Goal: Task Accomplishment & Management: Use online tool/utility

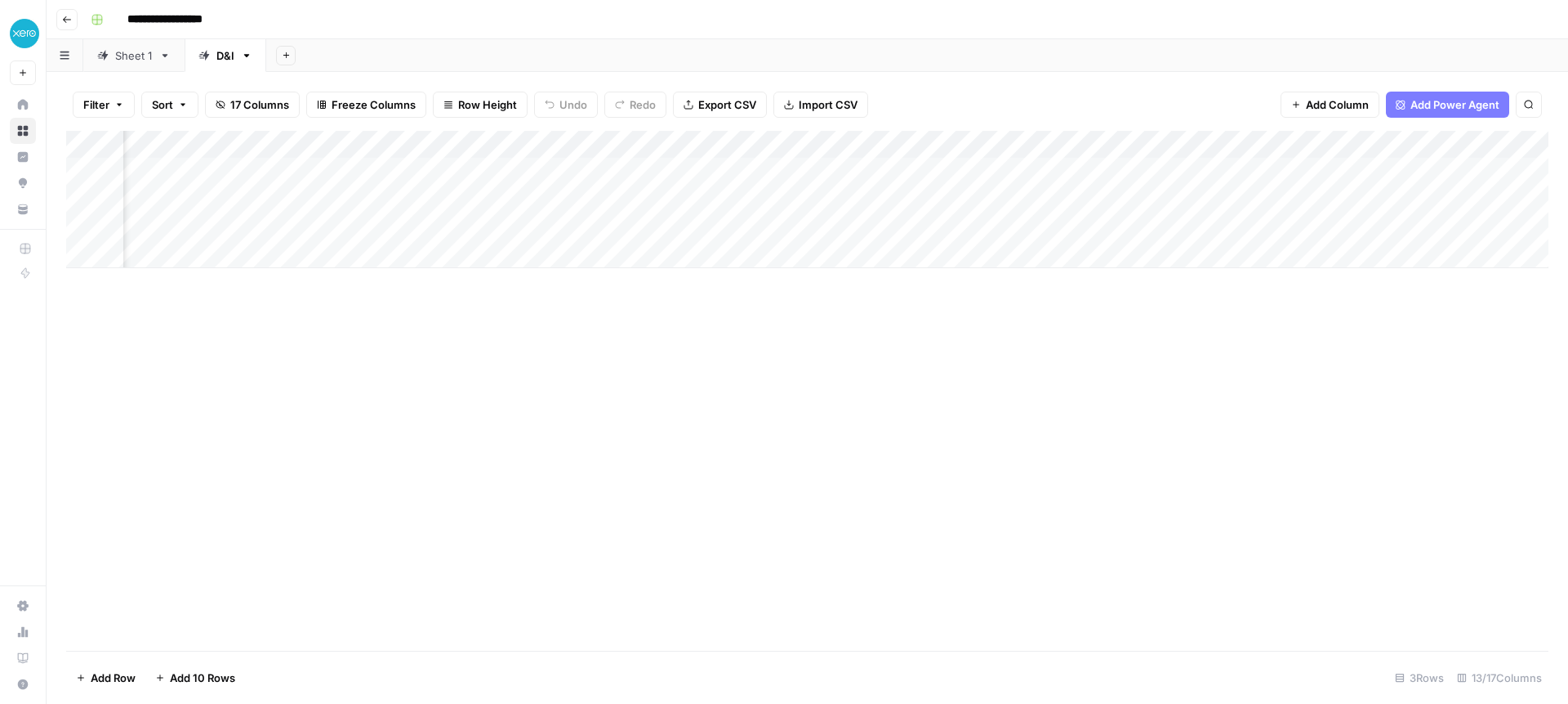
scroll to position [0, 523]
click at [576, 170] on div "Add Column" at bounding box center [807, 199] width 1482 height 138
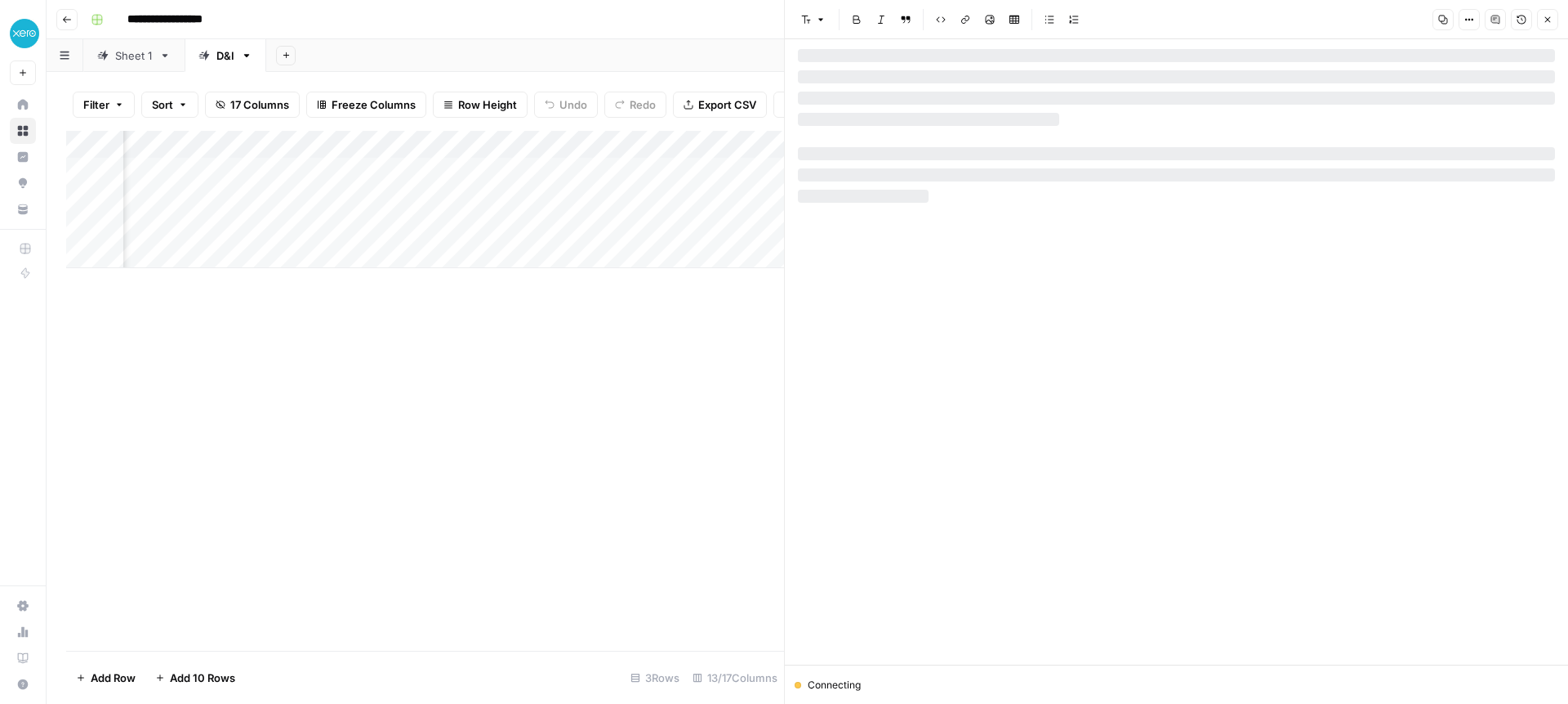
scroll to position [0, 524]
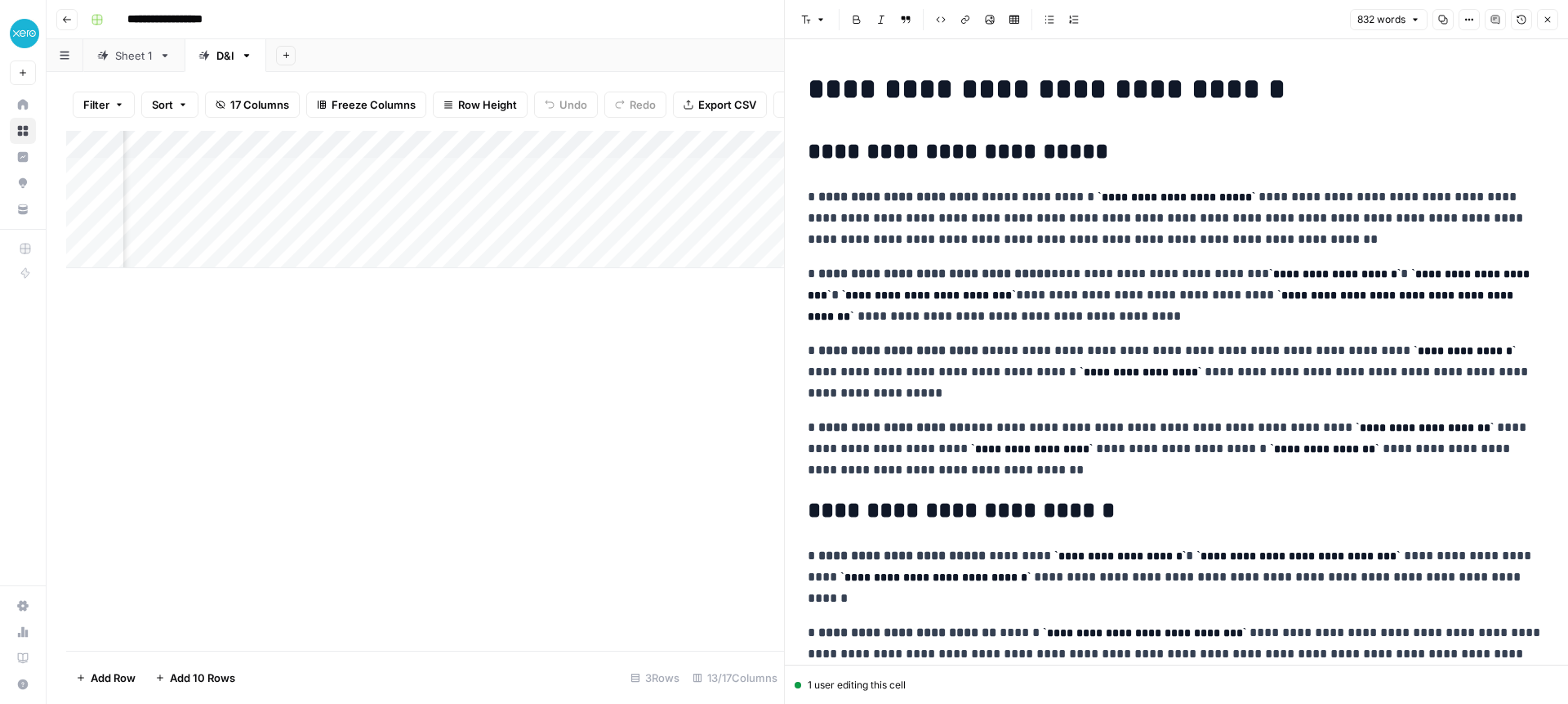
scroll to position [0, 1700]
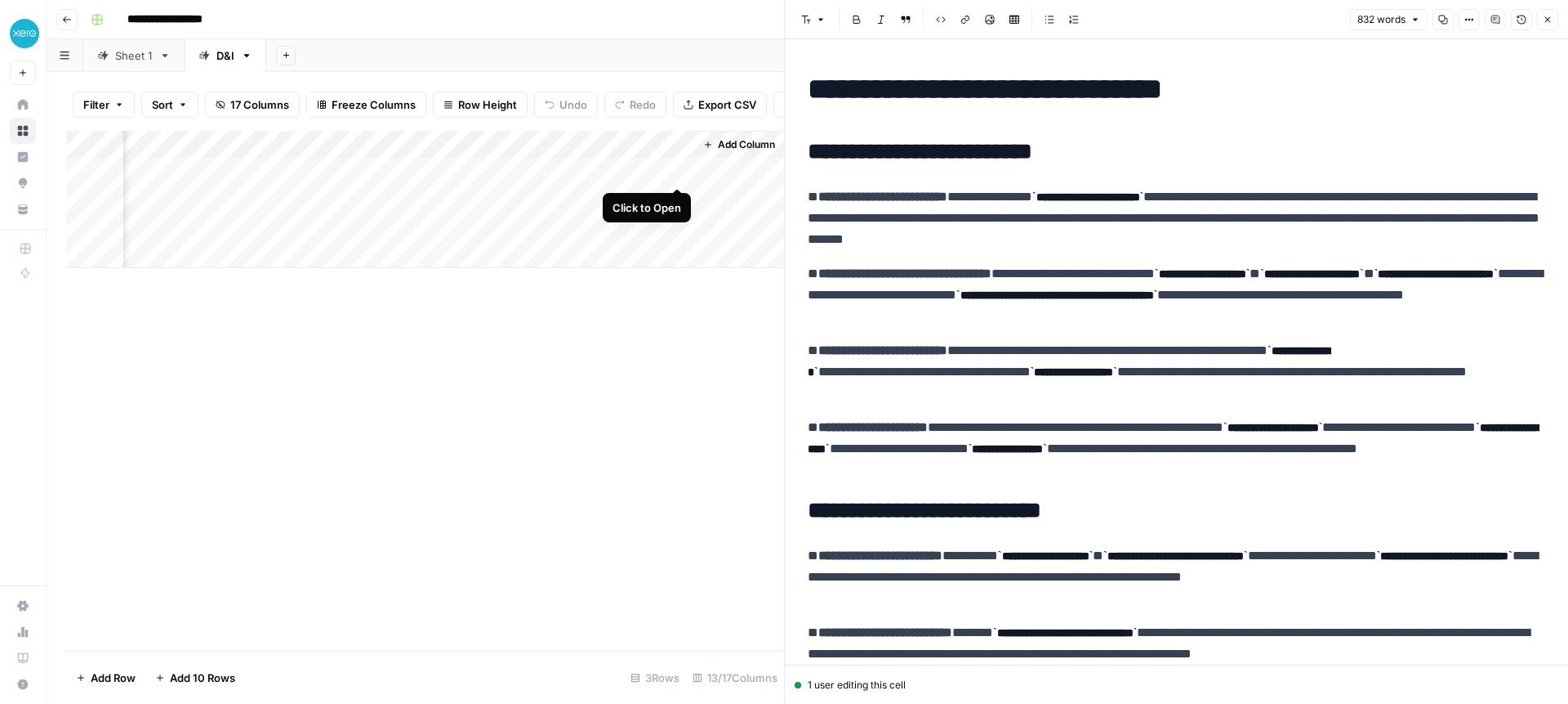
click at [676, 169] on div "Add Column" at bounding box center [425, 199] width 718 height 138
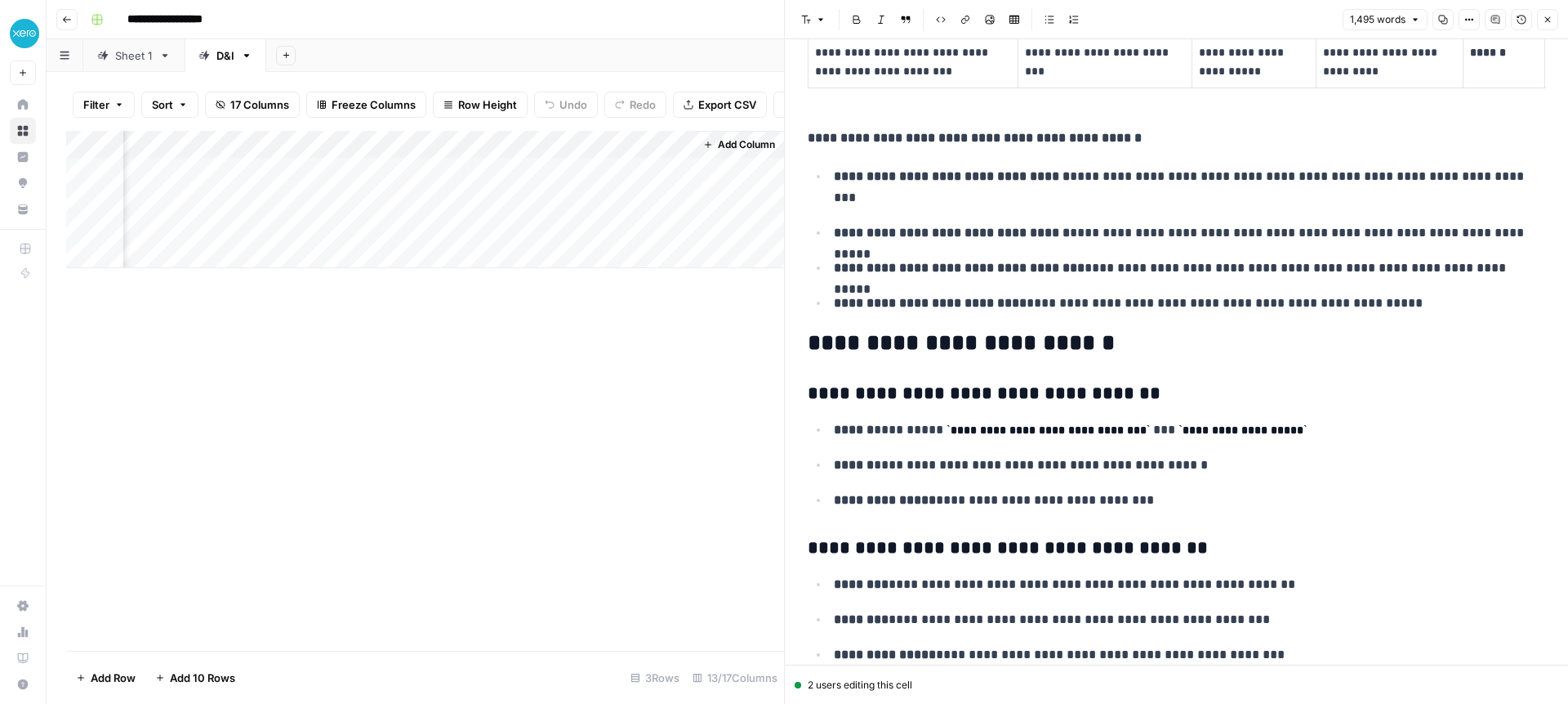
scroll to position [5048, 0]
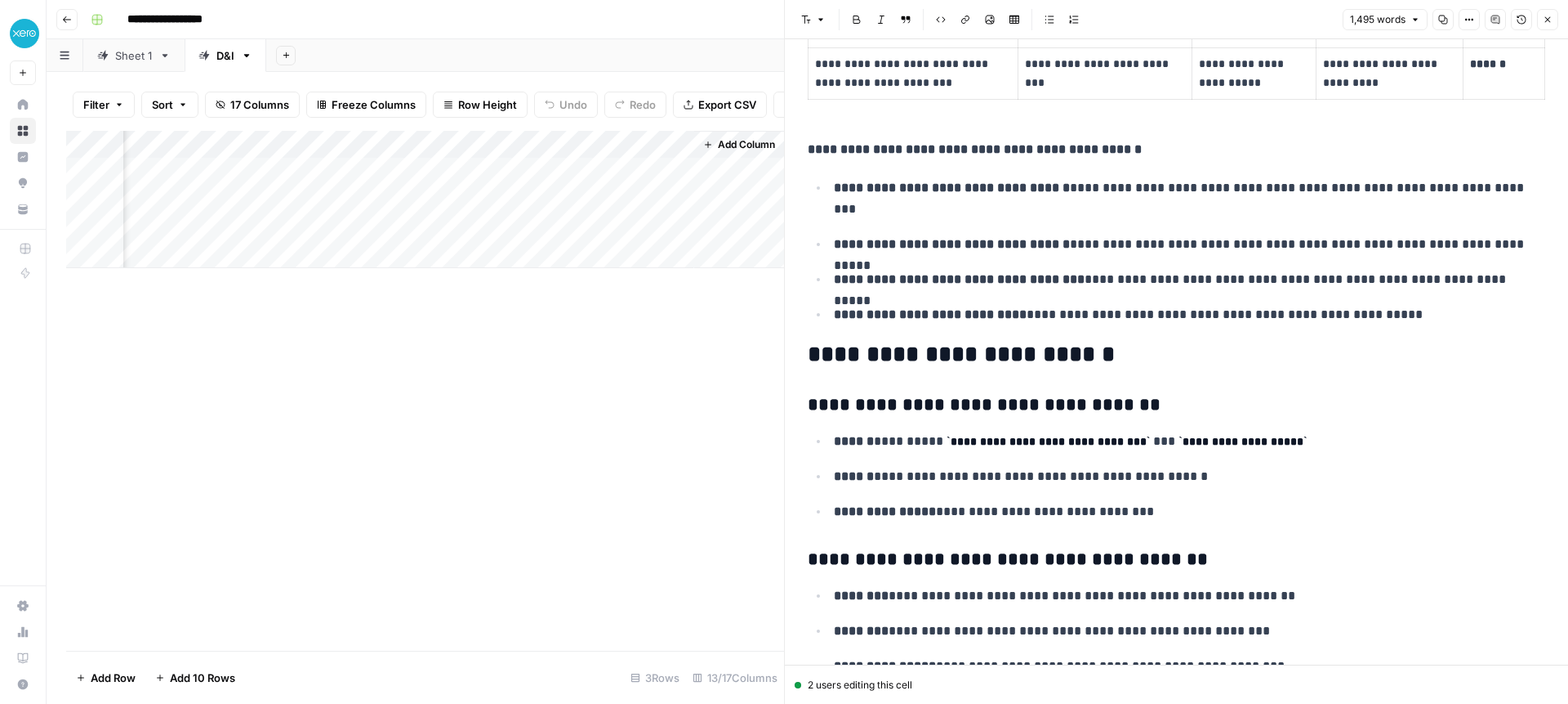
click at [1549, 21] on icon "button" at bounding box center [1548, 21] width 6 height 6
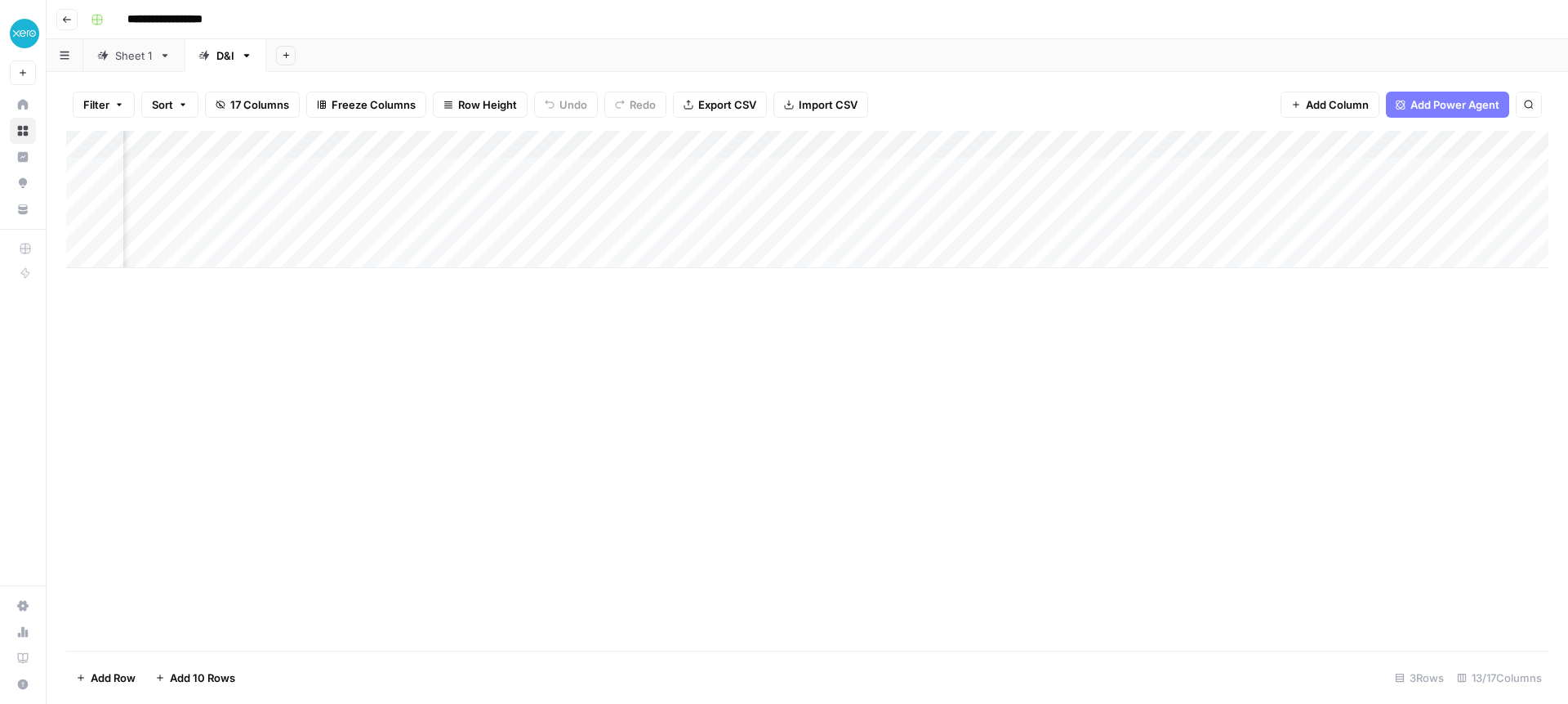
scroll to position [0, 220]
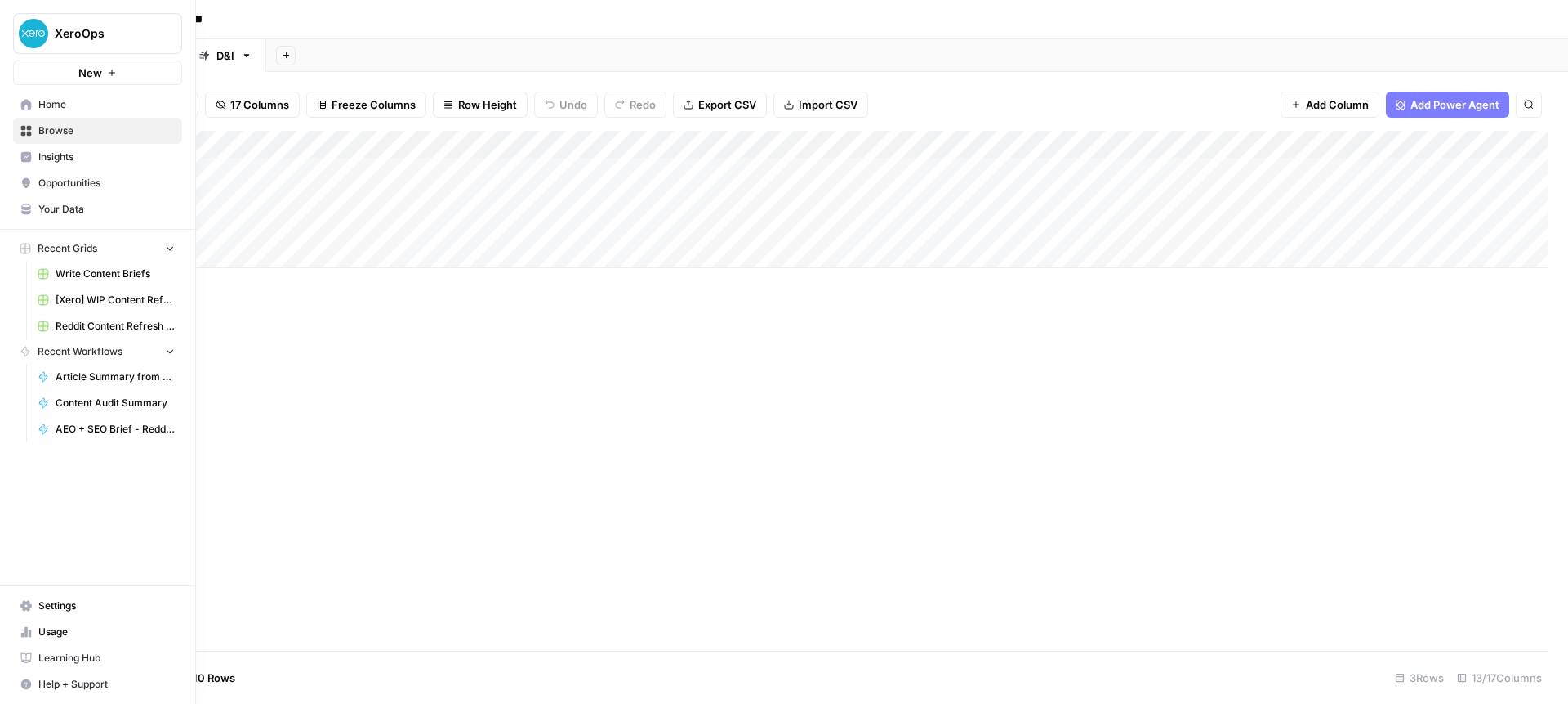
click at [43, 625] on span "Usage" at bounding box center [106, 632] width 137 height 15
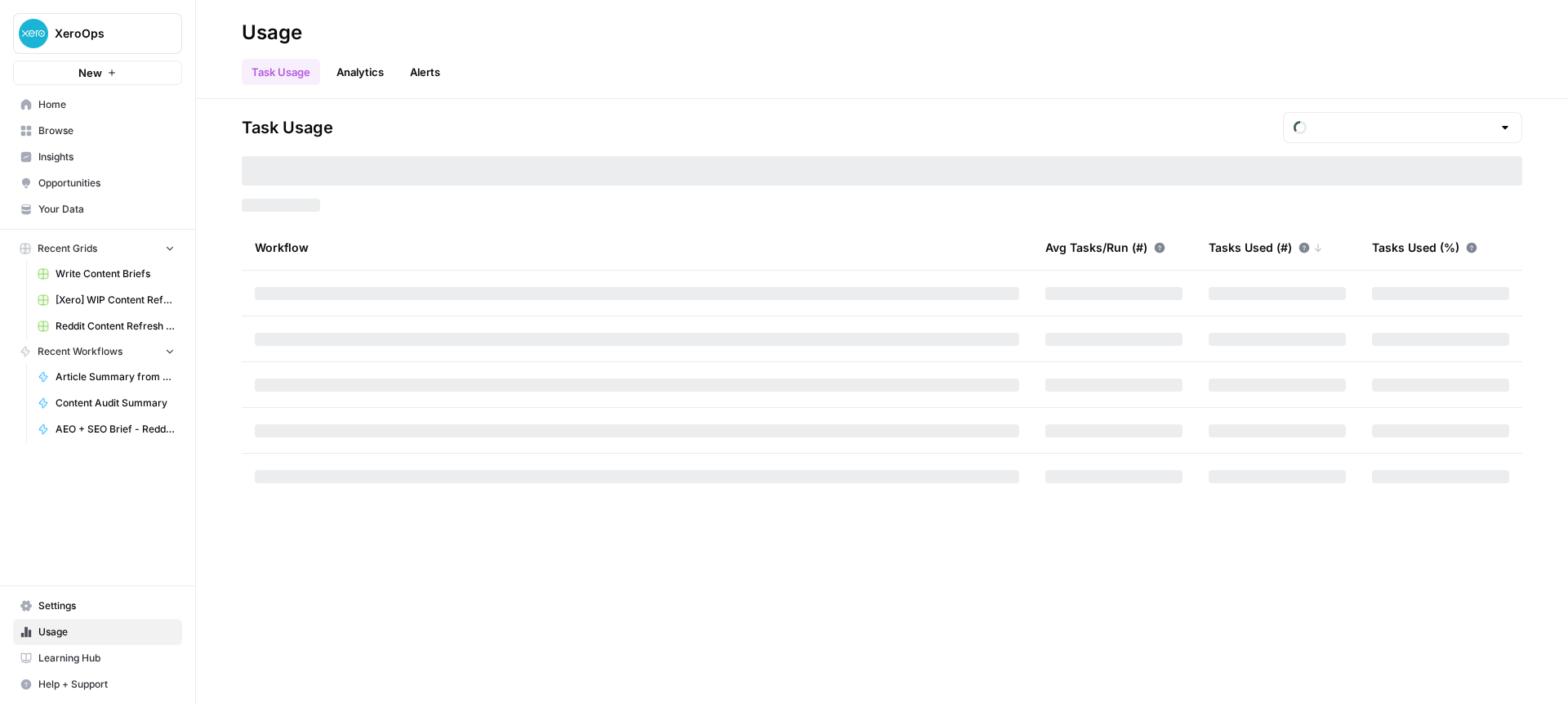
type input "October Tasks"
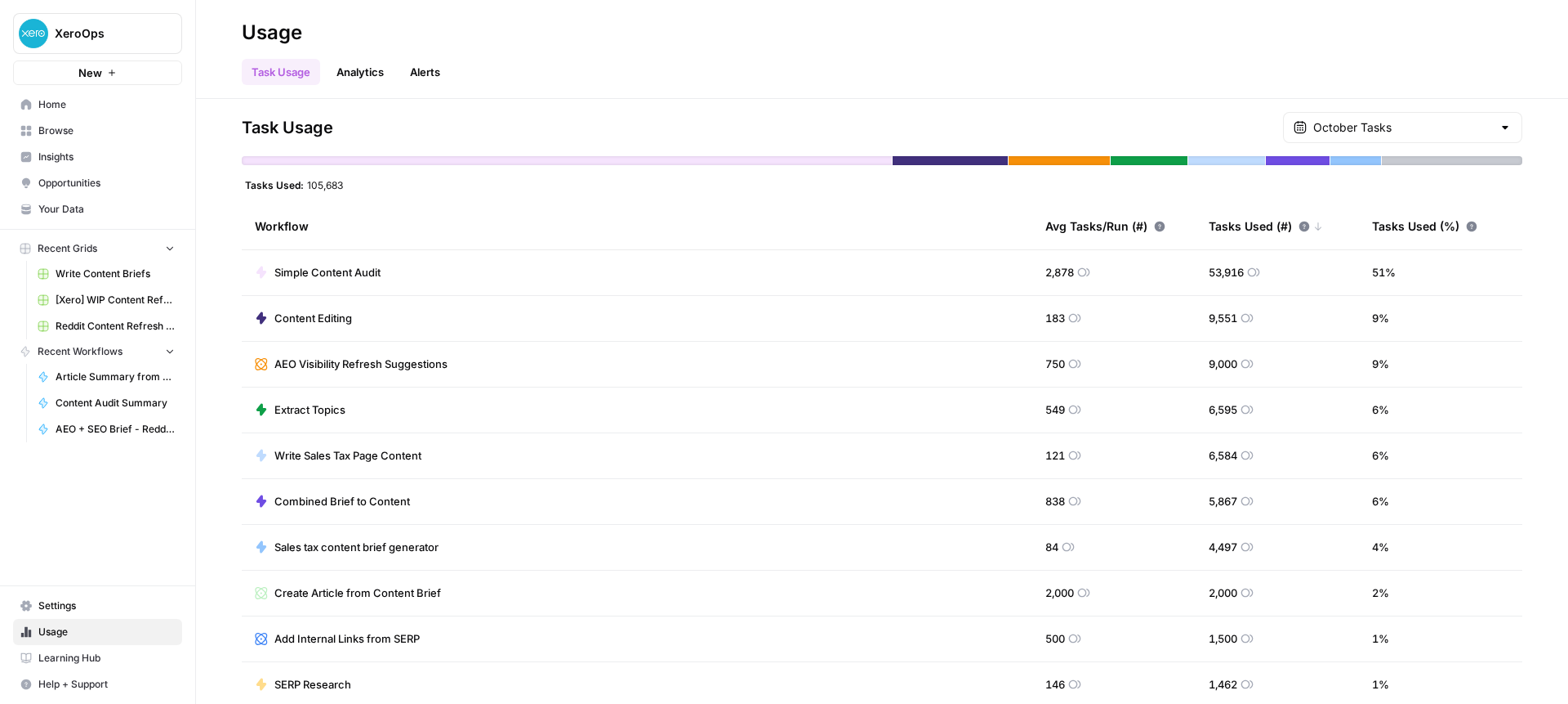
click at [521, 268] on td "Simple Content Audit" at bounding box center [637, 272] width 790 height 45
click at [1089, 269] on icon at bounding box center [1083, 271] width 13 height 13
drag, startPoint x: 1083, startPoint y: 272, endPoint x: 1034, endPoint y: 274, distance: 49.0
click at [1034, 274] on td "2,878" at bounding box center [1113, 272] width 163 height 45
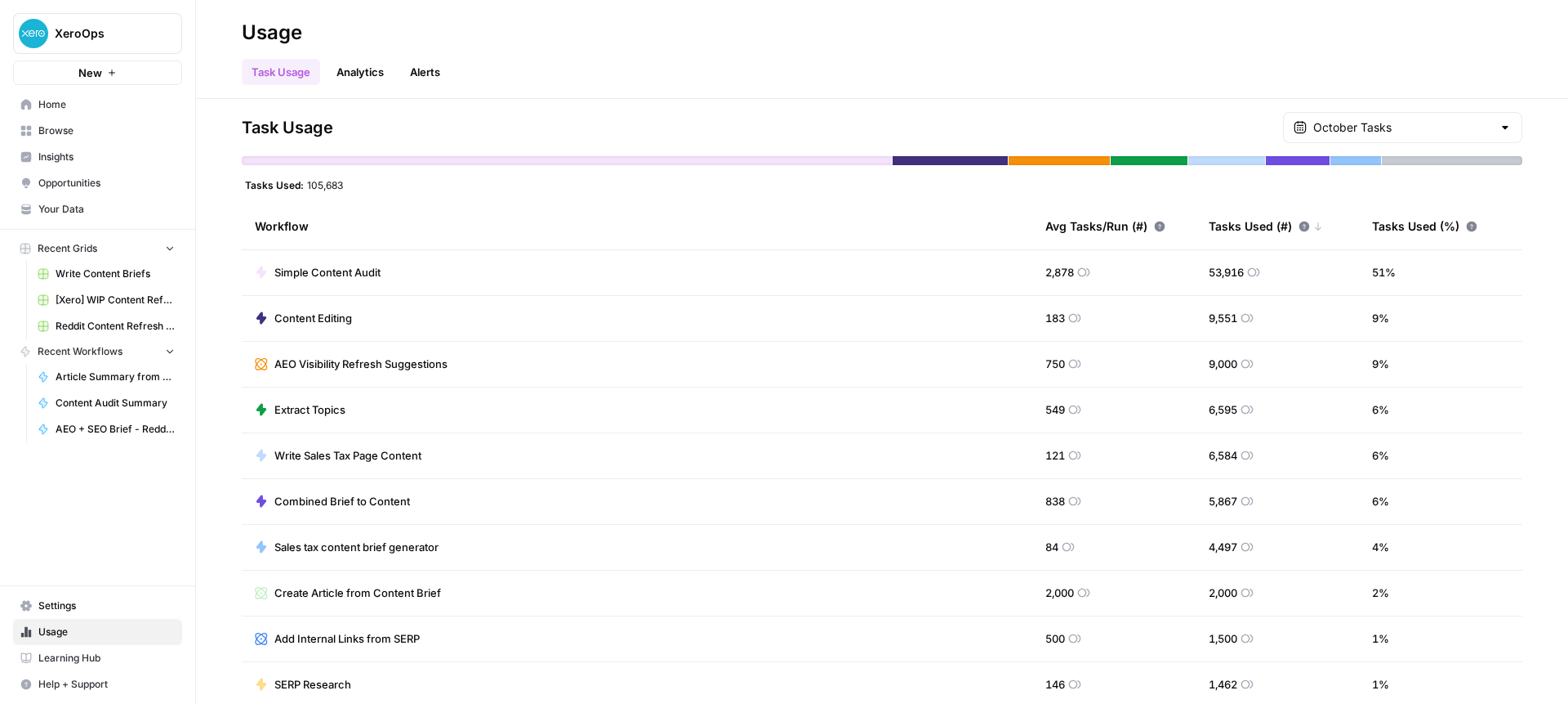
drag, startPoint x: 1043, startPoint y: 272, endPoint x: 1124, endPoint y: 269, distance: 81.1
click at [1124, 269] on tr "Simple Content Audit 2,878 53,916 51 %" at bounding box center [882, 272] width 1280 height 46
click at [1124, 269] on td "2,878" at bounding box center [1113, 272] width 163 height 45
click at [53, 122] on link "Browse" at bounding box center [97, 131] width 169 height 26
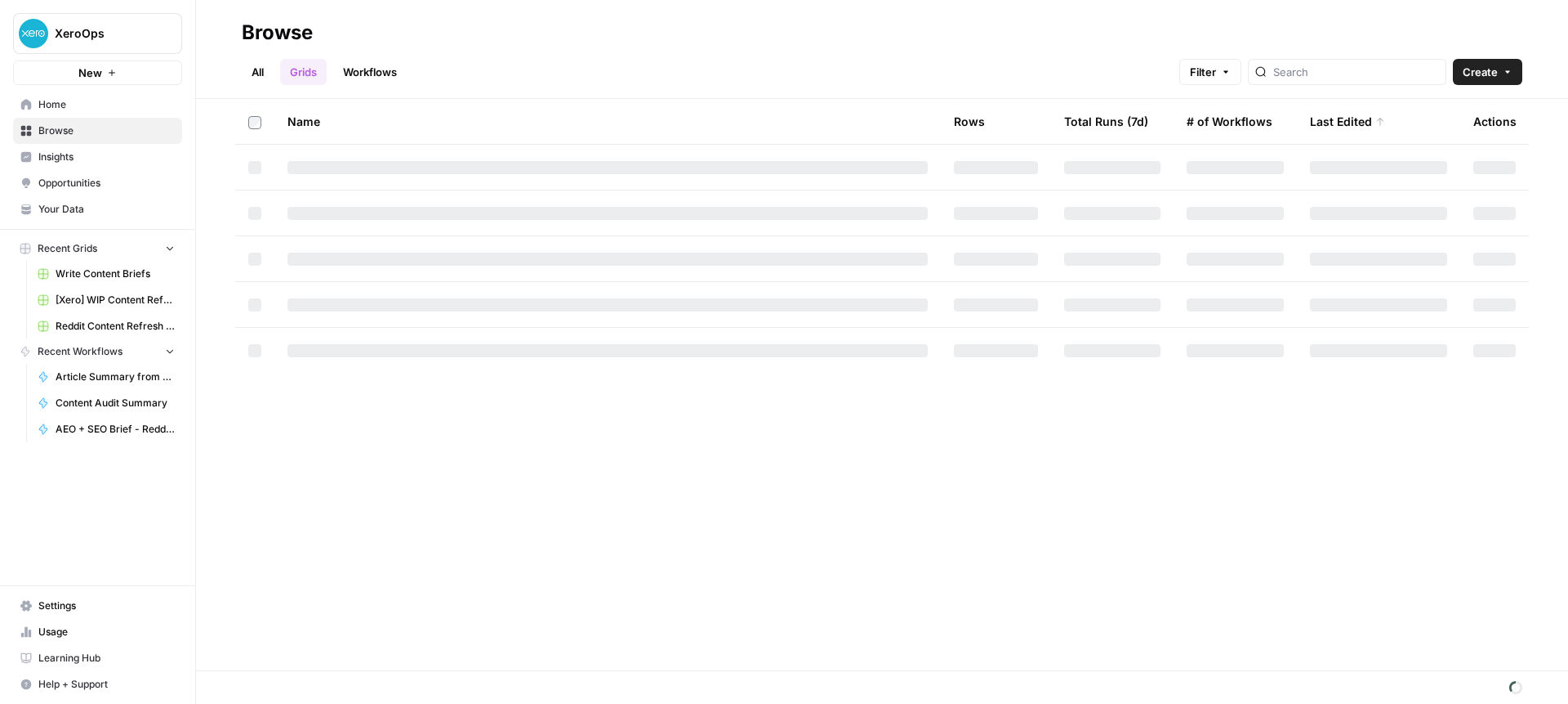
click at [374, 71] on link "Workflows" at bounding box center [370, 71] width 73 height 26
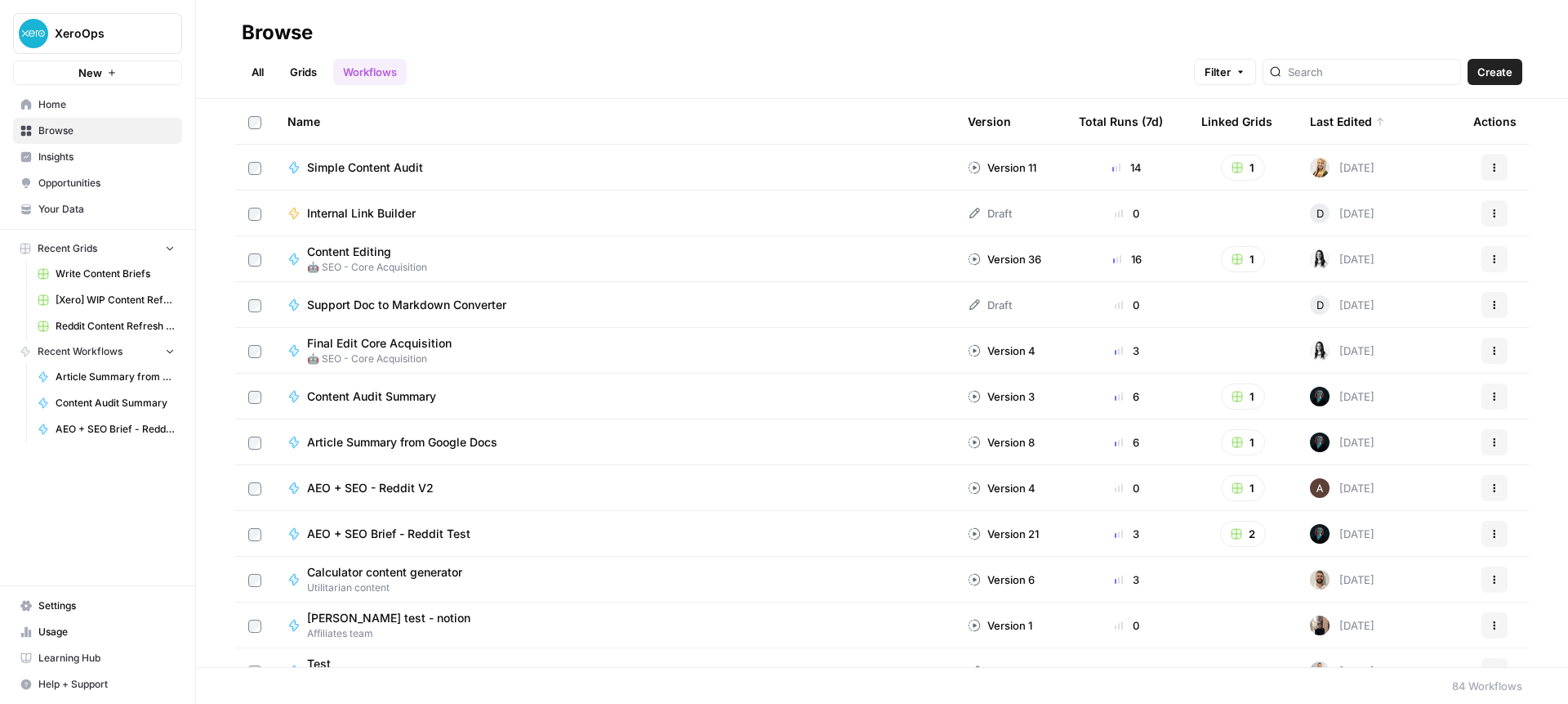
click at [370, 167] on span "Simple Content Audit" at bounding box center [365, 167] width 116 height 17
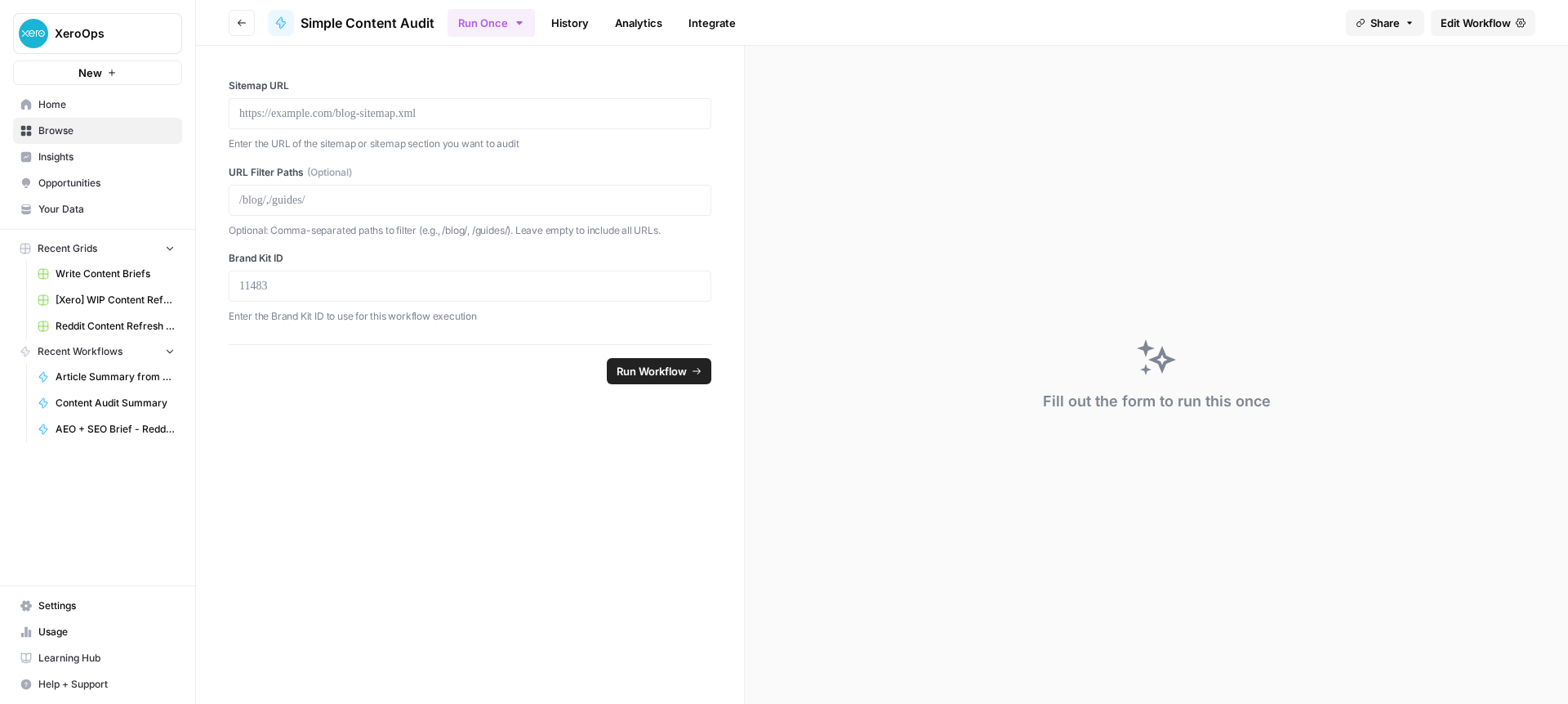
click at [1491, 21] on span "Edit Workflow" at bounding box center [1476, 22] width 70 height 17
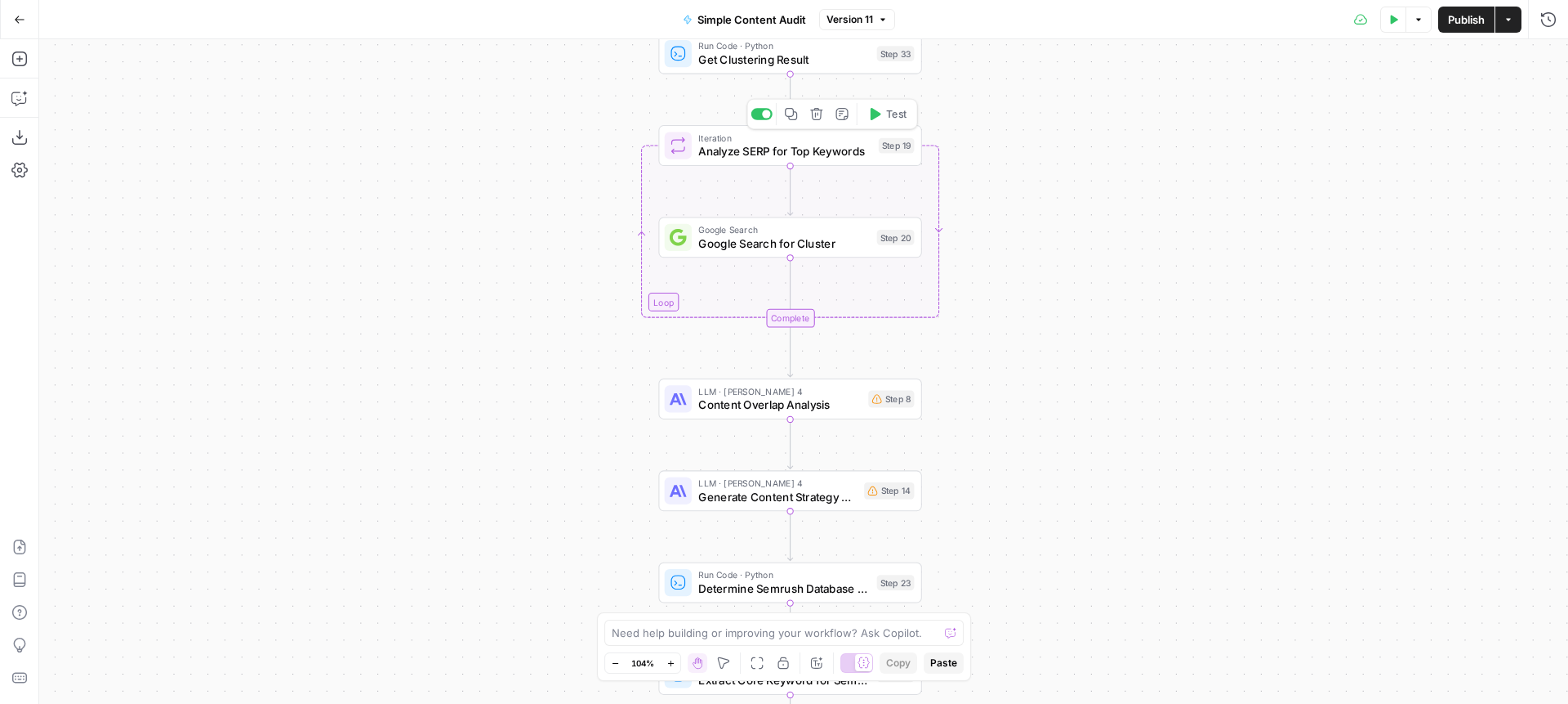
click at [744, 146] on span "Analyze SERP for Top Keywords" at bounding box center [784, 151] width 173 height 18
click at [749, 242] on span "Google Search for Cluster" at bounding box center [784, 243] width 172 height 18
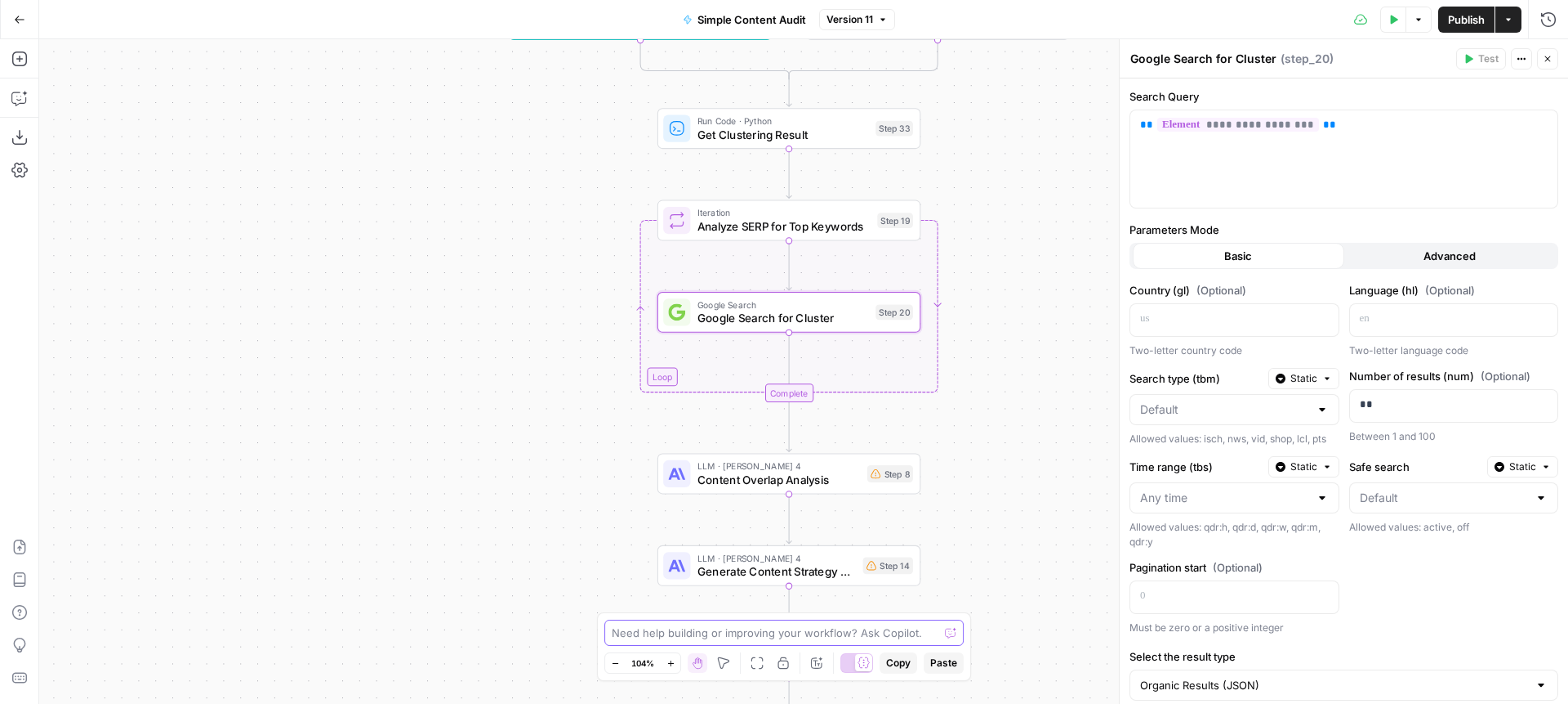
click at [644, 634] on textarea at bounding box center [775, 633] width 327 height 17
type textarea "n"
type textarea "in the google search for cluster,"
click at [731, 468] on span "LLM · [PERSON_NAME] 4" at bounding box center [779, 466] width 163 height 14
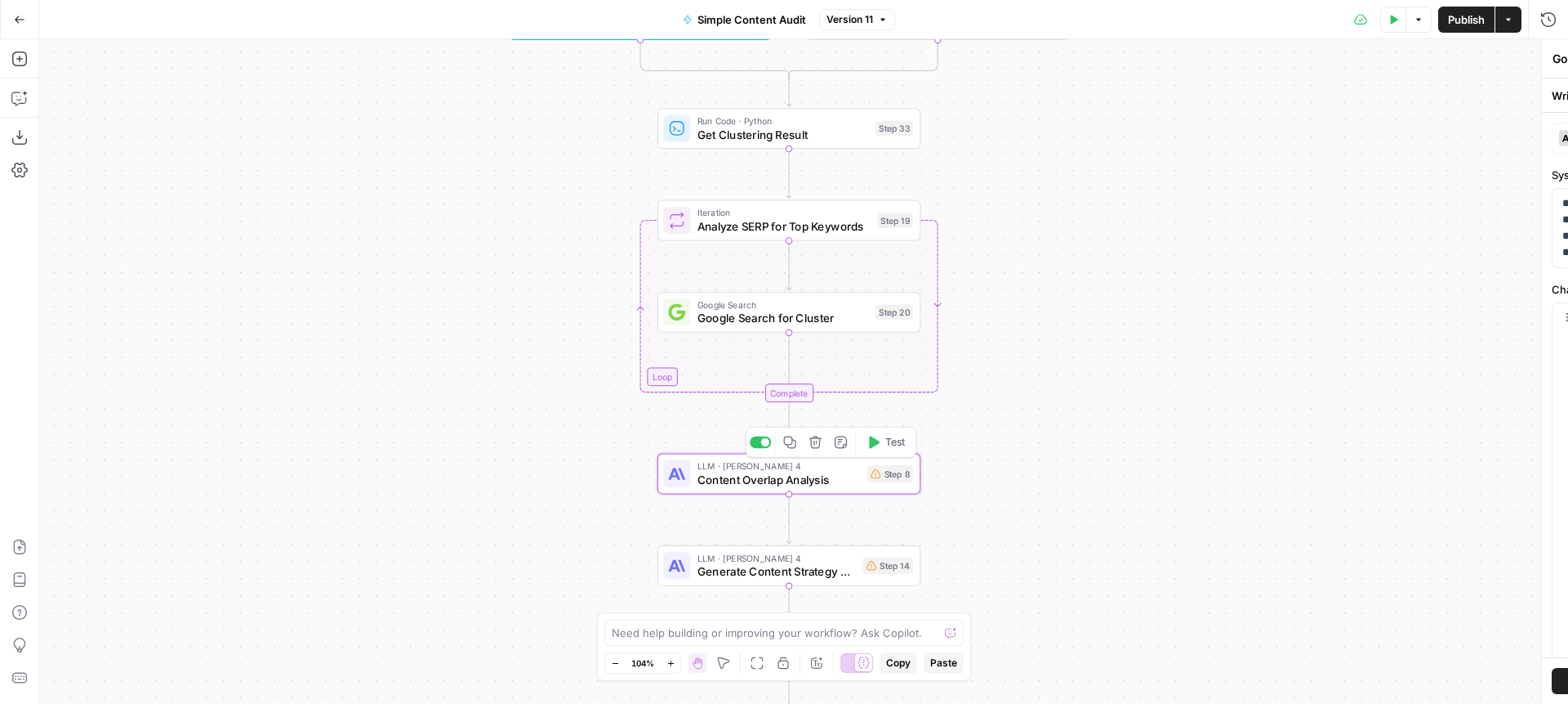
type textarea "Content Overlap Analysis"
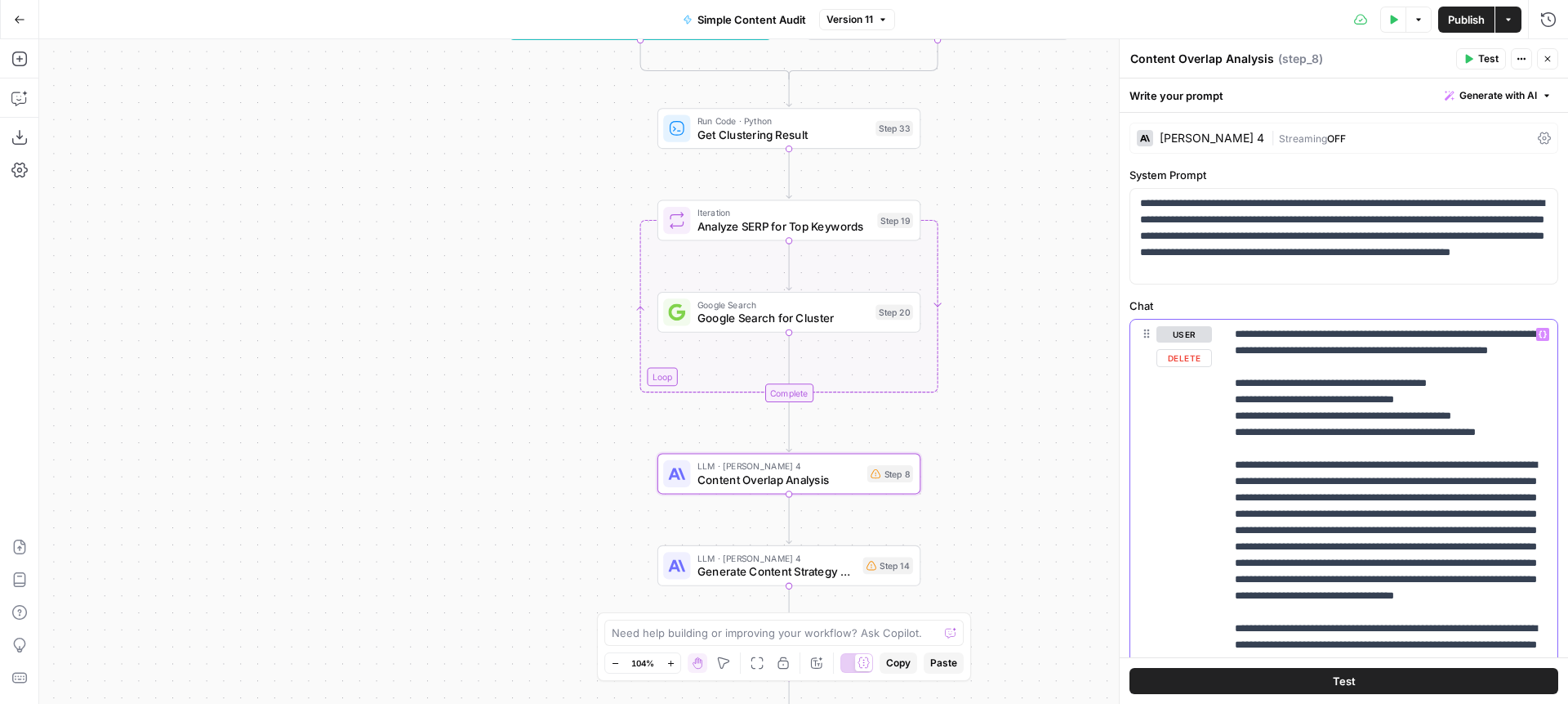
drag, startPoint x: 1257, startPoint y: 396, endPoint x: 1472, endPoint y: 394, distance: 215.0
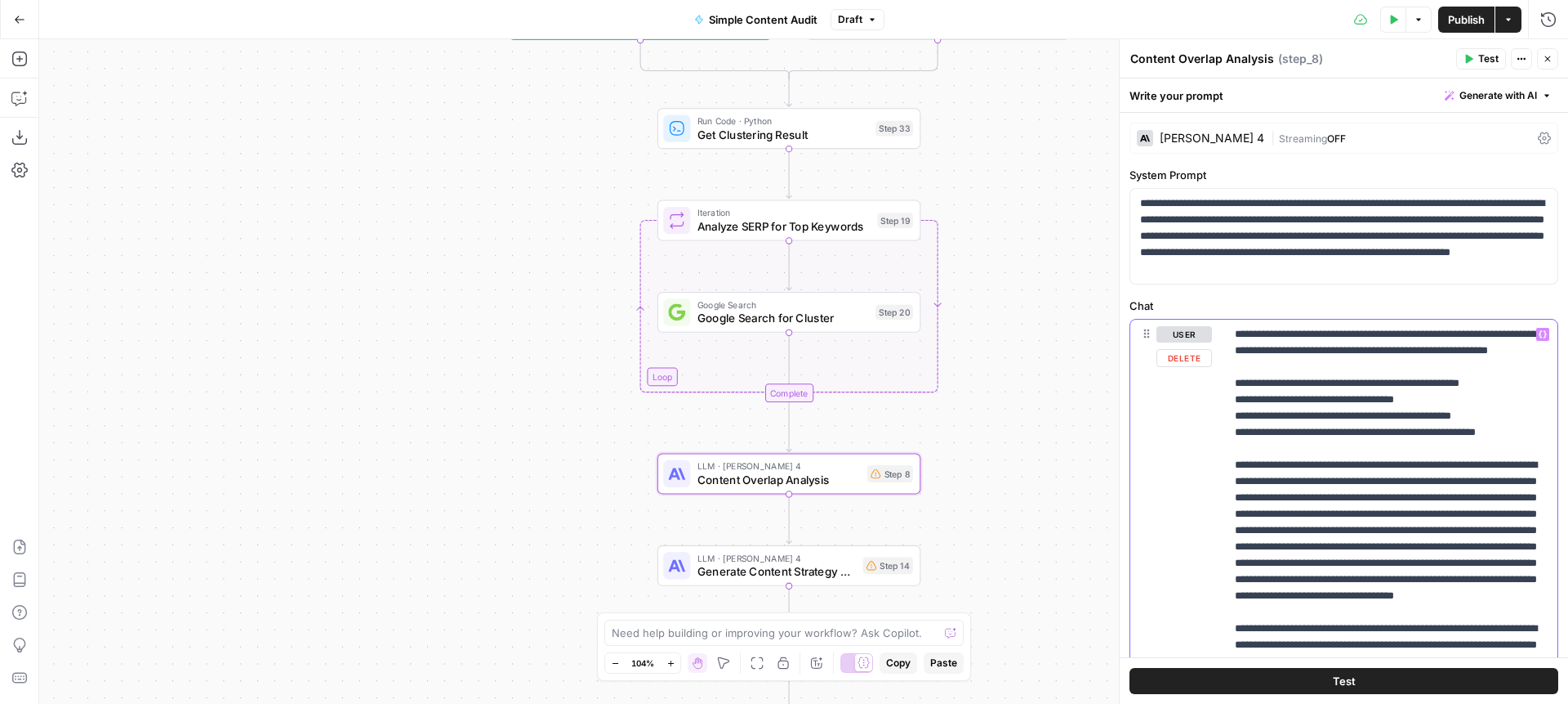
drag, startPoint x: 1315, startPoint y: 413, endPoint x: 1376, endPoint y: 413, distance: 61.0
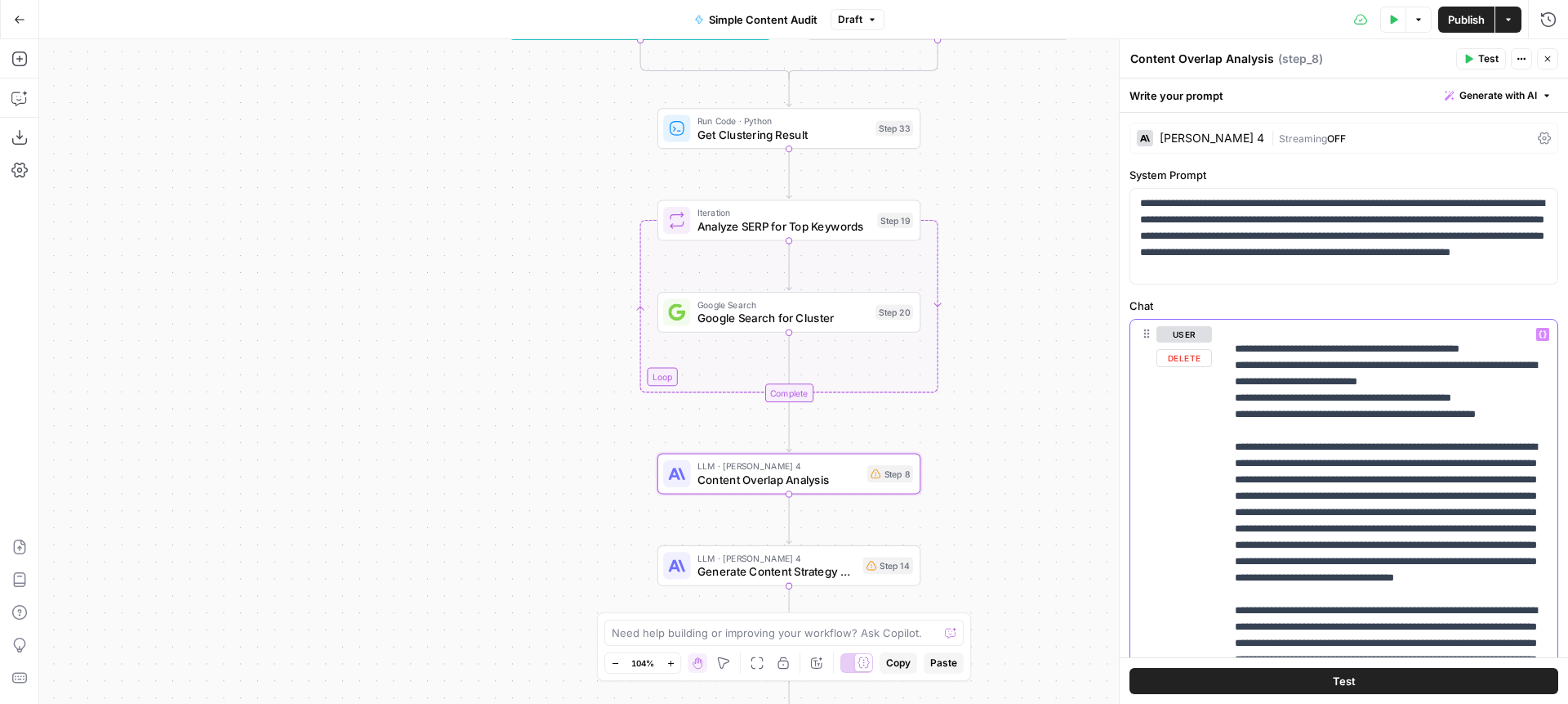
scroll to position [38, 0]
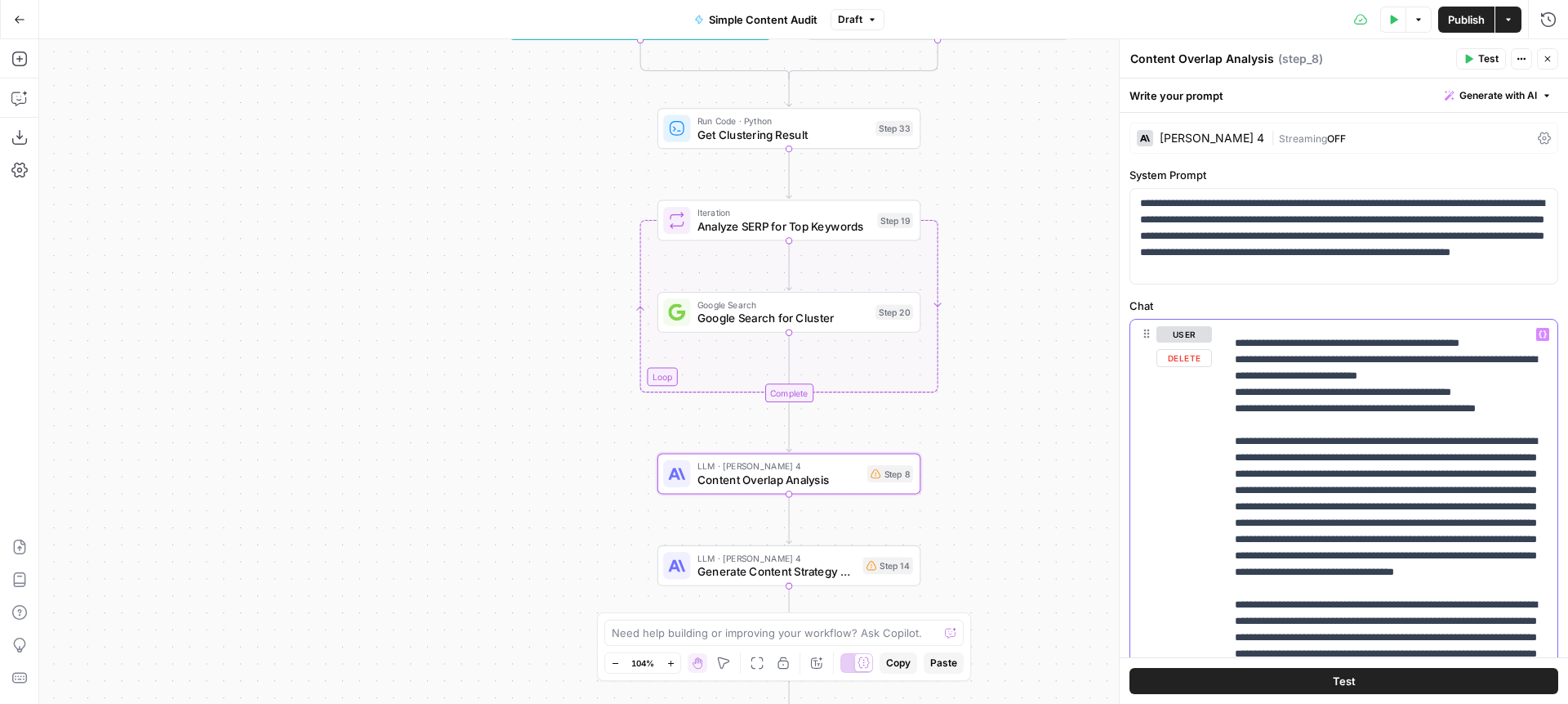
scroll to position [38, 0]
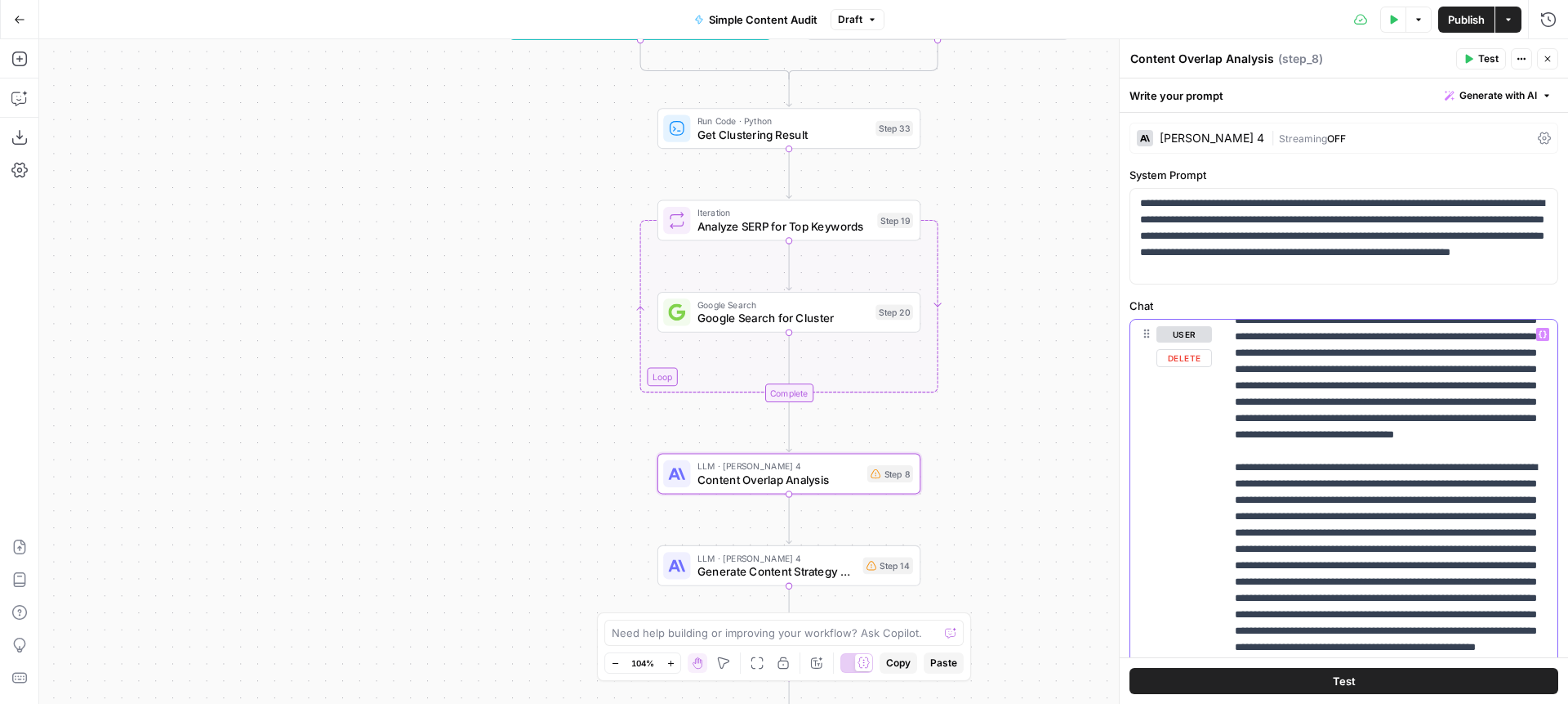
scroll to position [197, 0]
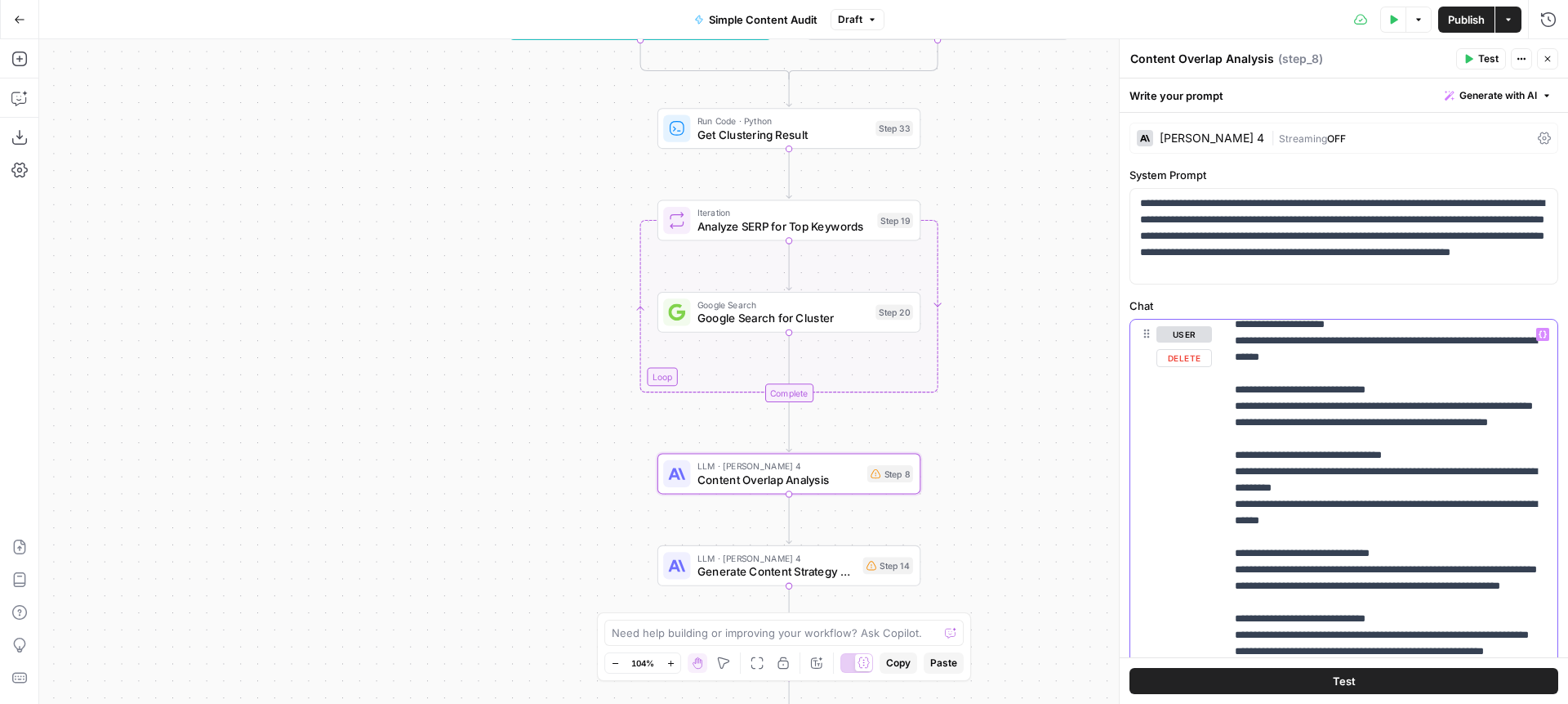
scroll to position [1908, 0]
click at [794, 630] on textarea at bounding box center [775, 633] width 327 height 17
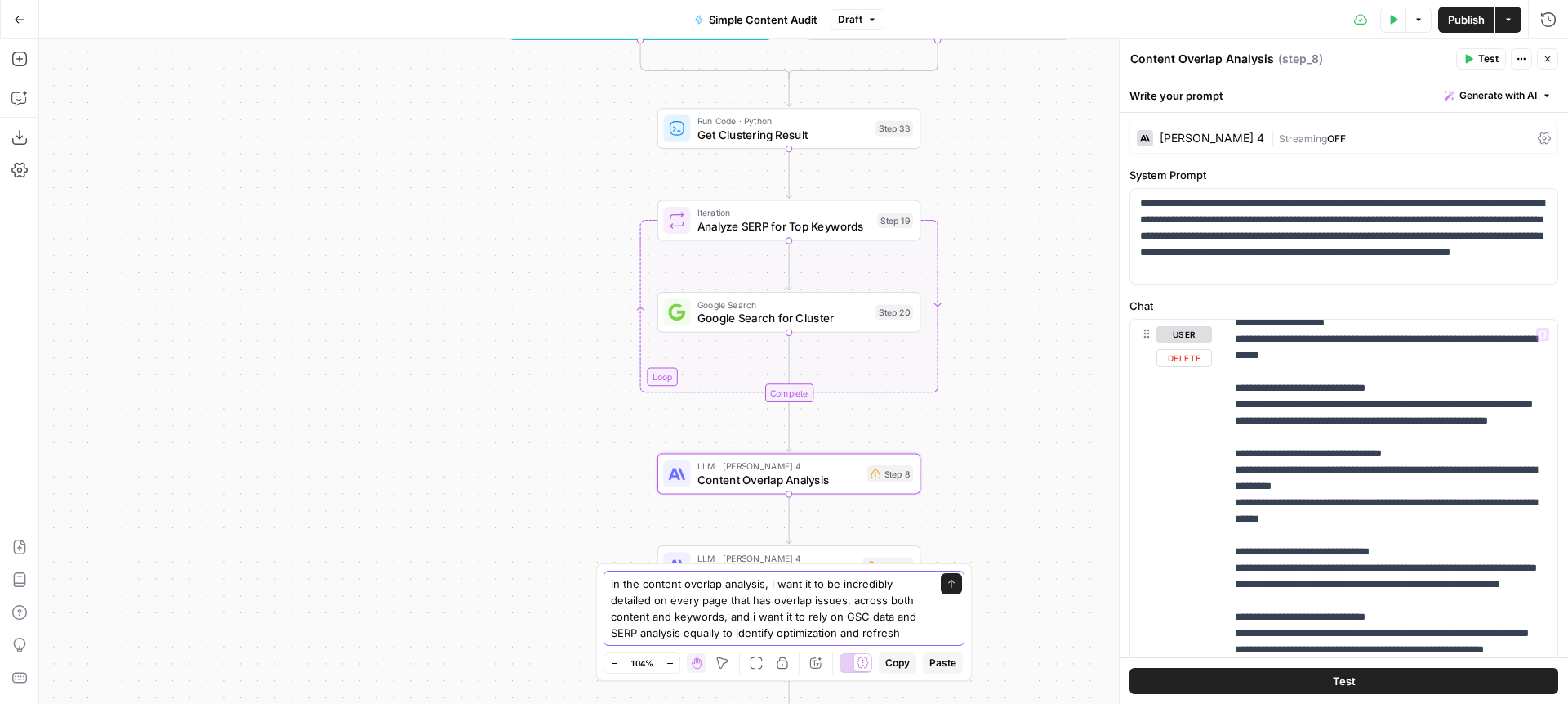
scroll to position [1978, 0]
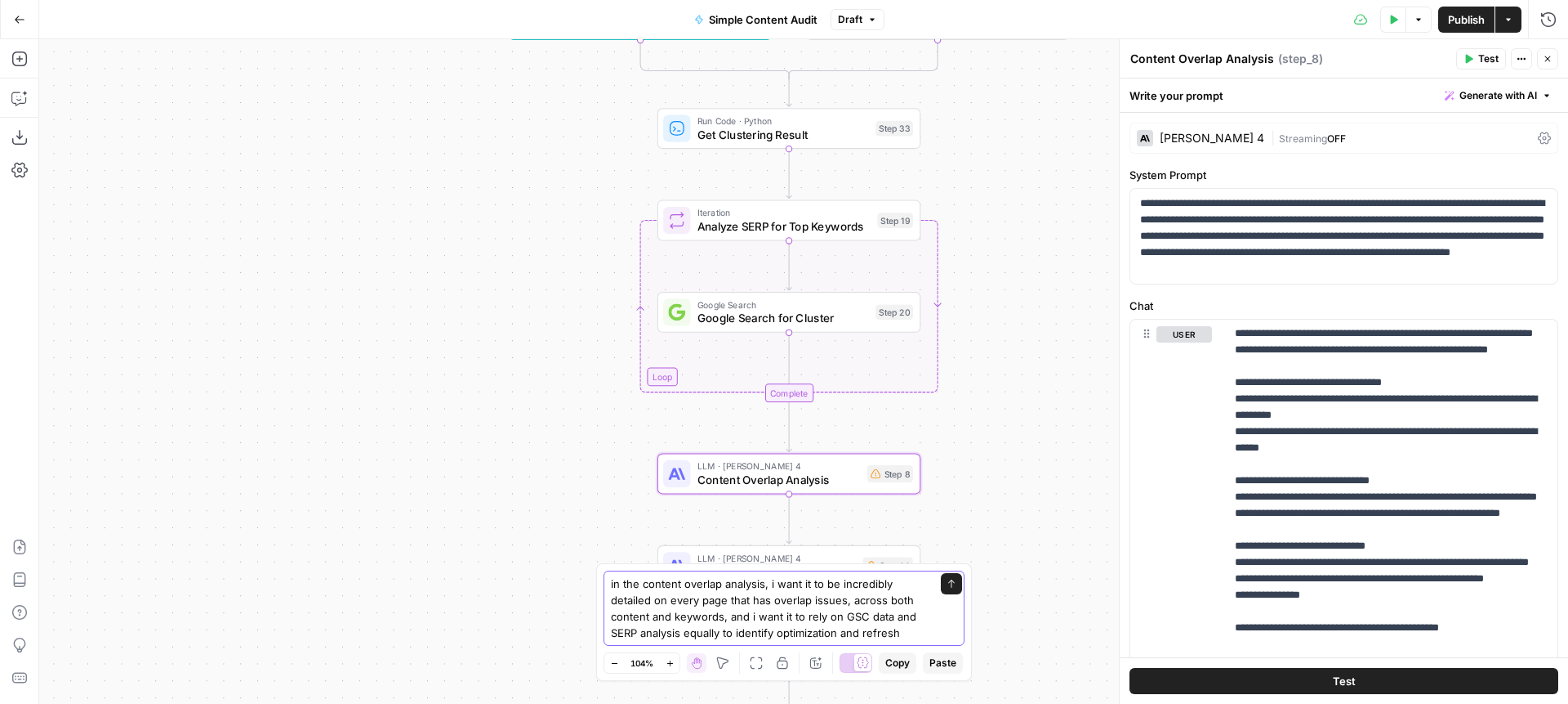
drag, startPoint x: 912, startPoint y: 636, endPoint x: 786, endPoint y: 631, distance: 126.1
click at [779, 630] on textarea "in the content overlap analysis, i want it to be incredibly detailed on every p…" at bounding box center [767, 607] width 313 height 65
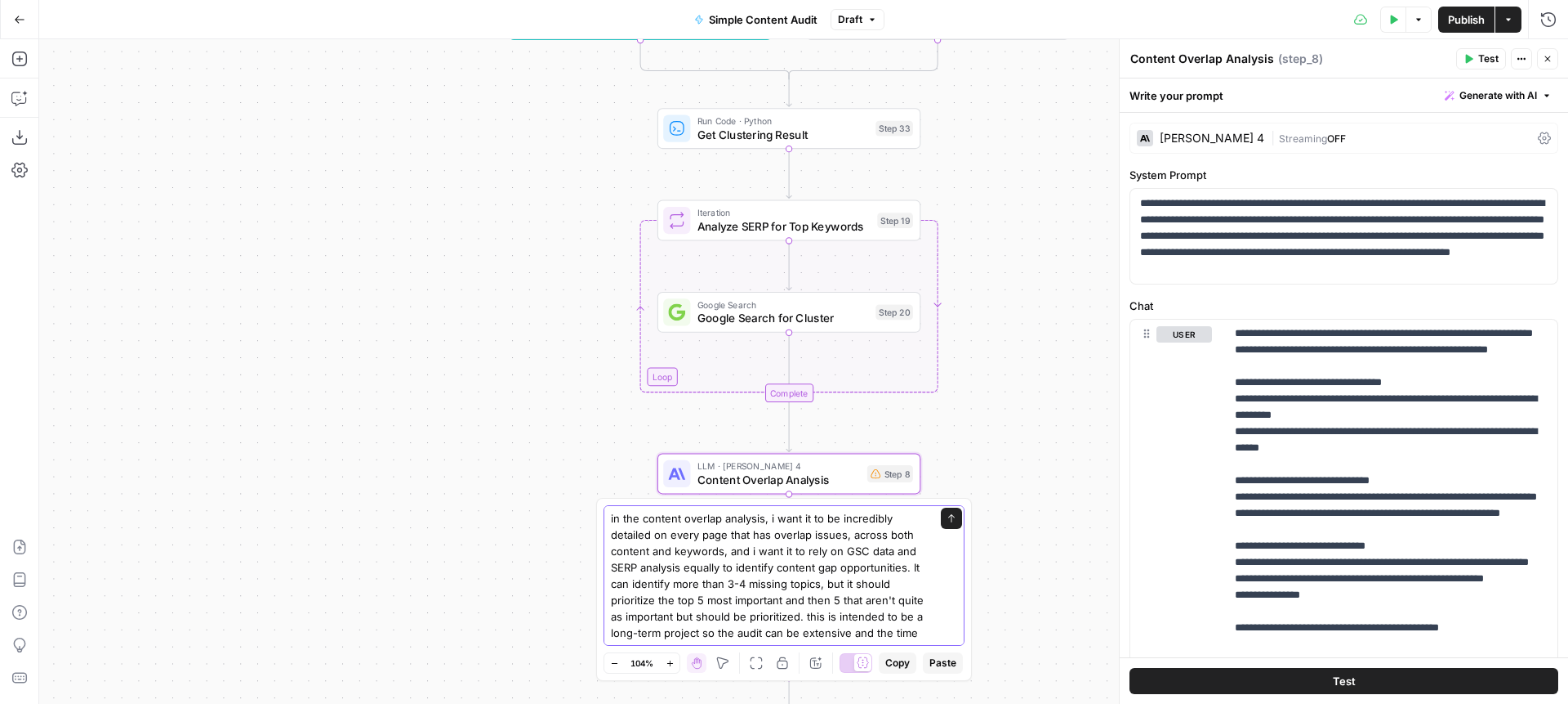
scroll to position [11, 0]
click at [627, 639] on textarea "in the content overlap analysis, i want it to be incredibly detailed on every p…" at bounding box center [767, 572] width 313 height 147
drag, startPoint x: 834, startPoint y: 632, endPoint x: 593, endPoint y: 498, distance: 275.7
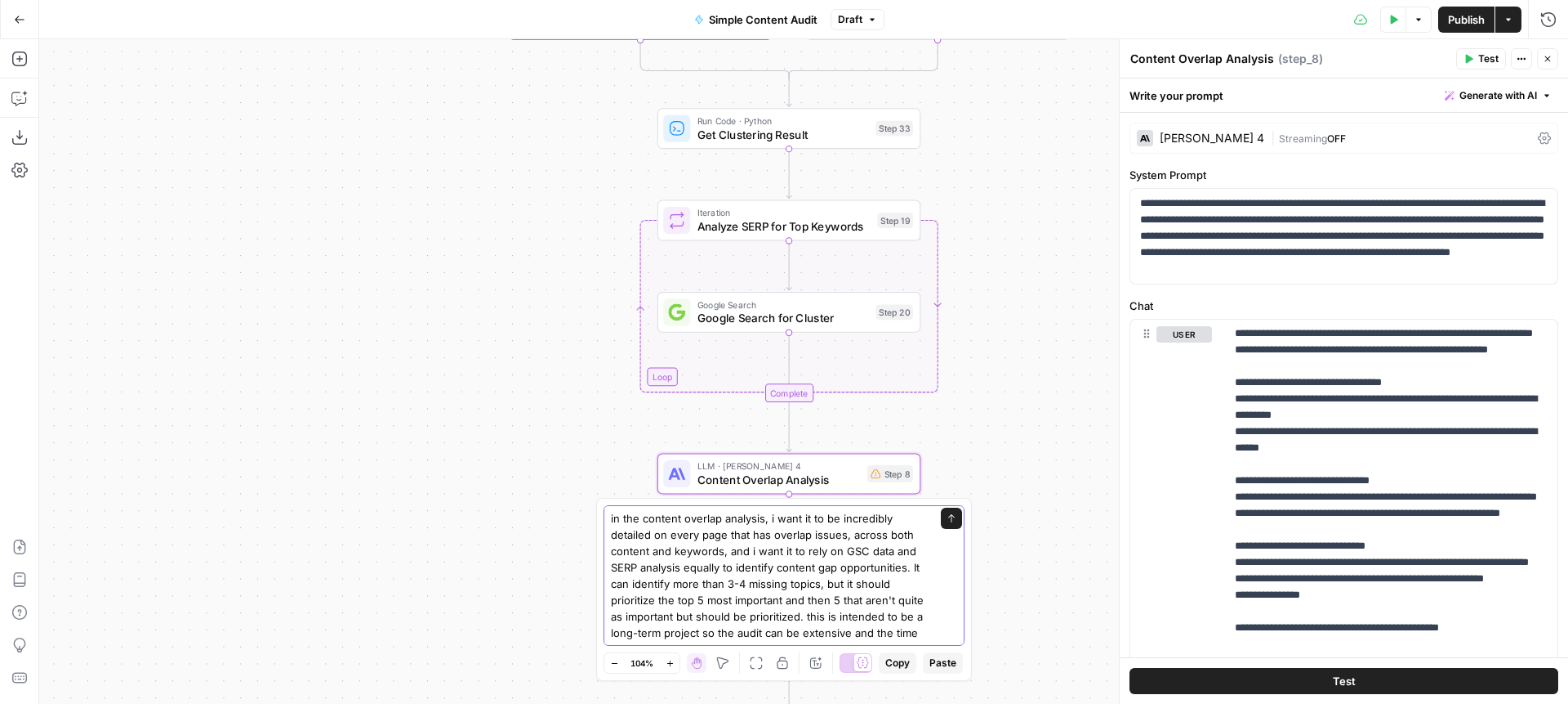
click at [593, 498] on body "XeroOps New Home Browse Insights Opportunities Your Data Recent Grids Write Con…" at bounding box center [784, 352] width 1568 height 704
click at [773, 584] on textarea "in the content overlap analysis, i want it to be incredibly detailed on every p…" at bounding box center [767, 583] width 313 height 147
click at [862, 632] on textarea "in the content overlap analysis, i want it to be incredibly detailed on every p…" at bounding box center [767, 567] width 313 height 147
type textarea "in the content overlap analysis, i want it to be incredibly detailed on every p…"
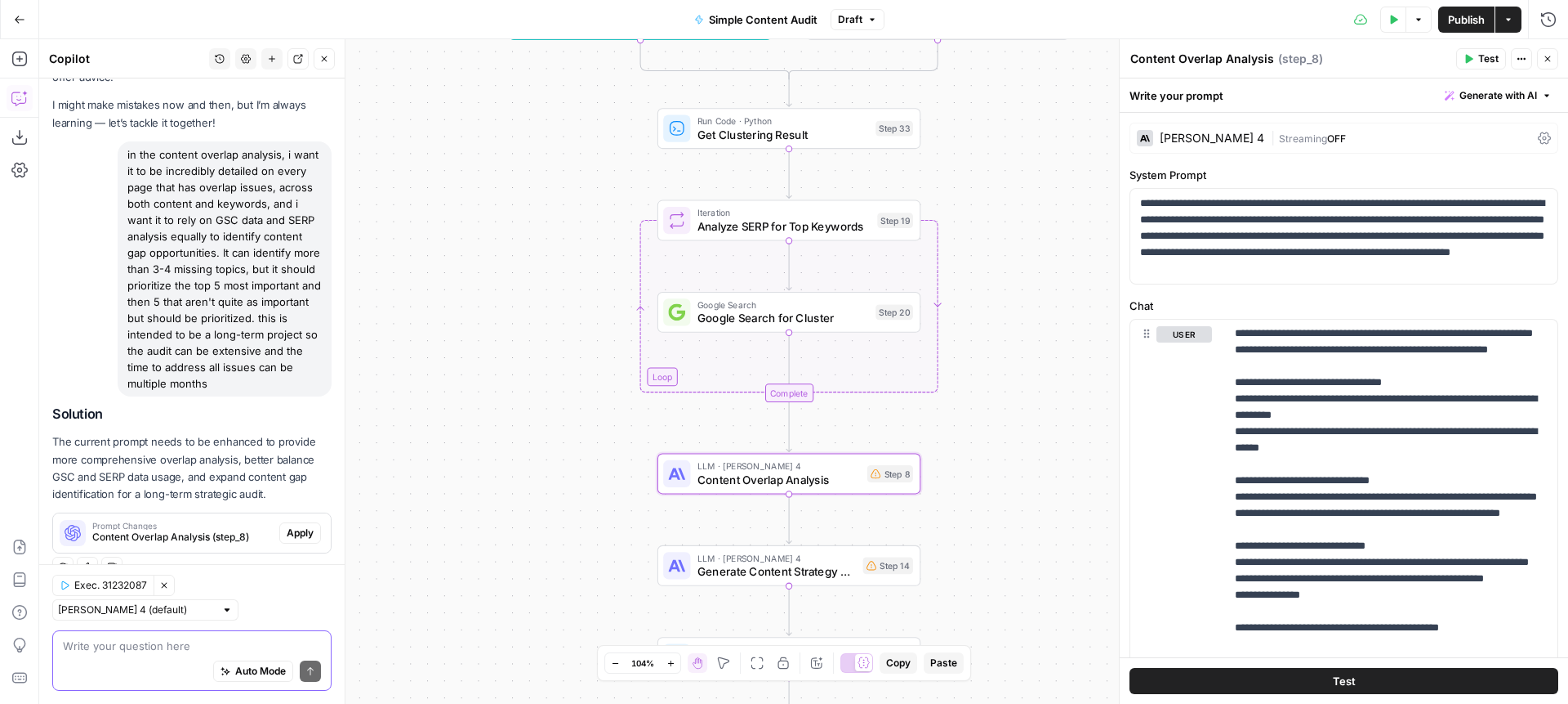
scroll to position [72, 0]
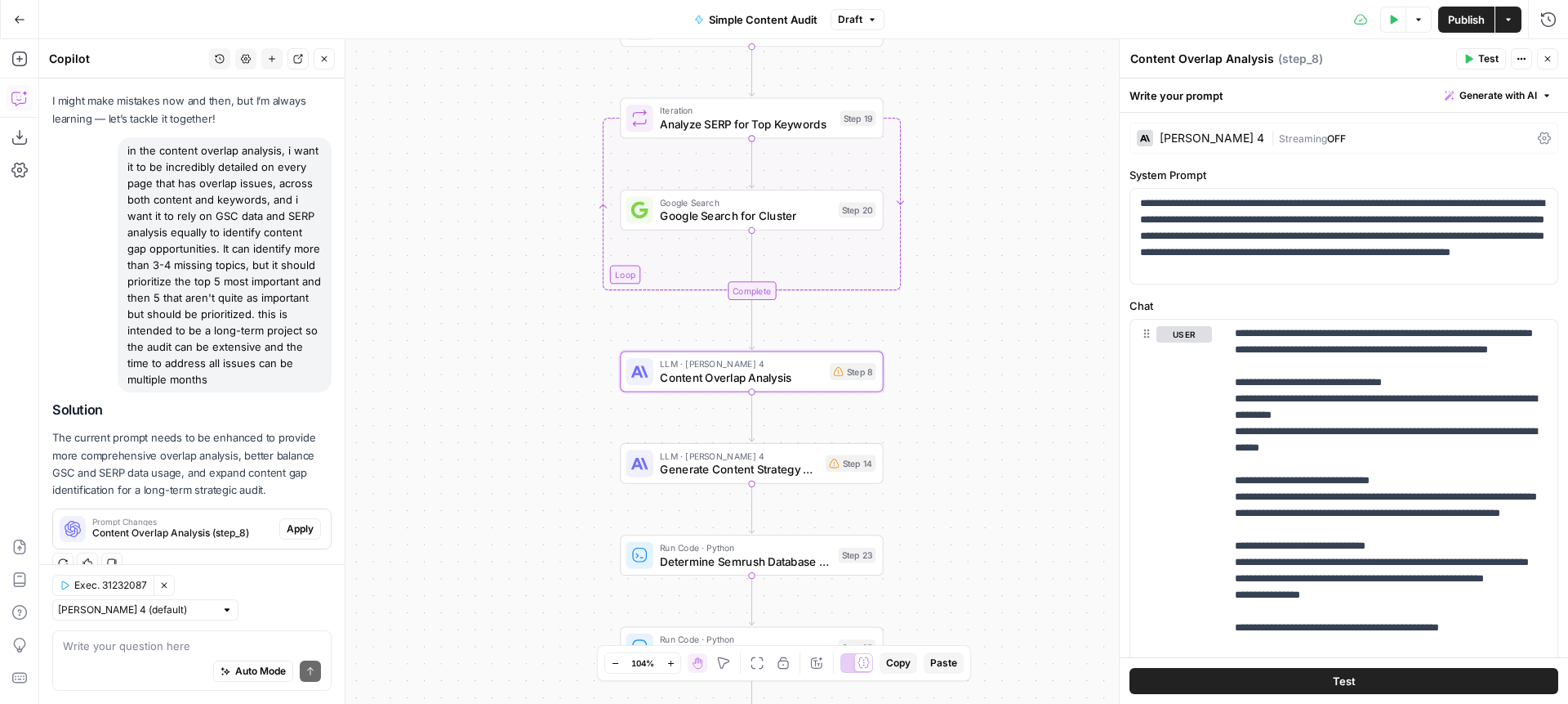
click at [218, 524] on span "Prompt Changes" at bounding box center [182, 521] width 181 height 8
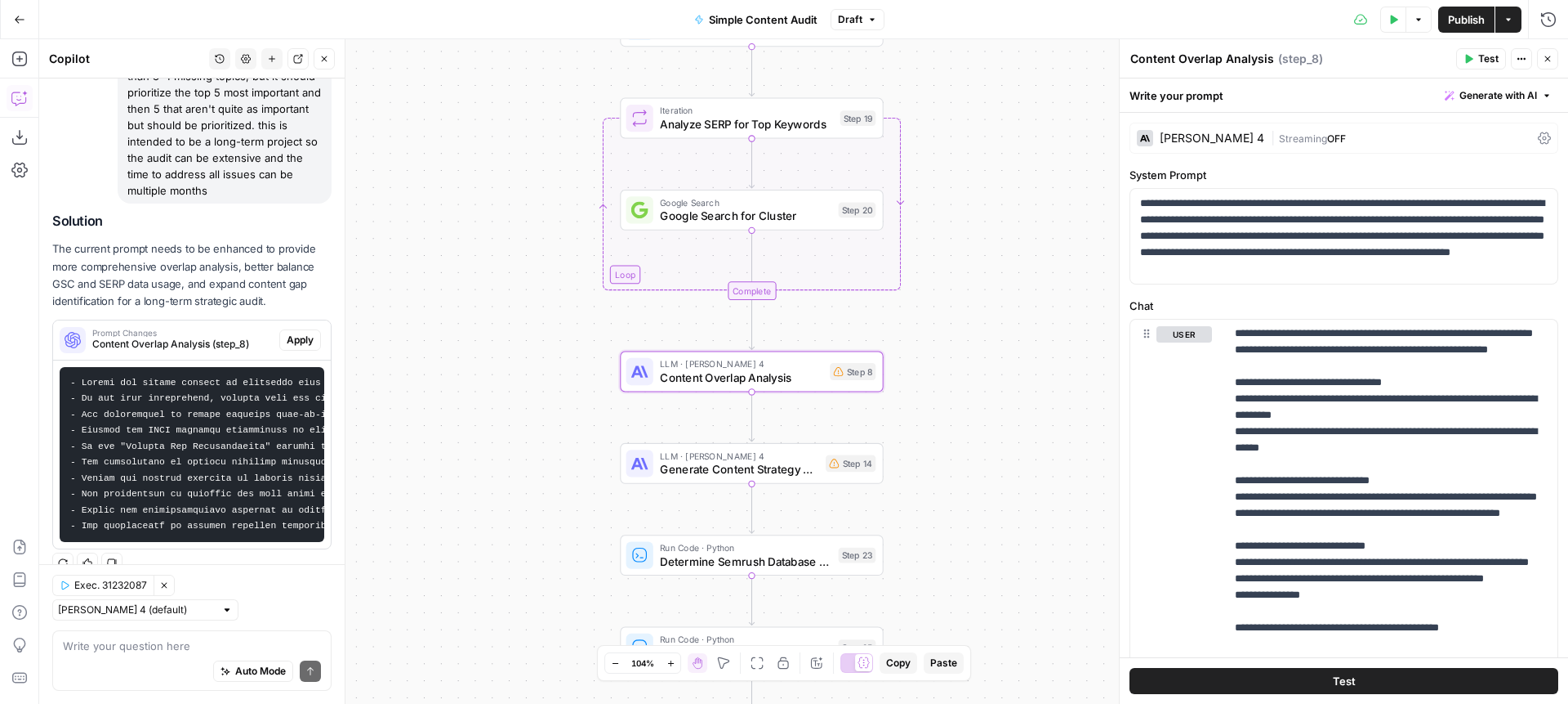
click at [299, 338] on span "Apply" at bounding box center [301, 340] width 27 height 15
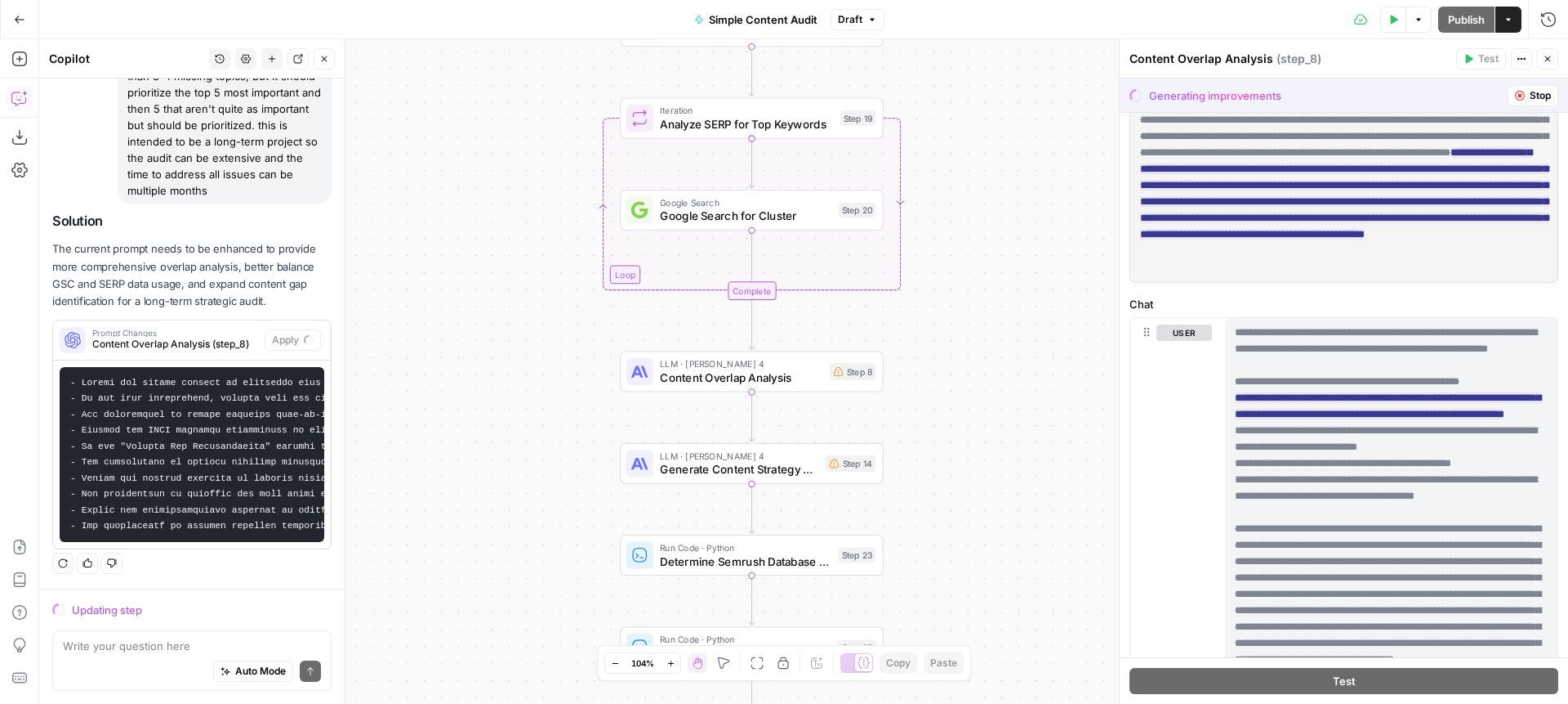
scroll to position [101, 0]
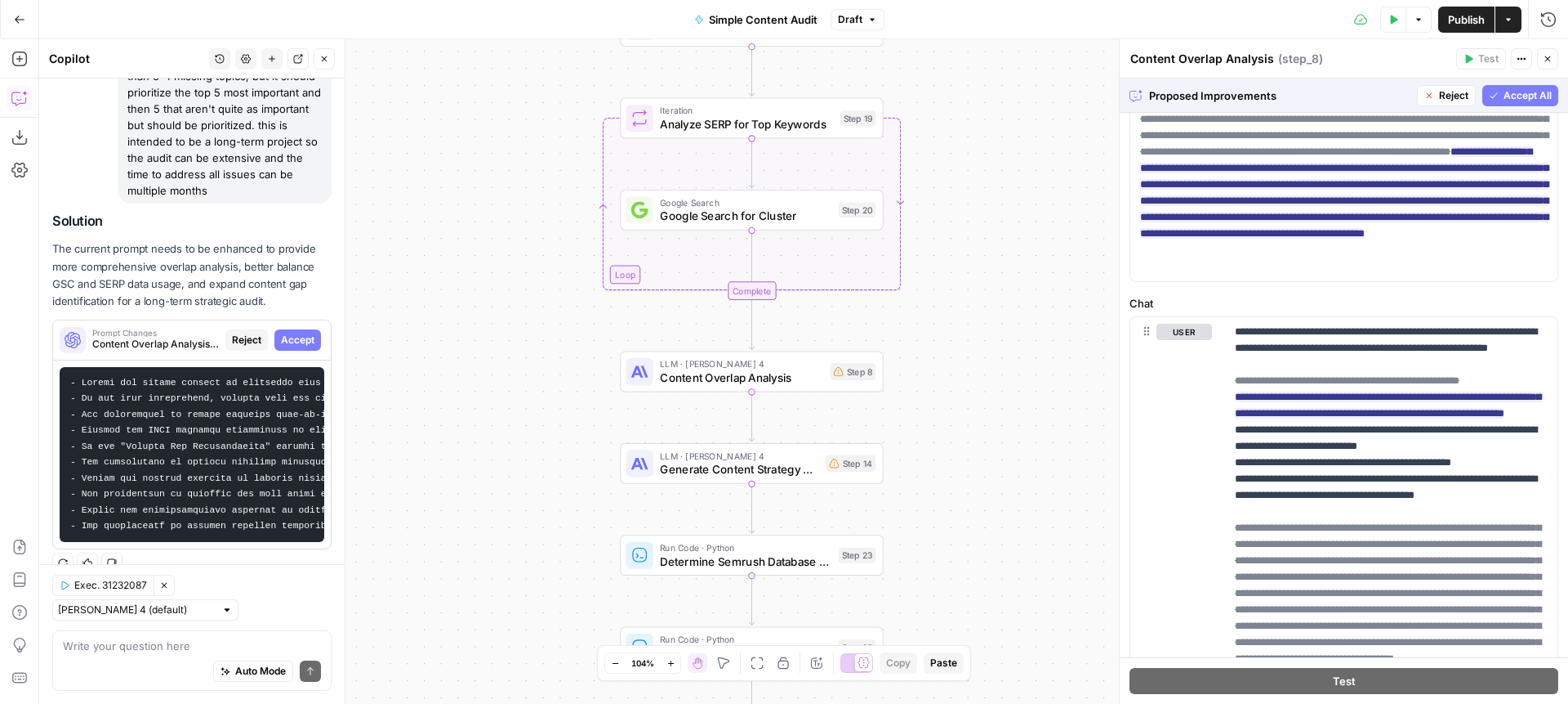
click at [1535, 97] on span "Accept All" at bounding box center [1527, 95] width 48 height 15
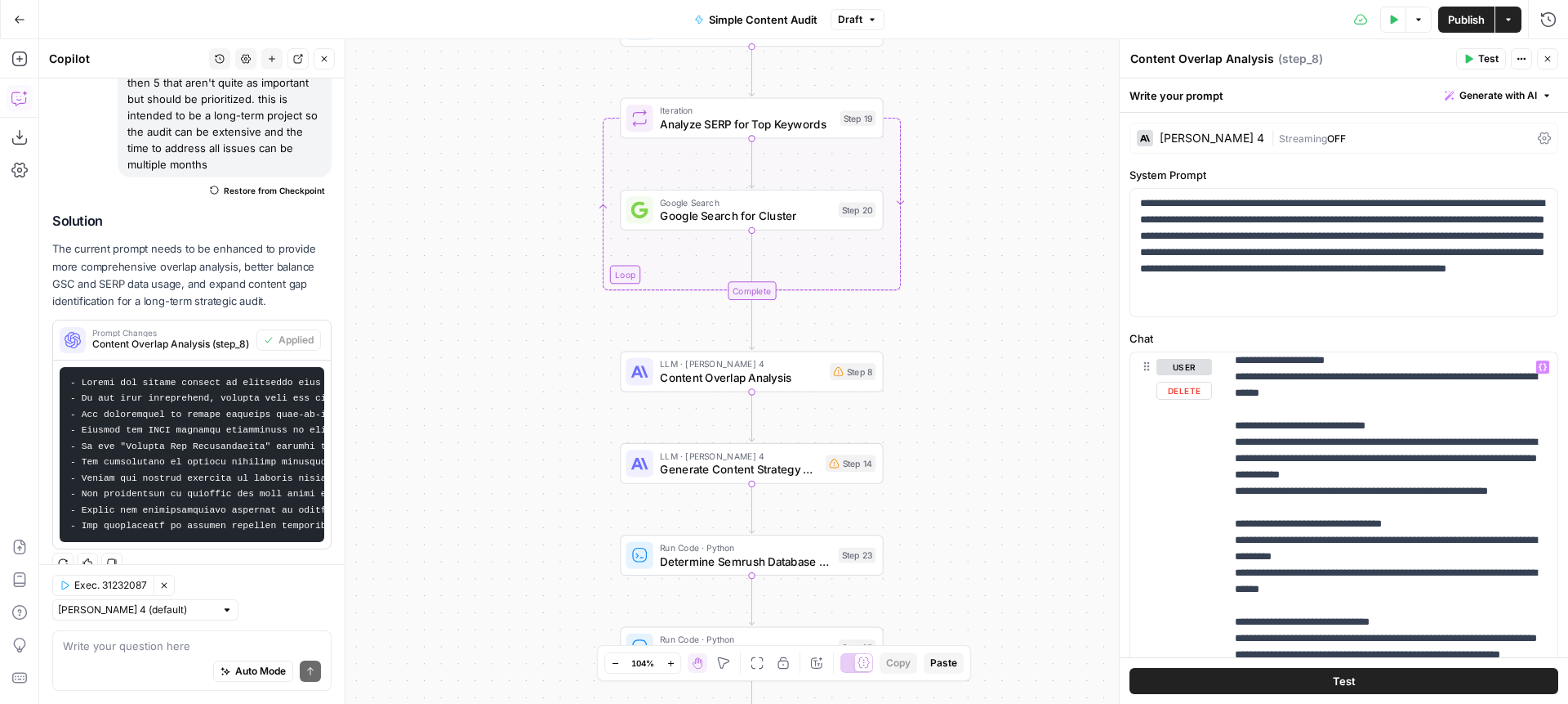
scroll to position [2404, 0]
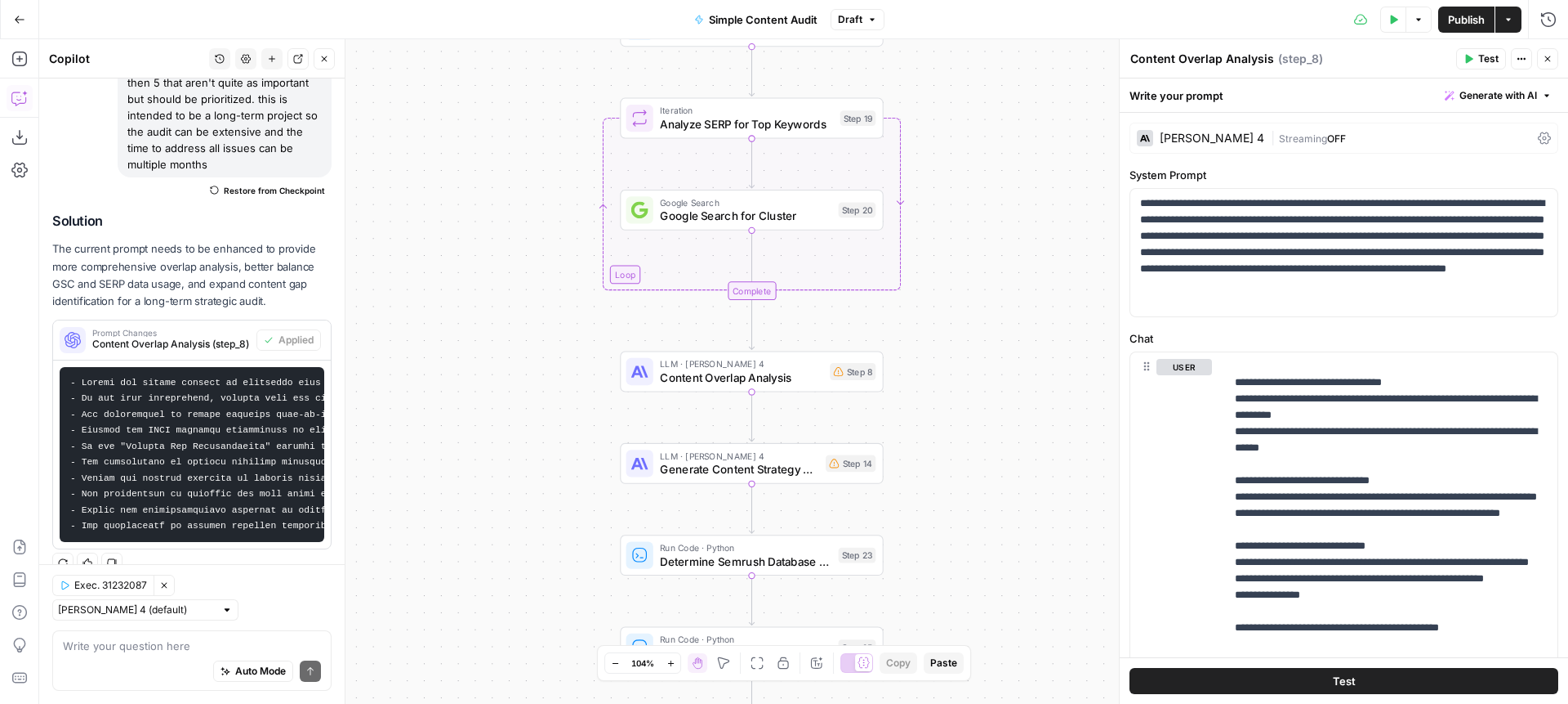
click at [83, 668] on div "Auto Mode Send" at bounding box center [191, 672] width 259 height 36
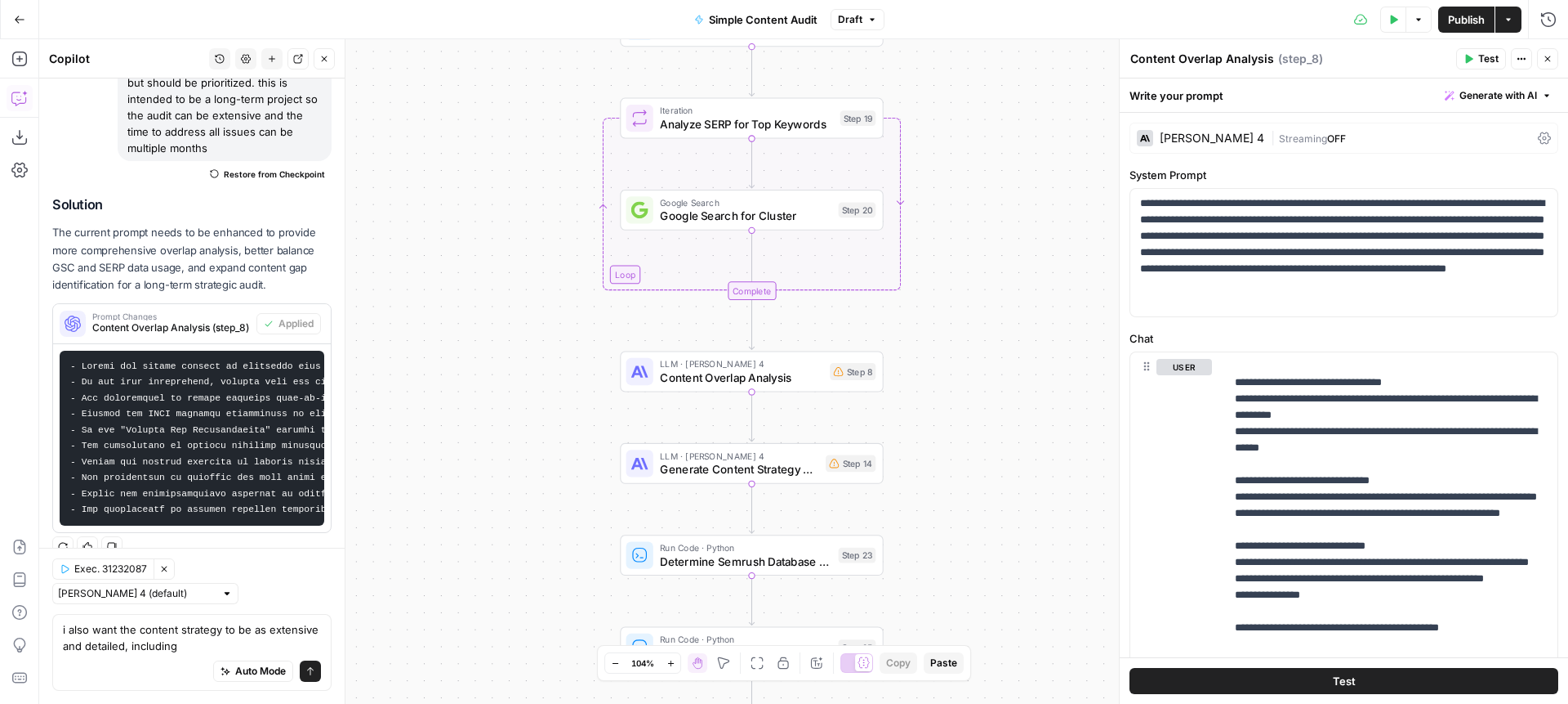
click at [688, 473] on span "Generate Content Strategy Recommendations" at bounding box center [739, 470] width 159 height 18
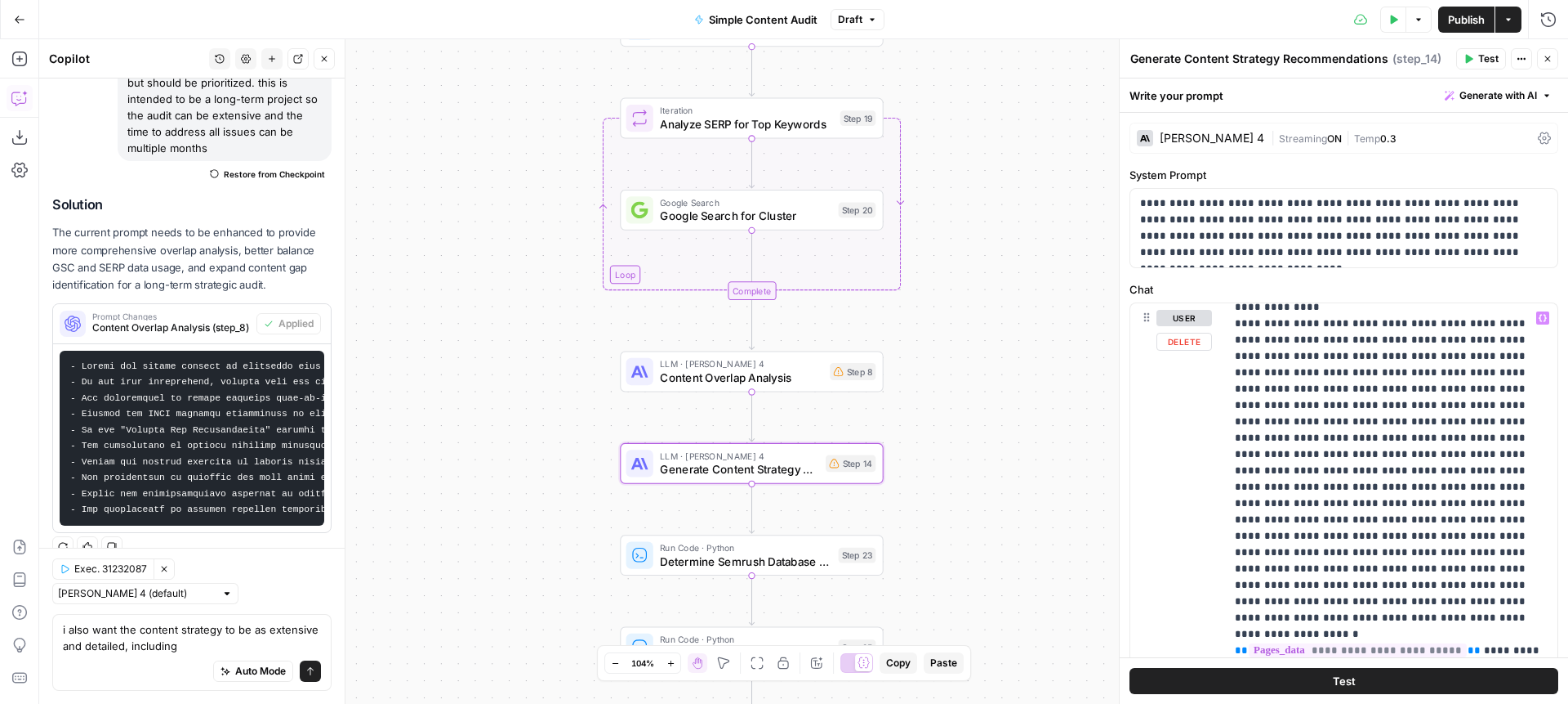
scroll to position [507, 0]
click at [208, 649] on textarea "i also want the content strategy to be as extensive and detailed, including" at bounding box center [191, 637] width 259 height 32
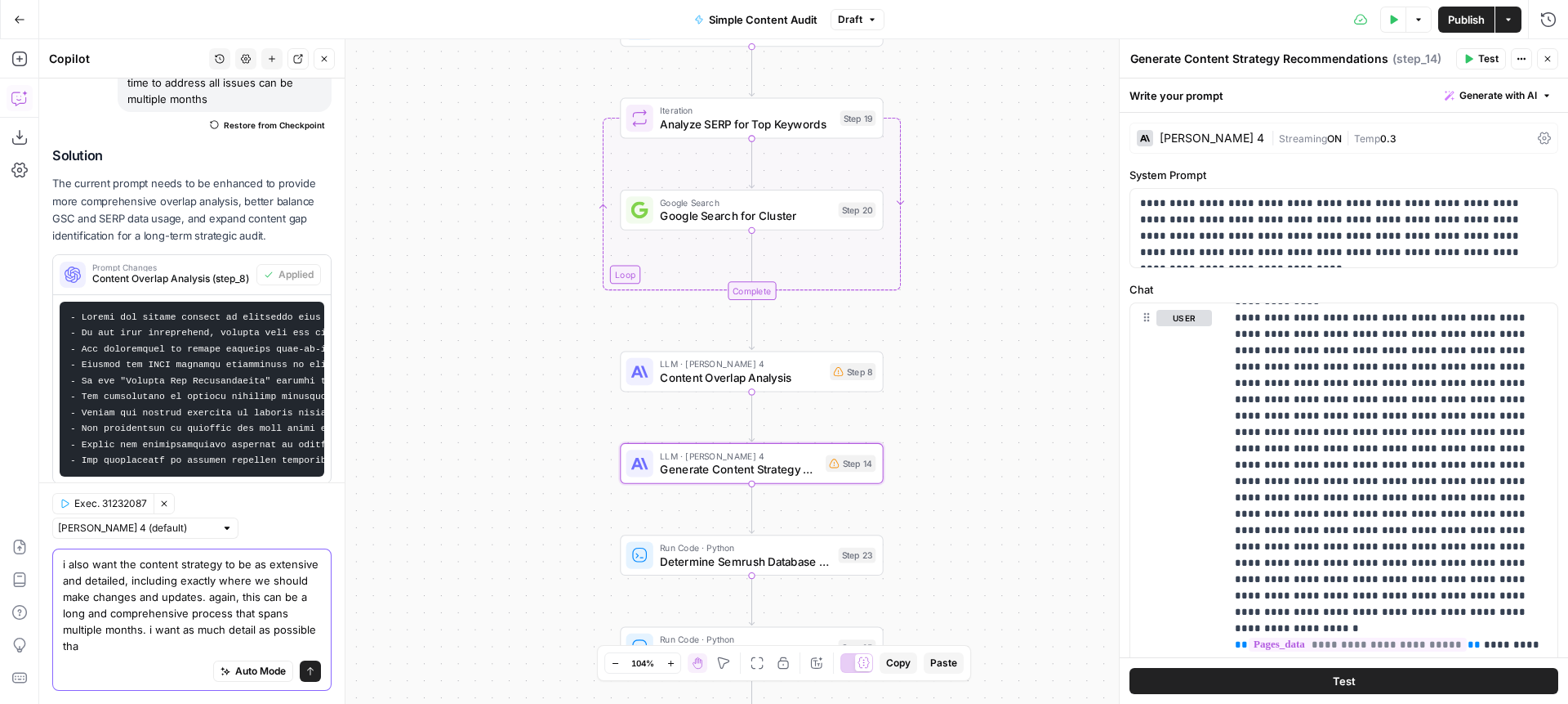
scroll to position [369, 0]
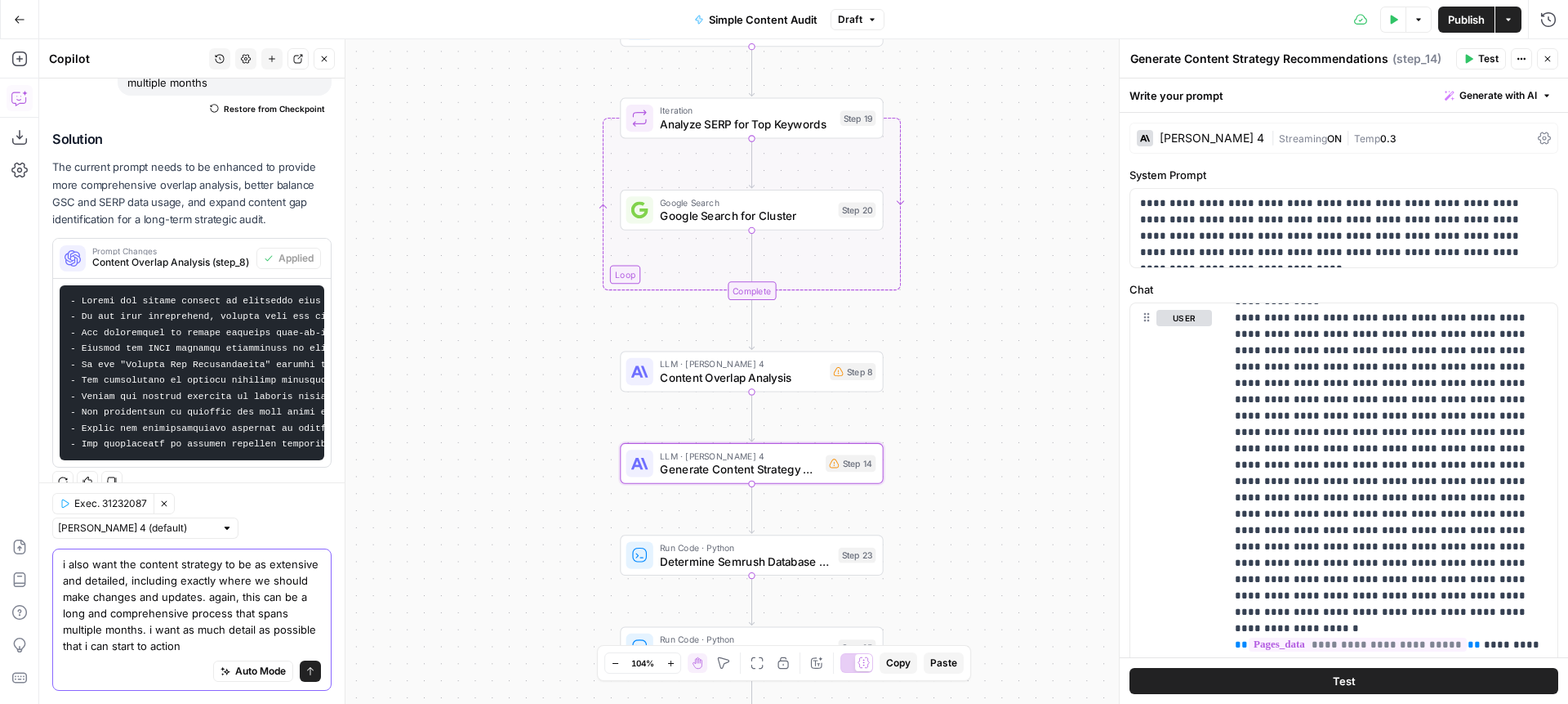
type textarea "i also want the content strategy to be as extensive and detailed, including exa…"
click at [313, 670] on icon "submit" at bounding box center [310, 671] width 7 height 8
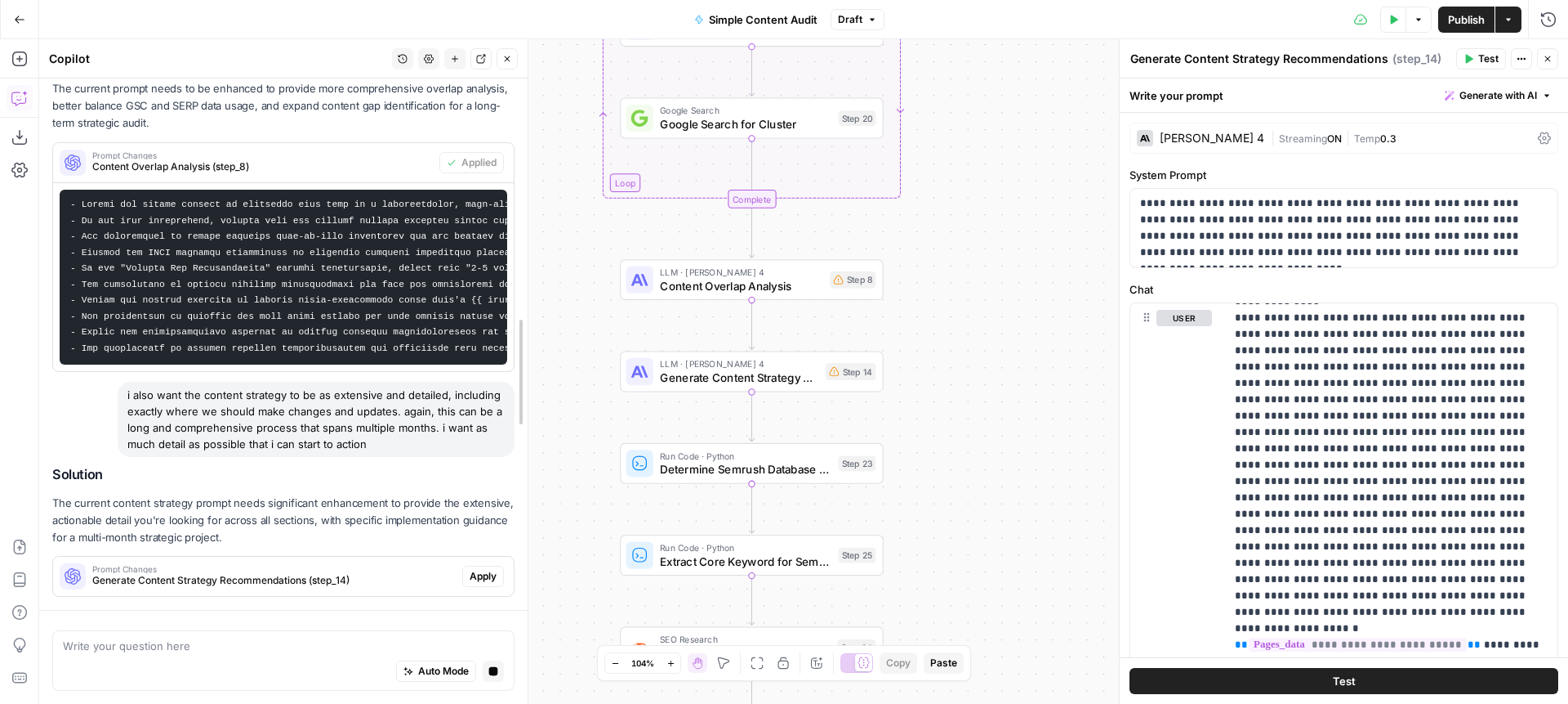
scroll to position [272, 0]
drag, startPoint x: 380, startPoint y: 382, endPoint x: 527, endPoint y: 384, distance: 147.0
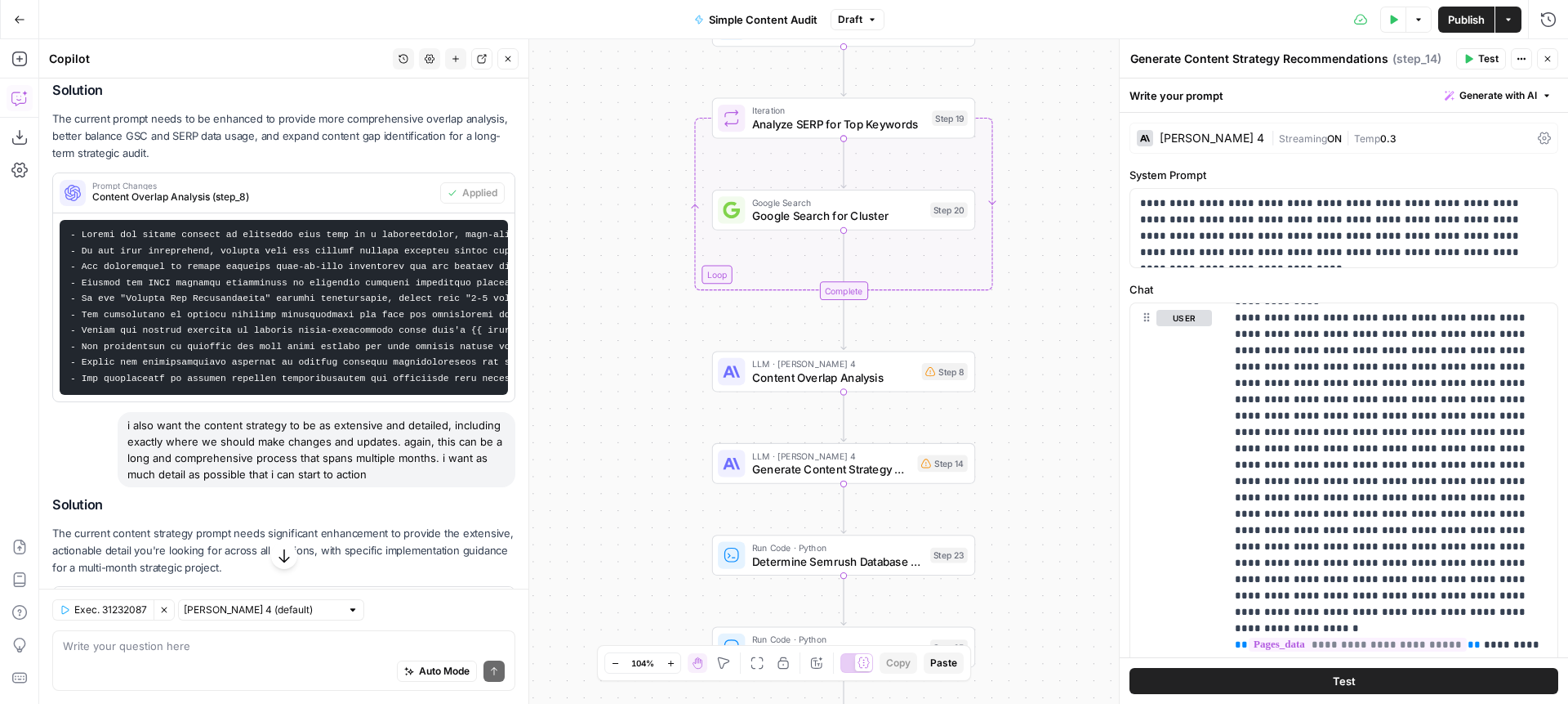
scroll to position [346, 0]
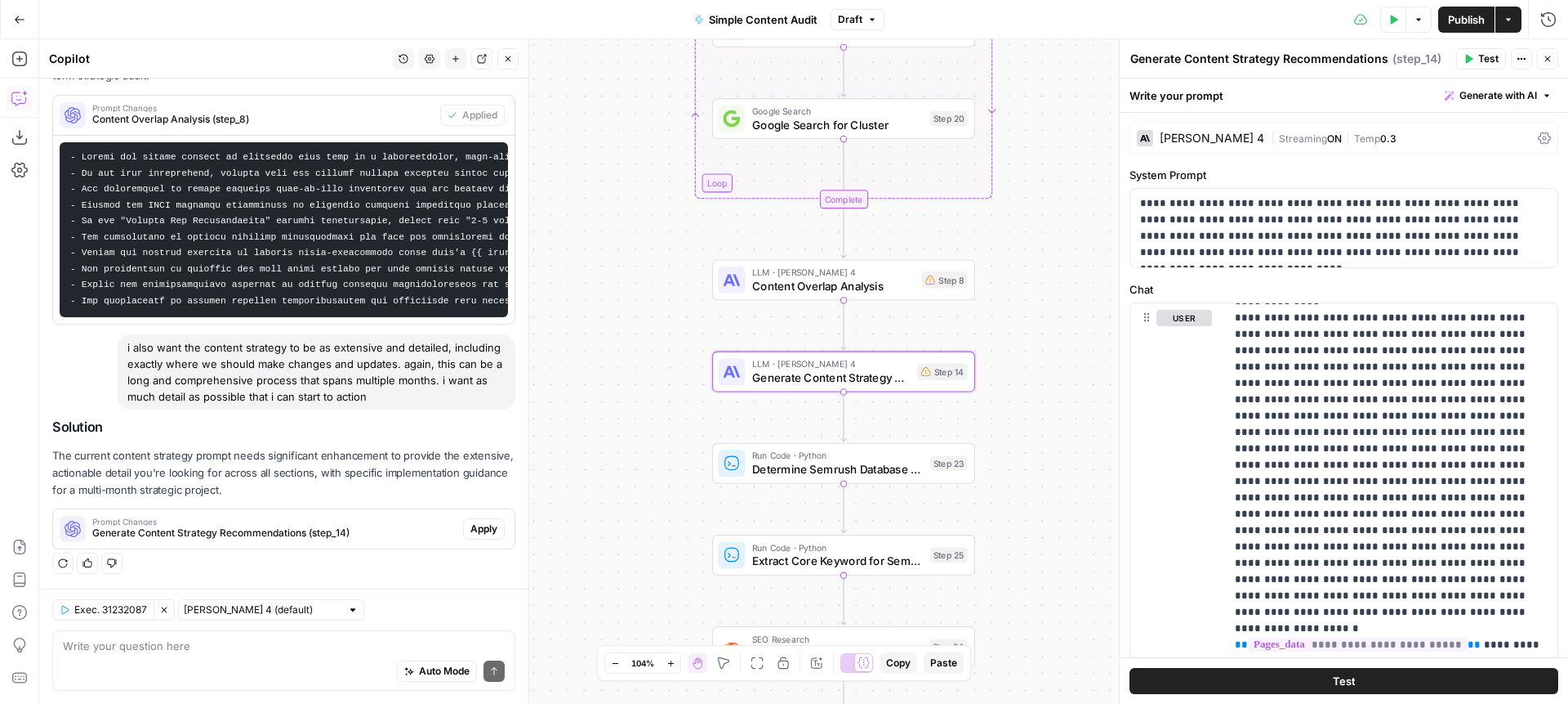
click at [410, 529] on span "Generate Content Strategy Recommendations (step_14)" at bounding box center [274, 532] width 364 height 15
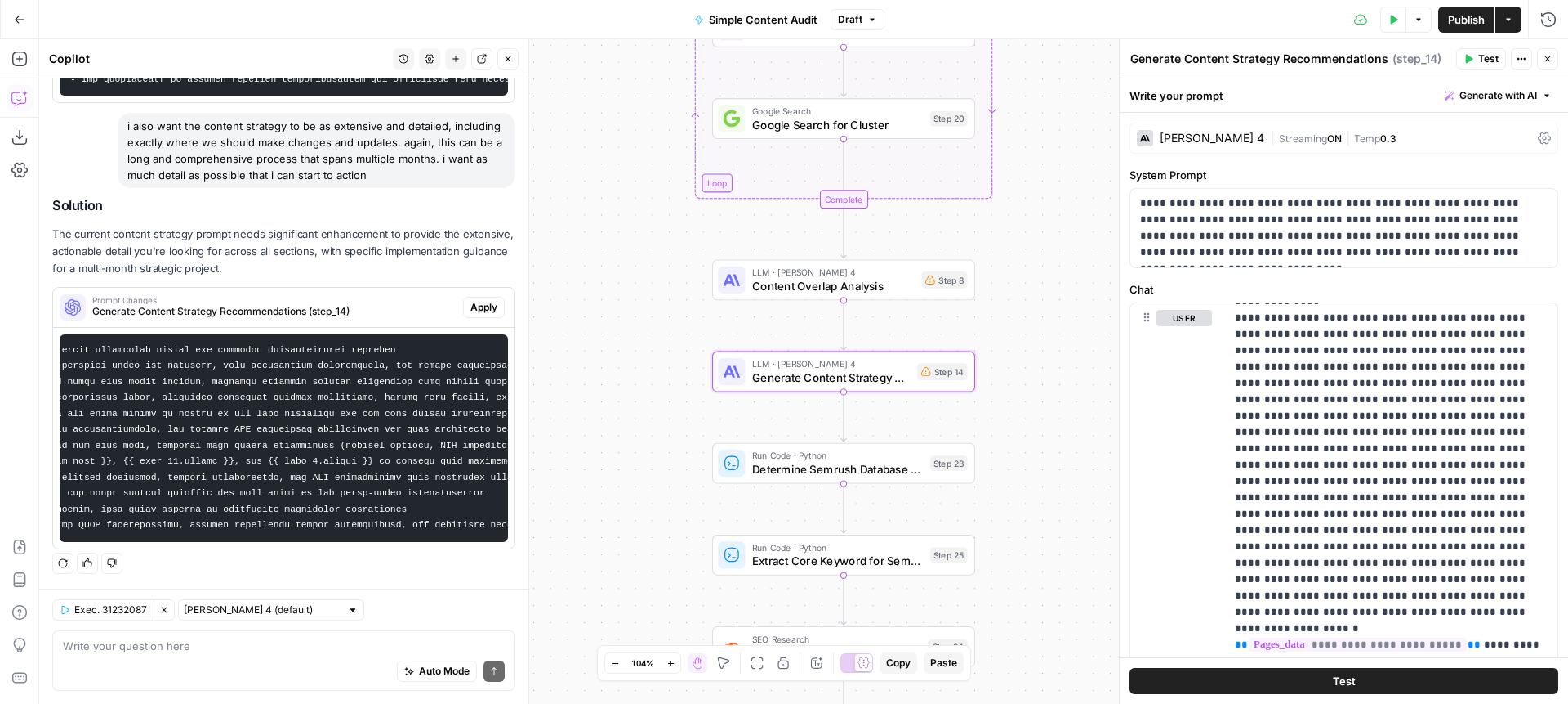
scroll to position [0, 628]
click at [472, 300] on span "Apply" at bounding box center [484, 307] width 27 height 15
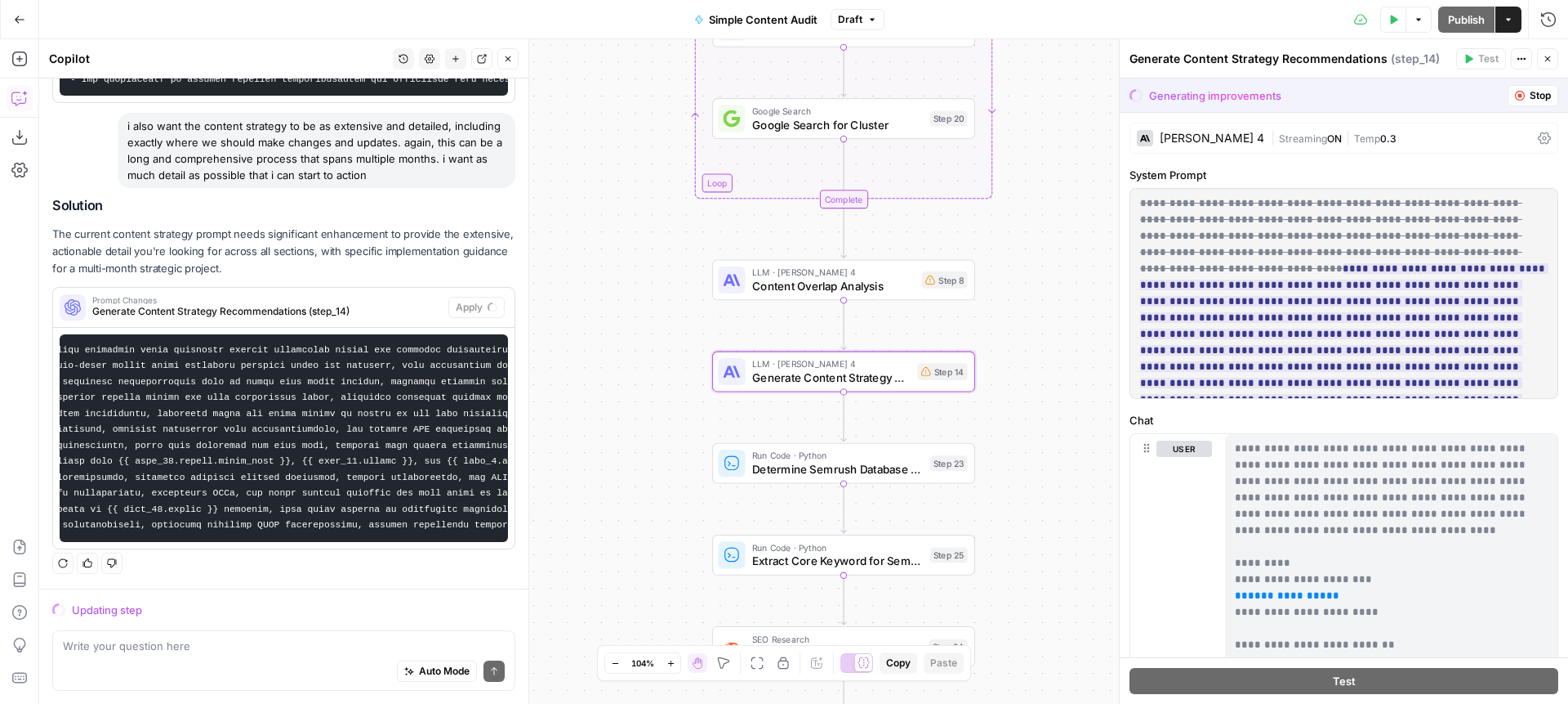
scroll to position [0, 0]
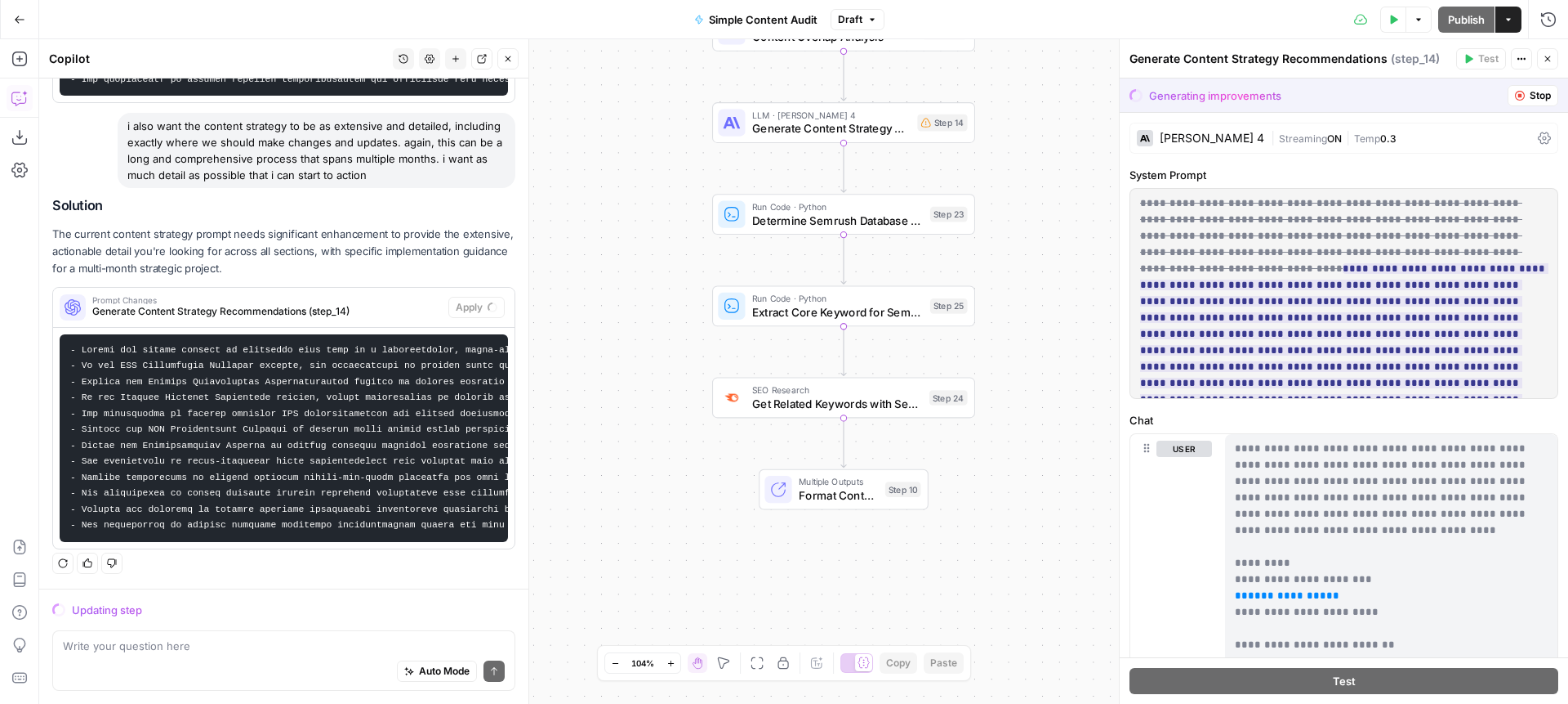
click at [830, 493] on span "Format Content Audit Report" at bounding box center [839, 496] width 80 height 18
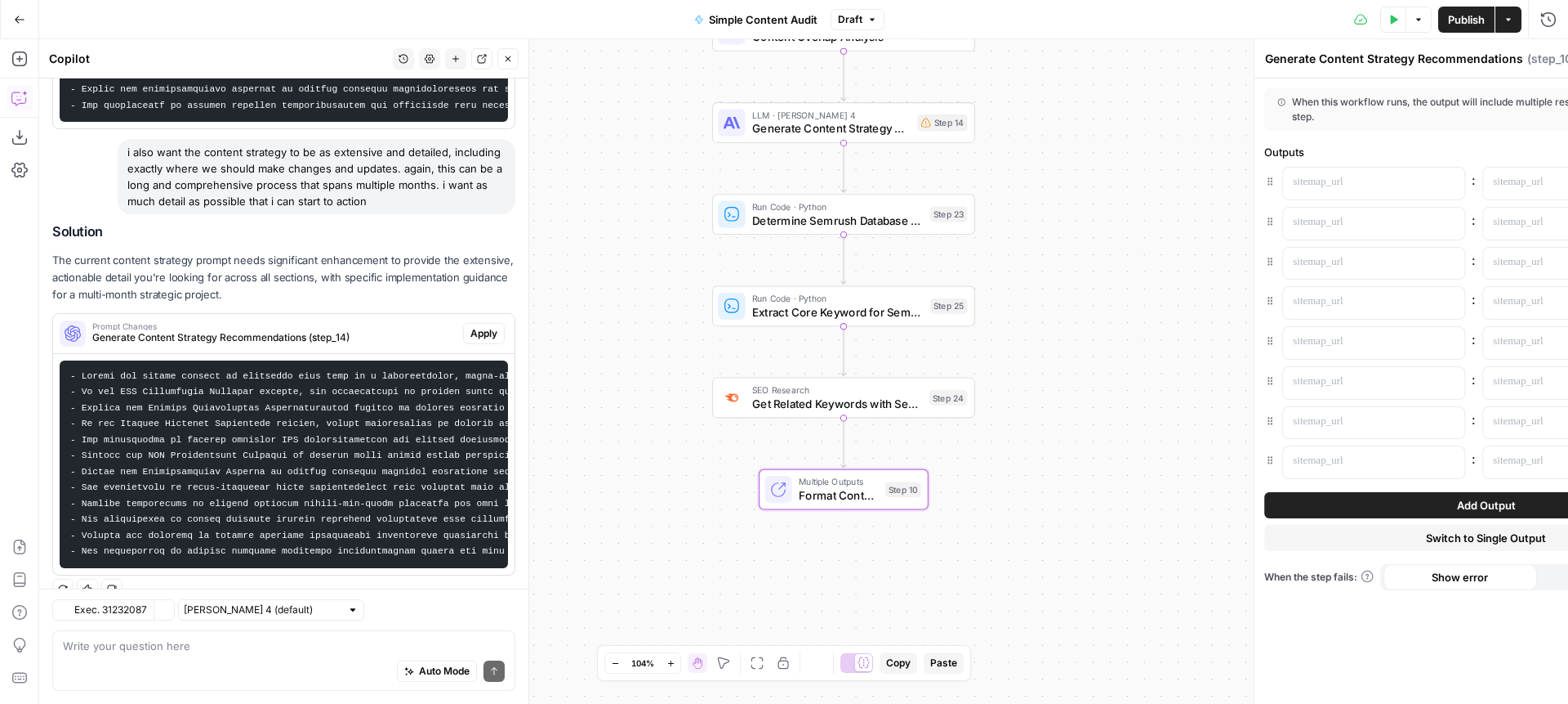
type textarea "Format Content Audit Report"
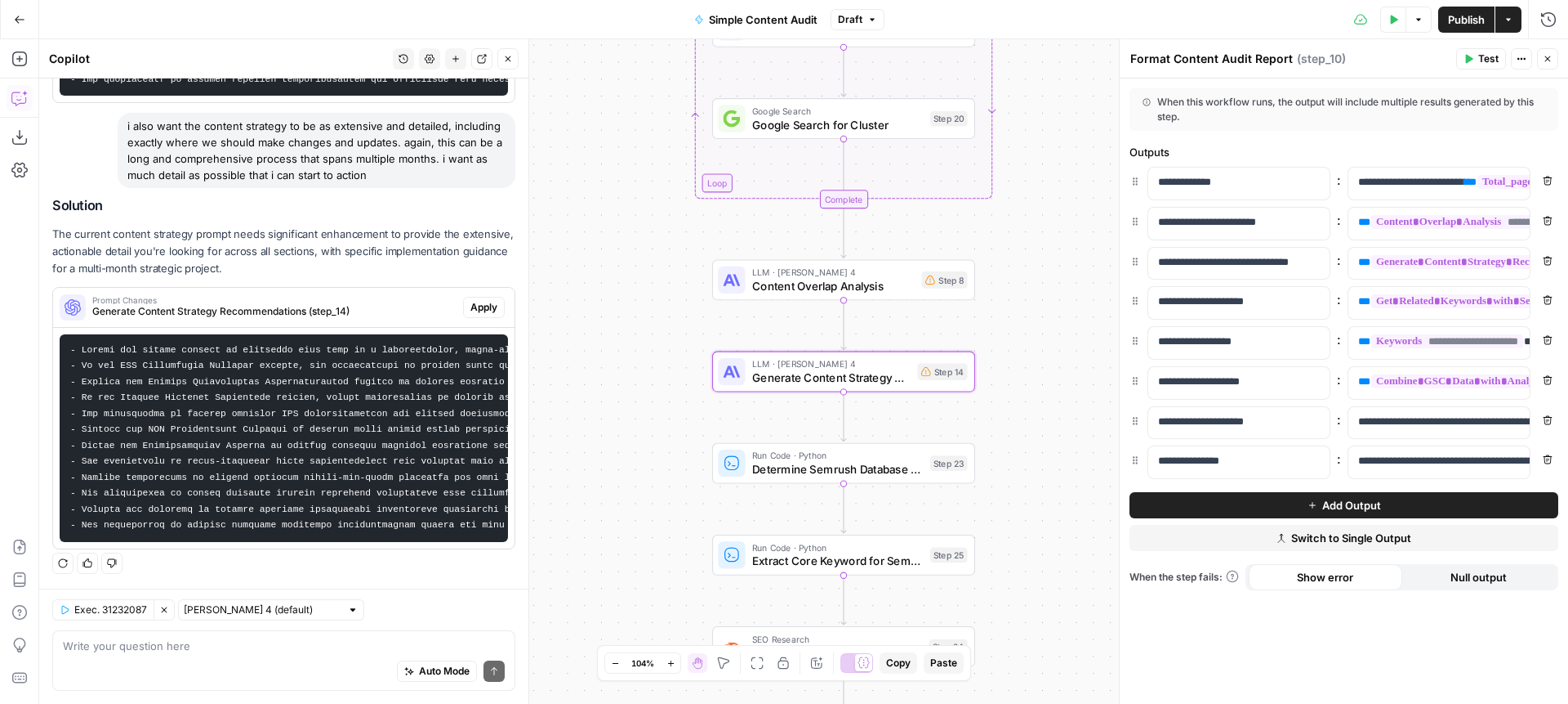
click at [490, 304] on span "Apply" at bounding box center [484, 307] width 27 height 15
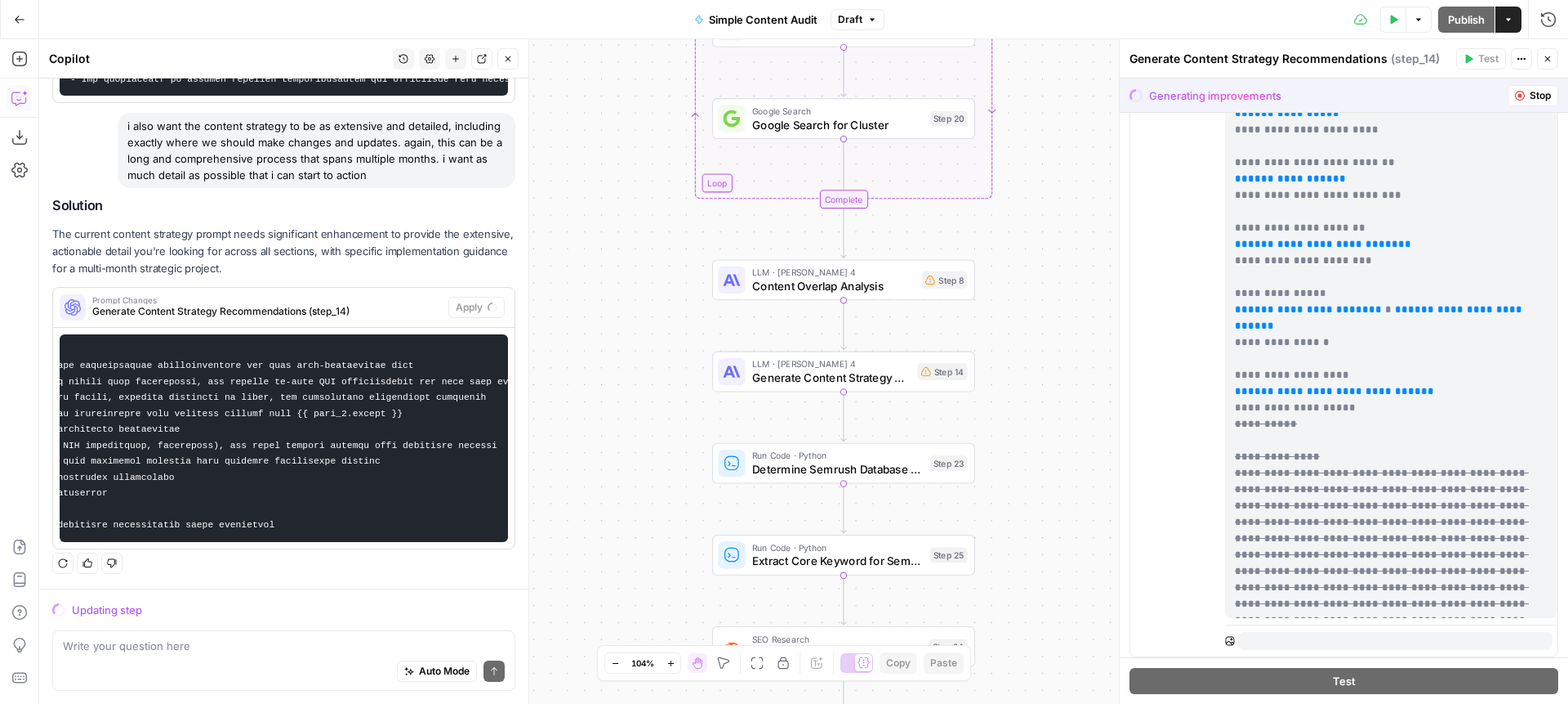
scroll to position [529, 0]
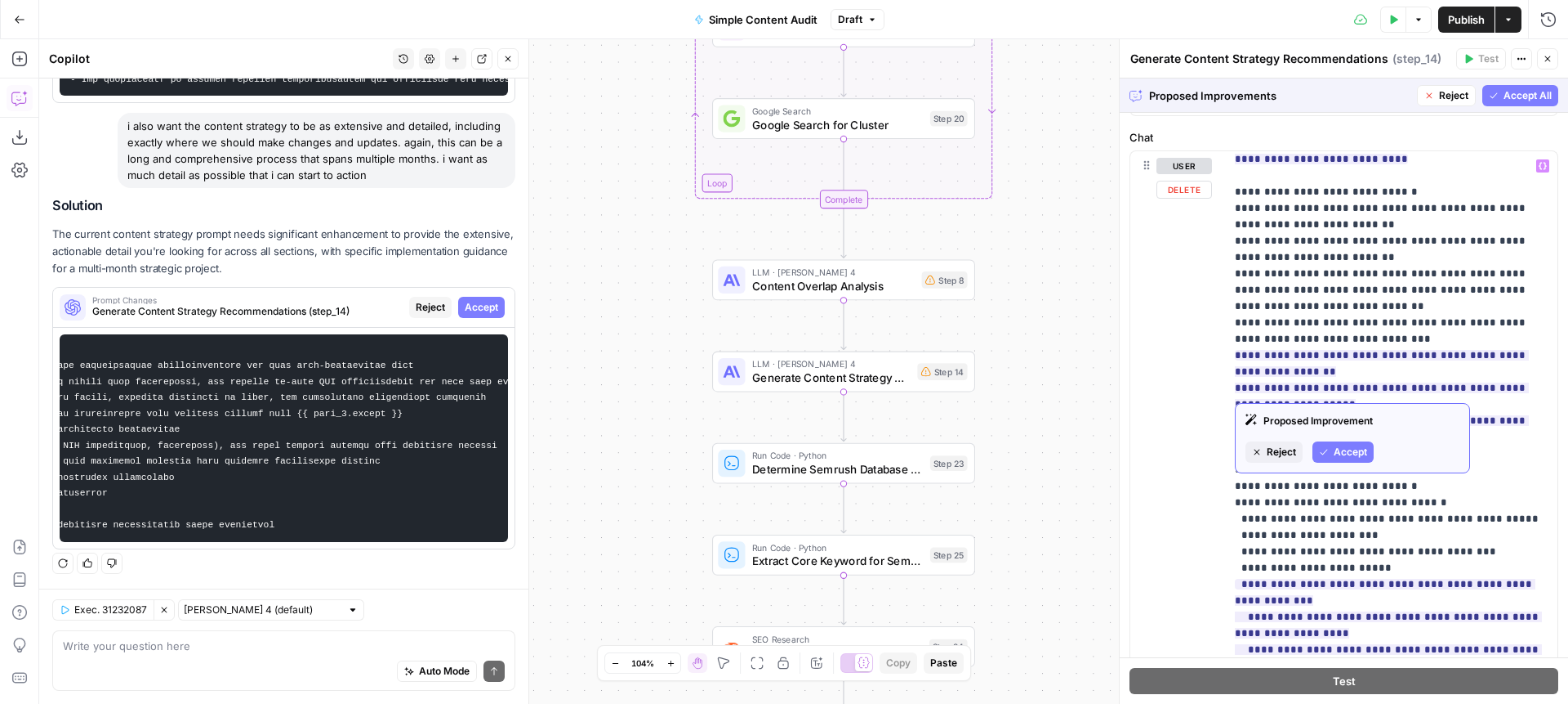
scroll to position [2648, 0]
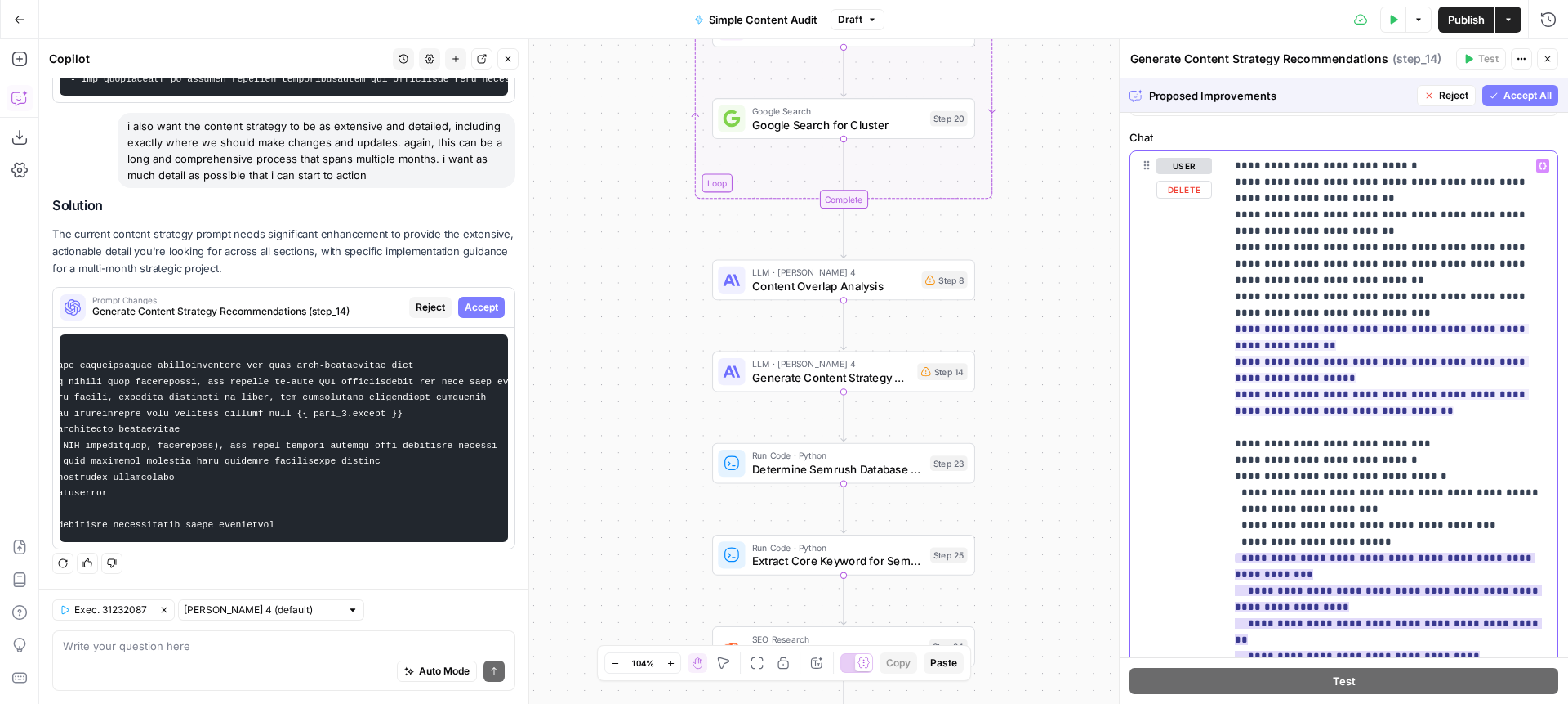
click at [1437, 553] on ins "**********" at bounding box center [1388, 623] width 307 height 142
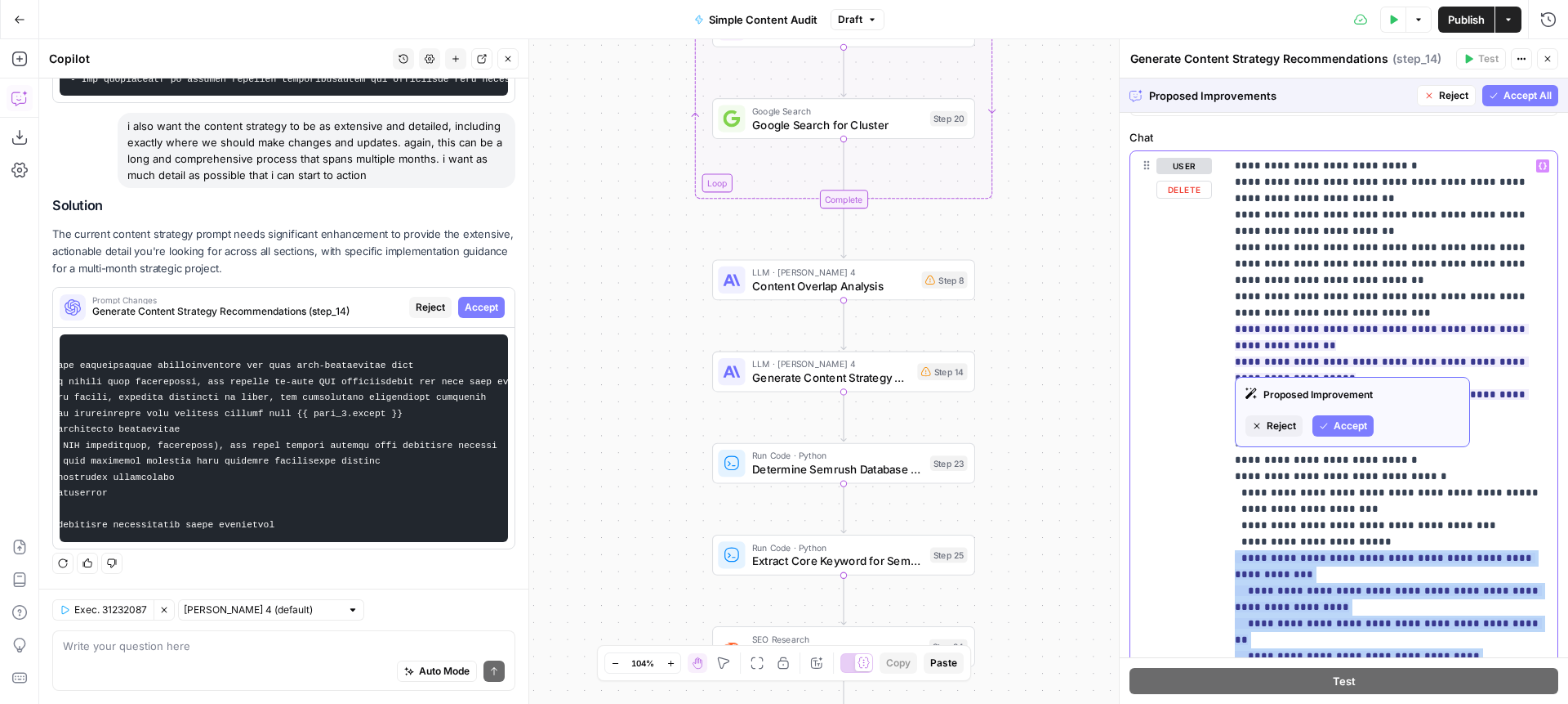
click at [1437, 553] on ins "**********" at bounding box center [1388, 623] width 307 height 142
click at [1411, 553] on ins "**********" at bounding box center [1388, 623] width 307 height 142
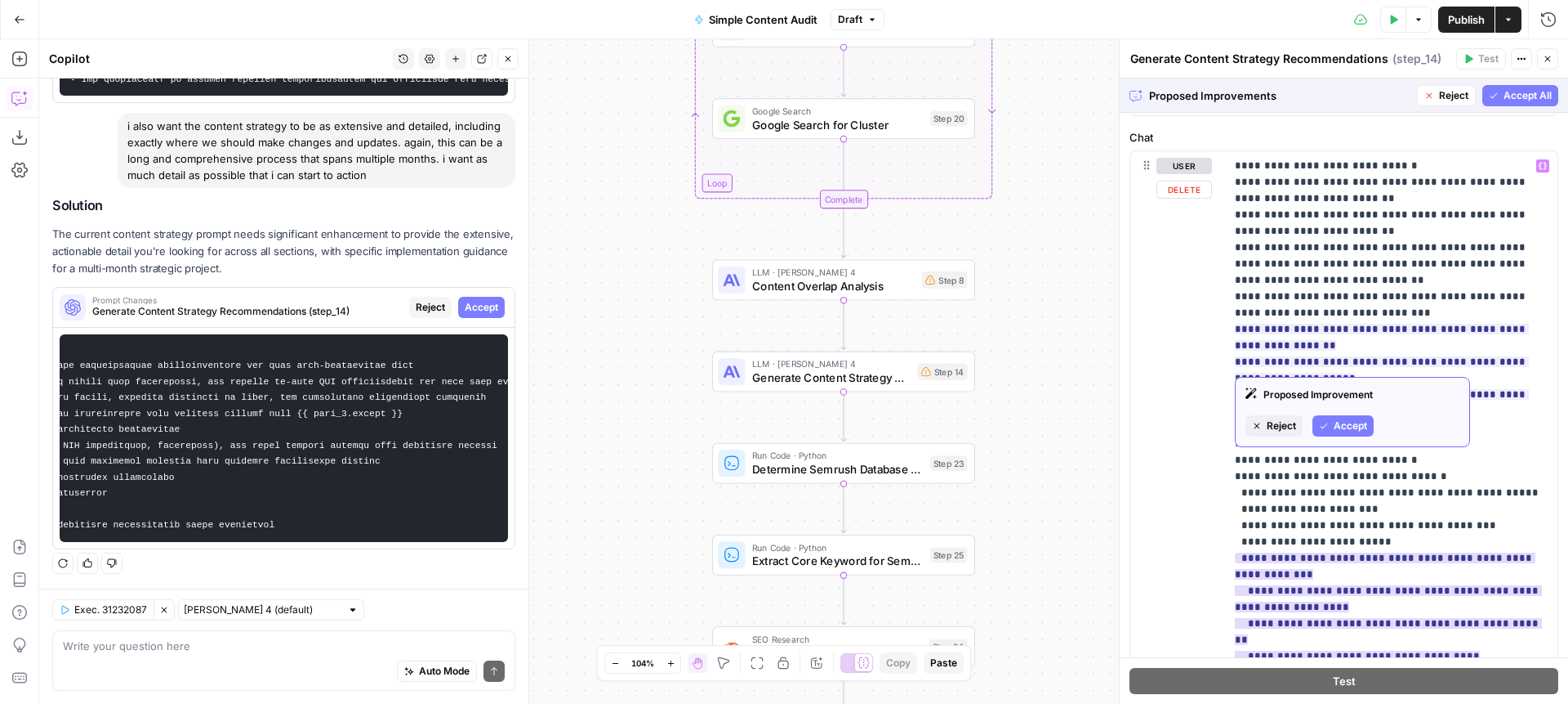
click at [1339, 424] on span "Accept" at bounding box center [1350, 426] width 33 height 15
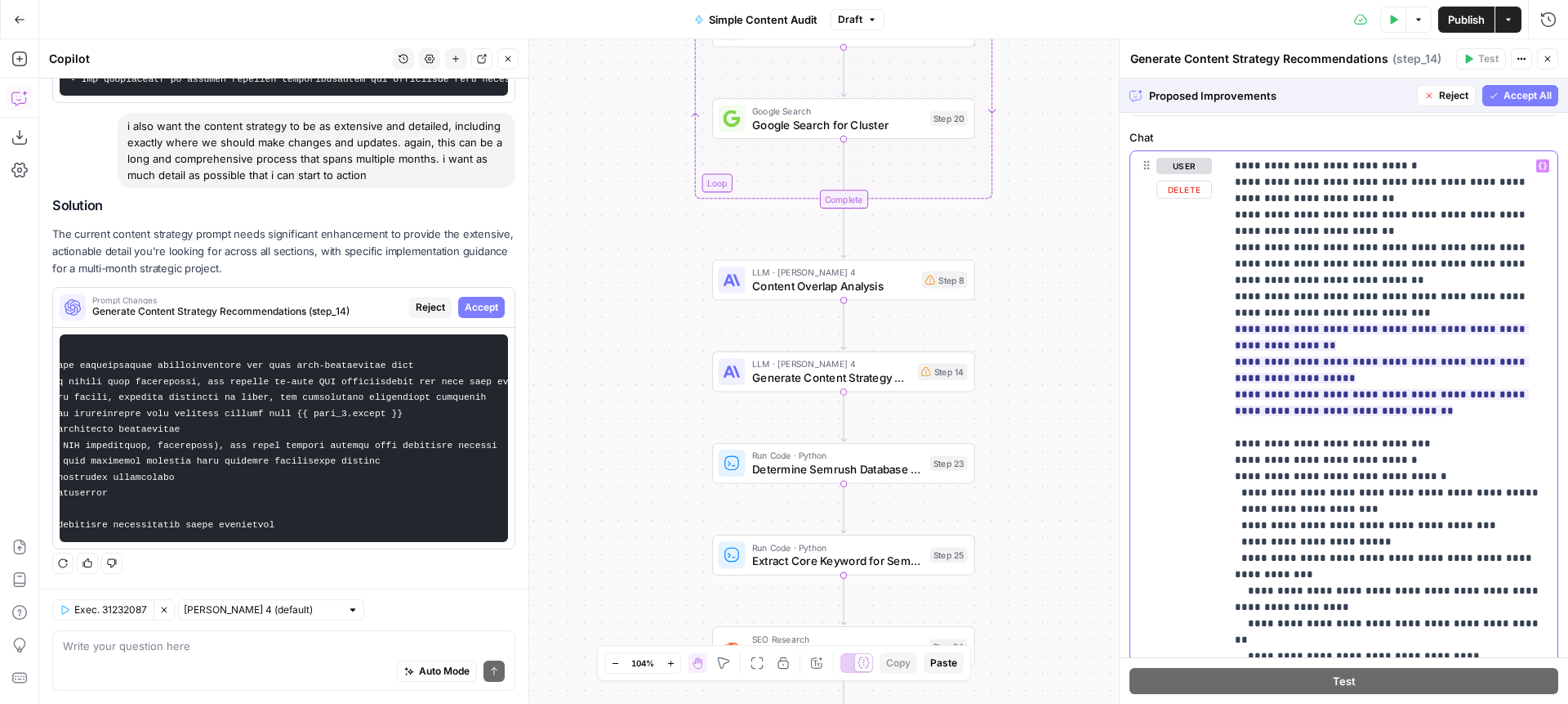
drag, startPoint x: 1458, startPoint y: 360, endPoint x: 1257, endPoint y: 358, distance: 201.0
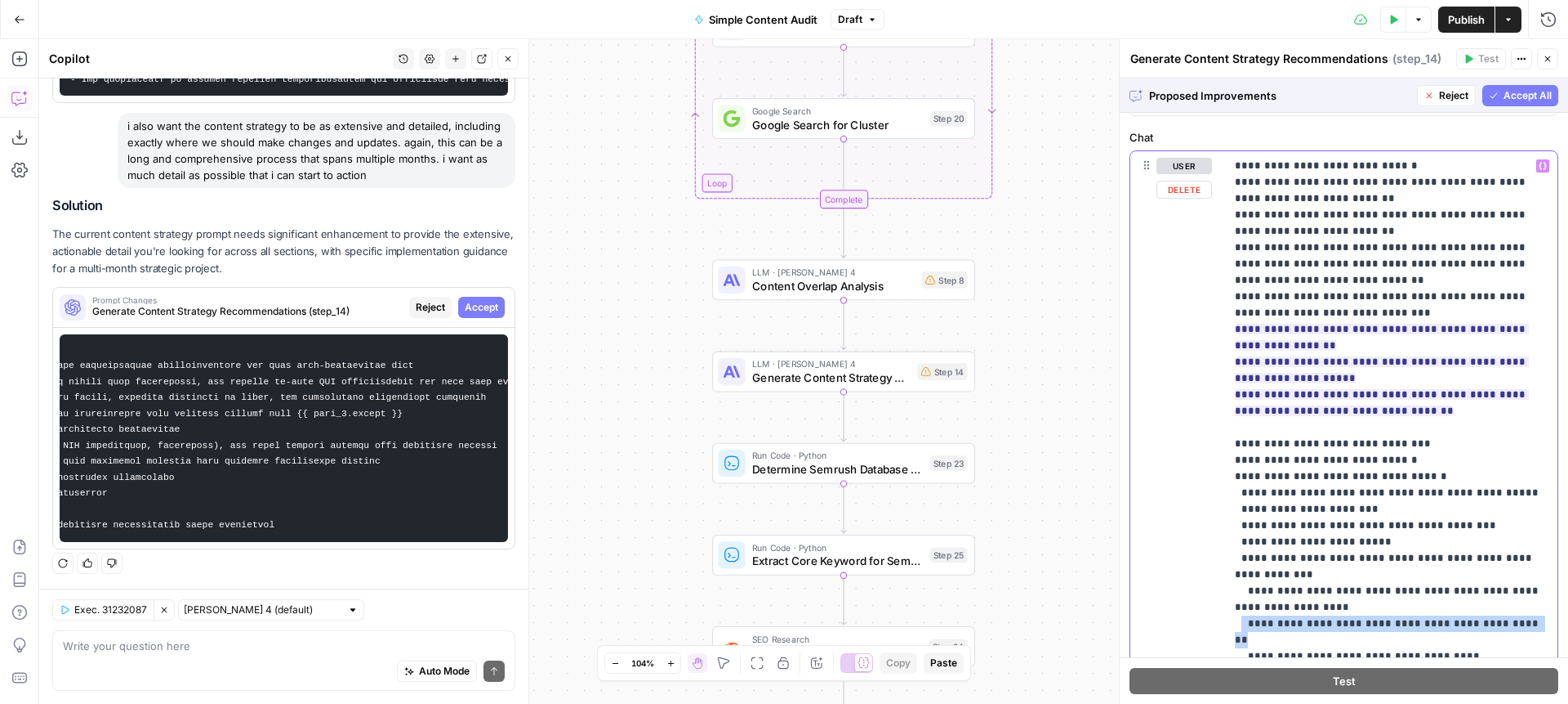
drag, startPoint x: 1240, startPoint y: 329, endPoint x: 1542, endPoint y: 328, distance: 302.0
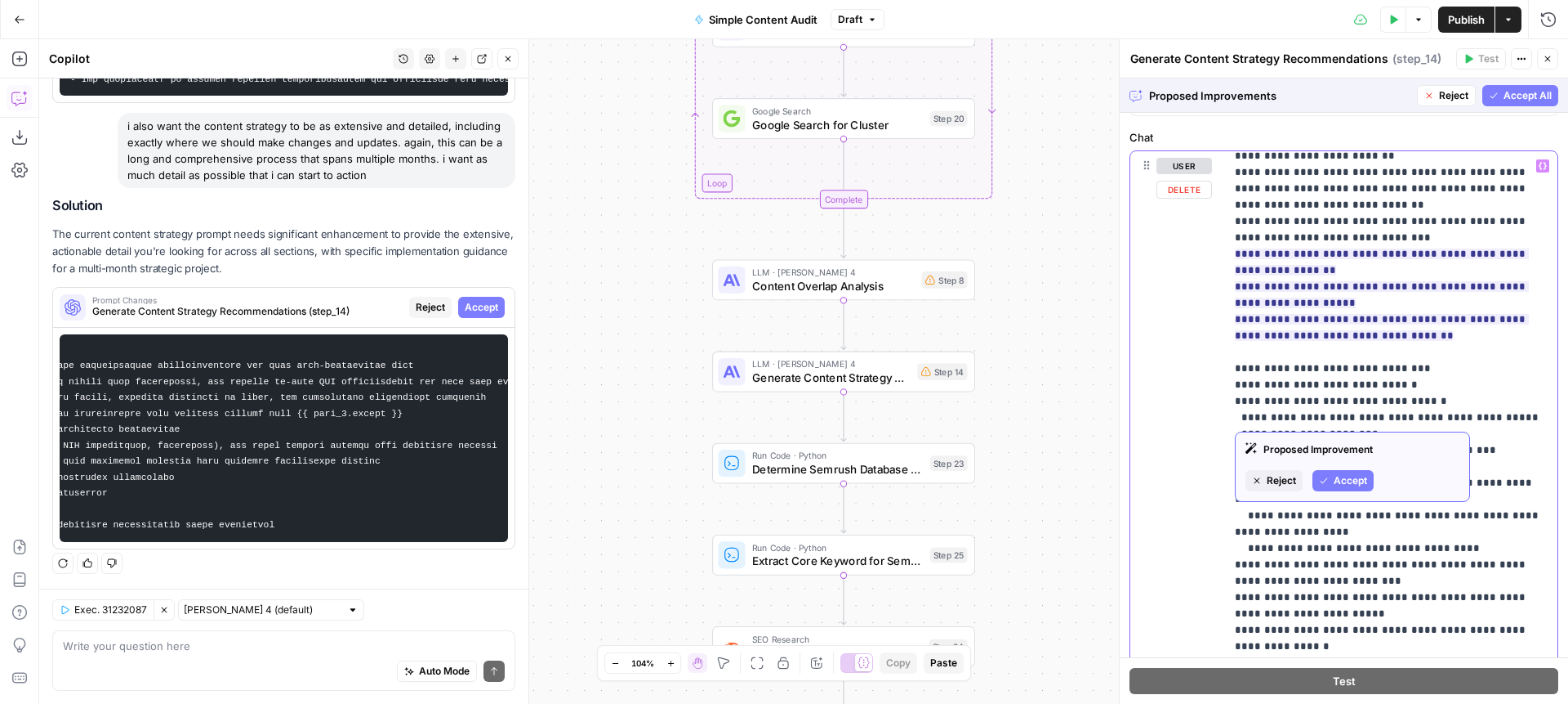
scroll to position [2725, 0]
click at [1343, 478] on span "Accept" at bounding box center [1350, 479] width 33 height 15
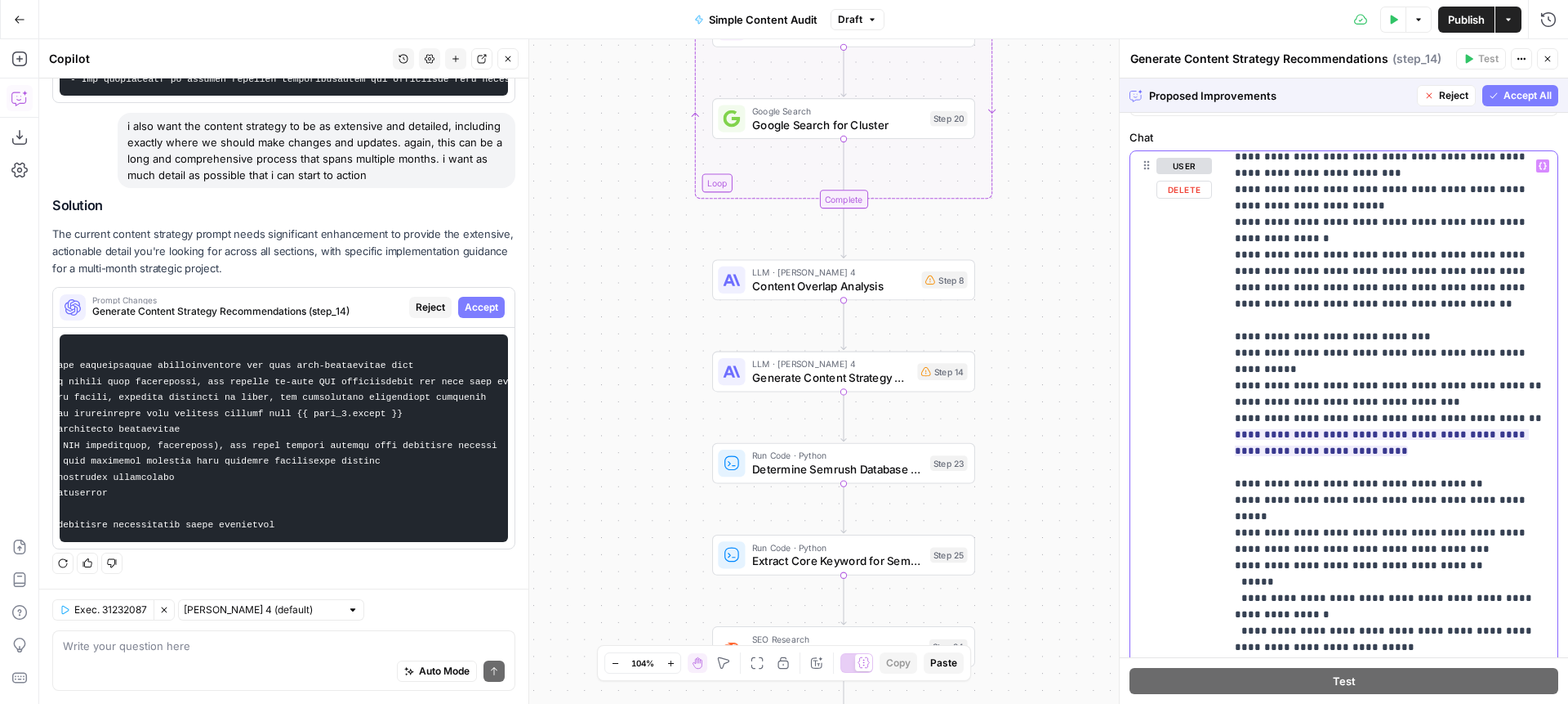
scroll to position [3132, 0]
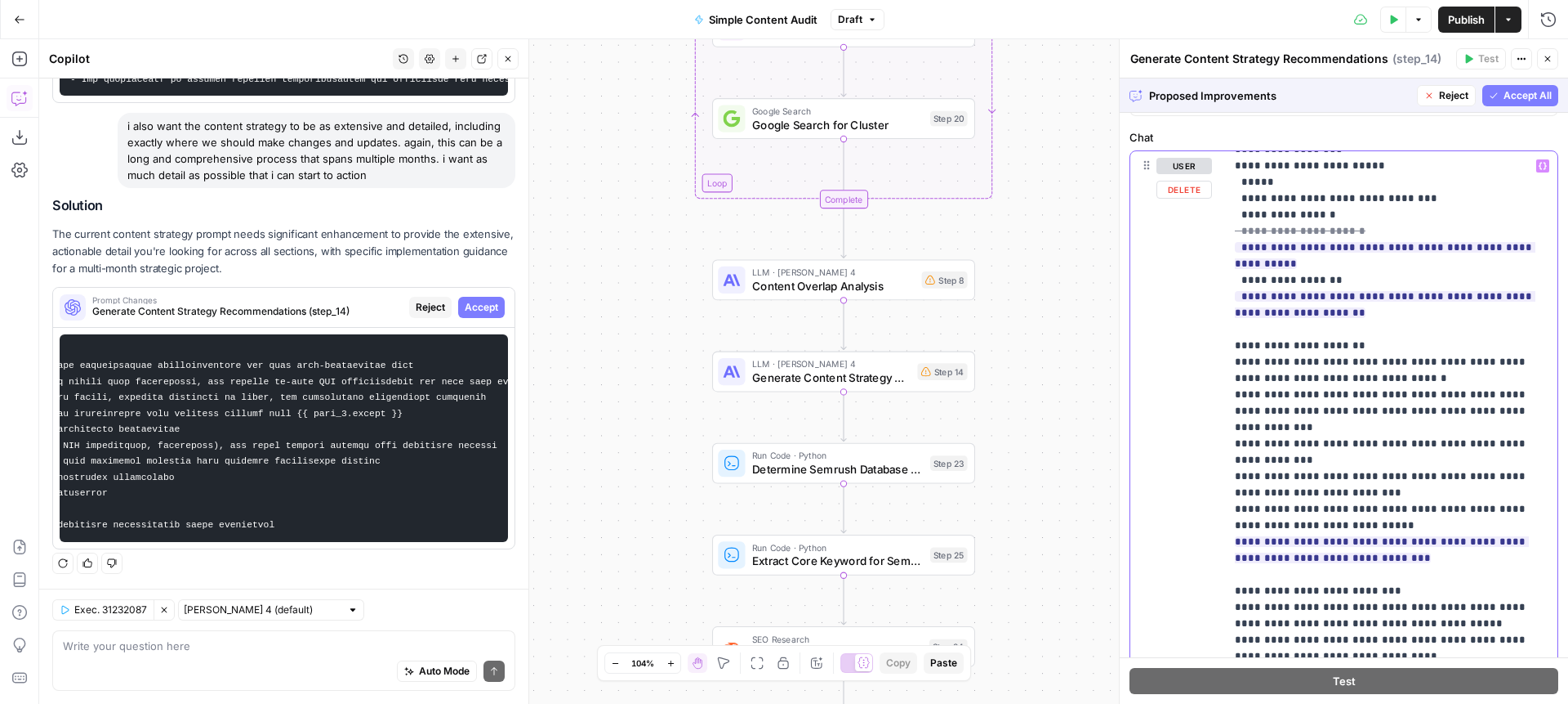
scroll to position [4079, 0]
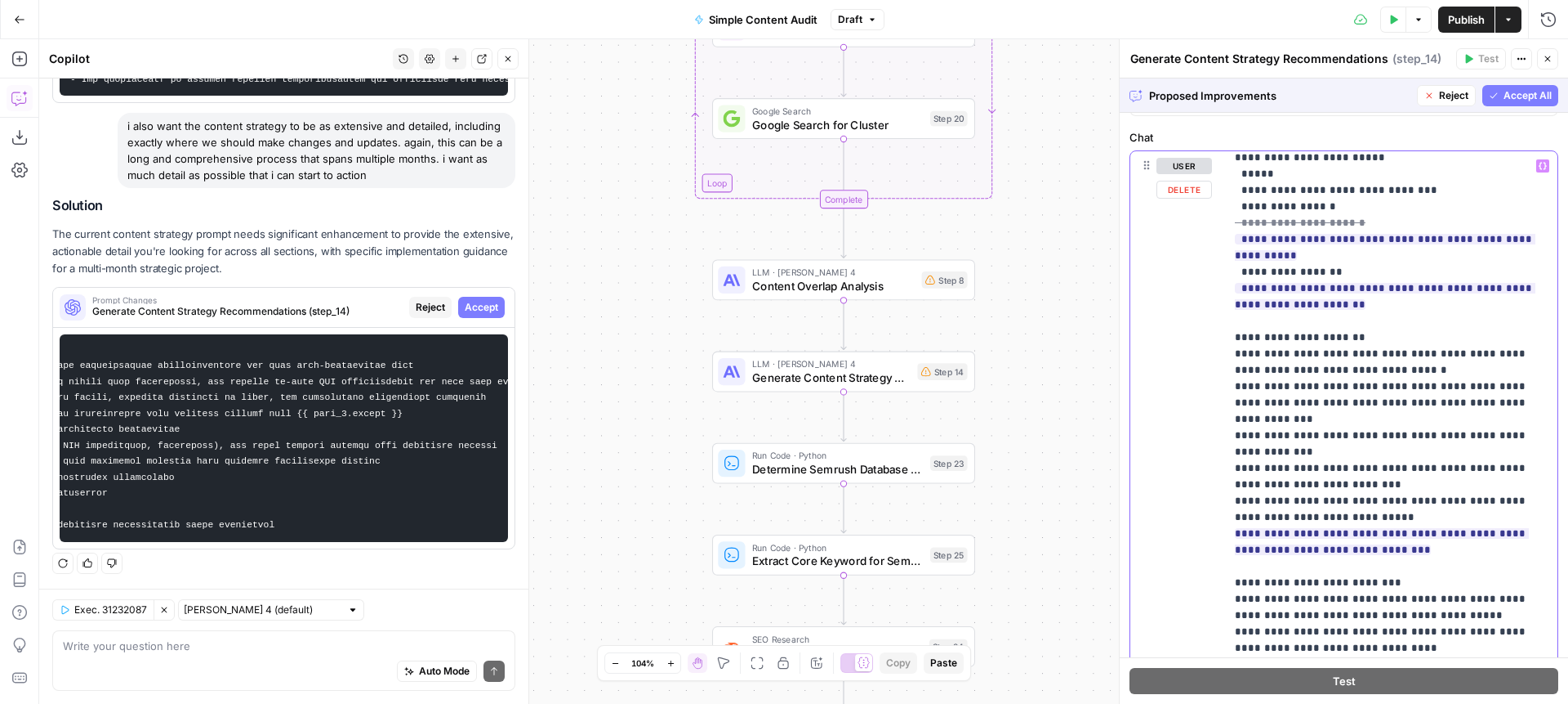
drag, startPoint x: 1506, startPoint y: 387, endPoint x: 1233, endPoint y: 409, distance: 273.9
click at [1233, 409] on div "**********" at bounding box center [1391, 484] width 333 height 666
drag, startPoint x: 1368, startPoint y: 419, endPoint x: 1235, endPoint y: 385, distance: 137.3
click at [1273, 499] on span "Reject" at bounding box center [1281, 499] width 29 height 15
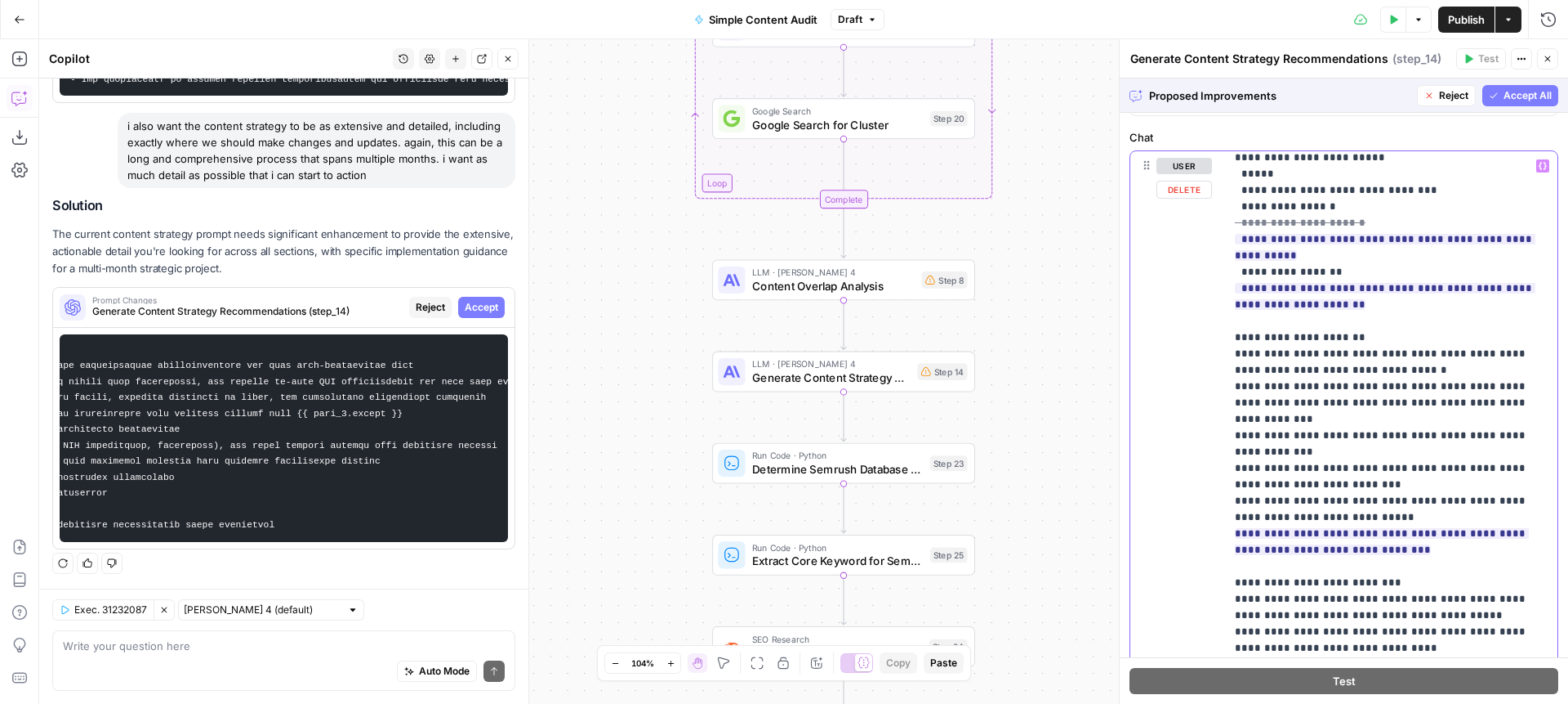
drag, startPoint x: 1350, startPoint y: 352, endPoint x: 1235, endPoint y: 337, distance: 116.0
click at [1232, 337] on div "**********" at bounding box center [1391, 484] width 333 height 666
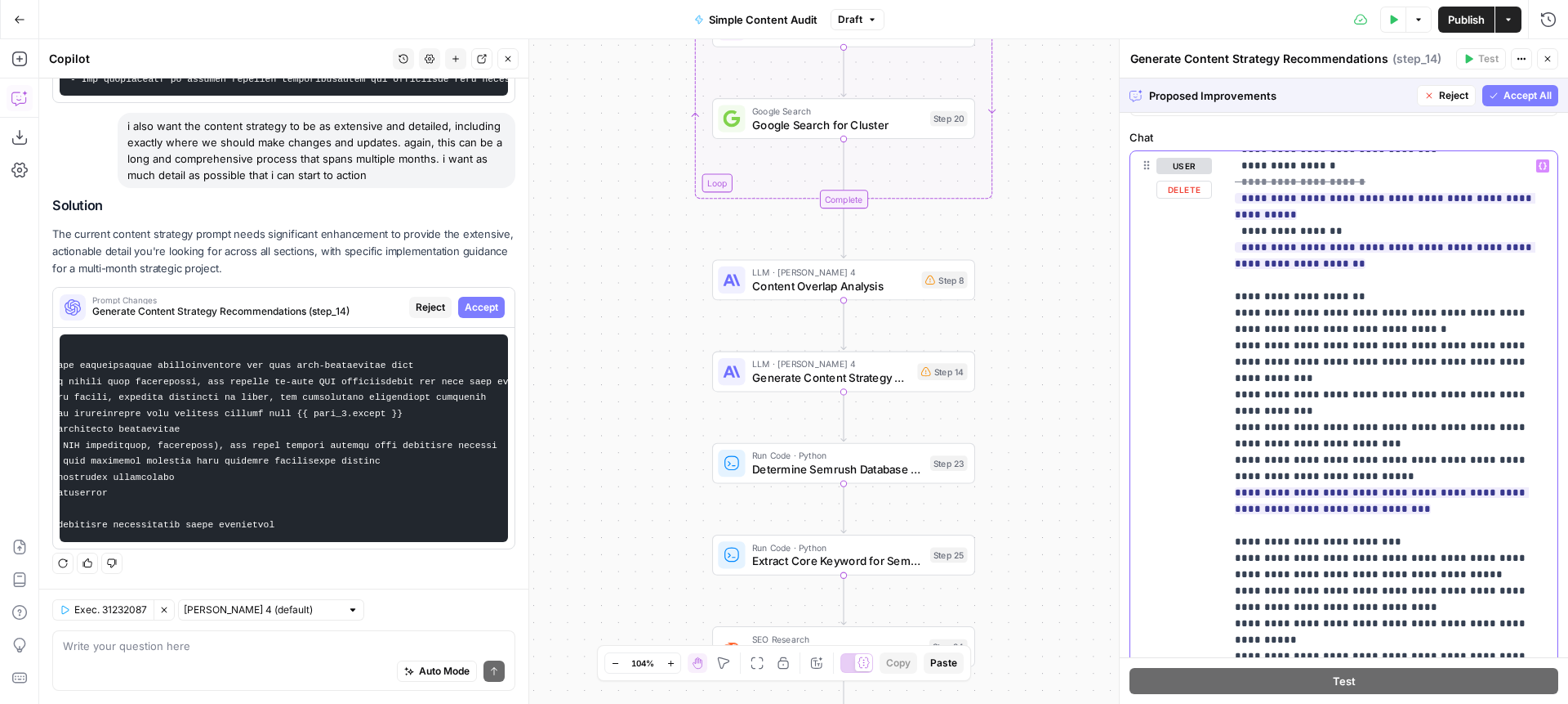
scroll to position [4120, 0]
click at [1269, 505] on span "Reject" at bounding box center [1281, 506] width 29 height 15
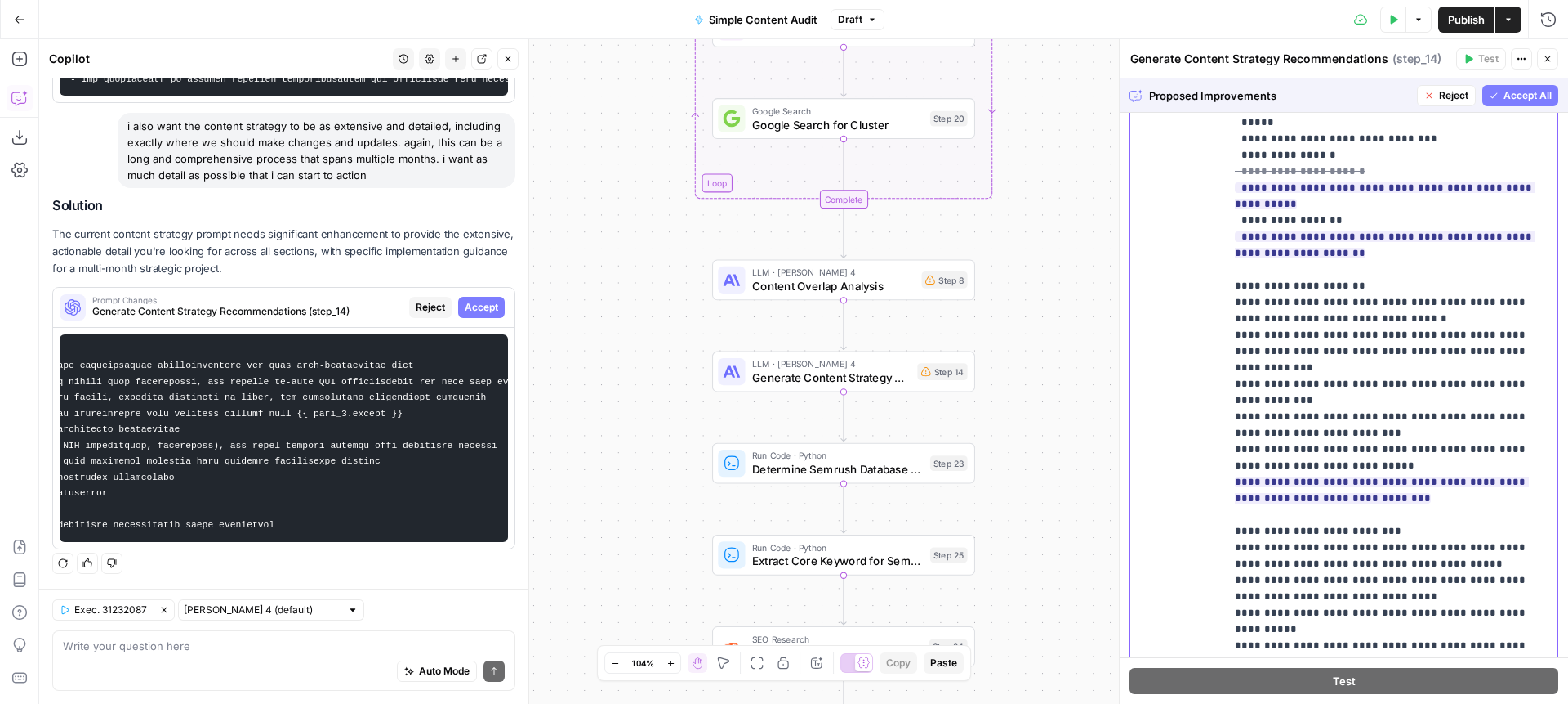
scroll to position [529, 0]
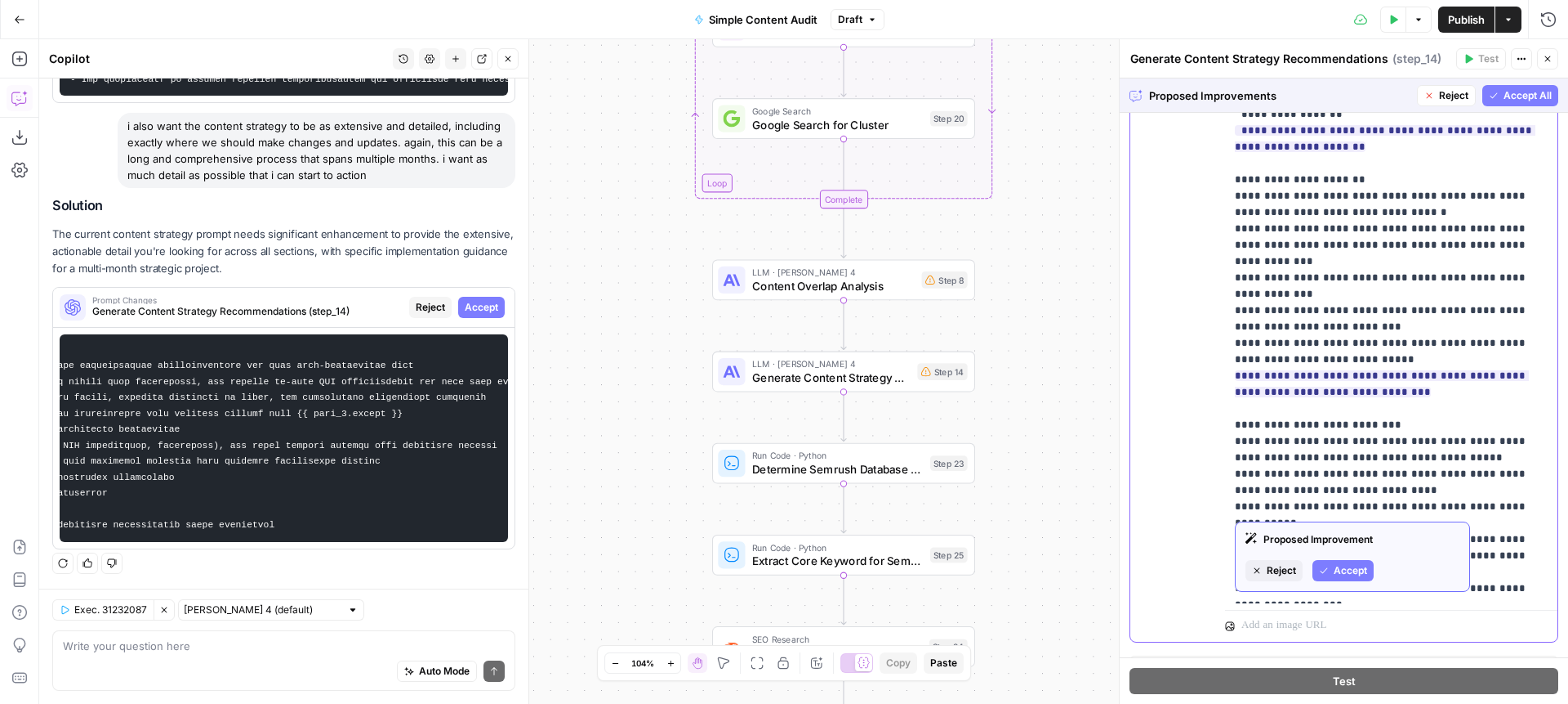
scroll to position [4038, 0]
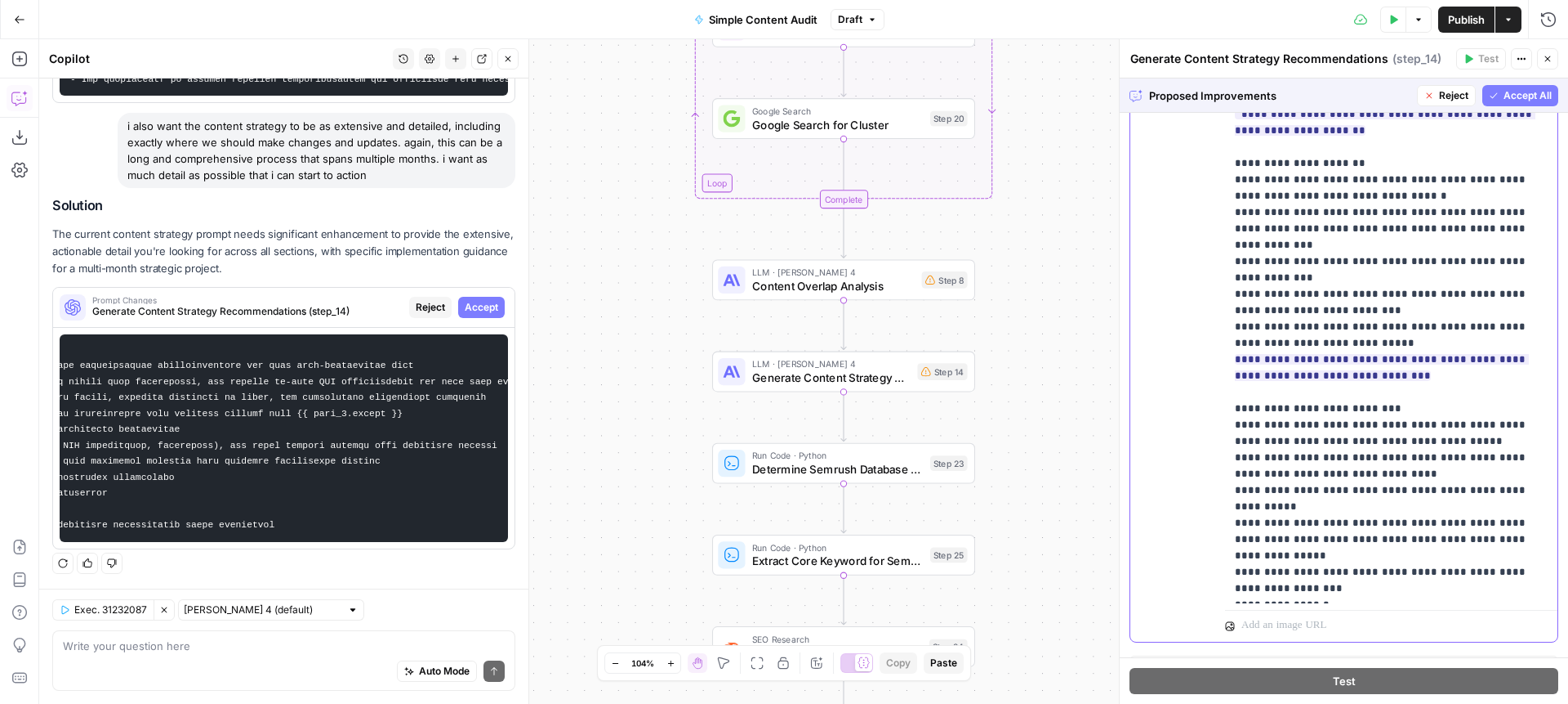
click at [1531, 90] on span "Accept All" at bounding box center [1527, 95] width 48 height 15
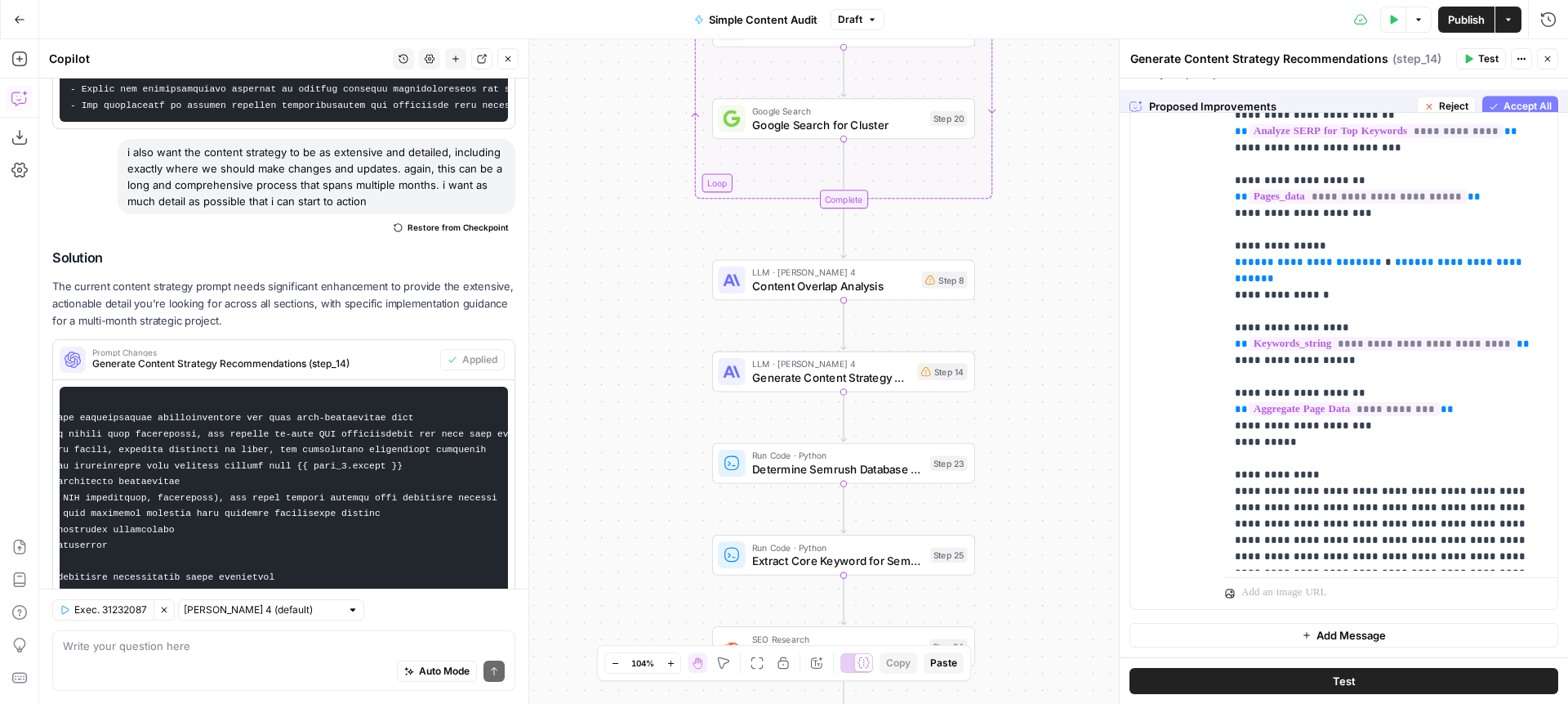
scroll to position [0, 0]
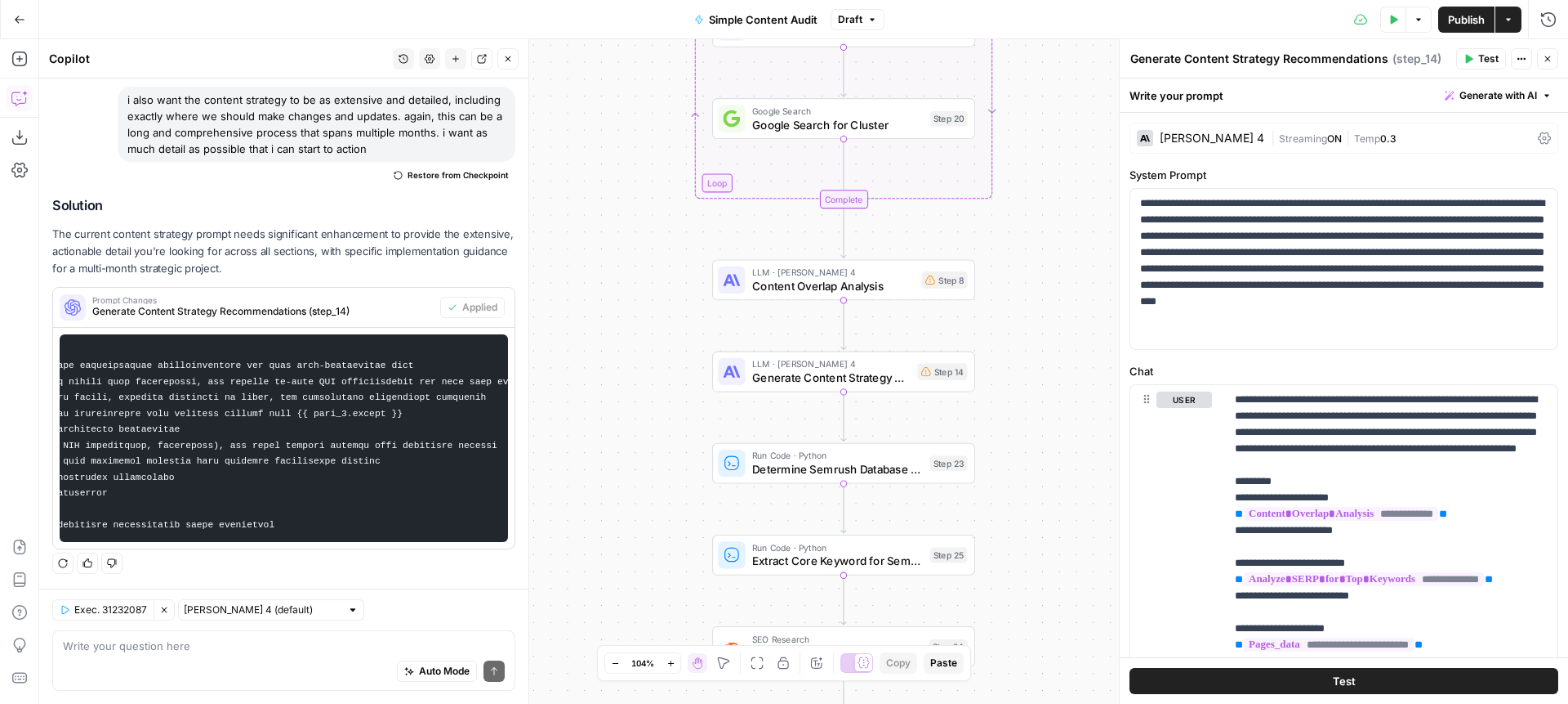
click at [213, 661] on div "Auto Mode Send" at bounding box center [283, 672] width 442 height 36
type textarea "if i wanted to add in a competitor analysis step, where's the best place to do …"
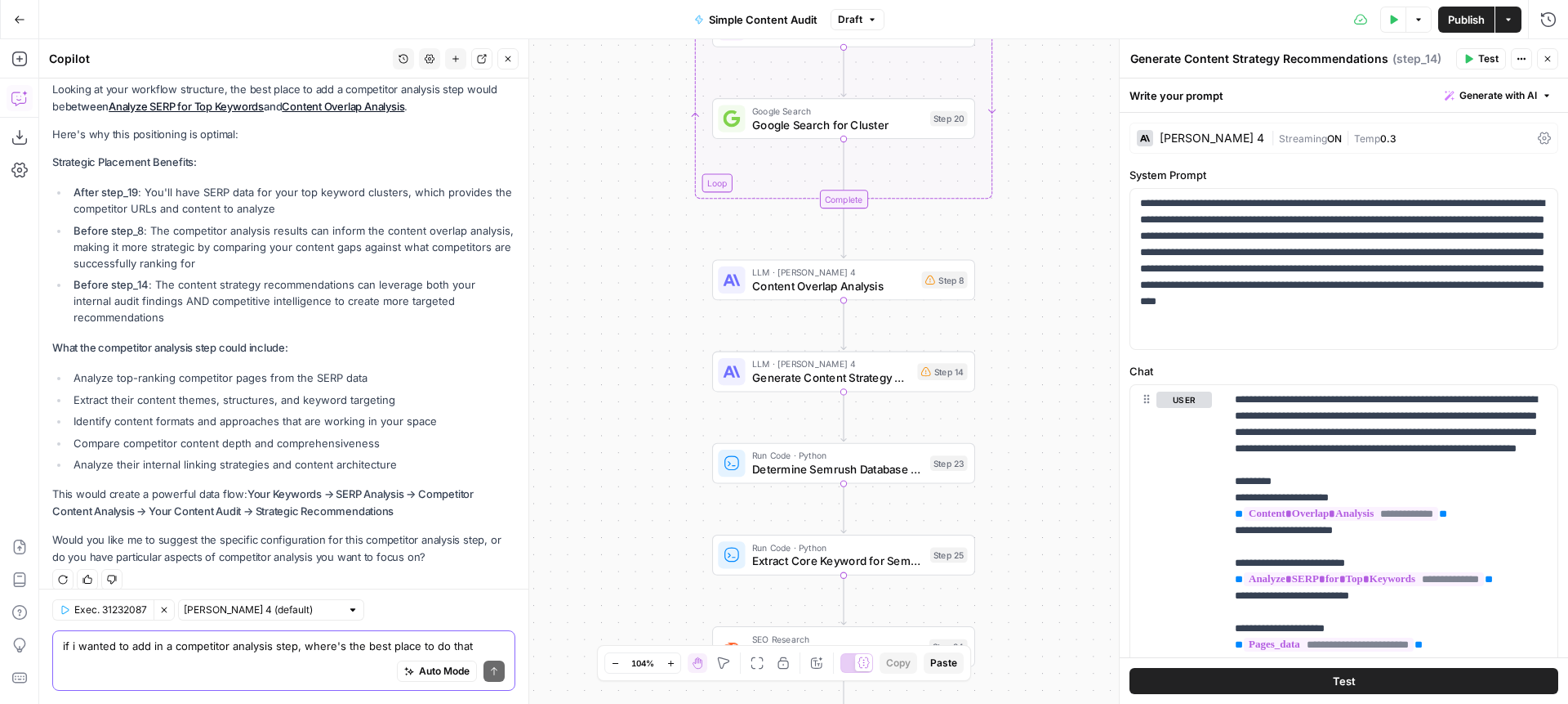
scroll to position [1124, 0]
click at [245, 655] on div "Auto Mode Send" at bounding box center [283, 672] width 442 height 36
type textarea "yes please suggest"
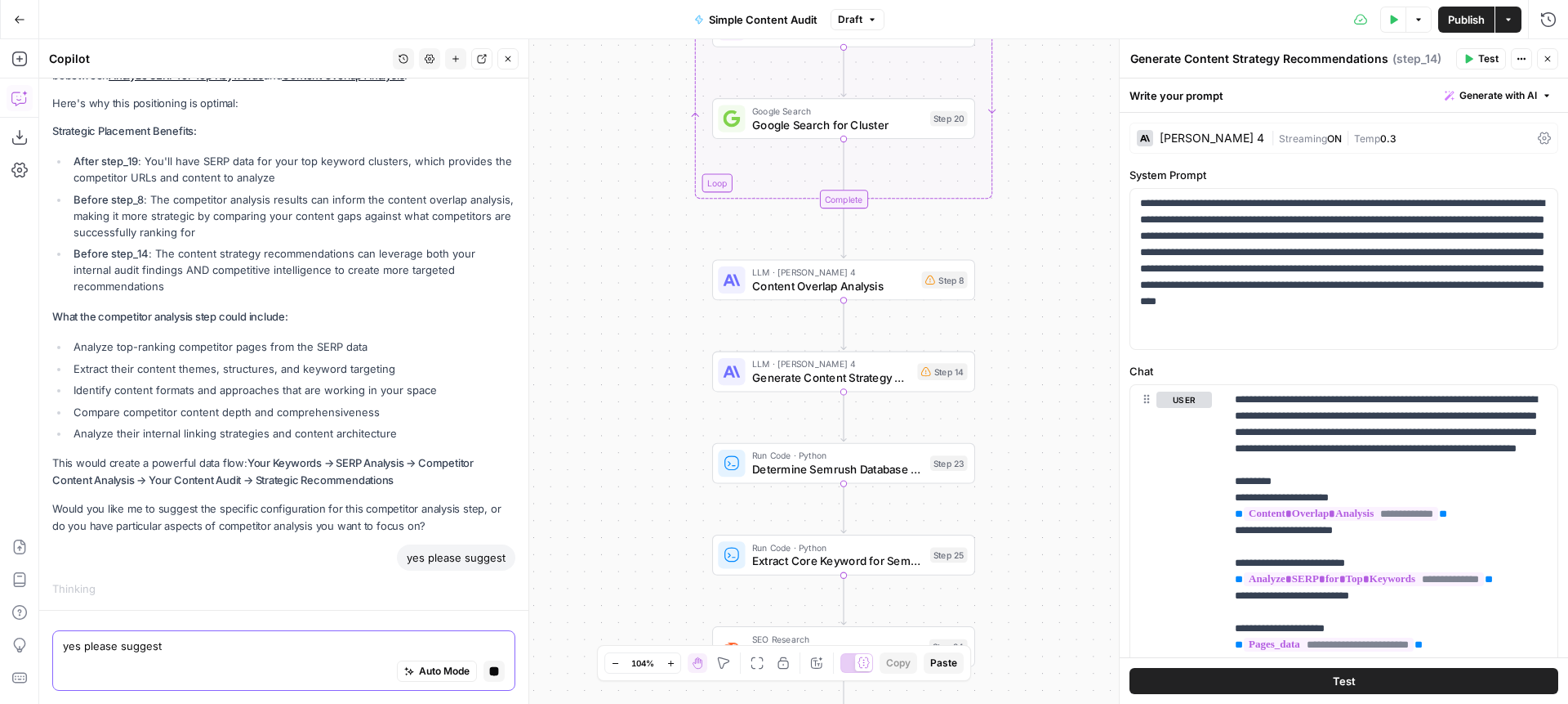
scroll to position [1086, 0]
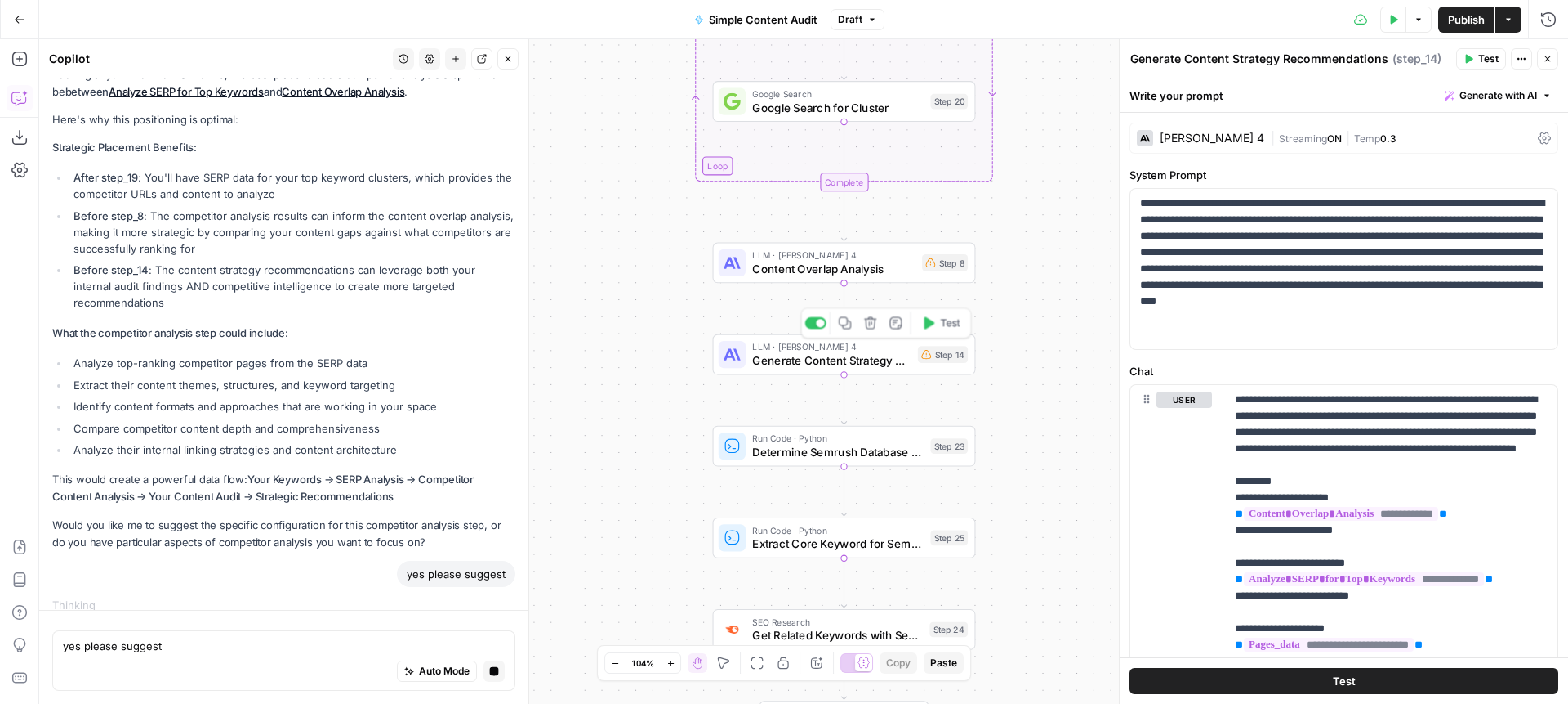
click at [794, 347] on span "LLM · [PERSON_NAME] 4" at bounding box center [831, 347] width 158 height 14
click at [783, 357] on span "Generate Content Strategy Recommendations" at bounding box center [831, 360] width 158 height 18
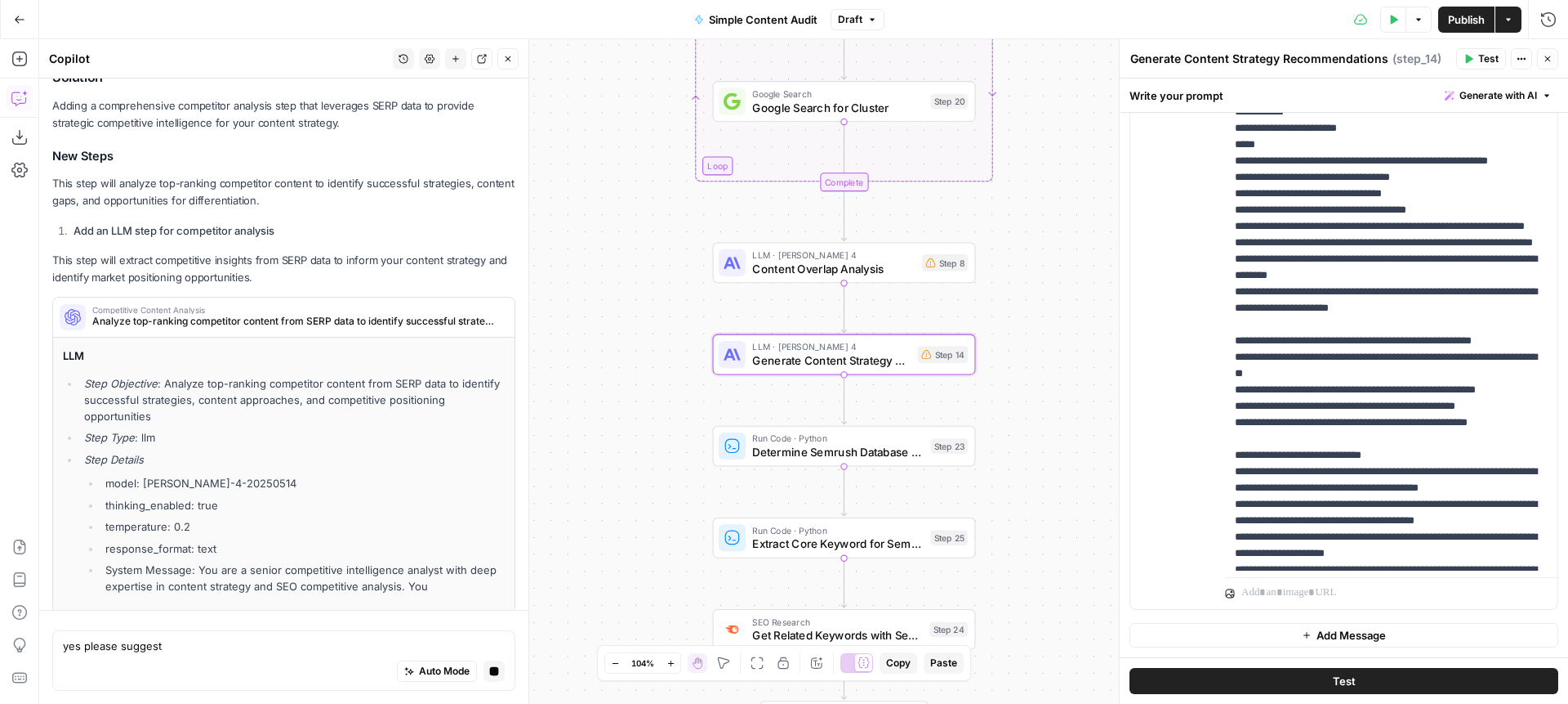
scroll to position [0, 0]
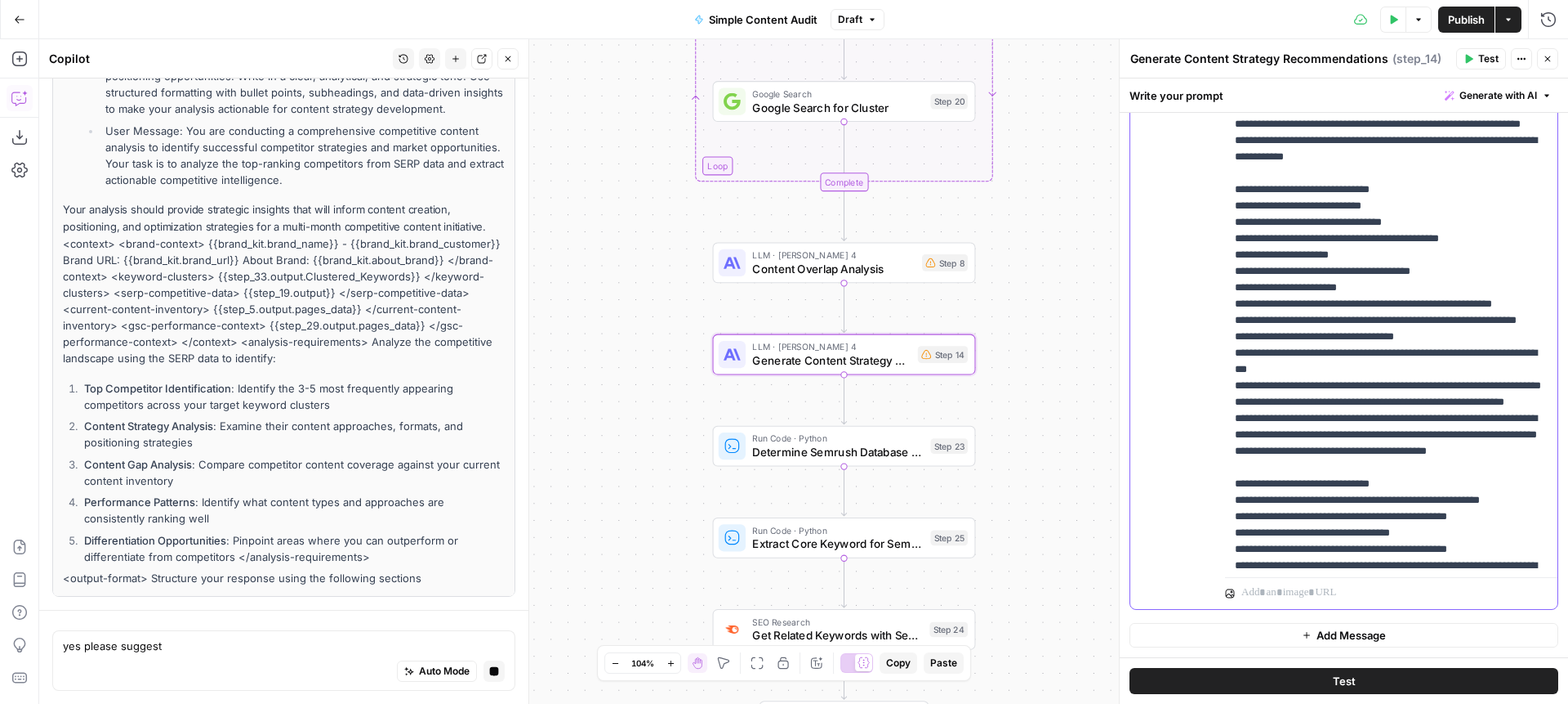
click at [1412, 236] on p "**********" at bounding box center [1391, 287] width 313 height 4201
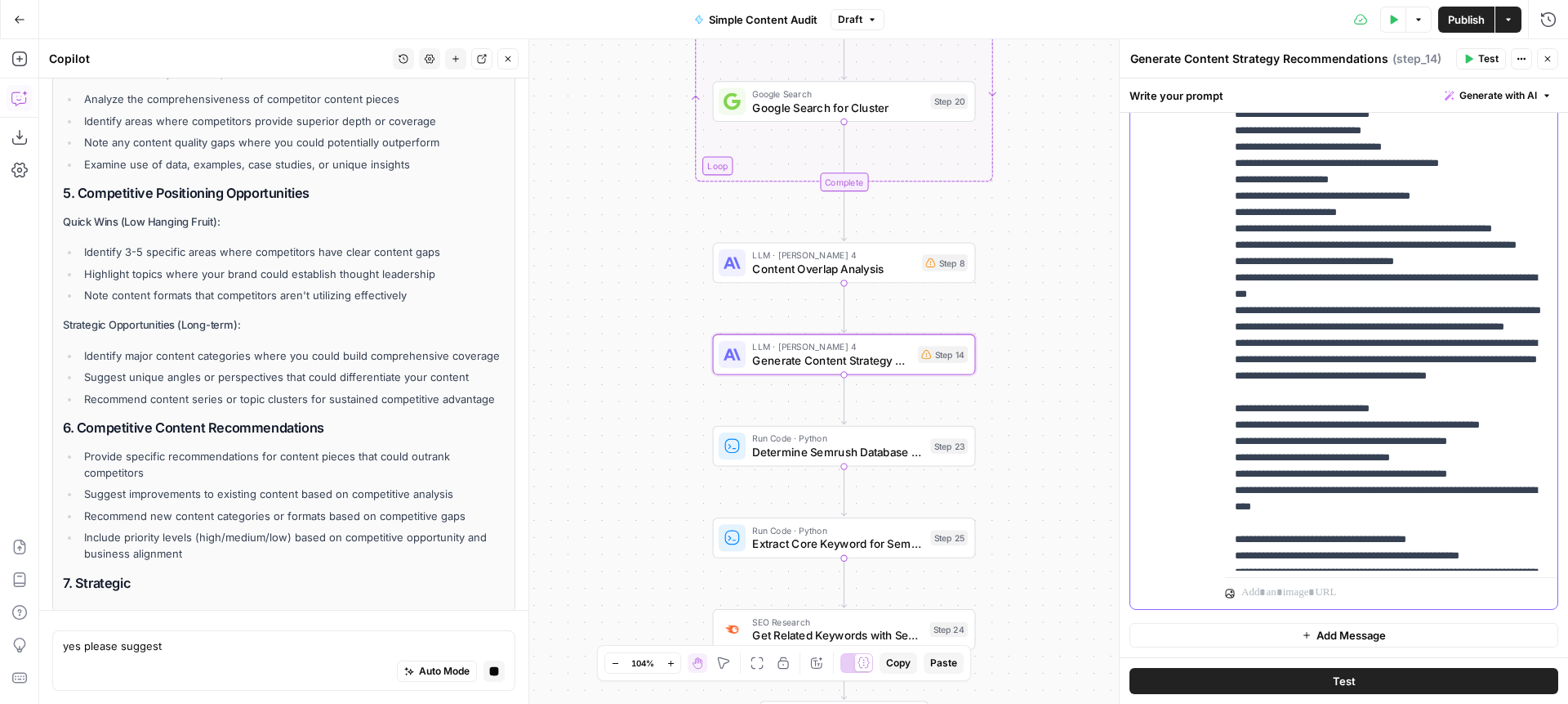
click at [1301, 295] on p "**********" at bounding box center [1391, 212] width 313 height 4201
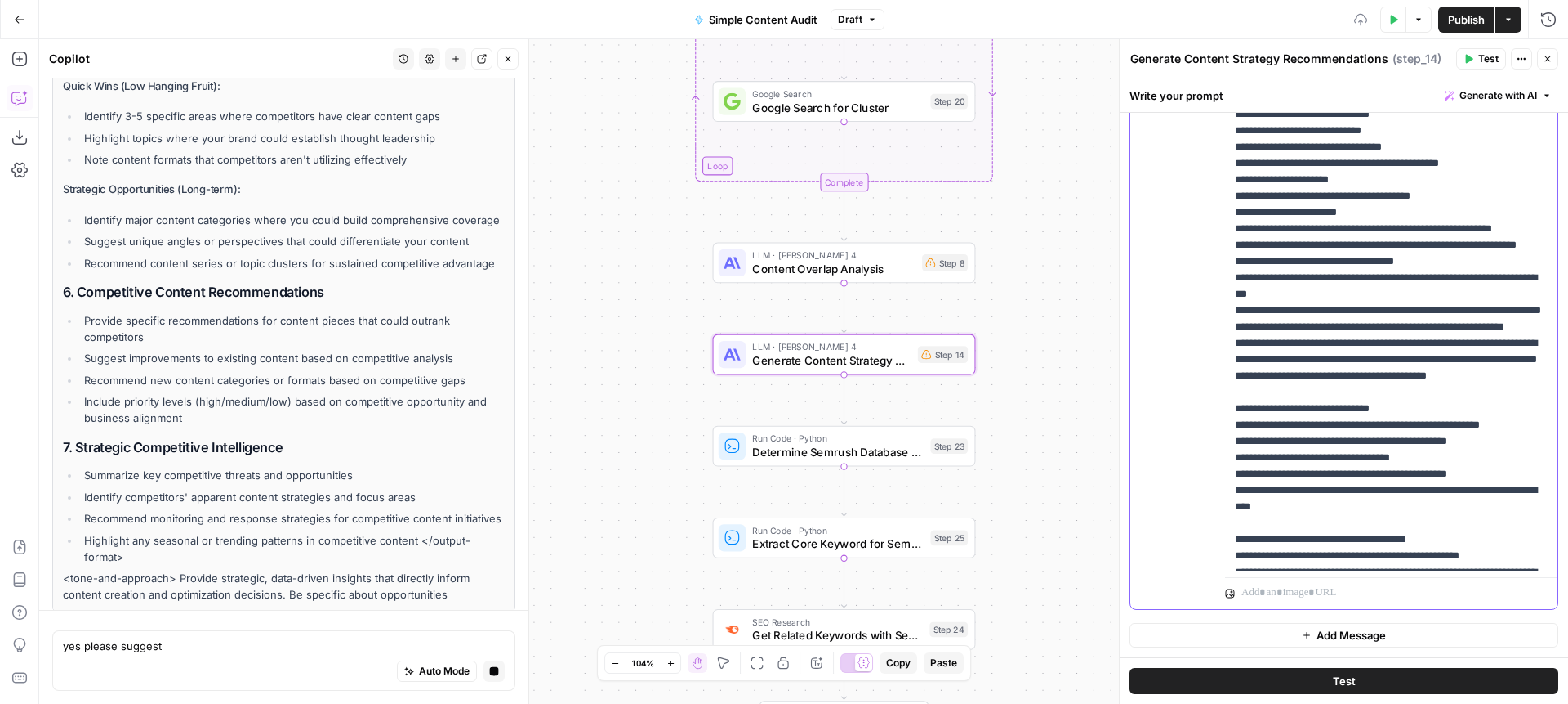
click at [1308, 292] on p "**********" at bounding box center [1391, 212] width 313 height 4201
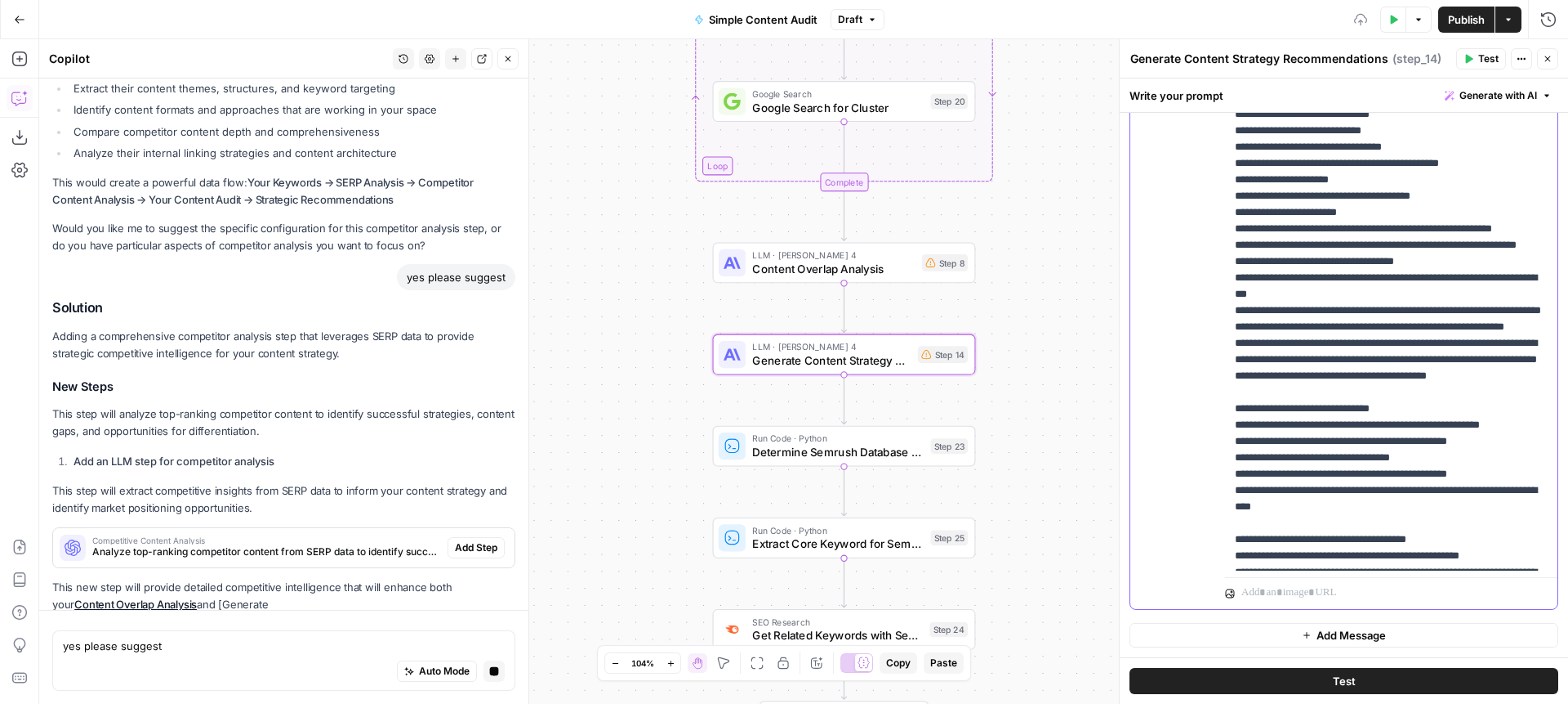
click at [1384, 296] on p "**********" at bounding box center [1391, 212] width 313 height 4201
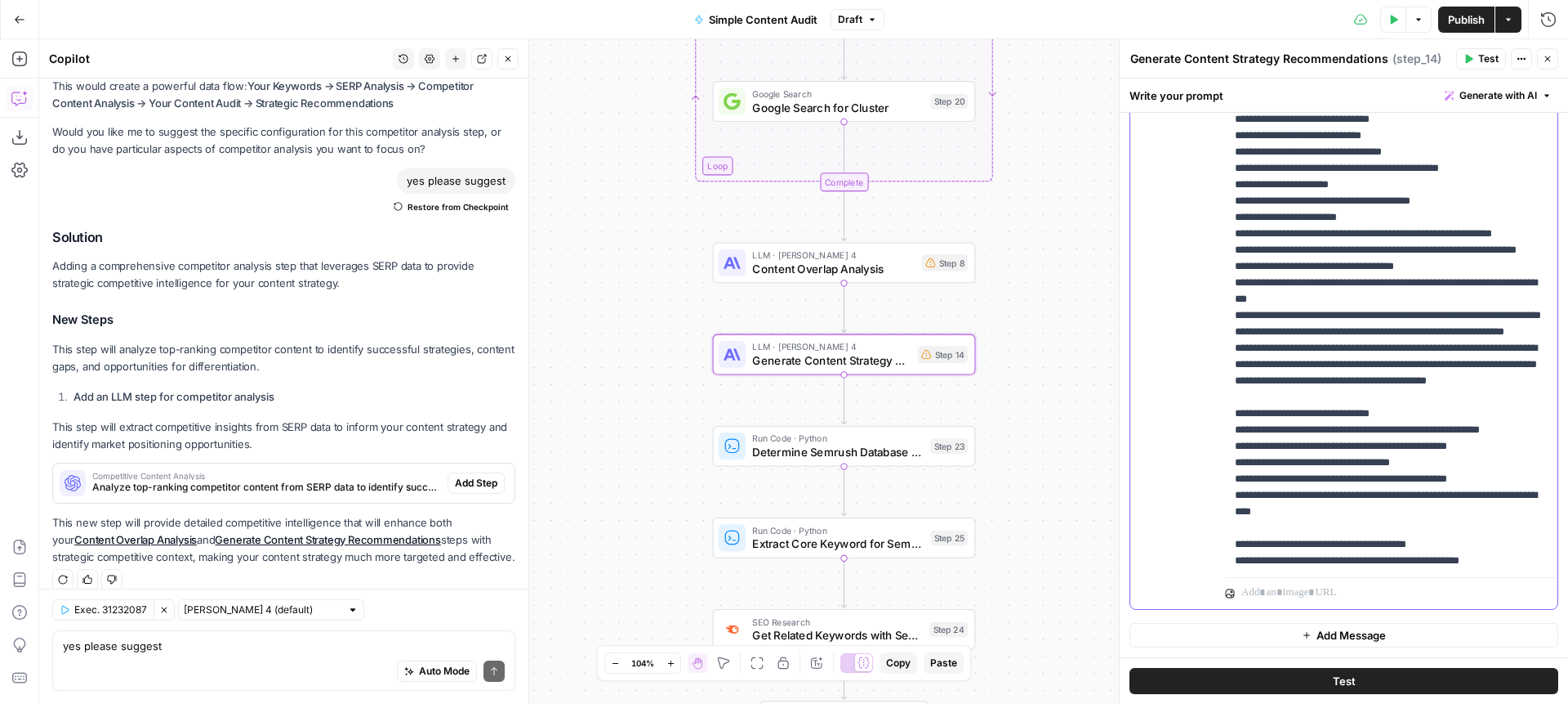
click at [1314, 346] on p "**********" at bounding box center [1391, 217] width 313 height 4201
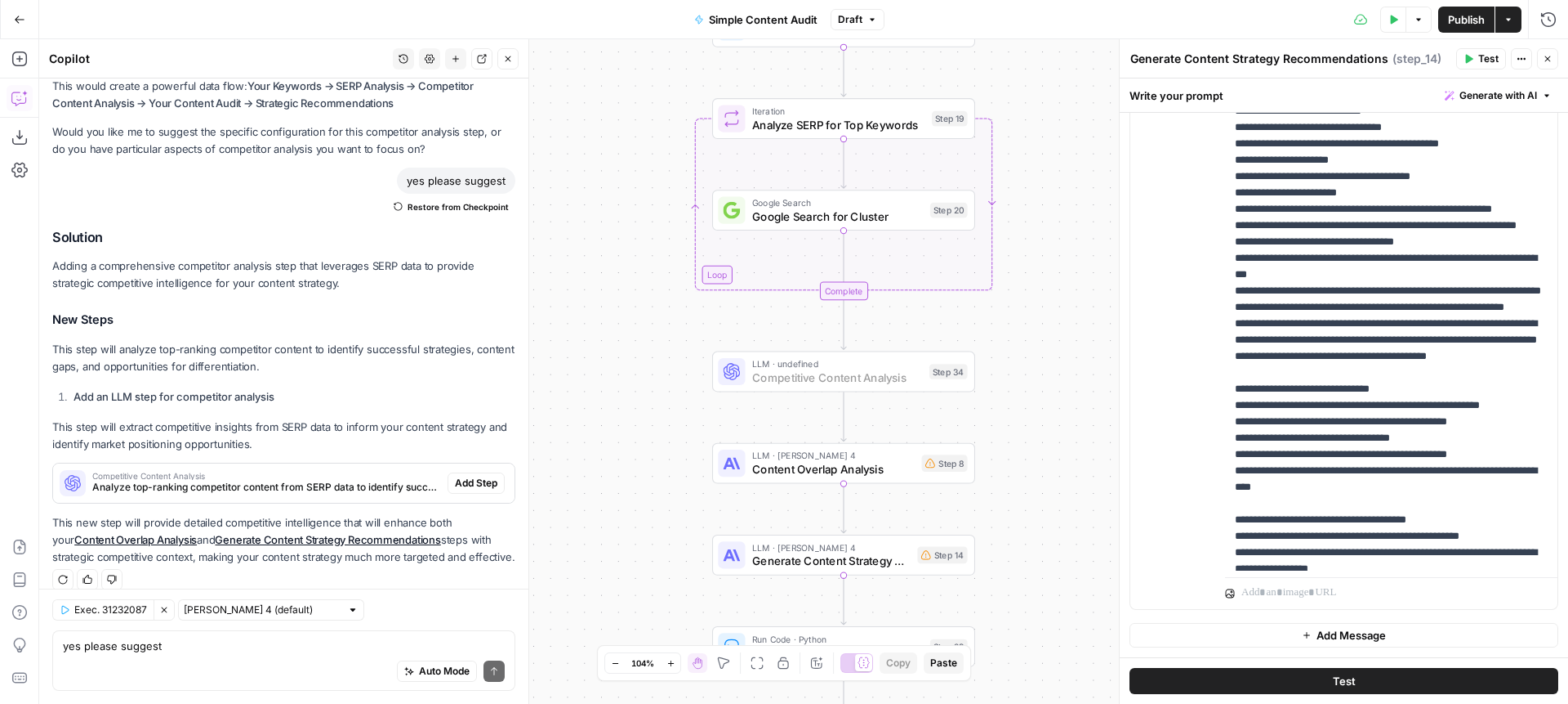
click at [478, 476] on span "Add Step" at bounding box center [476, 482] width 43 height 15
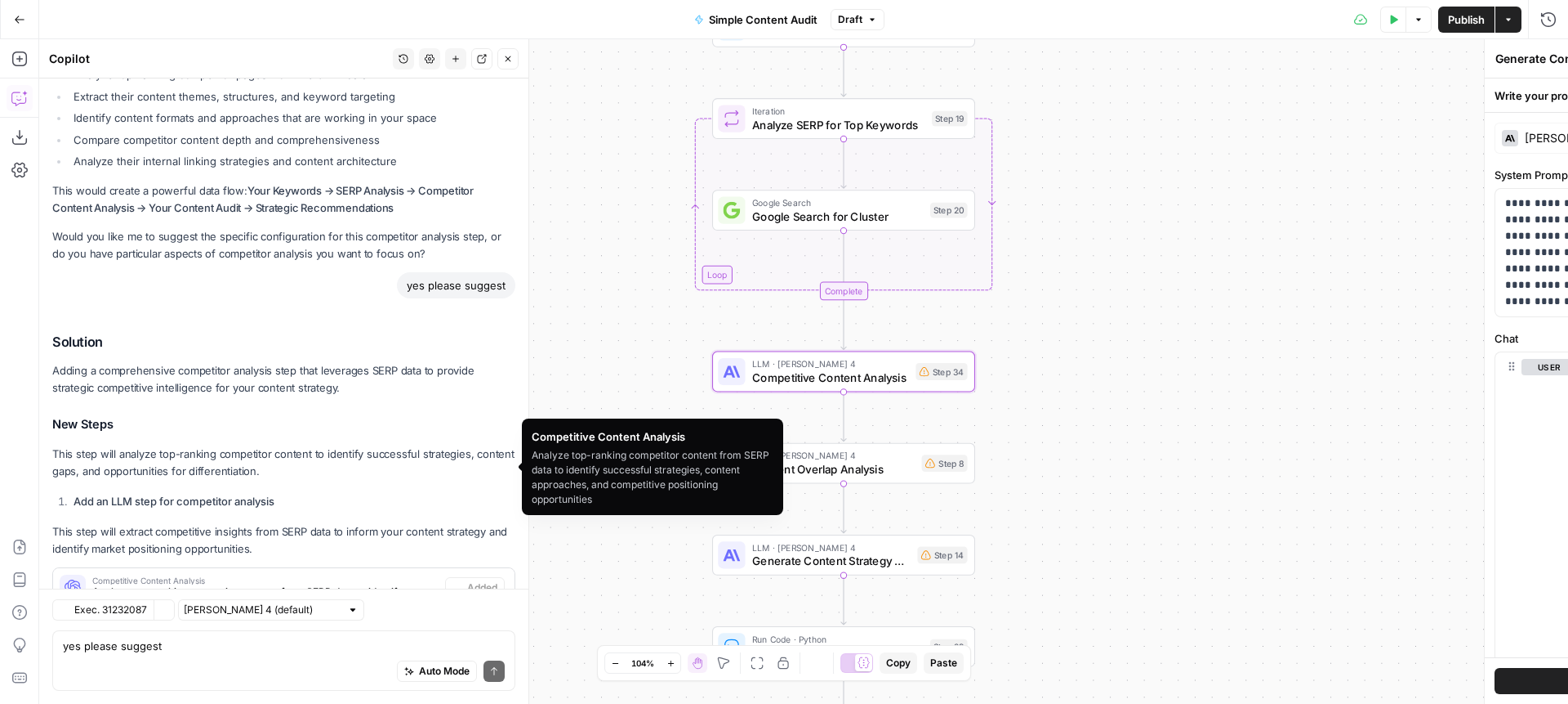
type textarea "Competitive Content Analysis"
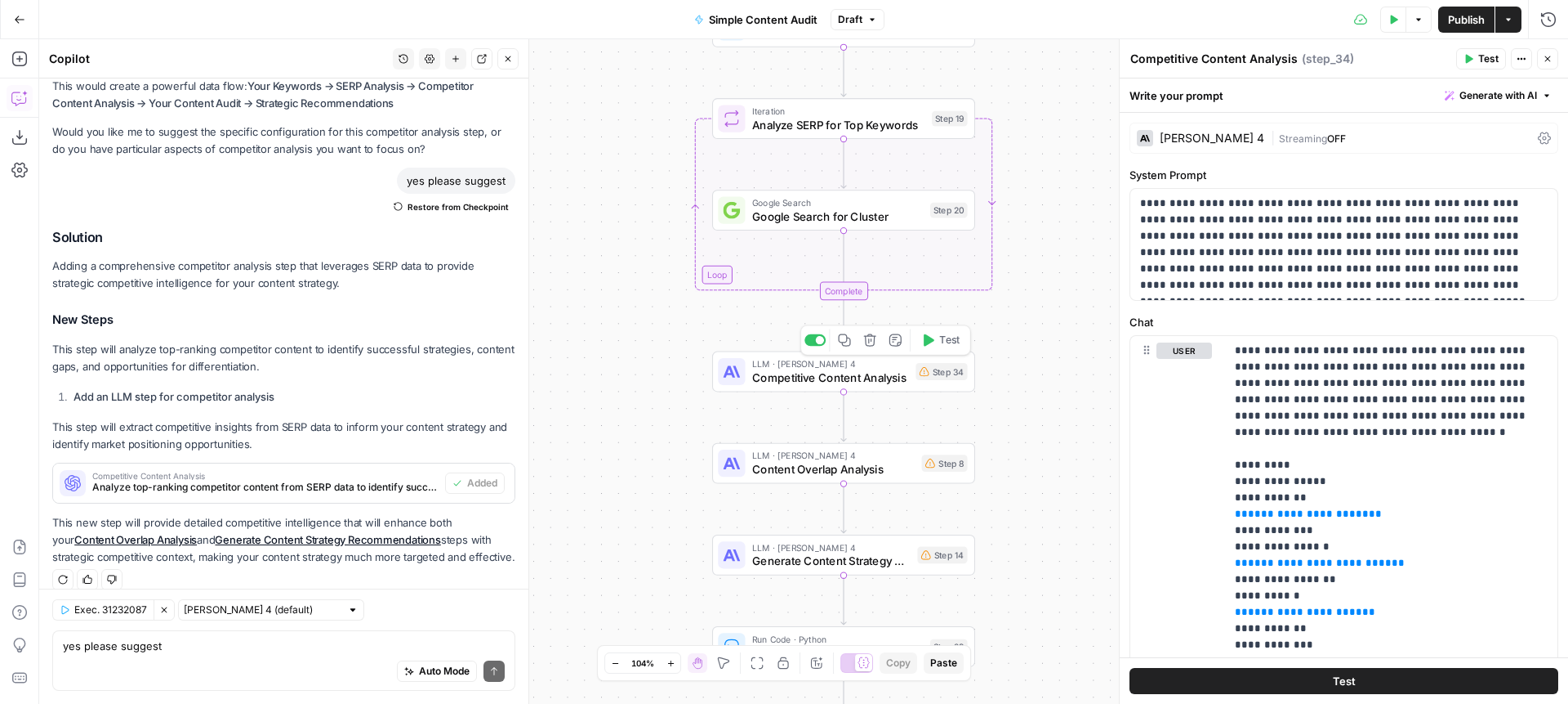
click at [822, 382] on span "Competitive Content Analysis" at bounding box center [830, 378] width 157 height 18
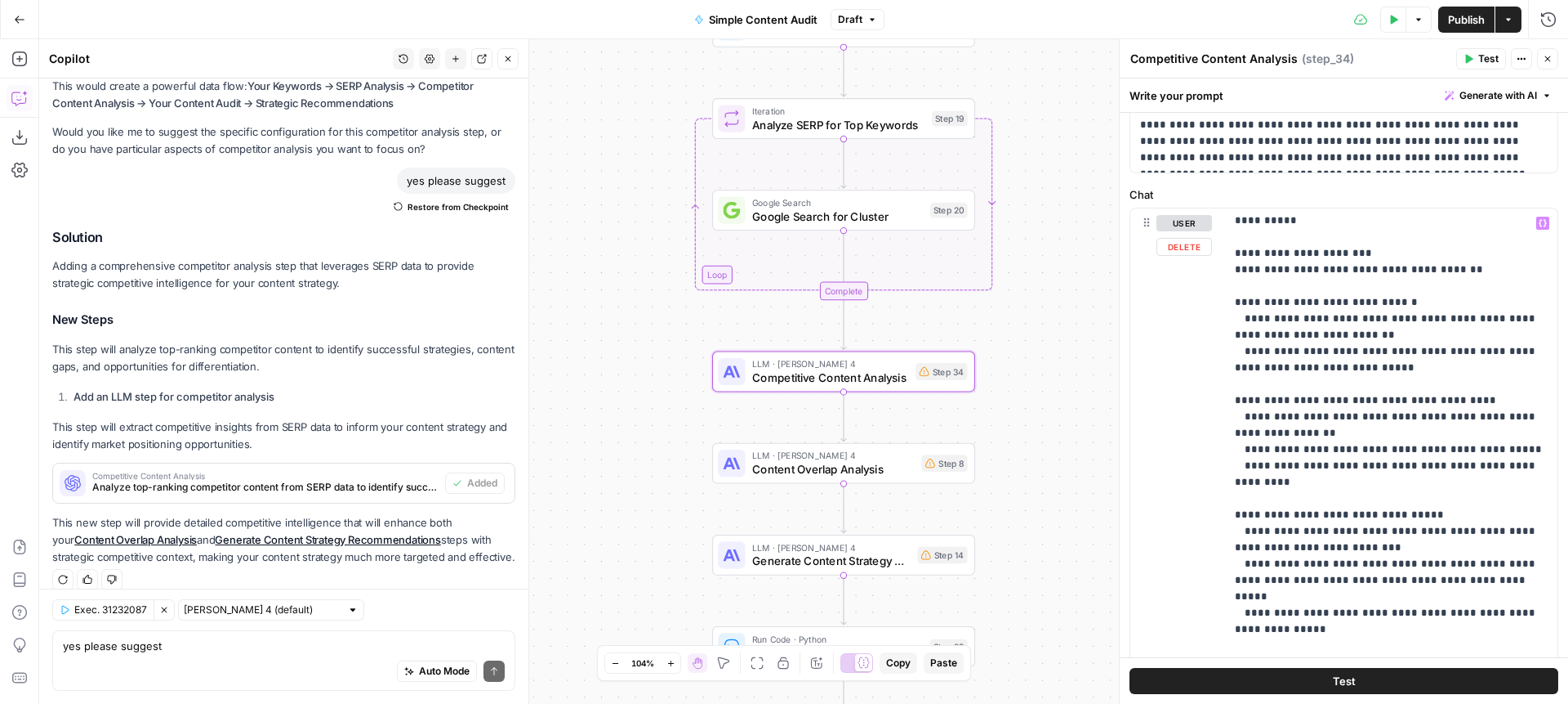
scroll to position [660, 0]
click at [302, 659] on div "Auto Mode Send" at bounding box center [283, 672] width 442 height 36
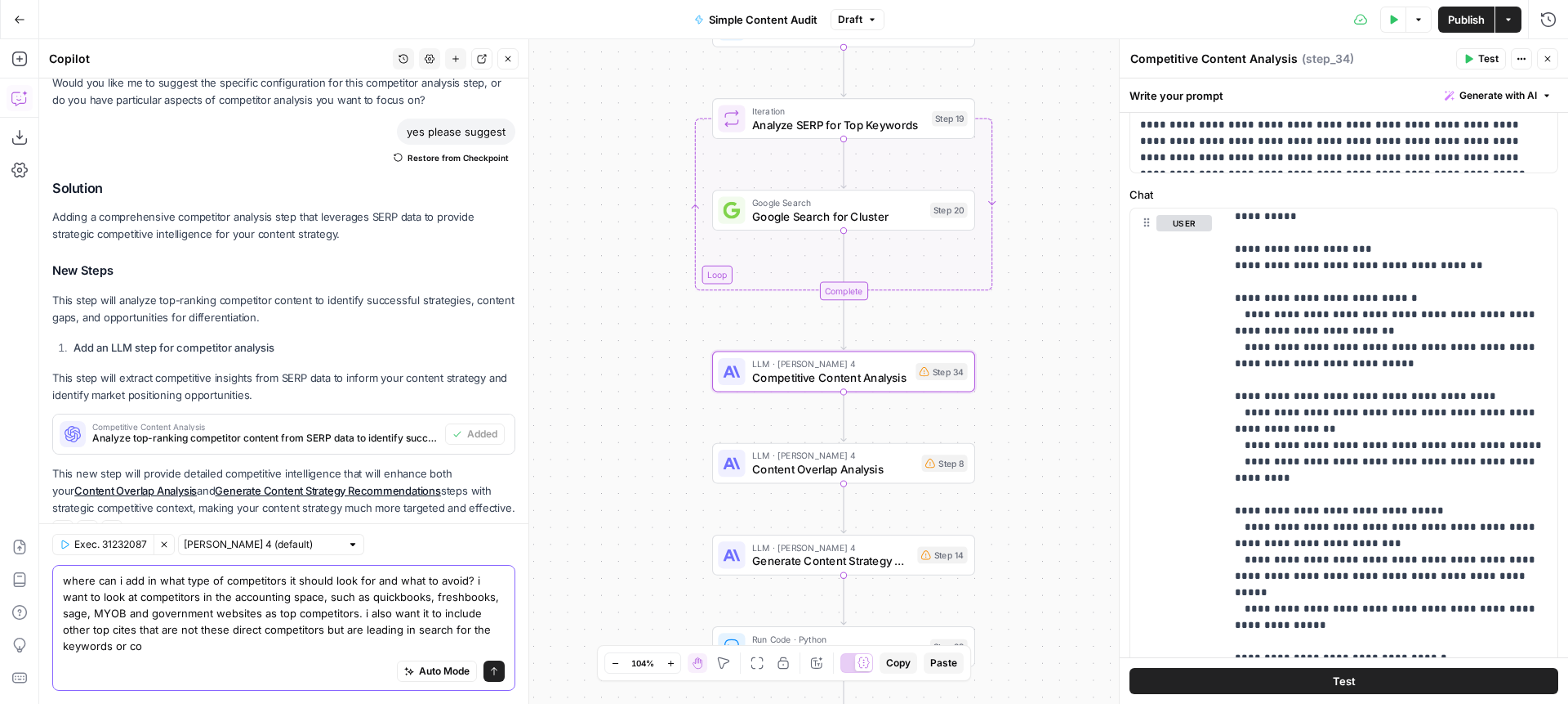
scroll to position [1623, 0]
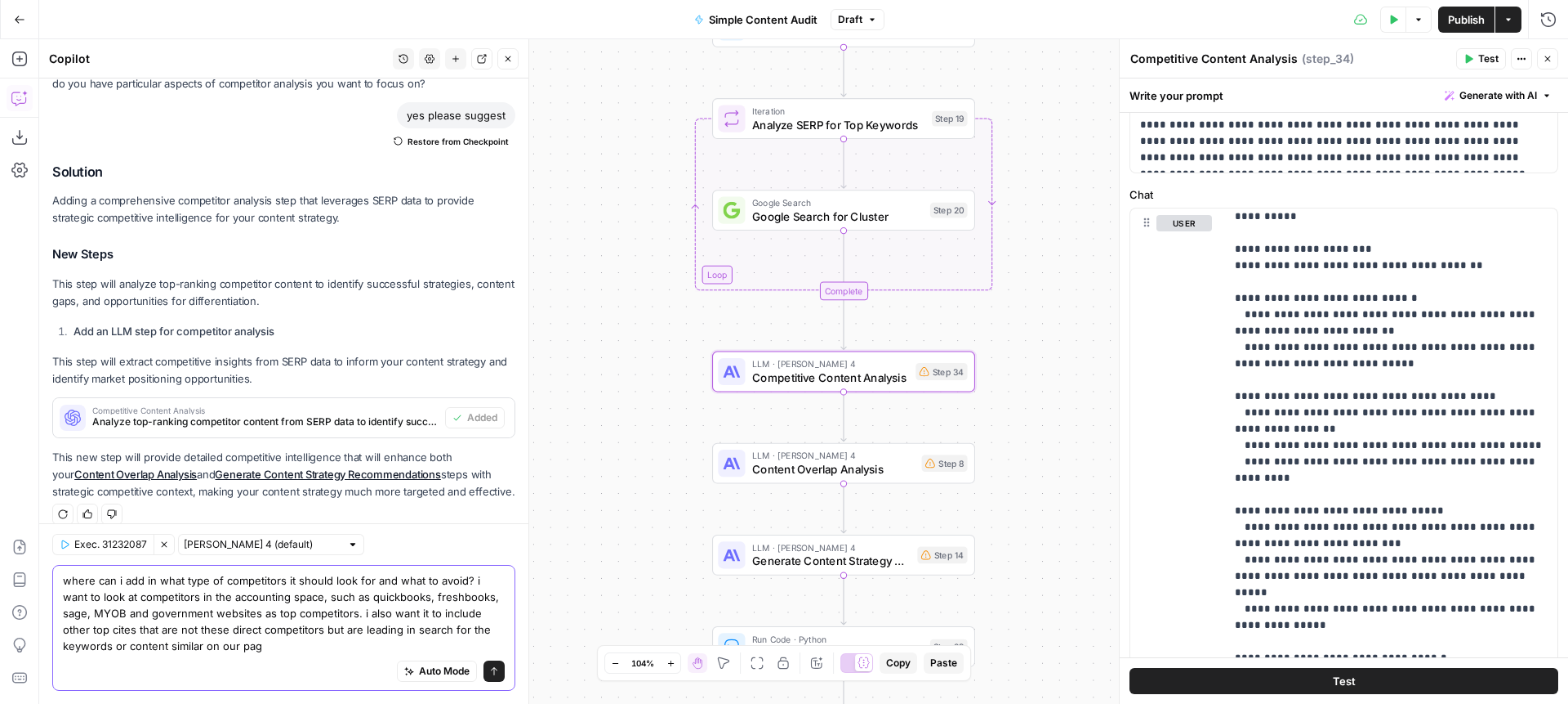
type textarea "where can i add in what type of competitors it should look for and what to avoi…"
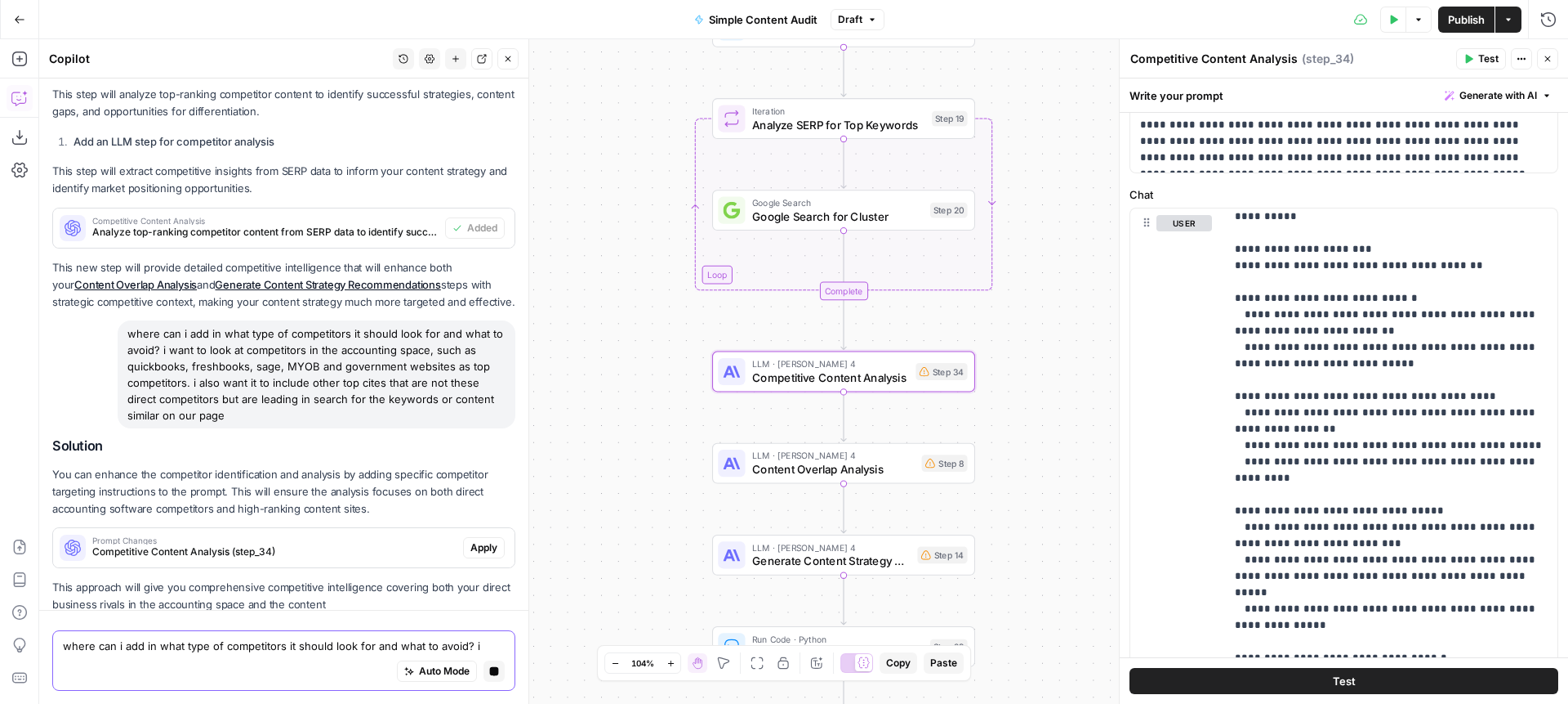
scroll to position [1719, 0]
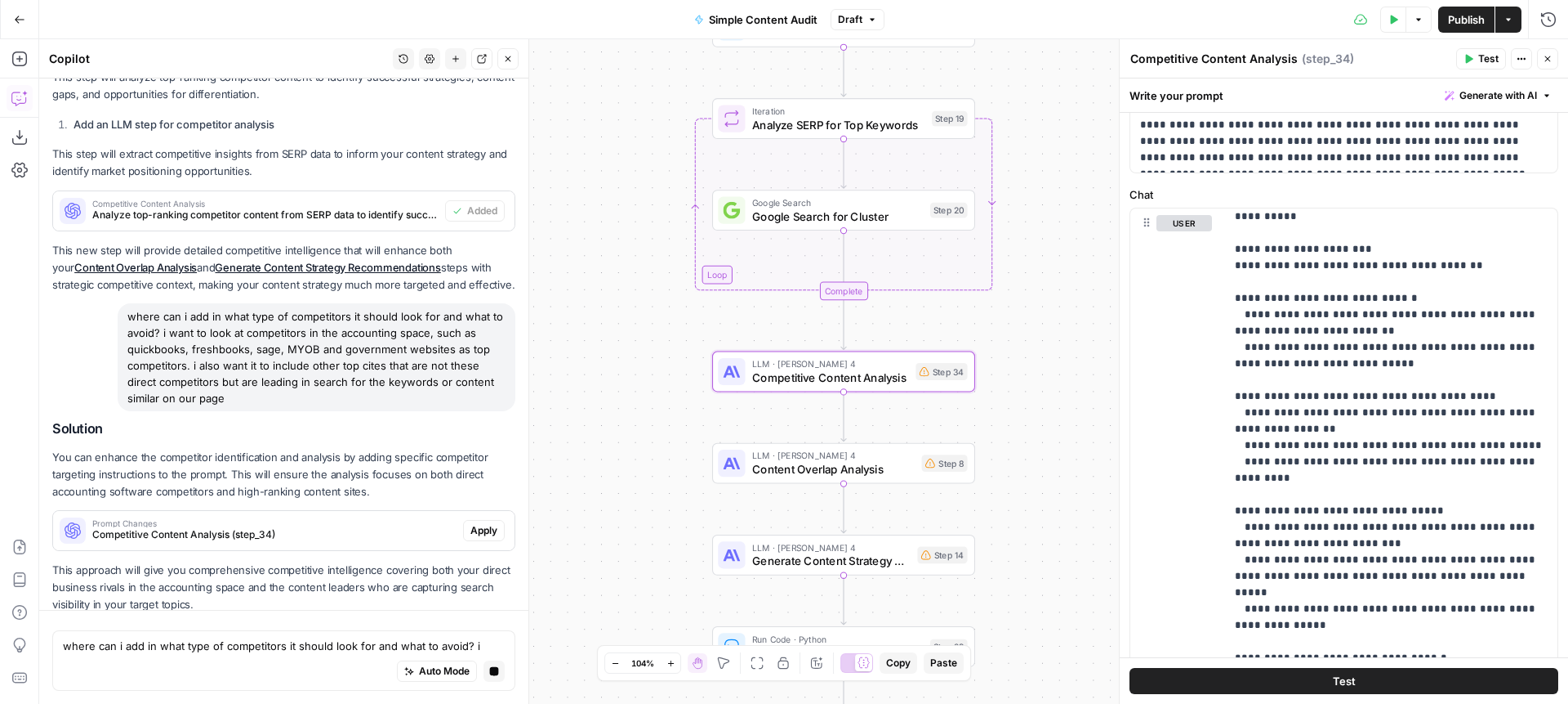
click at [483, 521] on button "Apply" at bounding box center [484, 530] width 42 height 21
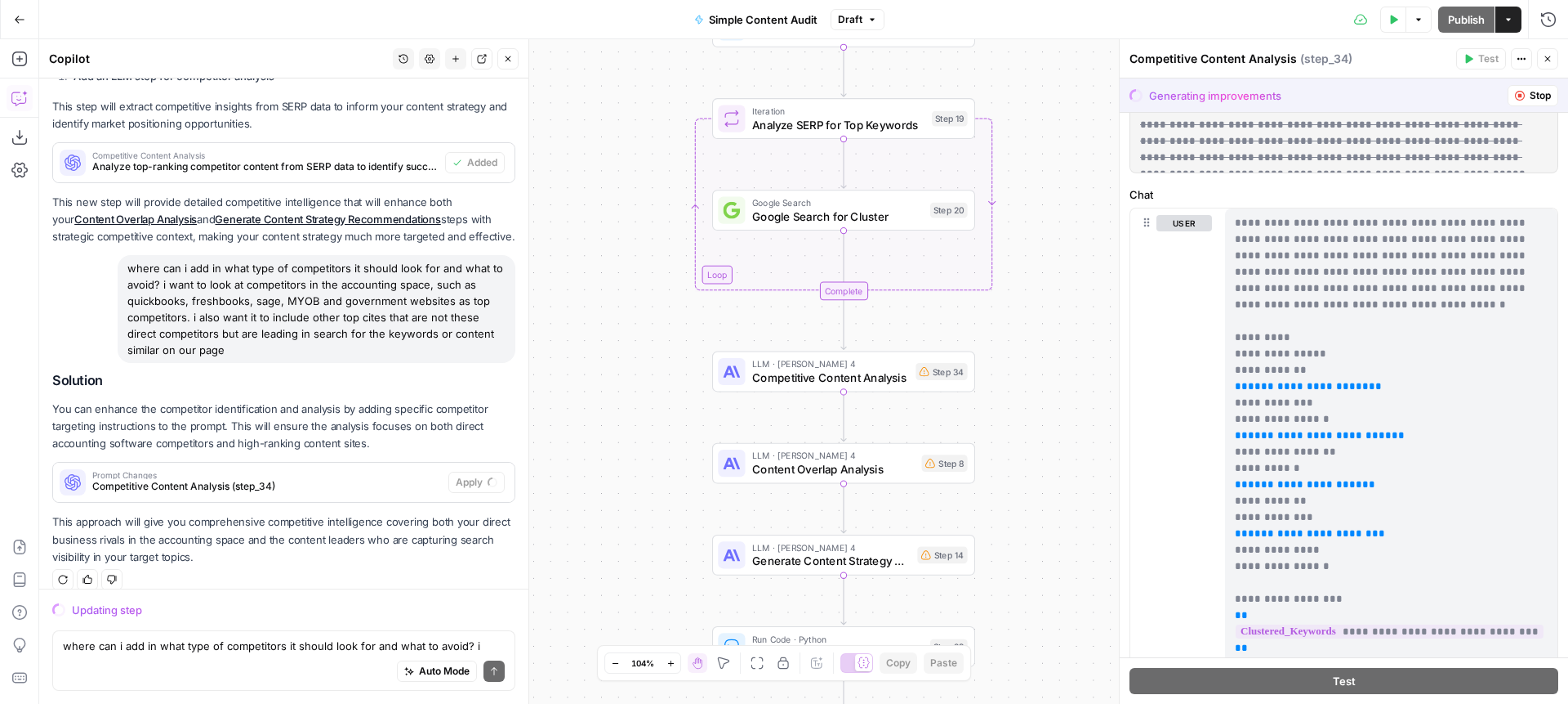
scroll to position [0, 0]
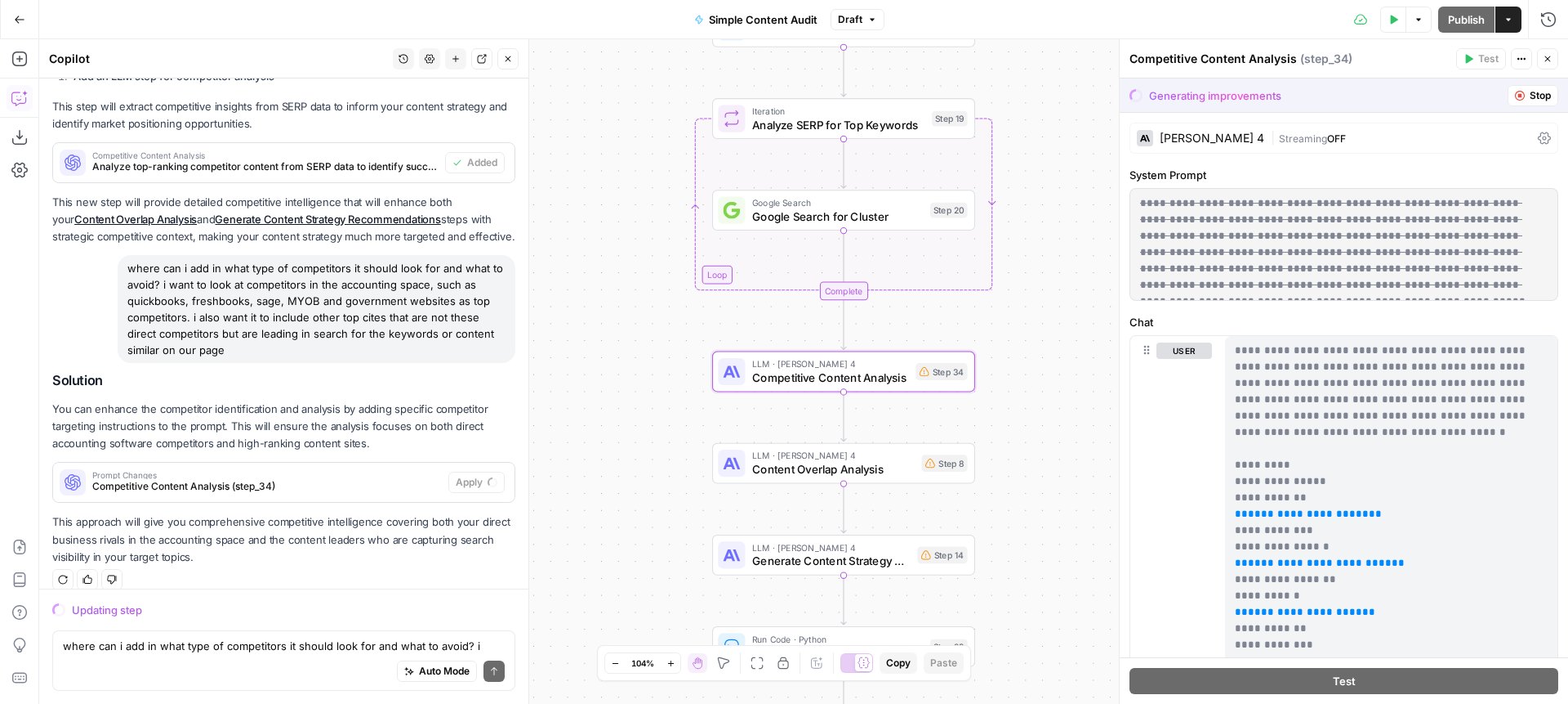
click at [339, 479] on span "Competitive Content Analysis (step_34)" at bounding box center [267, 486] width 349 height 15
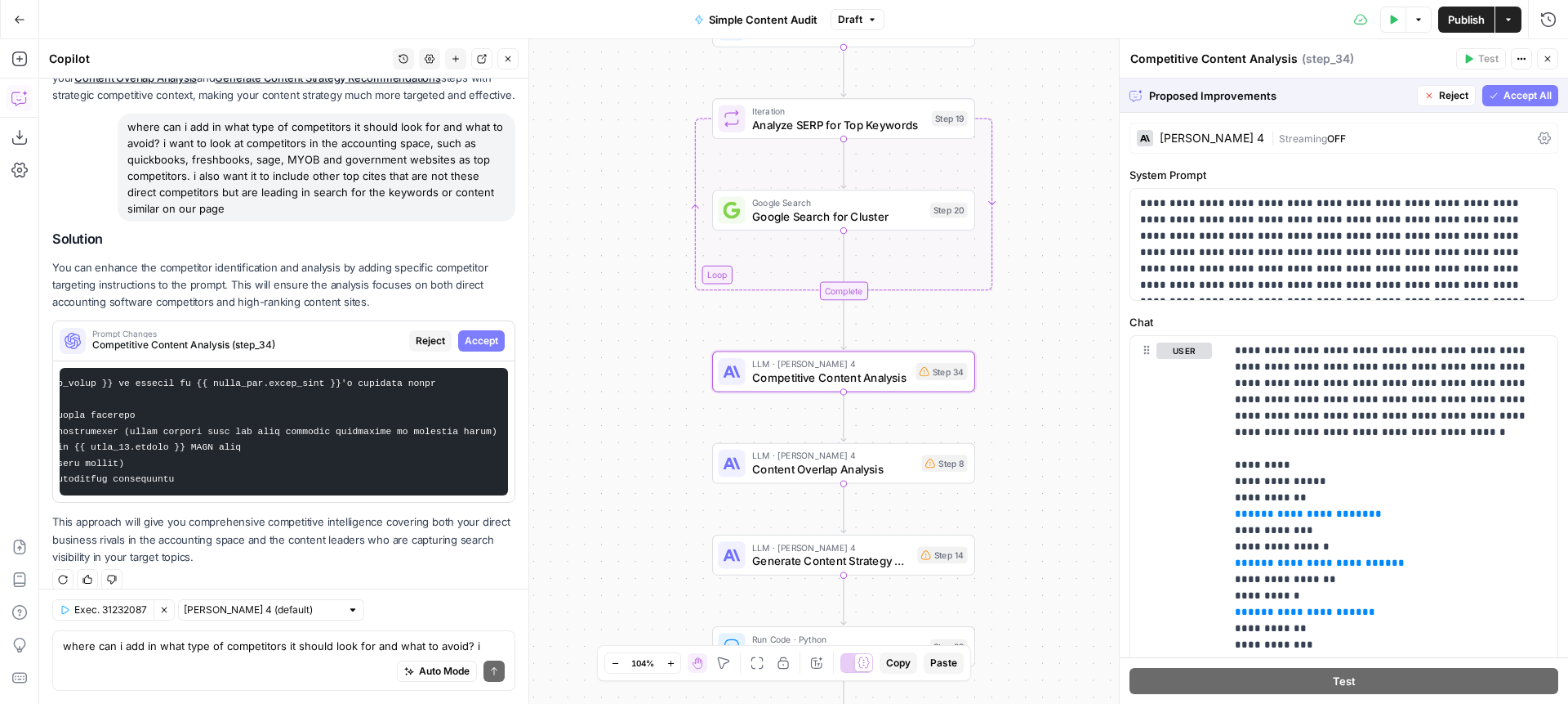
scroll to position [0, 1015]
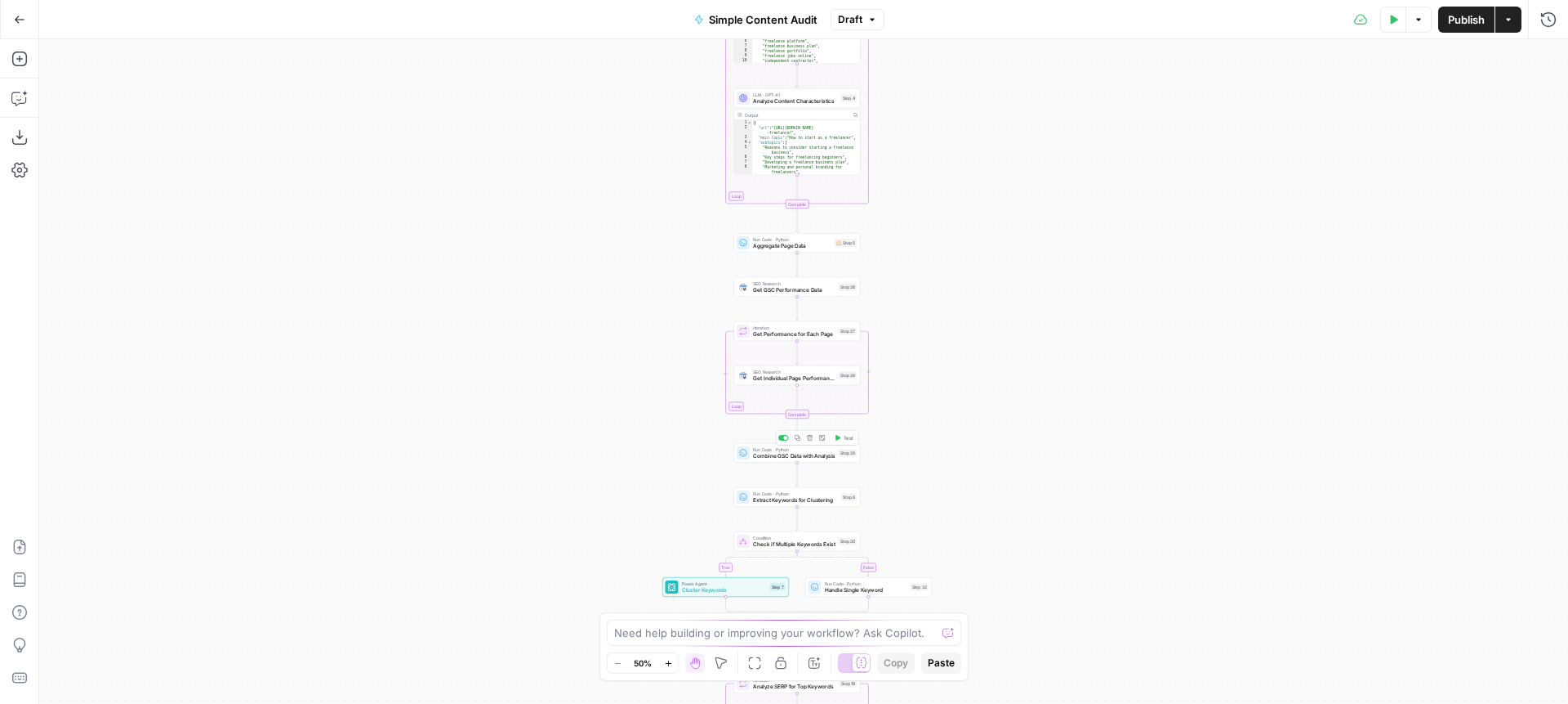
click at [770, 456] on span "Combine GSC Data with Analysis" at bounding box center [794, 456] width 83 height 8
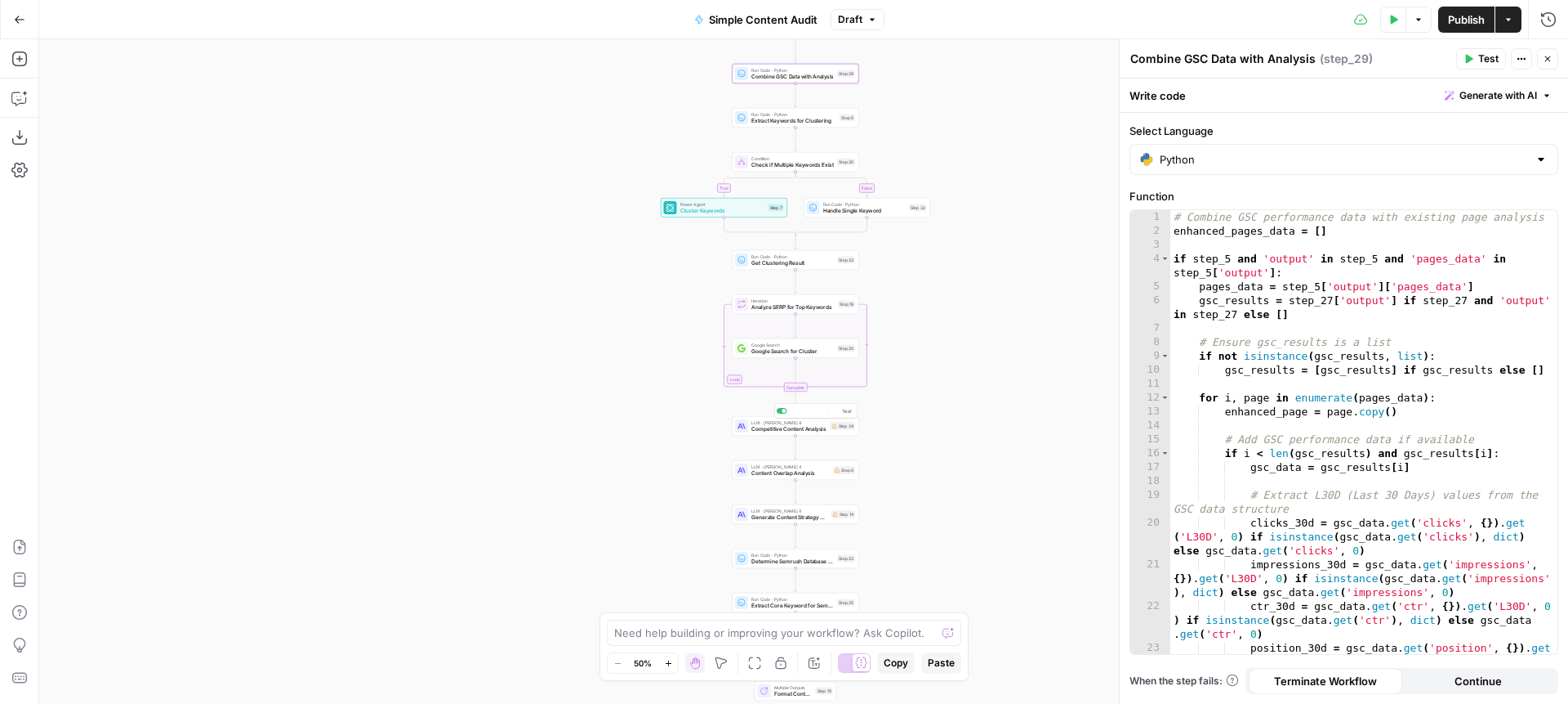
click at [780, 427] on span "Competitive Content Analysis" at bounding box center [789, 429] width 76 height 8
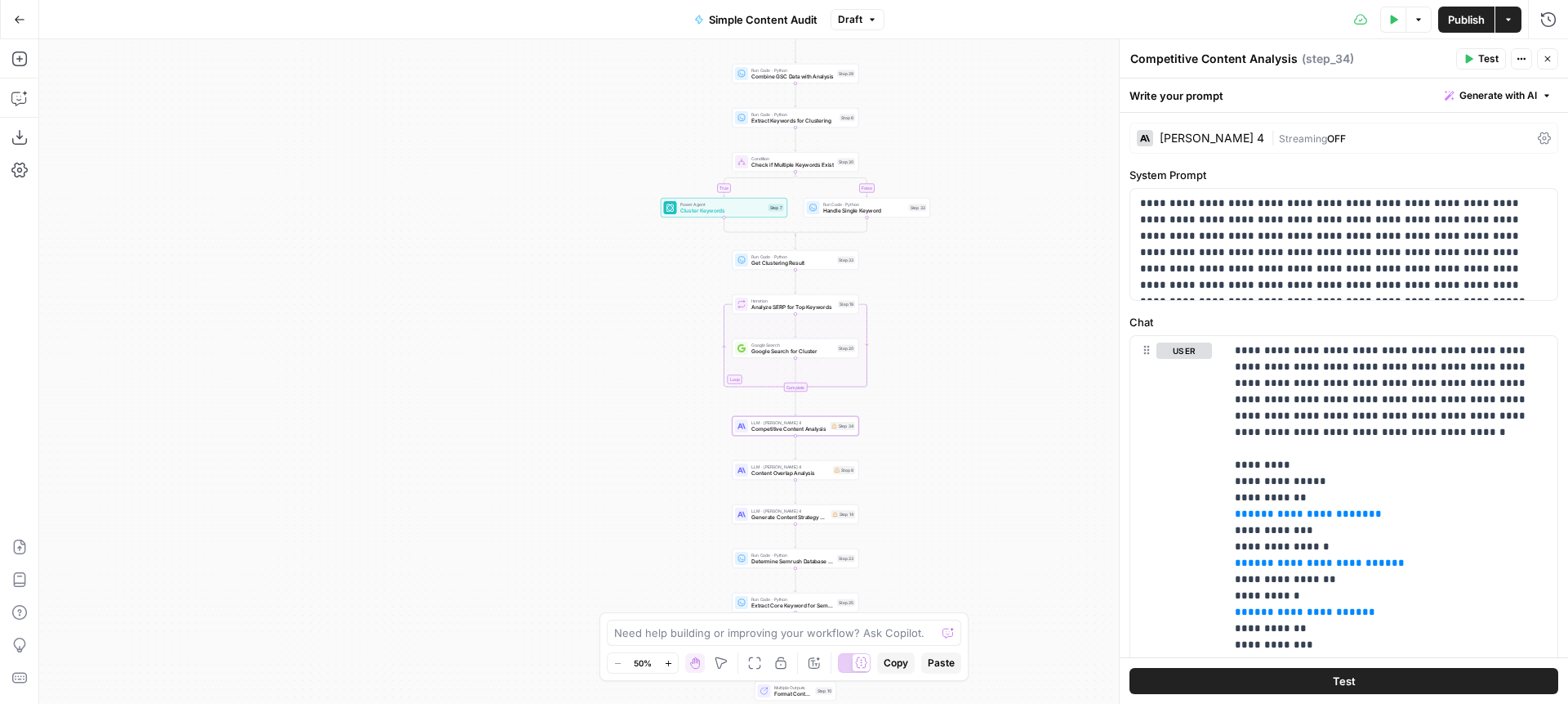
click at [861, 10] on button "Draft" at bounding box center [857, 20] width 54 height 21
click at [865, 11] on button "Draft" at bounding box center [857, 20] width 54 height 21
click at [695, 633] on textarea at bounding box center [775, 633] width 322 height 17
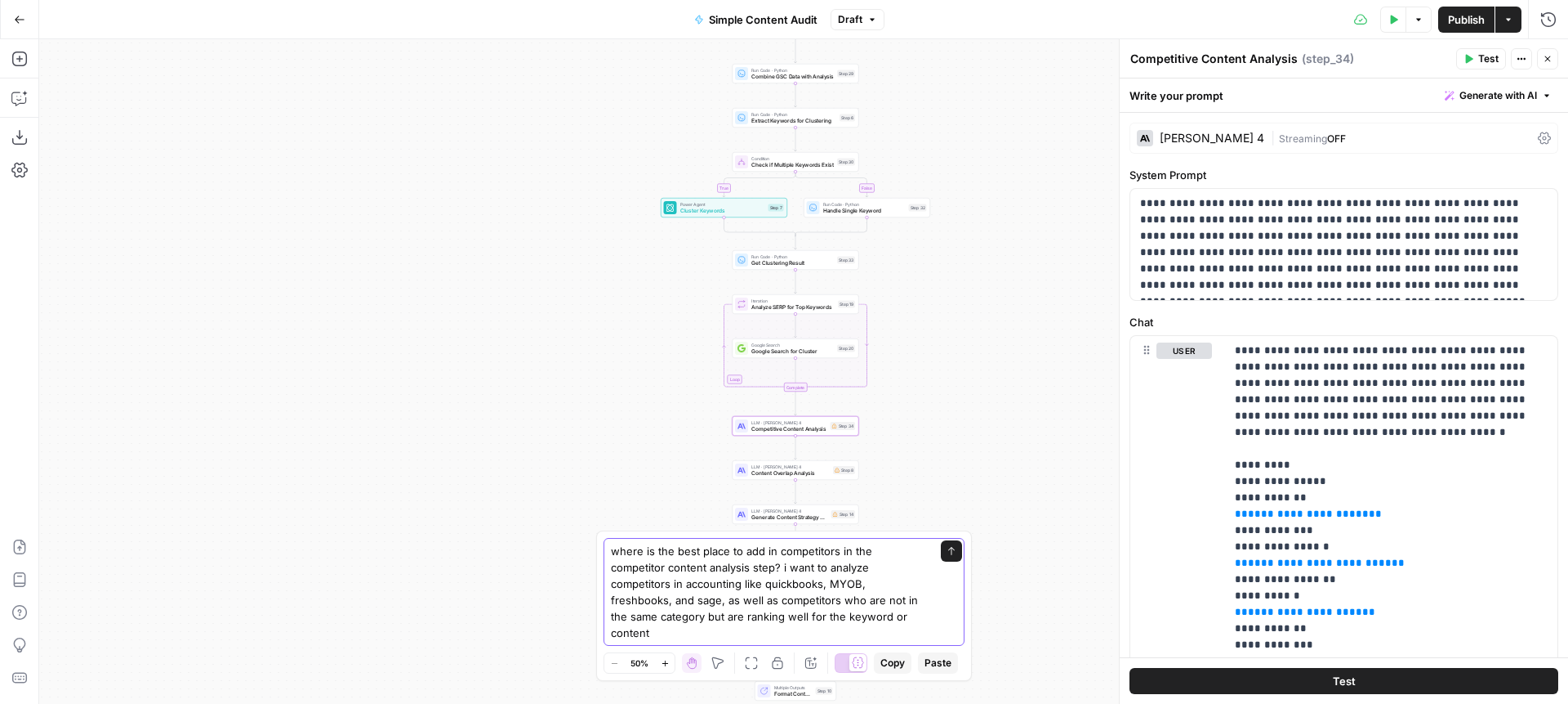
drag, startPoint x: 902, startPoint y: 599, endPoint x: 926, endPoint y: 604, distance: 24.5
click at [904, 599] on textarea "where is the best place to add in competitors in the competitor content analysi…" at bounding box center [767, 592] width 313 height 98
click at [674, 635] on textarea "where is the best place to add in competitors in the competitor content analysi…" at bounding box center [767, 592] width 313 height 98
type textarea "where is the best place to add in competitors in the competitor content analysi…"
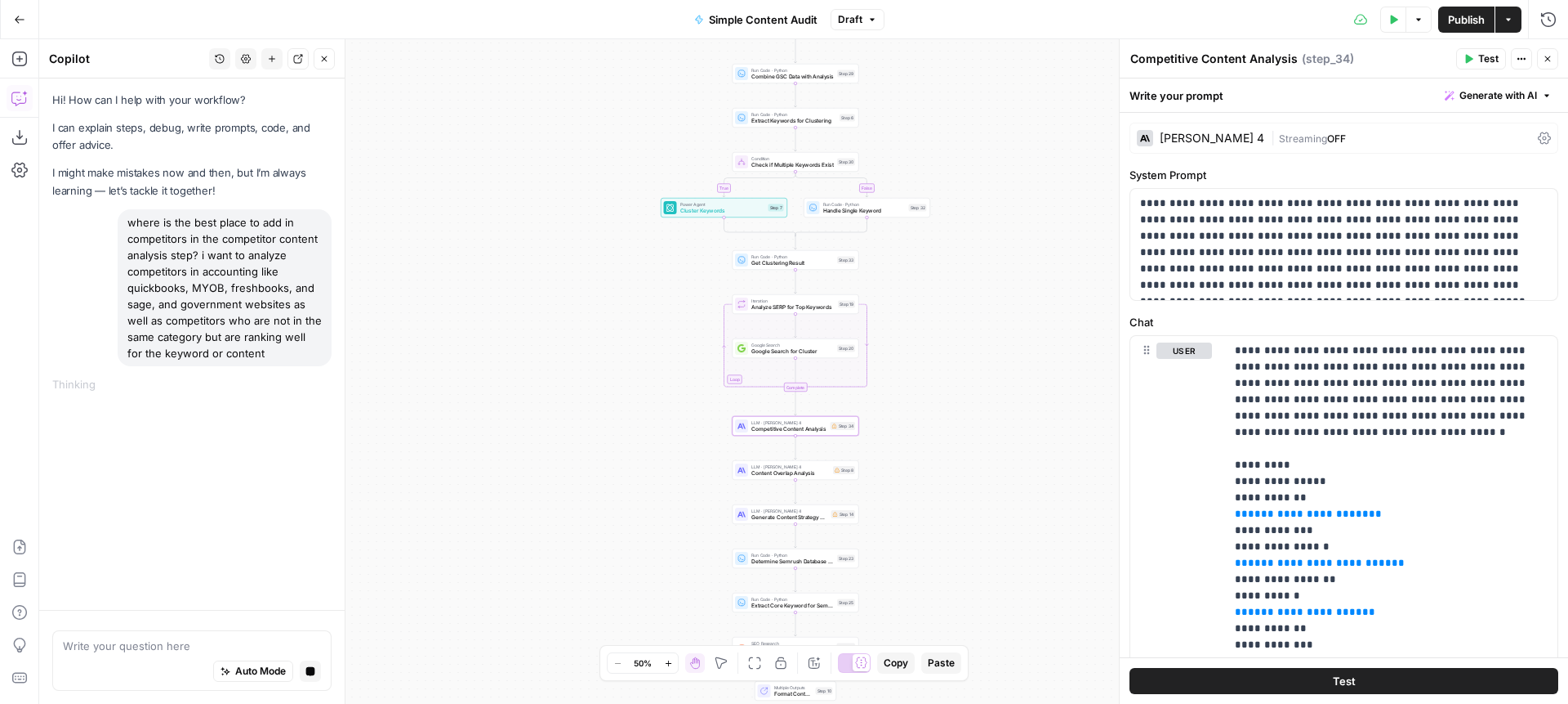
click at [221, 56] on icon "button" at bounding box center [220, 59] width 10 height 10
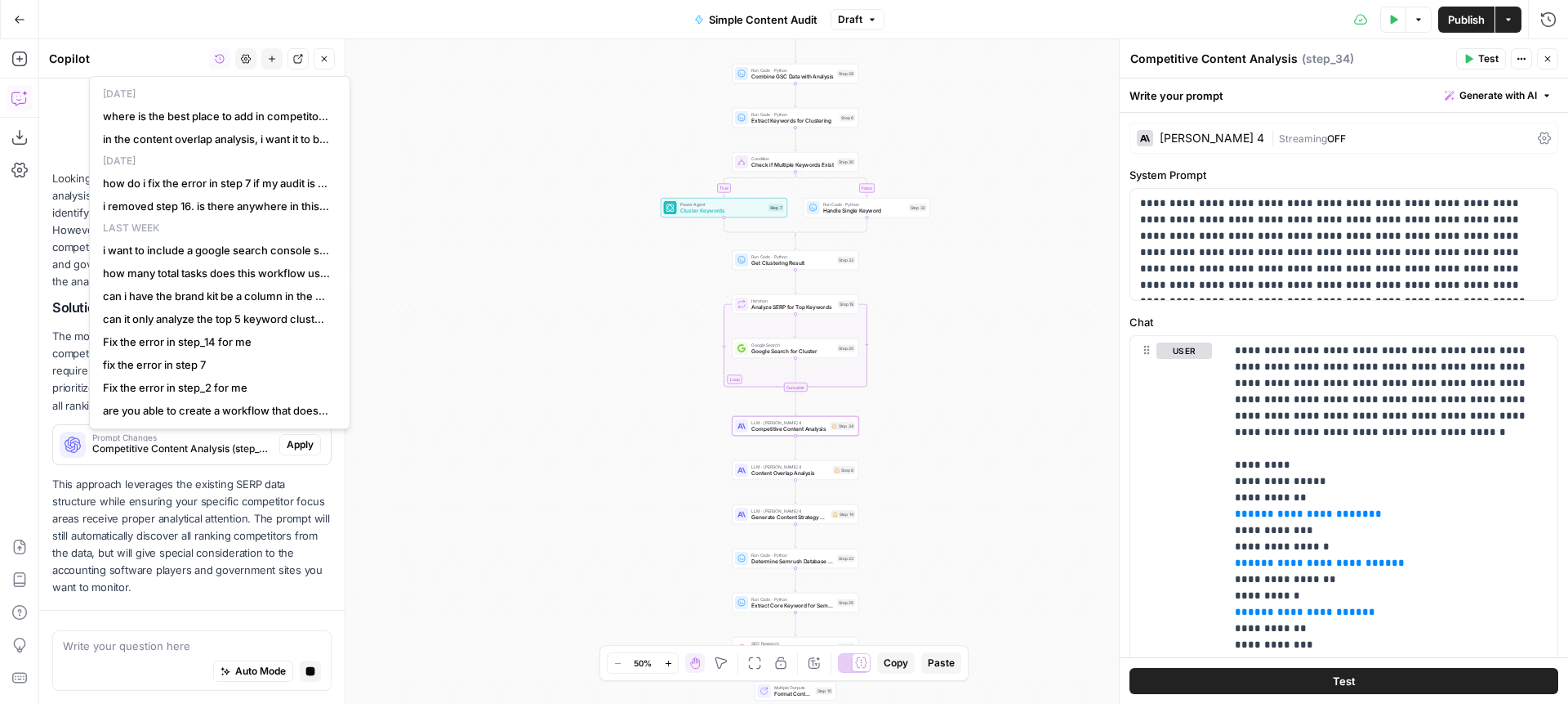
scroll to position [253, 0]
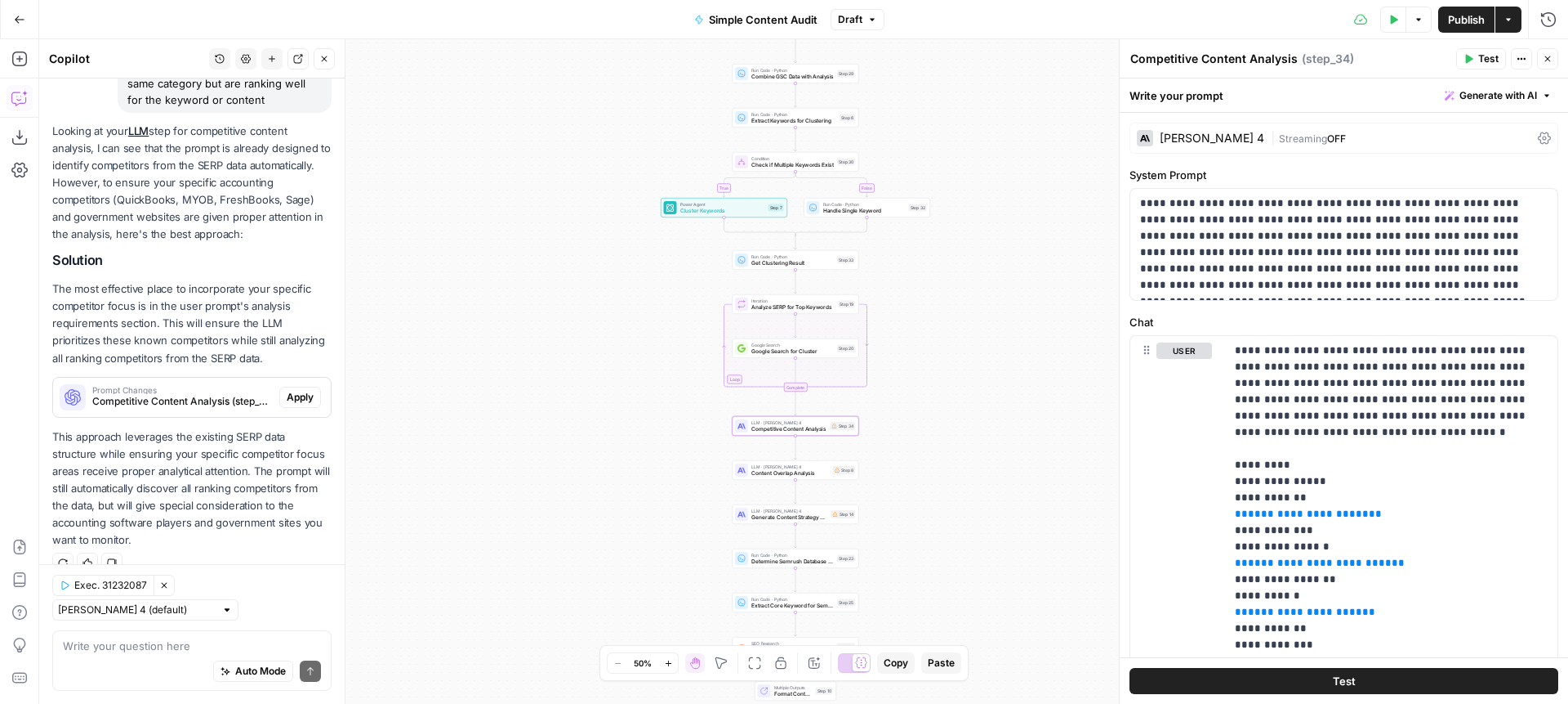
click at [140, 501] on p "This approach leverages the existing SERP data structure while ensuring your sp…" at bounding box center [192, 489] width 279 height 121
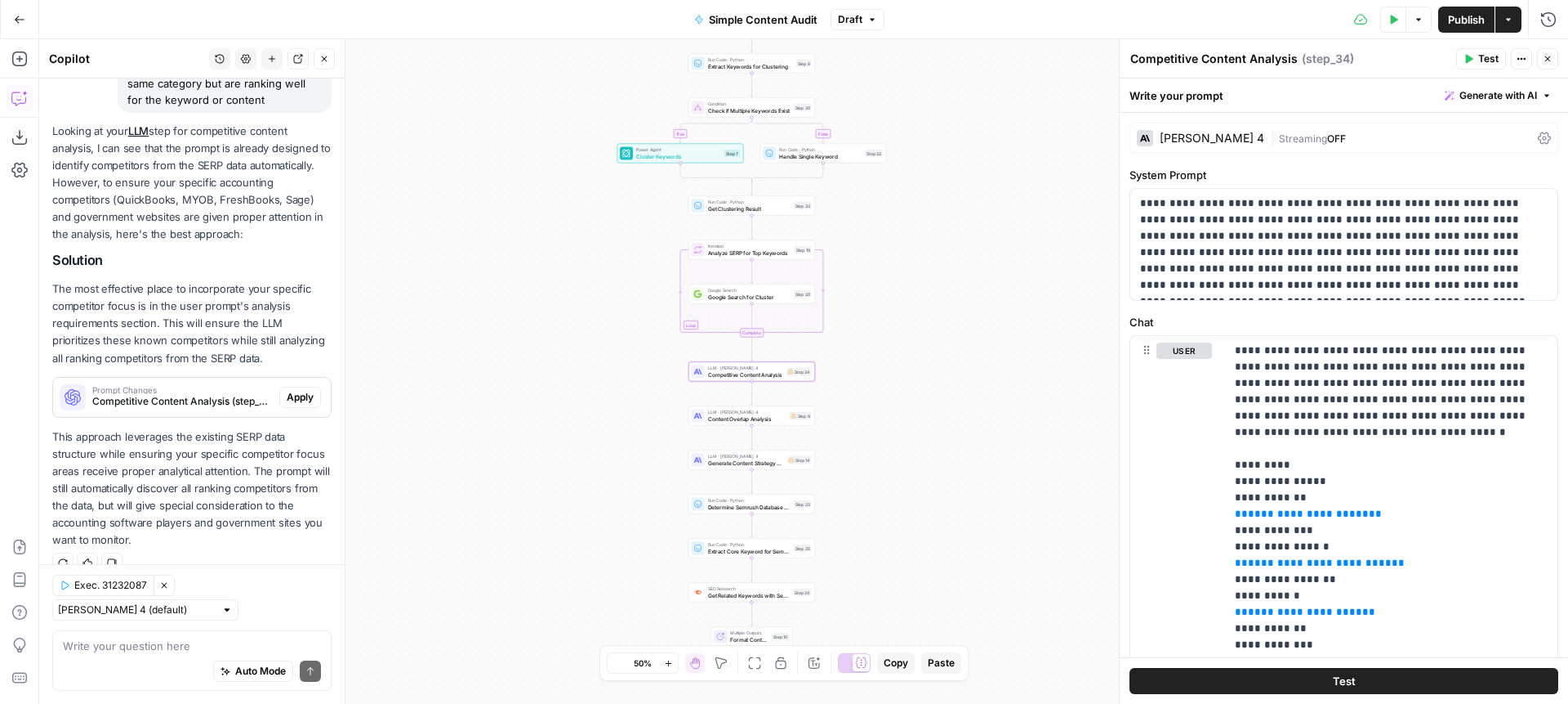
click at [223, 395] on span "Competitive Content Analysis (step_34)" at bounding box center [182, 400] width 181 height 15
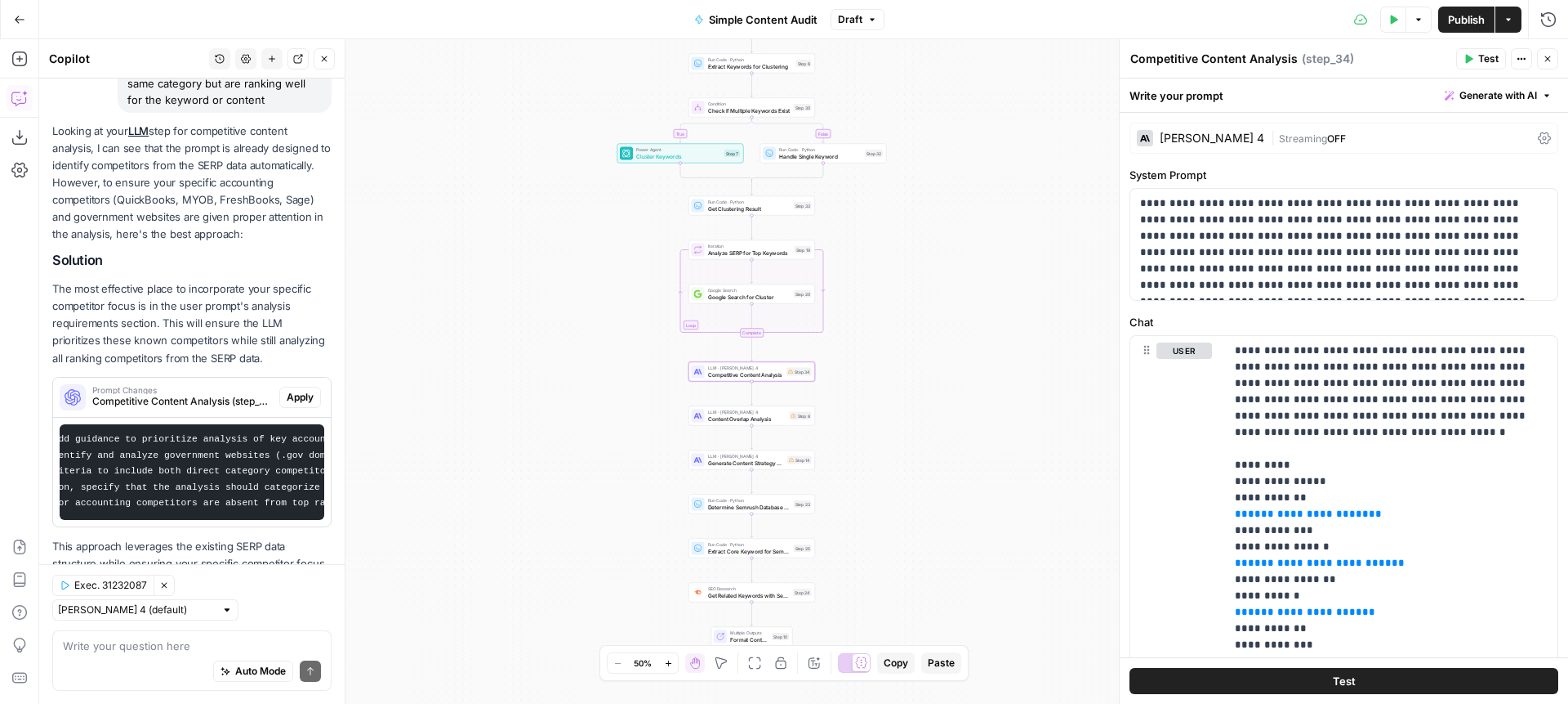
scroll to position [0, 246]
click at [311, 394] on span "Apply" at bounding box center [301, 396] width 27 height 15
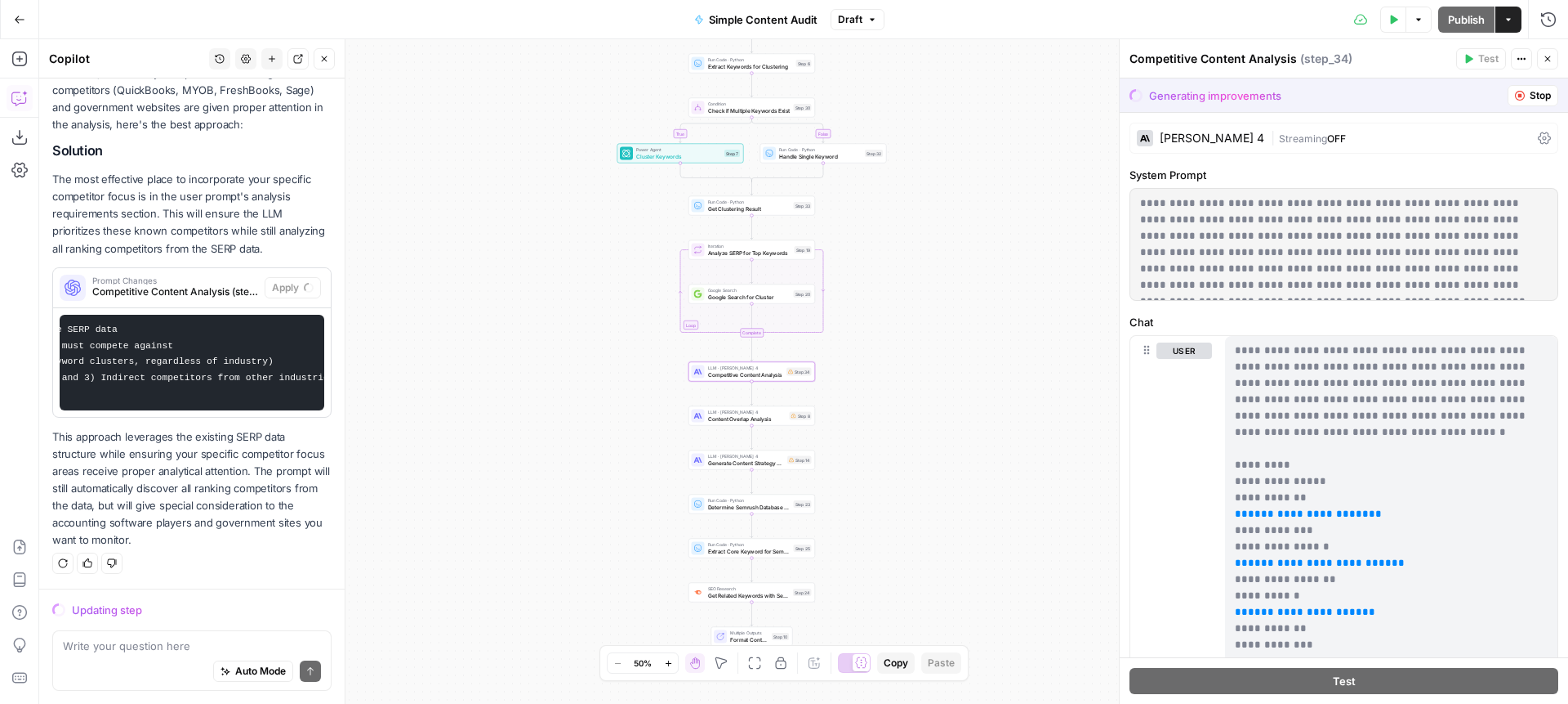
scroll to position [0, 1076]
drag, startPoint x: 281, startPoint y: 328, endPoint x: 229, endPoint y: 327, distance: 52.0
click at [243, 326] on pre "- In the analysis requirements section, add guidance to prioritize analysis of …" at bounding box center [191, 362] width 264 height 96
click at [182, 340] on pre "- In the analysis requirements section, add guidance to prioritize analysis of …" at bounding box center [191, 362] width 264 height 96
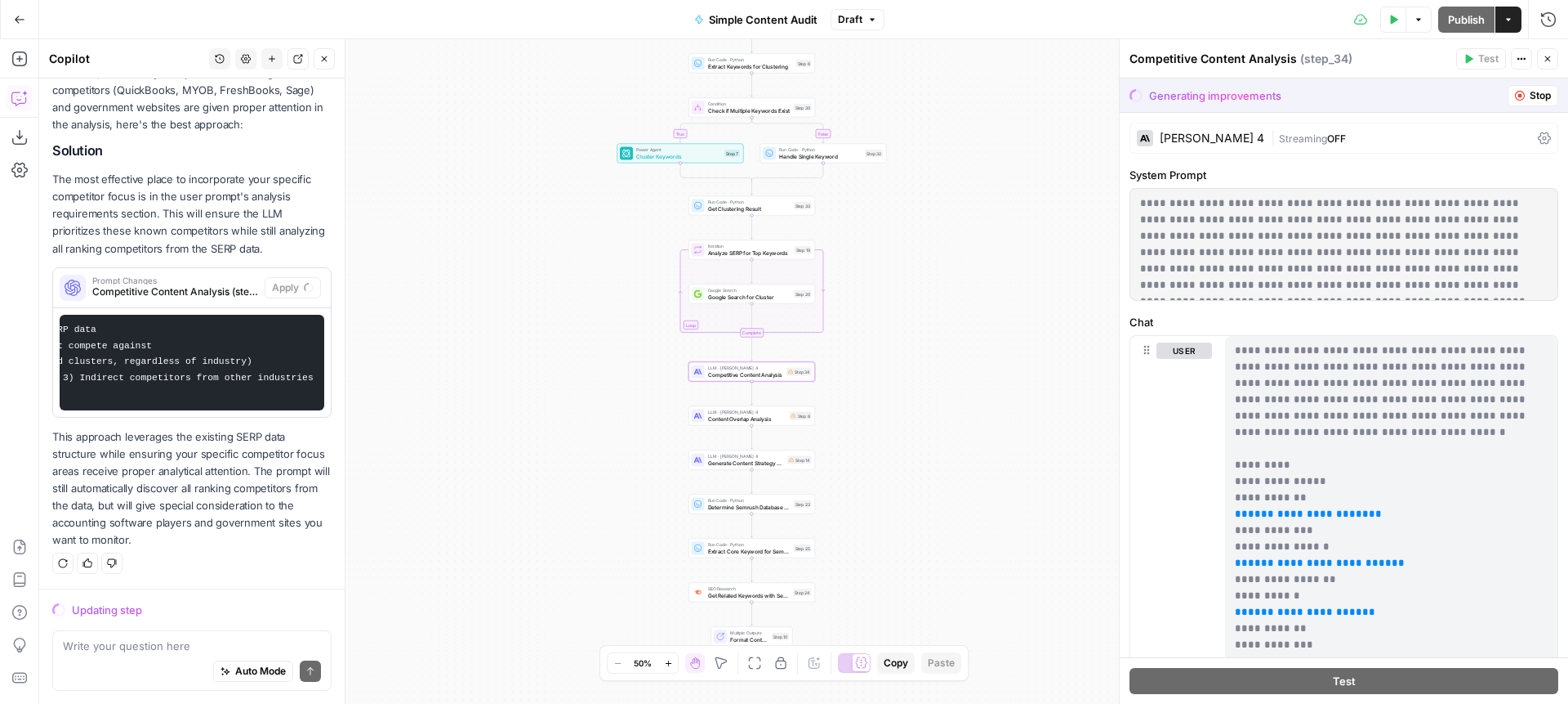
click at [253, 389] on pre "- In the analysis requirements section, add guidance to prioritize analysis of …" at bounding box center [191, 362] width 264 height 96
drag, startPoint x: 98, startPoint y: 373, endPoint x: 88, endPoint y: 372, distance: 10.0
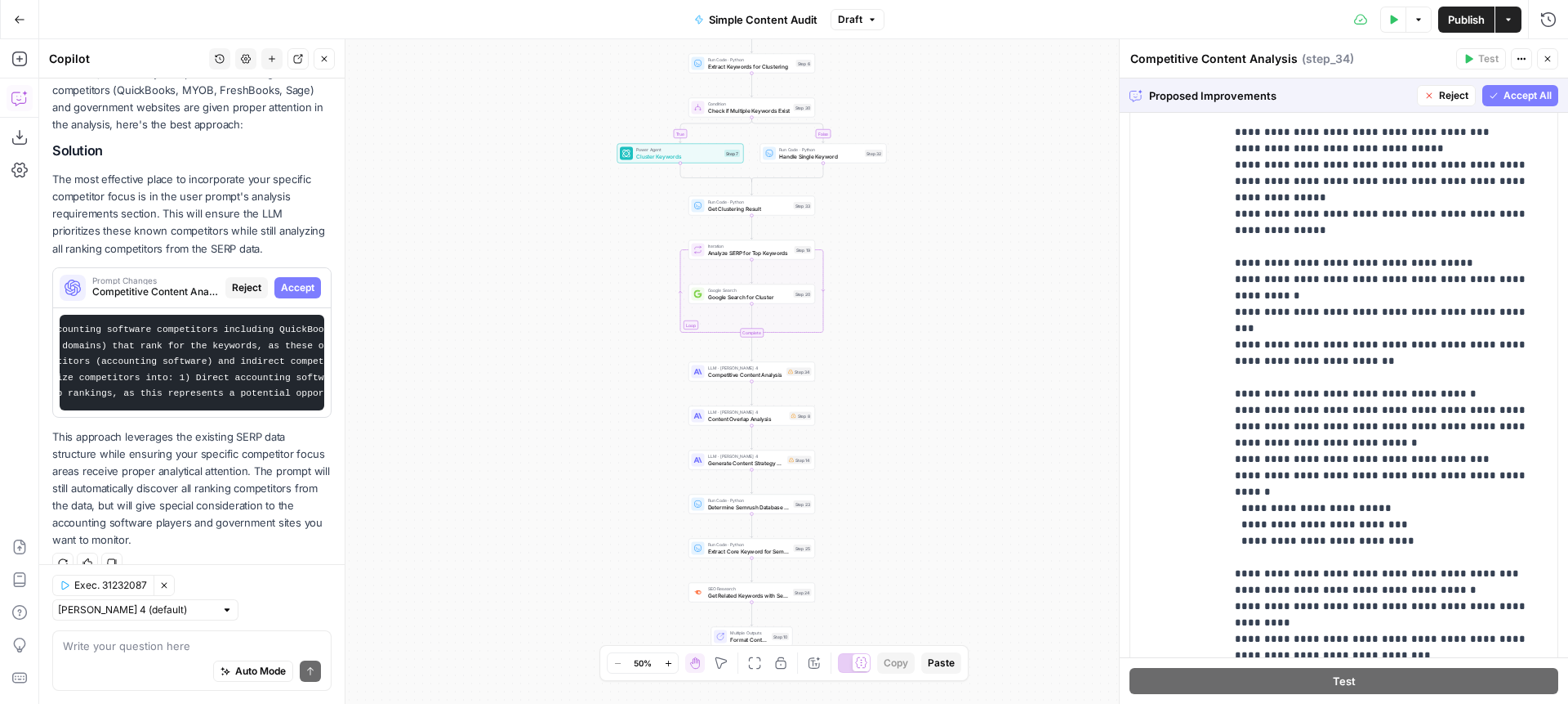
scroll to position [432, 0]
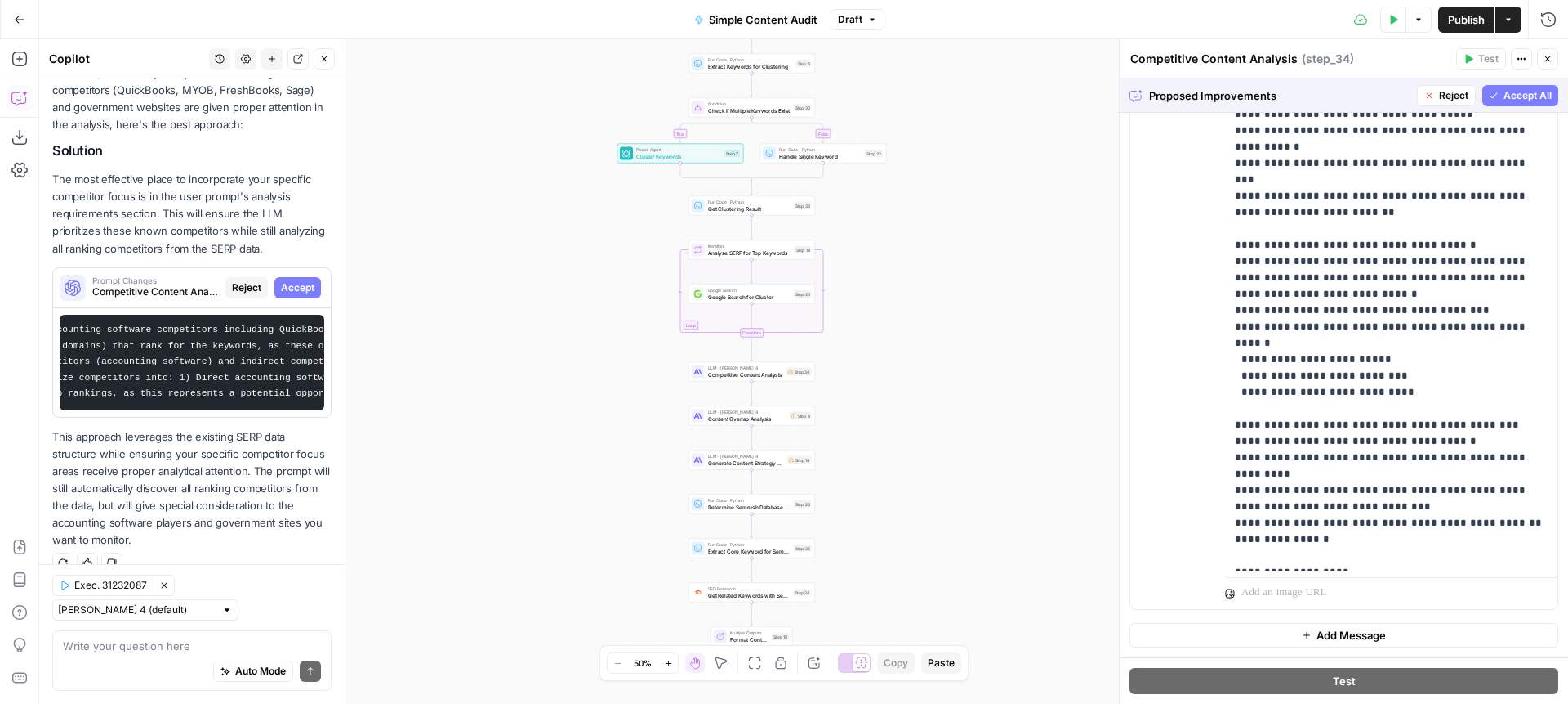
click at [1522, 88] on span "Accept All" at bounding box center [1527, 95] width 48 height 15
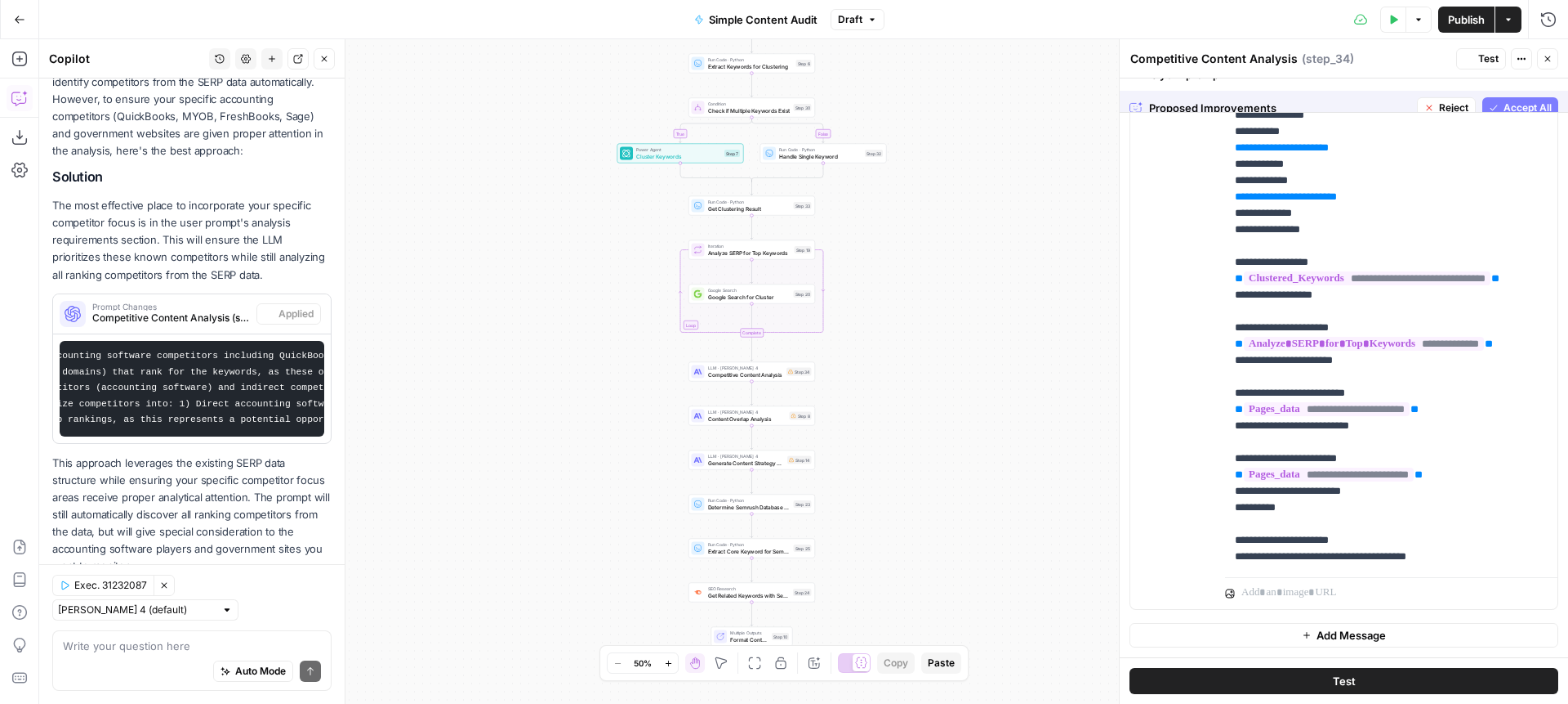
scroll to position [0, 0]
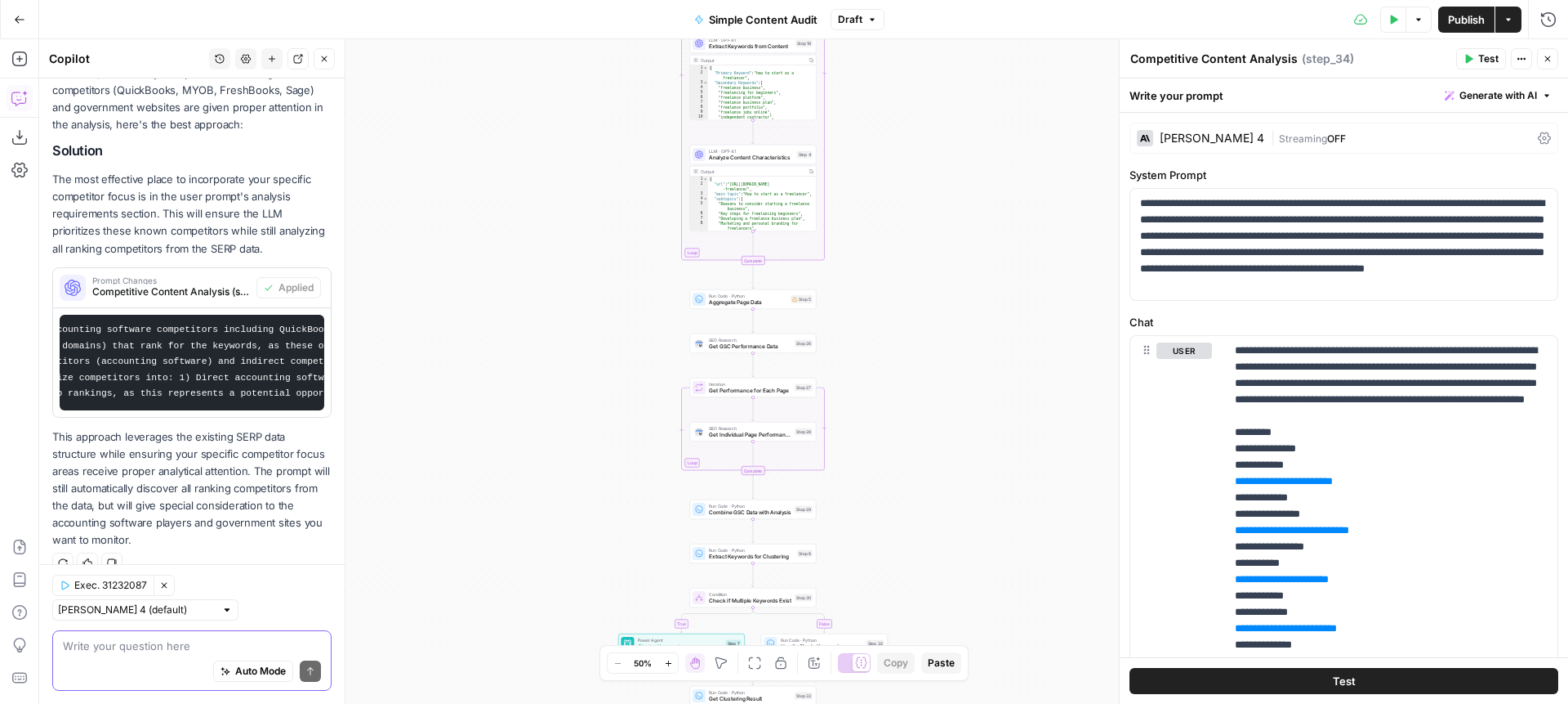
click at [136, 642] on textarea at bounding box center [191, 645] width 259 height 17
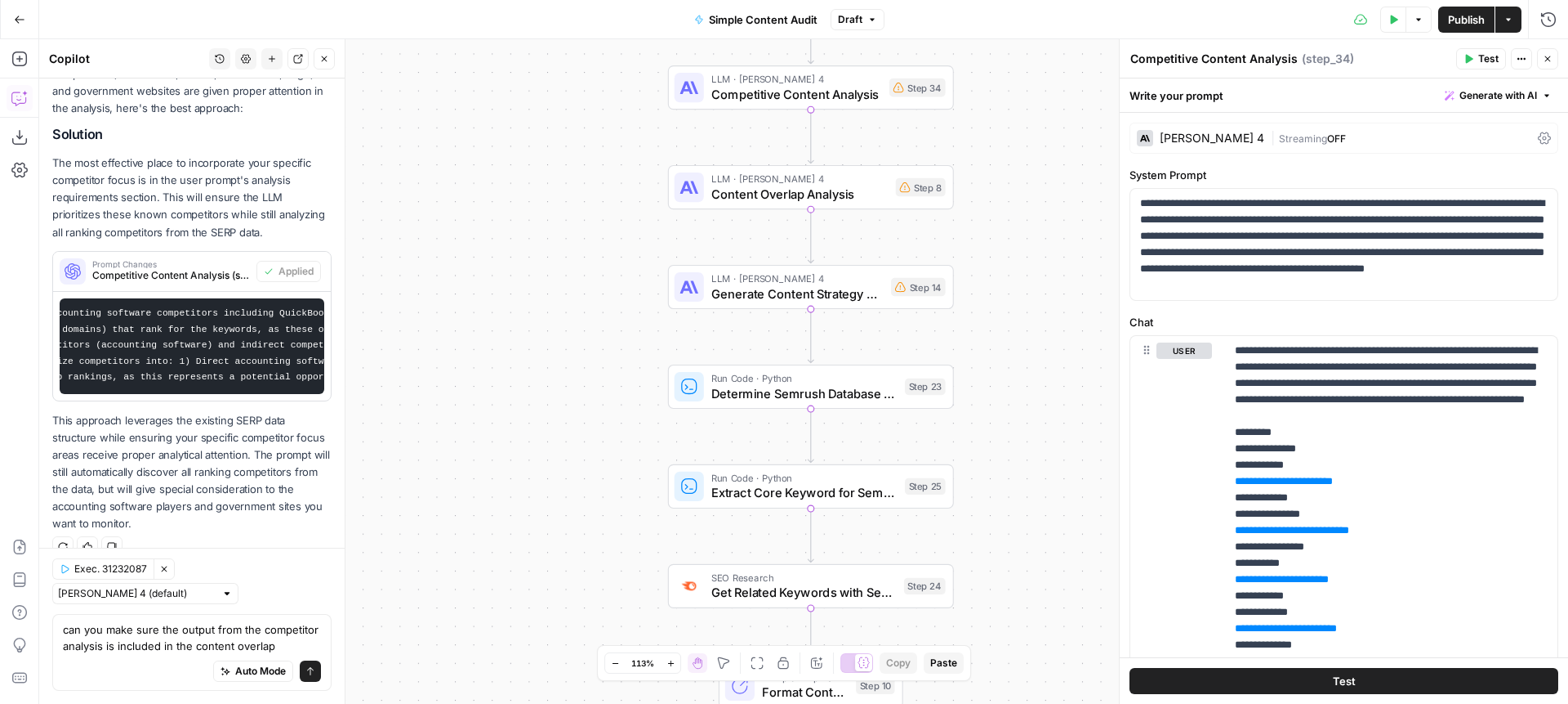
drag, startPoint x: 654, startPoint y: 369, endPoint x: 554, endPoint y: 433, distance: 118.7
click at [554, 433] on div "true false Workflow Input Settings Inputs Content Processing Extract Sitemap UR…" at bounding box center [803, 371] width 1529 height 665
drag, startPoint x: 259, startPoint y: 644, endPoint x: 177, endPoint y: 642, distance: 82.0
click at [177, 642] on textarea "can you make sure the output from the competitor analysis is included in the co…" at bounding box center [191, 637] width 259 height 32
type textarea "can you make sure the output from the competitor analysis is included in step 8…"
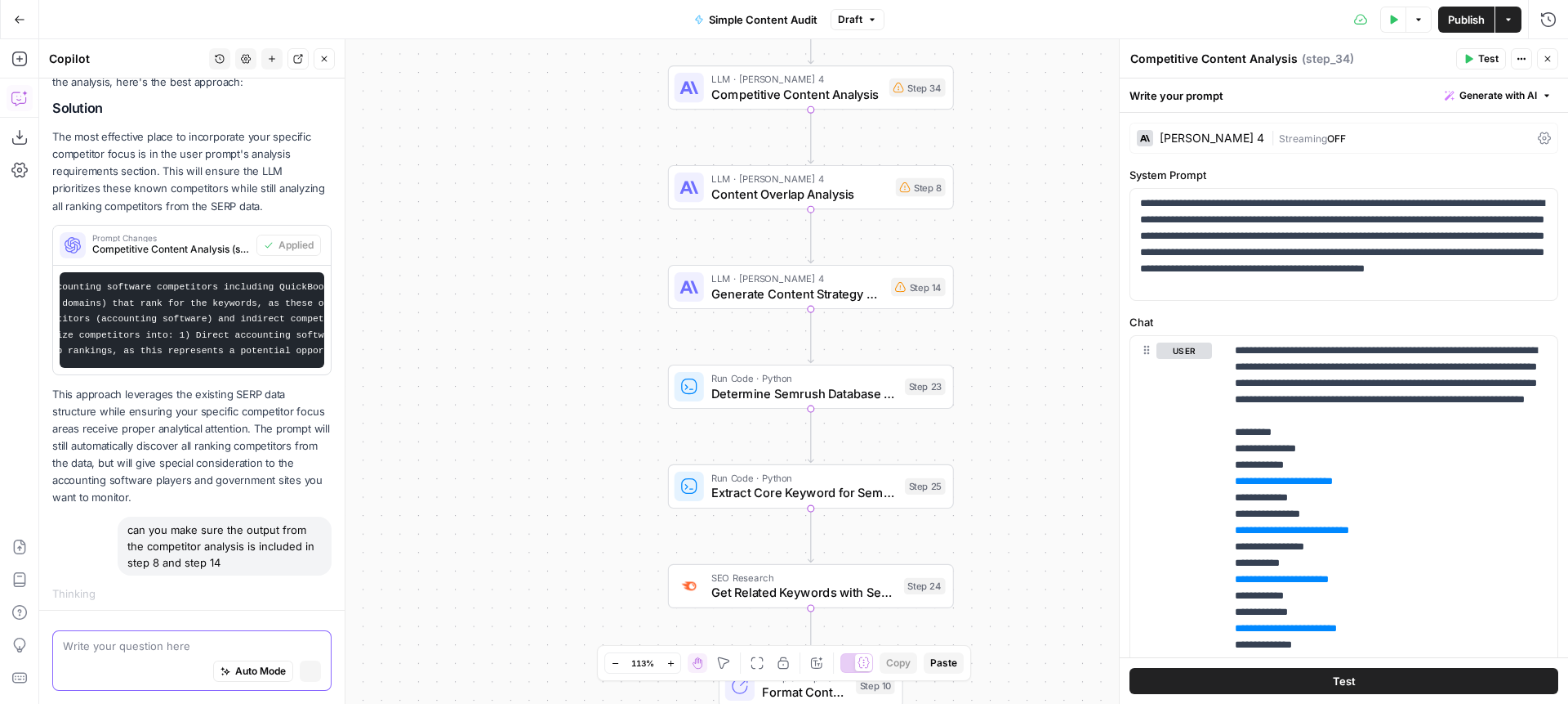
scroll to position [410, 0]
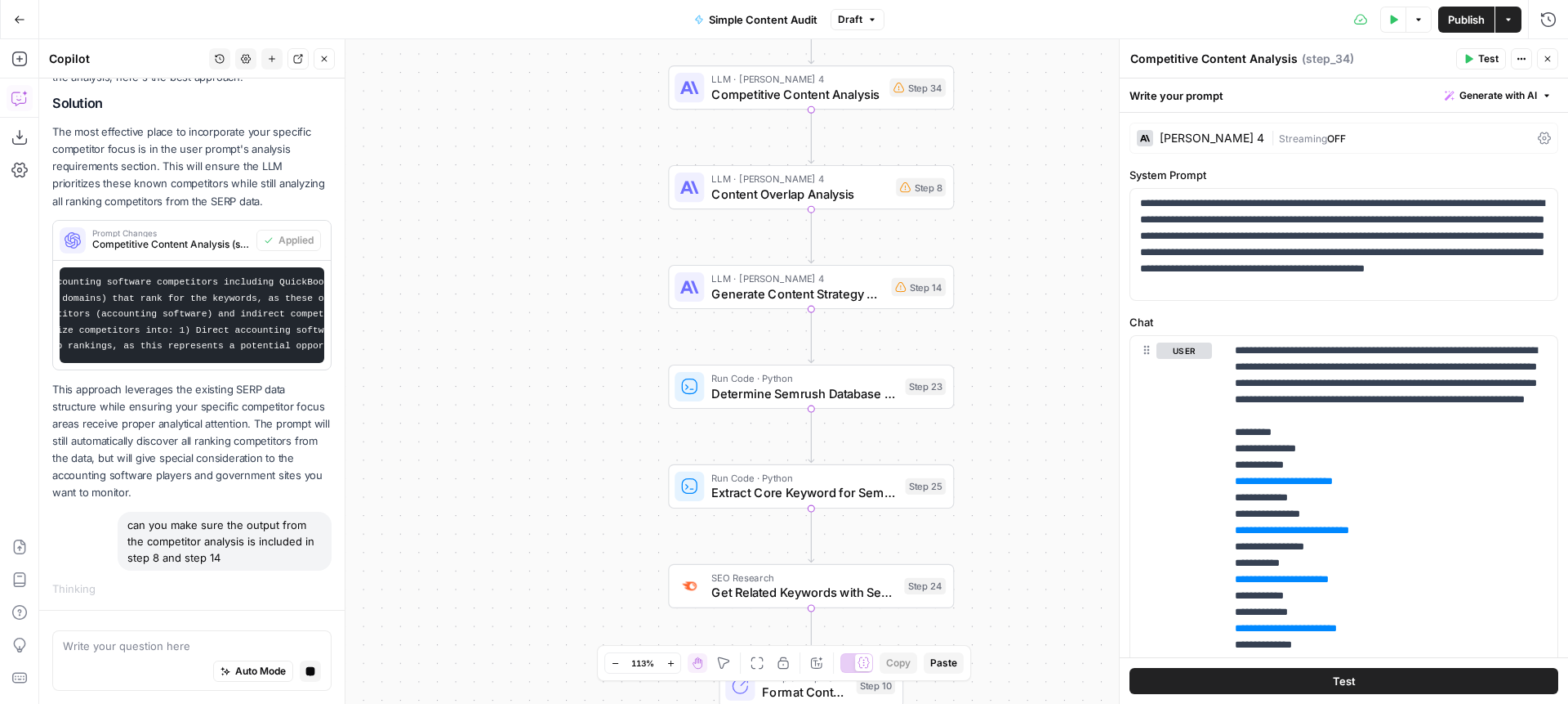
click at [777, 196] on span "Content Overlap Analysis" at bounding box center [800, 193] width 178 height 19
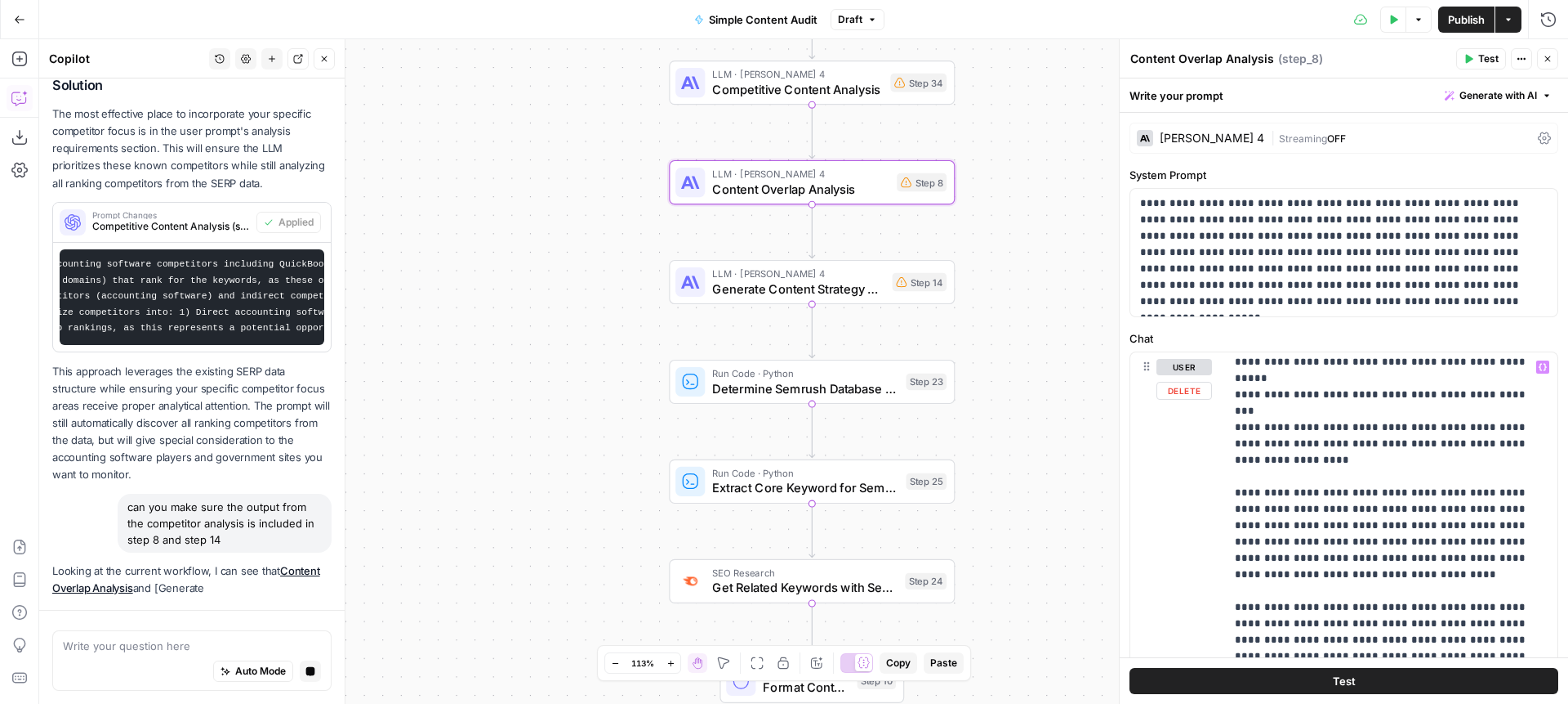
scroll to position [153, 0]
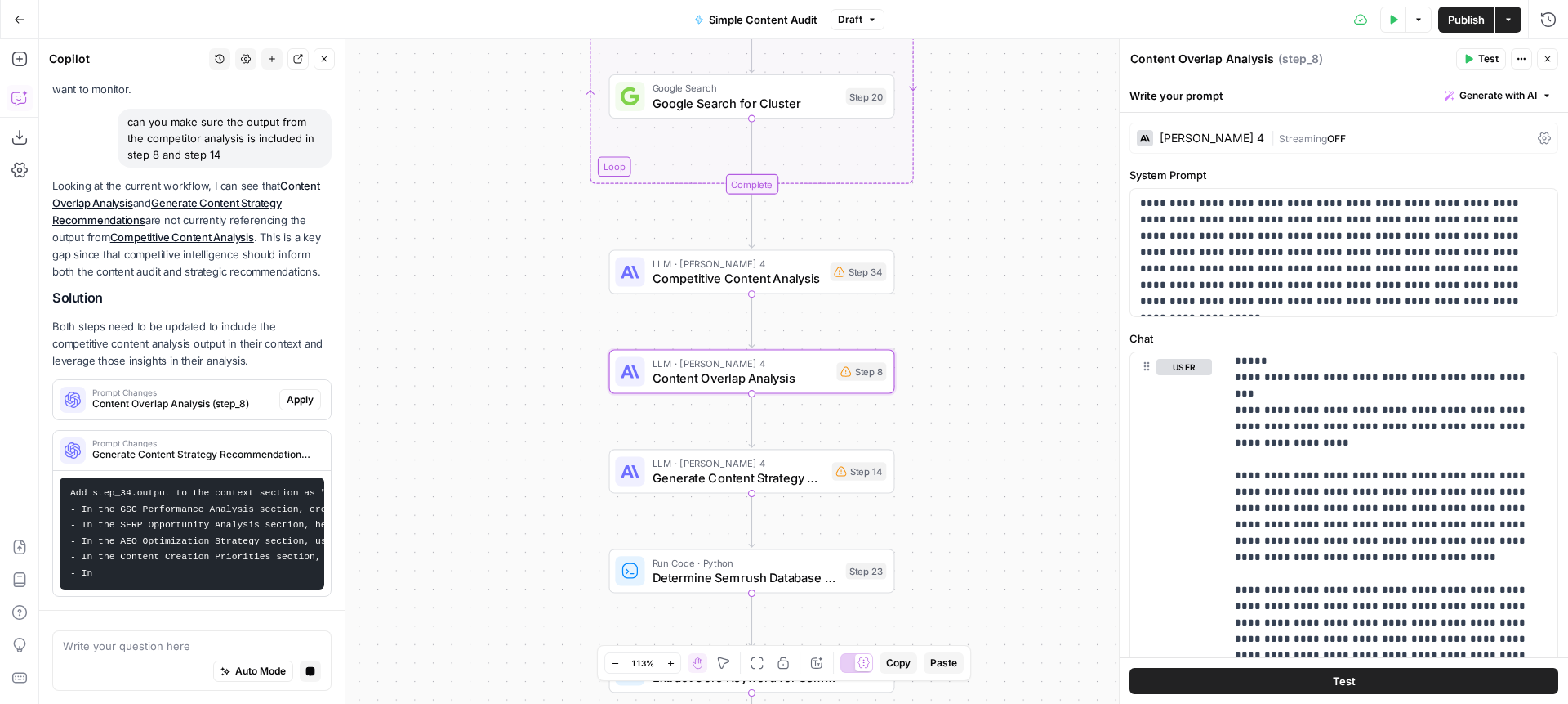
click at [305, 412] on div "Prompt Changes Content Overlap Analysis (step_8) Apply" at bounding box center [191, 399] width 278 height 26
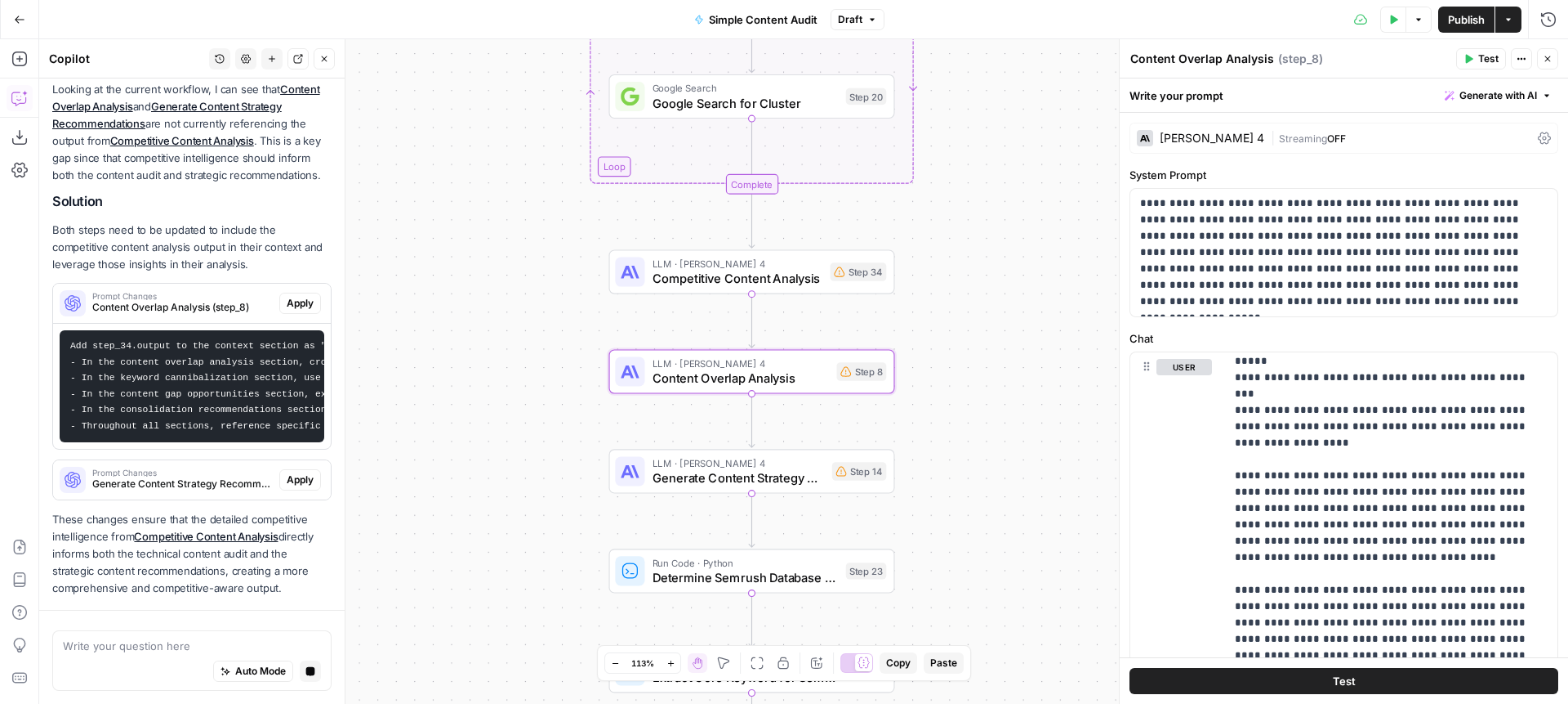
click at [312, 290] on div "Prompt Changes Content Overlap Analysis (step_8) Apply" at bounding box center [191, 303] width 278 height 26
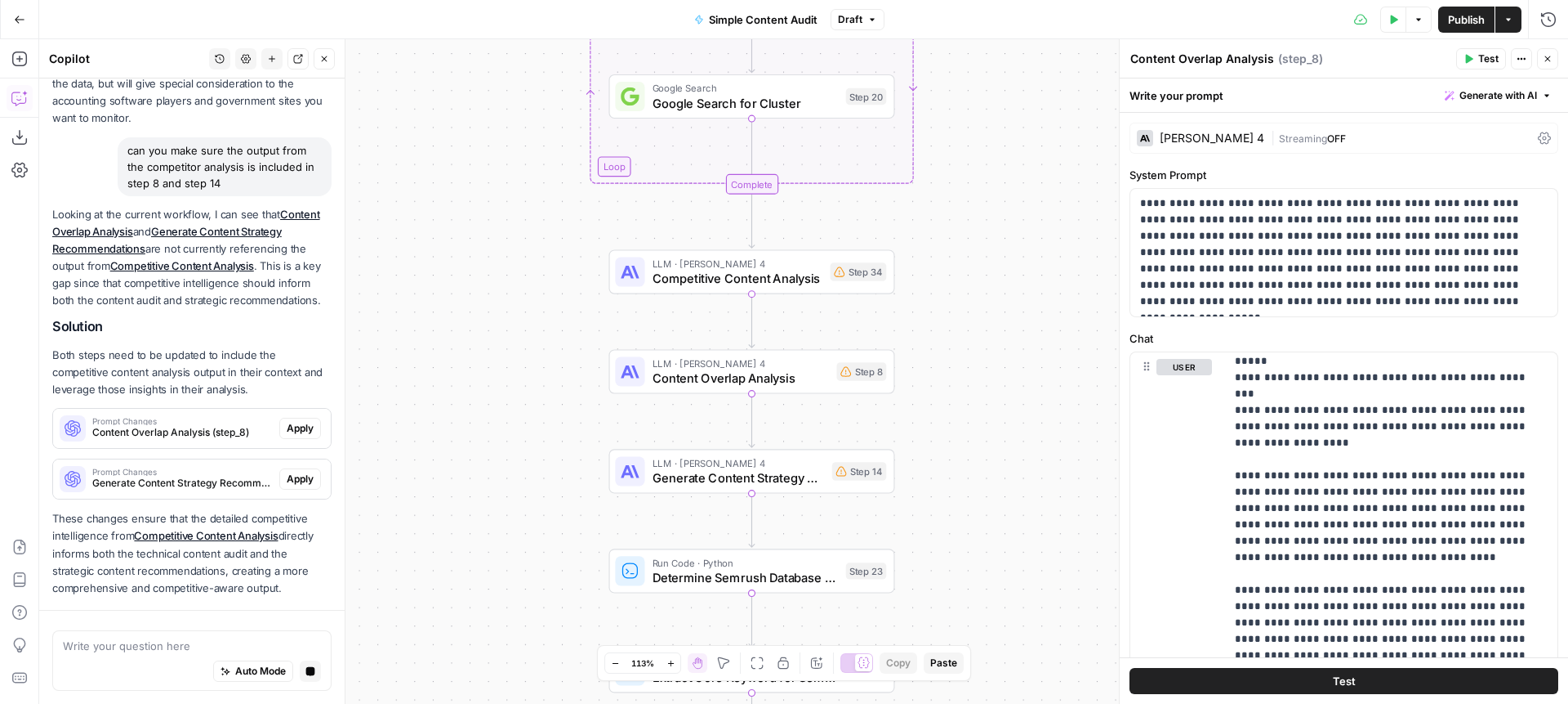
scroll to position [785, 0]
click at [291, 424] on span "Apply" at bounding box center [301, 428] width 27 height 15
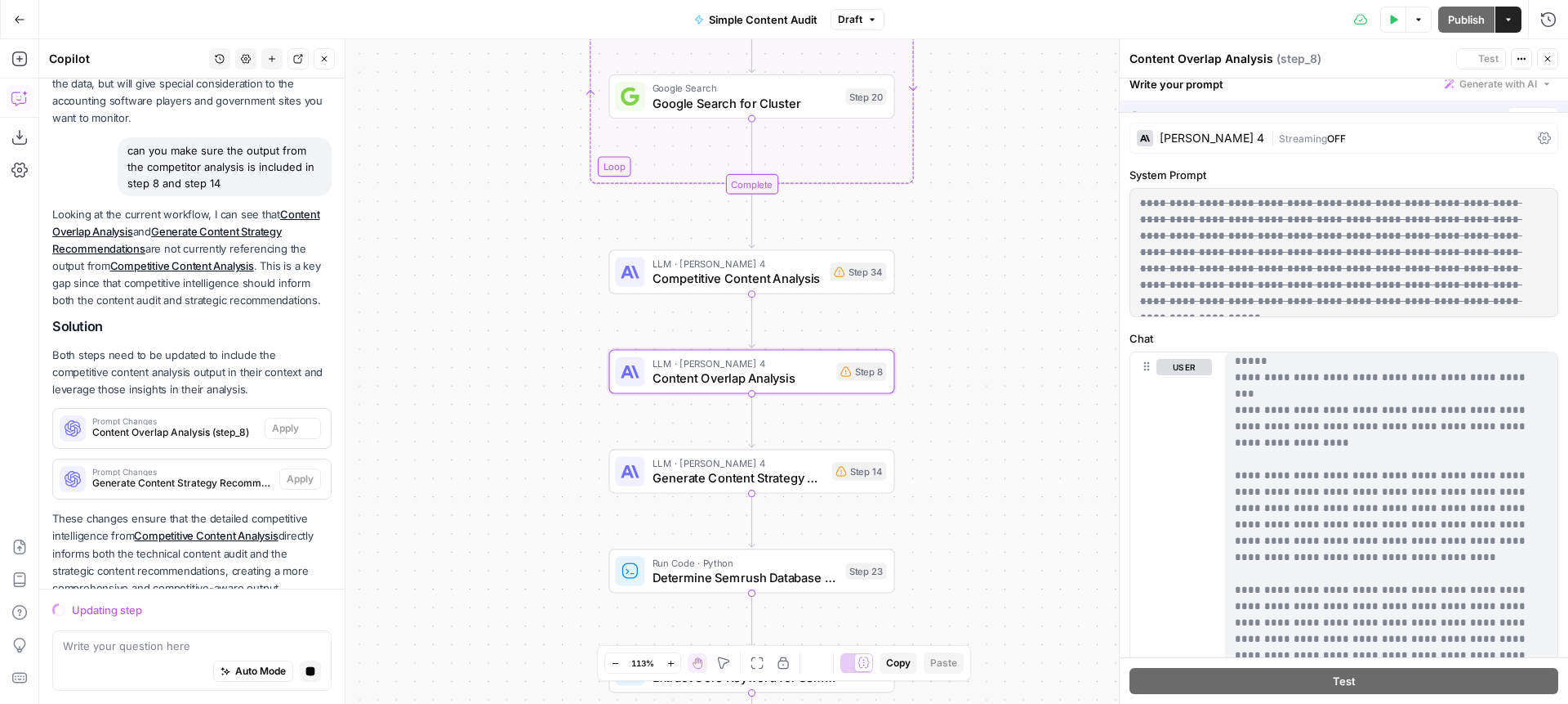
click at [218, 426] on span "Content Overlap Analysis (step_8)" at bounding box center [176, 432] width 166 height 15
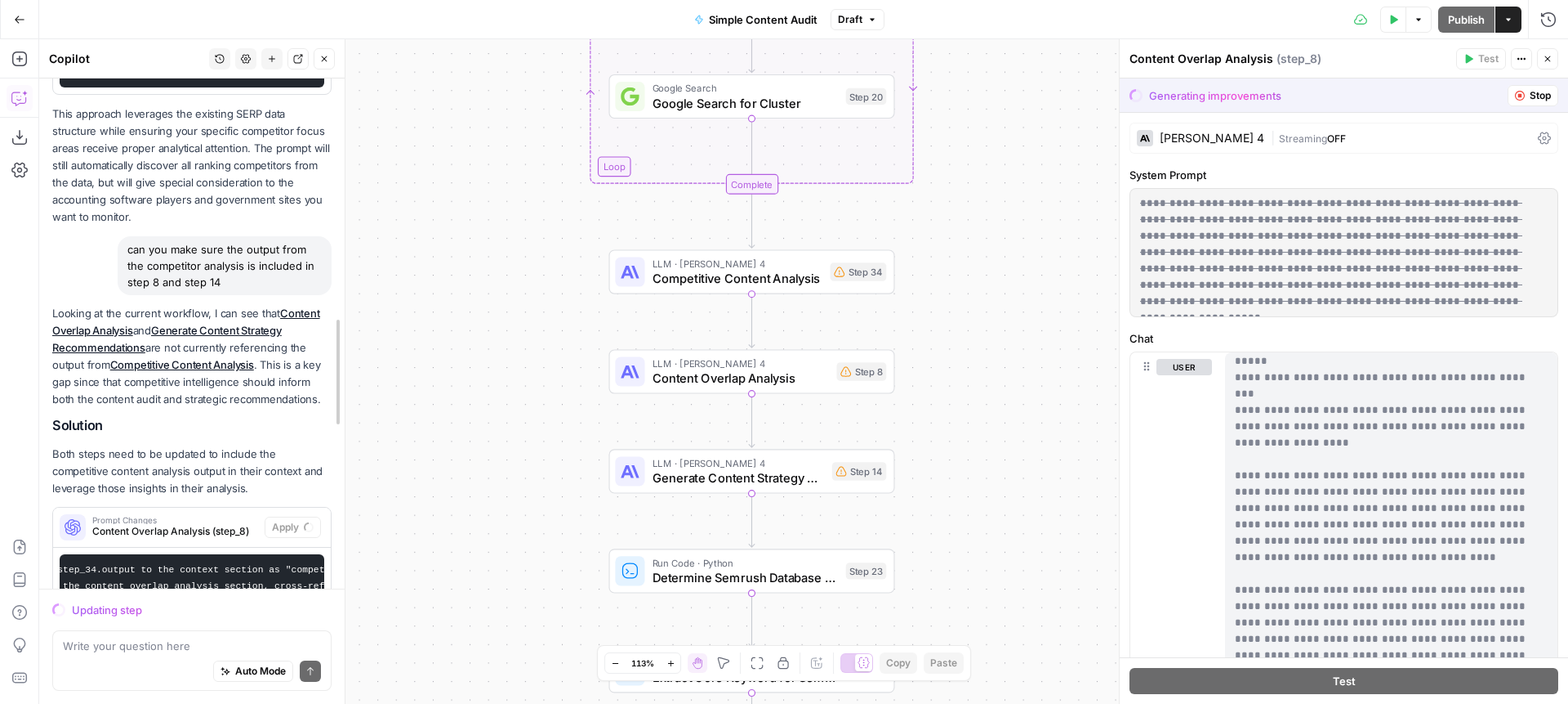
scroll to position [617, 0]
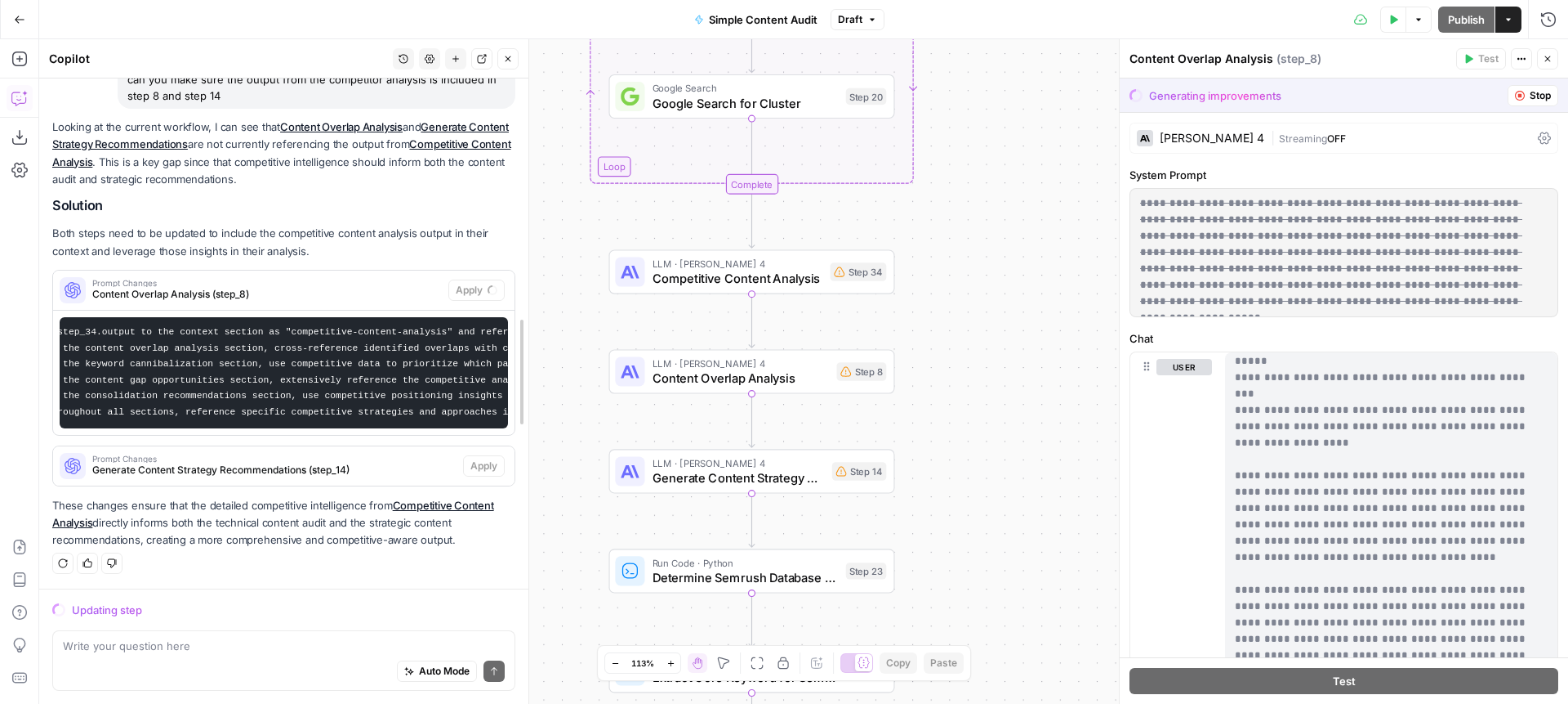
drag, startPoint x: 348, startPoint y: 328, endPoint x: 619, endPoint y: 323, distance: 271.0
click at [619, 323] on body "XeroOps New Home Browse Insights Opportunities Your Data Recent Grids Write Con…" at bounding box center [784, 352] width 1568 height 704
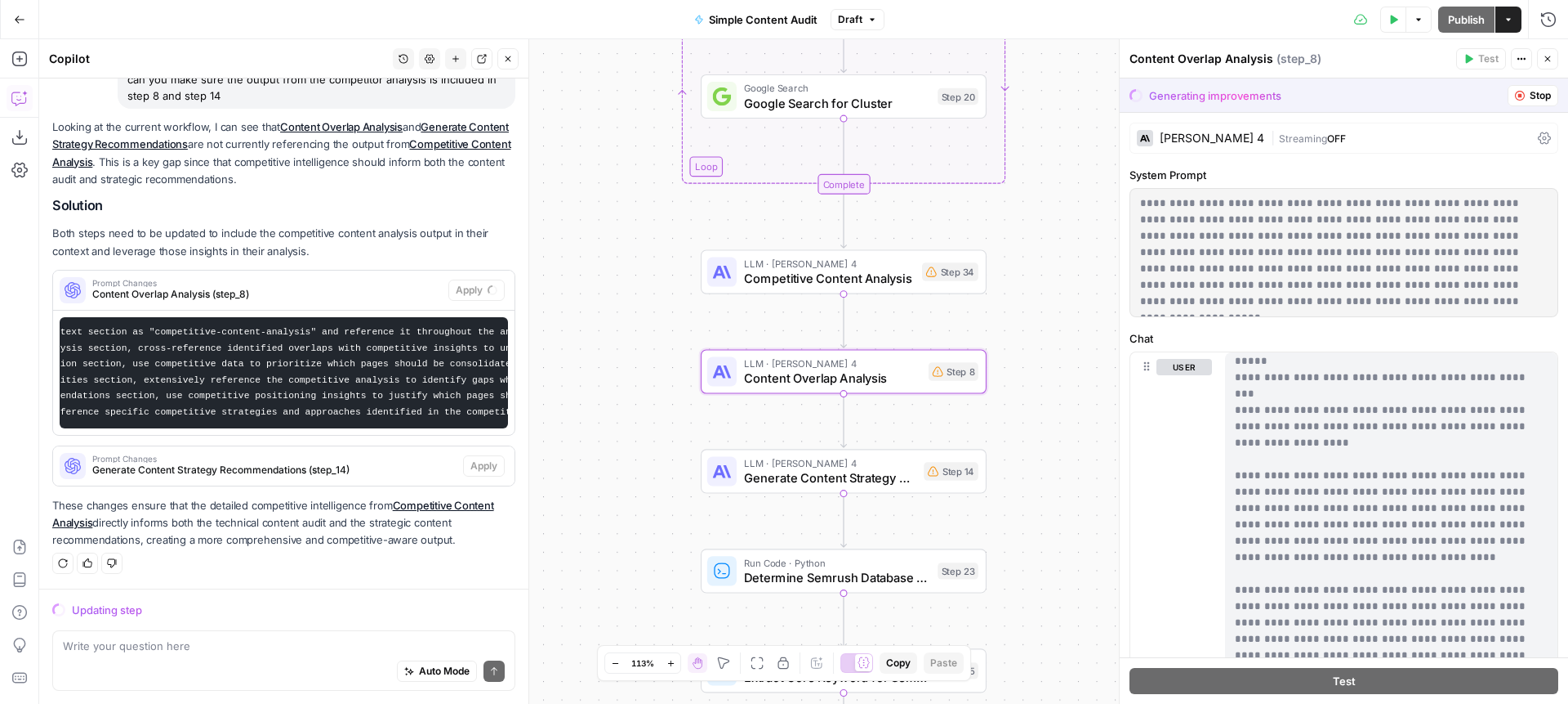
scroll to position [0, 0]
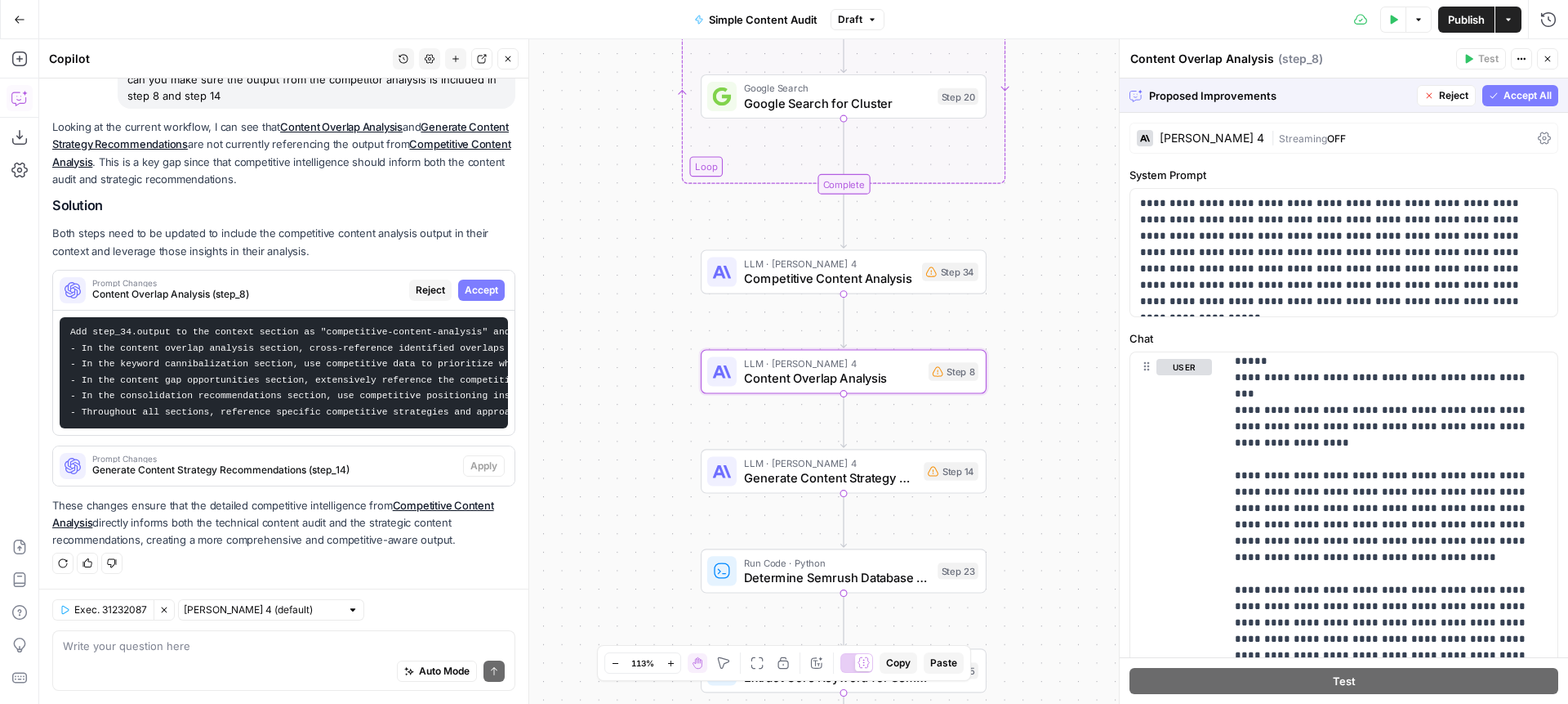
click at [483, 290] on span "Accept" at bounding box center [481, 290] width 33 height 15
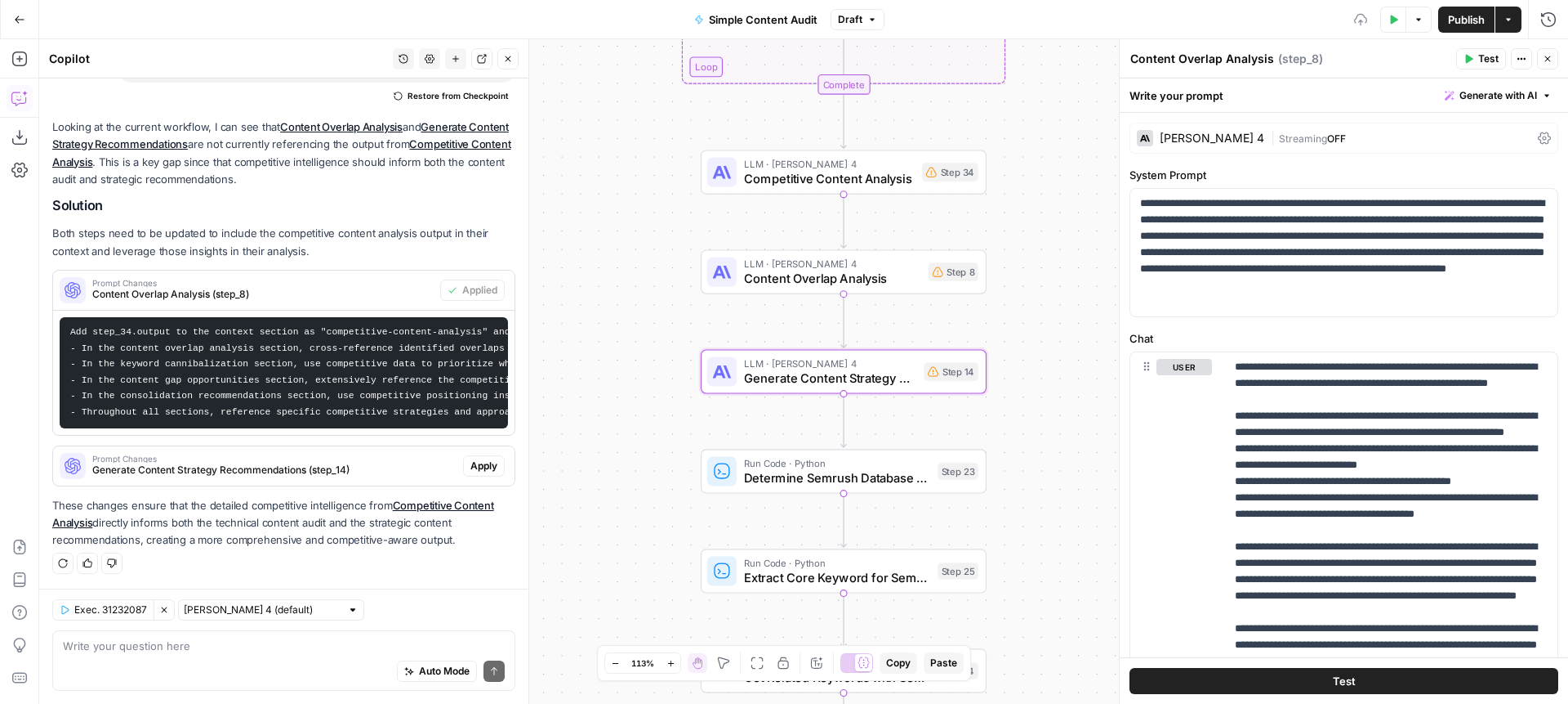
click at [479, 471] on span "Apply" at bounding box center [484, 466] width 27 height 15
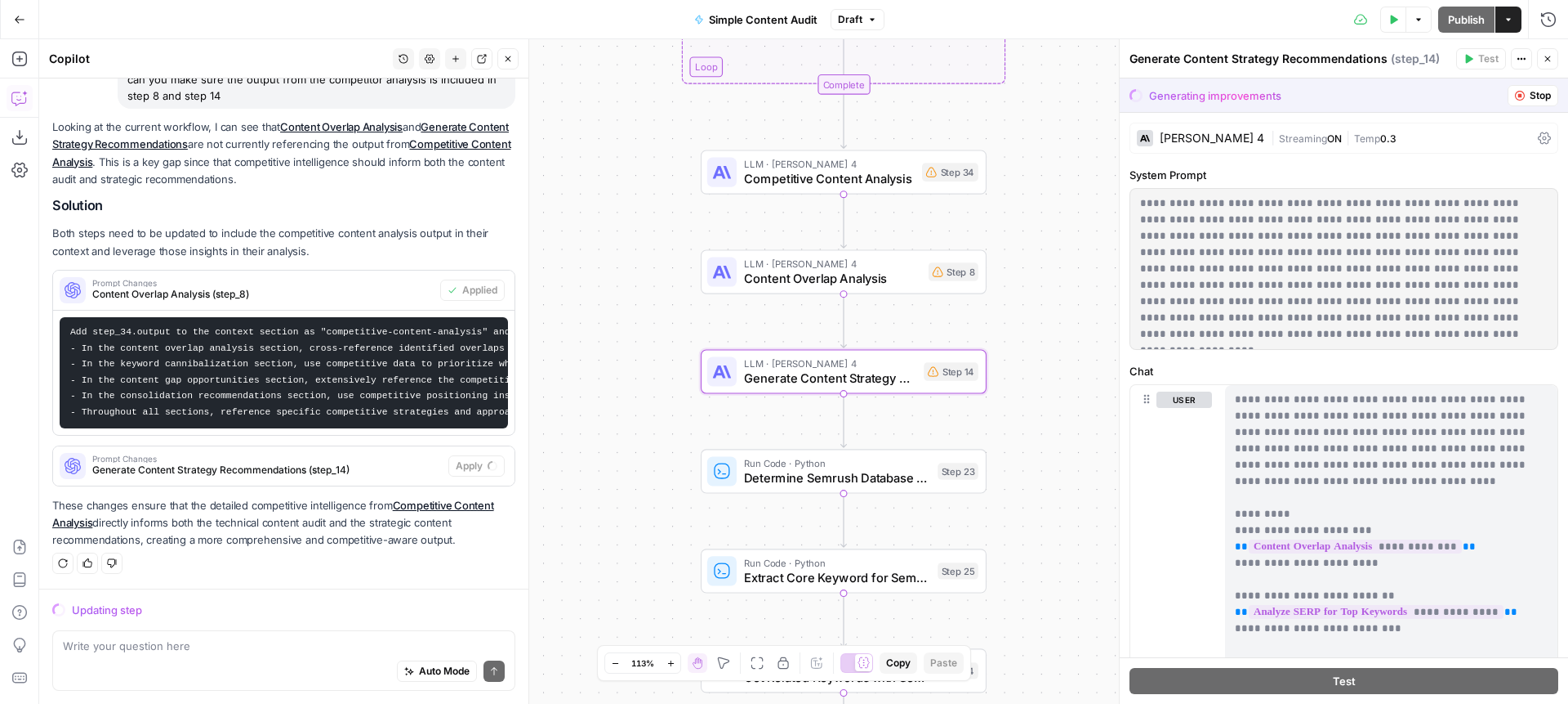
click at [358, 465] on span "Generate Content Strategy Recommendations (step_14)" at bounding box center [267, 470] width 349 height 15
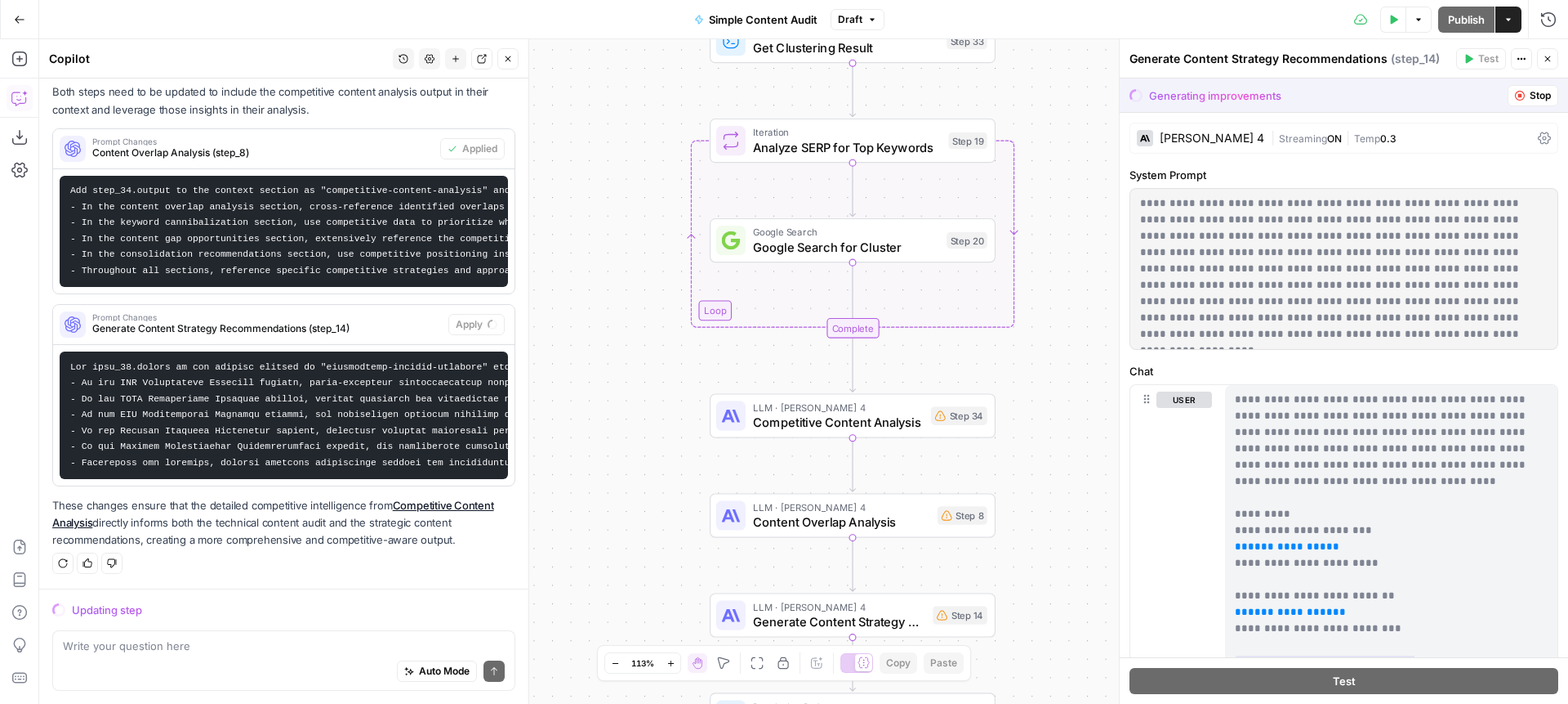
drag, startPoint x: 654, startPoint y: 206, endPoint x: 662, endPoint y: 461, distance: 255.1
click at [663, 484] on div "true false Workflow Input Settings Inputs Content Processing Extract Sitemap UR…" at bounding box center [803, 371] width 1529 height 665
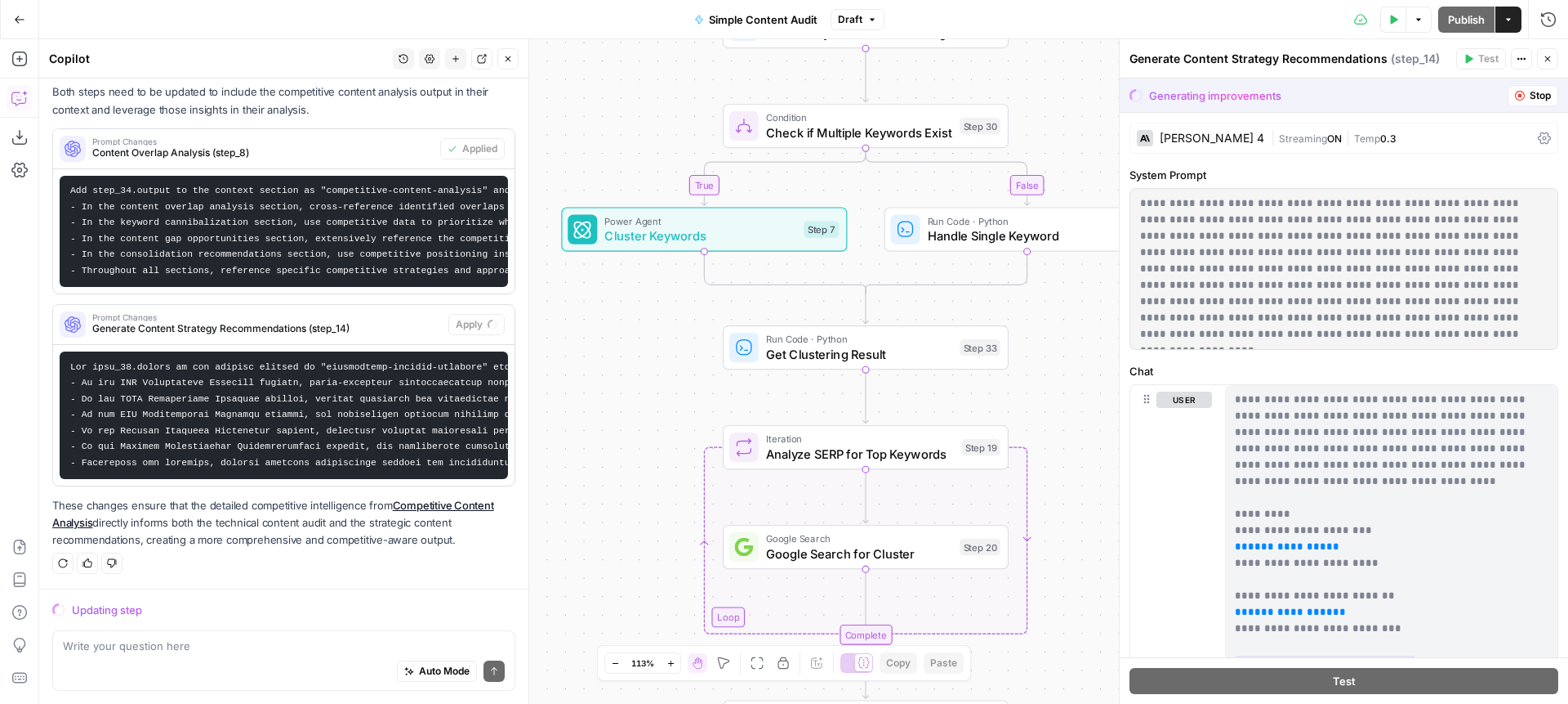
drag, startPoint x: 668, startPoint y: 189, endPoint x: 682, endPoint y: 449, distance: 260.4
click at [682, 449] on div "true false Workflow Input Settings Inputs Content Processing Extract Sitemap UR…" at bounding box center [803, 371] width 1529 height 665
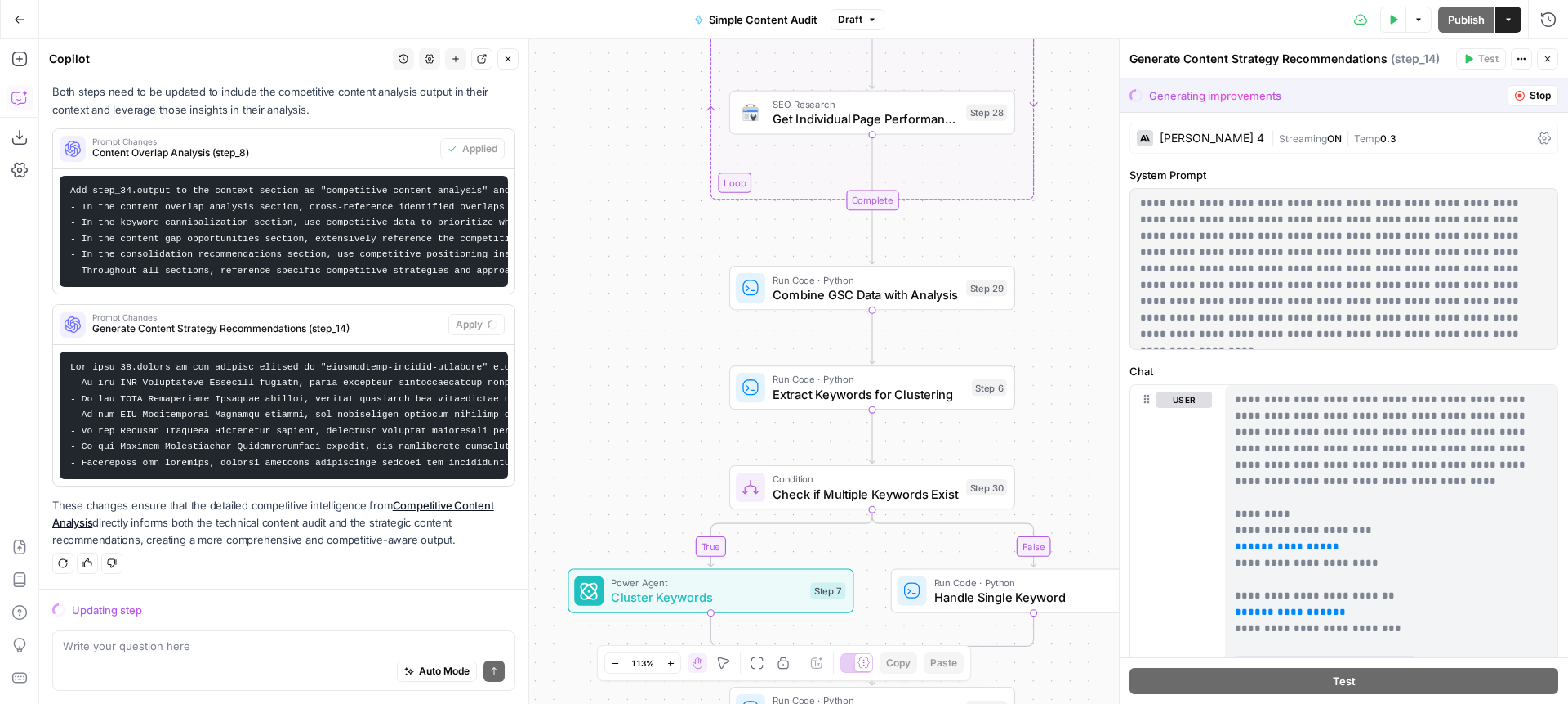
drag, startPoint x: 659, startPoint y: 155, endPoint x: 667, endPoint y: 509, distance: 354.1
click at [667, 509] on div "true false Workflow Input Settings Inputs Content Processing Extract Sitemap UR…" at bounding box center [803, 371] width 1529 height 665
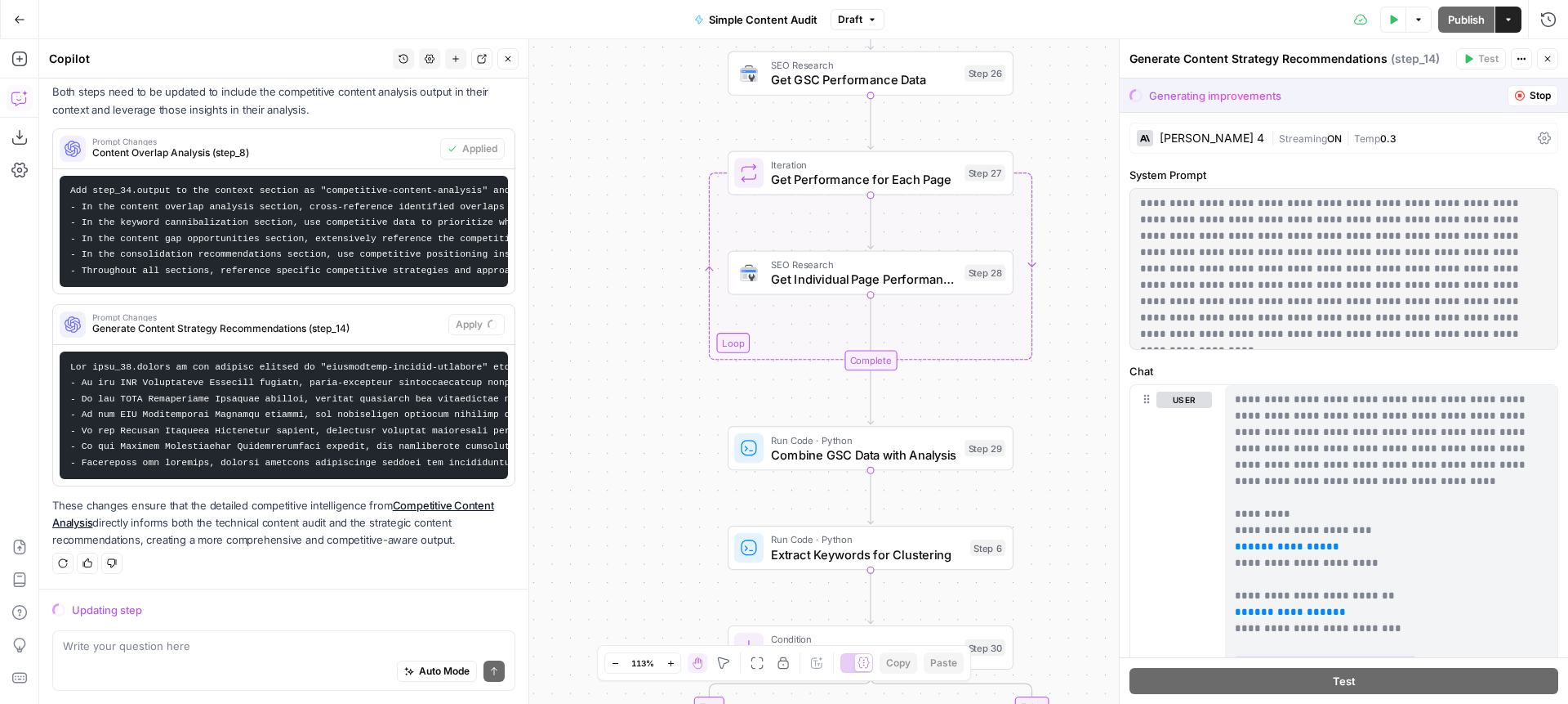
drag, startPoint x: 654, startPoint y: 299, endPoint x: 605, endPoint y: 68, distance: 236.1
click at [602, 55] on div "true false Workflow Input Settings Inputs Content Processing Extract Sitemap UR…" at bounding box center [803, 371] width 1529 height 665
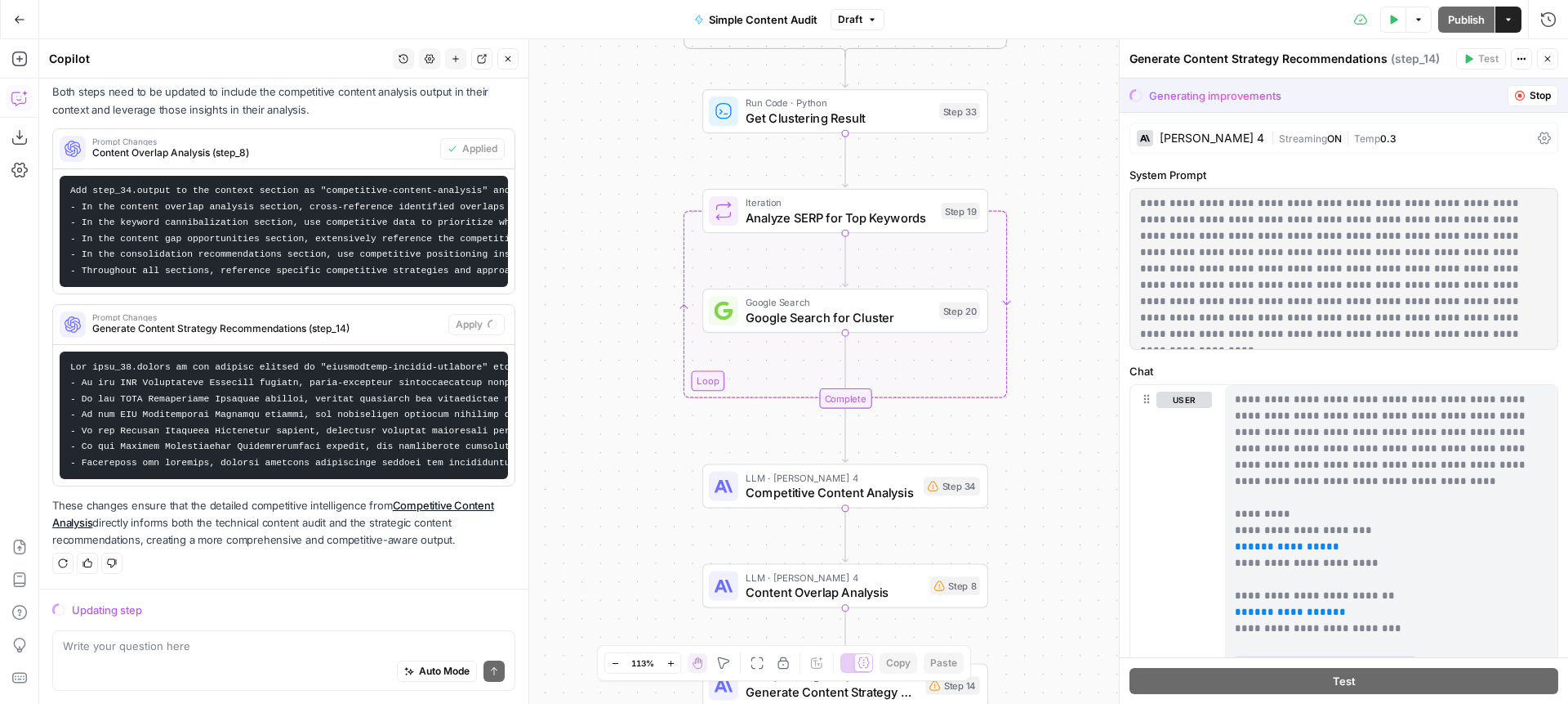
drag, startPoint x: 633, startPoint y: 545, endPoint x: 654, endPoint y: 123, distance: 422.5
click at [654, 123] on div "true false Workflow Input Settings Inputs Content Processing Extract Sitemap UR…" at bounding box center [803, 371] width 1529 height 665
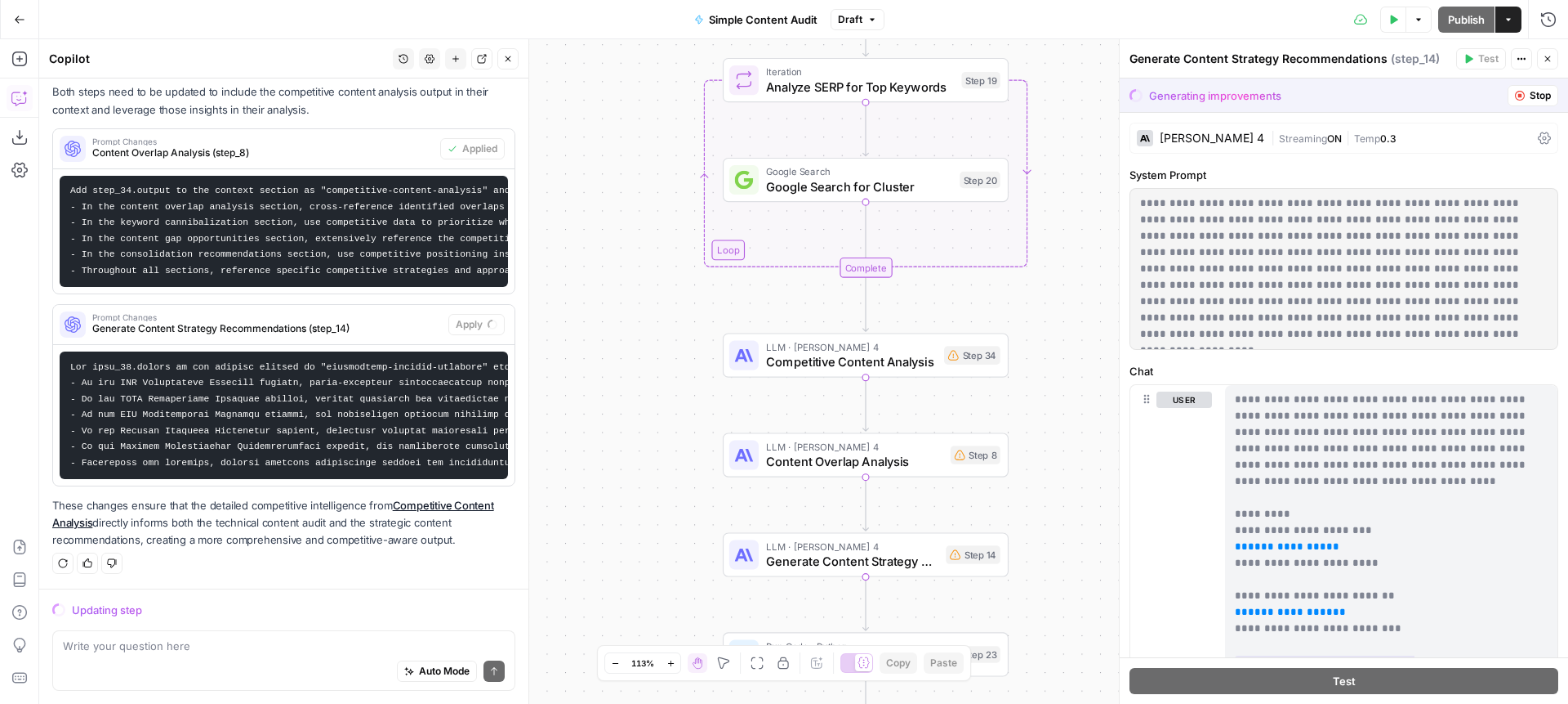
drag, startPoint x: 634, startPoint y: 304, endPoint x: 654, endPoint y: 231, distance: 75.7
click at [654, 231] on div "true false Workflow Input Settings Inputs Content Processing Extract Sitemap UR…" at bounding box center [803, 371] width 1529 height 665
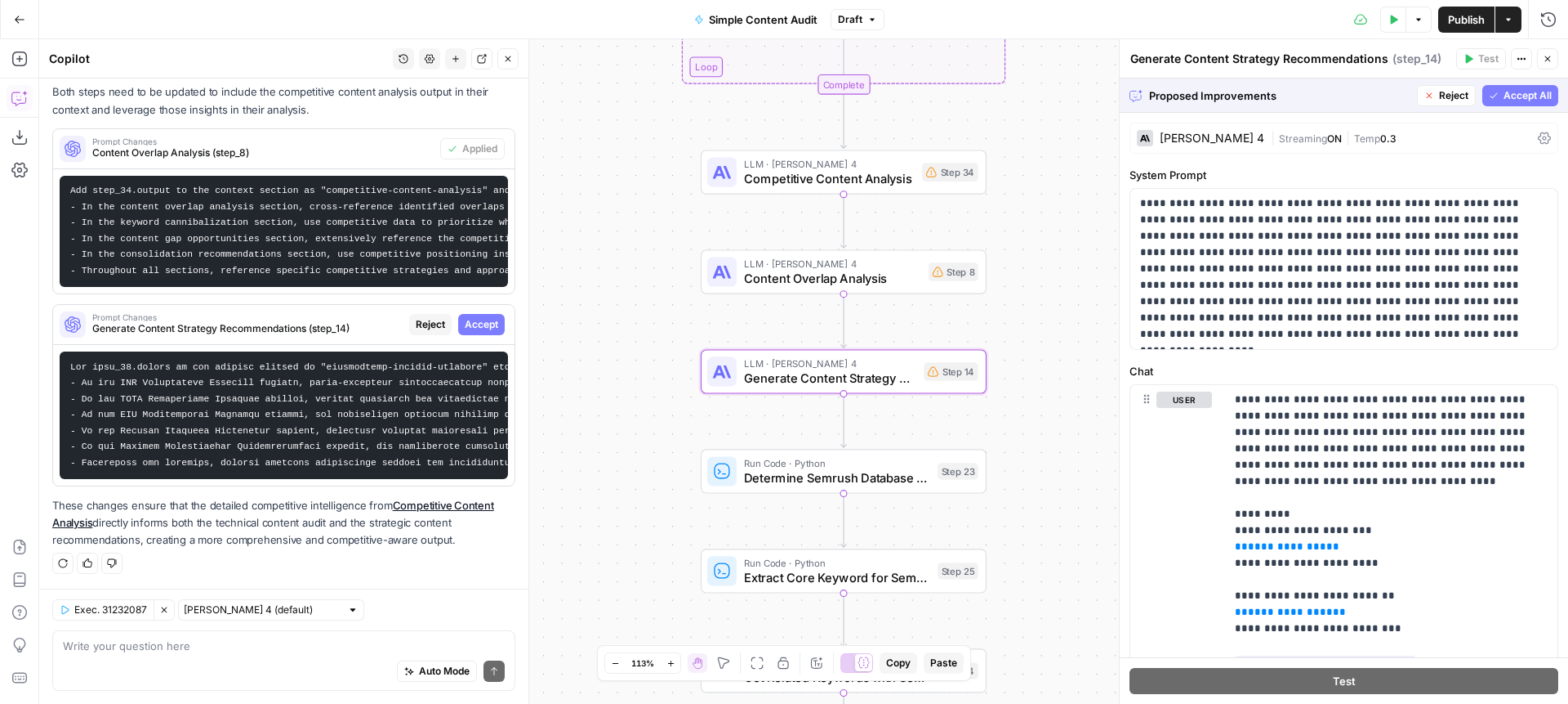
click at [495, 324] on span "Accept" at bounding box center [481, 324] width 33 height 15
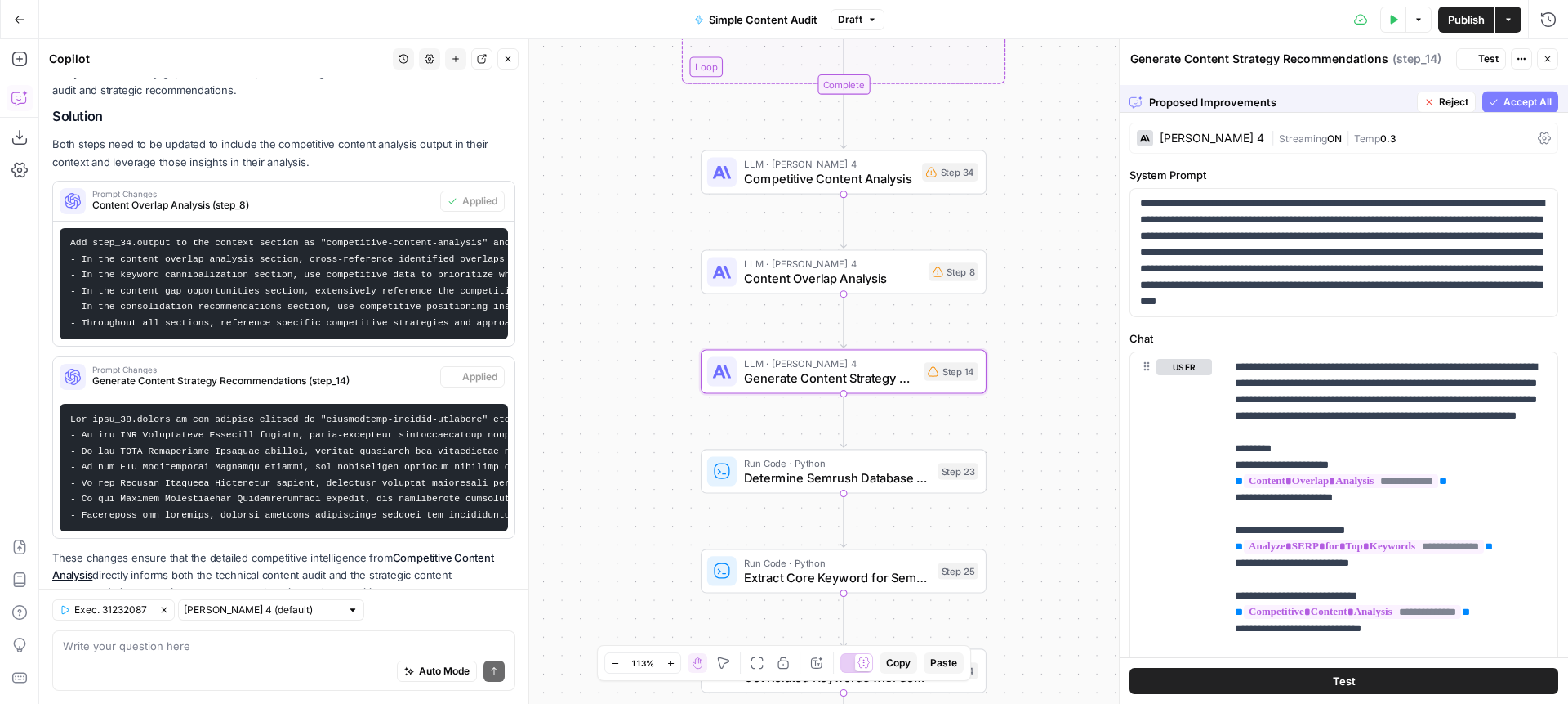
scroll to position [810, 0]
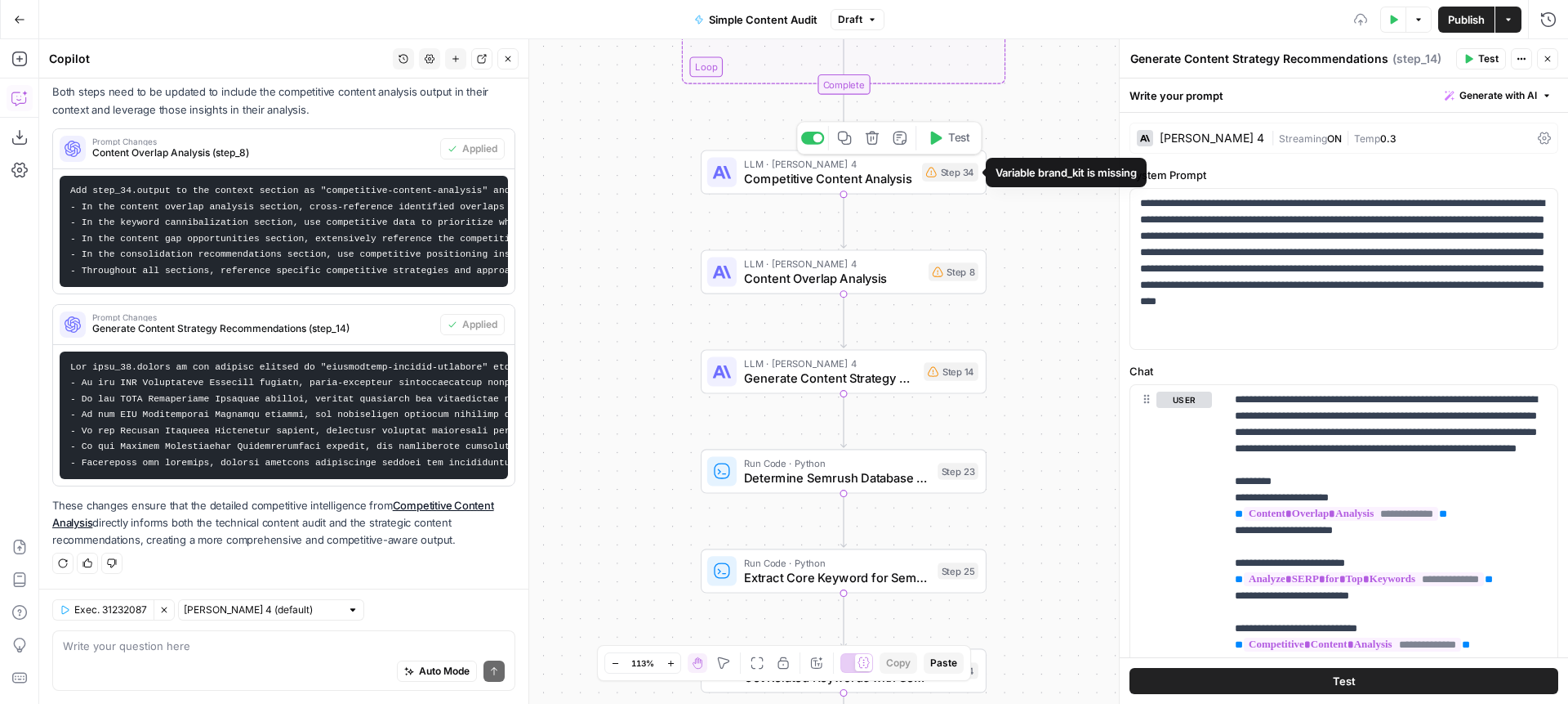
click at [945, 142] on button "Test" at bounding box center [948, 138] width 58 height 23
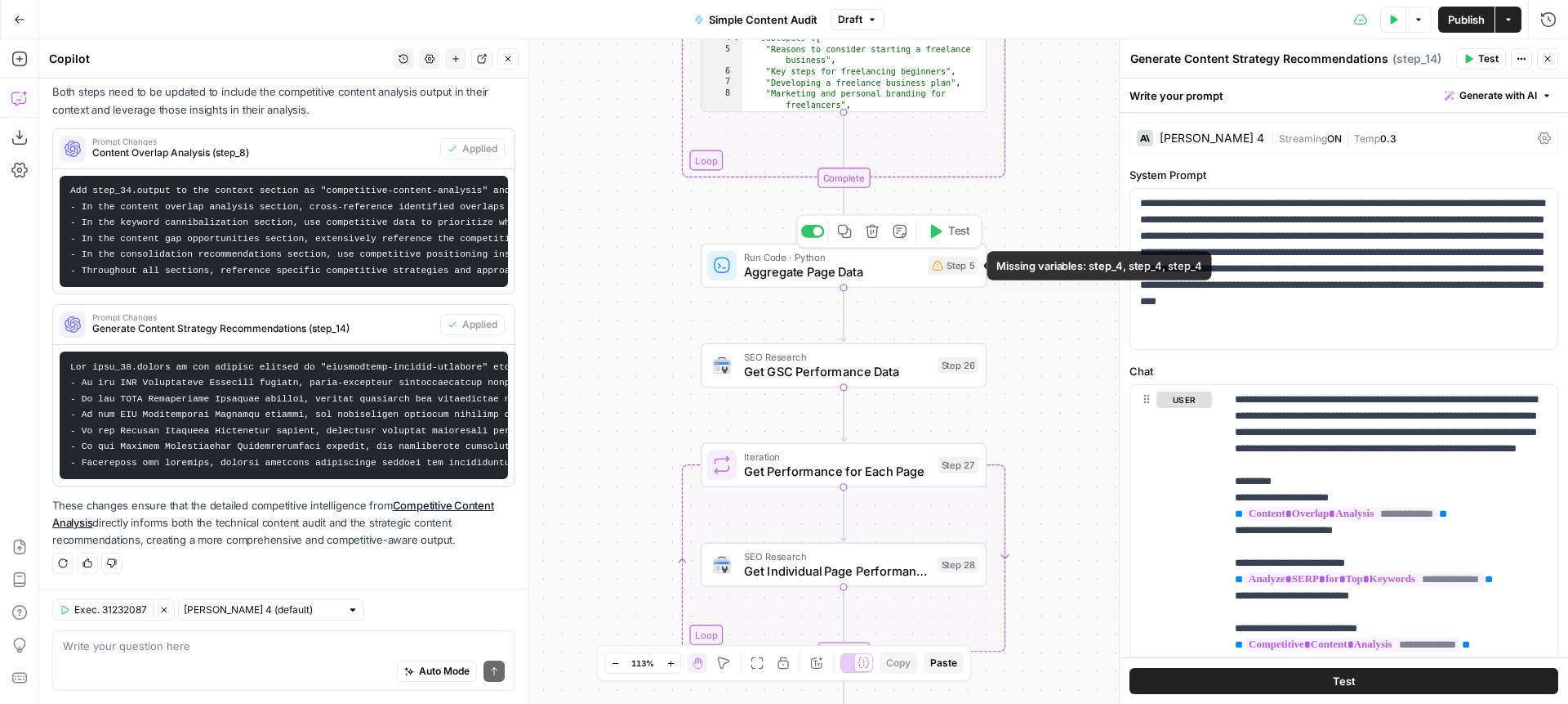
click at [948, 234] on span "Test" at bounding box center [959, 231] width 22 height 17
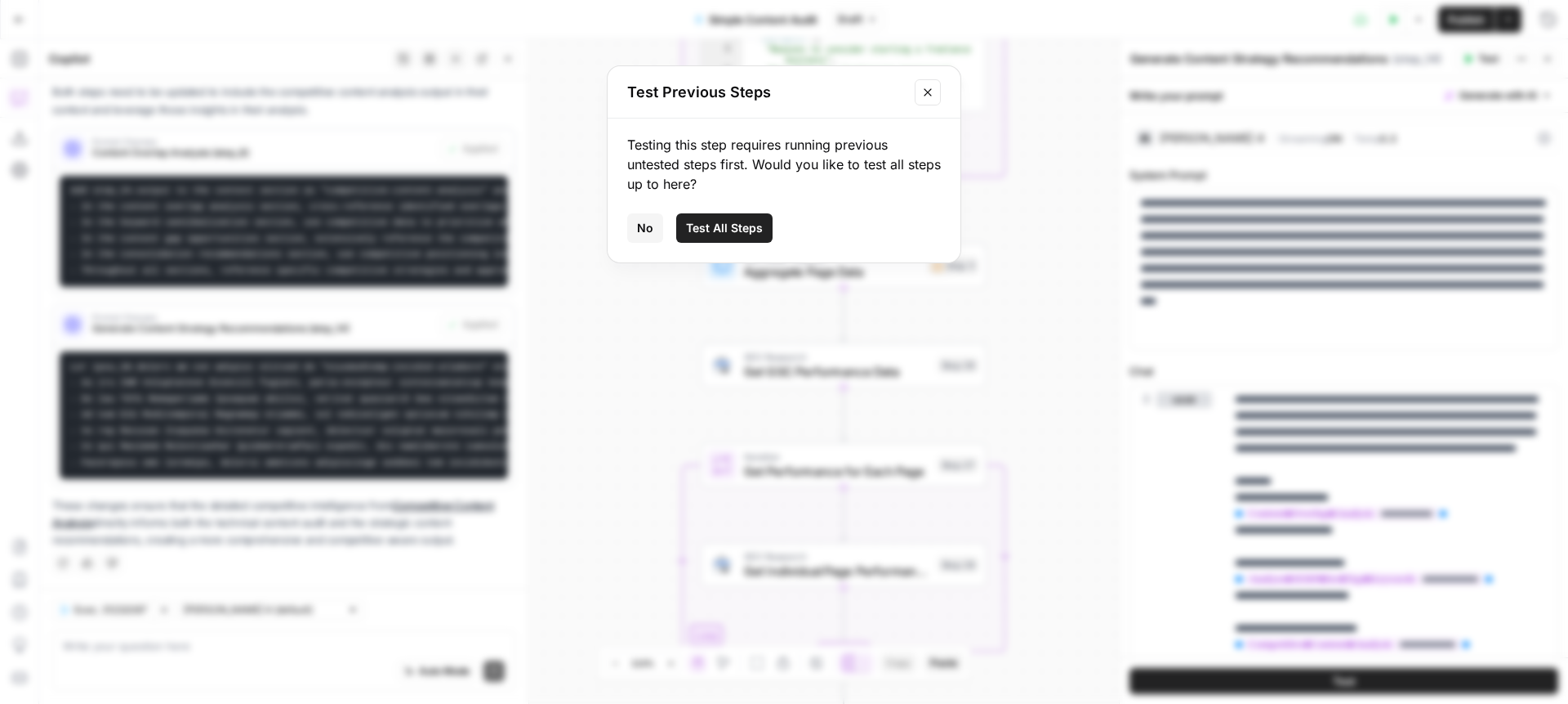
click at [925, 92] on icon "Close modal" at bounding box center [927, 92] width 13 height 13
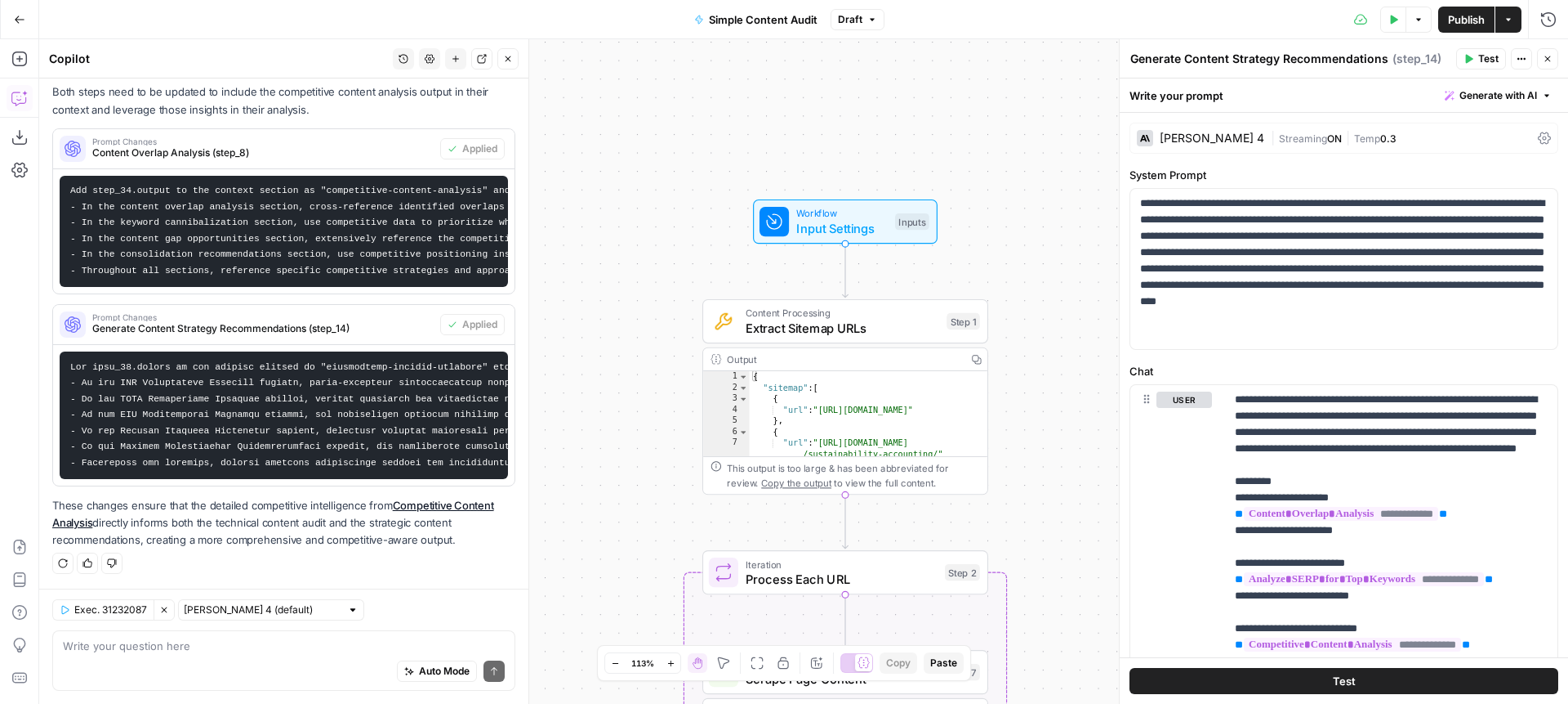
click at [1395, 18] on icon "button" at bounding box center [1394, 19] width 8 height 9
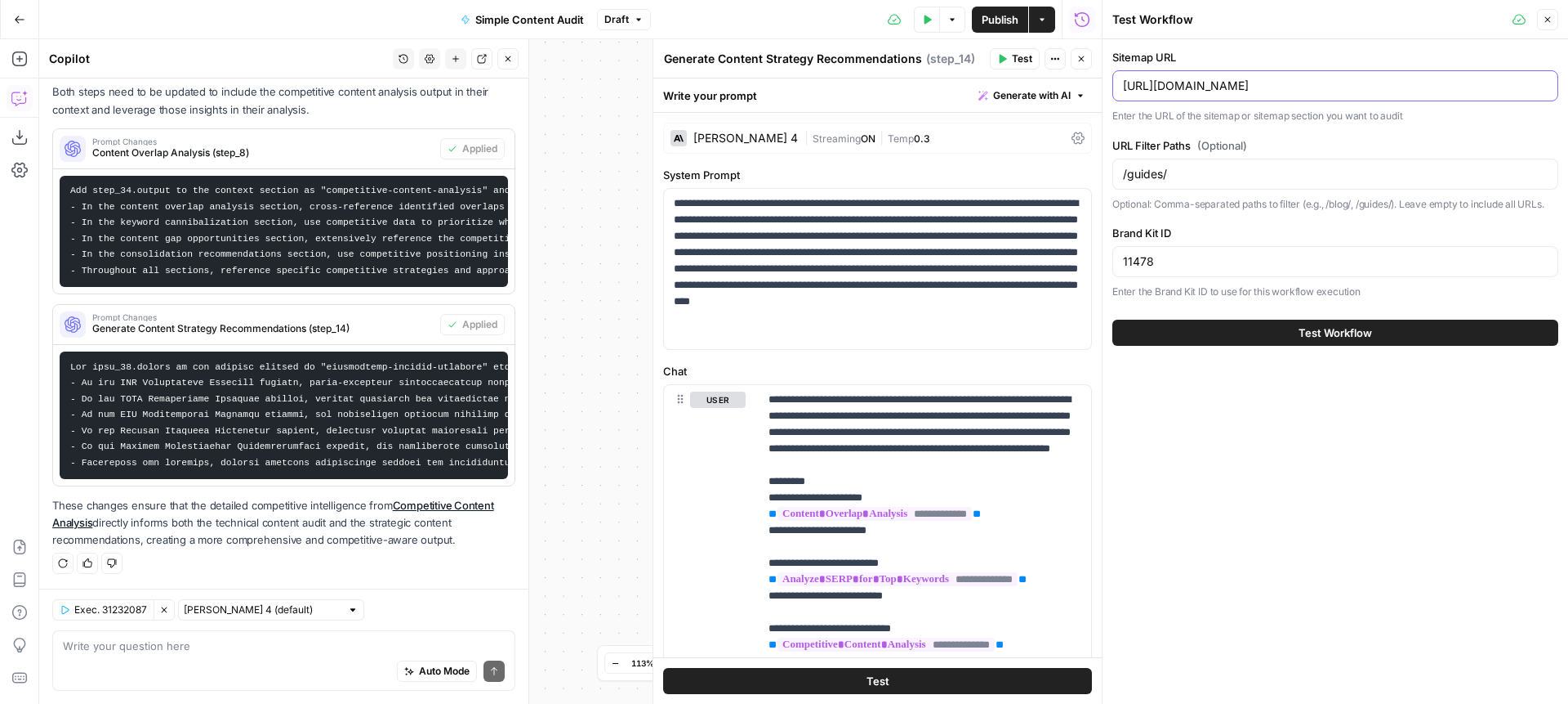
click at [1256, 85] on input "https://www.xero.com/us/sitemap.xml" at bounding box center [1335, 86] width 424 height 17
drag, startPoint x: 1343, startPoint y: 86, endPoint x: 1247, endPoint y: 87, distance: 96.0
click at [1247, 87] on input "https://www.xero.com/us/sitemap.xml" at bounding box center [1335, 86] width 424 height 17
click at [1252, 86] on input "https://www.xero.com/us/sitemap.xml" at bounding box center [1335, 86] width 424 height 17
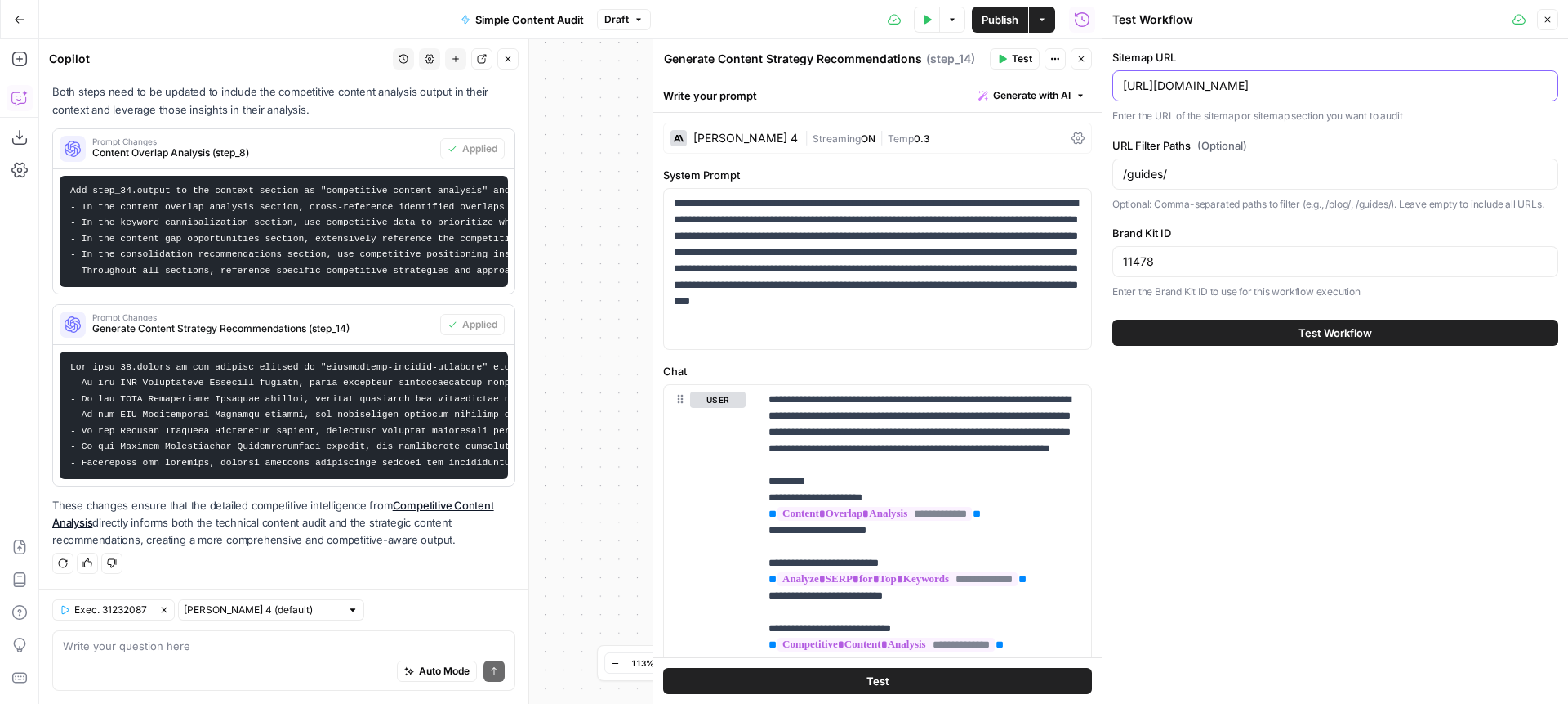
type input "https://www.xero.com/uk/sitemap.xml"
drag, startPoint x: 1176, startPoint y: 172, endPoint x: 1130, endPoint y: 173, distance: 46.0
click at [1130, 173] on input "/guides/" at bounding box center [1335, 174] width 424 height 17
type input "/programme/making-tax-digital"
click at [1160, 264] on input "11478" at bounding box center [1335, 261] width 424 height 17
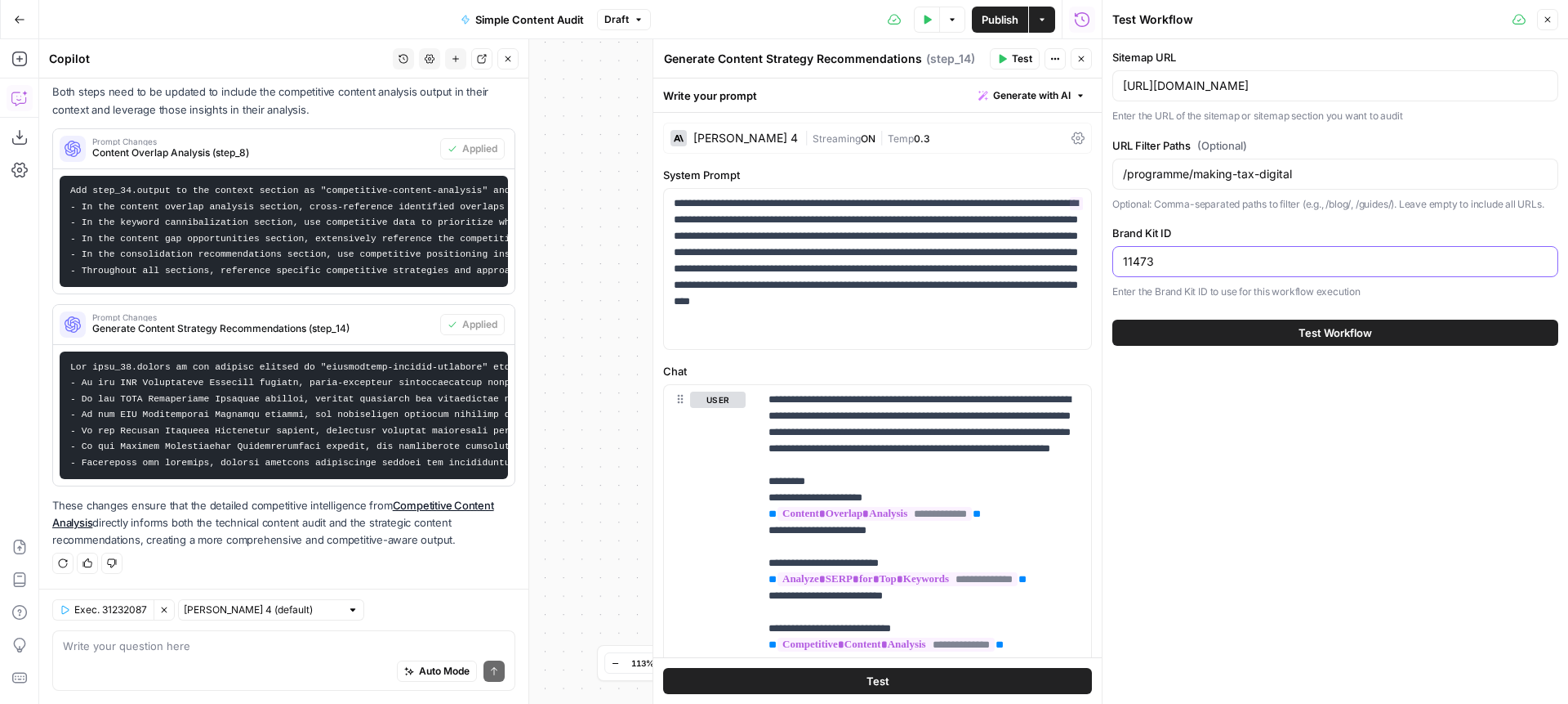
click at [1176, 262] on input "11473" at bounding box center [1335, 261] width 424 height 17
type input "11483"
click at [1270, 332] on button "Test Workflow" at bounding box center [1335, 332] width 446 height 26
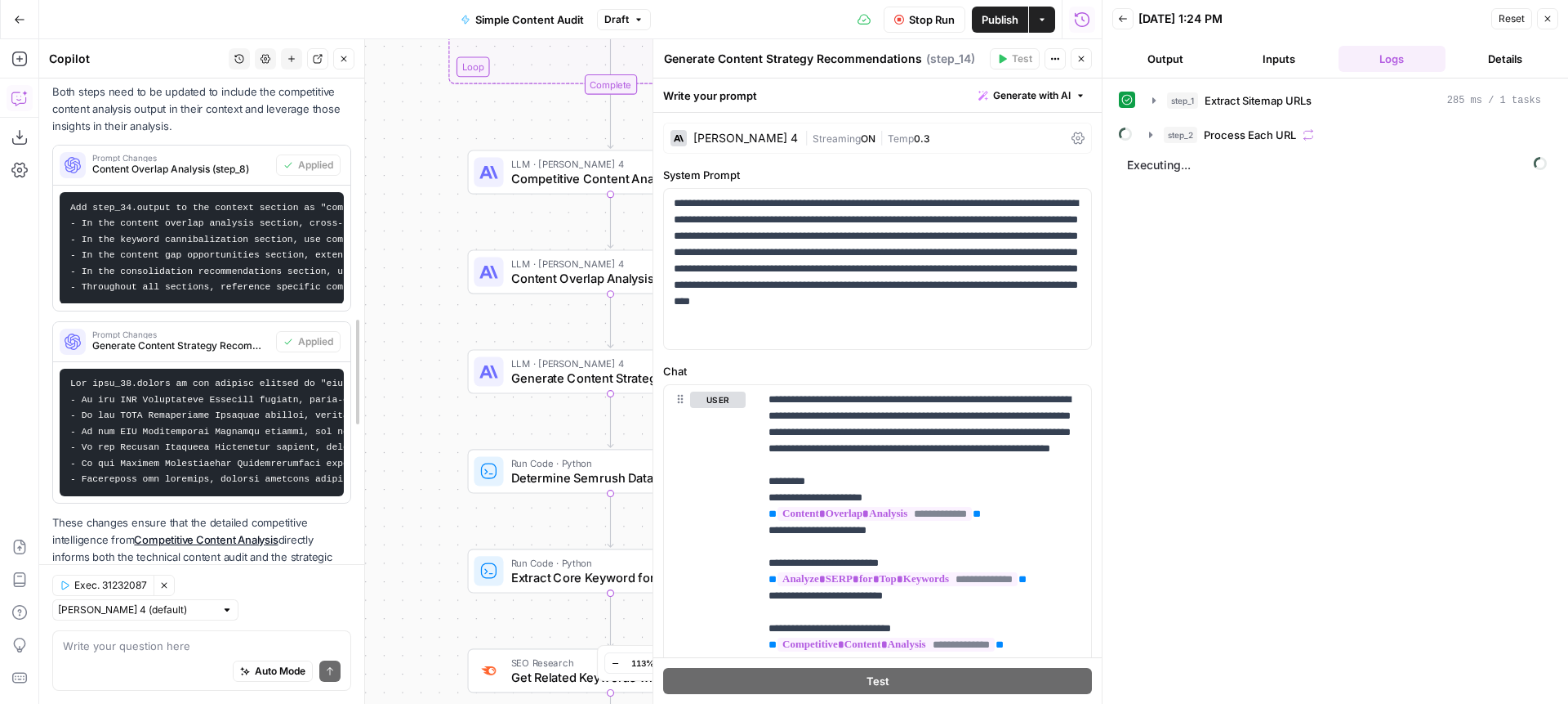
scroll to position [1100, 0]
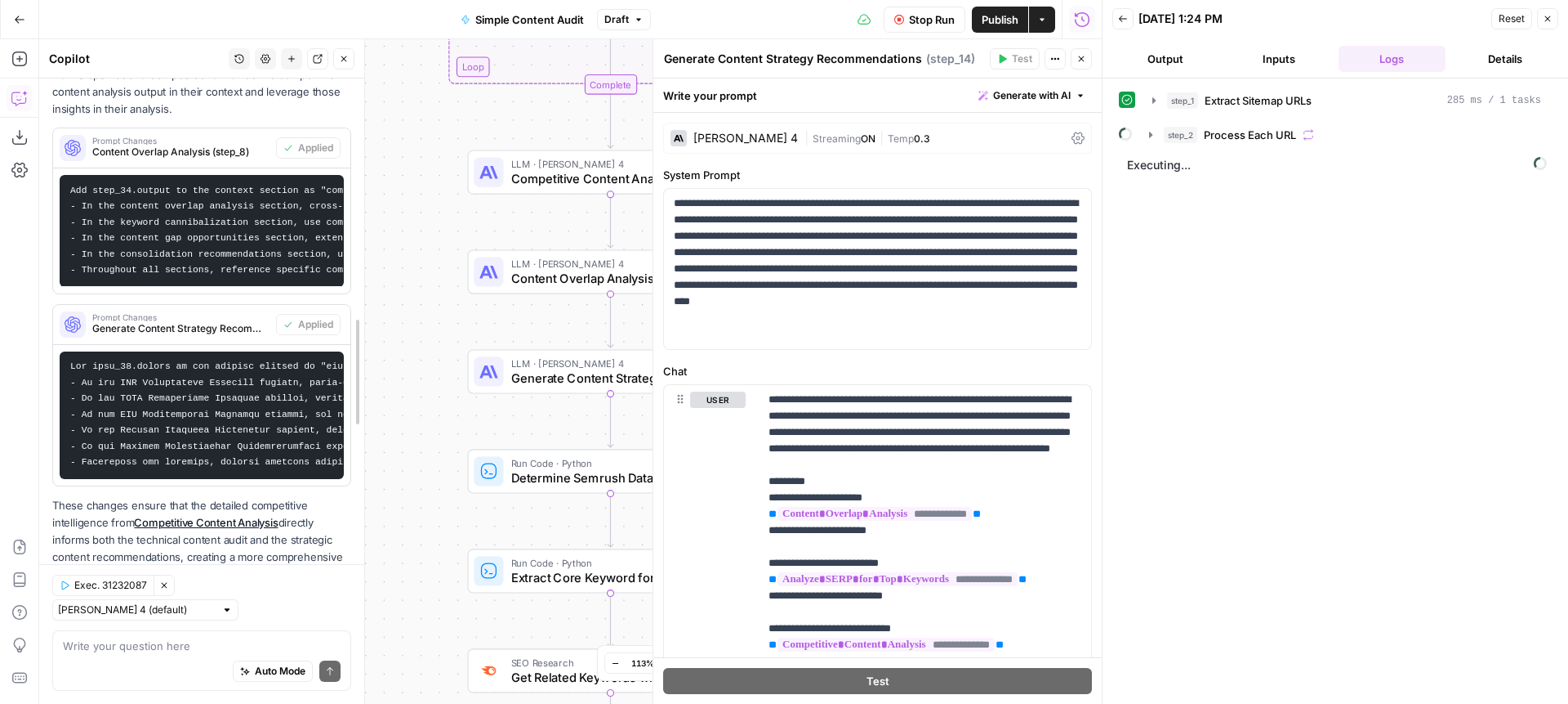
drag, startPoint x: 525, startPoint y: 228, endPoint x: 371, endPoint y: 204, distance: 155.9
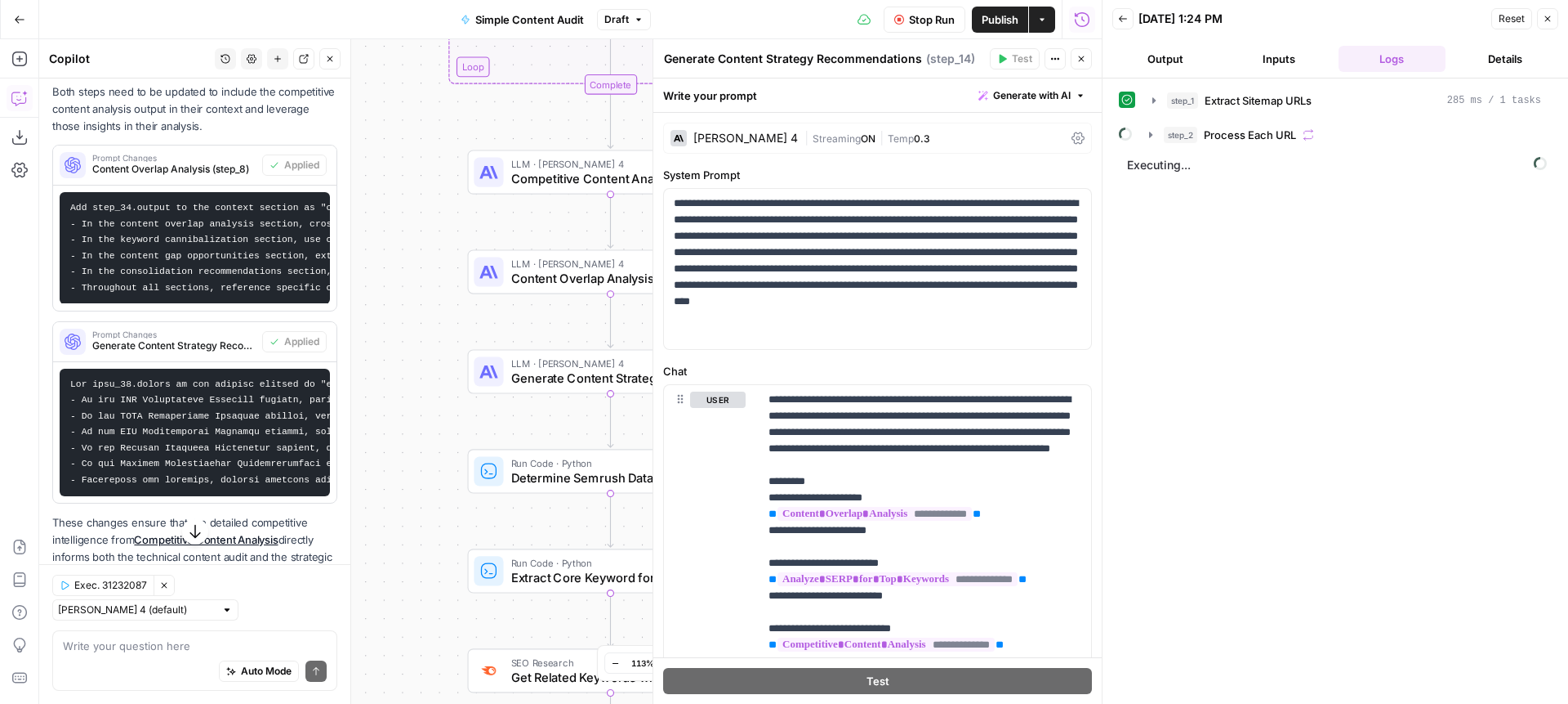
click at [1089, 63] on button "Close" at bounding box center [1081, 59] width 21 height 21
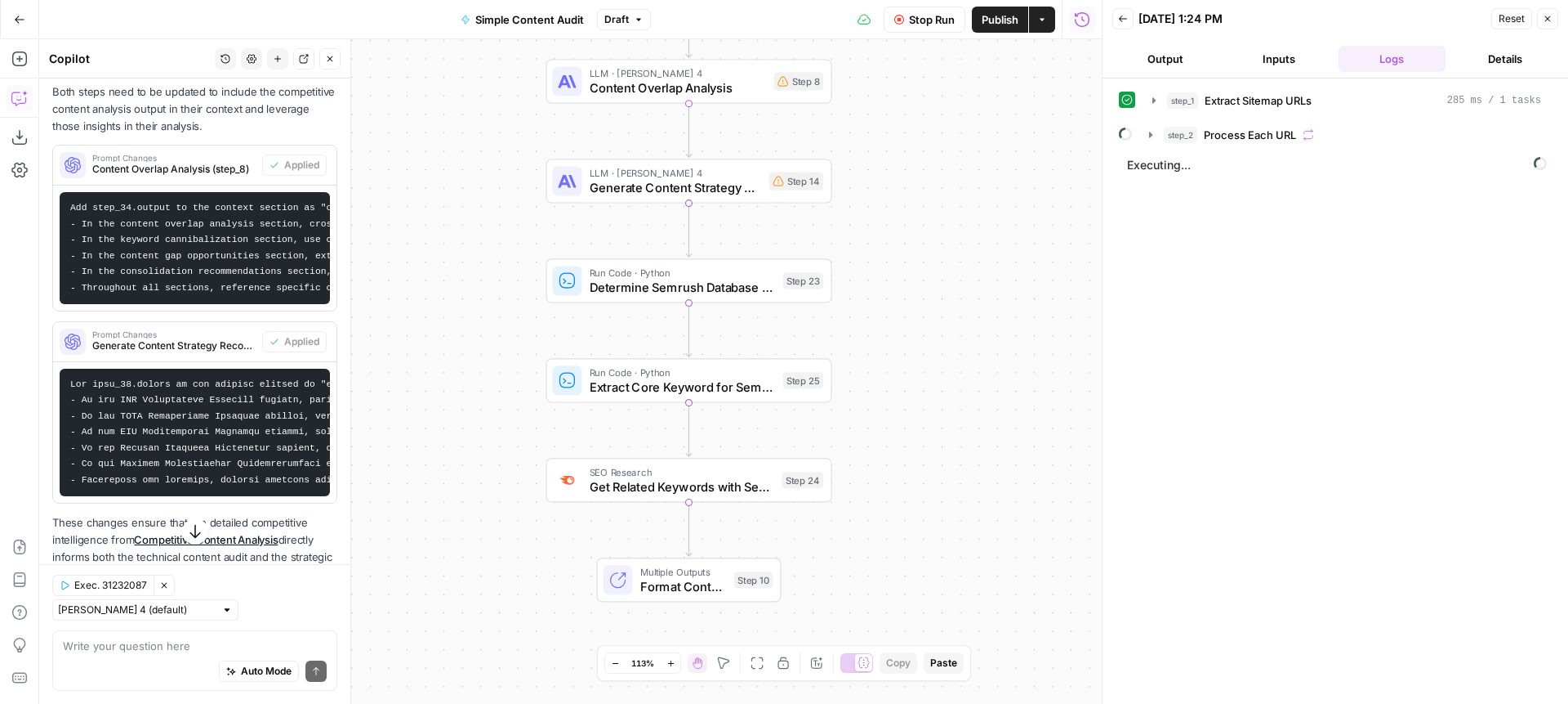
drag, startPoint x: 820, startPoint y: 391, endPoint x: 899, endPoint y: 200, distance: 206.7
click at [899, 200] on div "**********" at bounding box center [570, 371] width 1063 height 665
click at [646, 179] on span "Generate Content Strategy Recommendations" at bounding box center [675, 186] width 173 height 19
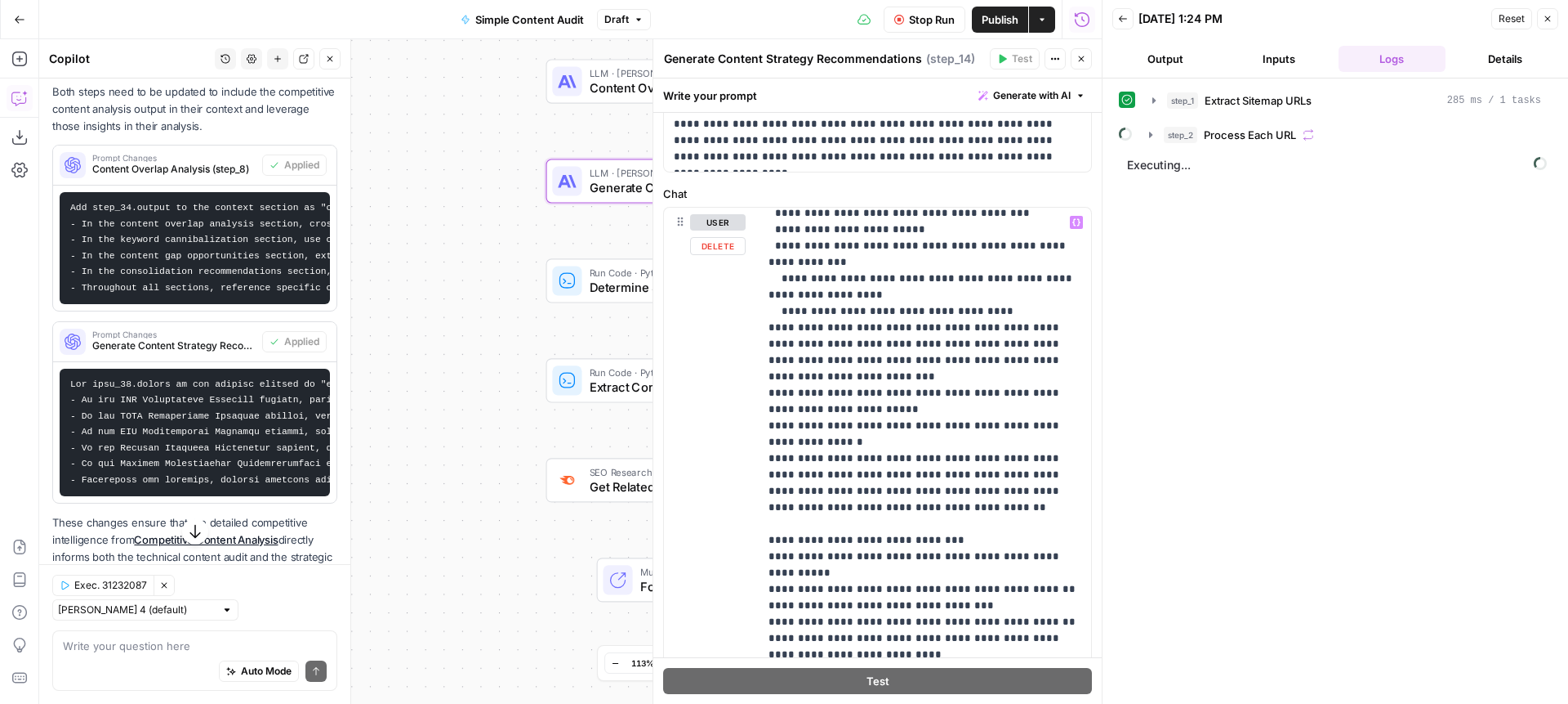
scroll to position [2988, 0]
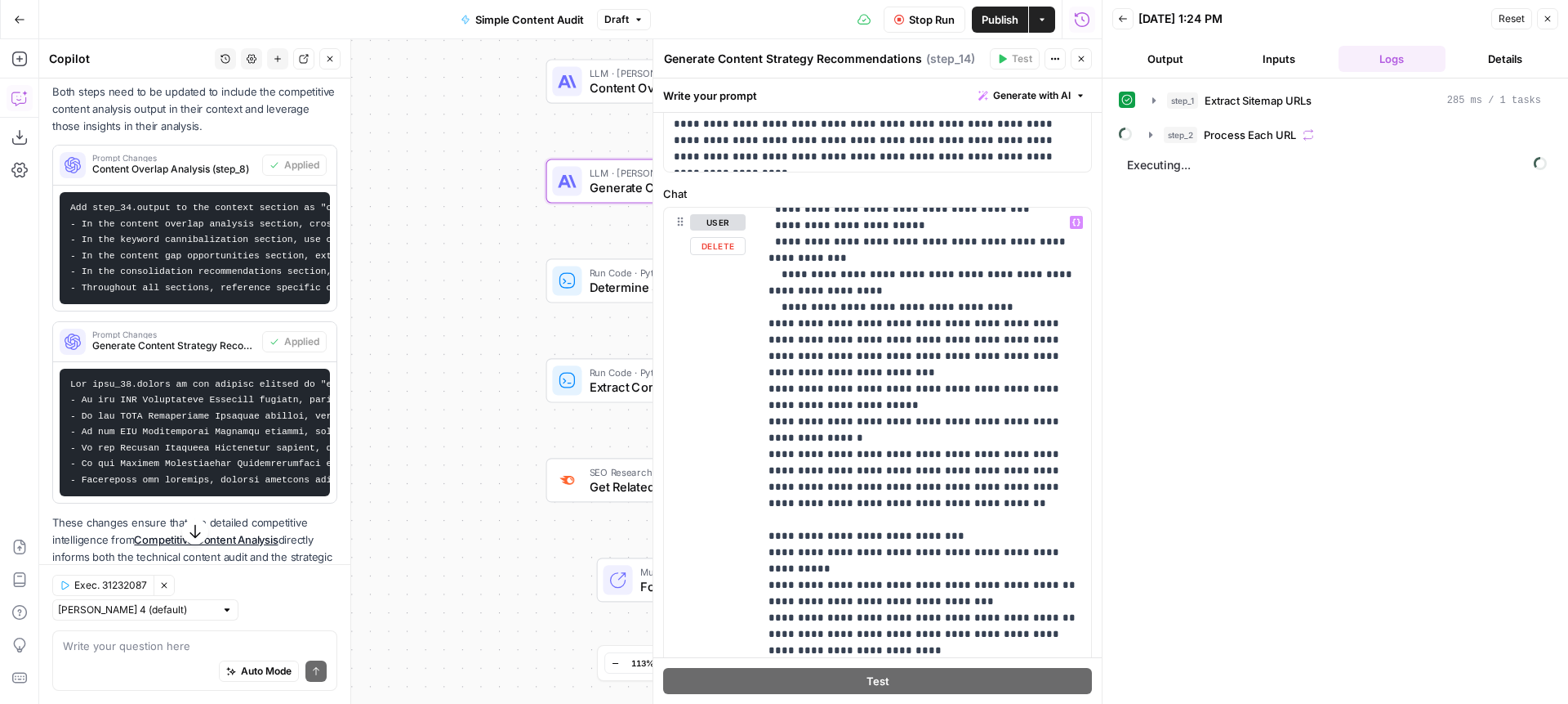
drag, startPoint x: 755, startPoint y: 288, endPoint x: 875, endPoint y: 405, distance: 167.6
click at [875, 401] on div "**********" at bounding box center [878, 560] width 427 height 705
drag, startPoint x: 764, startPoint y: 361, endPoint x: 756, endPoint y: 293, distance: 68.5
click at [756, 293] on div "**********" at bounding box center [878, 560] width 427 height 705
copy p "**********"
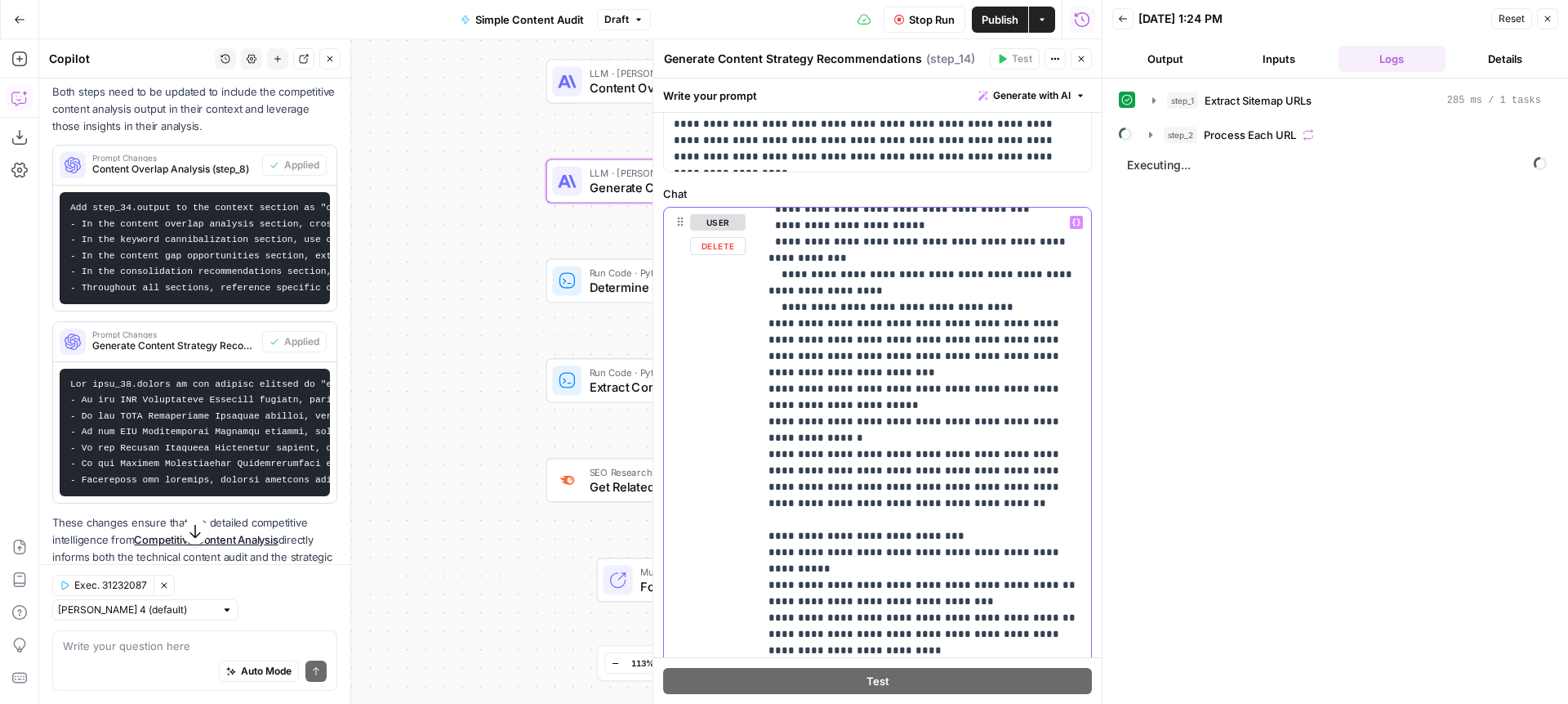
paste div
drag, startPoint x: 865, startPoint y: 438, endPoint x: 848, endPoint y: 438, distance: 17.0
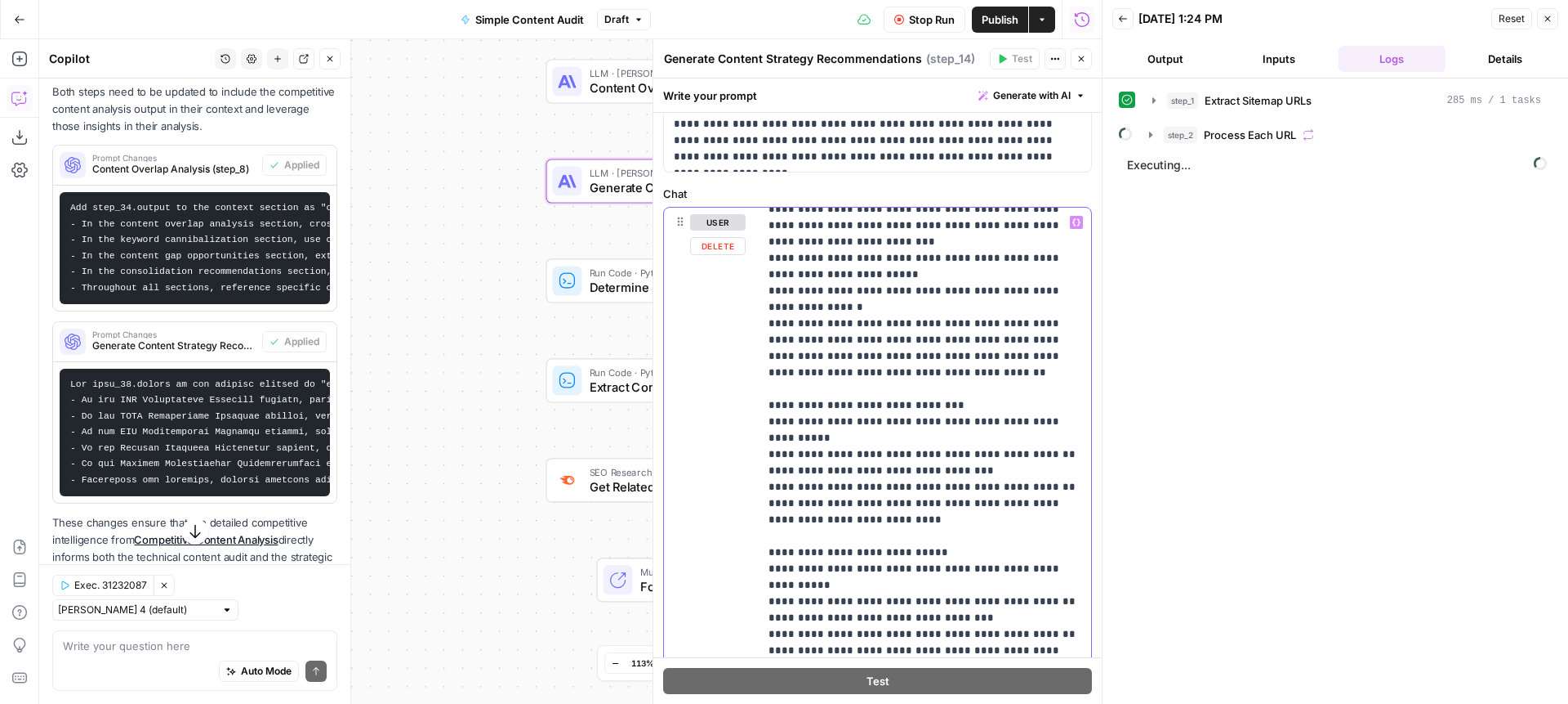
scroll to position [3087, 0]
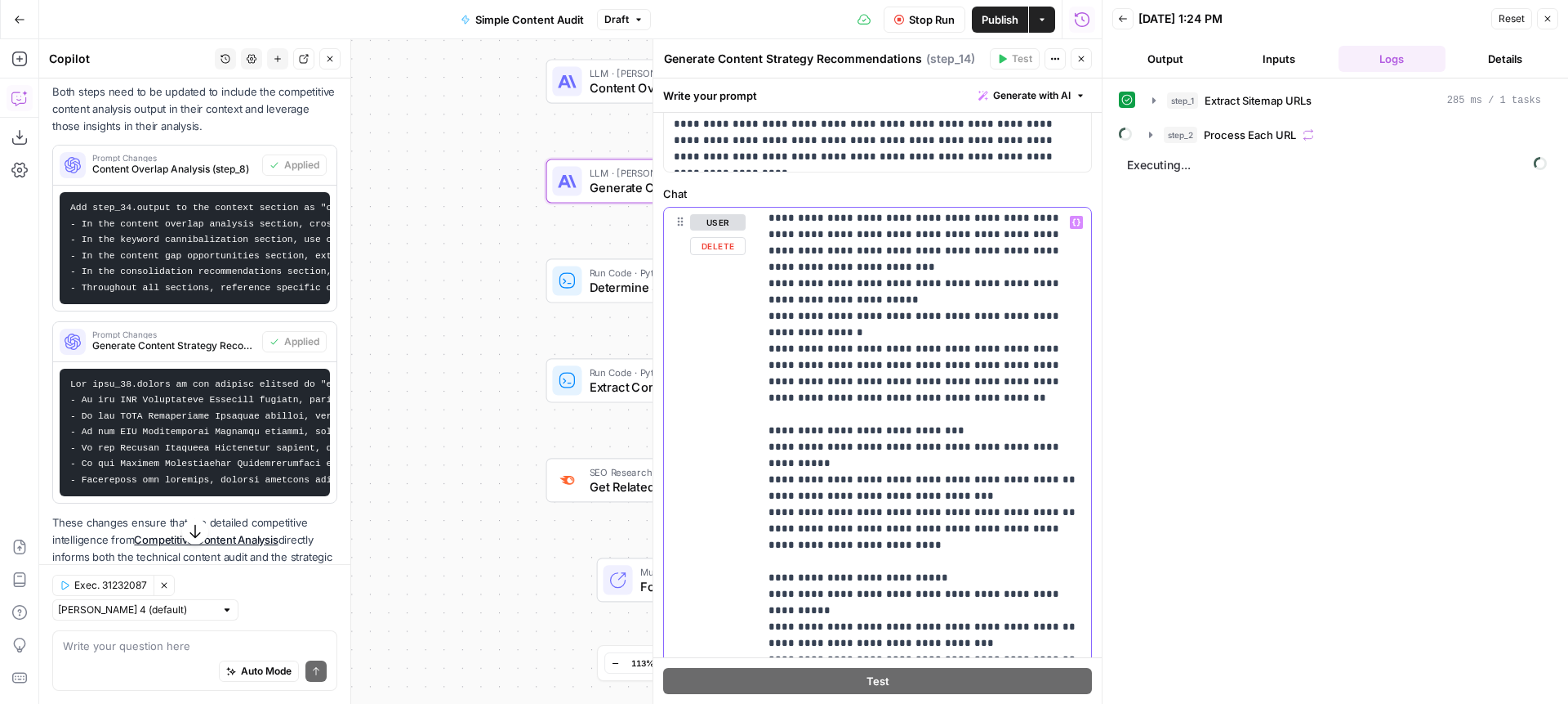
drag, startPoint x: 837, startPoint y: 449, endPoint x: 794, endPoint y: 437, distance: 44.6
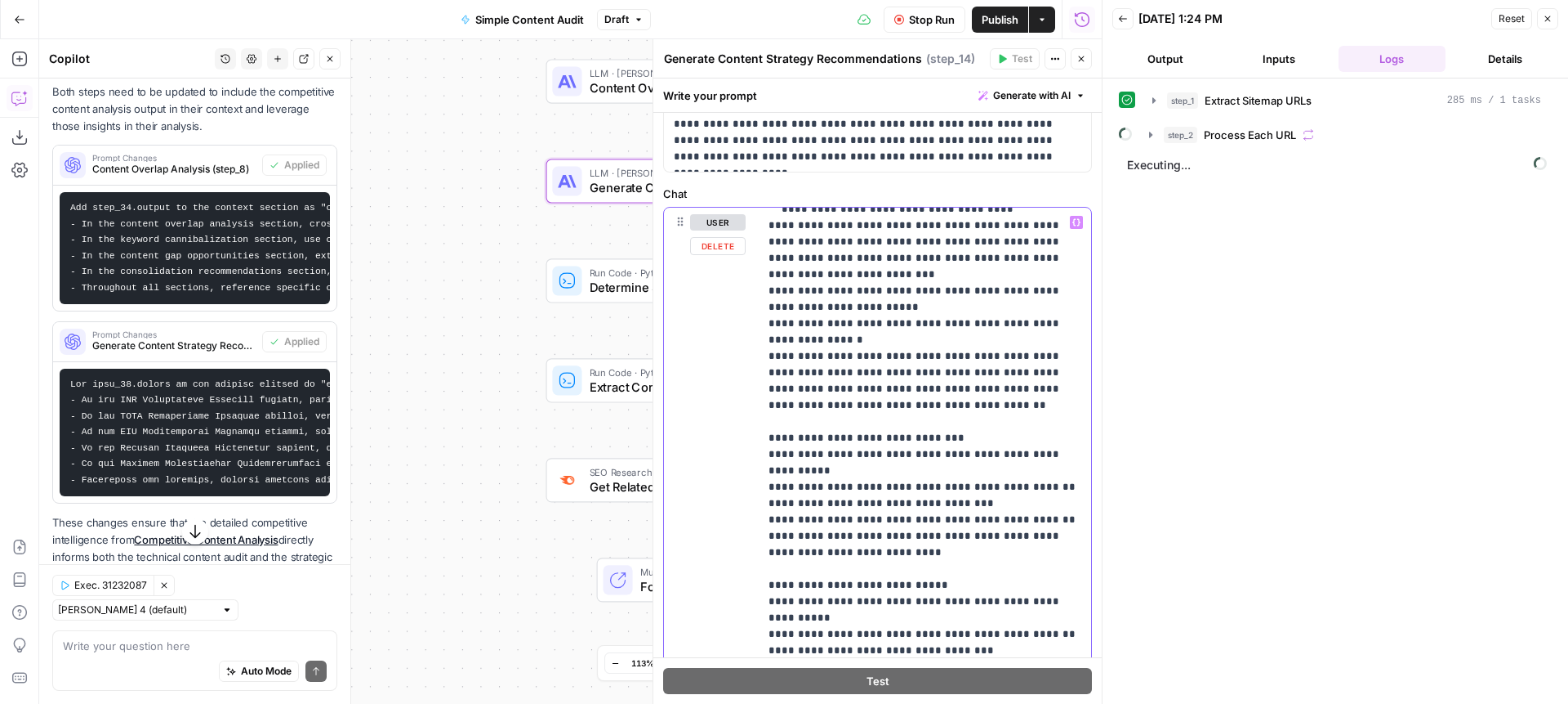
scroll to position [3084, 0]
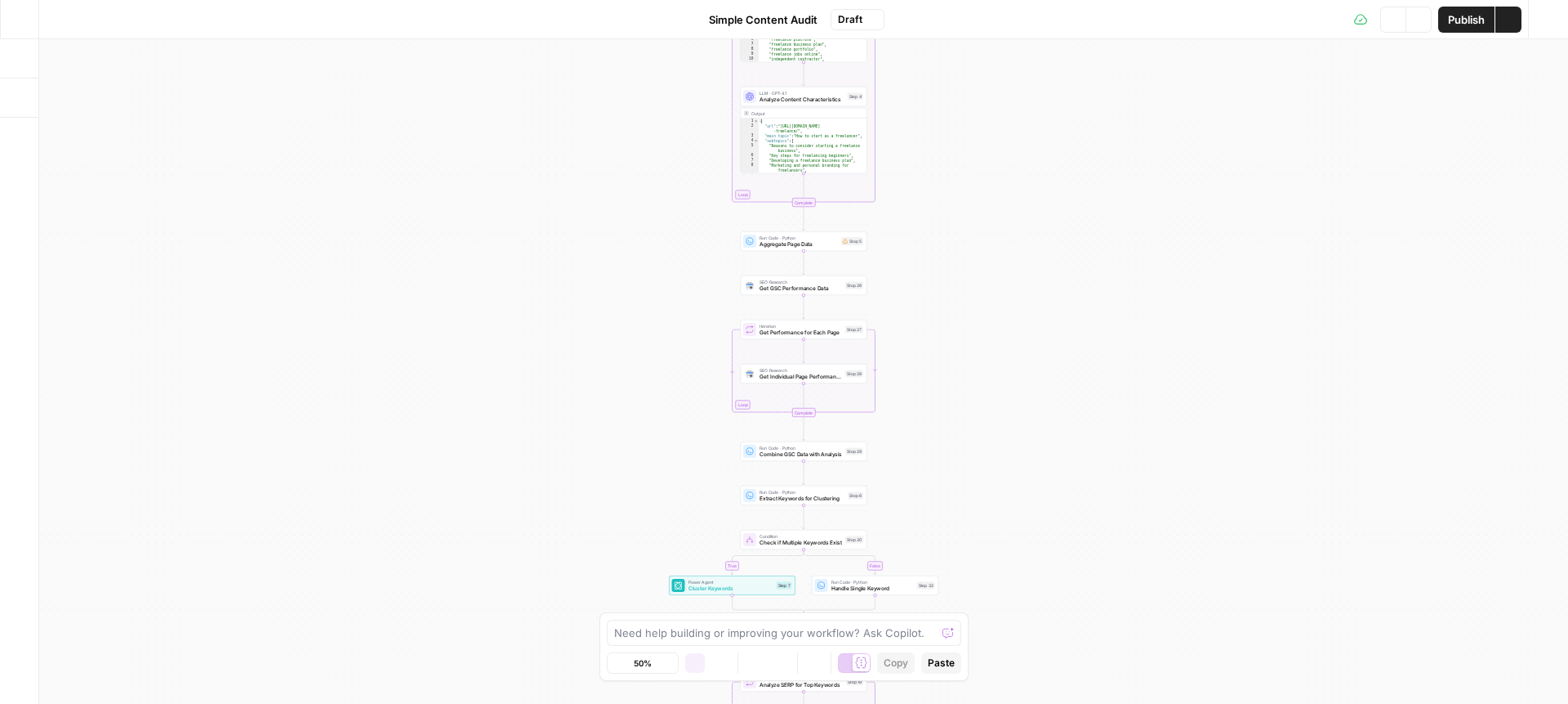
click at [20, 26] on button "Go Back" at bounding box center [20, 20] width 29 height 29
click at [23, 20] on icon "button" at bounding box center [20, 20] width 12 height 12
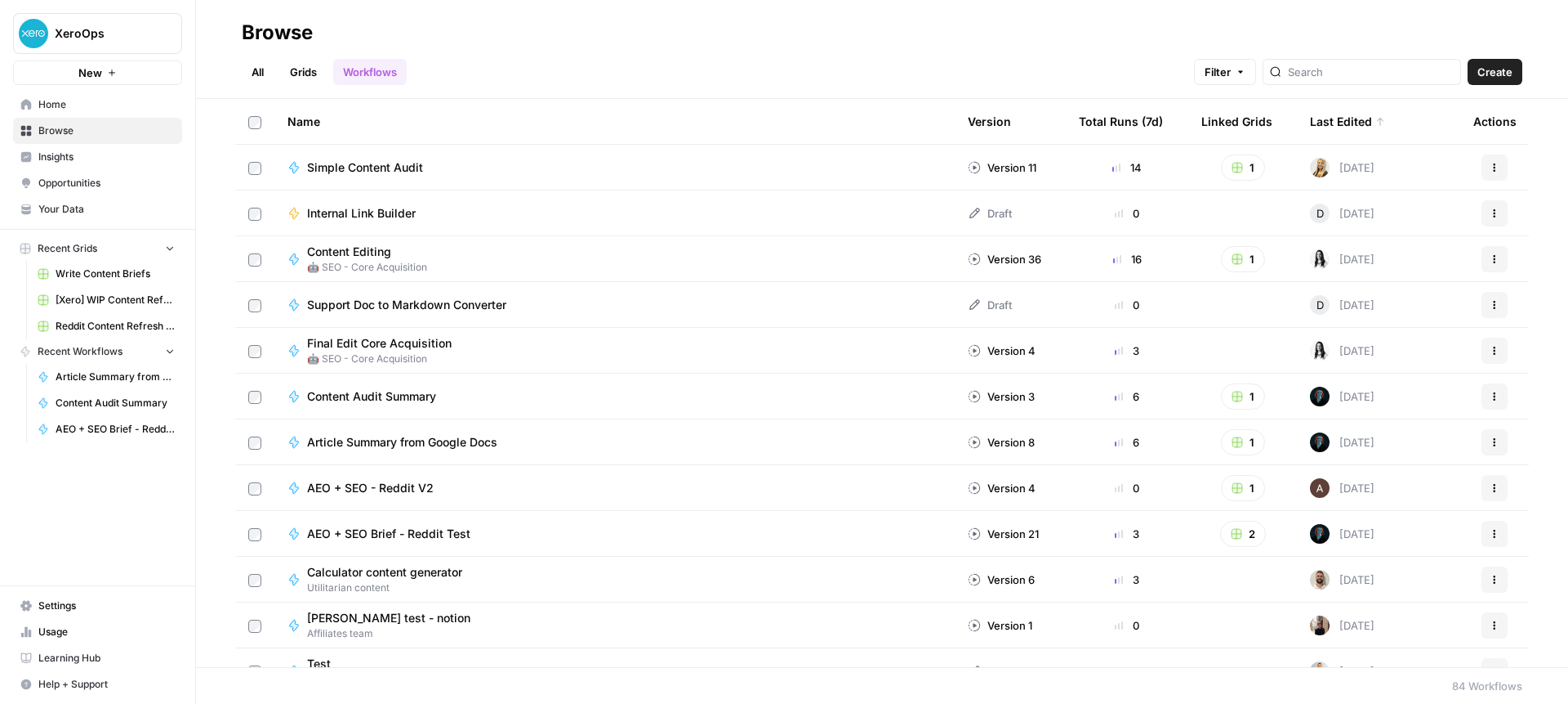
click at [72, 213] on span "Your Data" at bounding box center [106, 209] width 137 height 15
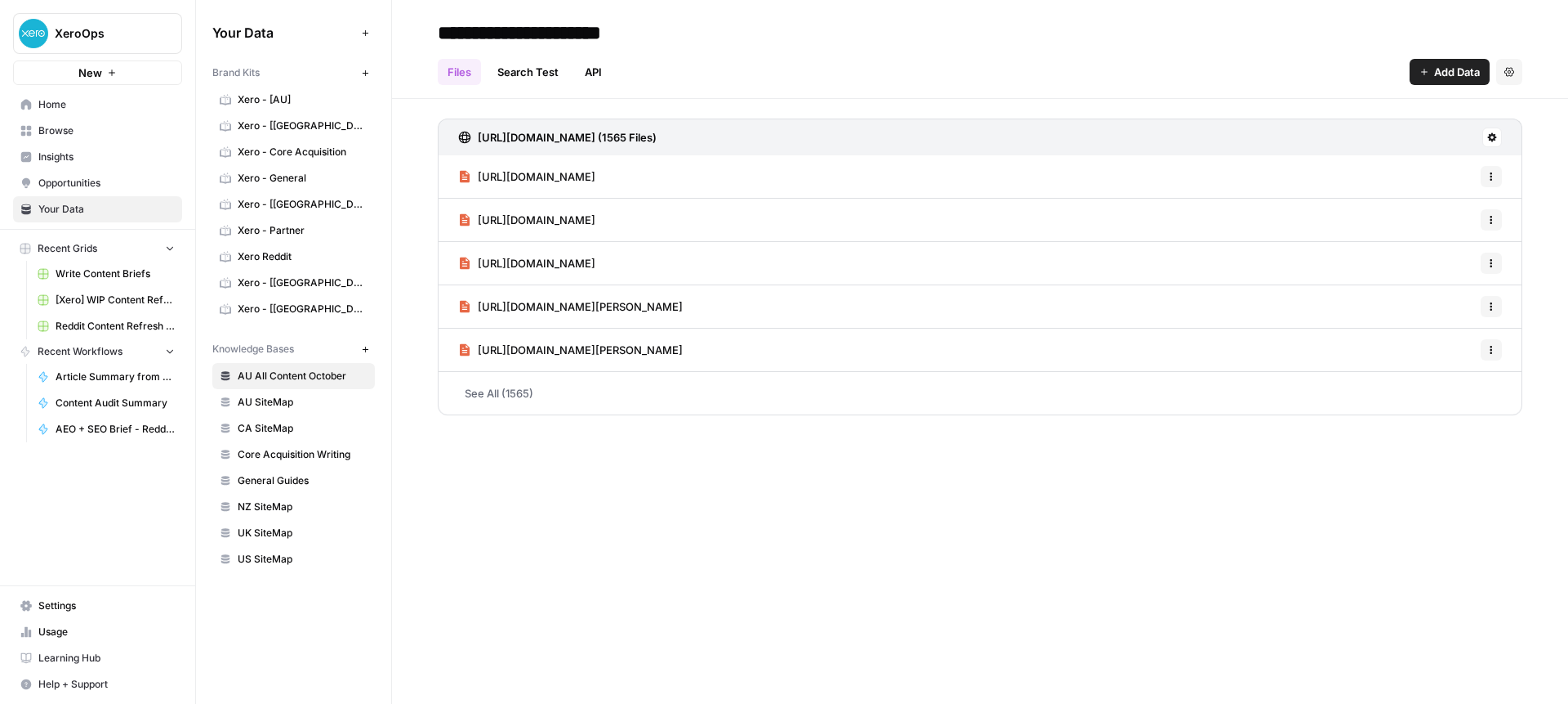
click at [268, 283] on span "Xero - [UK]" at bounding box center [302, 282] width 130 height 15
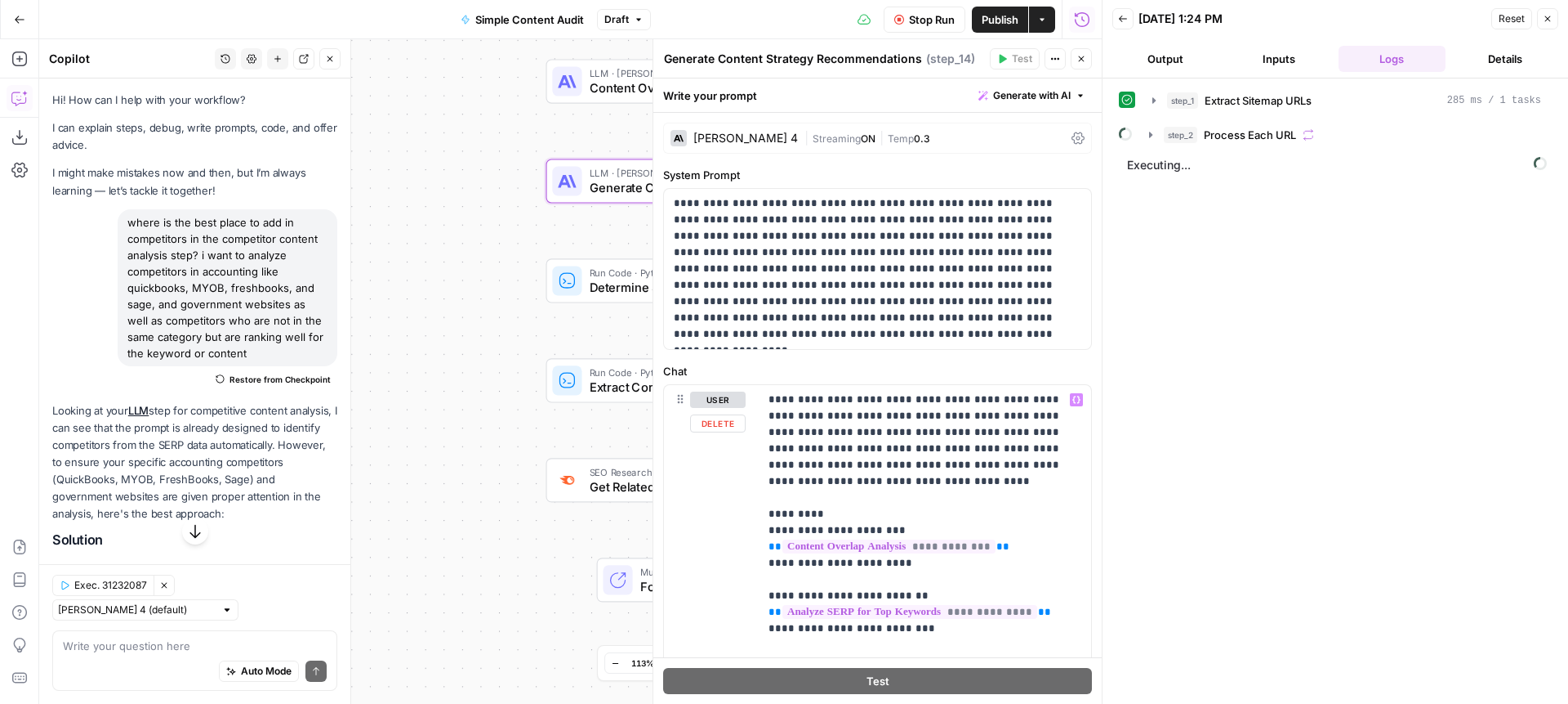
drag, startPoint x: 0, startPoint y: 0, endPoint x: 810, endPoint y: 381, distance: 895.1
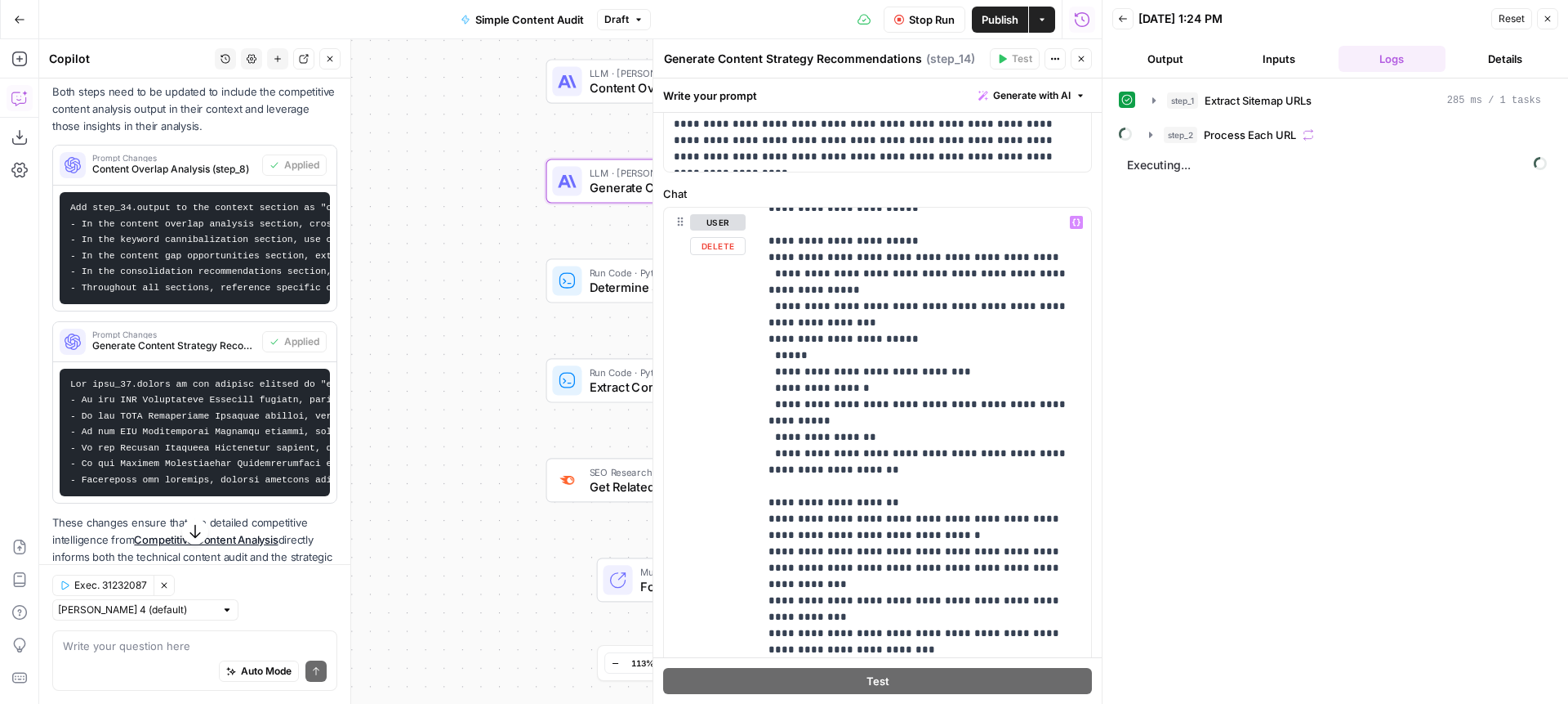
scroll to position [4169, 0]
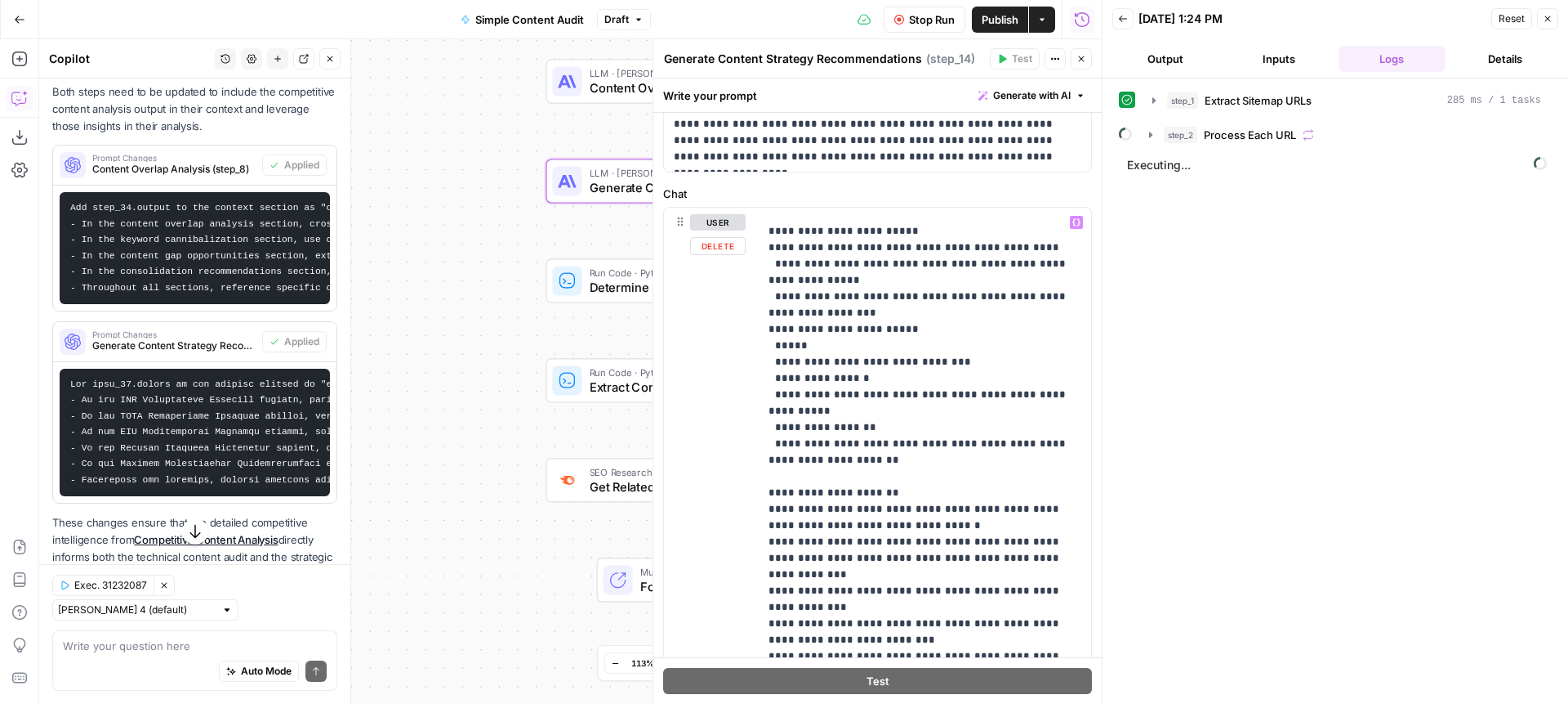
scroll to position [4155, 0]
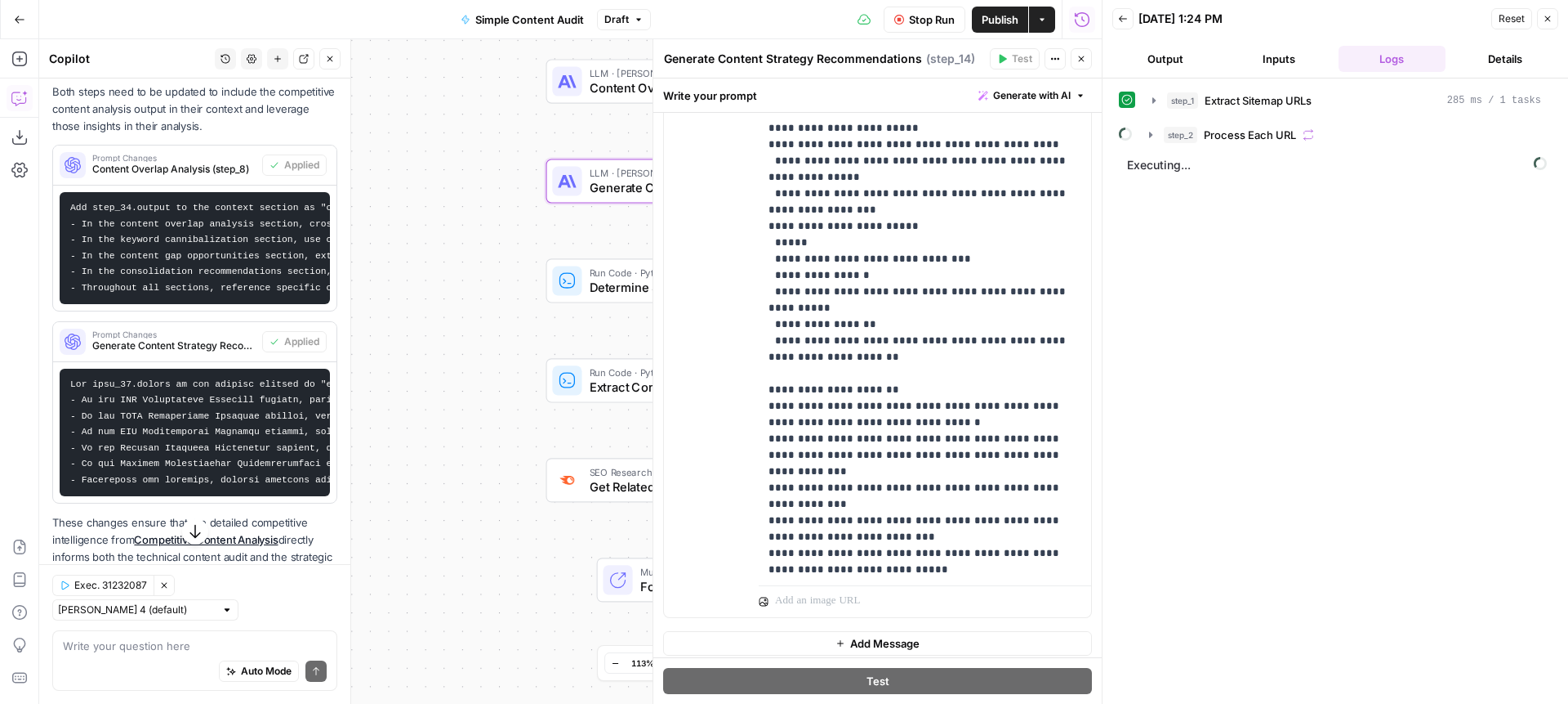
scroll to position [3952, 0]
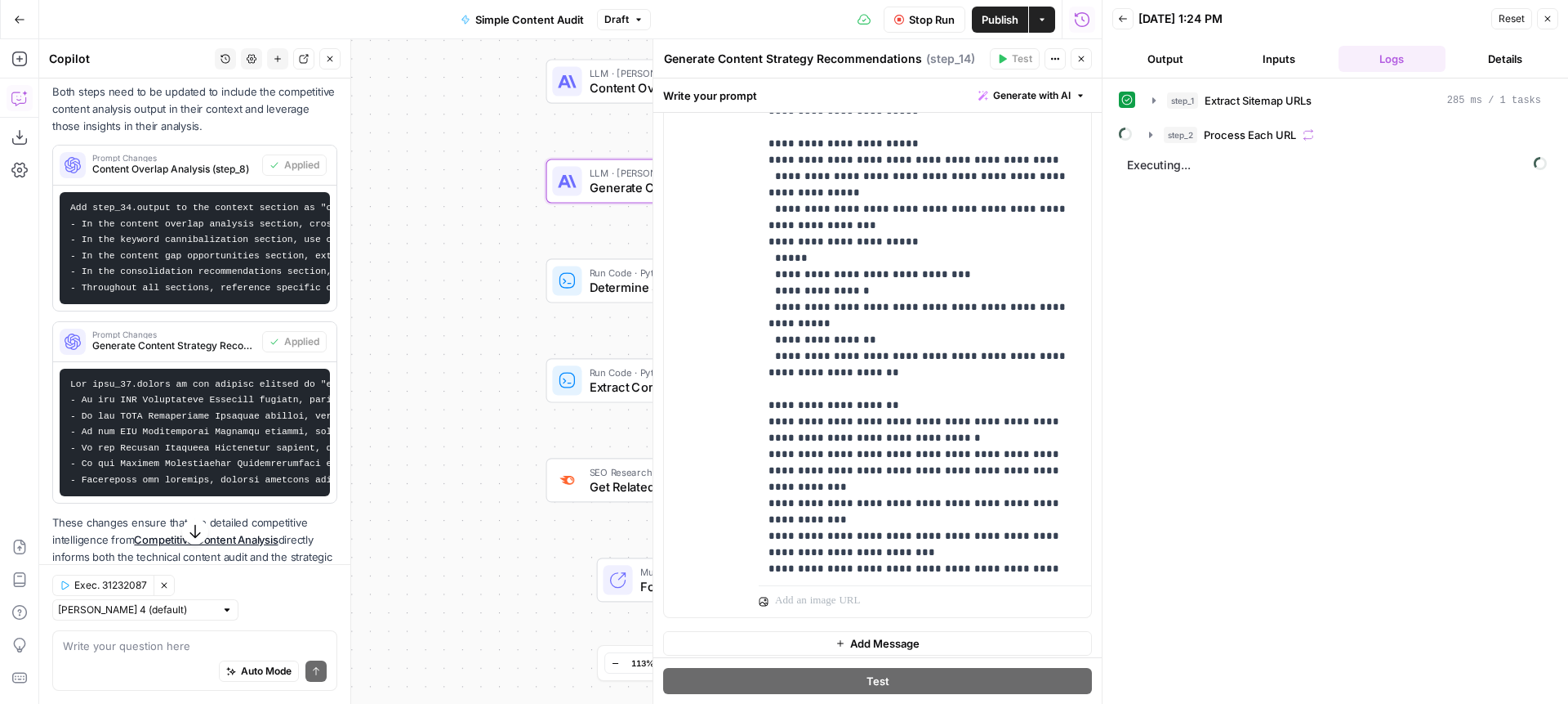
click at [503, 208] on div "**********" at bounding box center [570, 371] width 1063 height 665
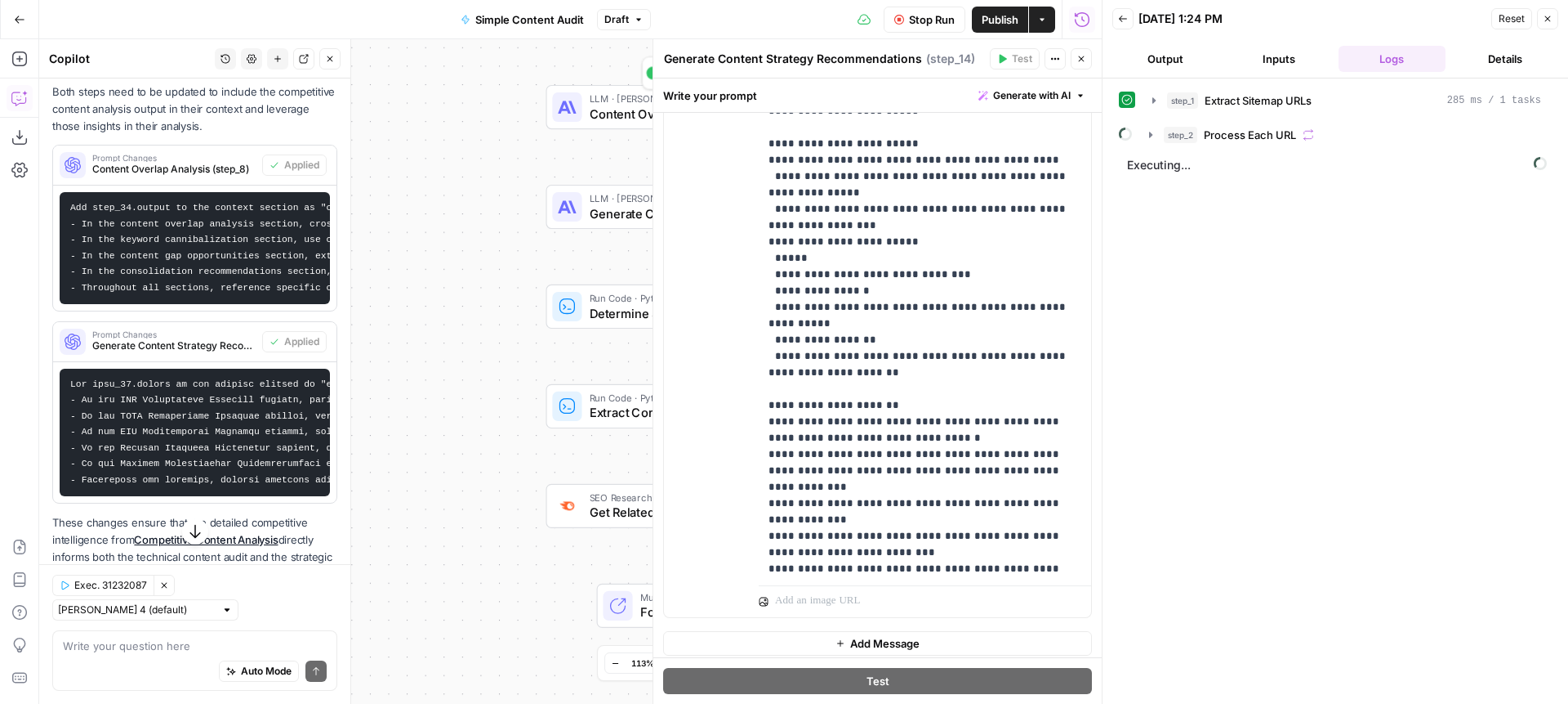
click at [623, 87] on div "LLM · Claude Sonnet 4 Content Overlap Analysis Step 8 Copy step Delete step Add…" at bounding box center [688, 106] width 286 height 44
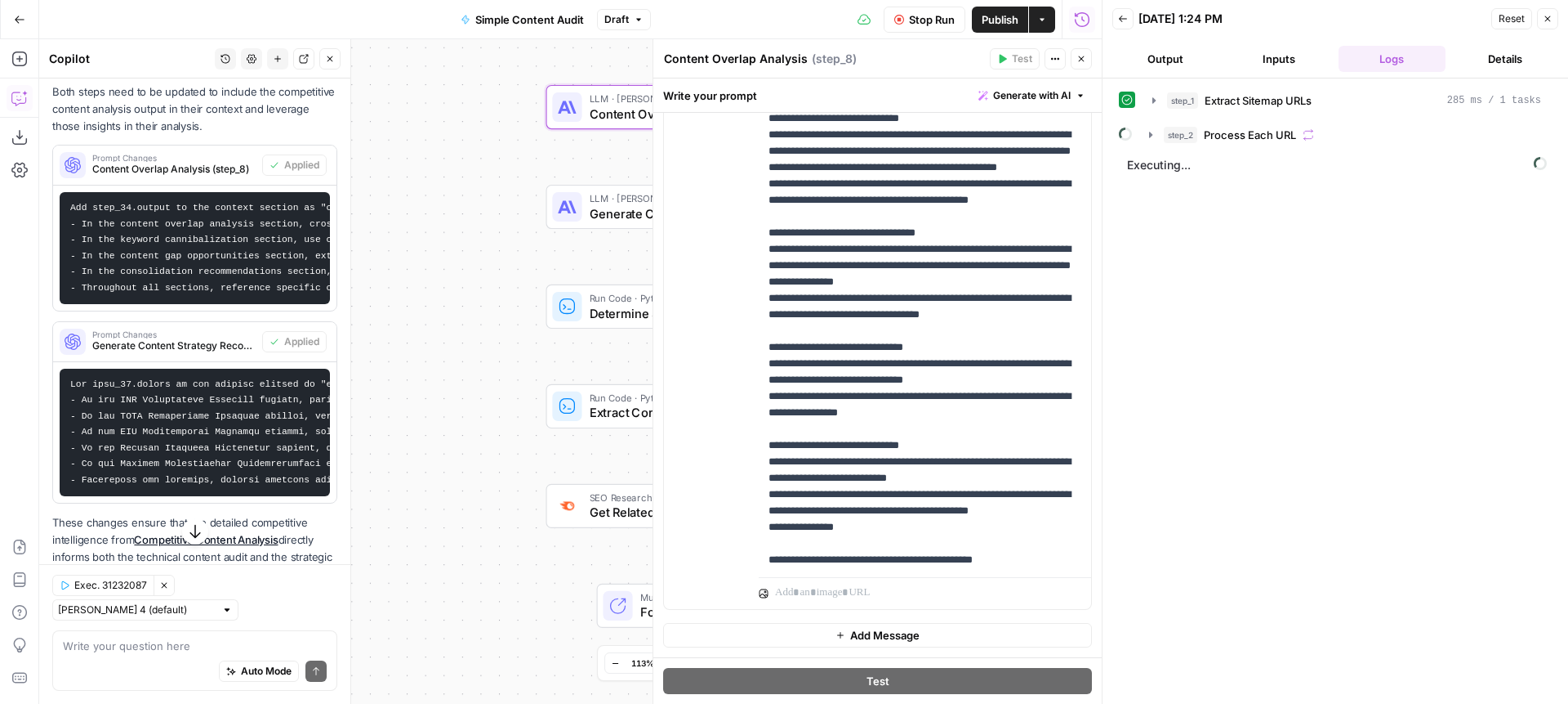
scroll to position [2404, 0]
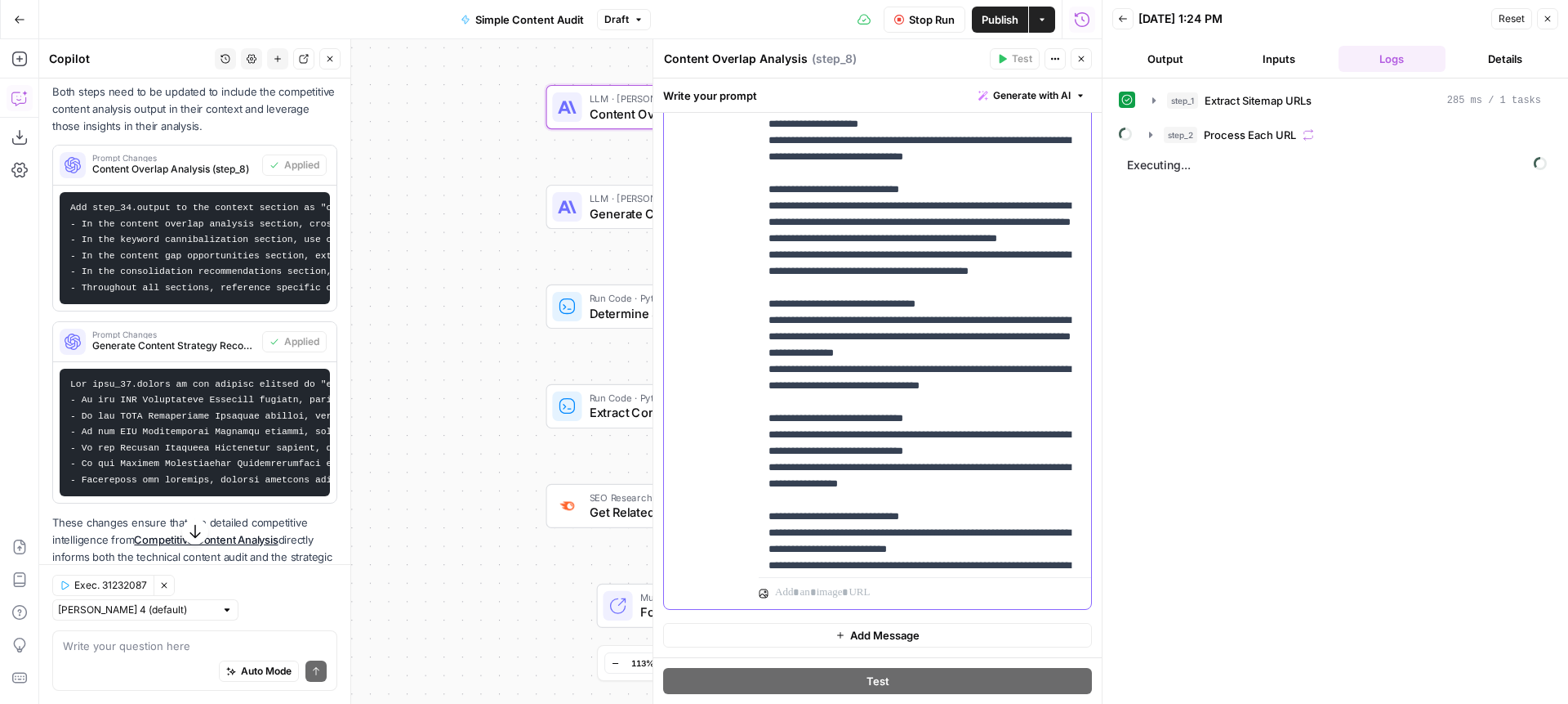
scroll to position [2345, 0]
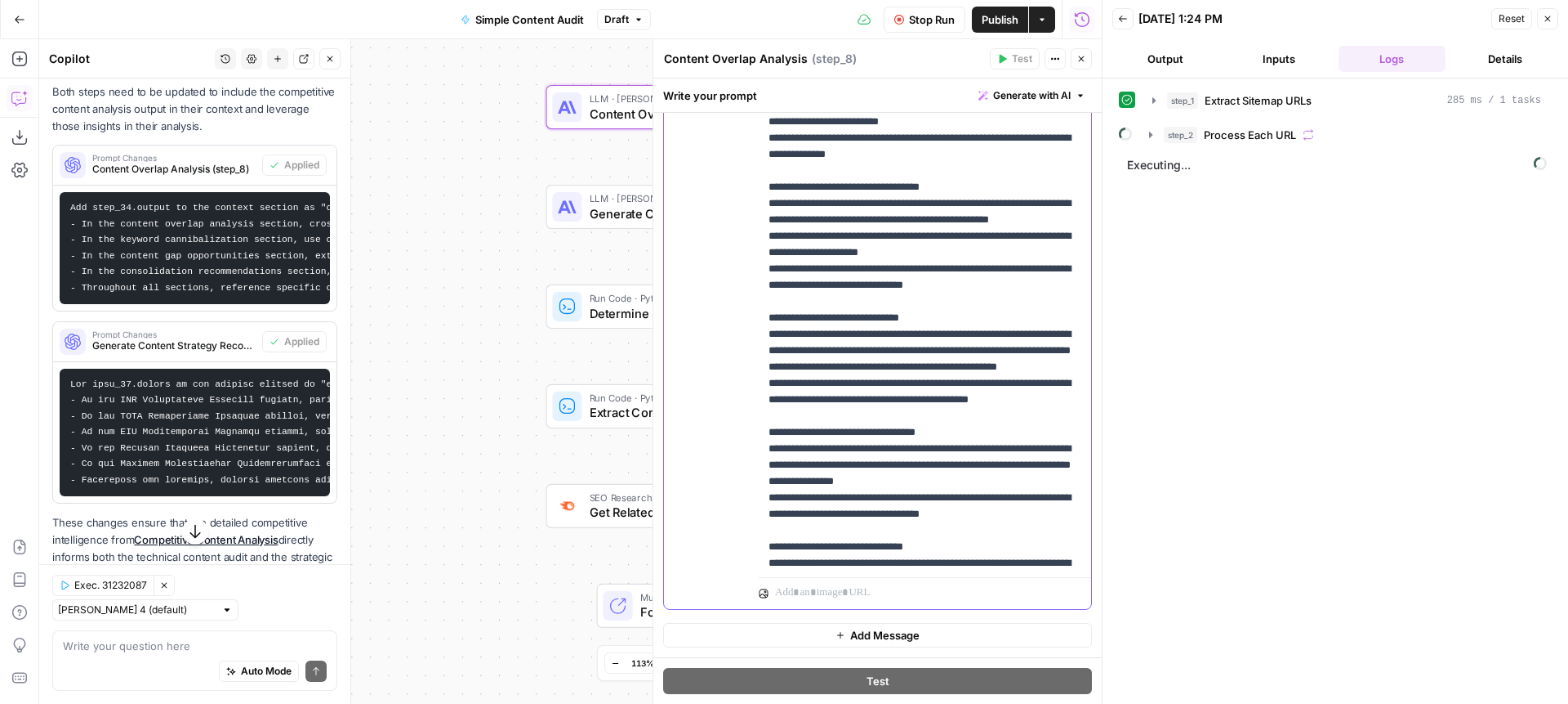
scroll to position [2214, 0]
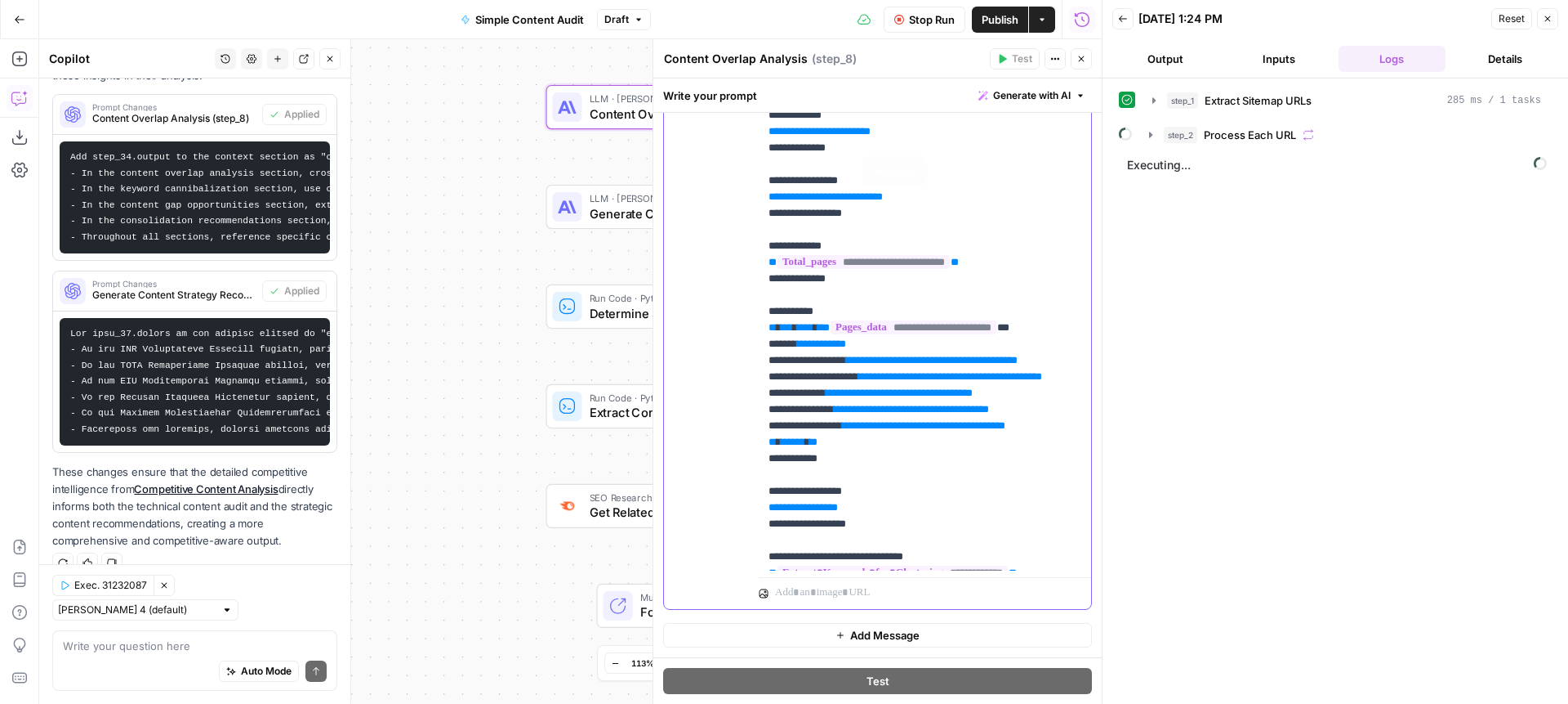
scroll to position [443, 0]
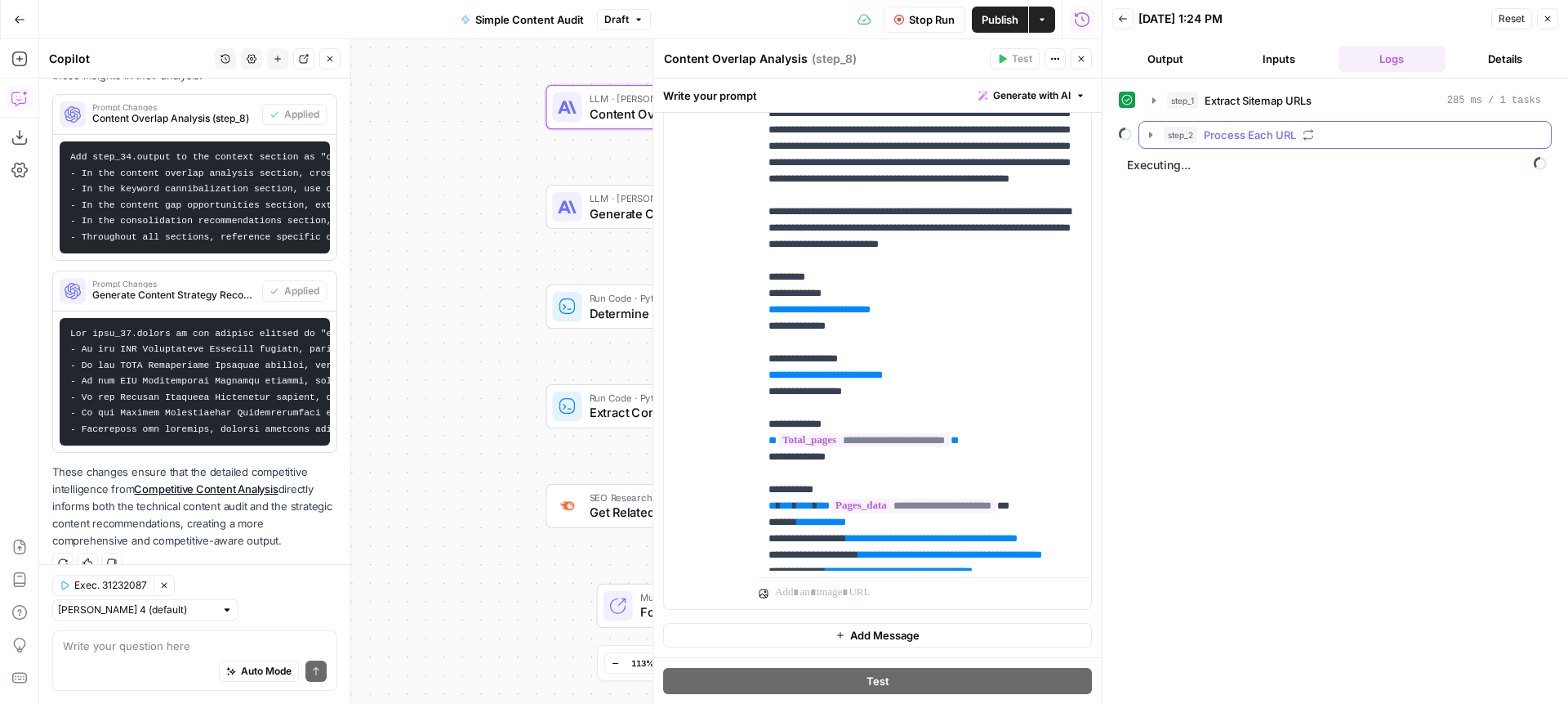
click at [1155, 137] on icon "button" at bounding box center [1150, 134] width 13 height 13
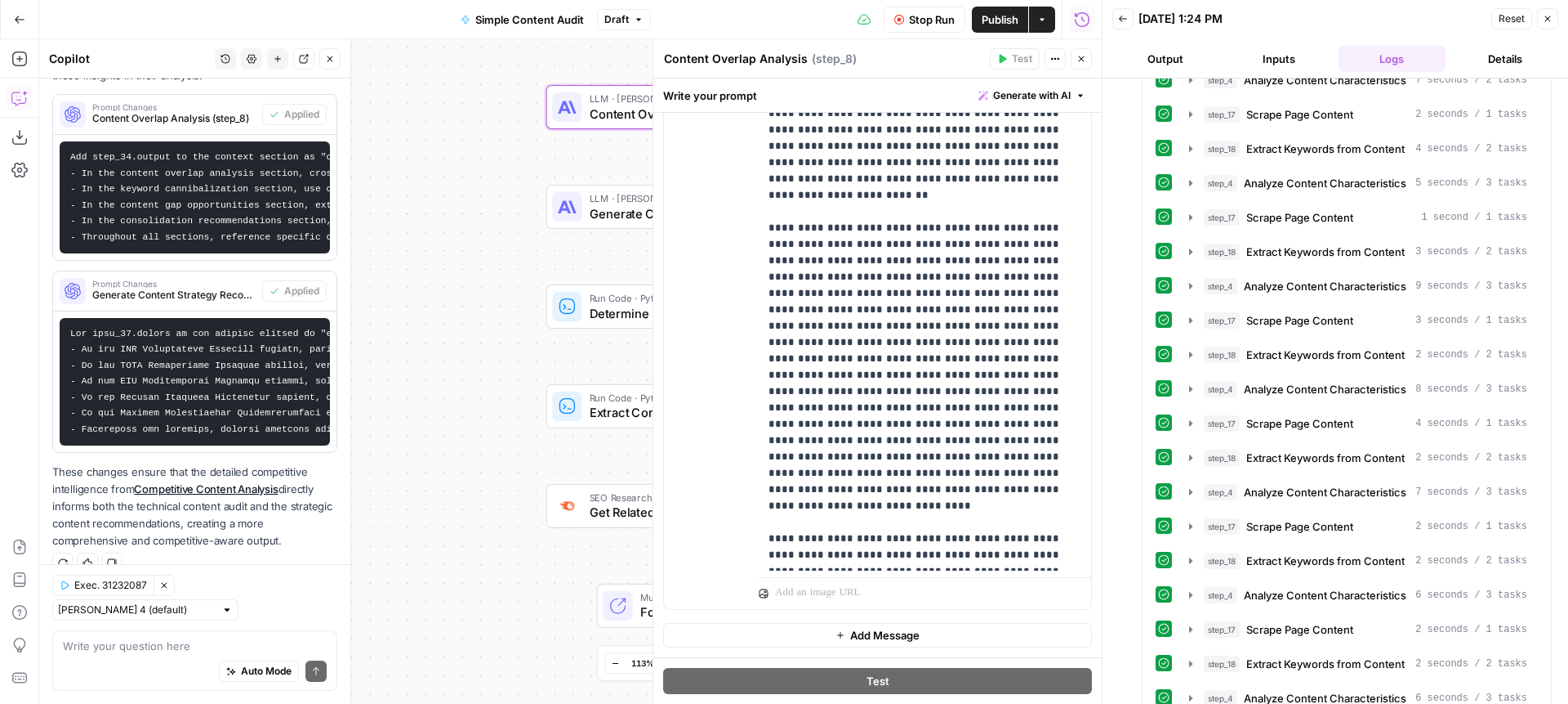
scroll to position [0, 0]
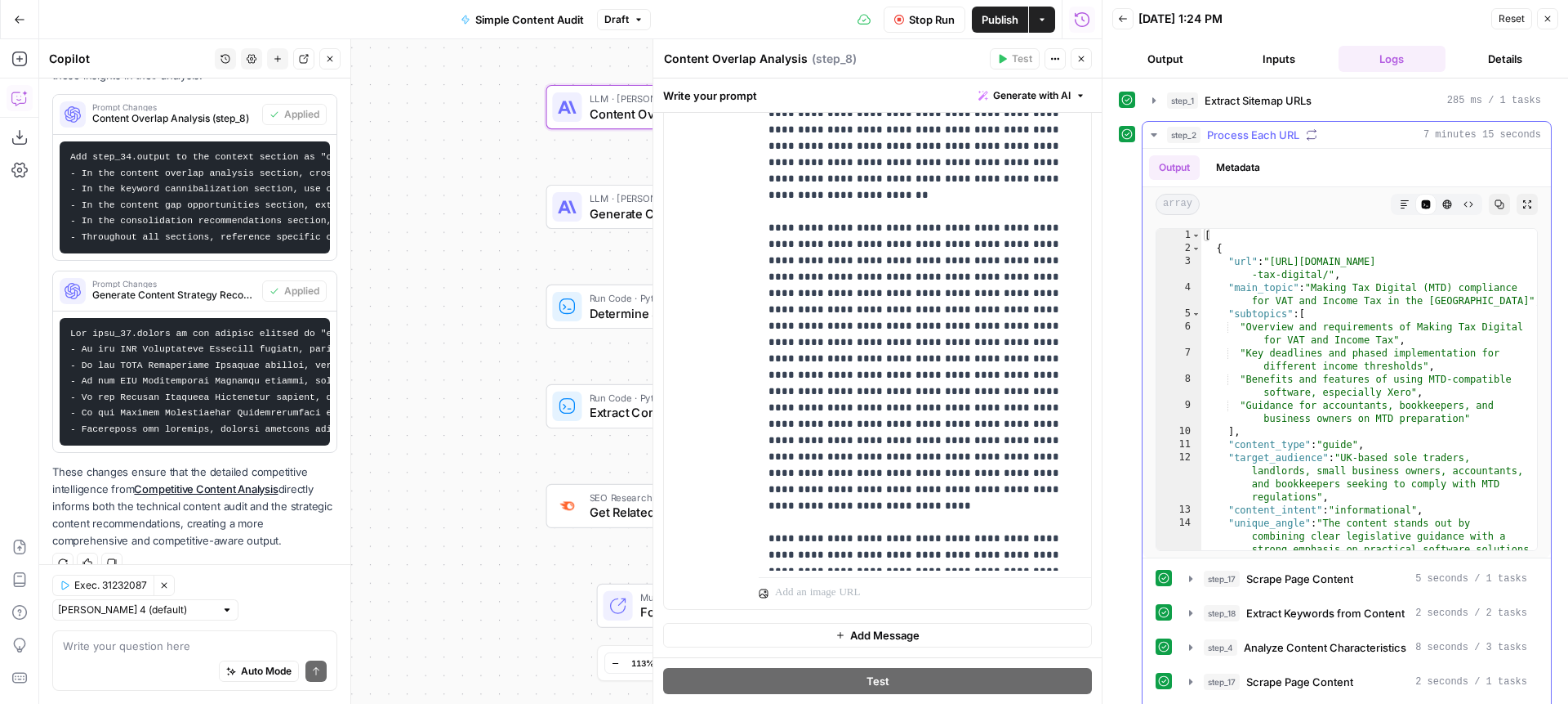
click at [1150, 133] on icon "button" at bounding box center [1153, 134] width 13 height 13
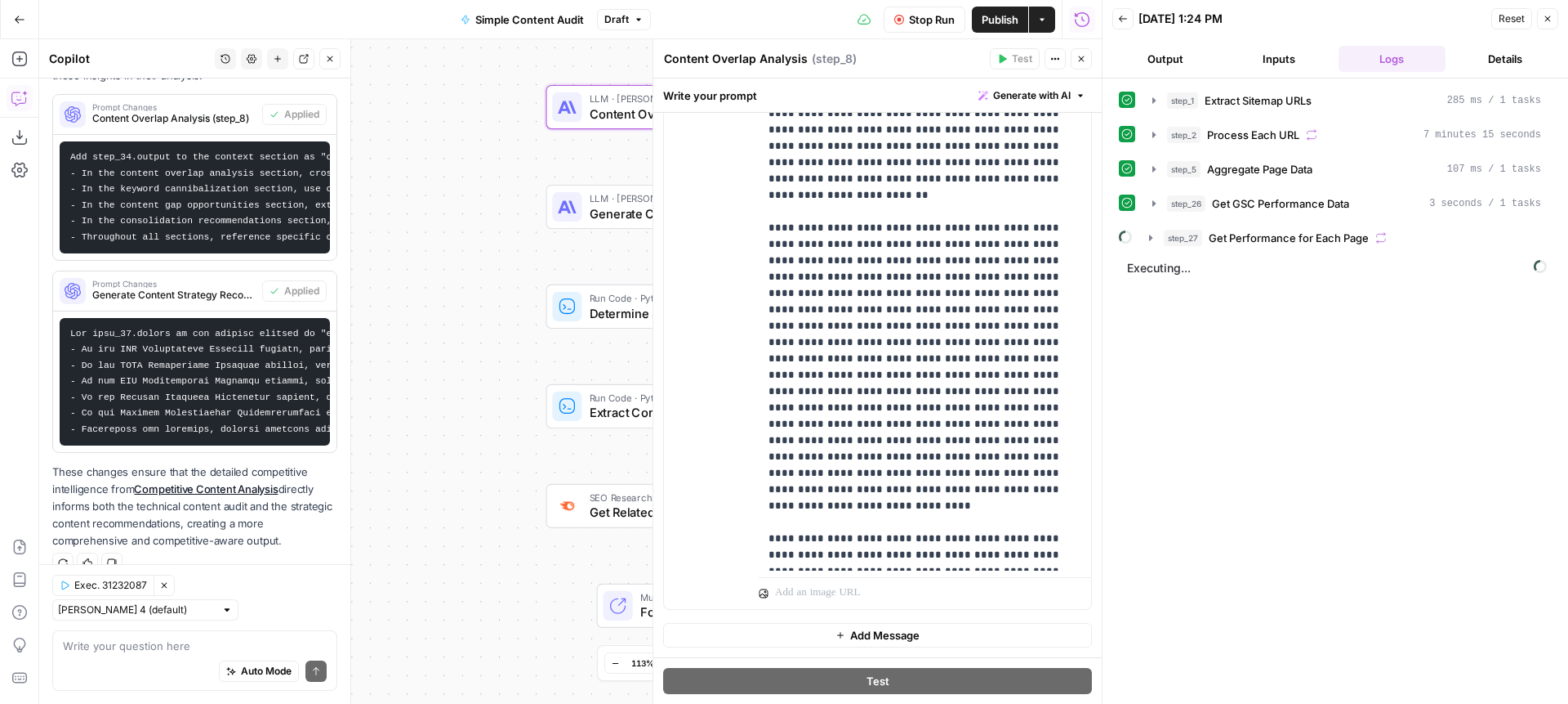
click at [1355, 328] on div "step_1 Extract Sitemap URLs 285 ms / 1 tasks step_2 Process Each URL 7 minutes …" at bounding box center [1336, 392] width 433 height 609
click at [1150, 238] on icon "button" at bounding box center [1150, 237] width 3 height 6
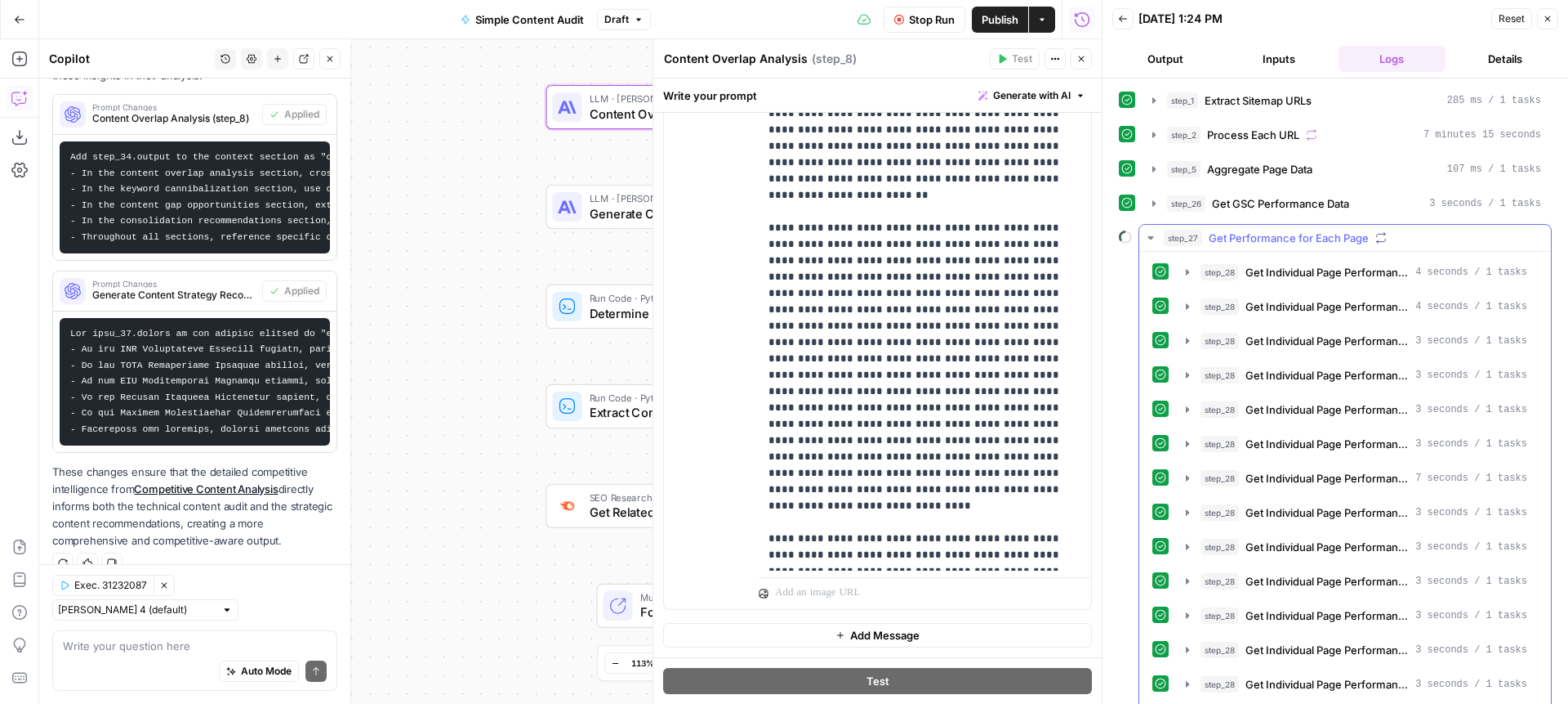
click at [1150, 237] on icon "button" at bounding box center [1150, 237] width 6 height 3
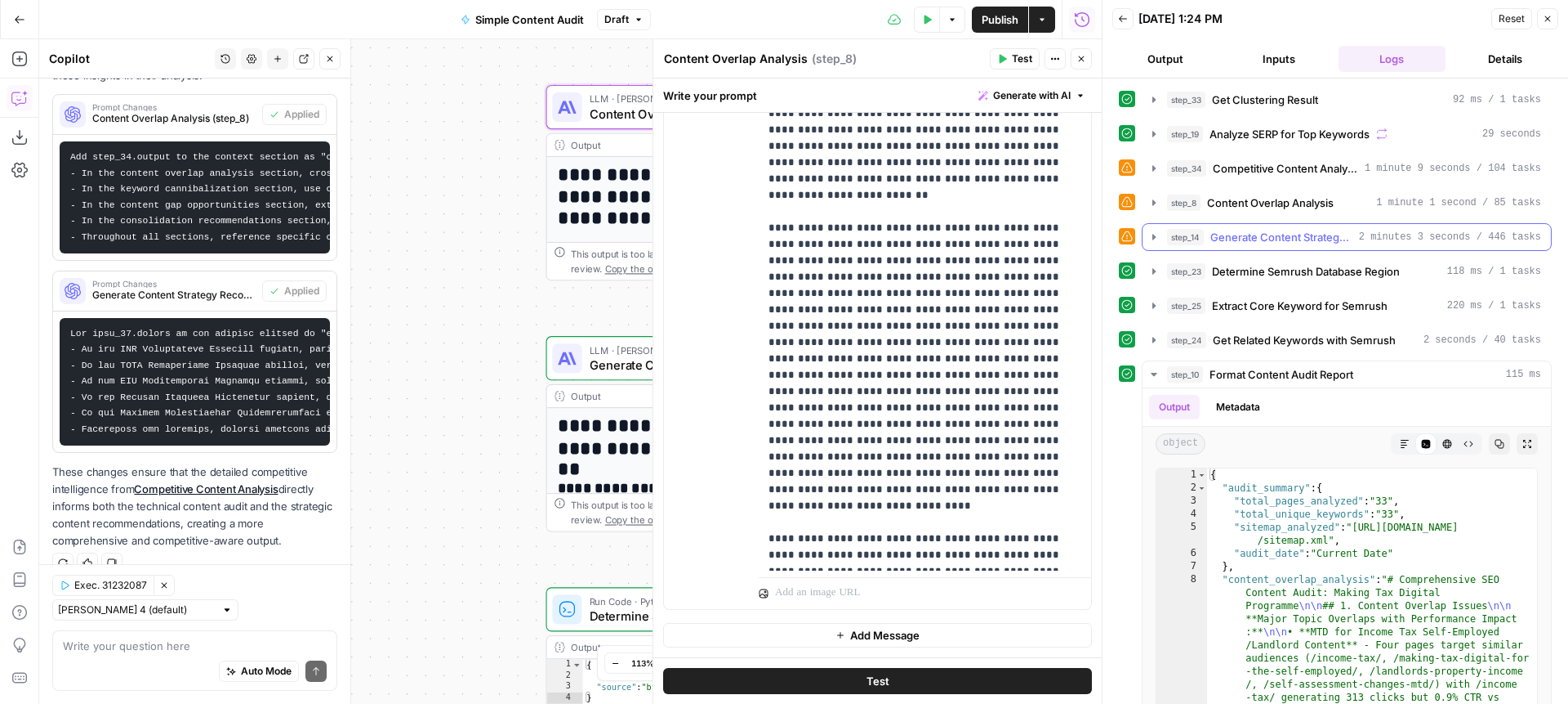
scroll to position [278, 0]
click at [992, 13] on span "Publish" at bounding box center [1000, 20] width 37 height 17
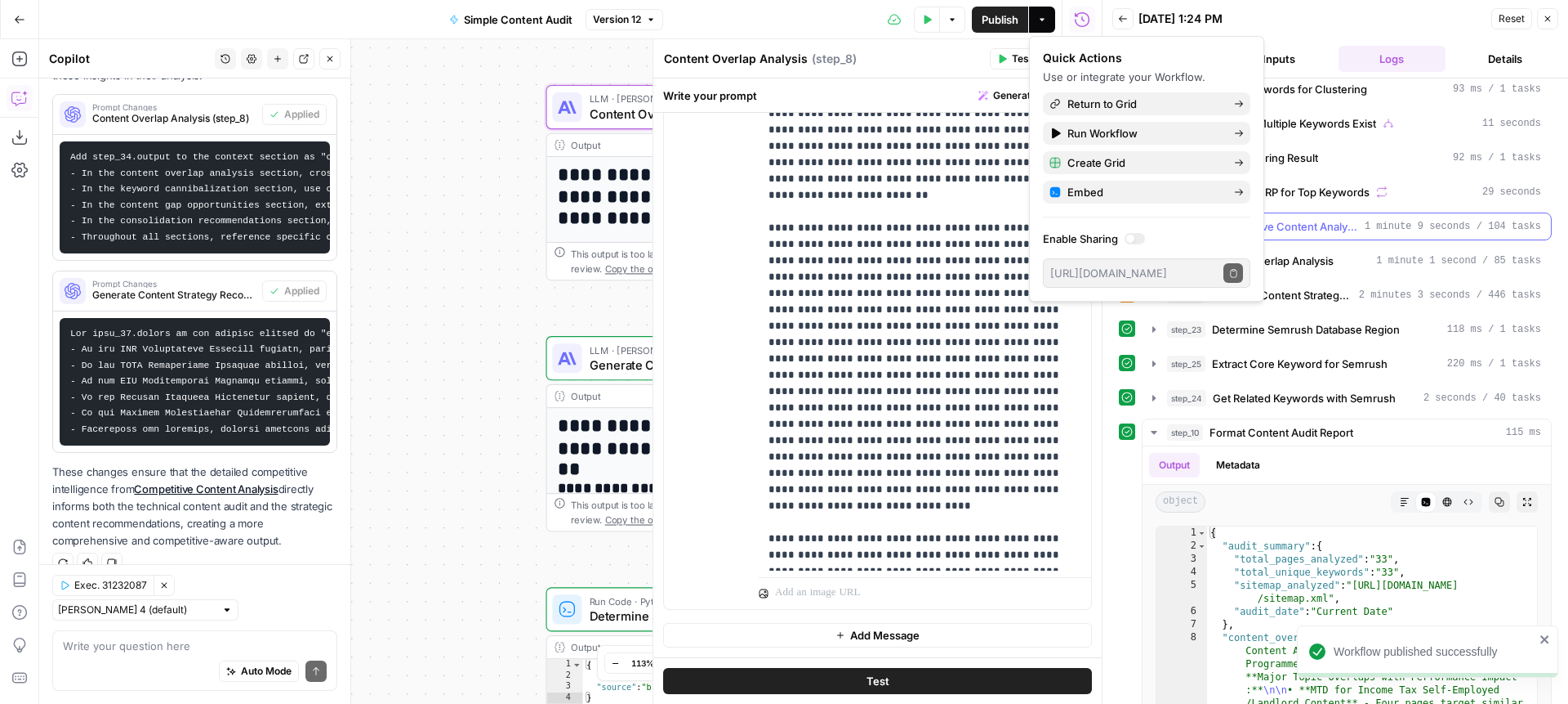
scroll to position [221, 0]
click at [1312, 215] on span "Competitive Content Analysis" at bounding box center [1285, 223] width 145 height 17
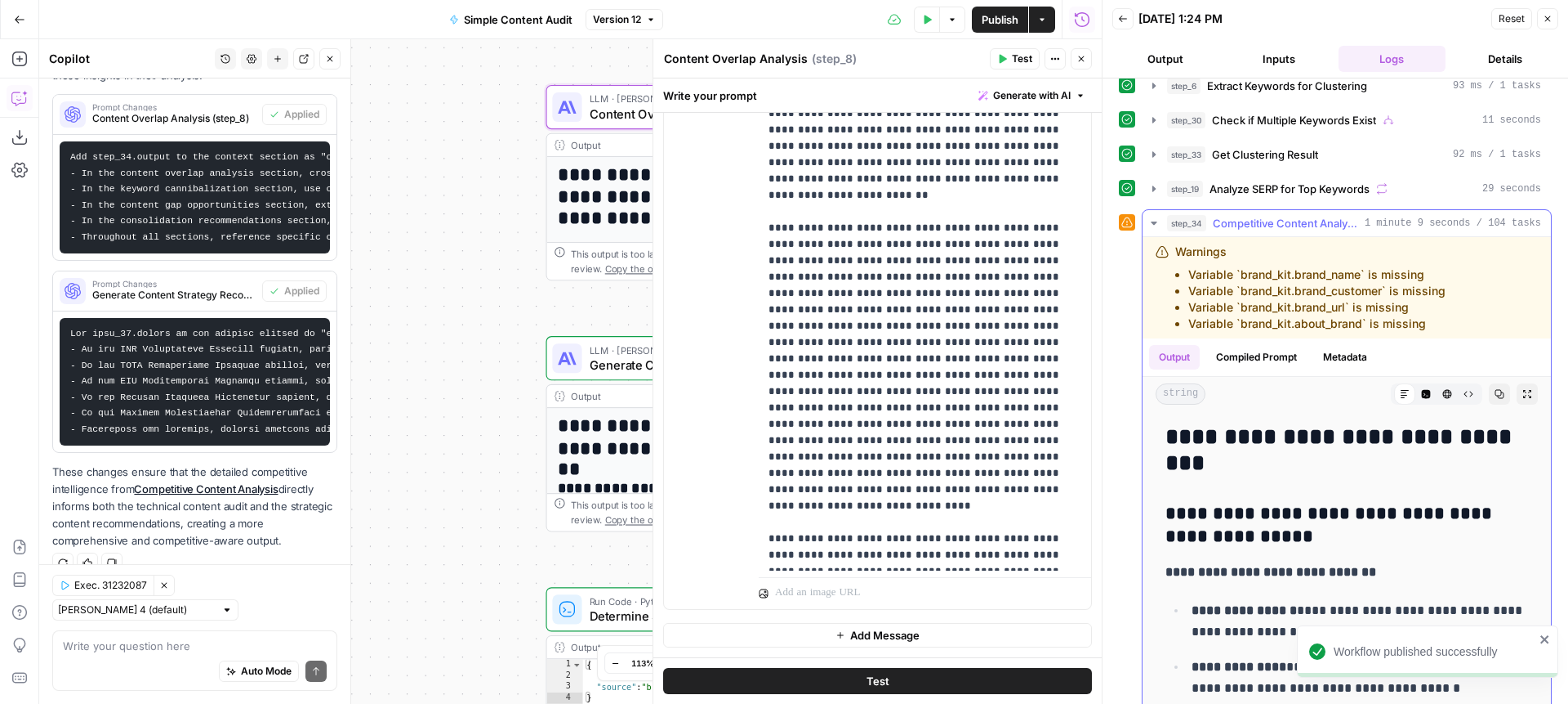
click at [1532, 391] on button "Expand Output" at bounding box center [1527, 394] width 21 height 21
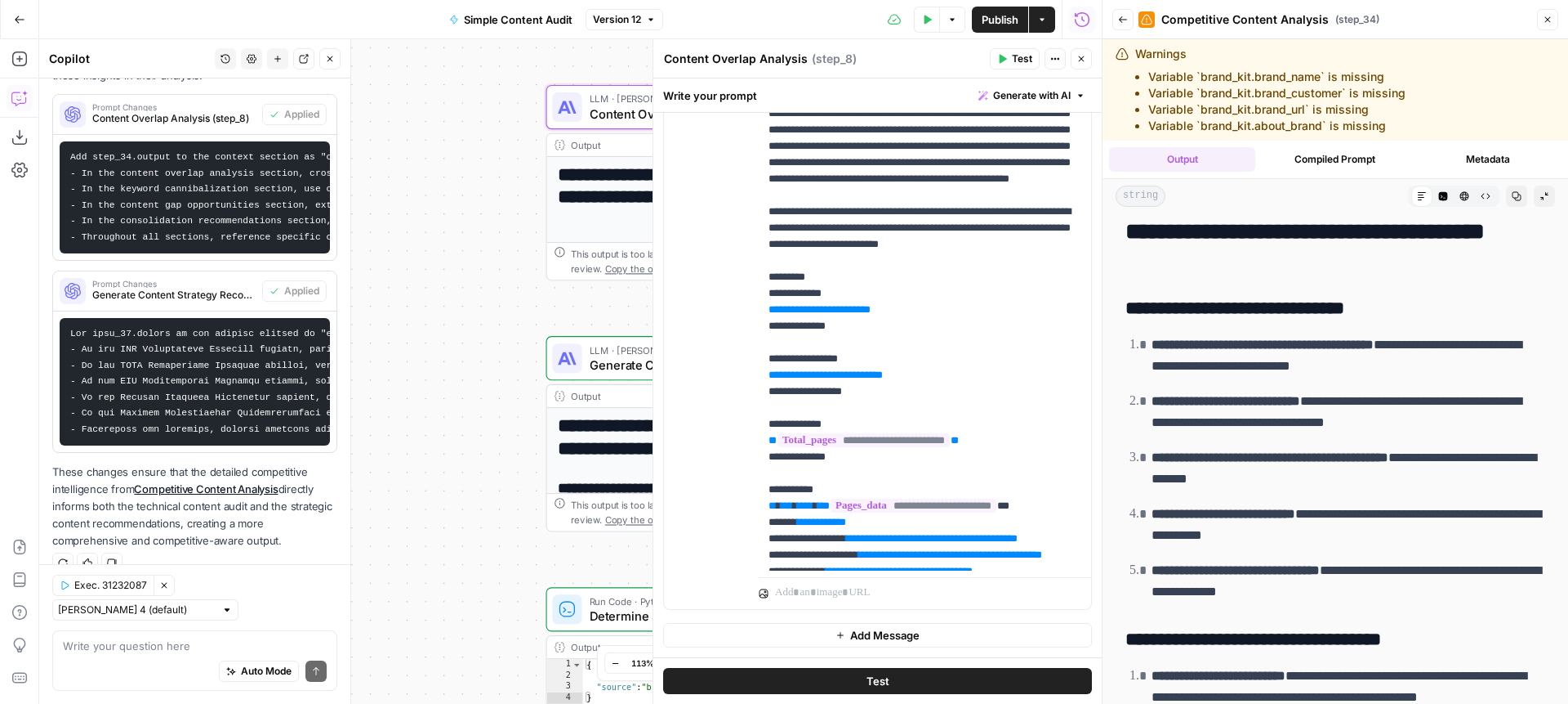
scroll to position [4268, 0]
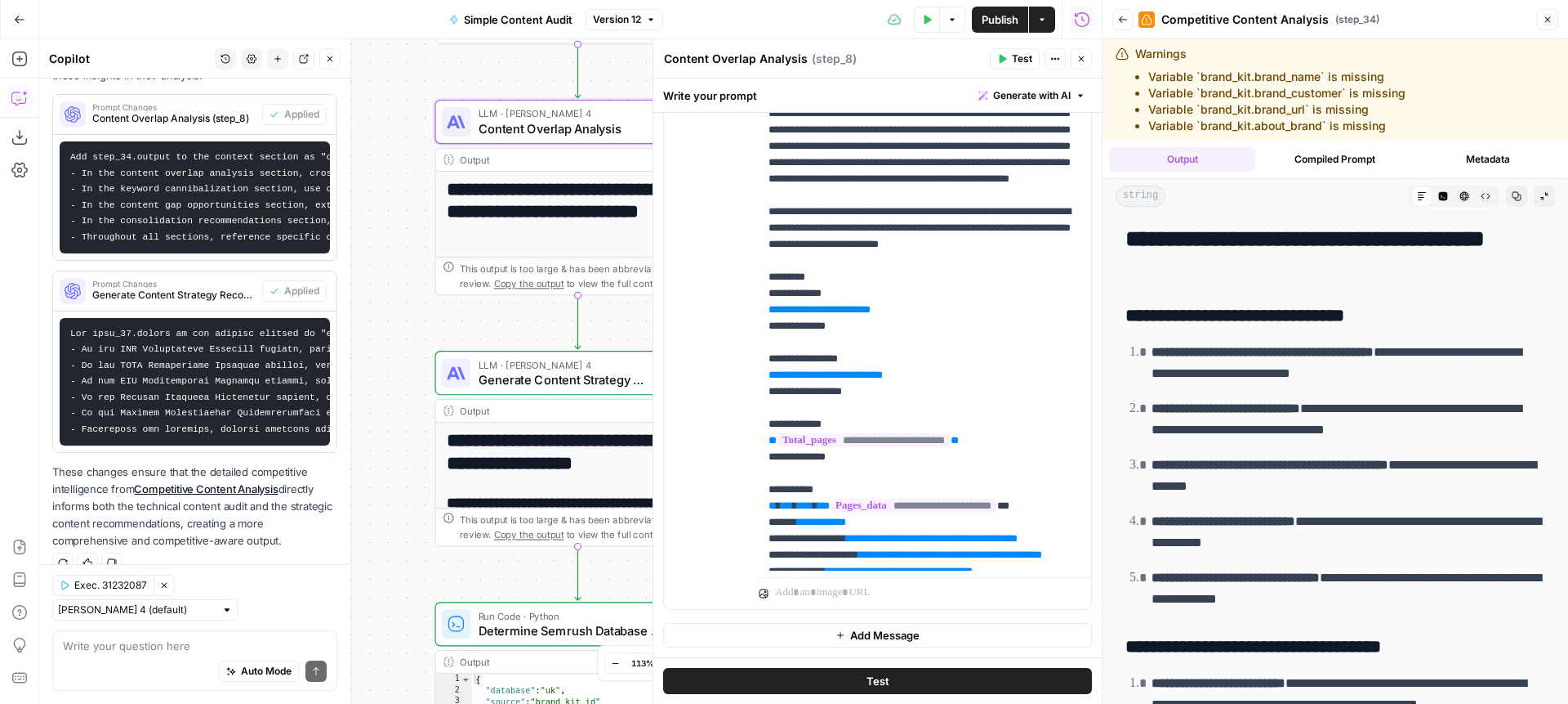
drag, startPoint x: 439, startPoint y: 309, endPoint x: 464, endPoint y: 318, distance: 26.6
click at [468, 319] on div "true false Workflow Input Settings Inputs Content Processing Extract Sitemap UR…" at bounding box center [570, 371] width 1063 height 665
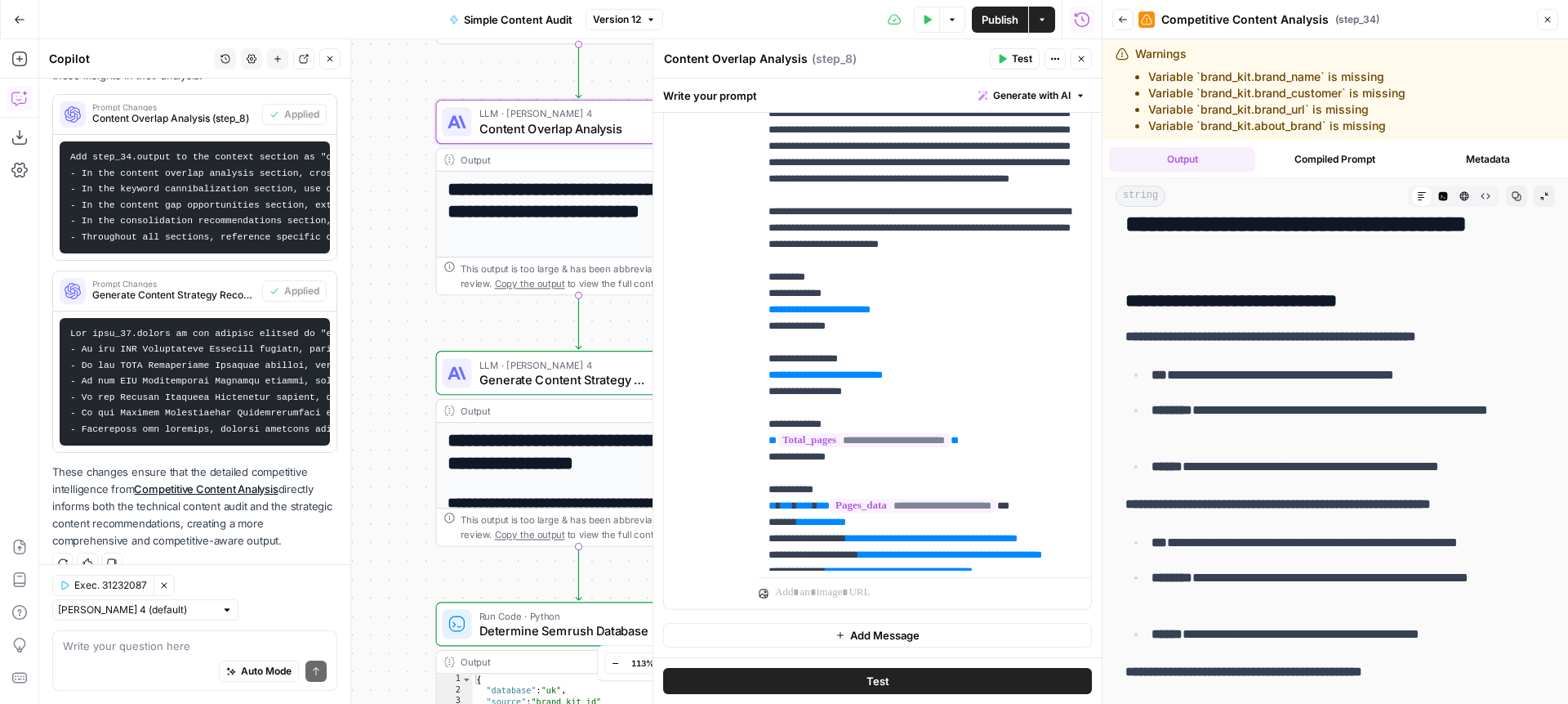
scroll to position [5053, 0]
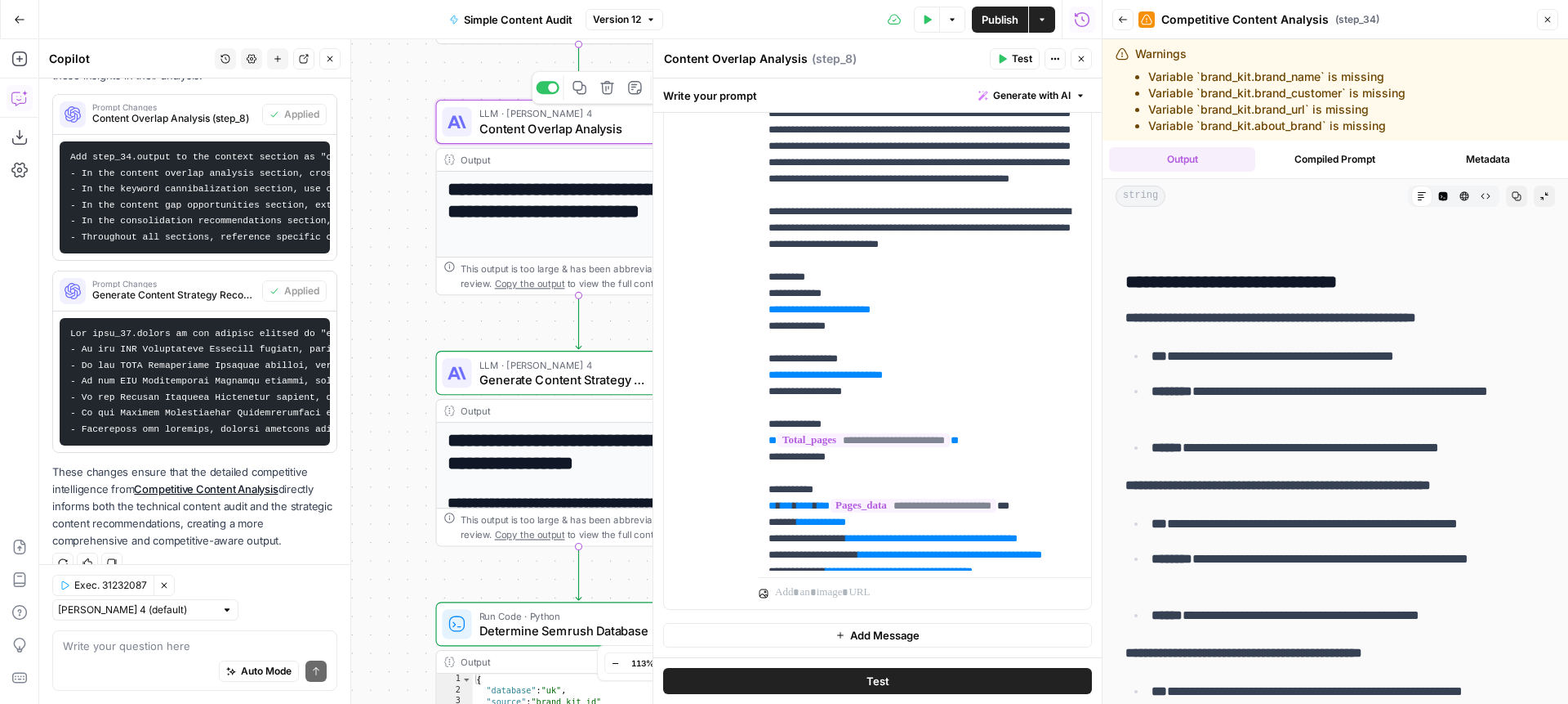
click at [498, 123] on span "Content Overlap Analysis" at bounding box center [568, 128] width 178 height 19
click at [1542, 198] on icon "button" at bounding box center [1545, 196] width 10 height 10
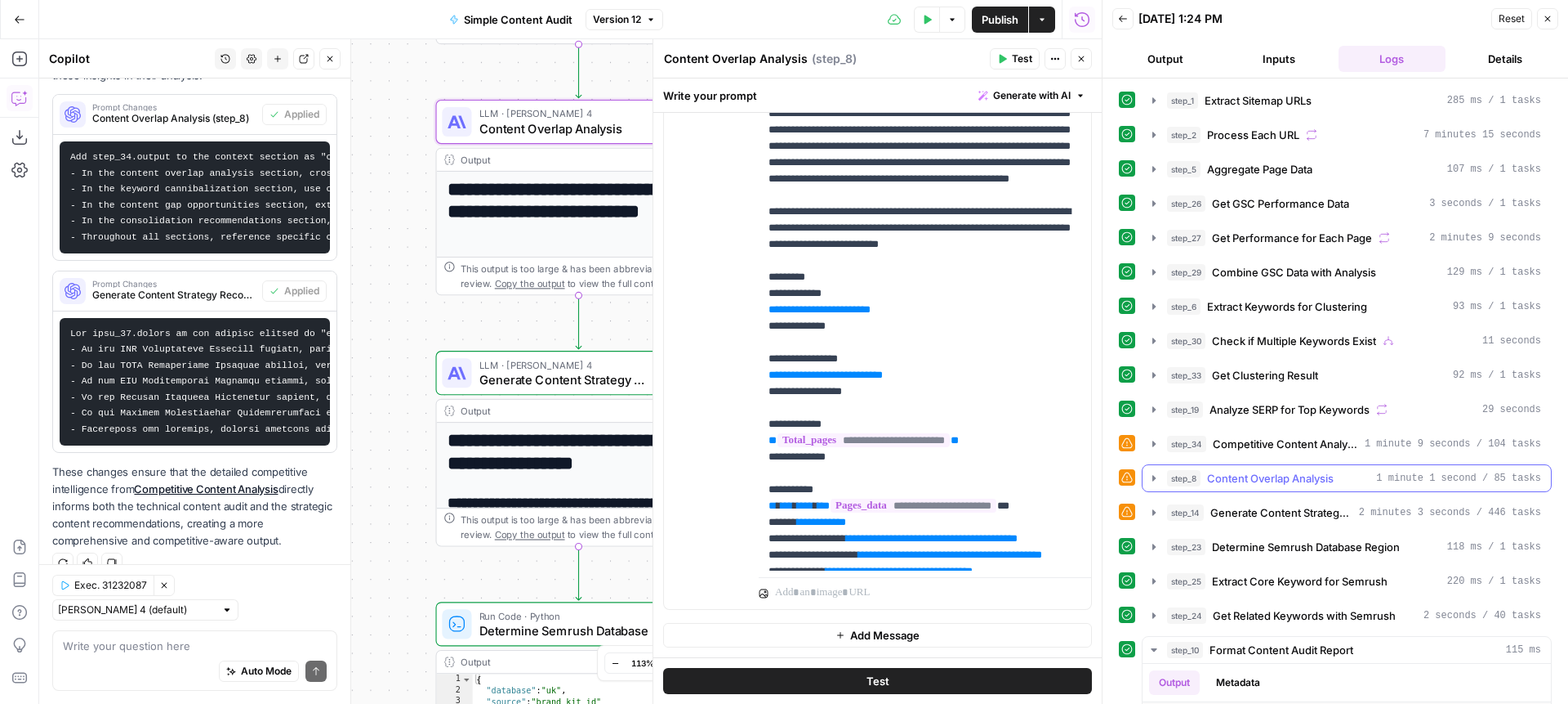
click at [1272, 481] on span "Content Overlap Analysis" at bounding box center [1270, 477] width 127 height 17
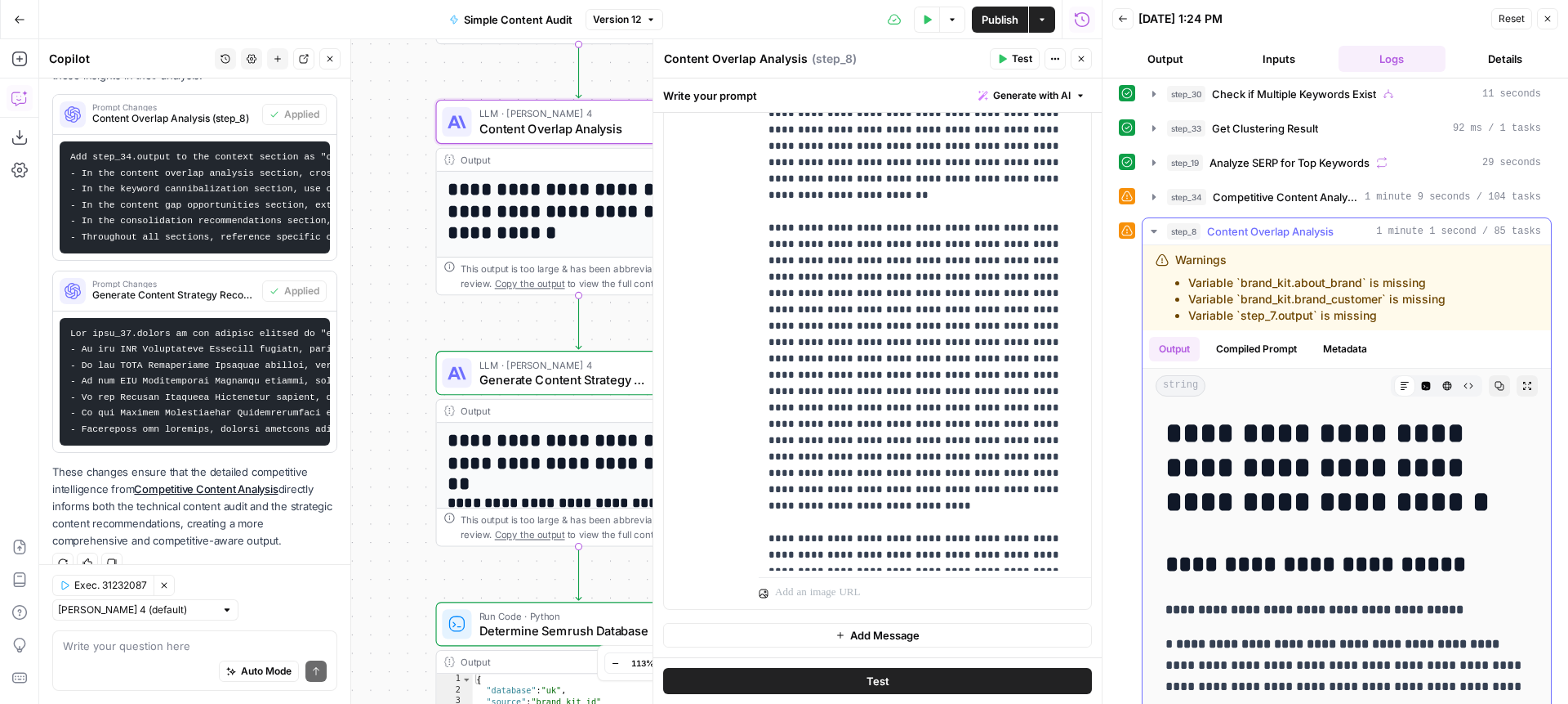
scroll to position [379, 0]
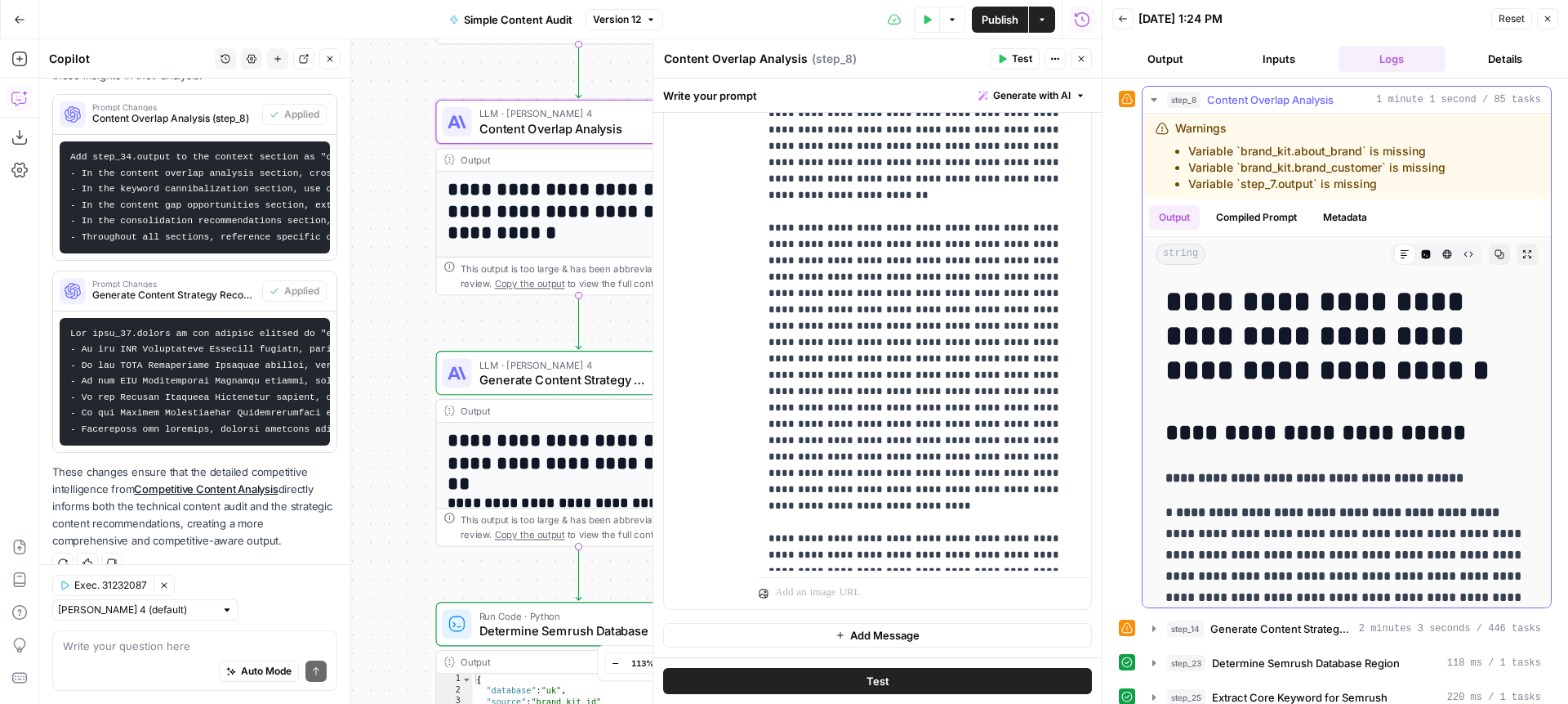
click at [1526, 256] on icon "button" at bounding box center [1527, 254] width 10 height 10
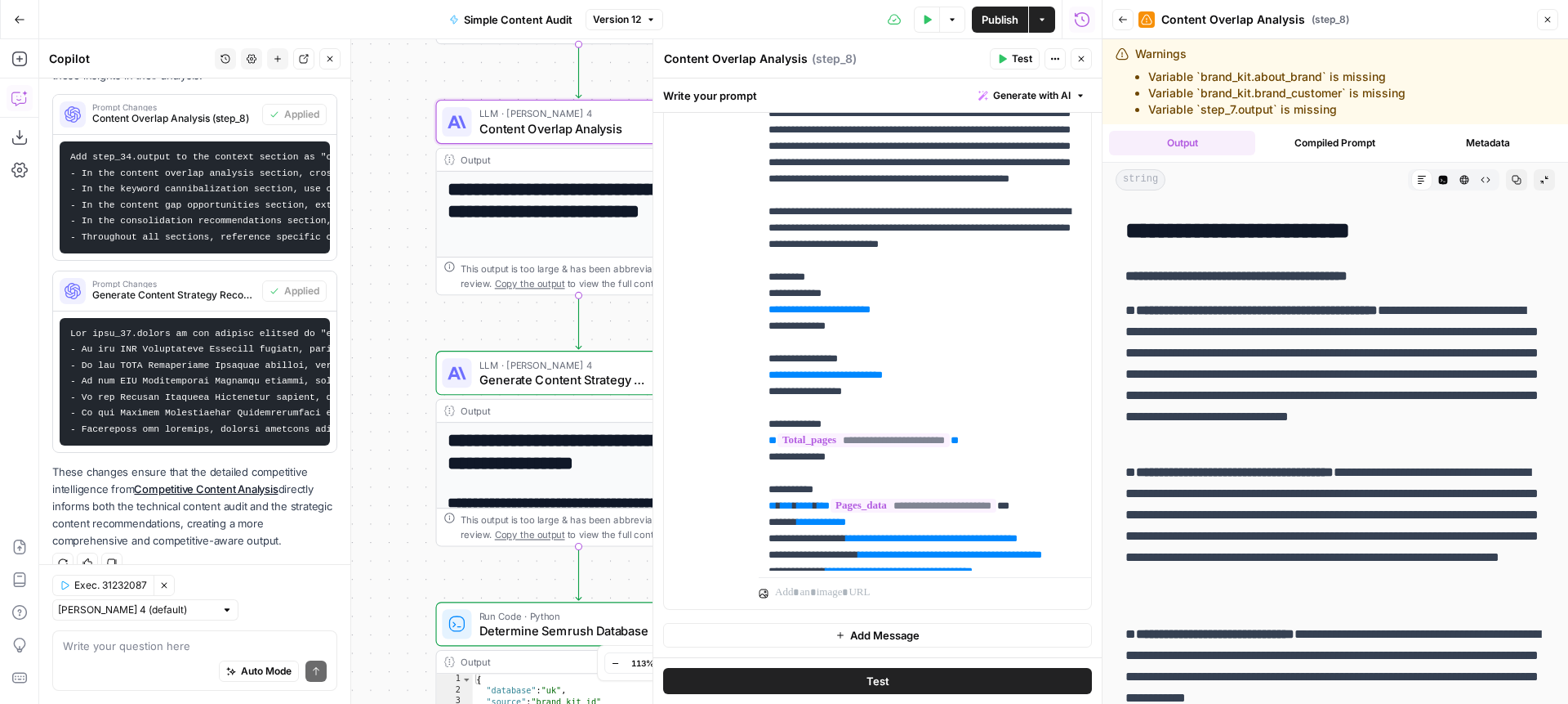
scroll to position [162, 0]
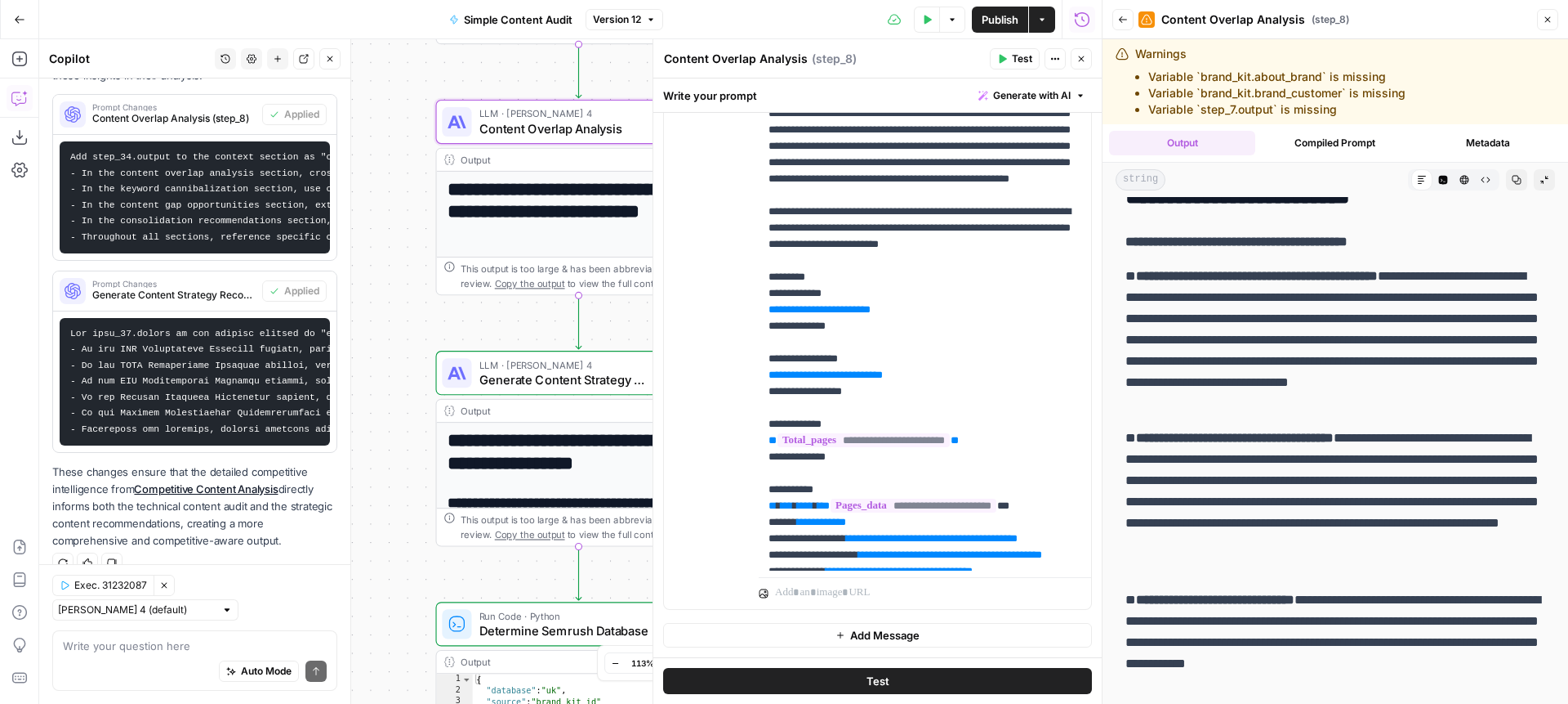
drag, startPoint x: 1146, startPoint y: 296, endPoint x: 1287, endPoint y: 372, distance: 160.2
click at [1287, 372] on p "**********" at bounding box center [1335, 340] width 420 height 148
click at [1381, 385] on p "**********" at bounding box center [1335, 340] width 420 height 148
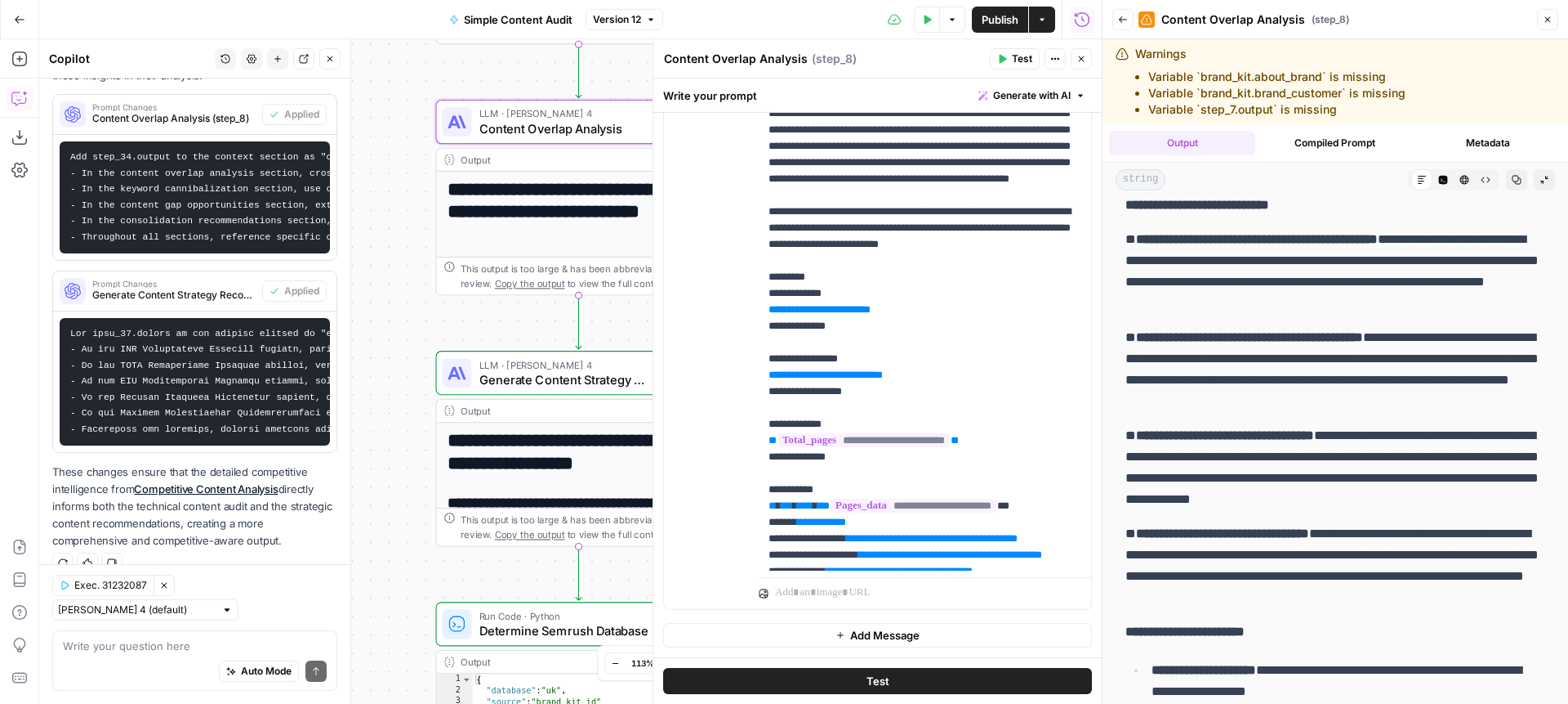
scroll to position [3542, 0]
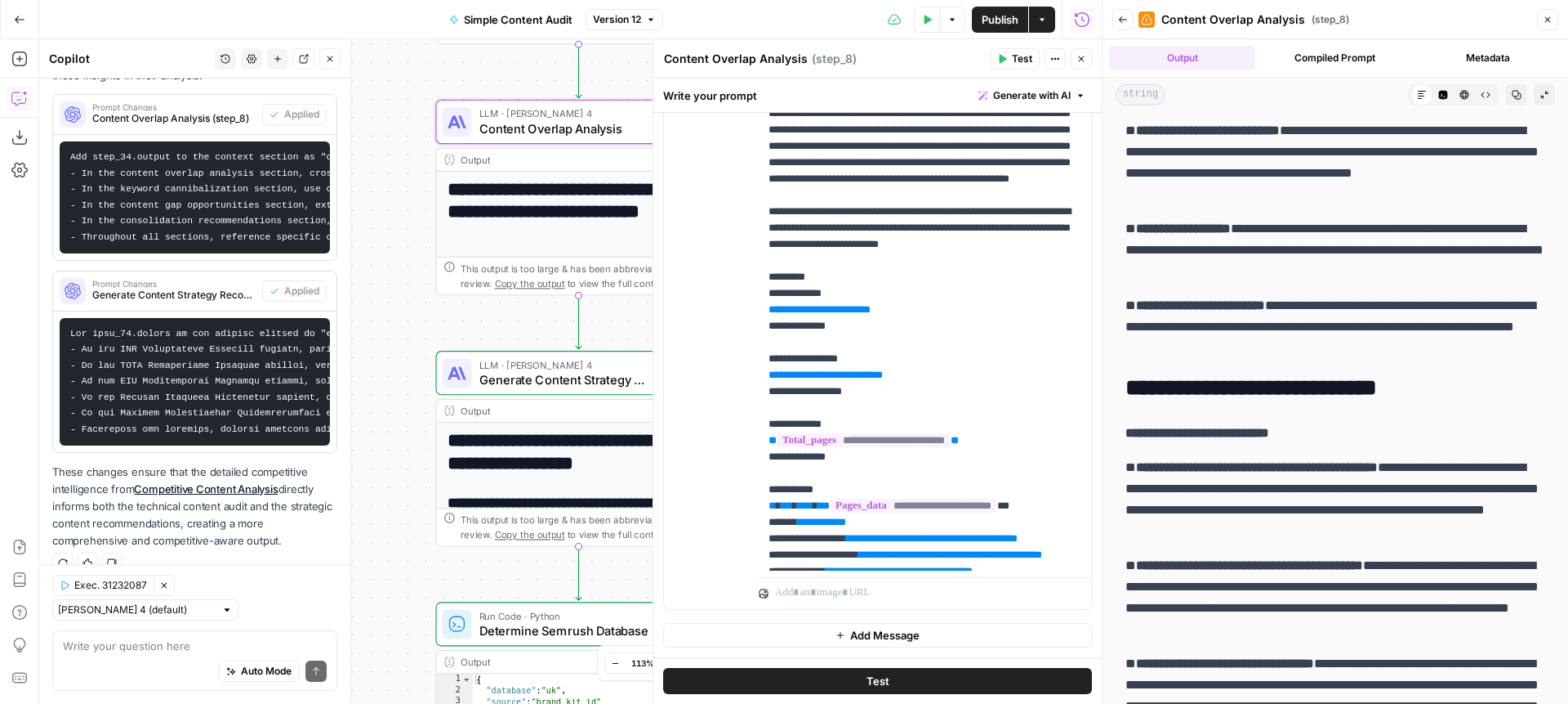
scroll to position [3576, 0]
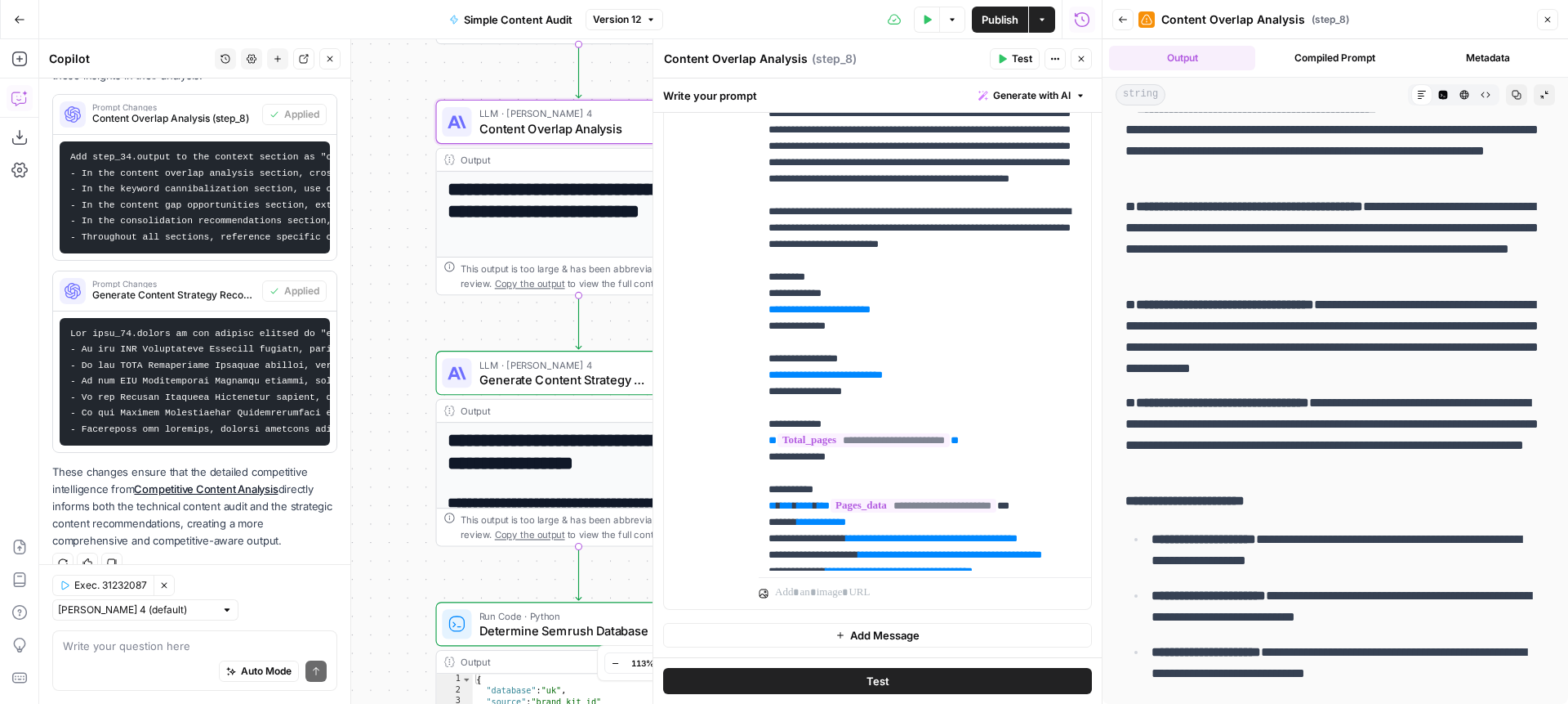
click at [1543, 97] on icon "button" at bounding box center [1545, 95] width 8 height 8
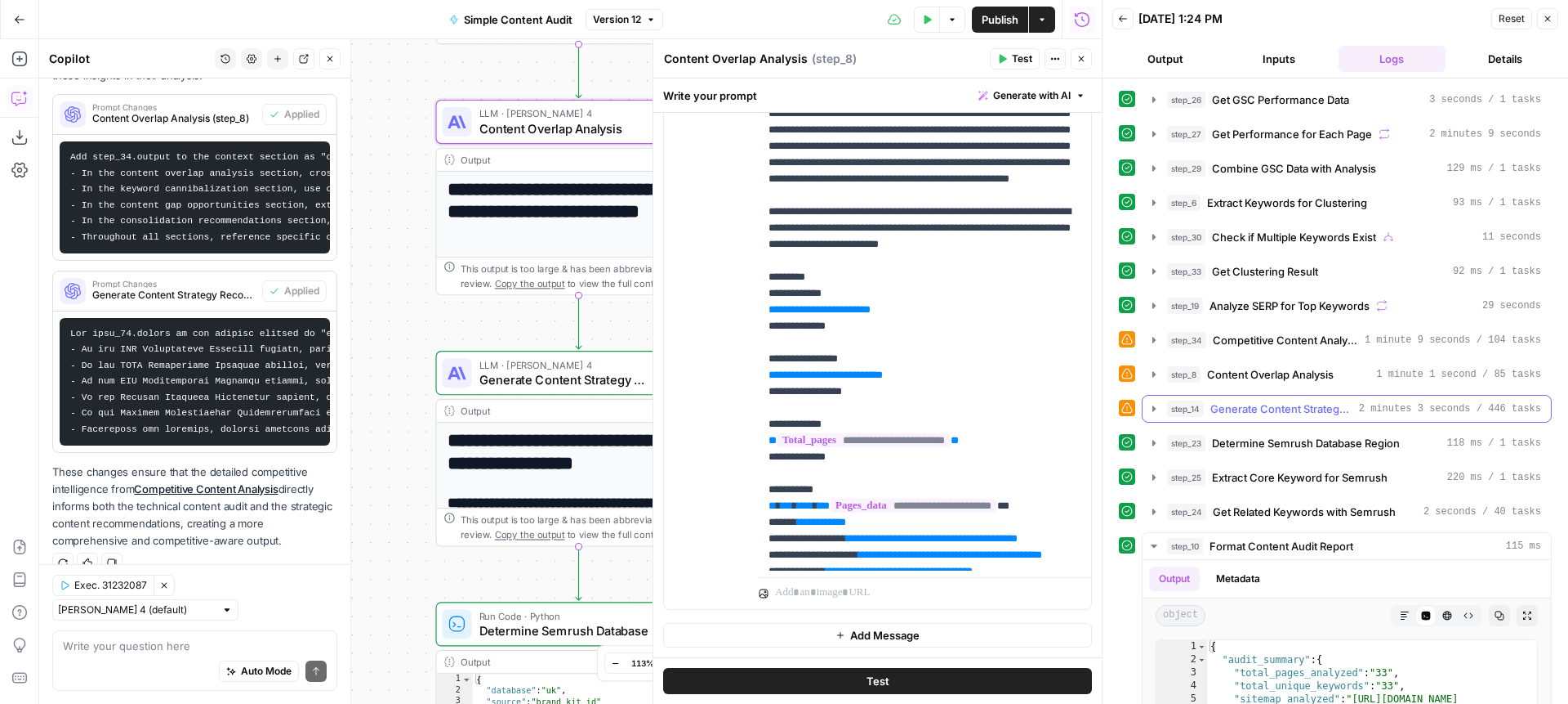
scroll to position [104, 0]
click at [1269, 405] on span "Generate Content Strategy Recommendations" at bounding box center [1282, 407] width 142 height 17
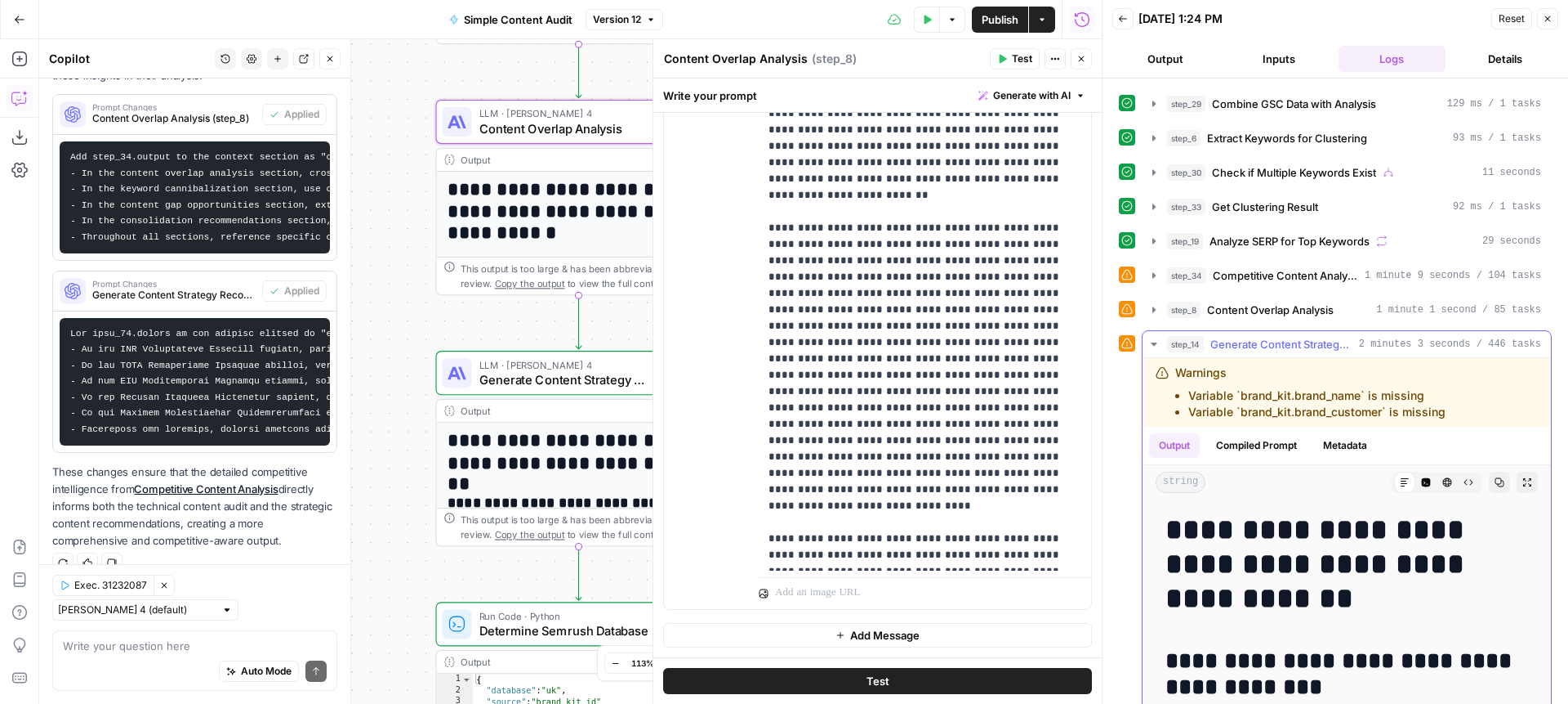
scroll to position [191, 0]
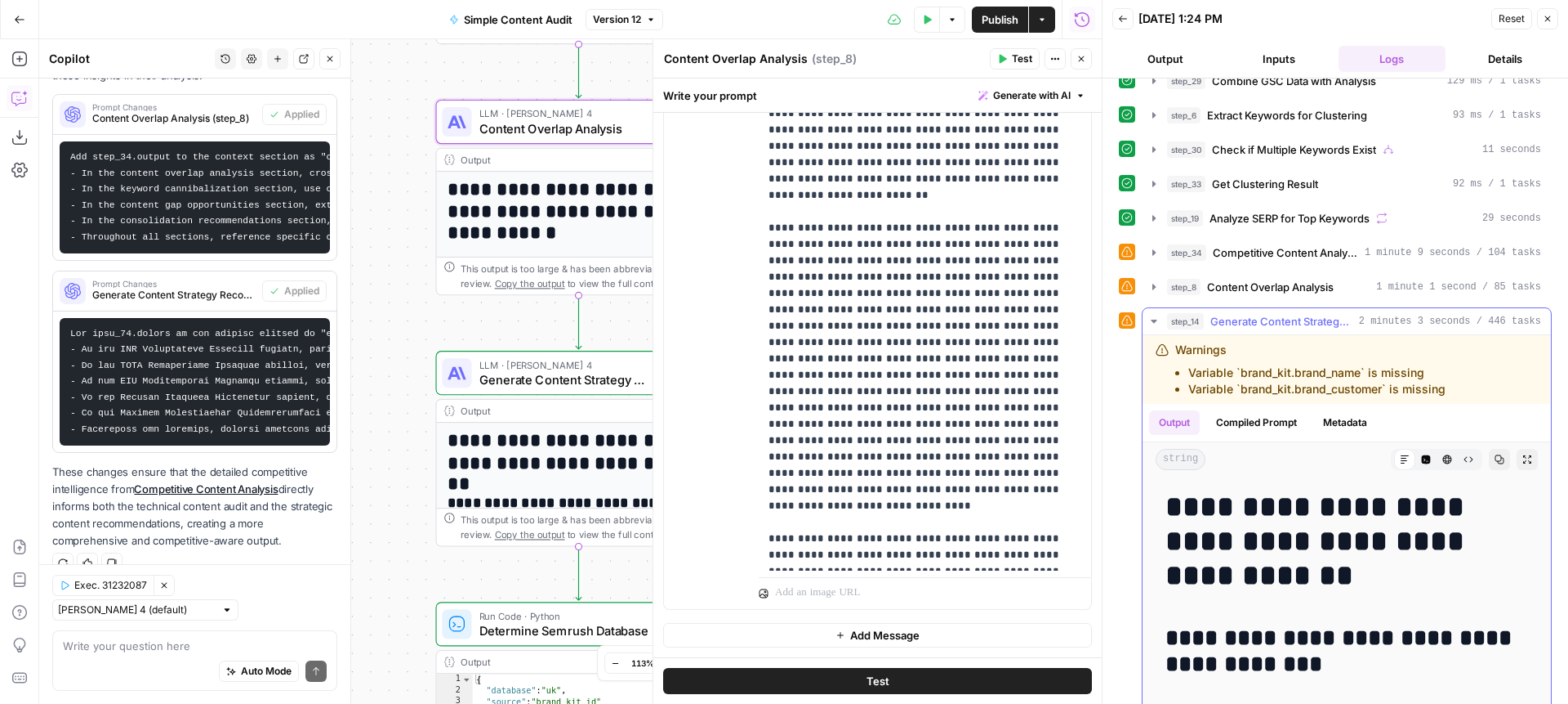
click at [1527, 459] on icon "button" at bounding box center [1527, 459] width 10 height 10
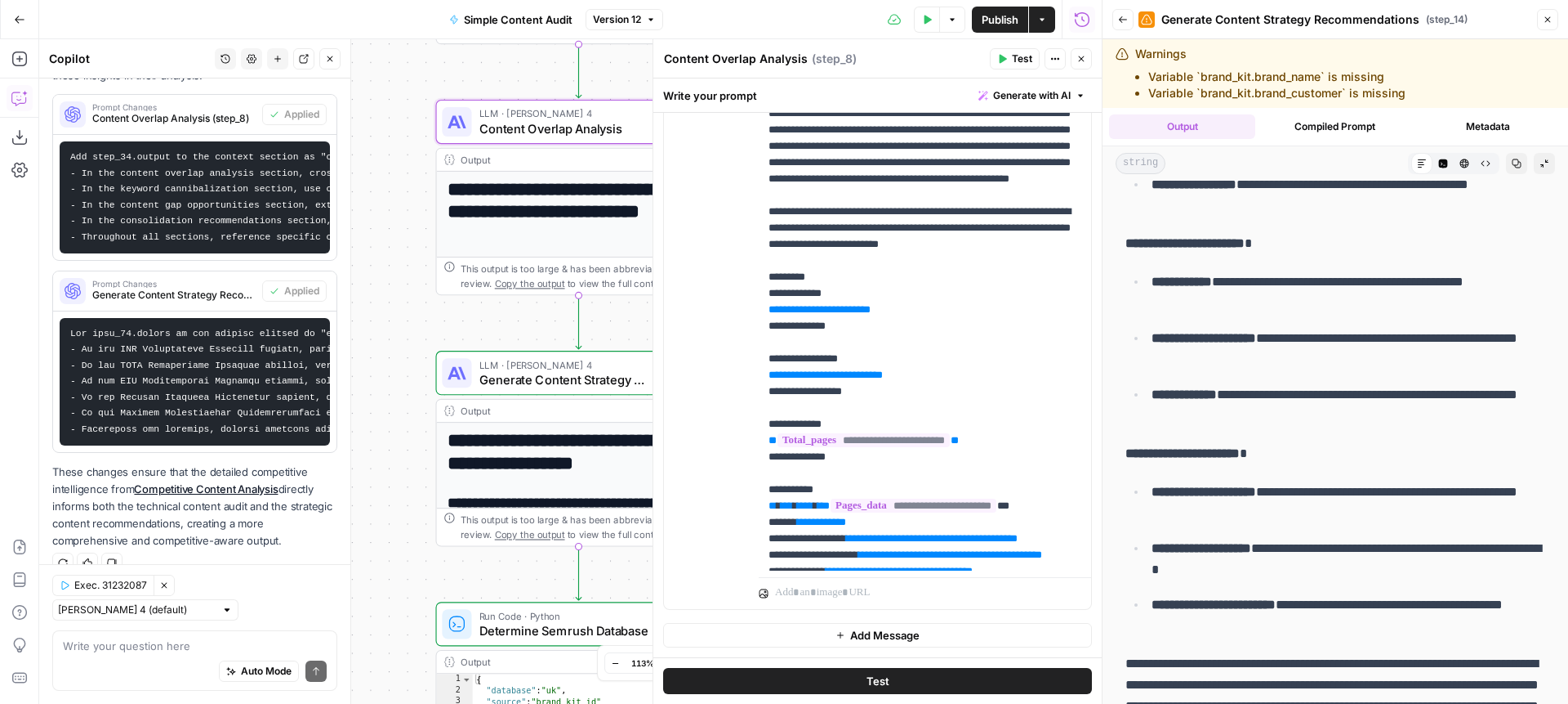
scroll to position [68, 0]
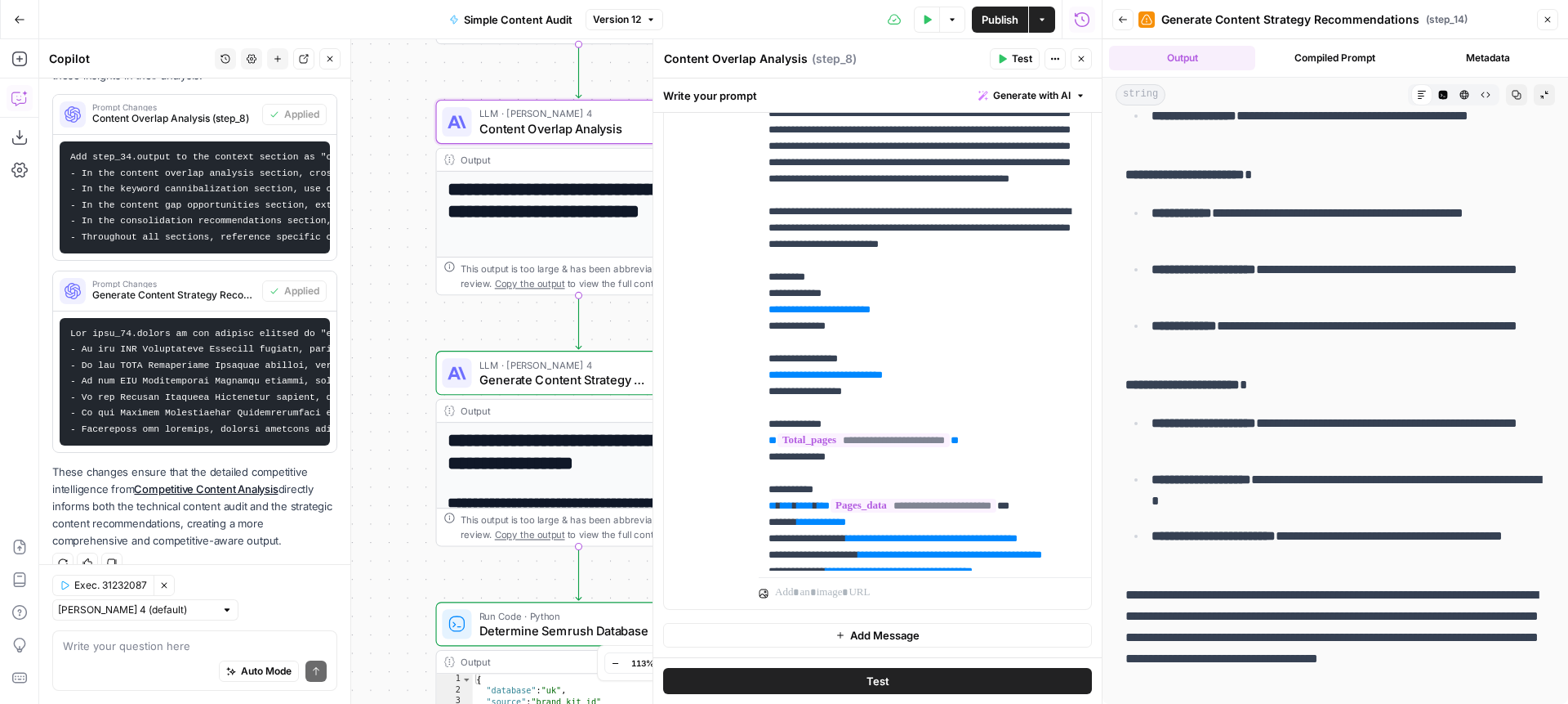
click at [1552, 99] on button "Collapse Output" at bounding box center [1545, 95] width 21 height 21
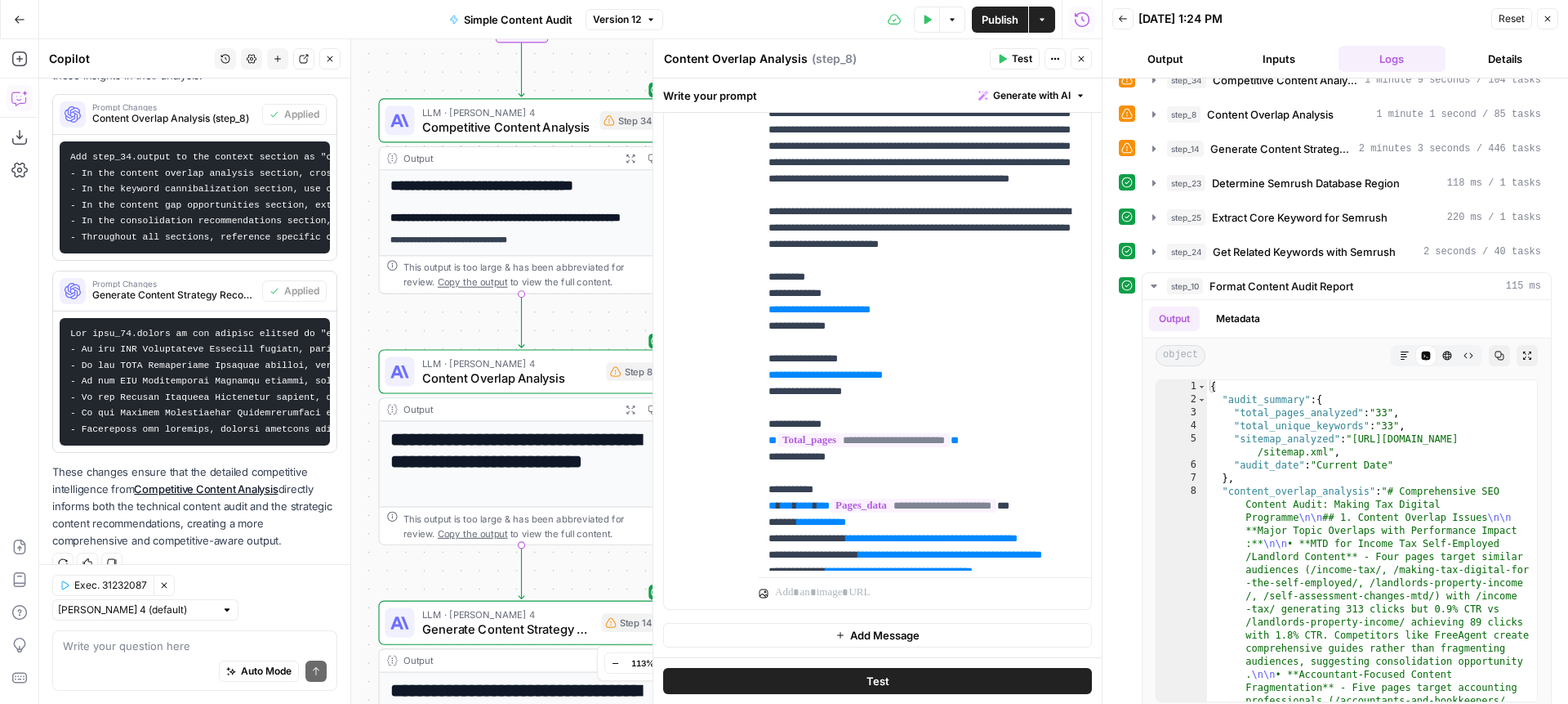
scroll to position [378, 0]
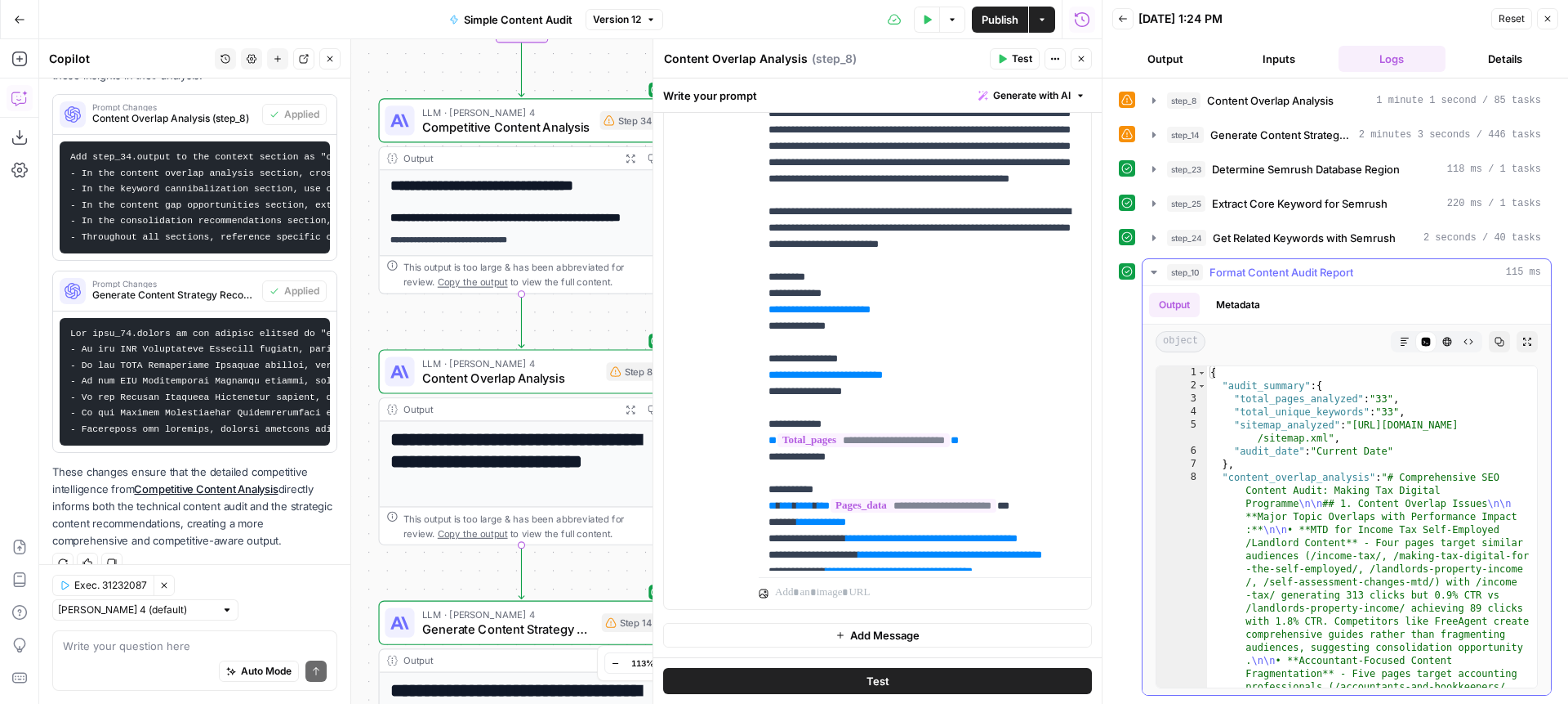
click at [1150, 271] on icon "button" at bounding box center [1153, 271] width 13 height 13
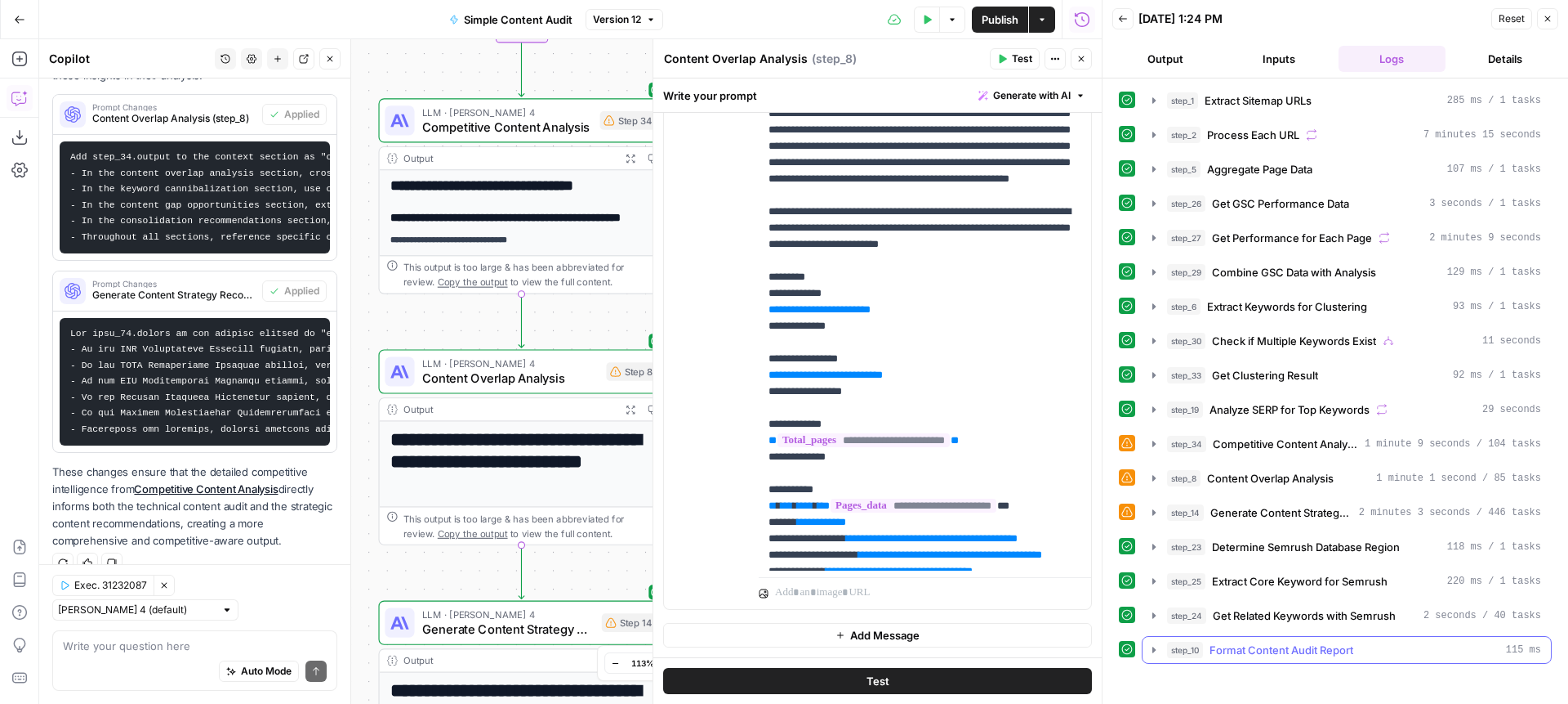
click at [1160, 651] on button "step_10 Format Content Audit Report 115 ms" at bounding box center [1347, 649] width 409 height 26
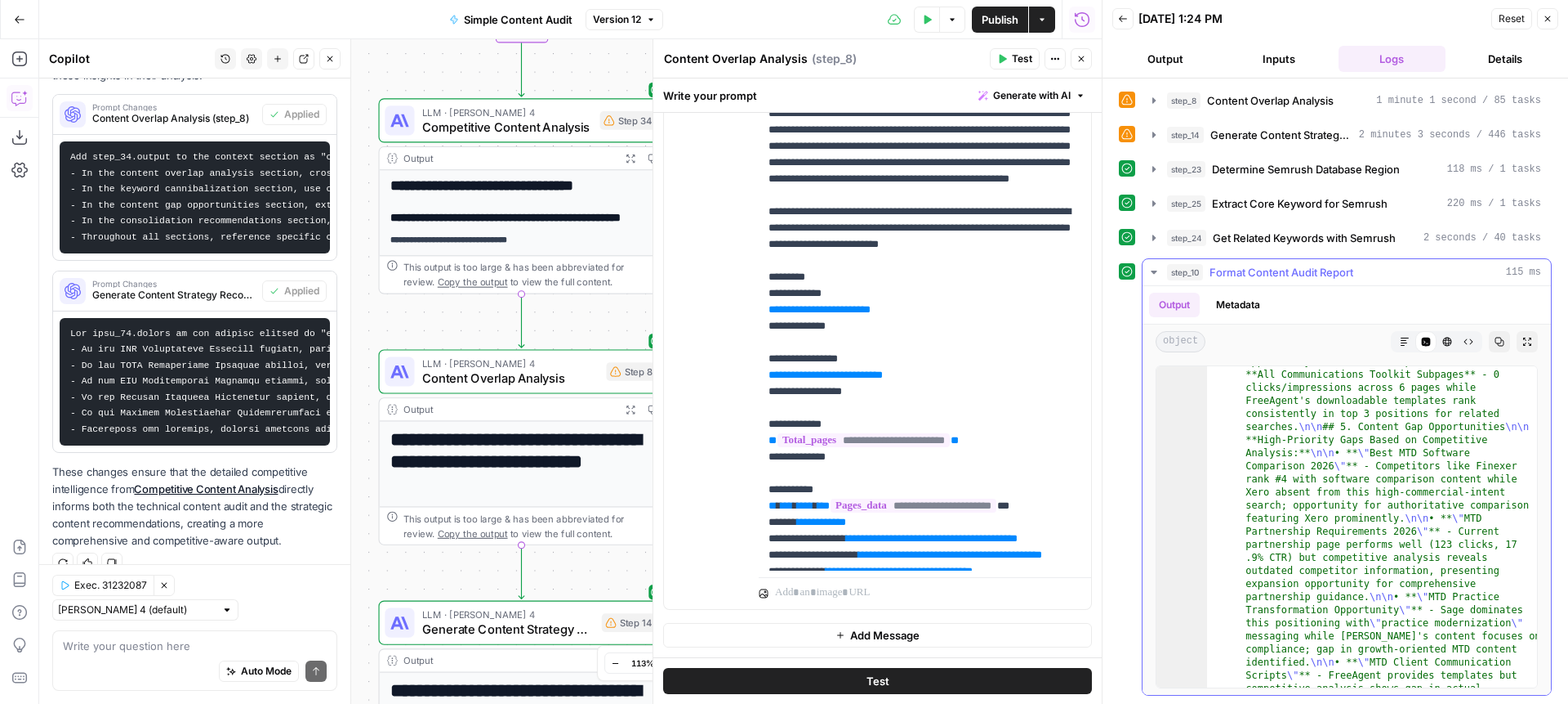
scroll to position [563, 0]
click at [1526, 343] on icon "button" at bounding box center [1527, 342] width 10 height 10
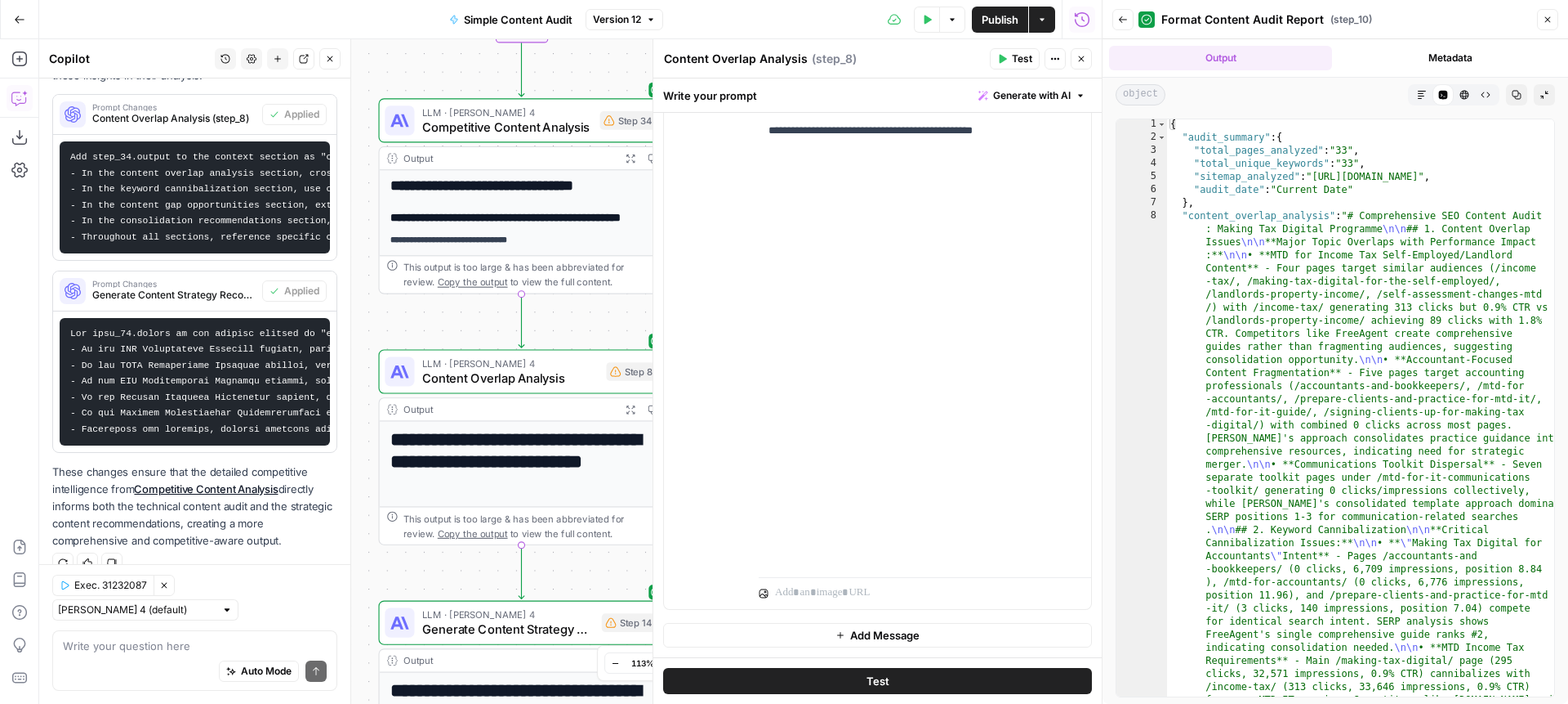
scroll to position [347, 0]
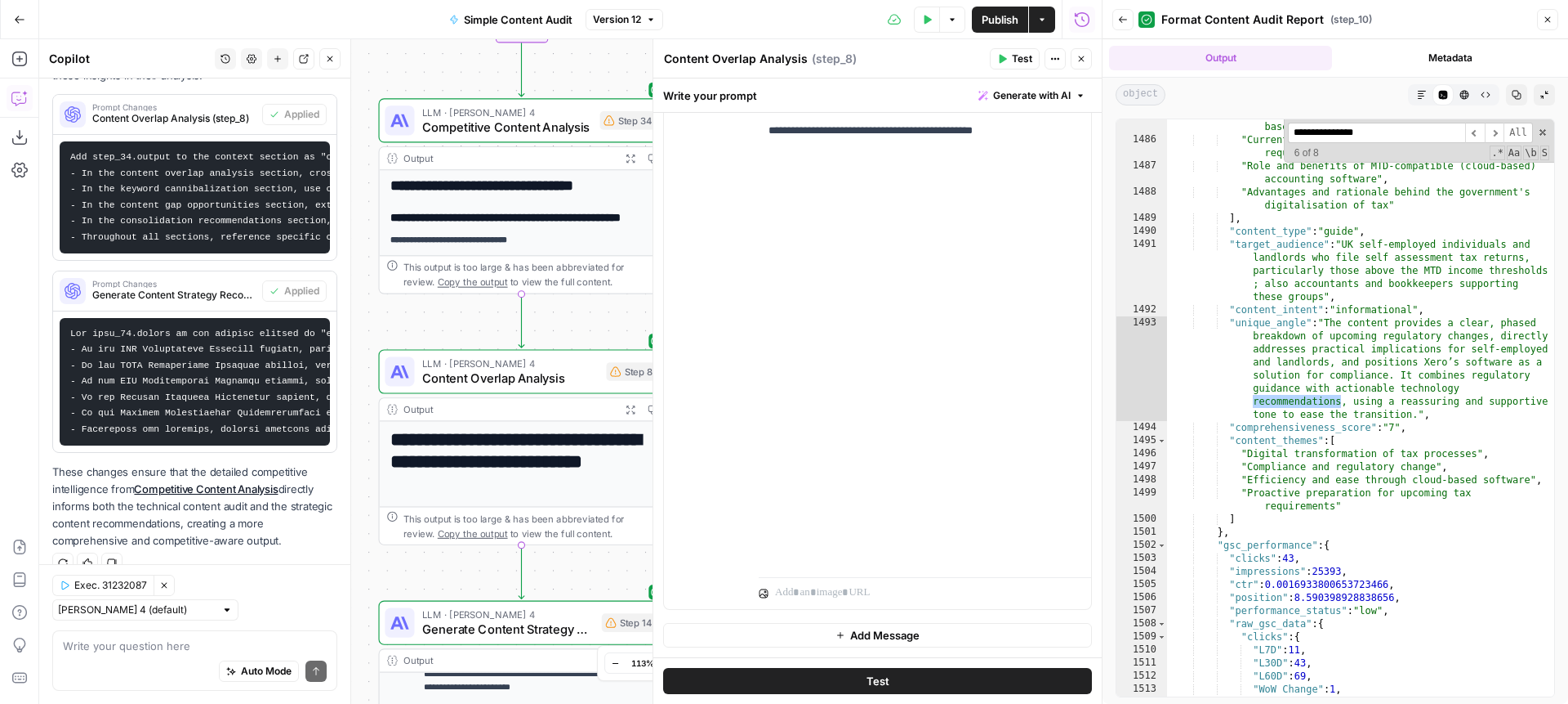
scroll to position [26205, 0]
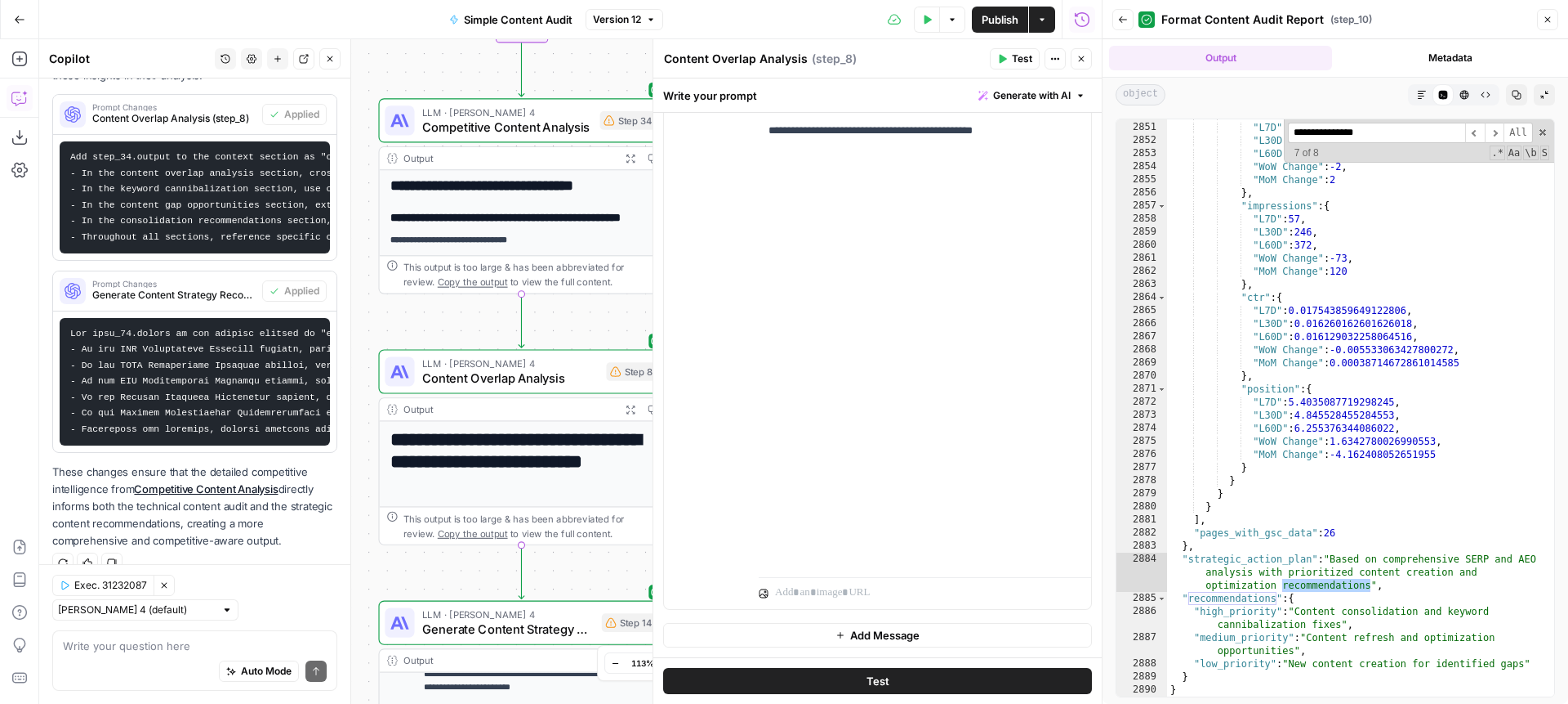
type input "**********"
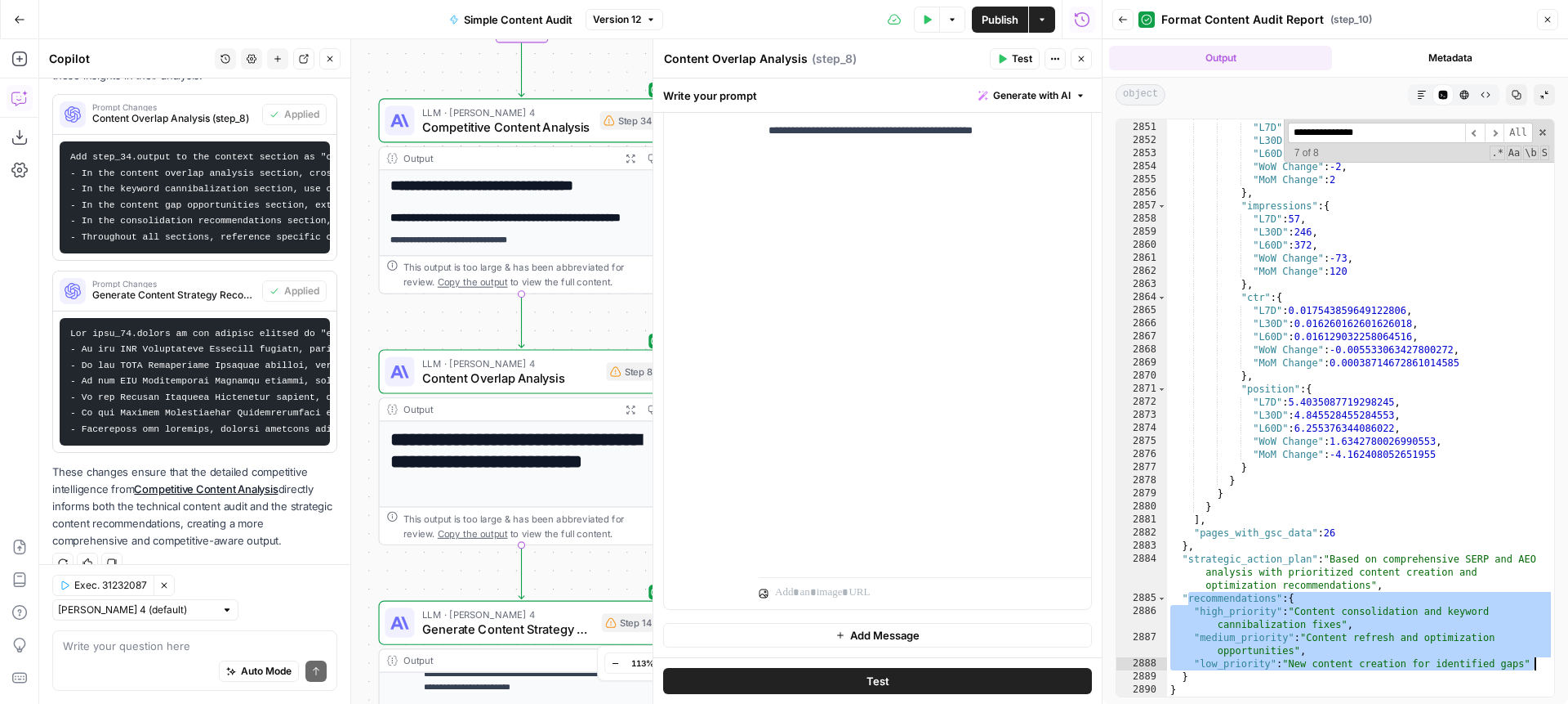
drag, startPoint x: 1187, startPoint y: 600, endPoint x: 1537, endPoint y: 664, distance: 355.8
click at [1537, 664] on div "**********" at bounding box center [1335, 407] width 439 height 579
type textarea "**********"
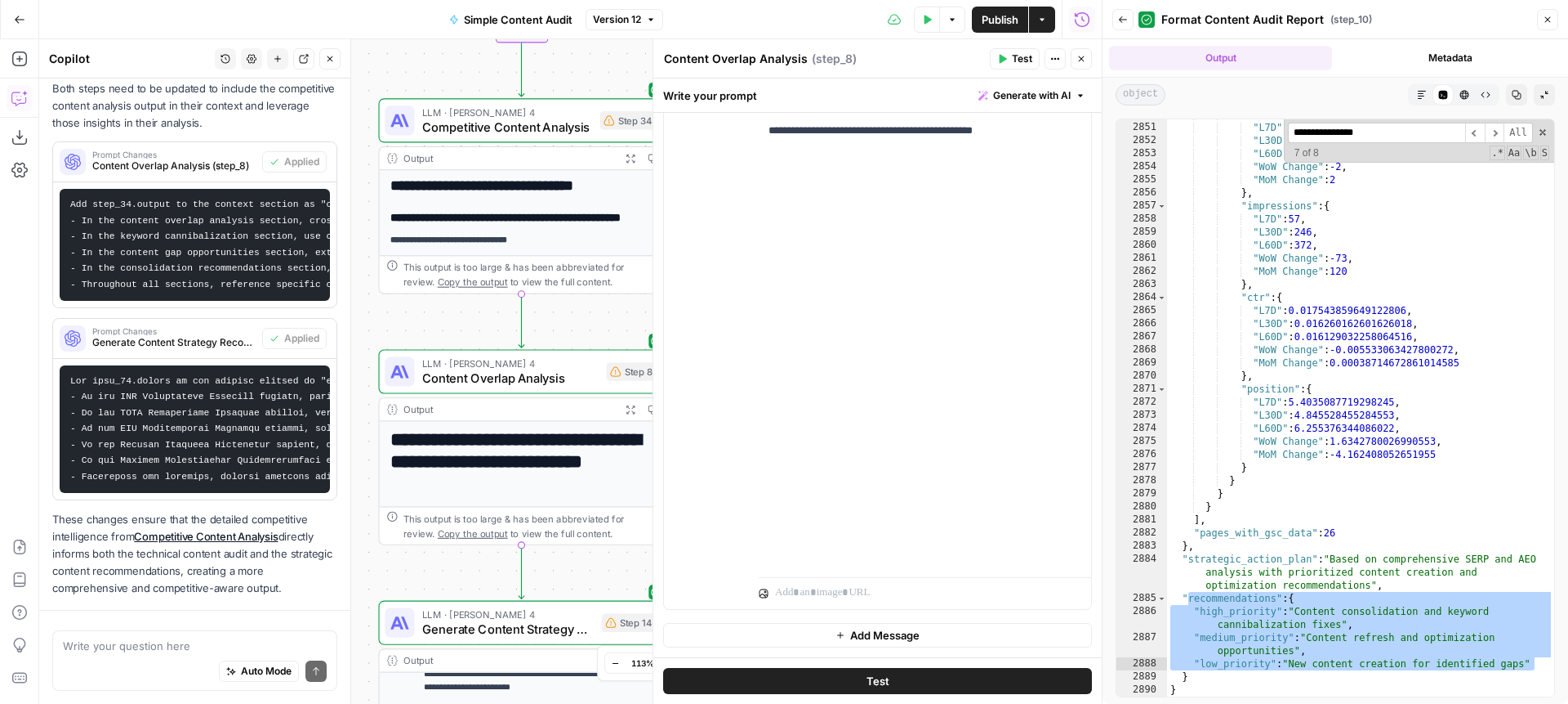
scroll to position [1151, 0]
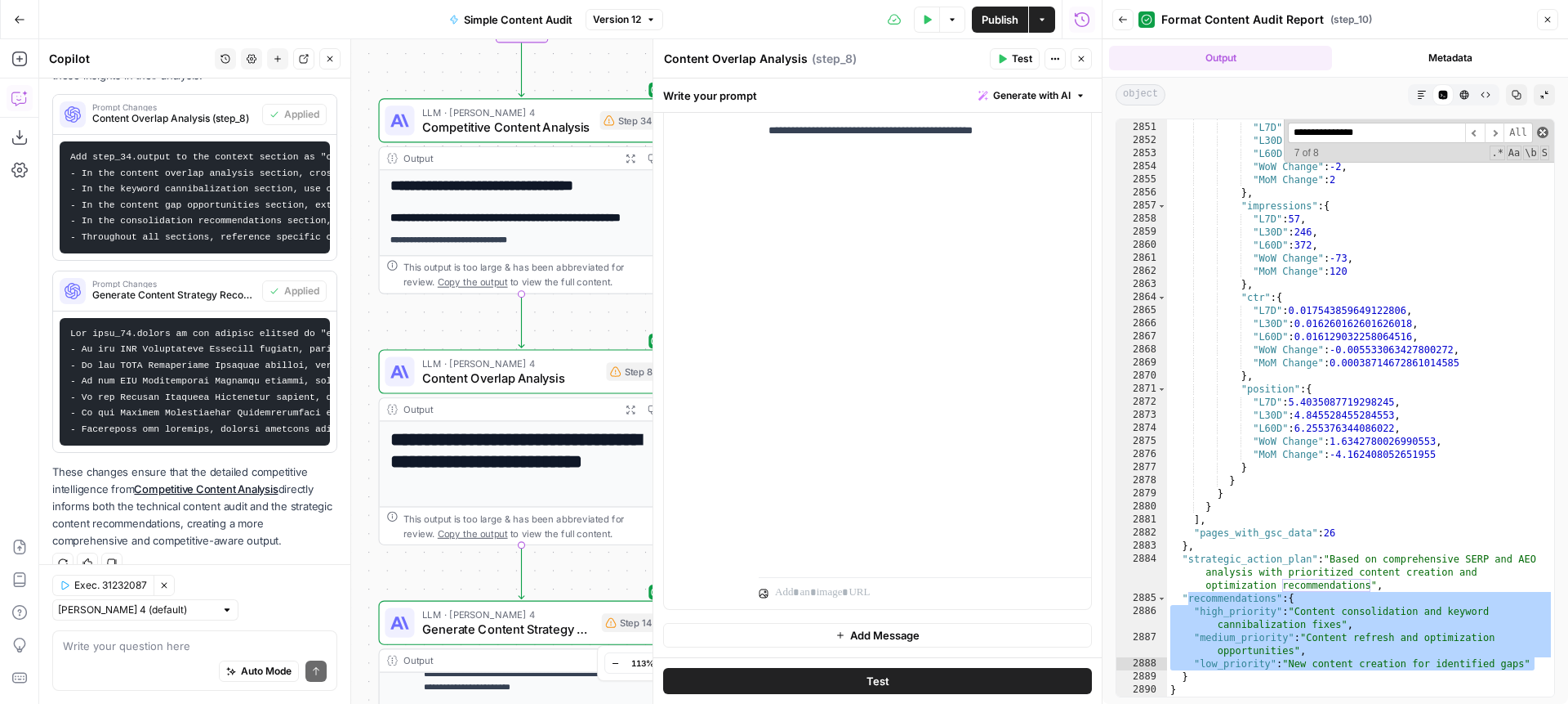
click at [1542, 130] on span at bounding box center [1543, 133] width 12 height 12
click at [1543, 98] on icon "button" at bounding box center [1545, 95] width 8 height 8
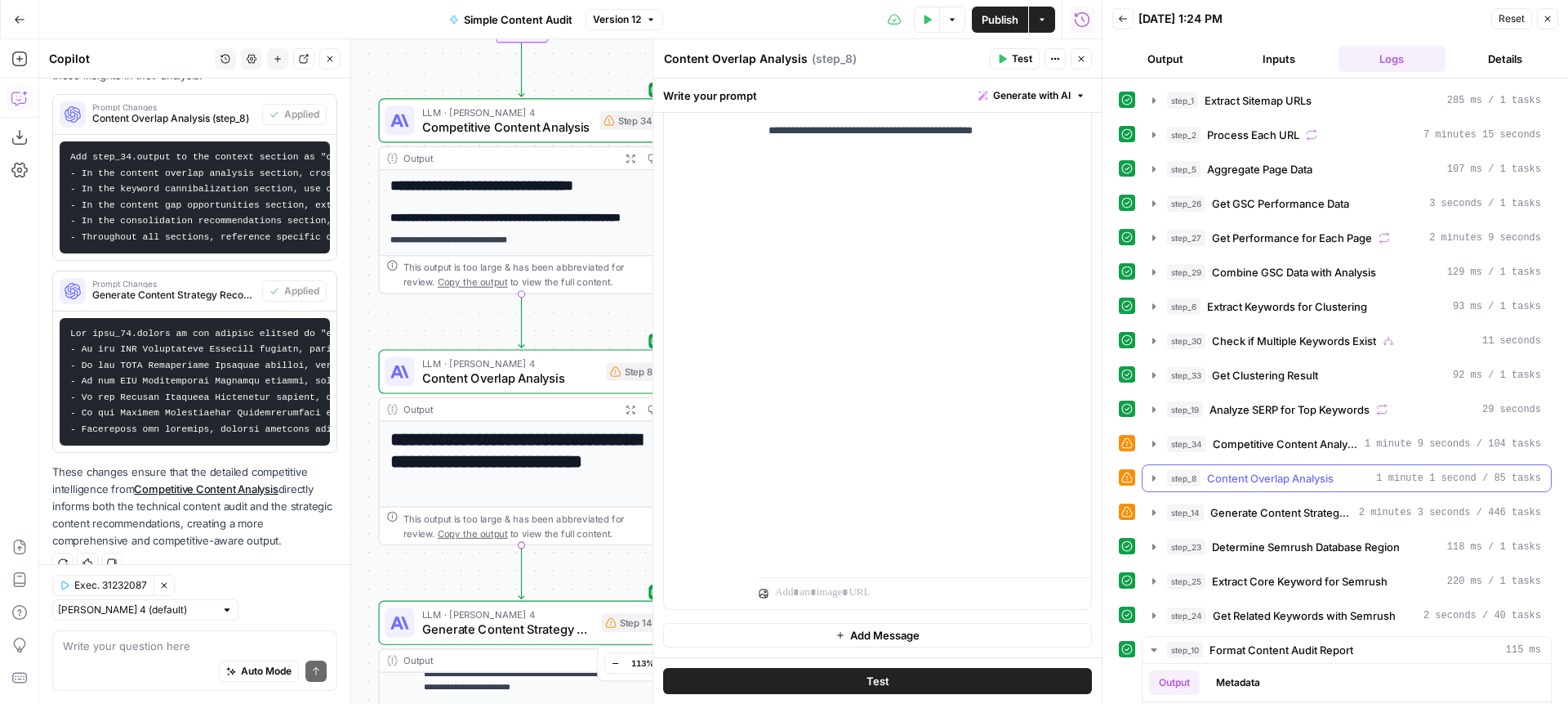
click at [1257, 471] on span "Content Overlap Analysis" at bounding box center [1270, 477] width 127 height 17
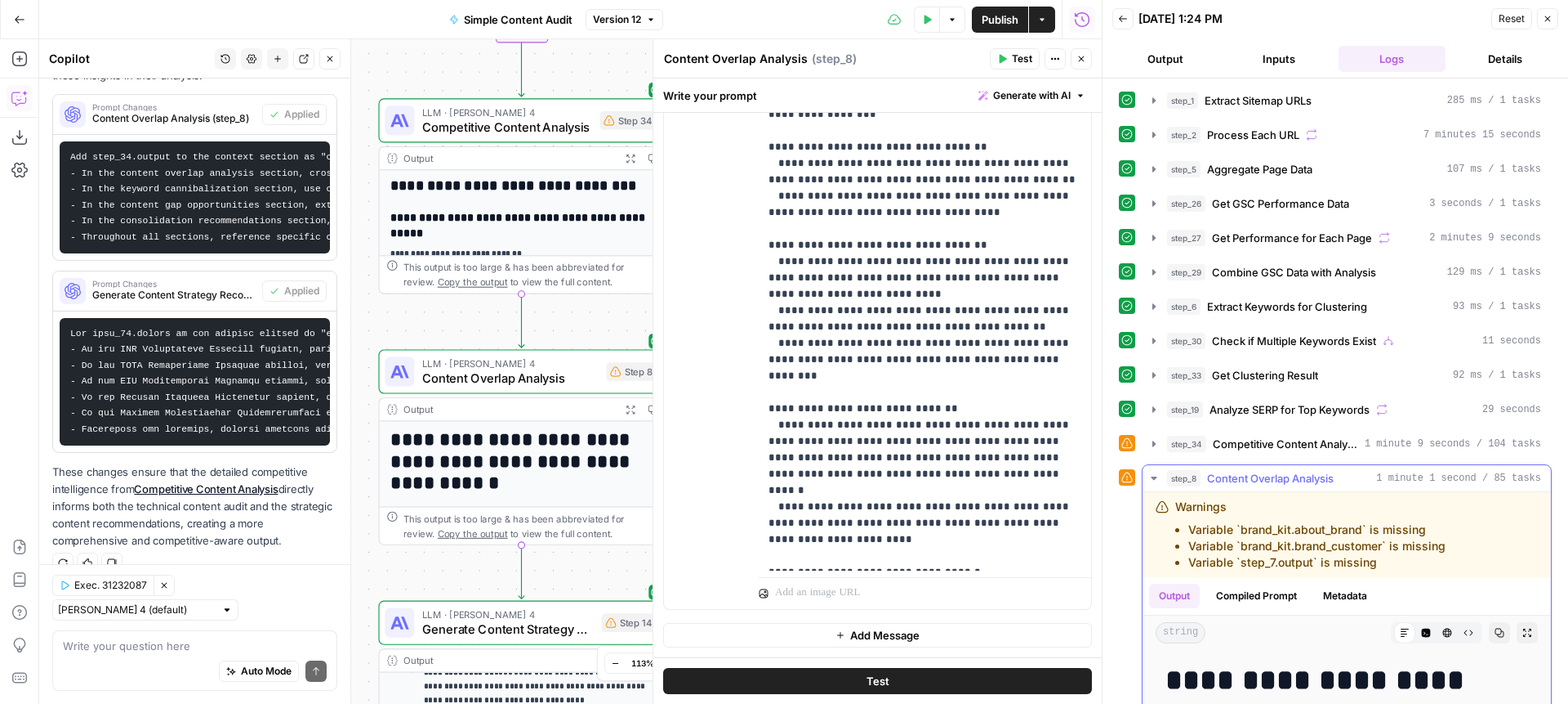
click at [1505, 632] on button "Copy" at bounding box center [1500, 633] width 21 height 21
click at [1152, 479] on icon "button" at bounding box center [1153, 477] width 13 height 13
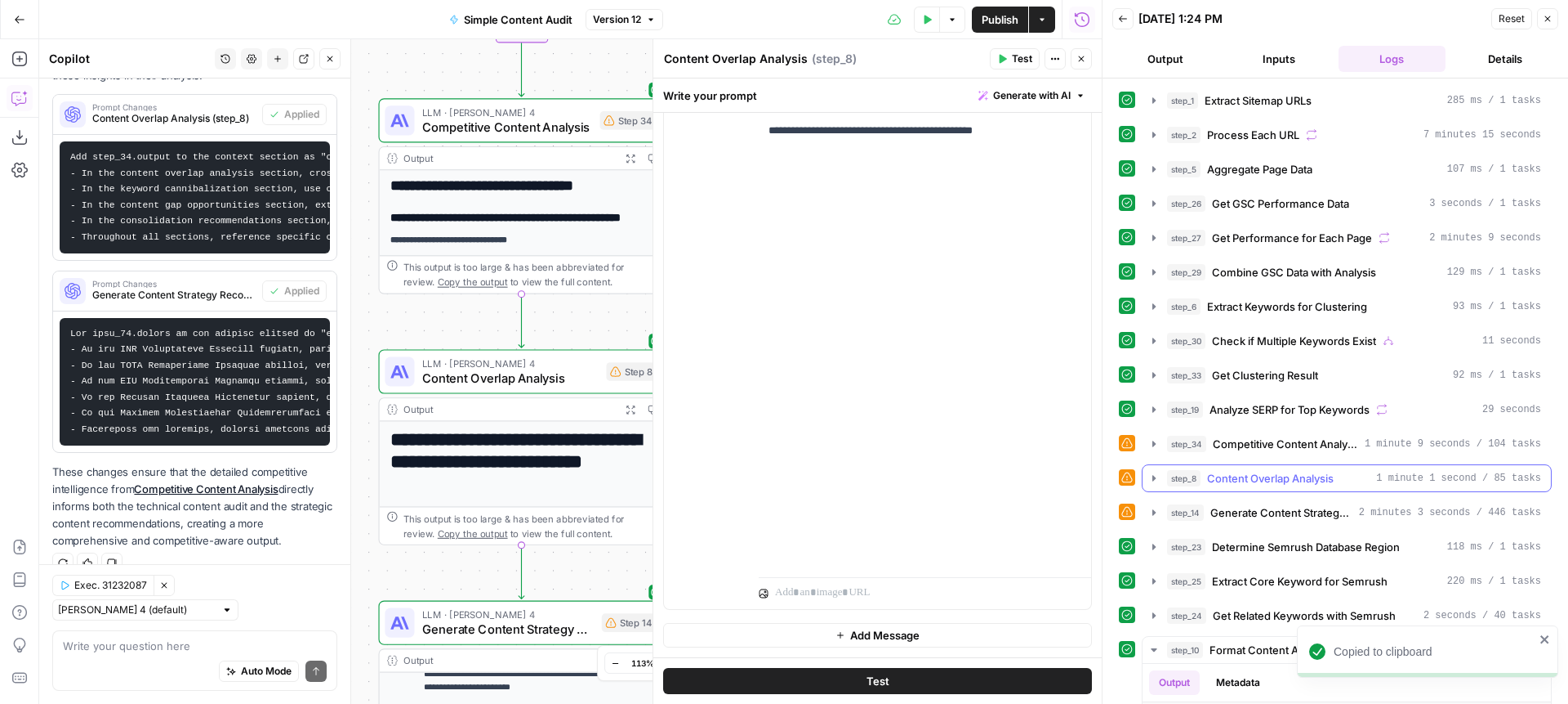
scroll to position [56, 0]
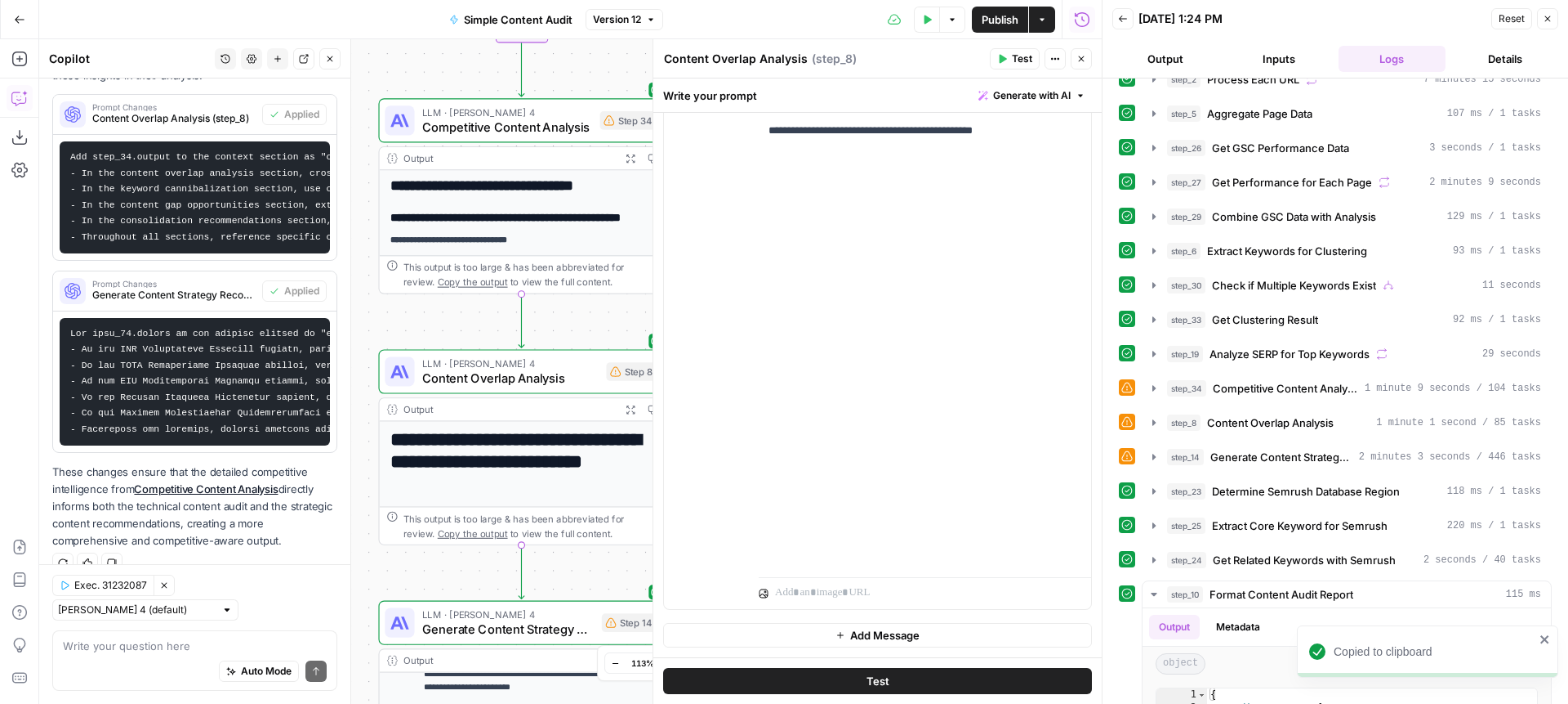
click at [1274, 444] on button "step_14 Generate Content Strategy Recommendations 2 minutes 3 seconds / 446 tas…" at bounding box center [1347, 457] width 409 height 26
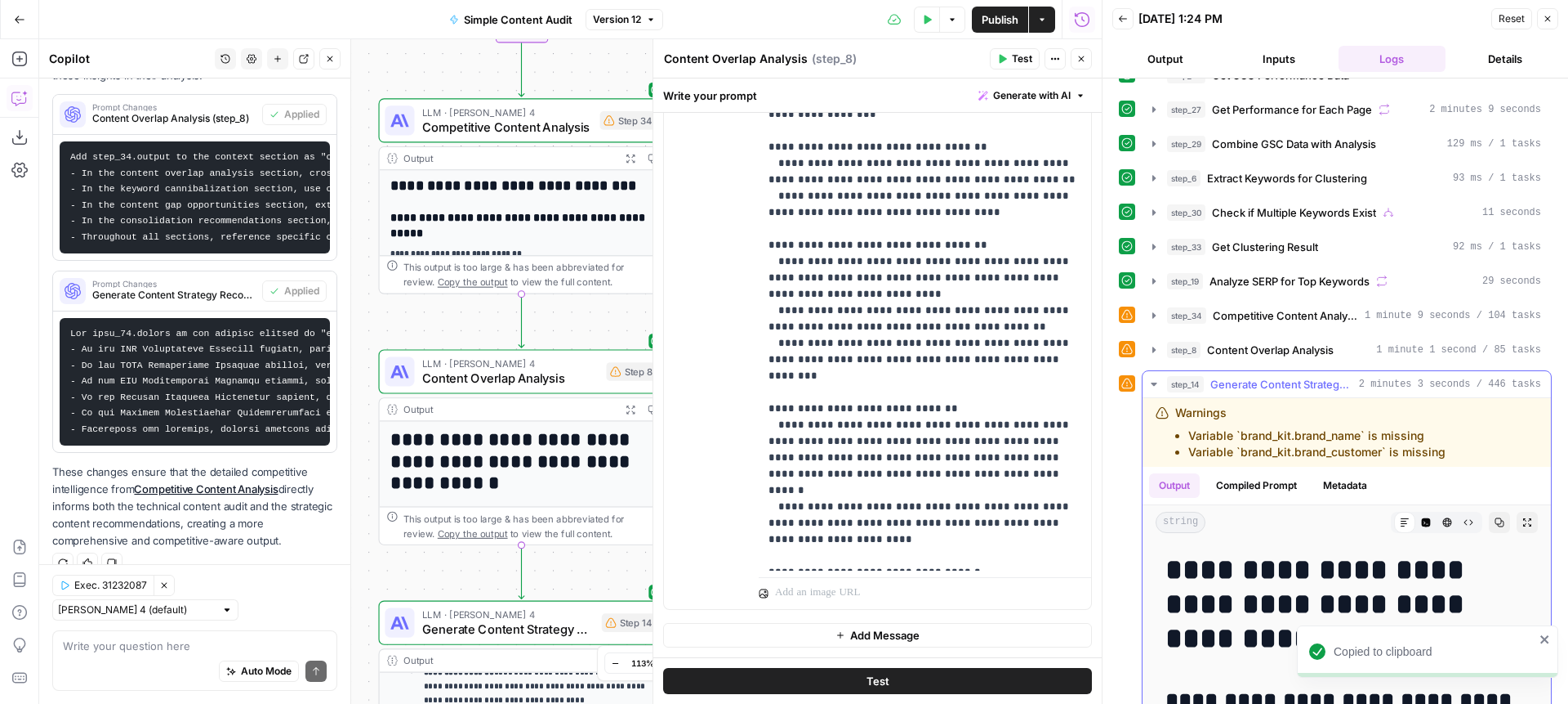
scroll to position [132, 0]
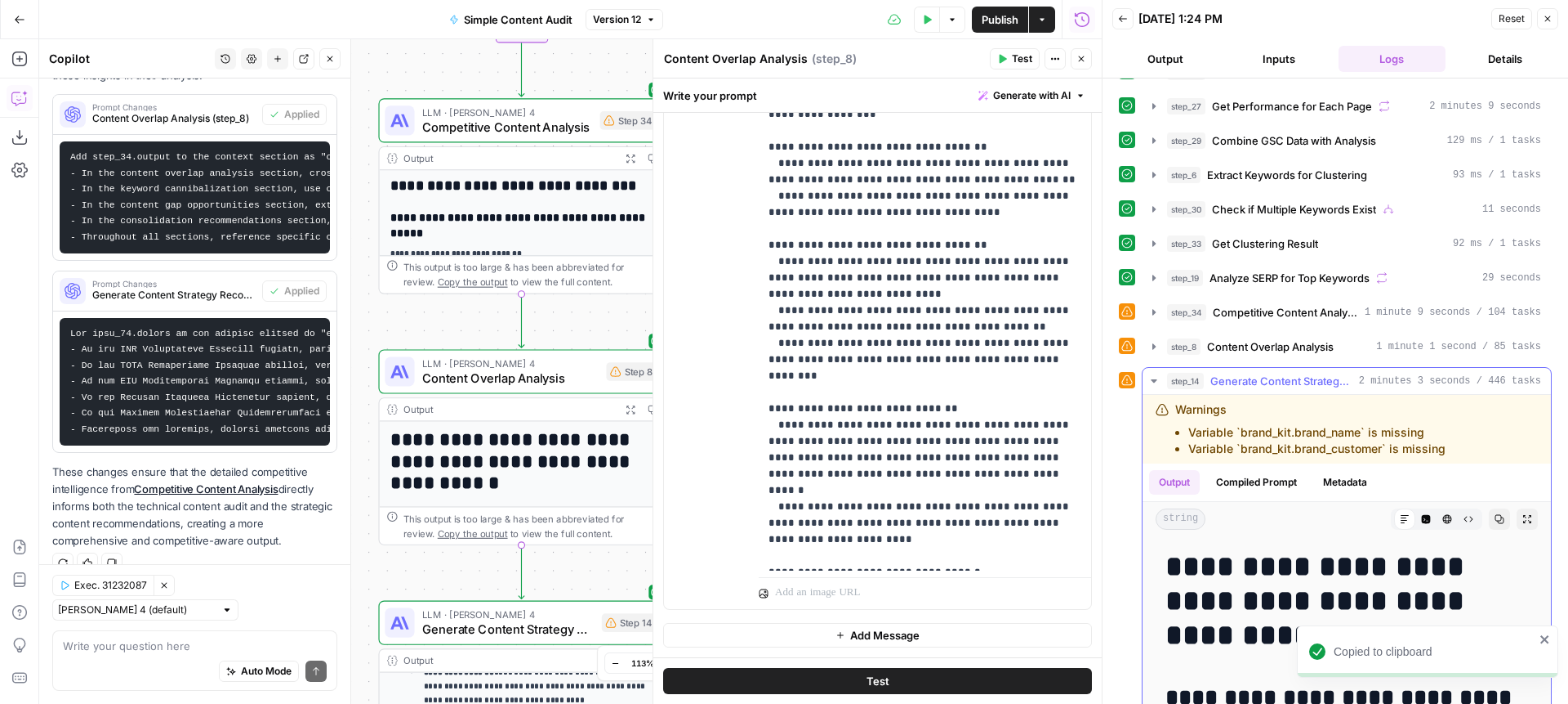
click at [1495, 515] on icon "button" at bounding box center [1500, 519] width 10 height 10
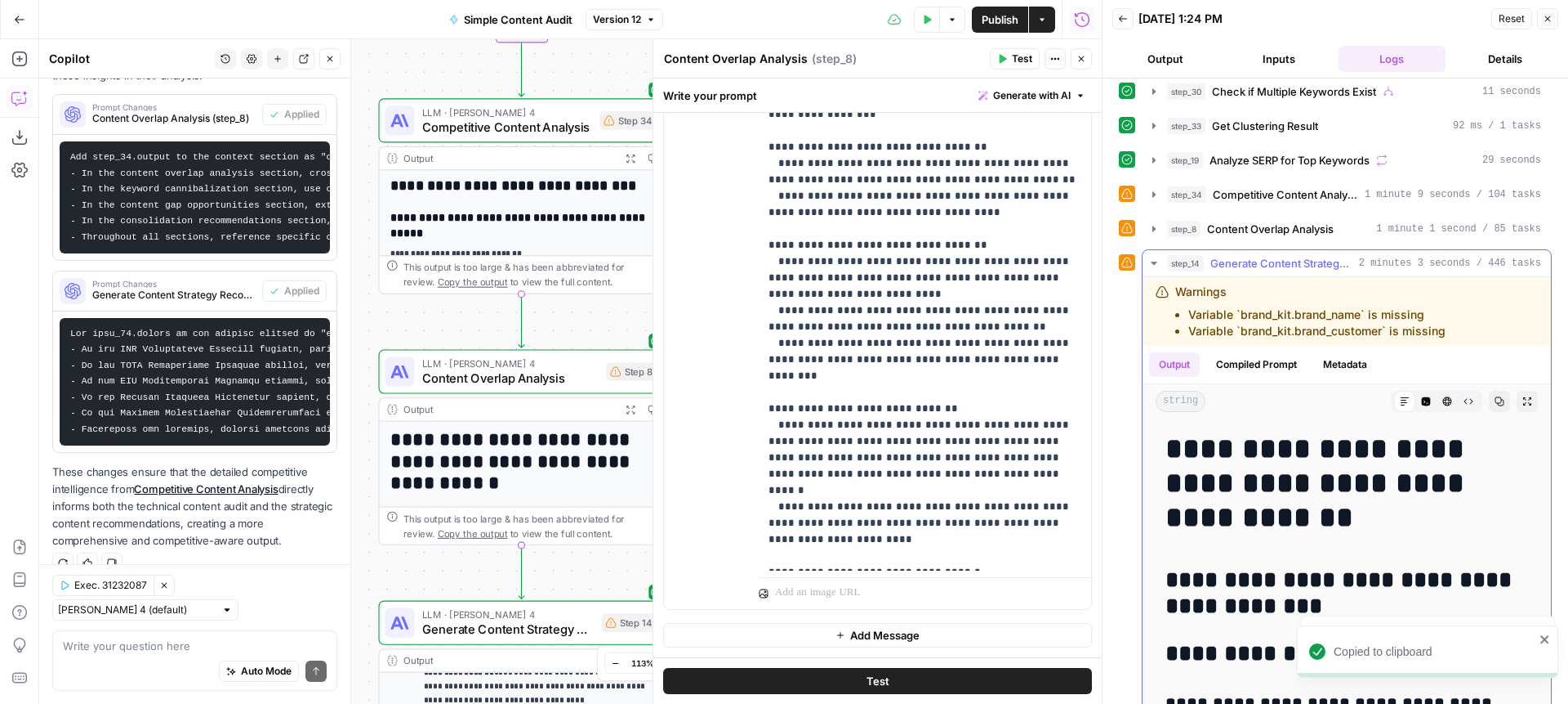
scroll to position [304, 0]
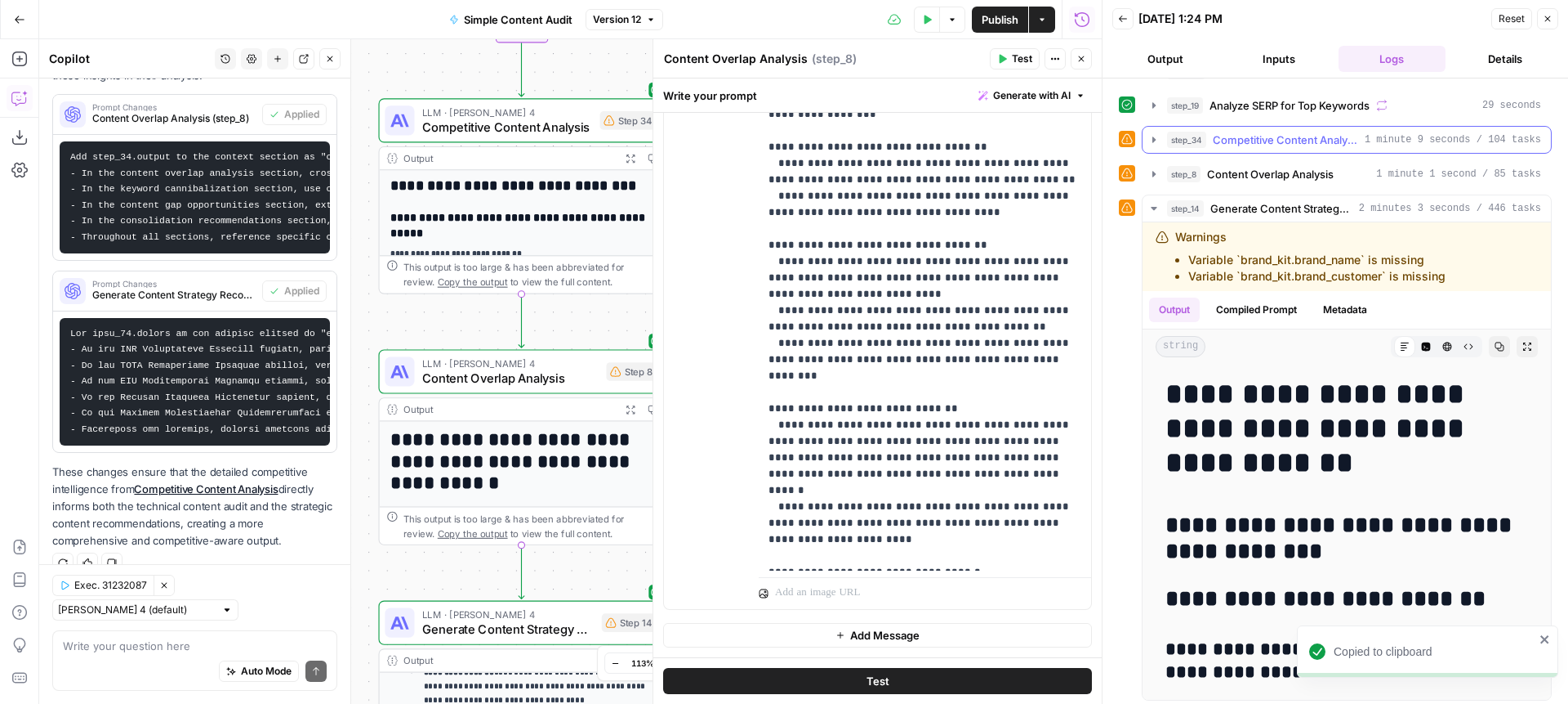
click at [1259, 143] on span "Competitive Content Analysis" at bounding box center [1285, 140] width 145 height 17
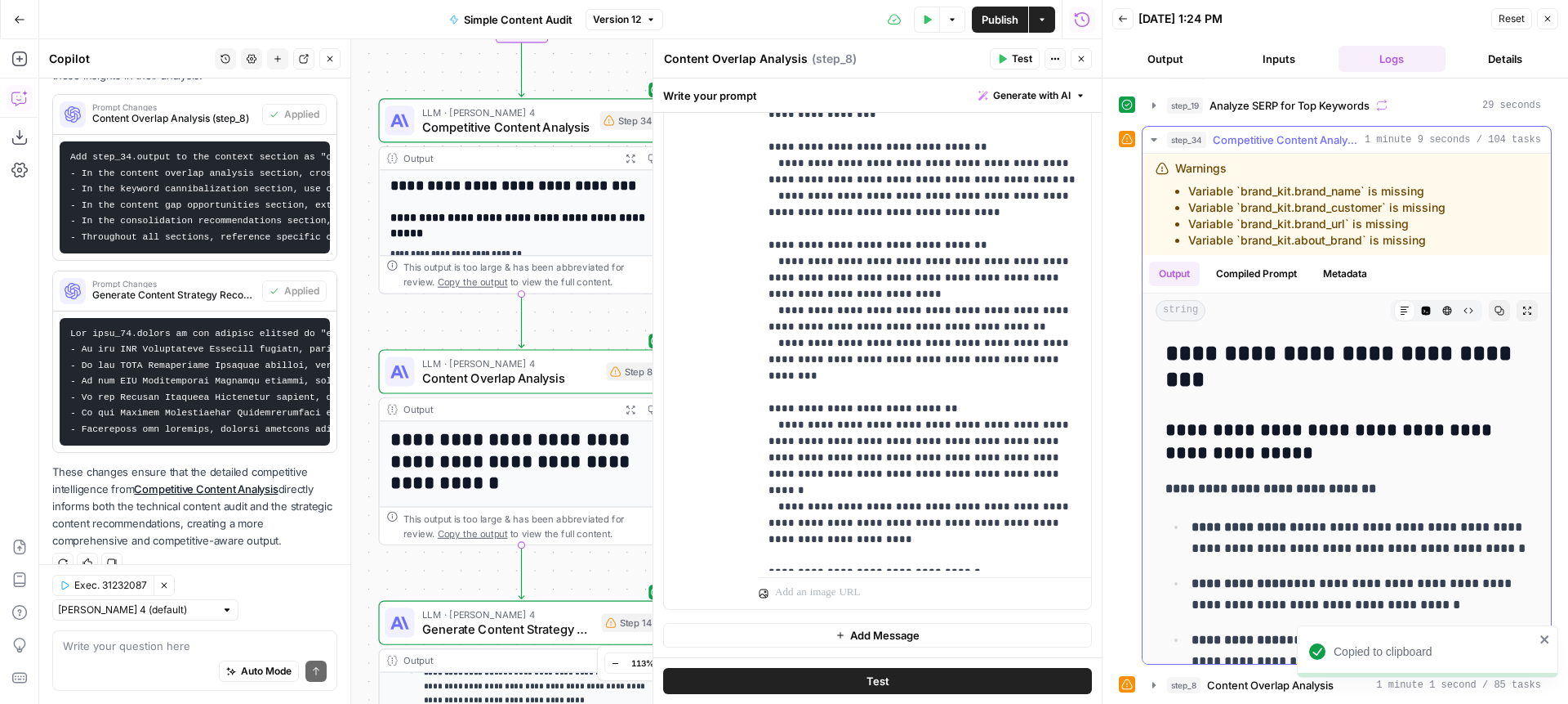
click at [1507, 304] on button "Copy" at bounding box center [1500, 311] width 21 height 21
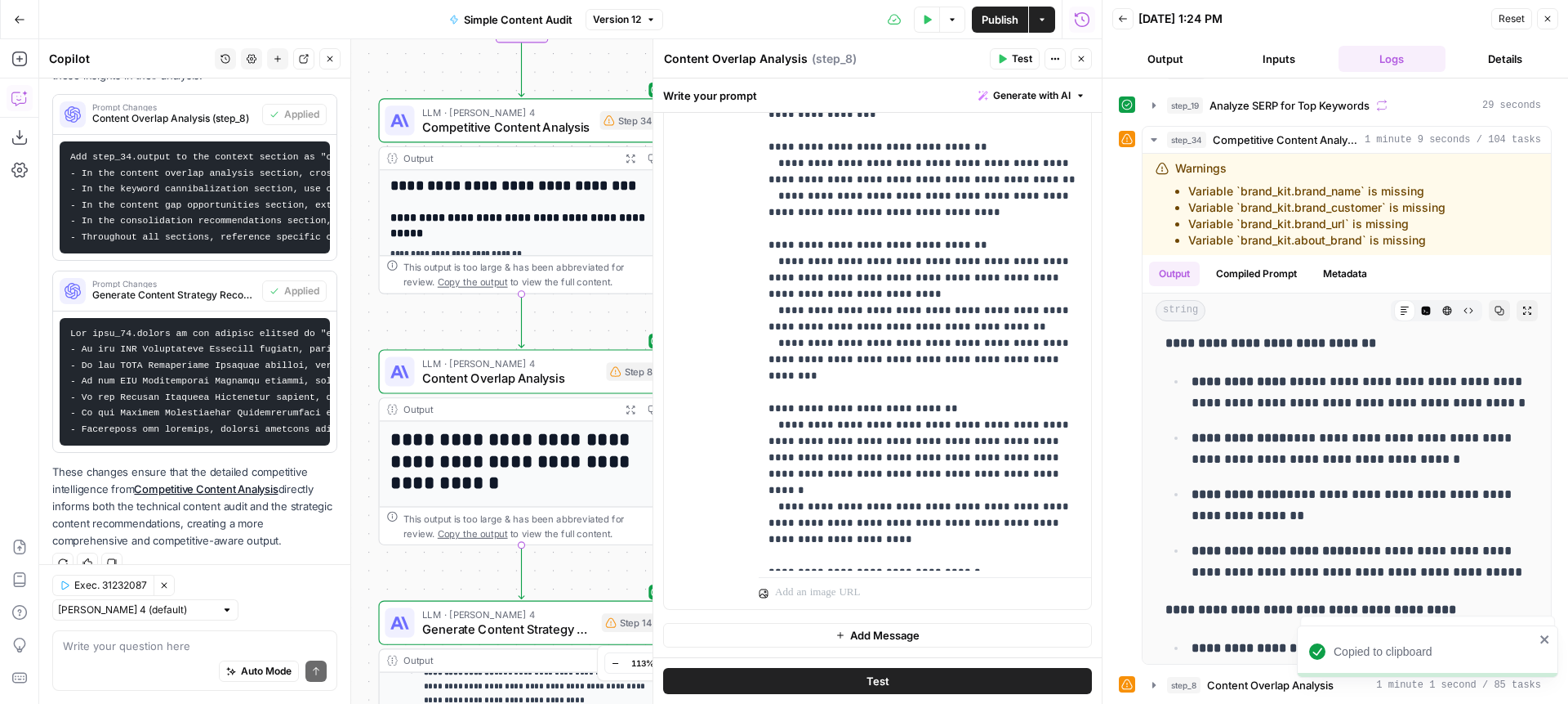
scroll to position [148, 0]
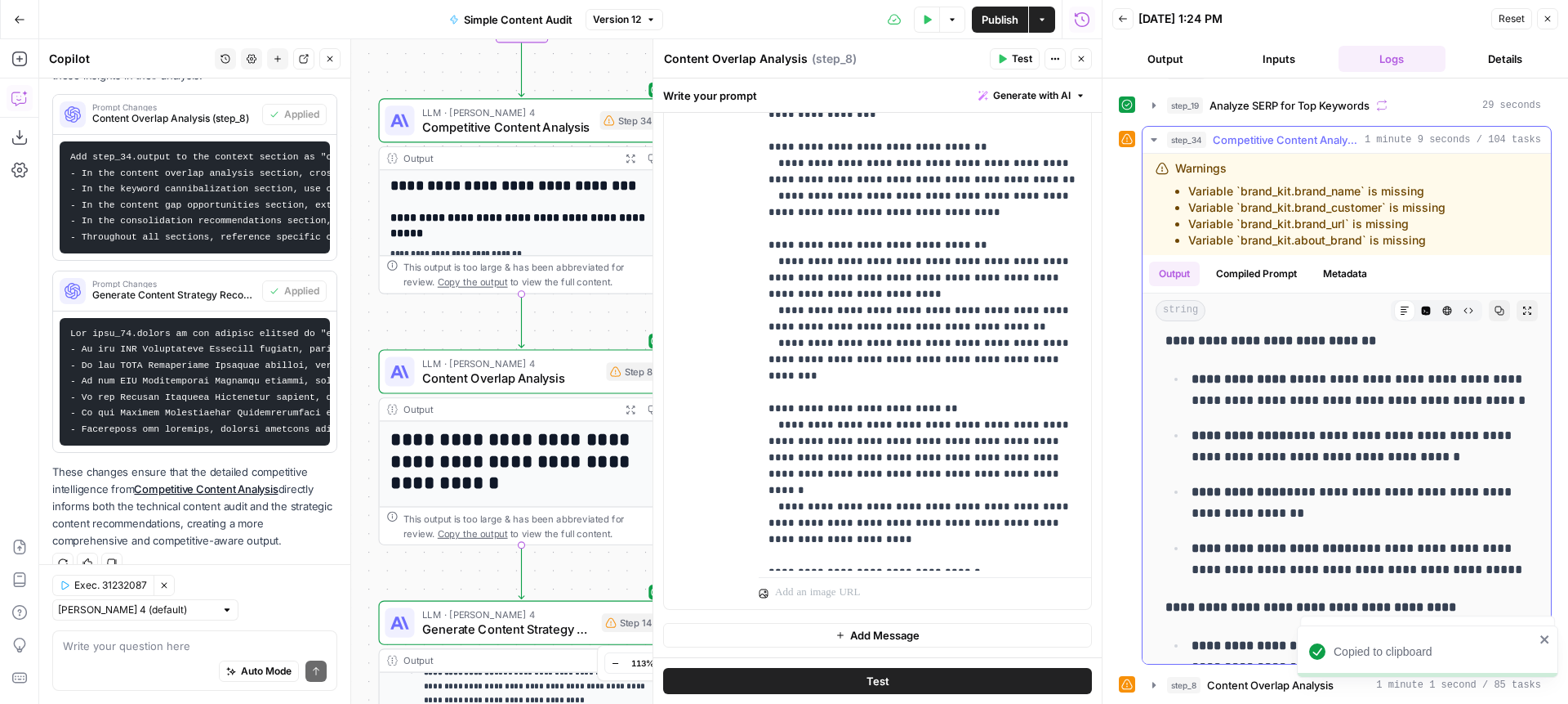
click at [1501, 311] on icon "button" at bounding box center [1500, 311] width 10 height 10
click at [1270, 143] on span "Competitive Content Analysis" at bounding box center [1285, 140] width 145 height 17
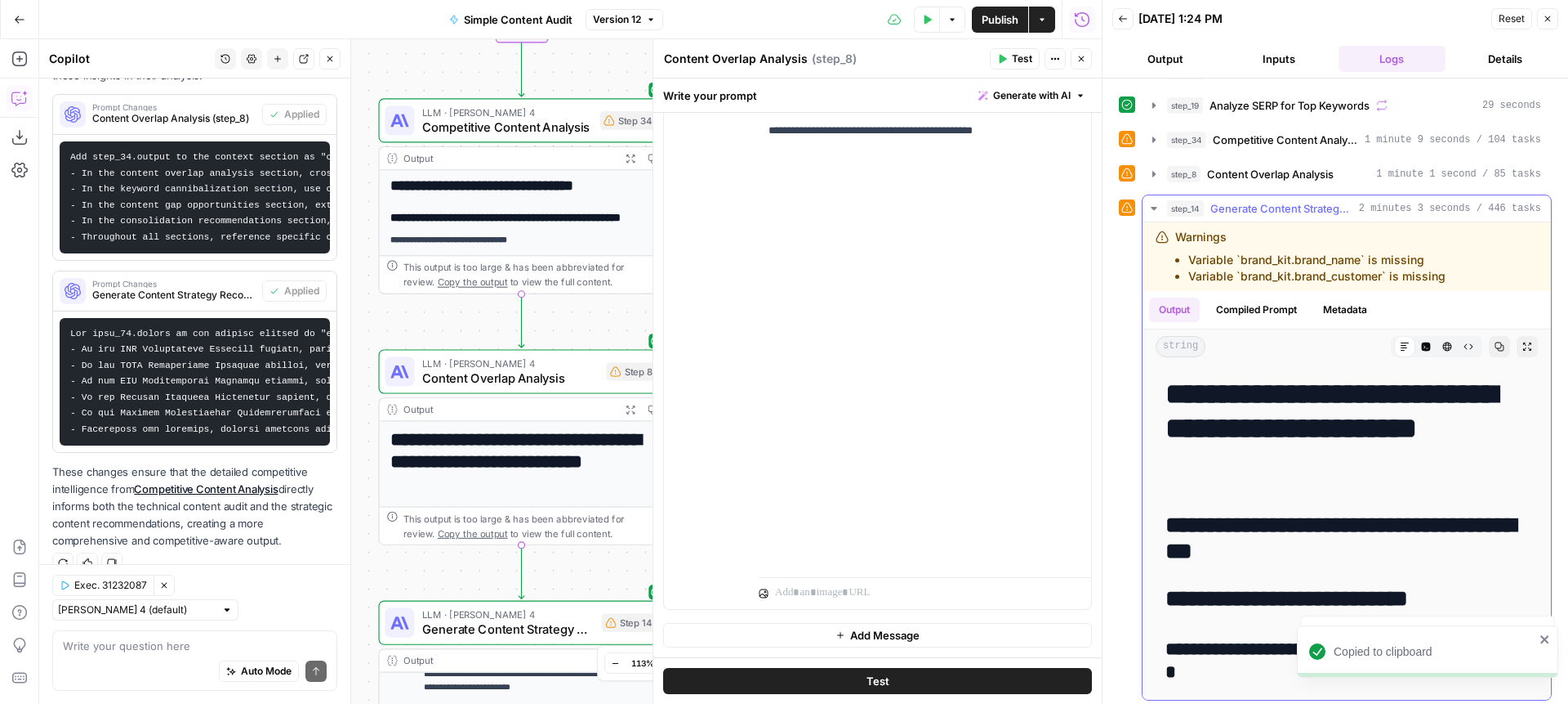
click at [1258, 213] on span "Generate Content Strategy Recommendations" at bounding box center [1282, 208] width 142 height 17
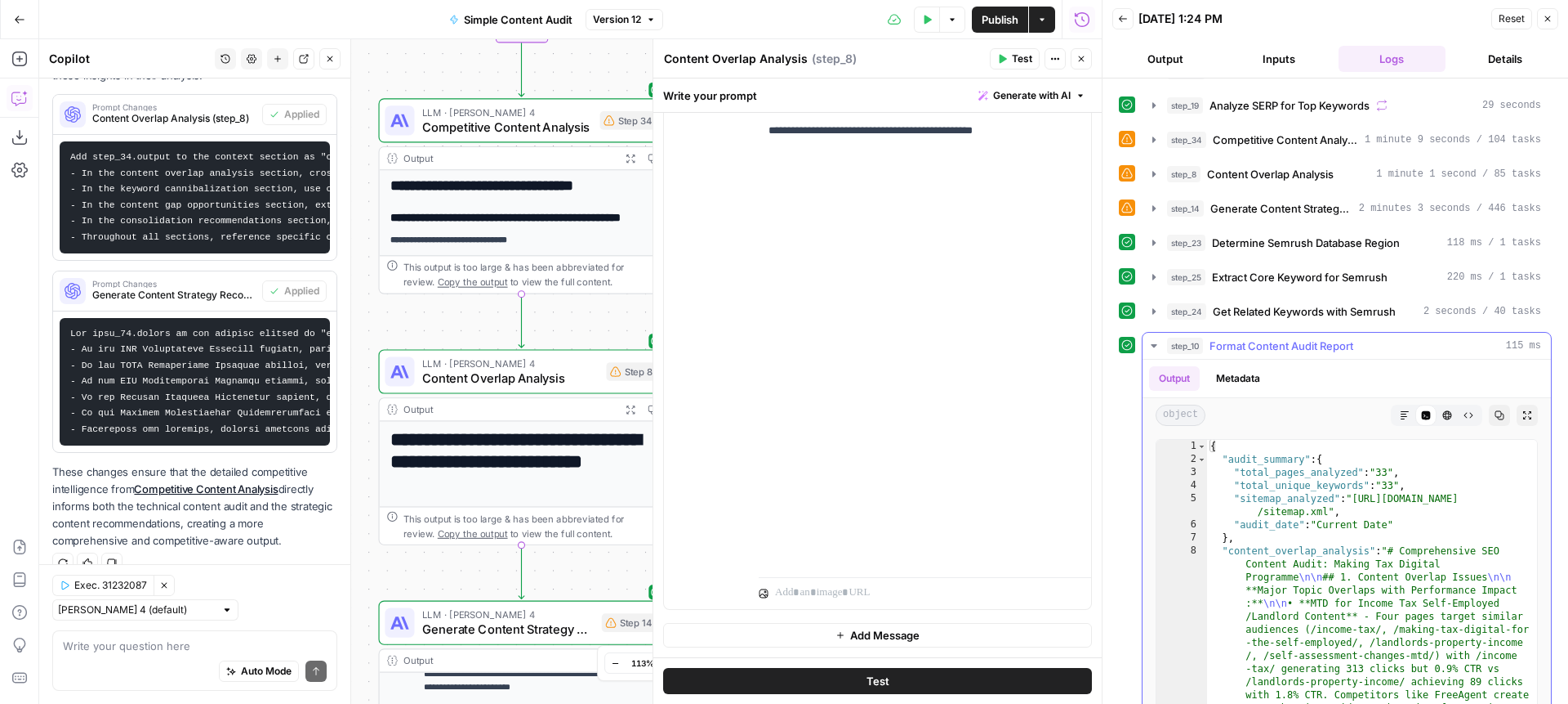
click at [1527, 414] on icon "button" at bounding box center [1527, 415] width 10 height 10
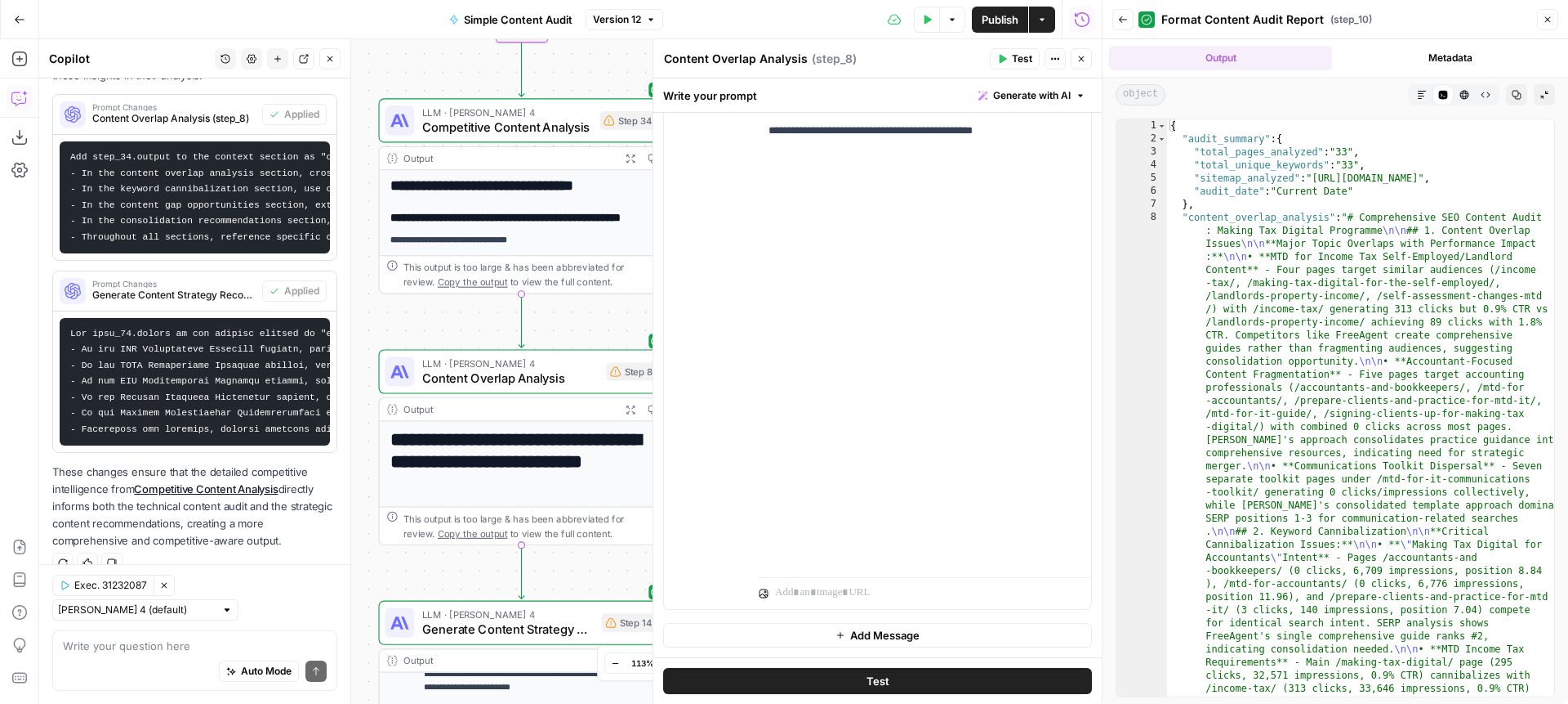
click at [1419, 98] on icon "button" at bounding box center [1422, 95] width 8 height 8
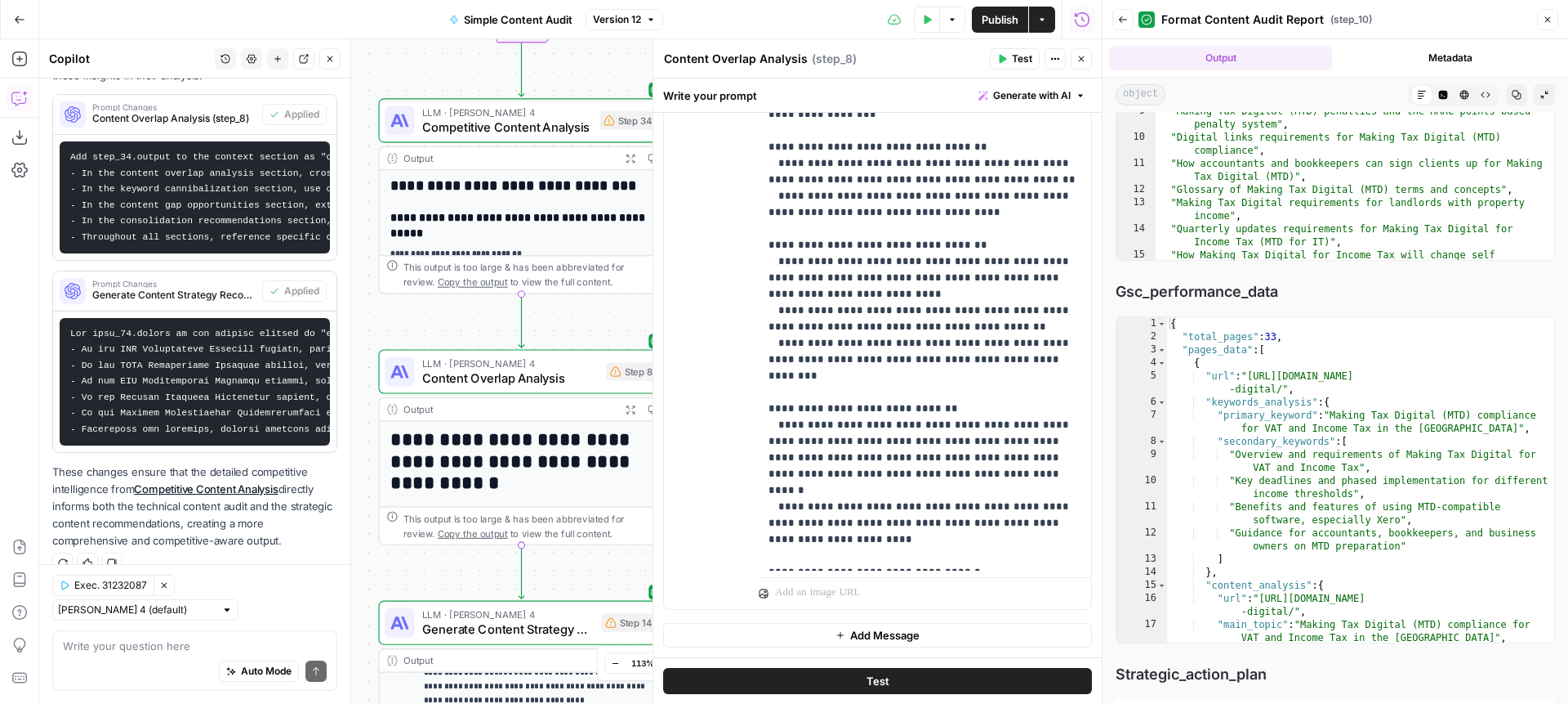
scroll to position [19495, 0]
type textarea "**********"
click at [1226, 319] on div "{ "total_pages" : 33 , "pages_data" : [ { "url" : "https://www.xero.com/uk/prog…" at bounding box center [1360, 496] width 387 height 353
click at [1519, 328] on span "Copy" at bounding box center [1529, 335] width 24 height 15
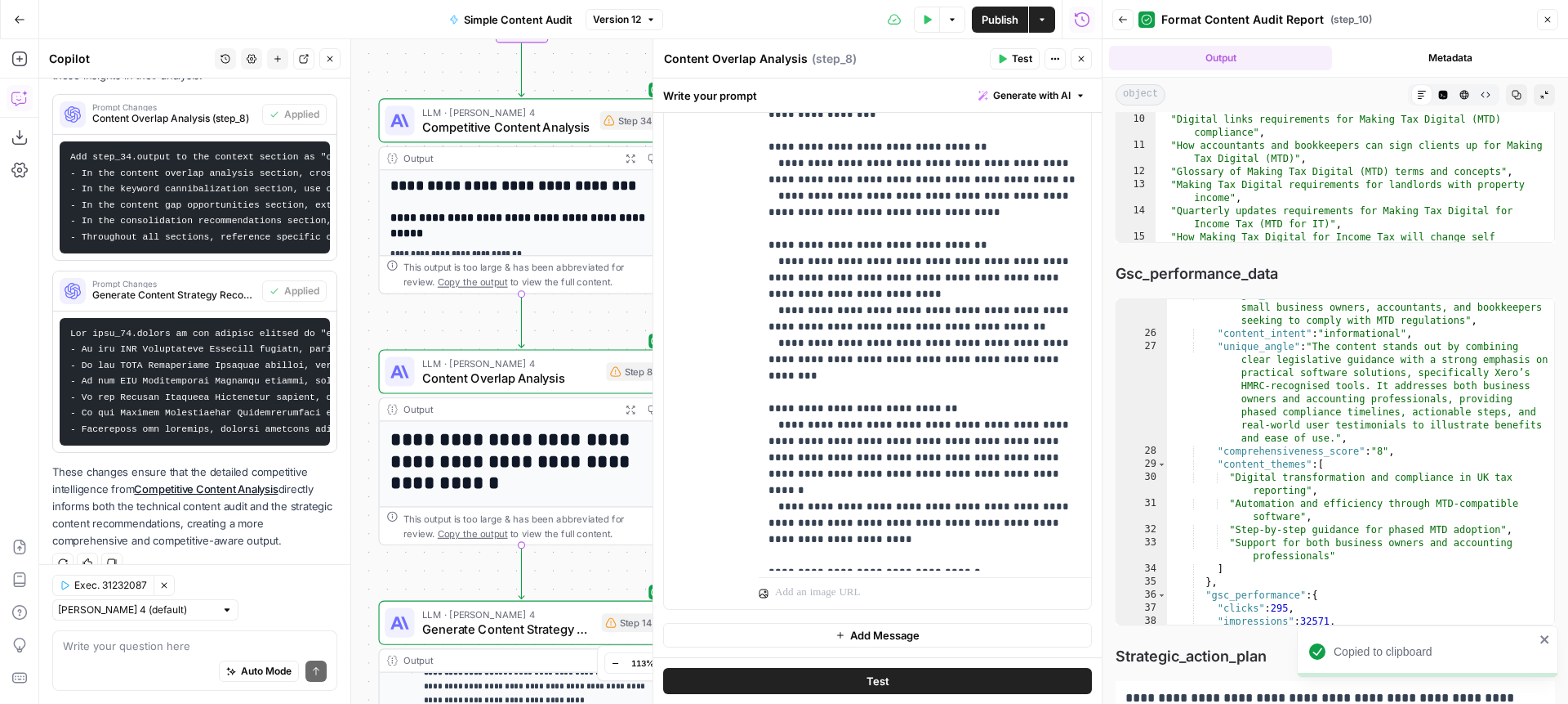
scroll to position [19610, 0]
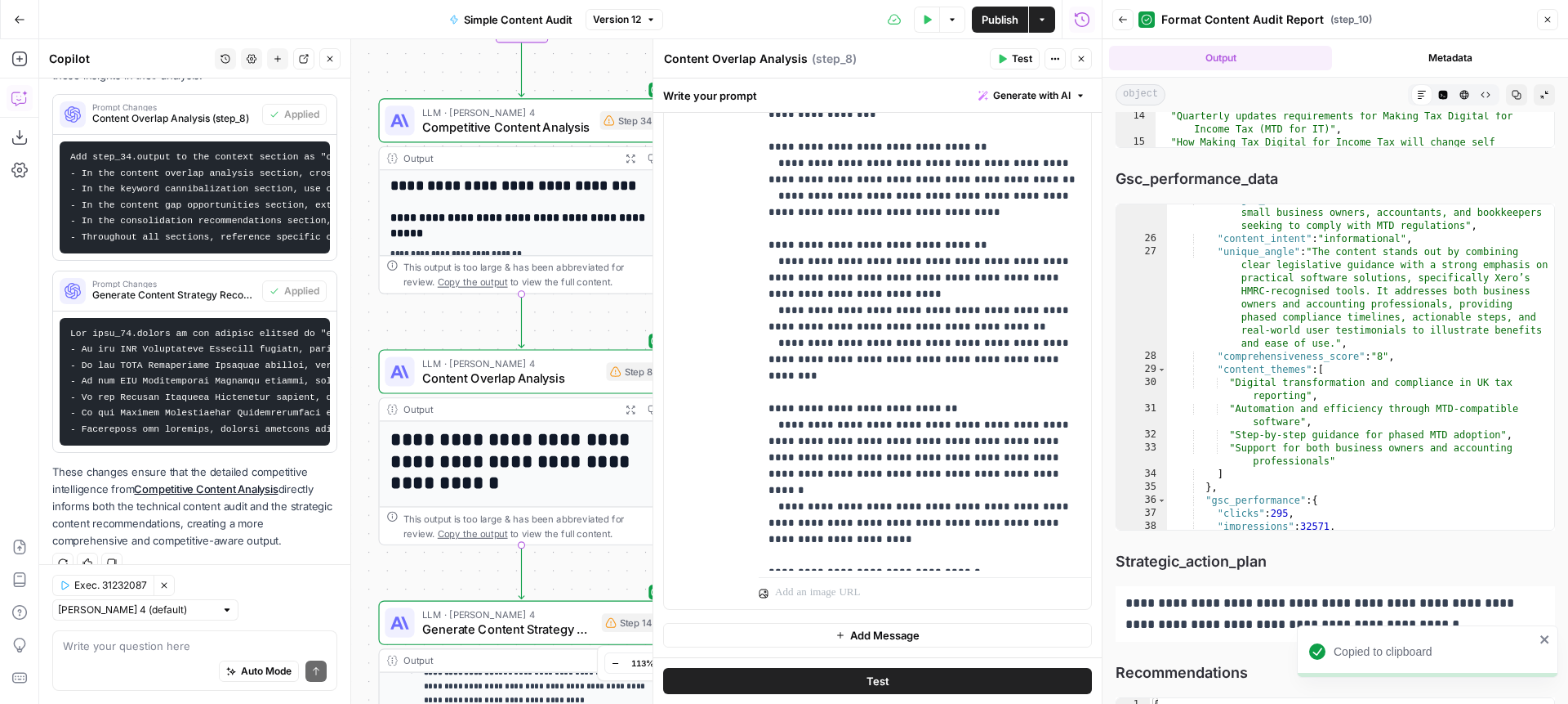
click at [1542, 641] on icon "close" at bounding box center [1545, 639] width 8 height 8
click at [1533, 703] on span "Copy" at bounding box center [1529, 714] width 24 height 15
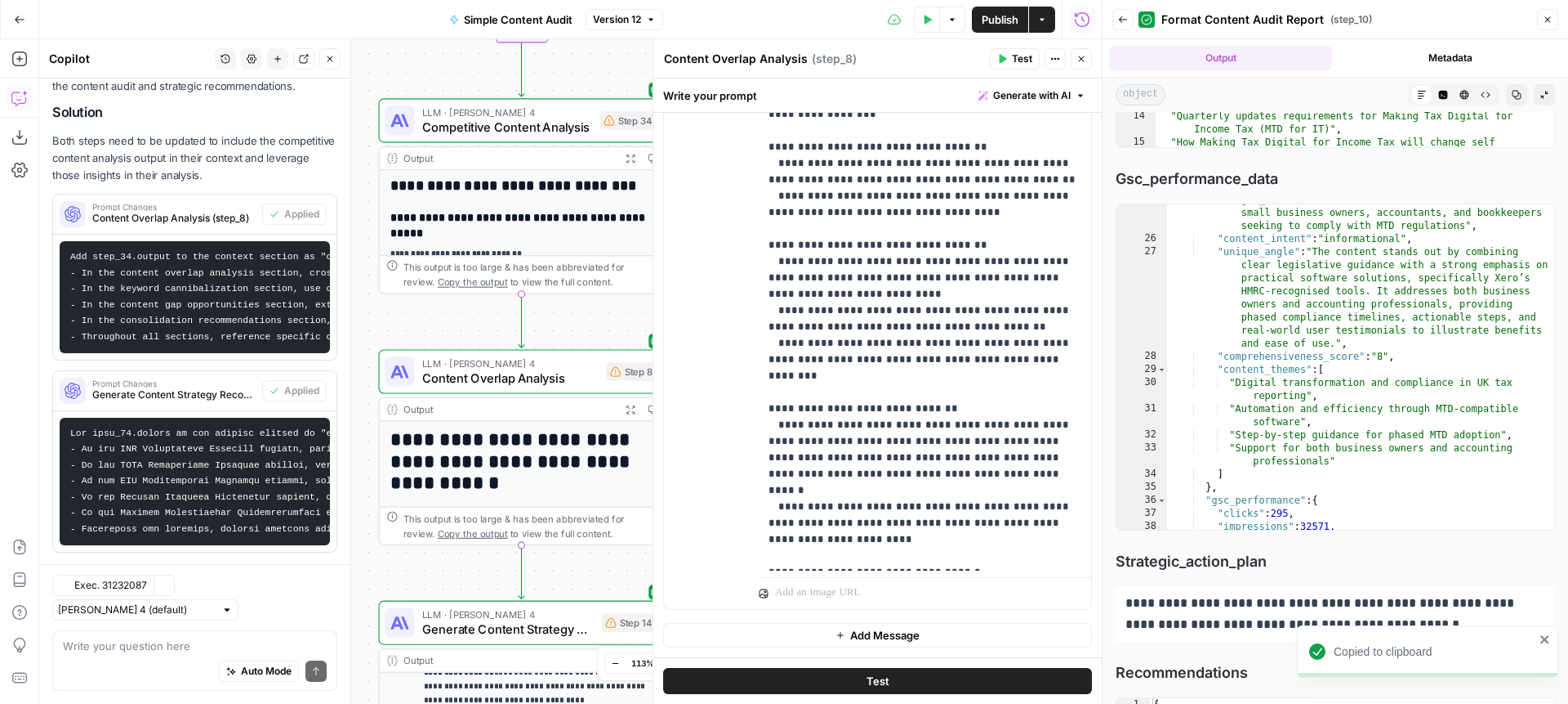
scroll to position [1151, 0]
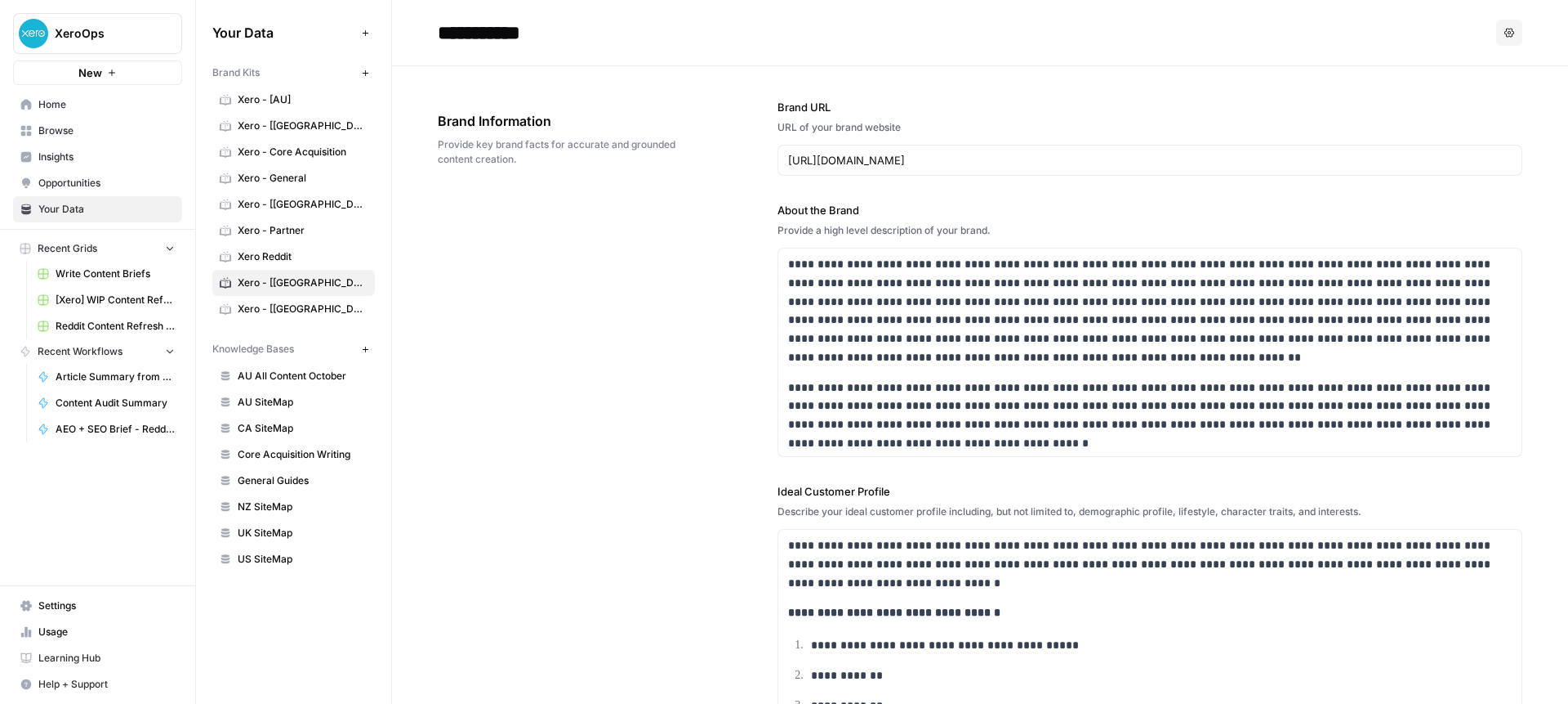
click at [52, 138] on span "Browse" at bounding box center [106, 130] width 137 height 15
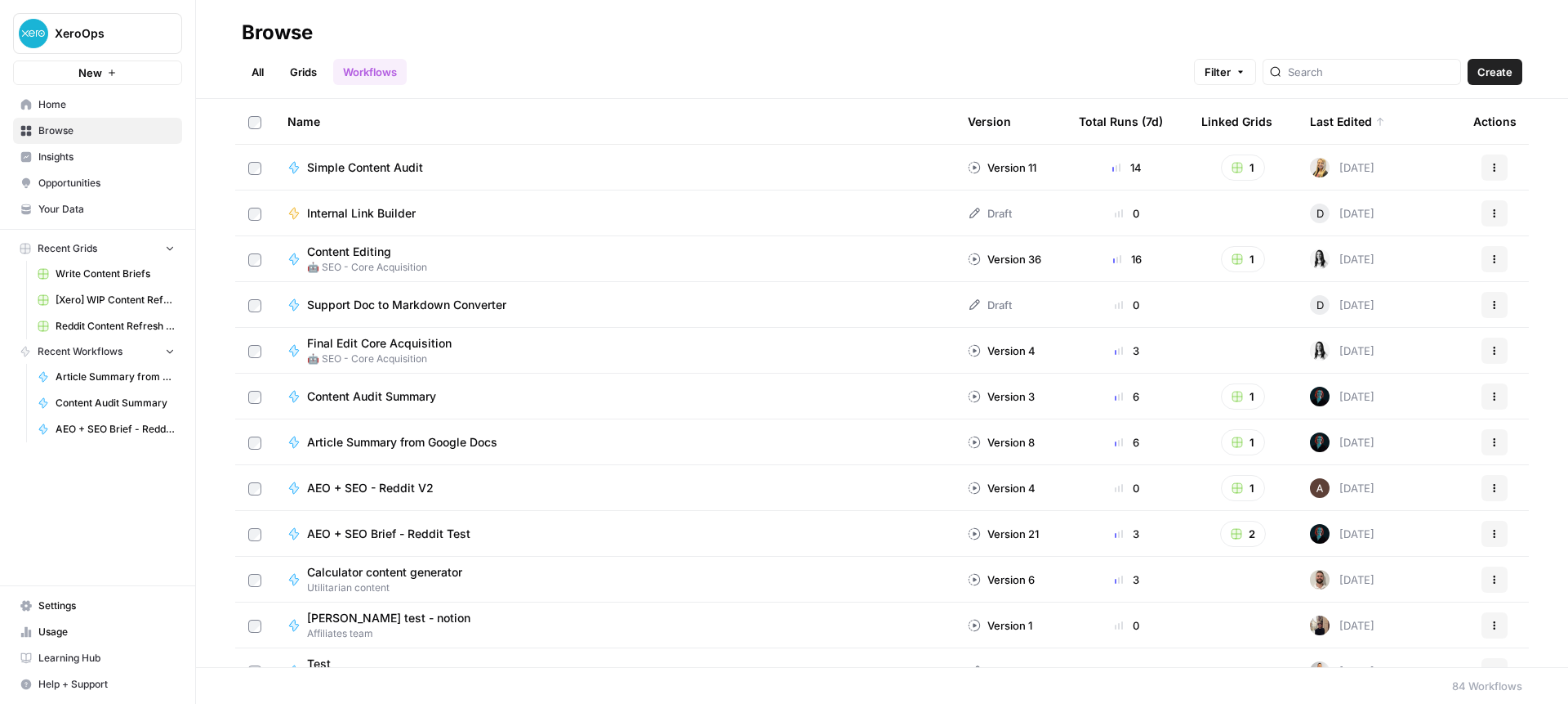
click at [309, 75] on link "Grids" at bounding box center [303, 71] width 47 height 26
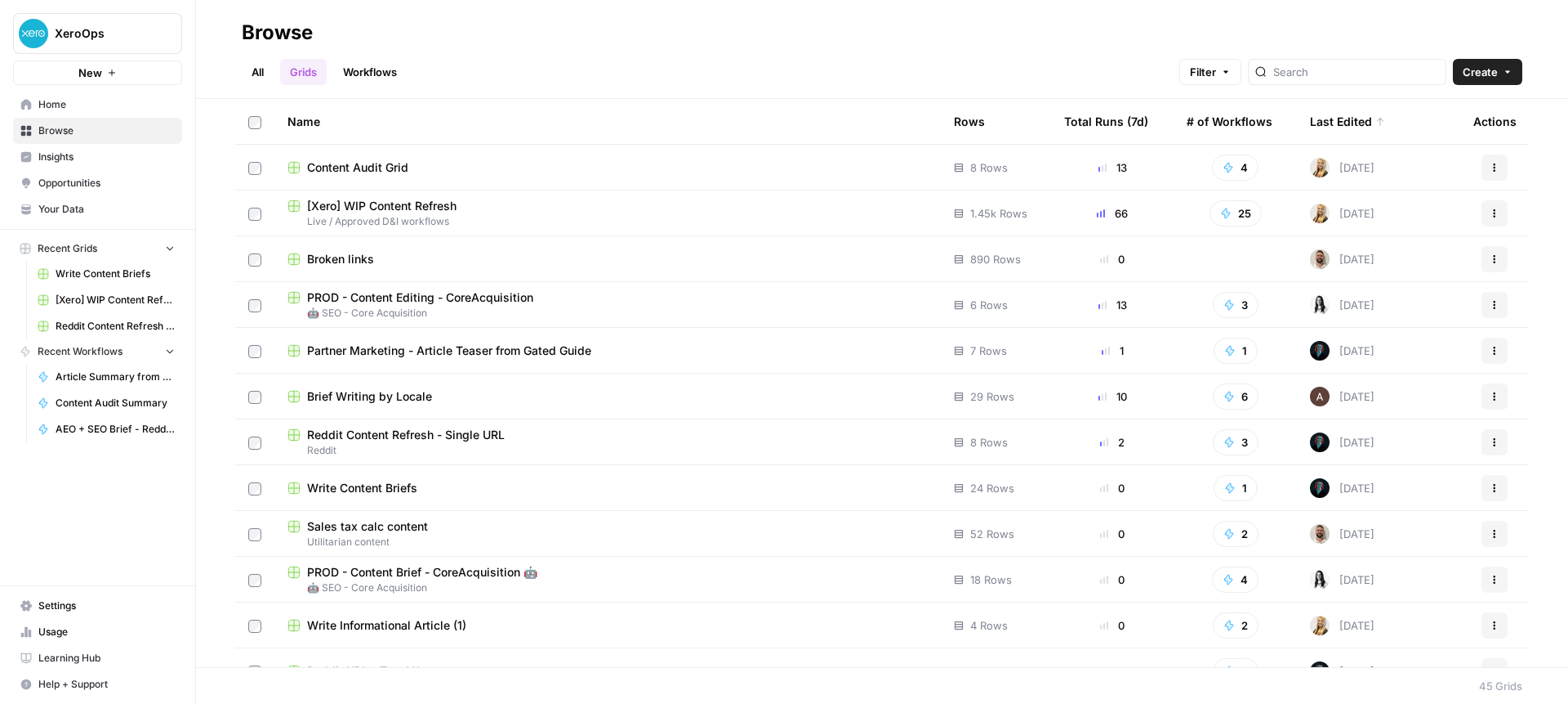
click at [342, 167] on span "Content Audit Grid" at bounding box center [358, 167] width 101 height 17
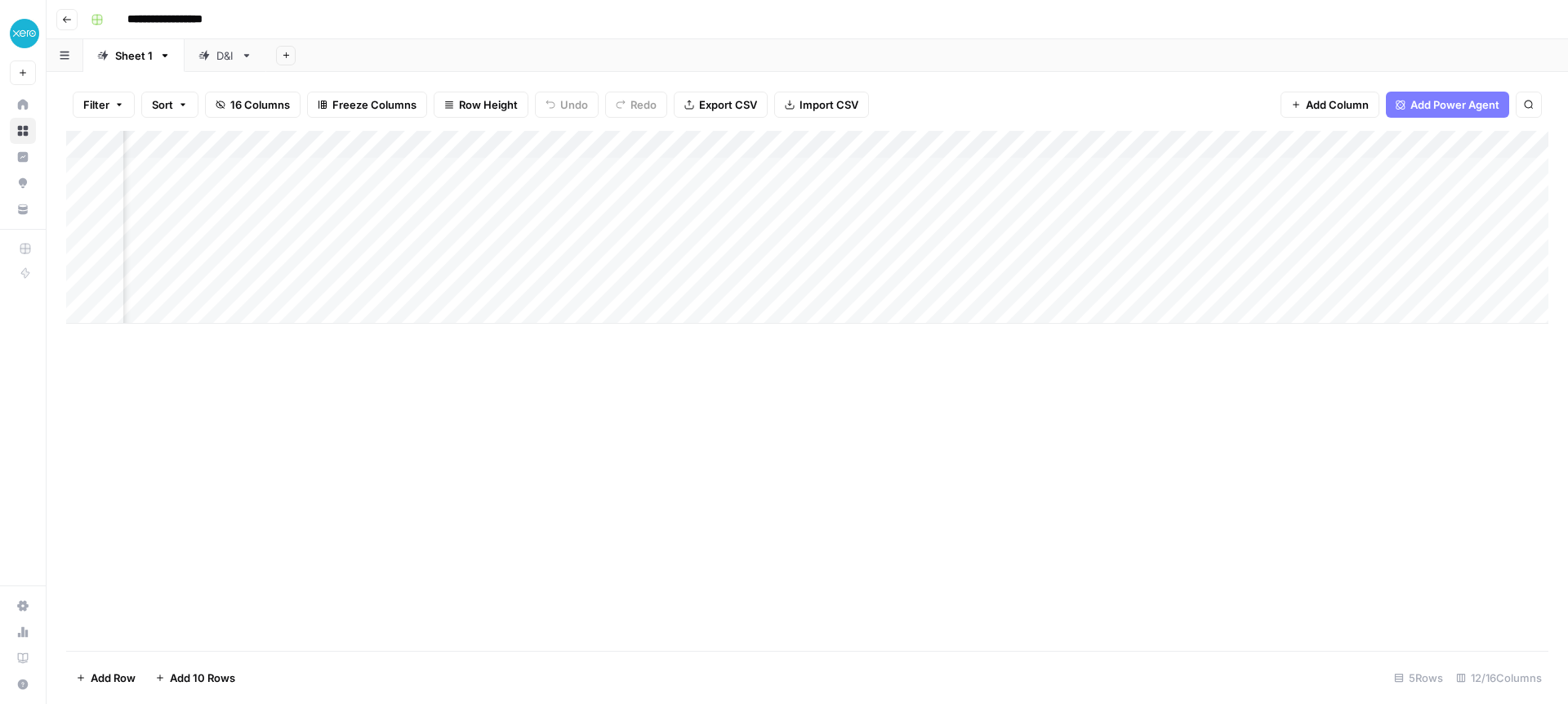
scroll to position [0, 363]
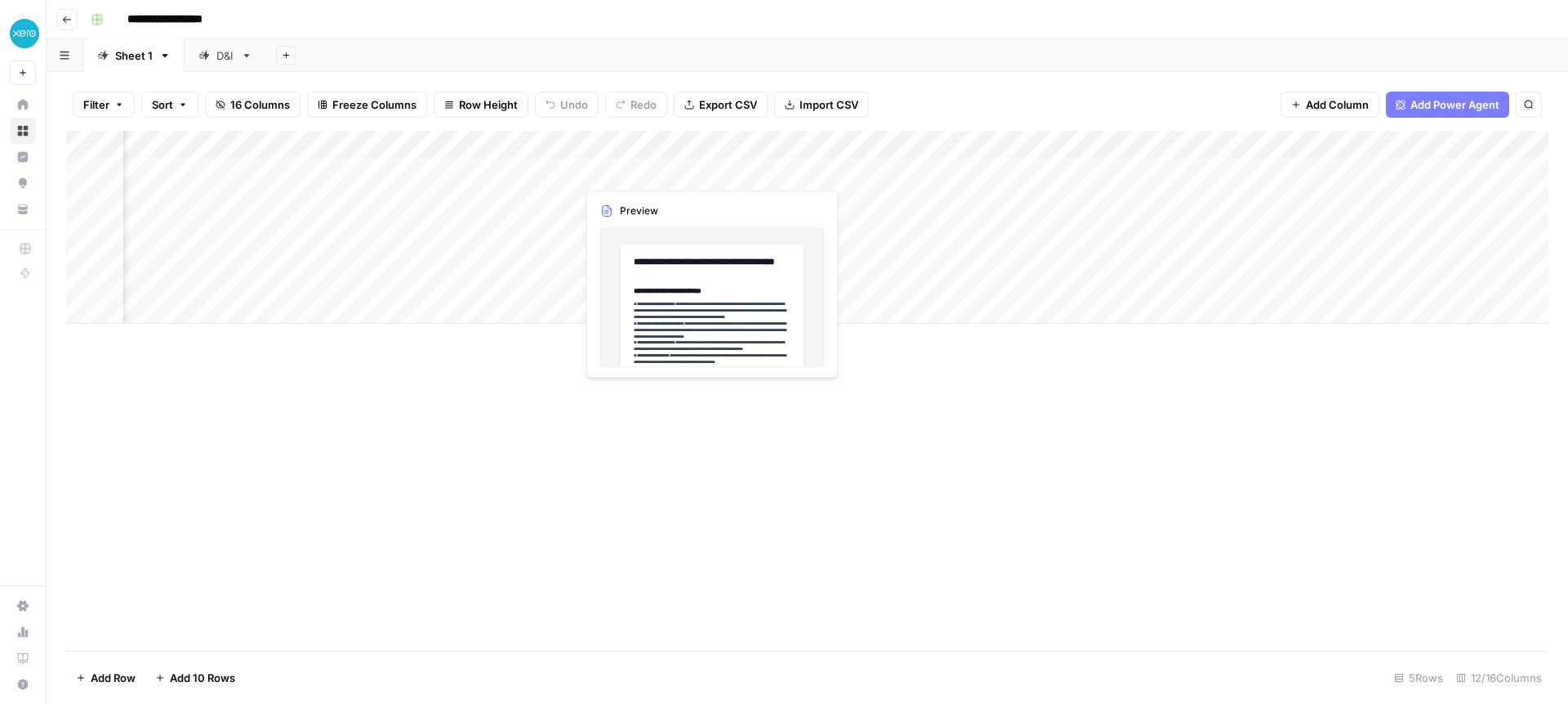
click at [736, 168] on div "Add Column" at bounding box center [807, 228] width 1482 height 193
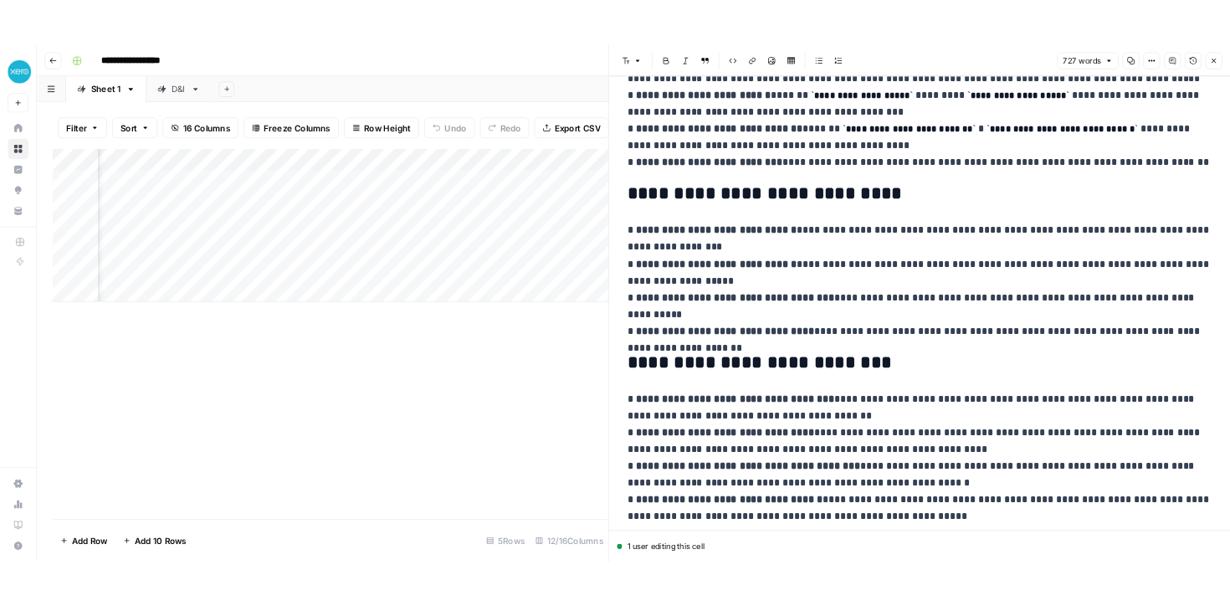
scroll to position [1402, 0]
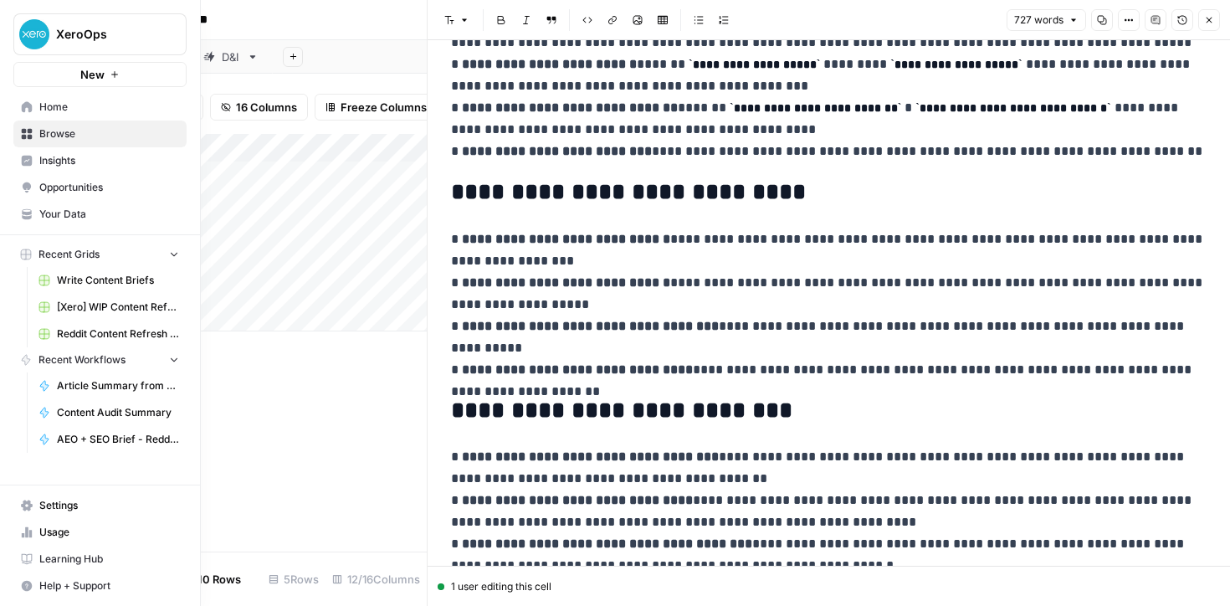
click at [43, 133] on span "Browse" at bounding box center [109, 133] width 140 height 15
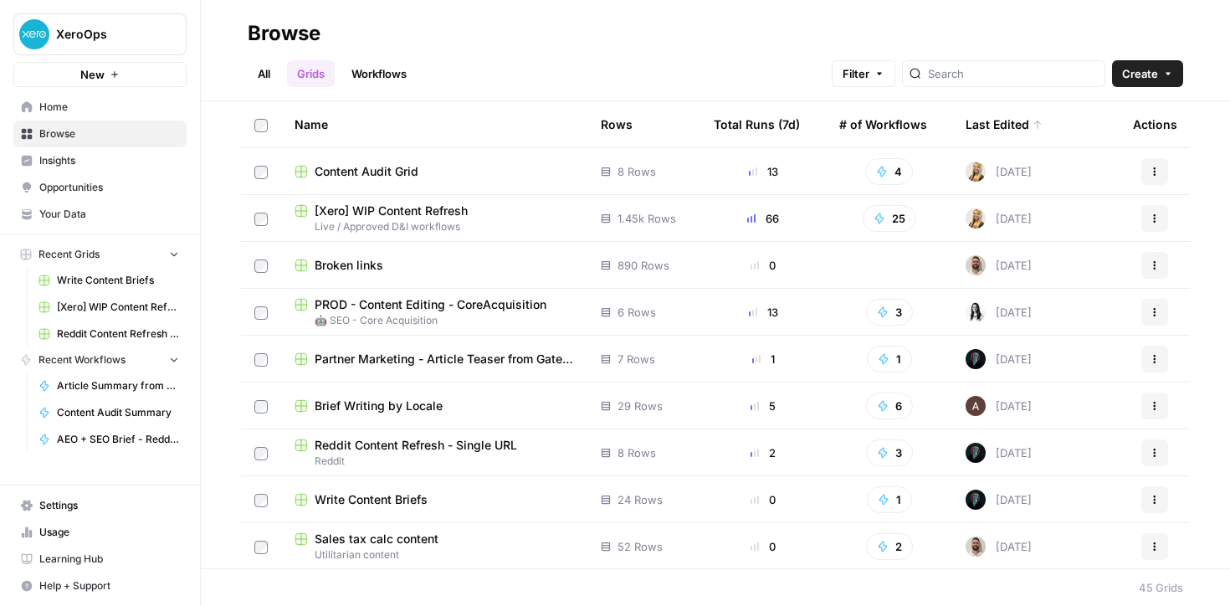
click at [388, 76] on link "Workflows" at bounding box center [379, 73] width 75 height 27
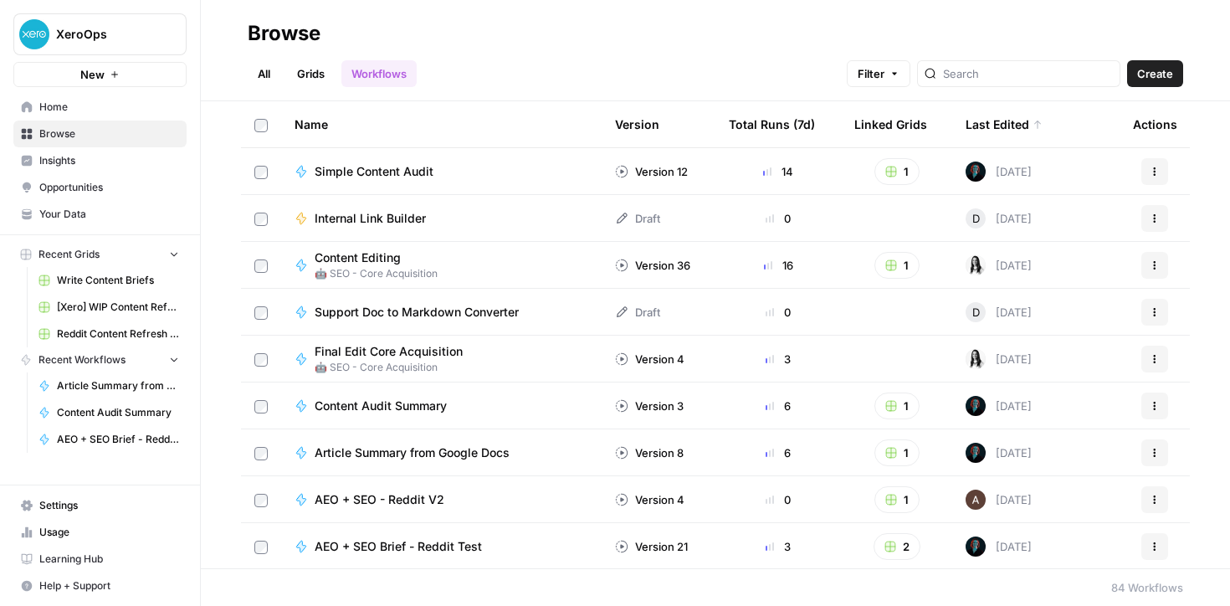
click at [384, 410] on span "Content Audit Summary" at bounding box center [381, 406] width 132 height 17
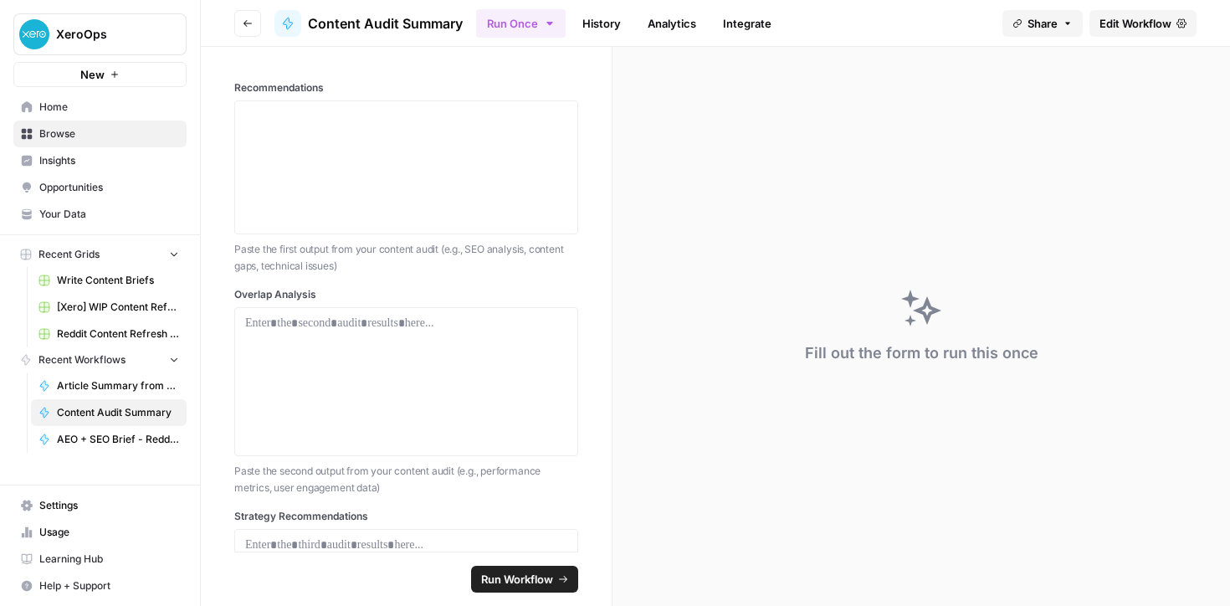
click at [1145, 24] on span "Edit Workflow" at bounding box center [1136, 23] width 72 height 17
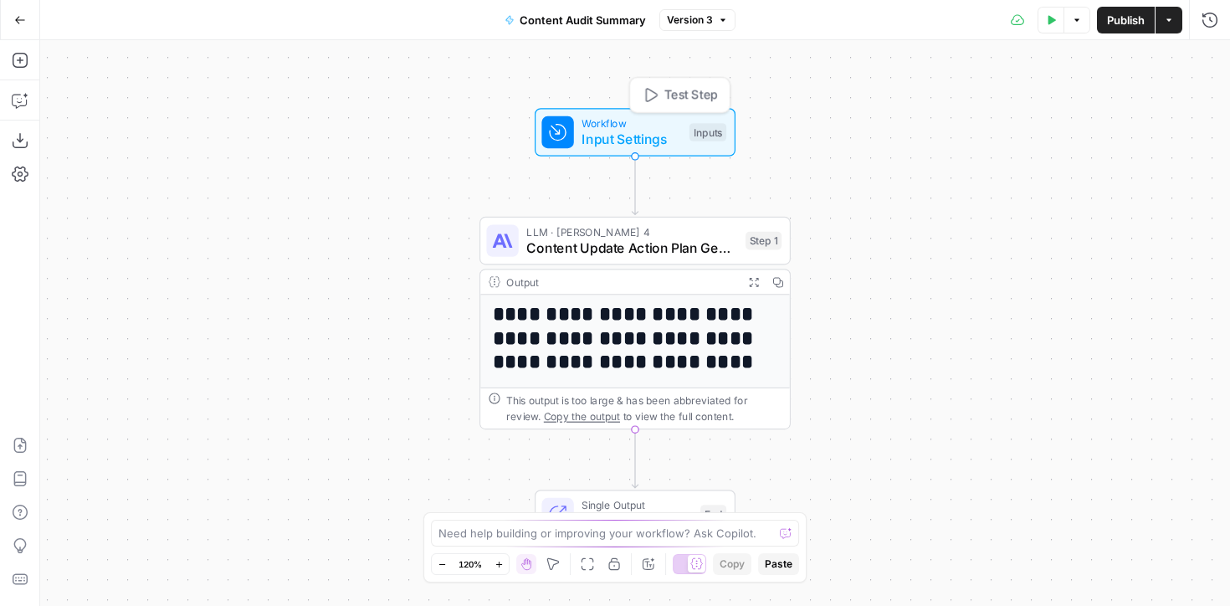
click at [614, 144] on span "Input Settings" at bounding box center [632, 139] width 100 height 20
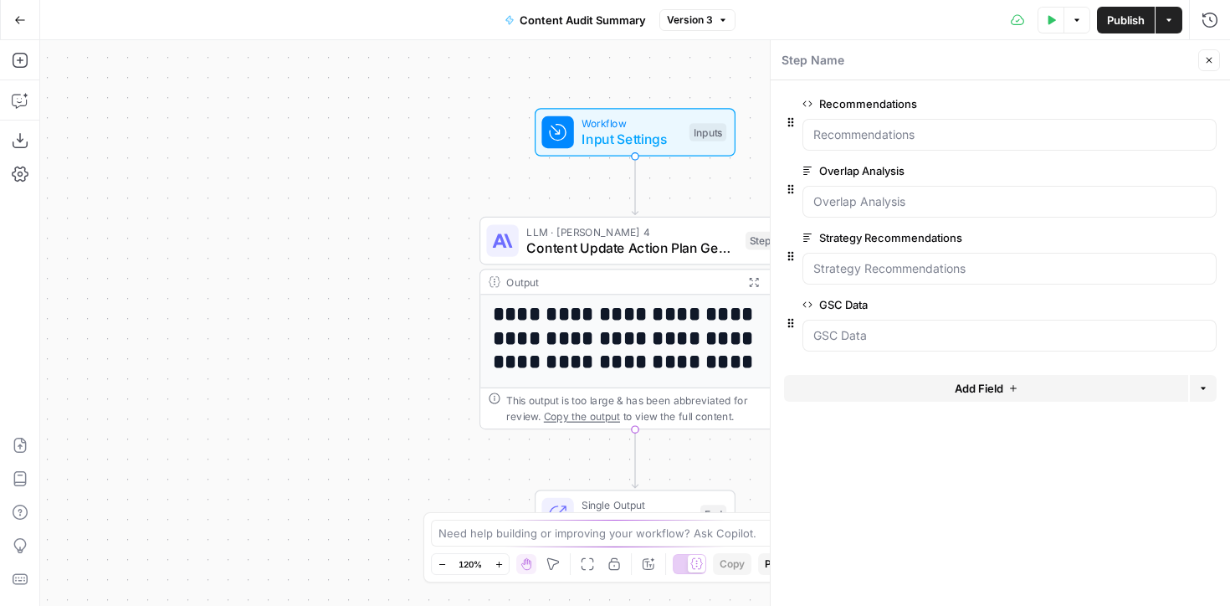
click at [907, 398] on button "Add Field" at bounding box center [986, 388] width 404 height 27
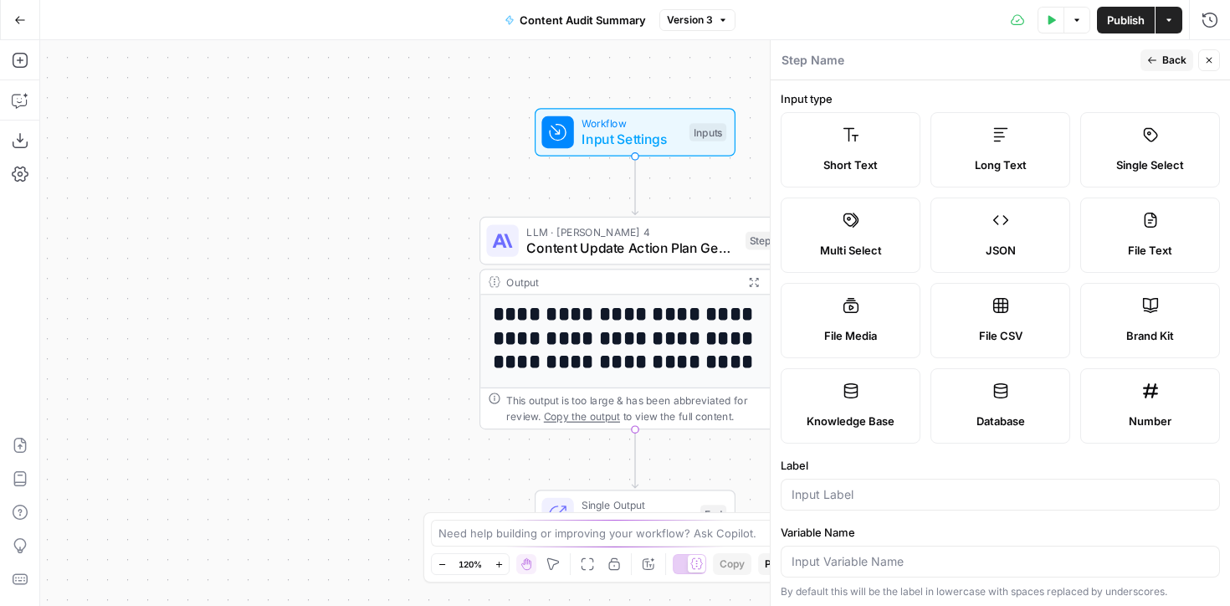
click at [1161, 61] on button "Back" at bounding box center [1167, 60] width 53 height 22
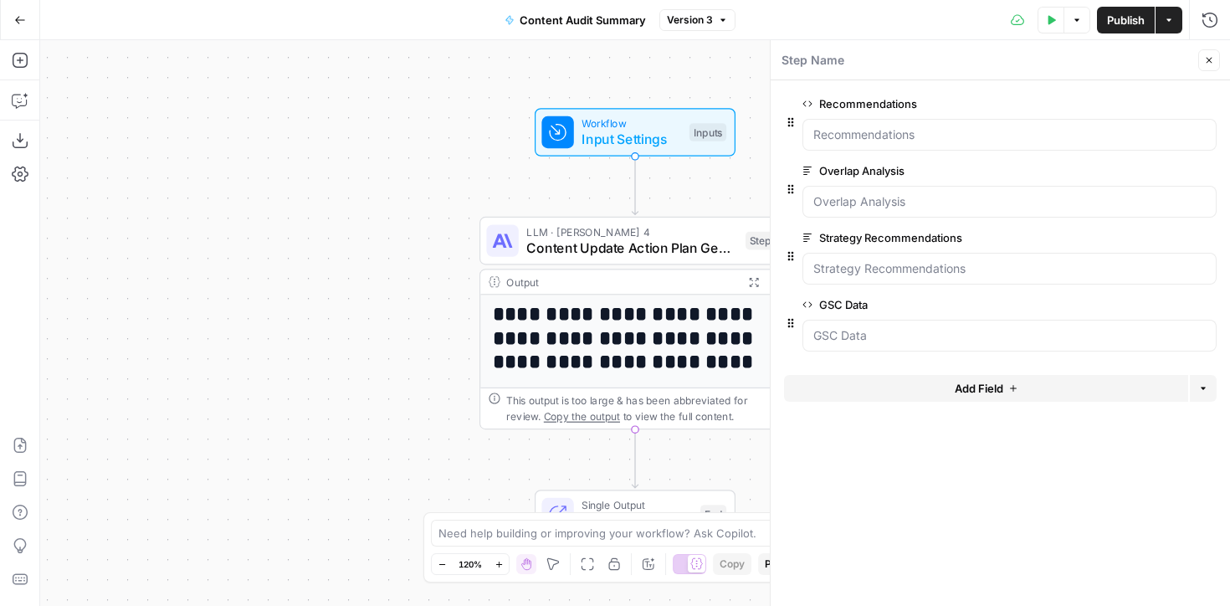
click at [870, 387] on button "Add Field" at bounding box center [986, 388] width 404 height 27
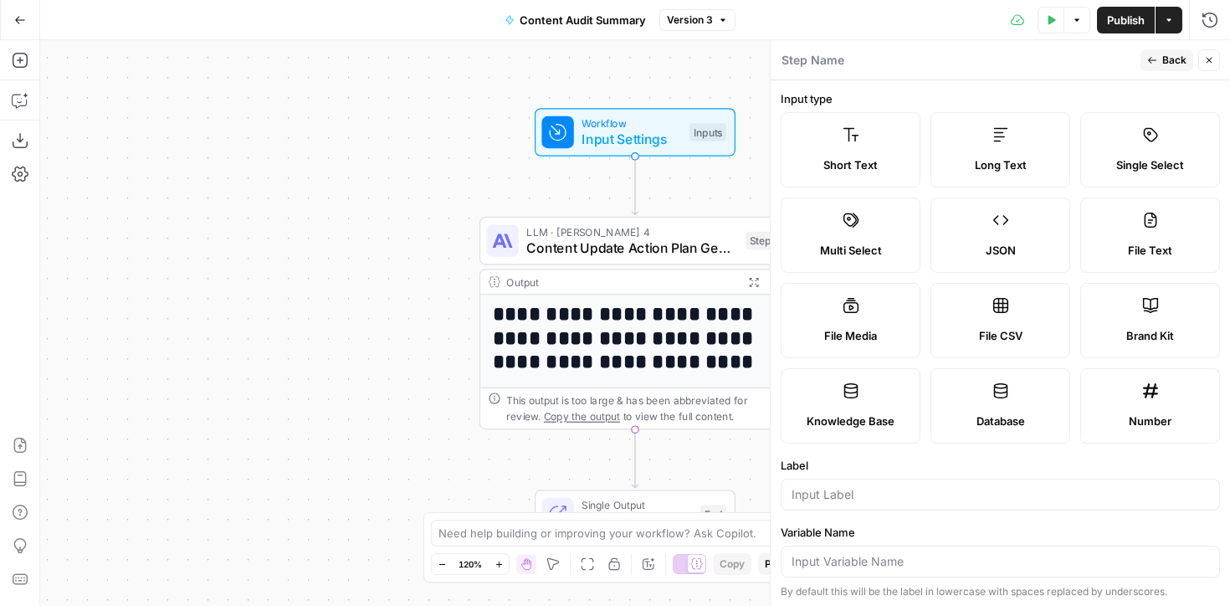
click at [1018, 165] on span "Long Text" at bounding box center [1001, 165] width 52 height 17
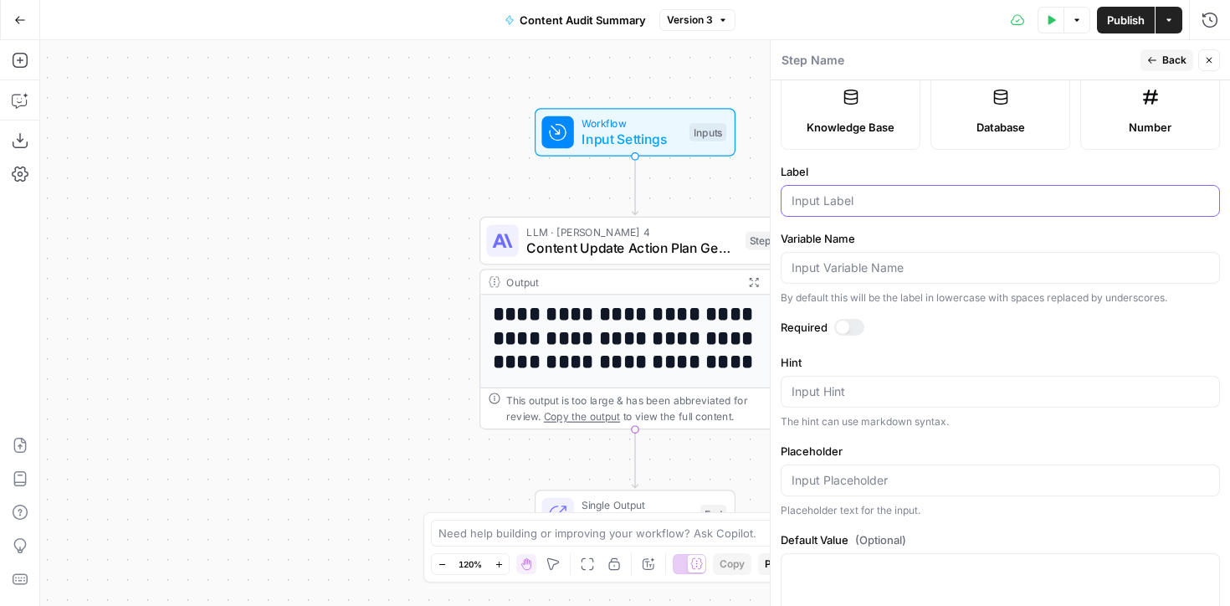
click at [860, 197] on input "Label" at bounding box center [1001, 201] width 418 height 17
type input "Competitive Analysis"
click at [843, 331] on div at bounding box center [842, 327] width 13 height 13
click at [1170, 52] on button "Back" at bounding box center [1167, 60] width 53 height 22
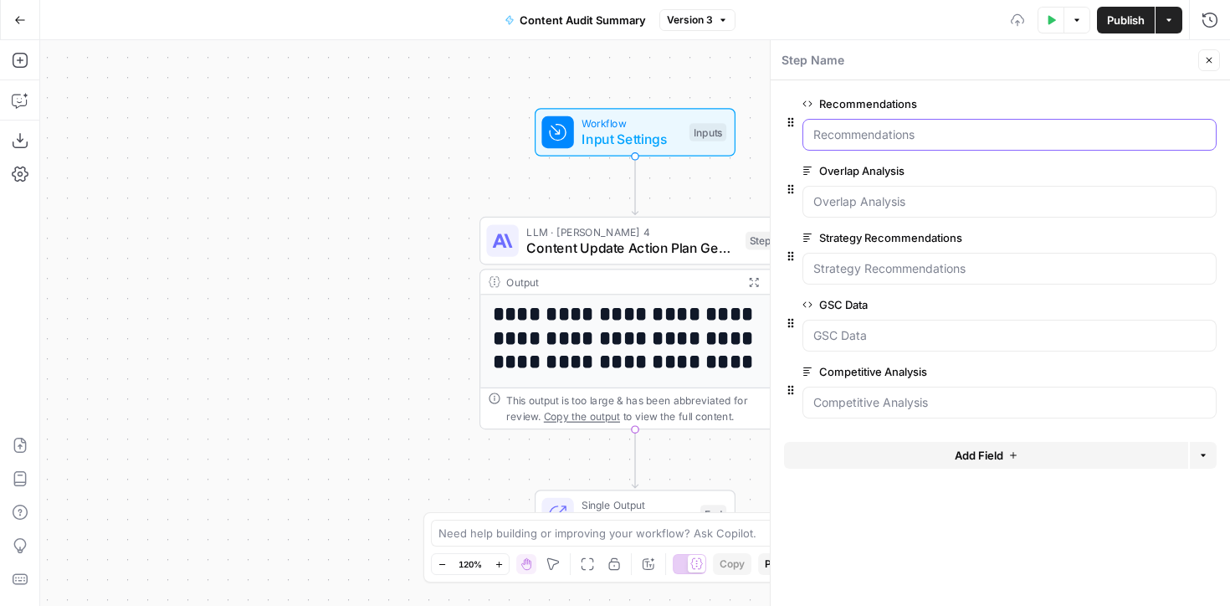
click at [930, 133] on input "Recommendations" at bounding box center [1010, 134] width 393 height 17
click at [1049, 18] on icon "button" at bounding box center [1053, 19] width 8 height 9
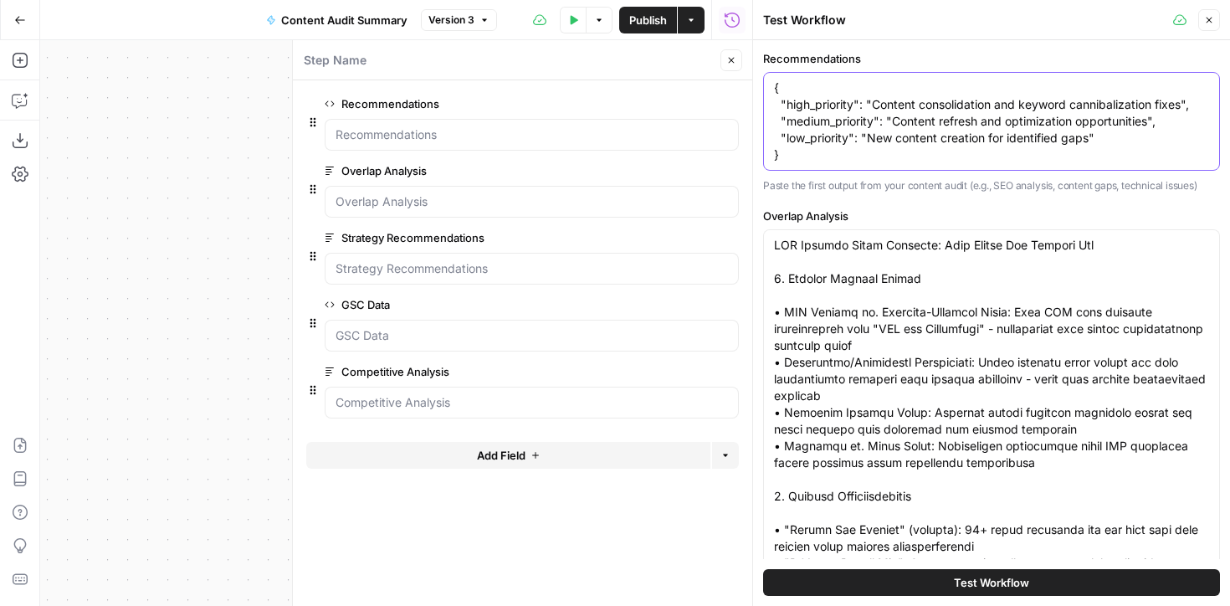
click at [884, 119] on textarea "{ "high_priority": "Content consolidation and keyword cannibalization fixes", "…" at bounding box center [991, 122] width 435 height 84
click at [883, 119] on textarea "{ "high_priority": "Content consolidation and keyword cannibalization fixes", "…" at bounding box center [991, 122] width 435 height 84
click at [884, 119] on textarea "{ "high_priority": "Content consolidation and keyword cannibalization fixes", "…" at bounding box center [991, 122] width 435 height 84
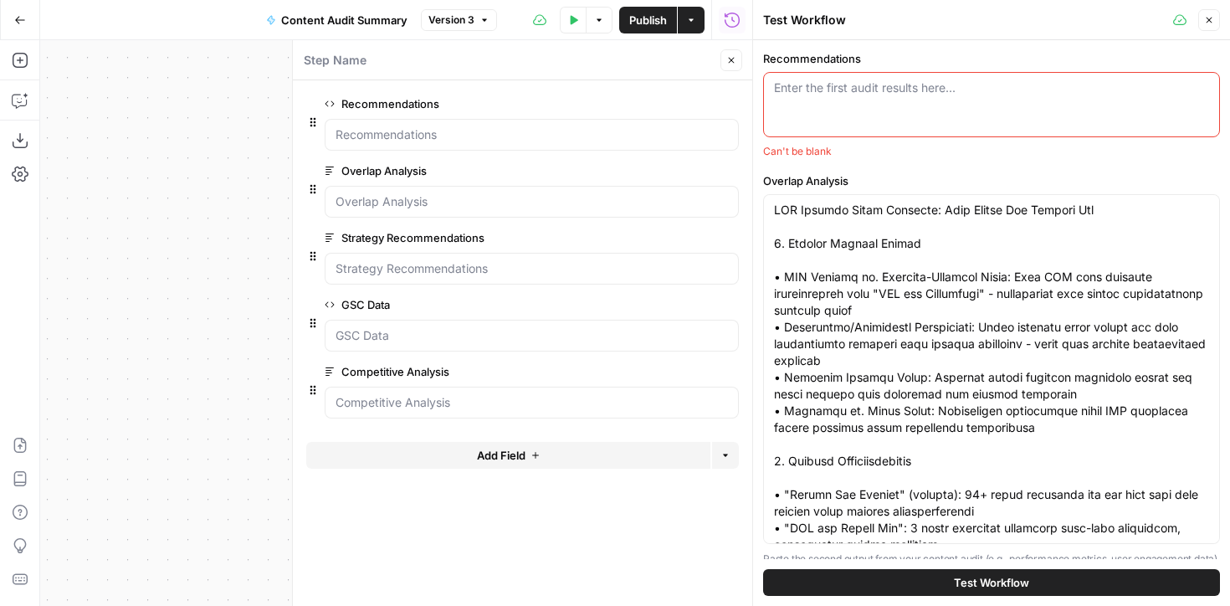
paste textarea "recommendations": { "high_priority": "Content consolidation and keyword canniba…"
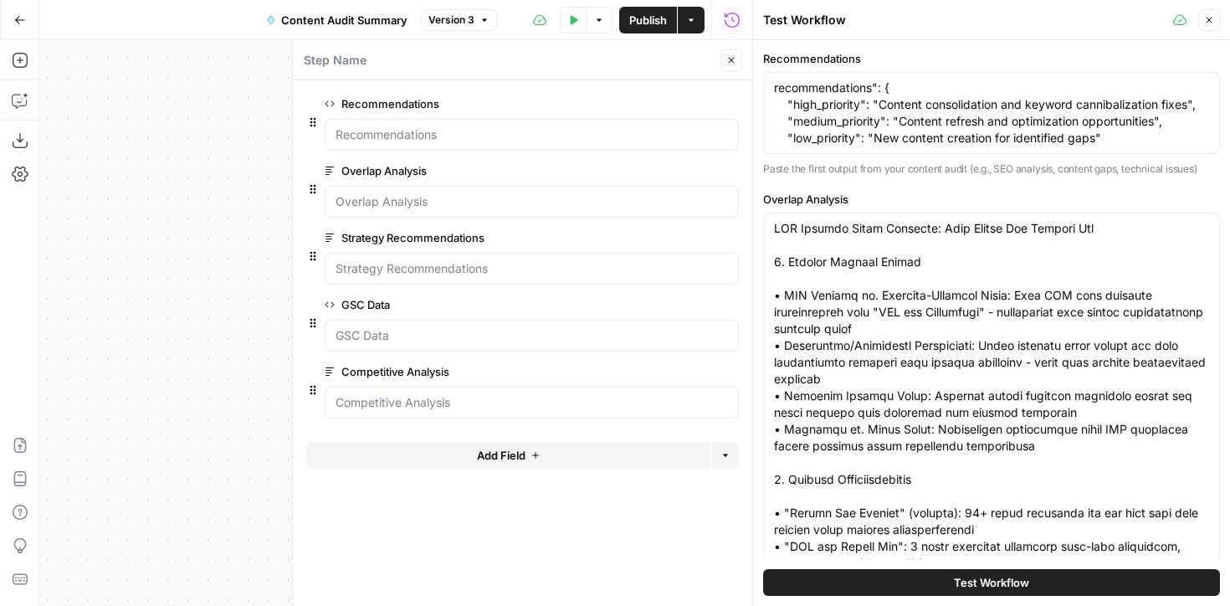
click at [769, 89] on div "recommendations": { "high_priority": "Content consolidation and keyword canniba…" at bounding box center [991, 113] width 457 height 82
drag, startPoint x: 886, startPoint y: 85, endPoint x: 726, endPoint y: 77, distance: 160.9
click at [726, 77] on body "**********" at bounding box center [615, 303] width 1230 height 606
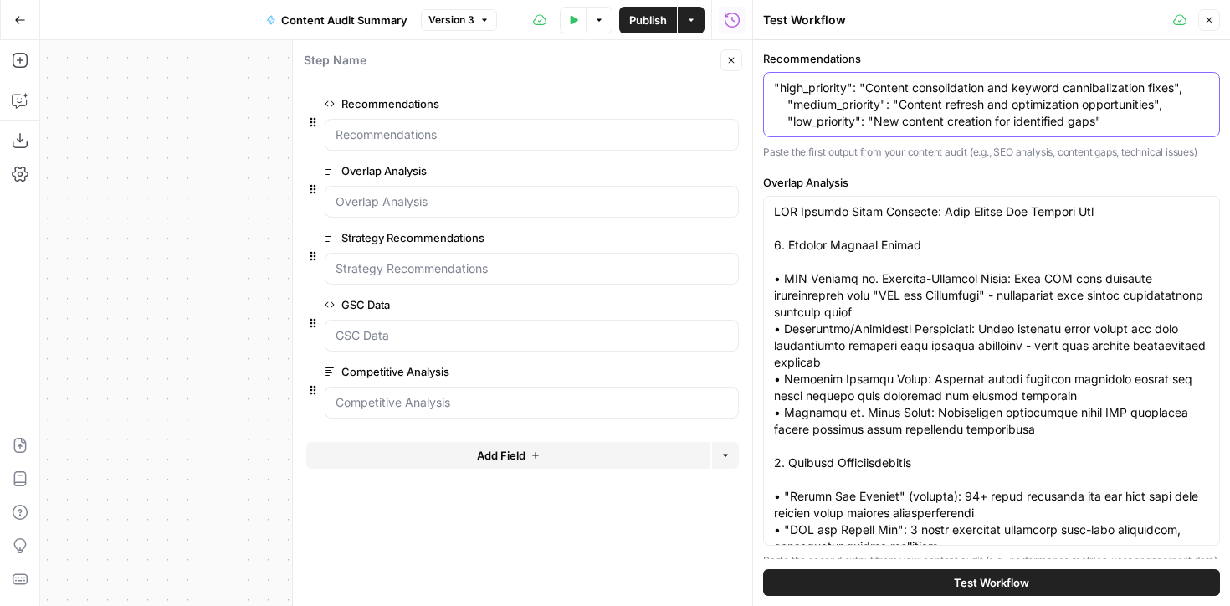
type textarea ""high_priority": "Content consolidation and keyword cannibalization fixes", "me…"
paste textarea "# Loremipsumdol SIT Ametcon Adipi: Elitse Doe Tempori Utlaboree ## 4. Dolorem A…"
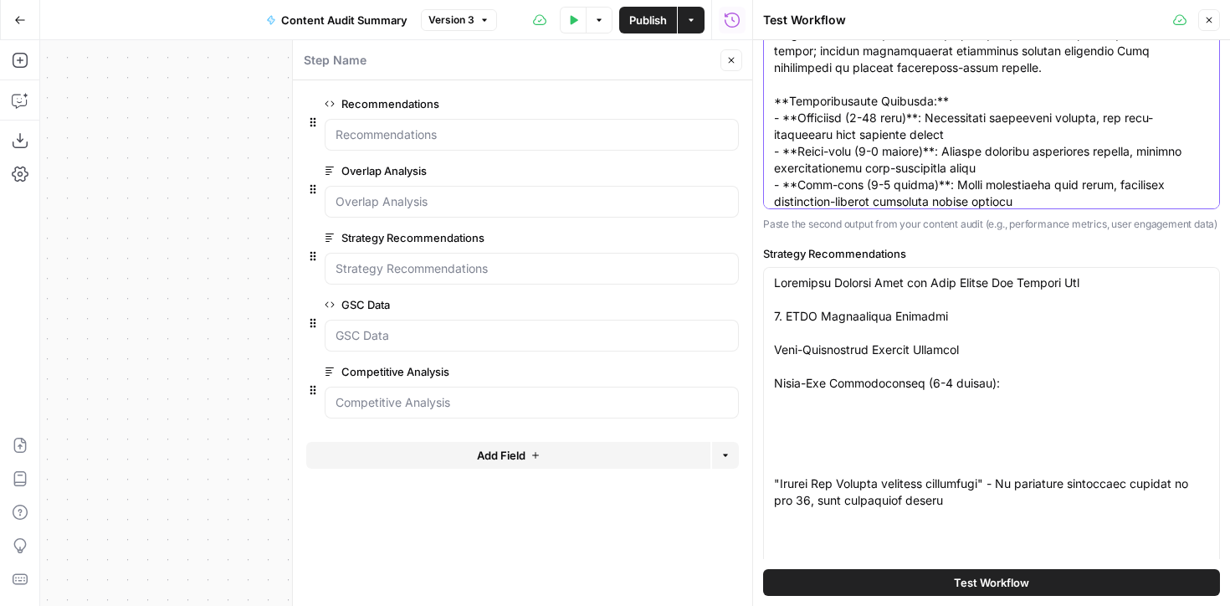
scroll to position [347, 0]
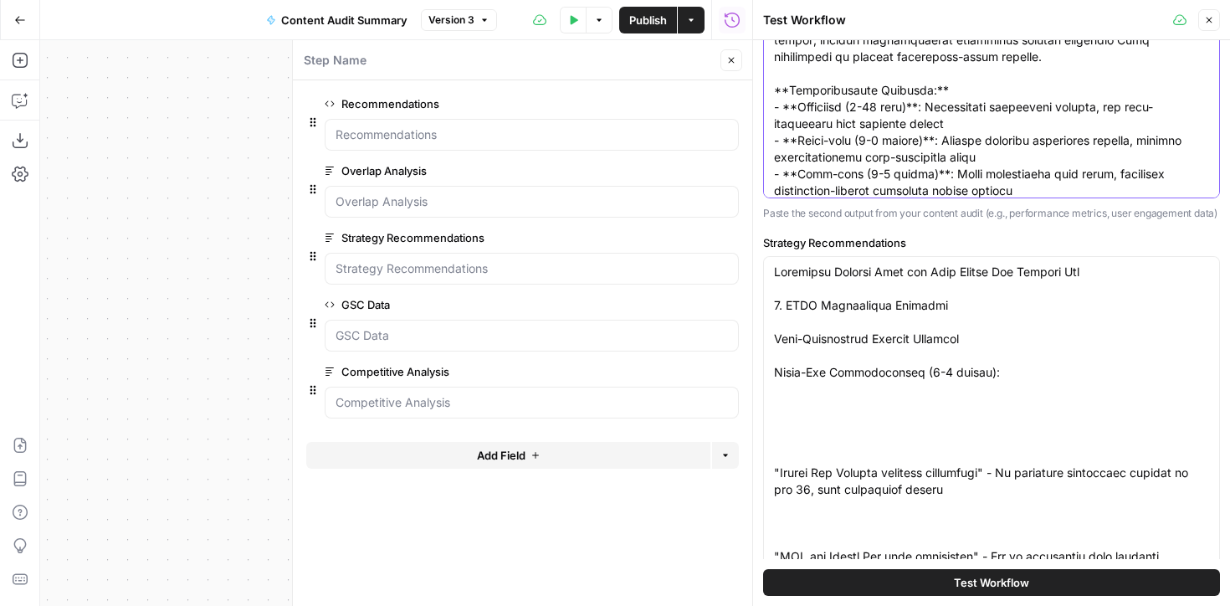
type textarea "# Loremipsumdol SIT Ametcon Adipi: Elitse Doe Tempori Utlaboree ## 4. Dolorem A…"
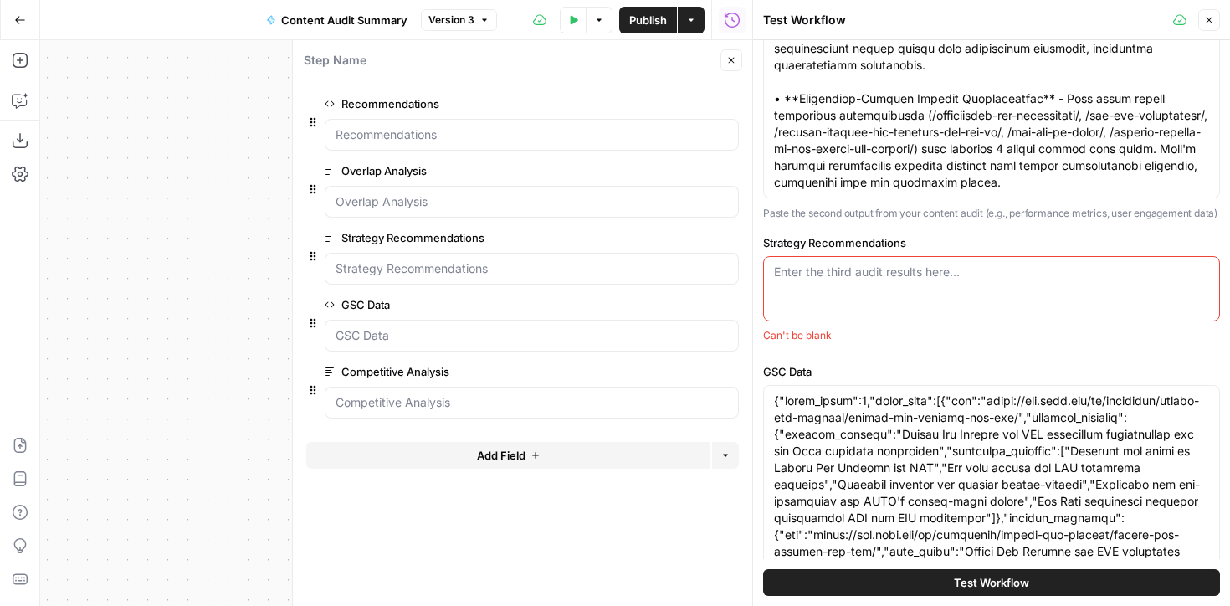
paste textarea "# Strategic Content Plan: Making Tax Digital Programme ## Data-Driven SEO & AEO…"
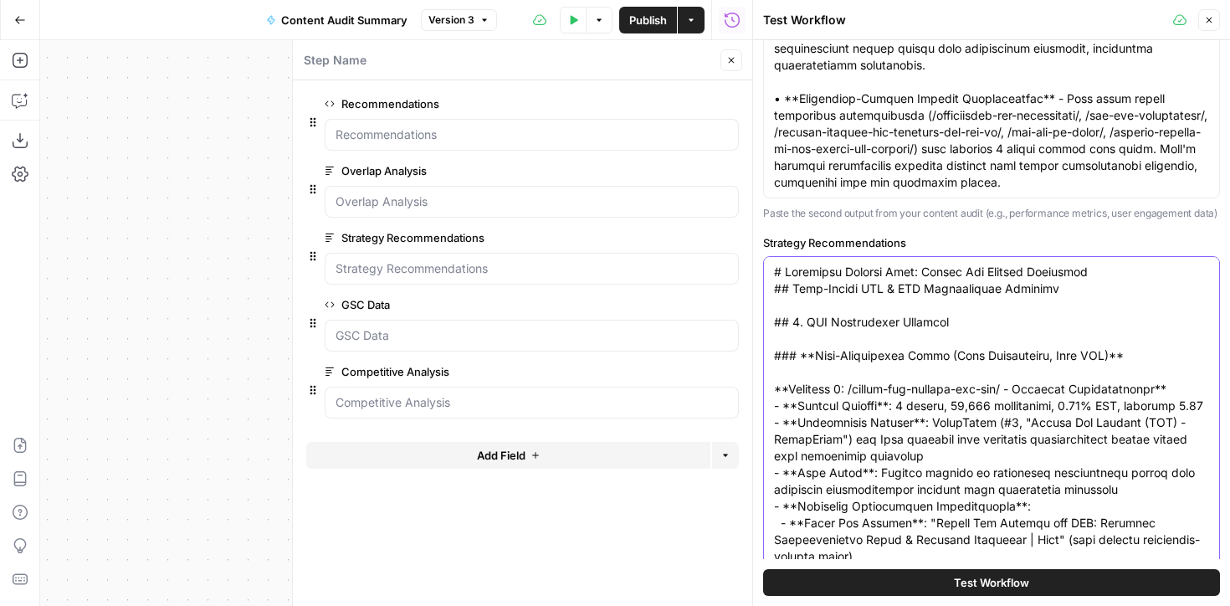
scroll to position [362, 0]
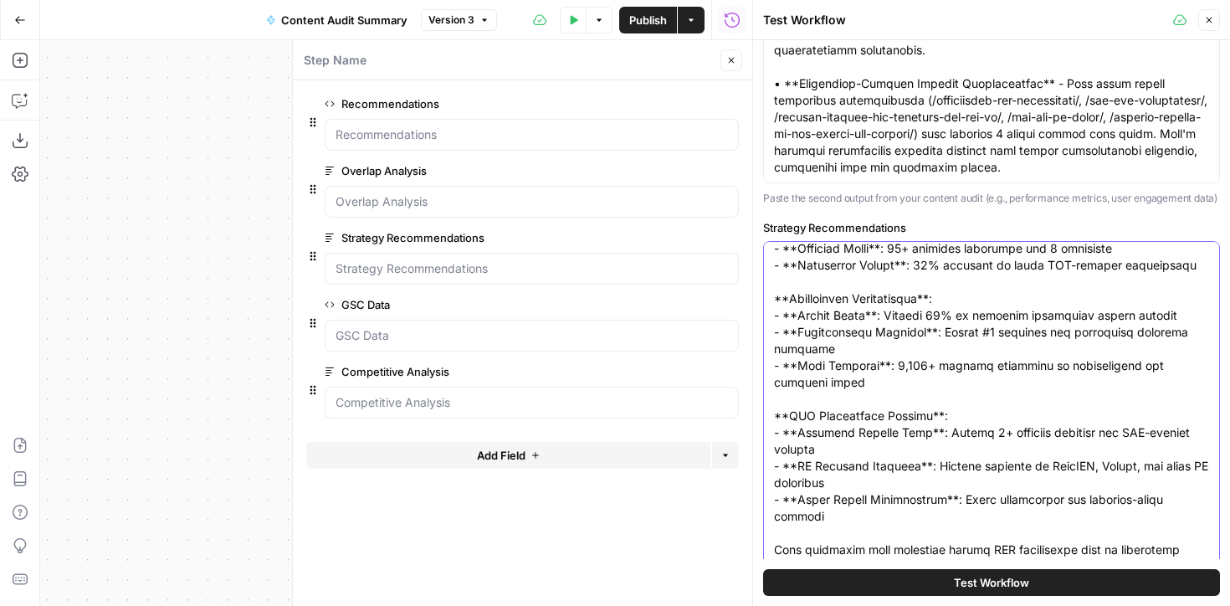
type textarea "# Strategic Content Plan: Making Tax Digital Programme ## Data-Driven SEO & AEO…"
click at [804, 236] on label "Strategy Recommendations" at bounding box center [991, 227] width 457 height 17
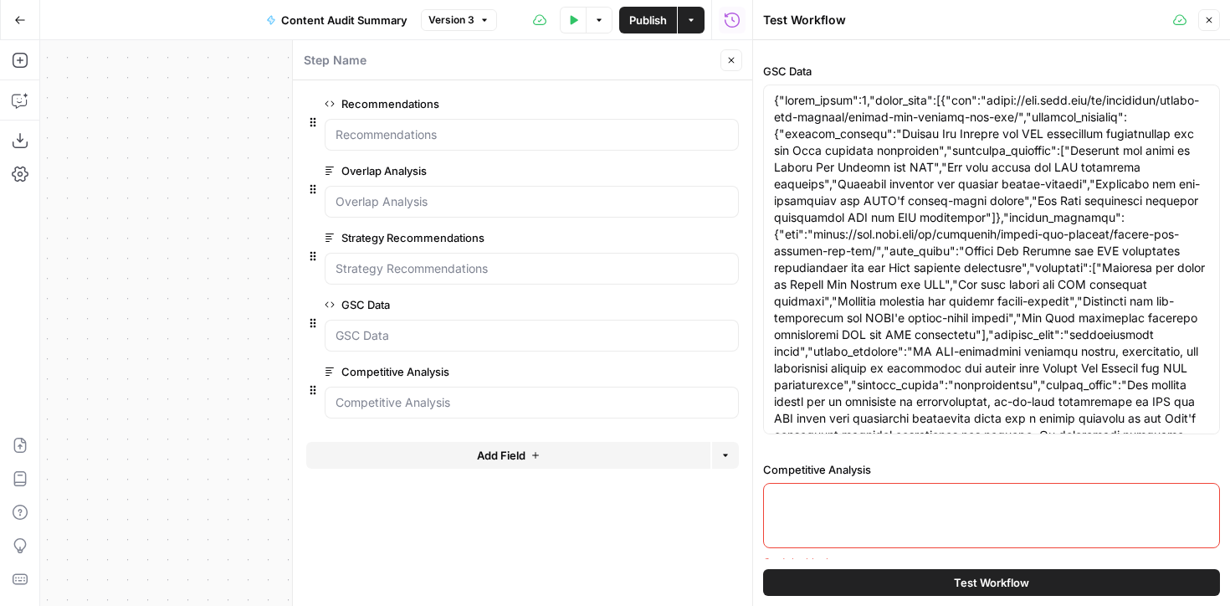
scroll to position [949, 0]
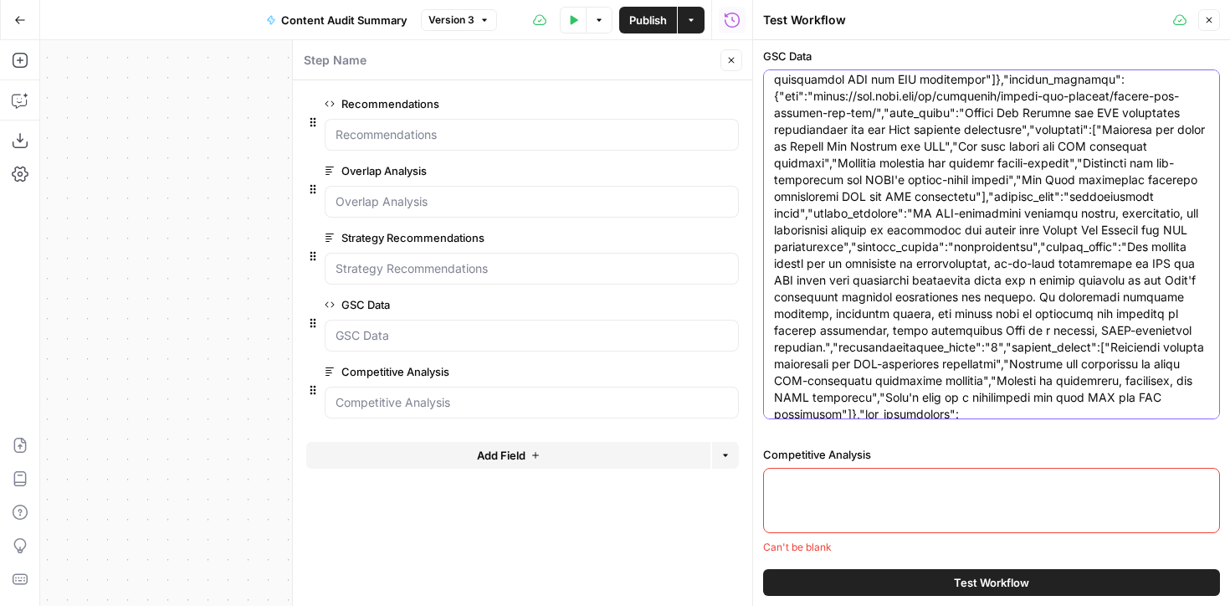
scroll to position [134, 0]
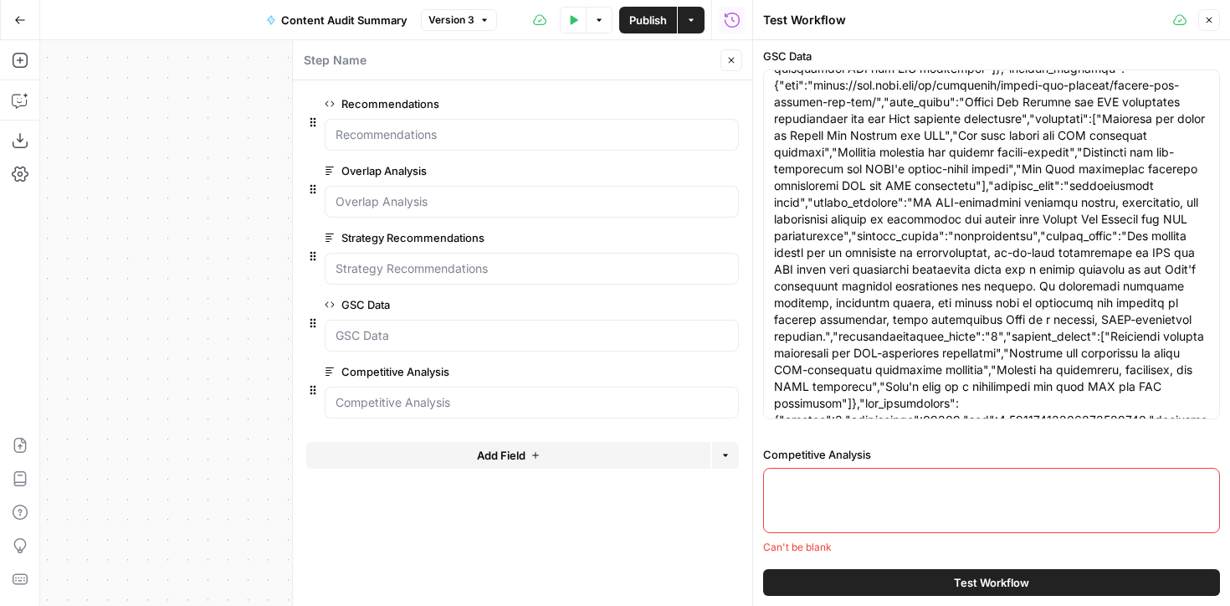
click at [806, 516] on div at bounding box center [991, 500] width 457 height 65
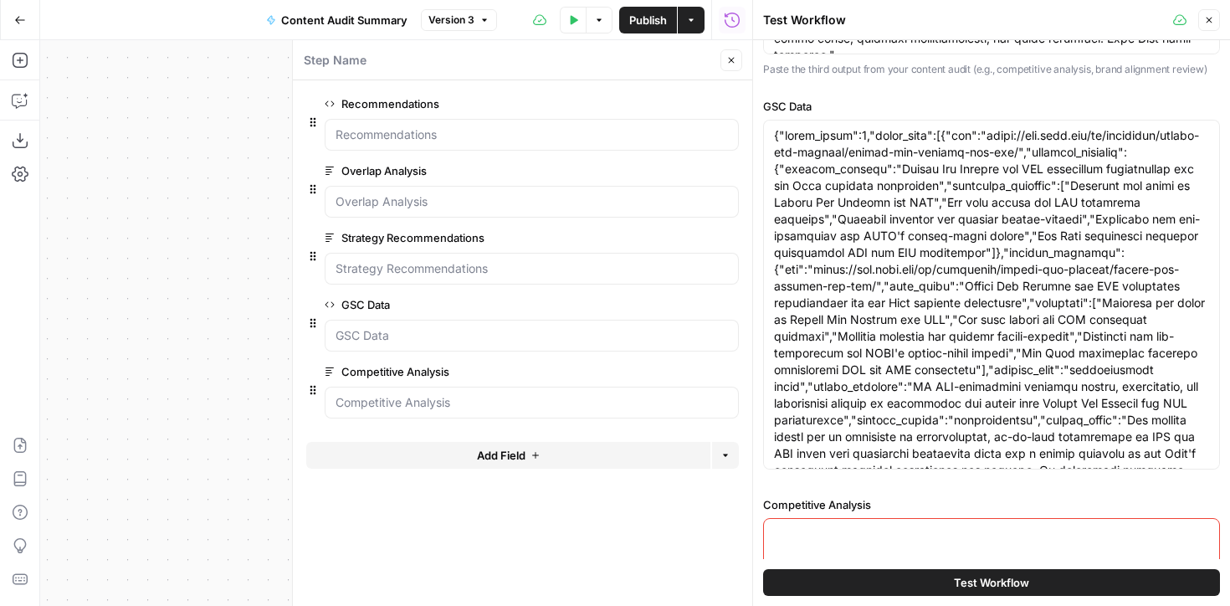
scroll to position [903, 0]
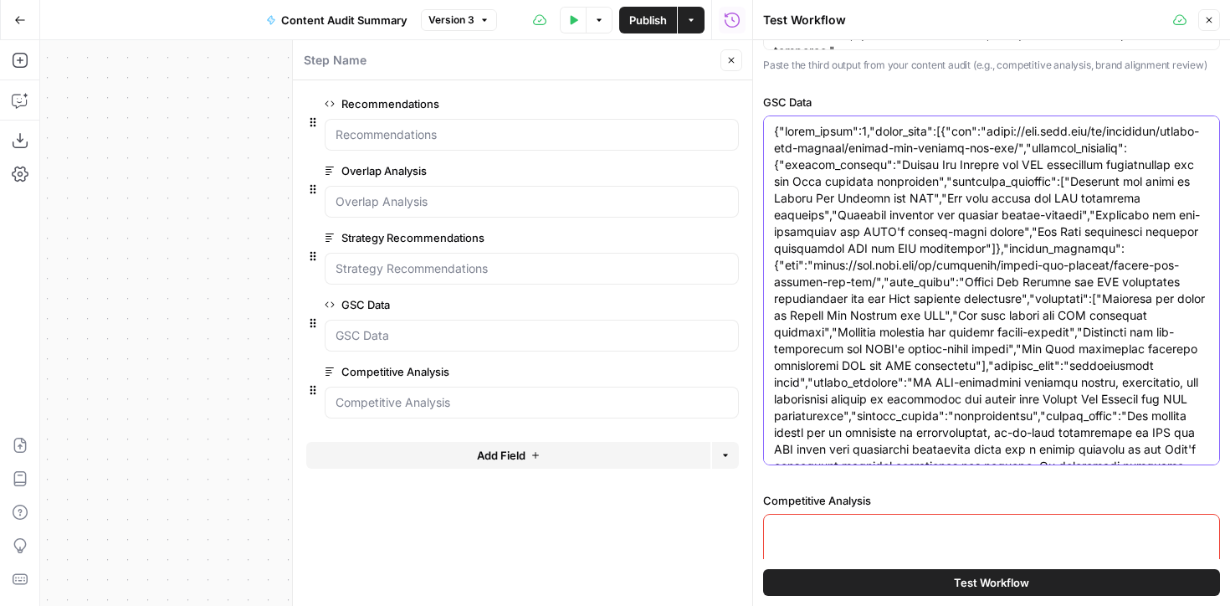
type textarea "{"total_pages":7,"pages_data":[{"url":"[URL][DOMAIN_NAME]","keywords_analysis":…"
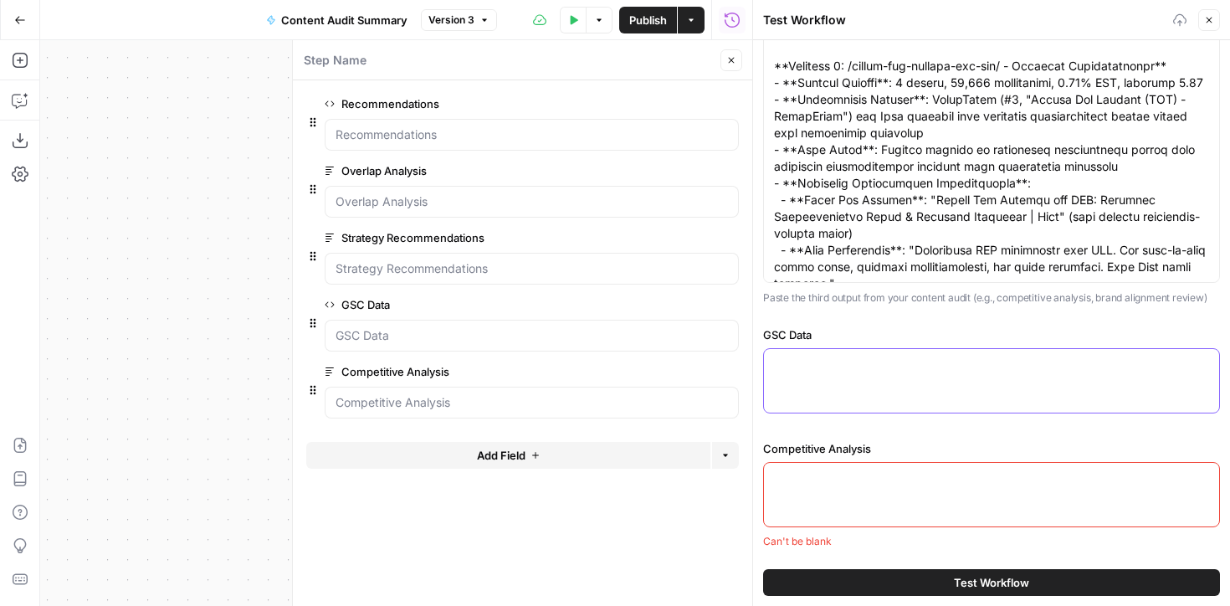
scroll to position [701, 0]
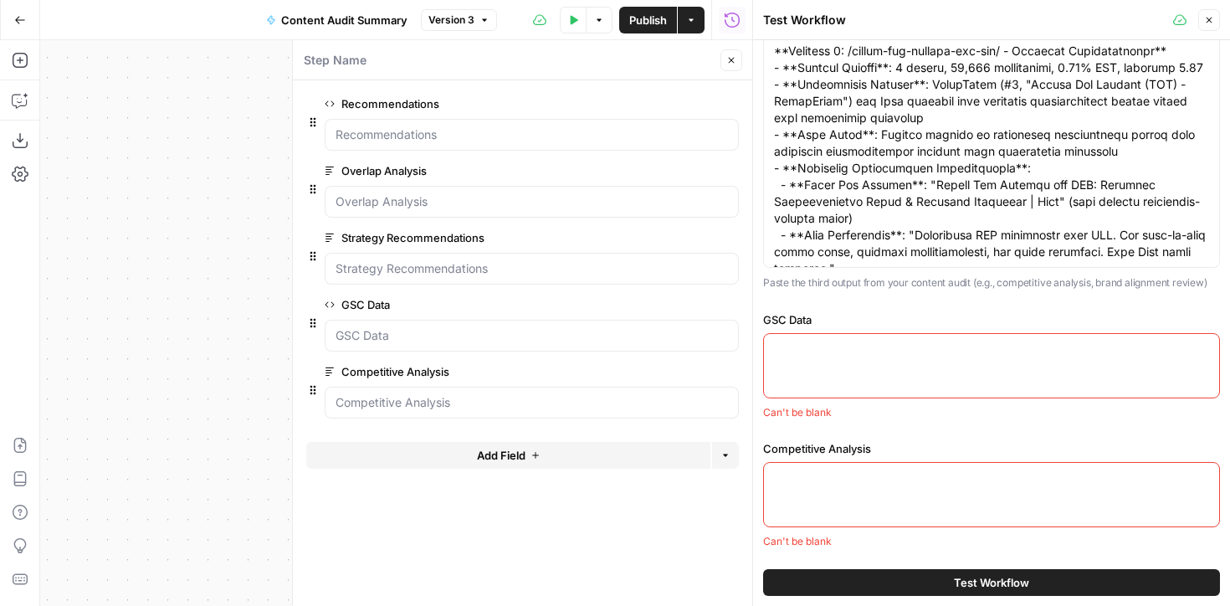
click at [855, 466] on div at bounding box center [991, 494] width 457 height 65
paste textarea "## 1. Competitive Landscape Overview ### **Top 5 Dominant Competitors Across Ke…"
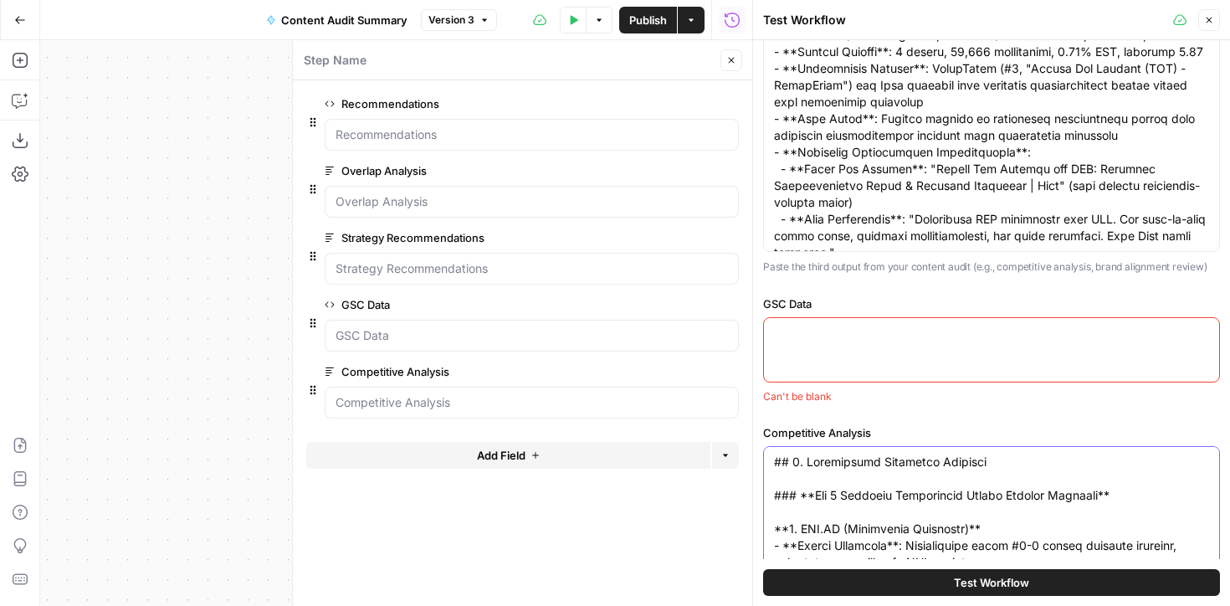
scroll to position [907, 0]
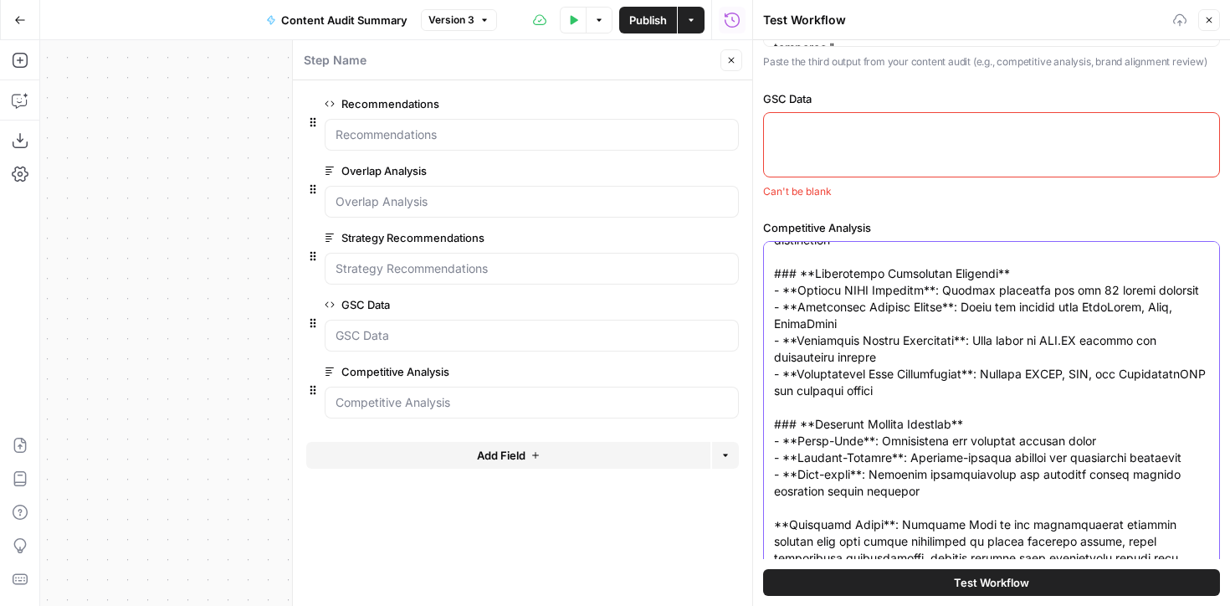
type textarea "## 1. Competitive Landscape Overview ### **Top 5 Dominant Competitors Across Ke…"
click at [747, 152] on div at bounding box center [753, 303] width 17 height 606
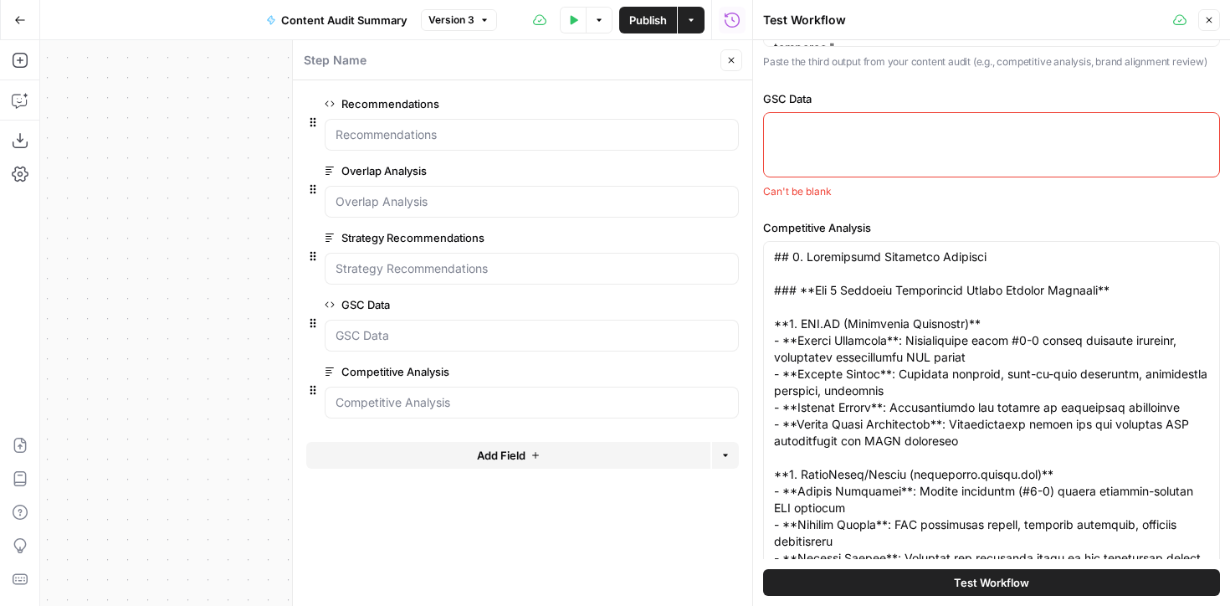
click at [810, 136] on textarea "GSC Data" at bounding box center [991, 128] width 435 height 17
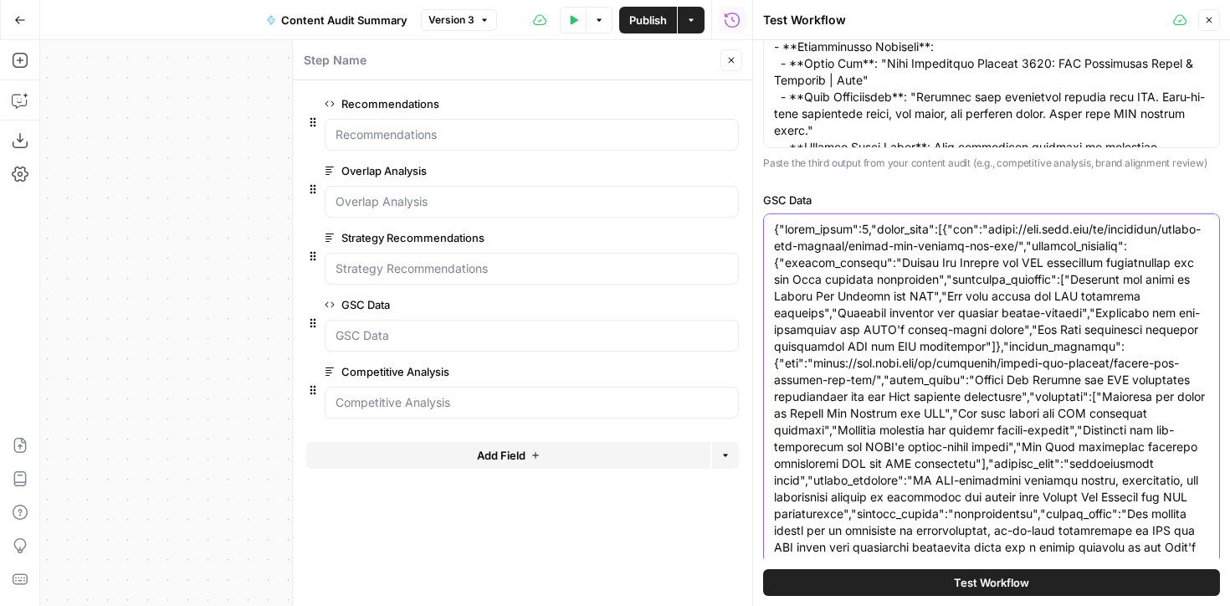
scroll to position [971, 0]
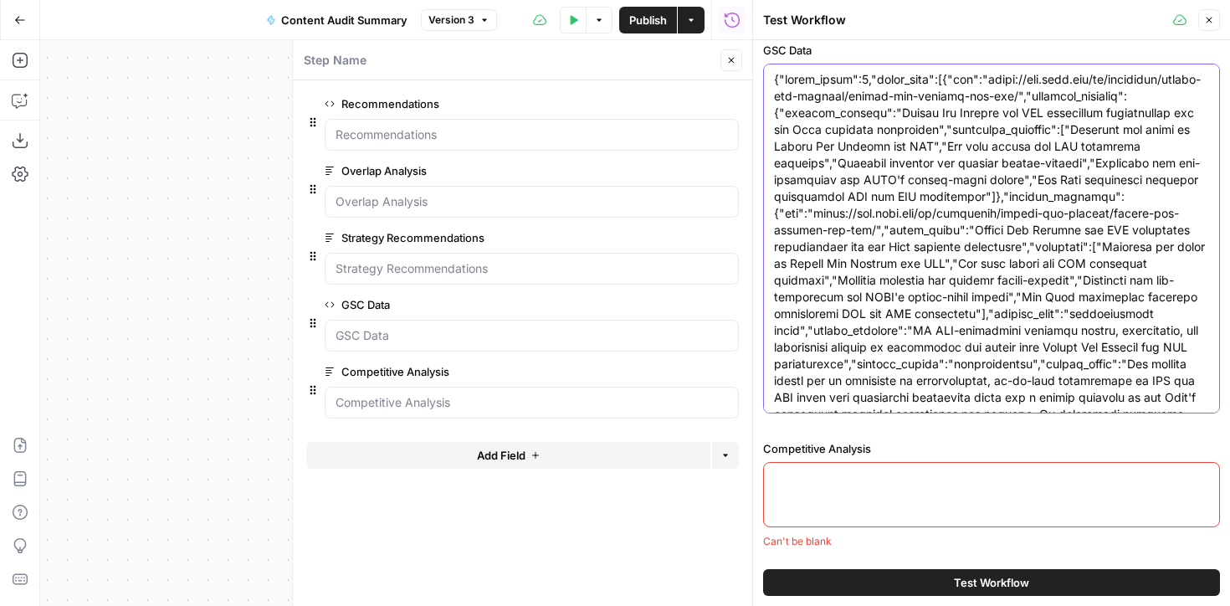
type textarea "{"total_pages":7,"pages_data":[{"url":"[URL][DOMAIN_NAME]","keywords_analysis":…"
click at [875, 484] on textarea "Competitive Analysis" at bounding box center [991, 478] width 435 height 17
paste textarea "## 1. Competitive Landscape Overview ### **Top 5 Dominant Competitors Across Ke…"
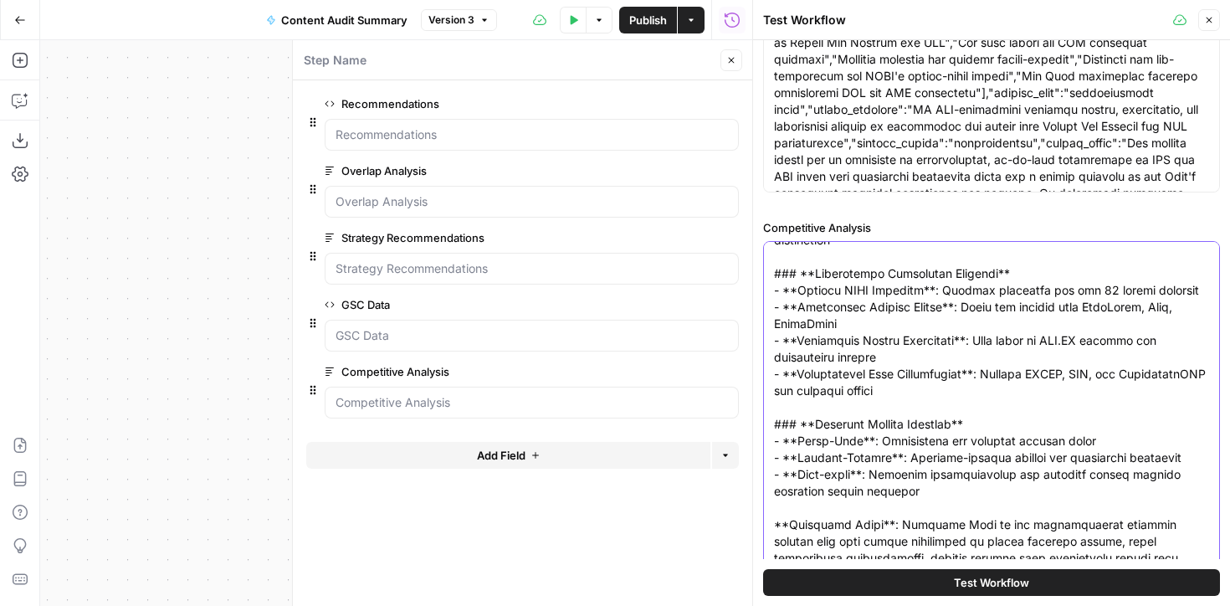
type textarea "## 1. Competitive Landscape Overview ### **Top 5 Dominant Competitors Across Ke…"
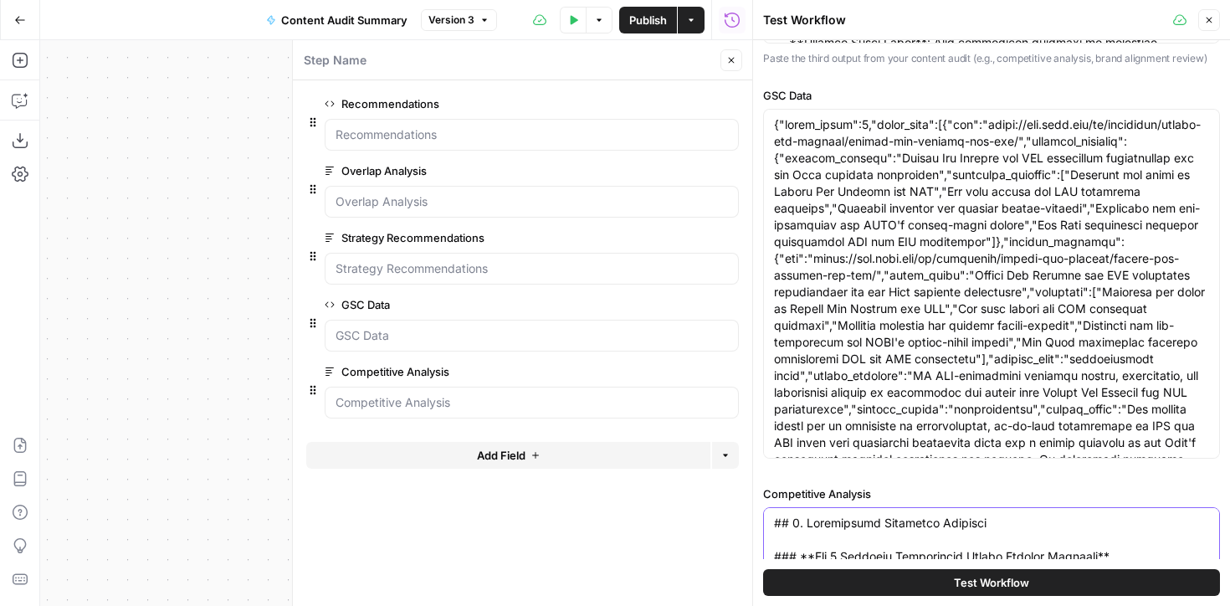
scroll to position [906, 0]
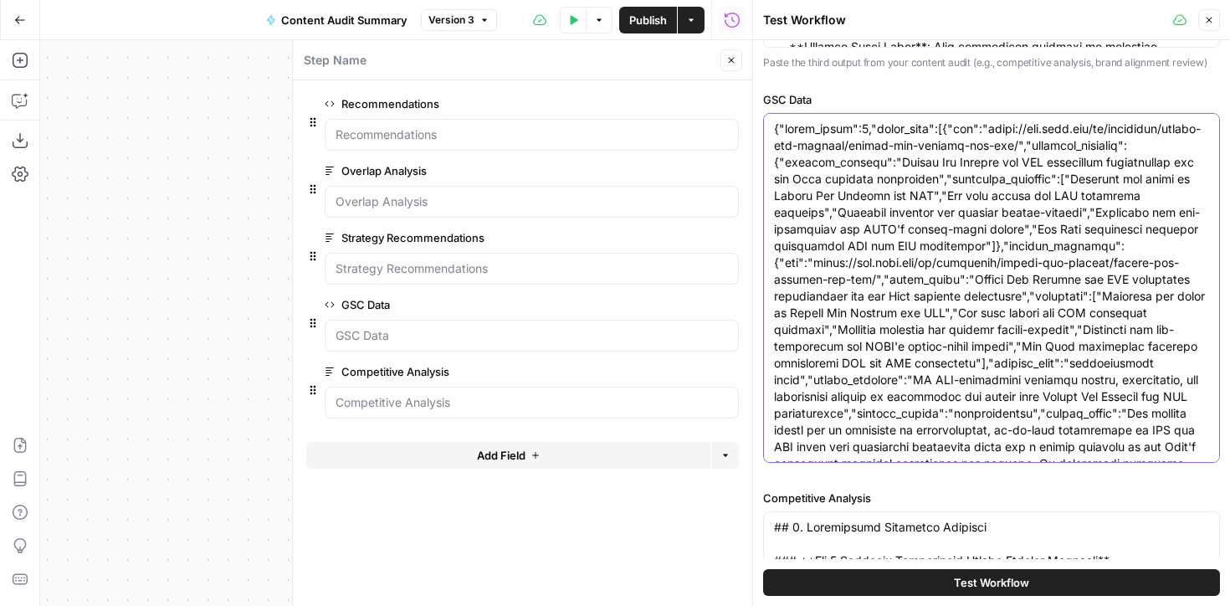
paste textarea ""total_pages": 33, "pages_data": [ { "url": "[URL][DOMAIN_NAME]", "keywords_ana…"
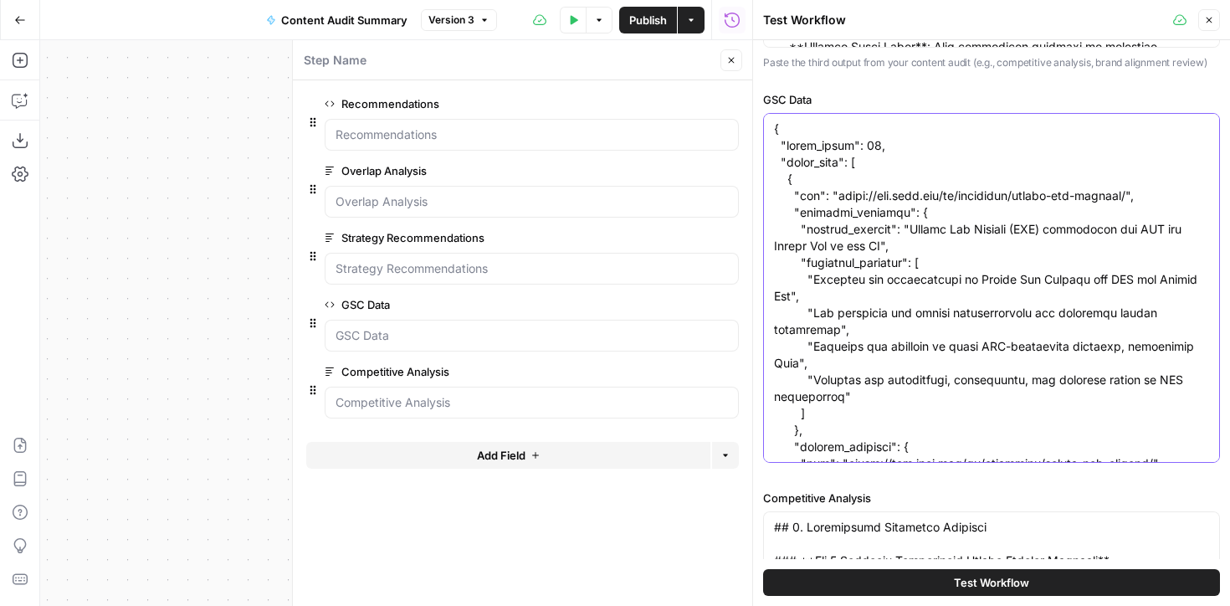
scroll to position [45929, 0]
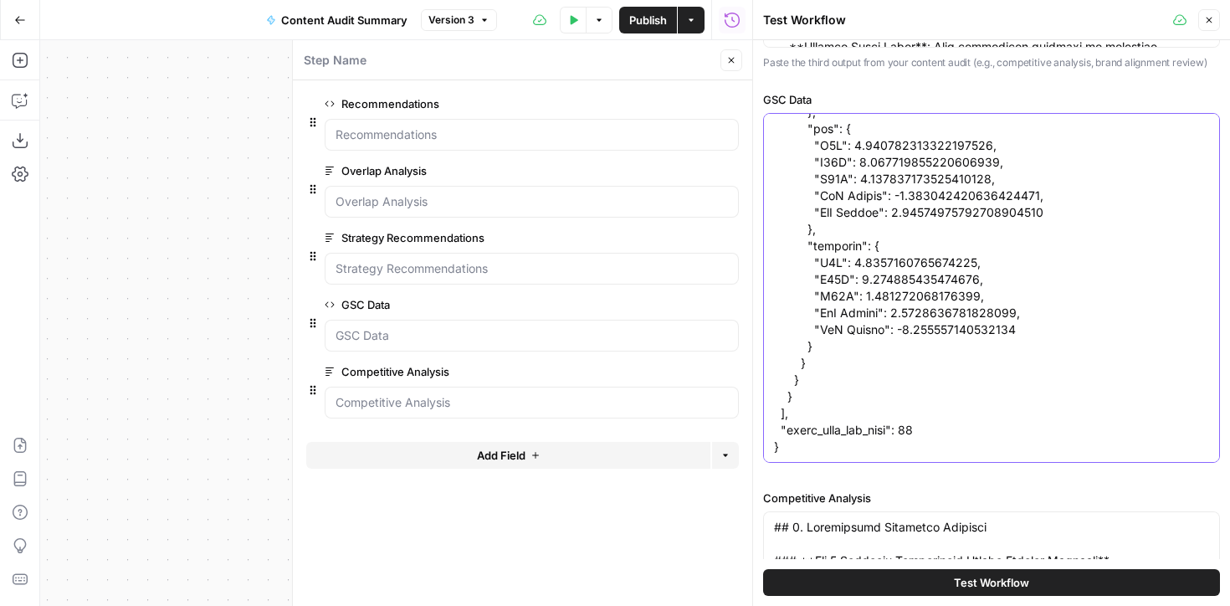
type textarea "{ "total_pages": 33, "pages_data": [ { "url": "[URL][DOMAIN_NAME]", "keywords_a…"
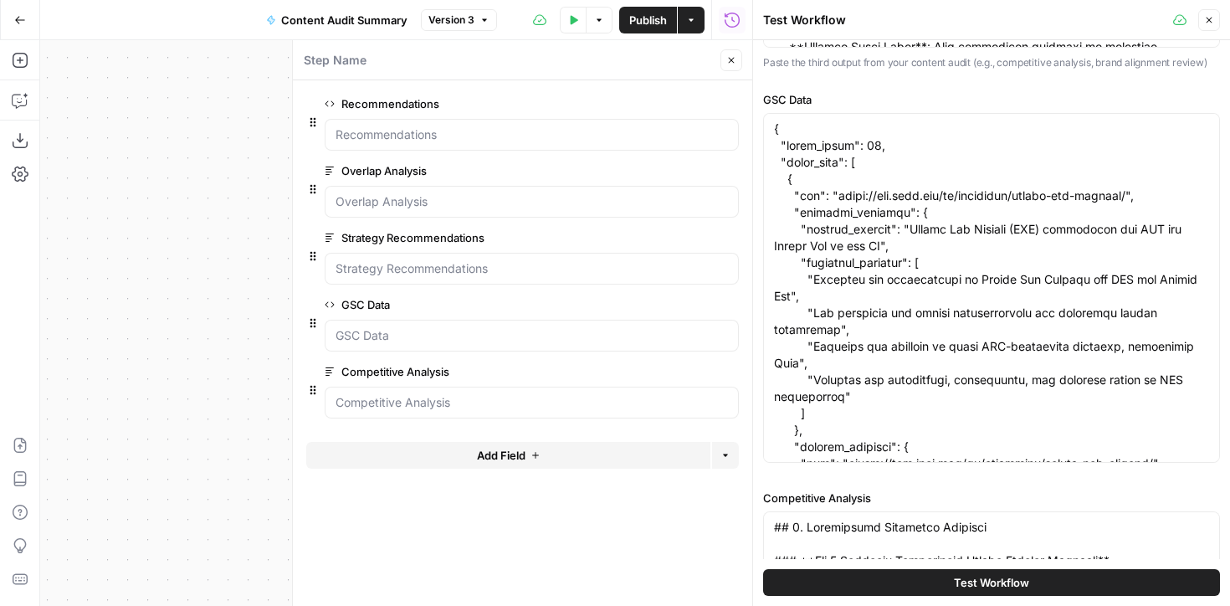
scroll to position [0, 0]
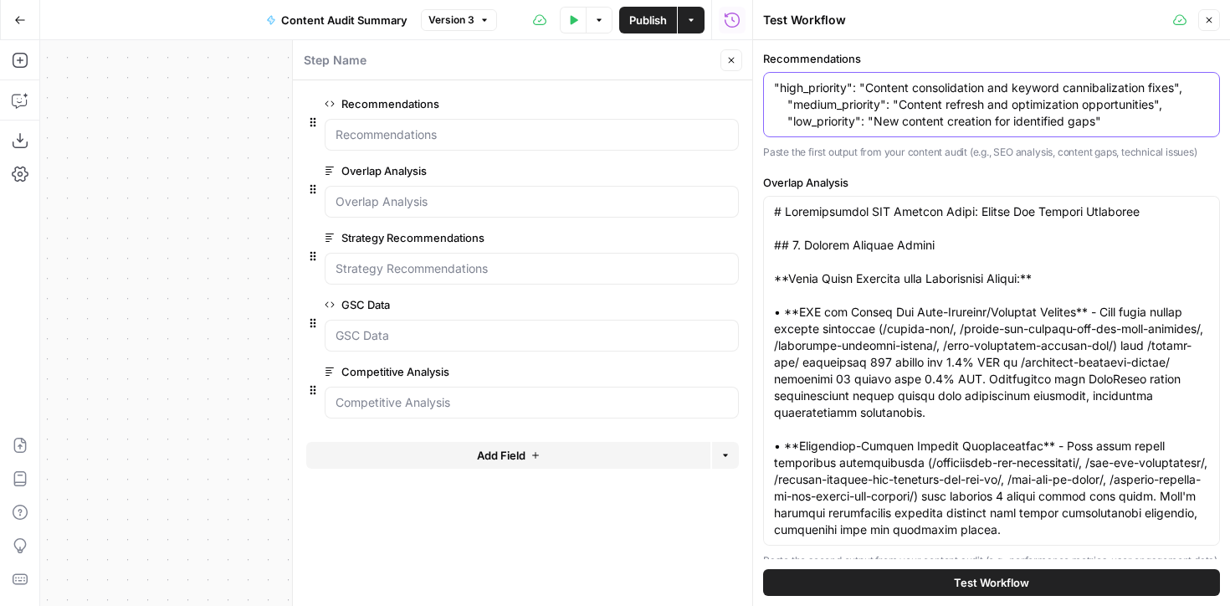
click at [879, 102] on textarea ""high_priority": "Content consolidation and keyword cannibalization fixes", "me…" at bounding box center [991, 105] width 435 height 50
paste textarea "{ "high_priority": "Content consolidation and keyword cannibalization fixes", "…"
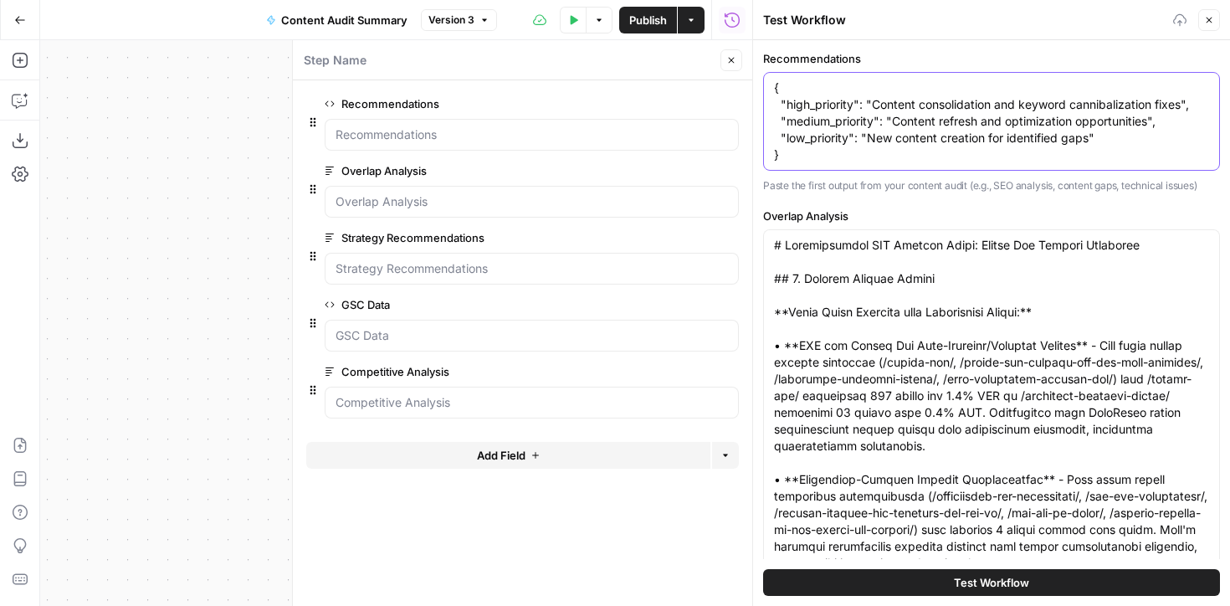
type textarea "{ "high_priority": "Content consolidation and keyword cannibalization fixes", "…"
click at [905, 581] on button "Test Workflow" at bounding box center [991, 582] width 457 height 27
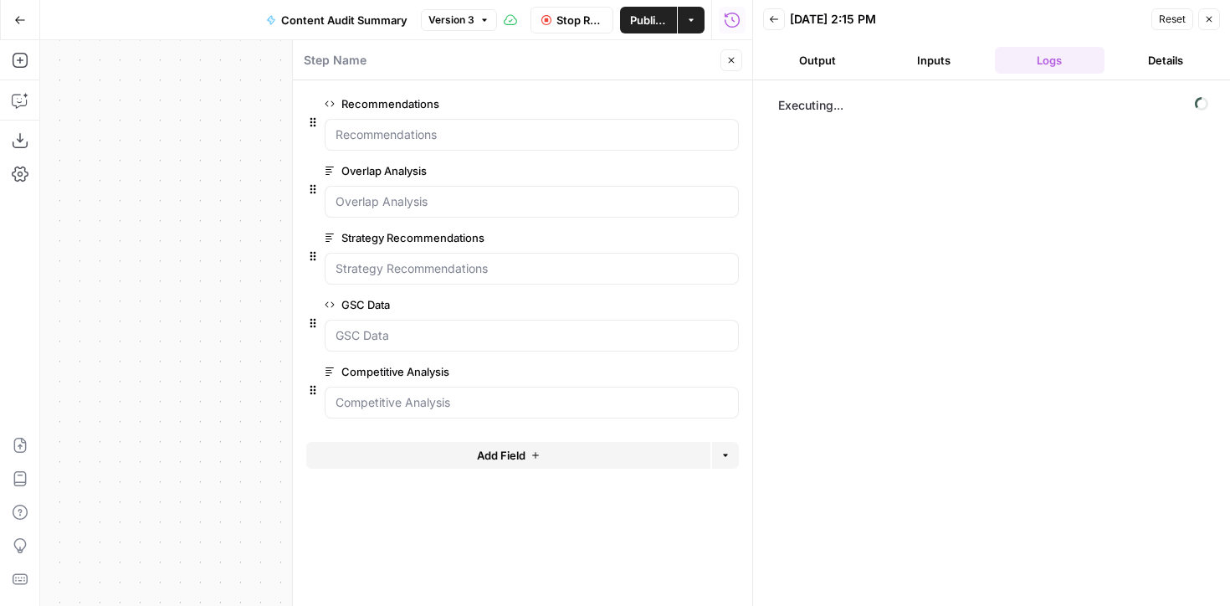
drag, startPoint x: 193, startPoint y: 157, endPoint x: 129, endPoint y: 146, distance: 64.5
click at [130, 146] on div "**********" at bounding box center [396, 323] width 712 height 566
click at [732, 60] on icon "button" at bounding box center [732, 61] width 6 height 6
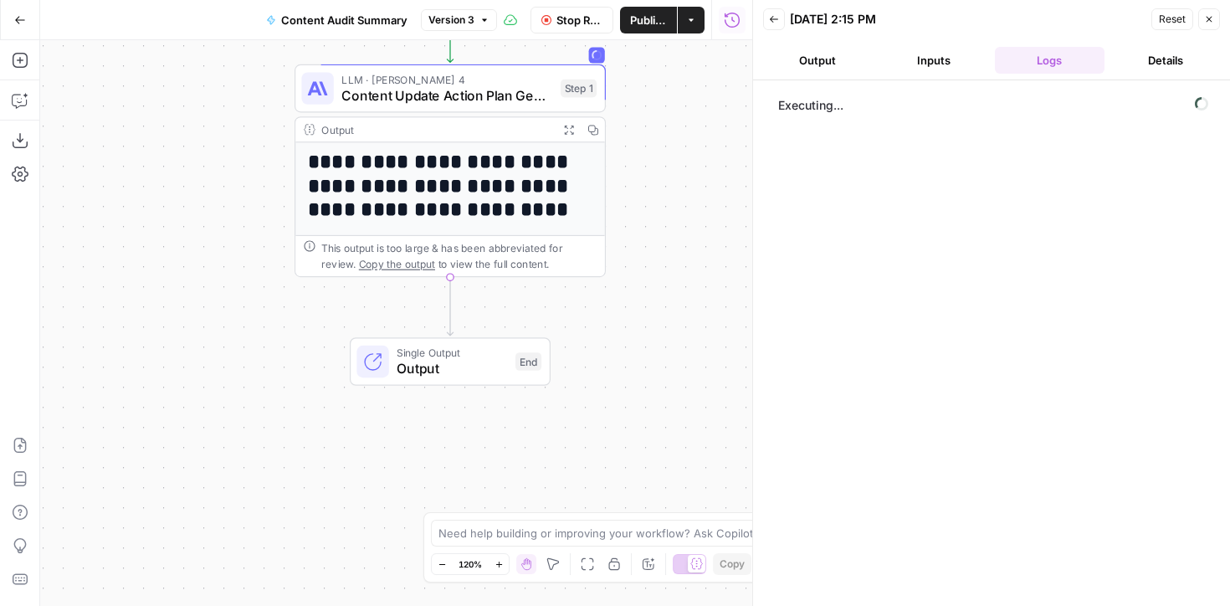
drag, startPoint x: 236, startPoint y: 205, endPoint x: 233, endPoint y: 116, distance: 89.6
click at [187, 122] on div "**********" at bounding box center [396, 323] width 712 height 566
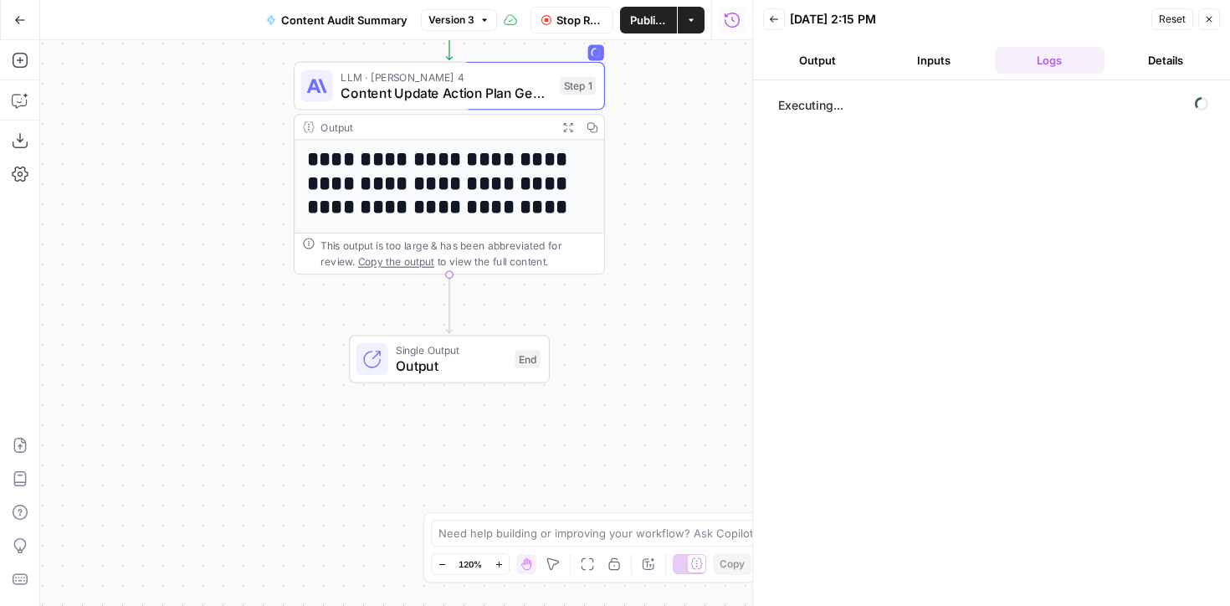
click at [417, 89] on span "Content Update Action Plan Generator" at bounding box center [446, 93] width 211 height 20
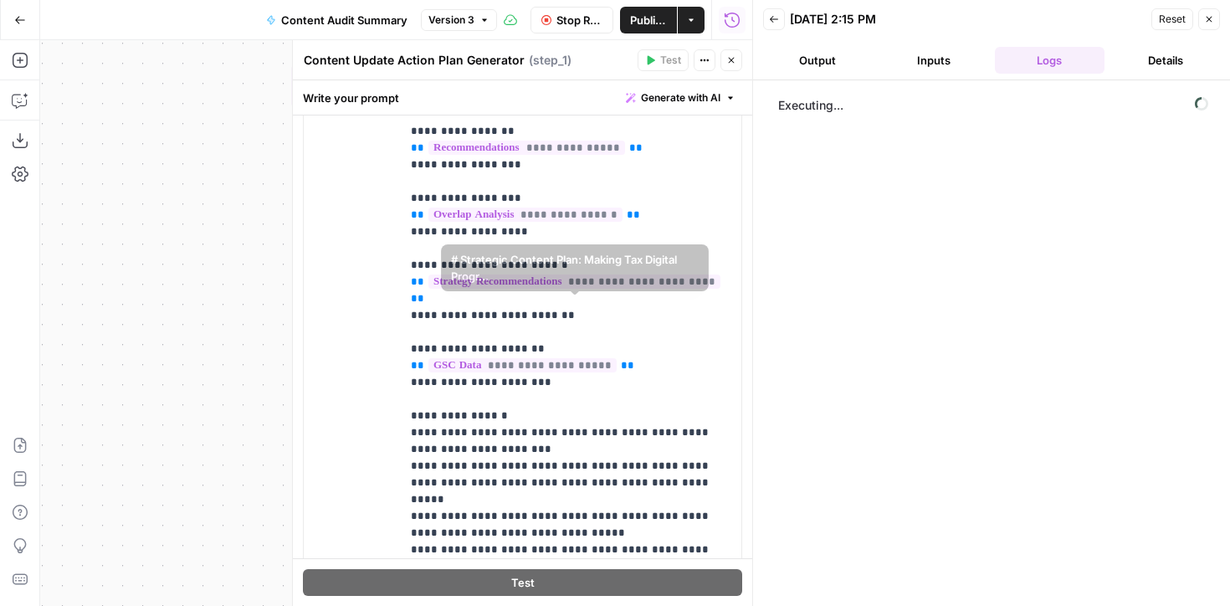
scroll to position [65, 0]
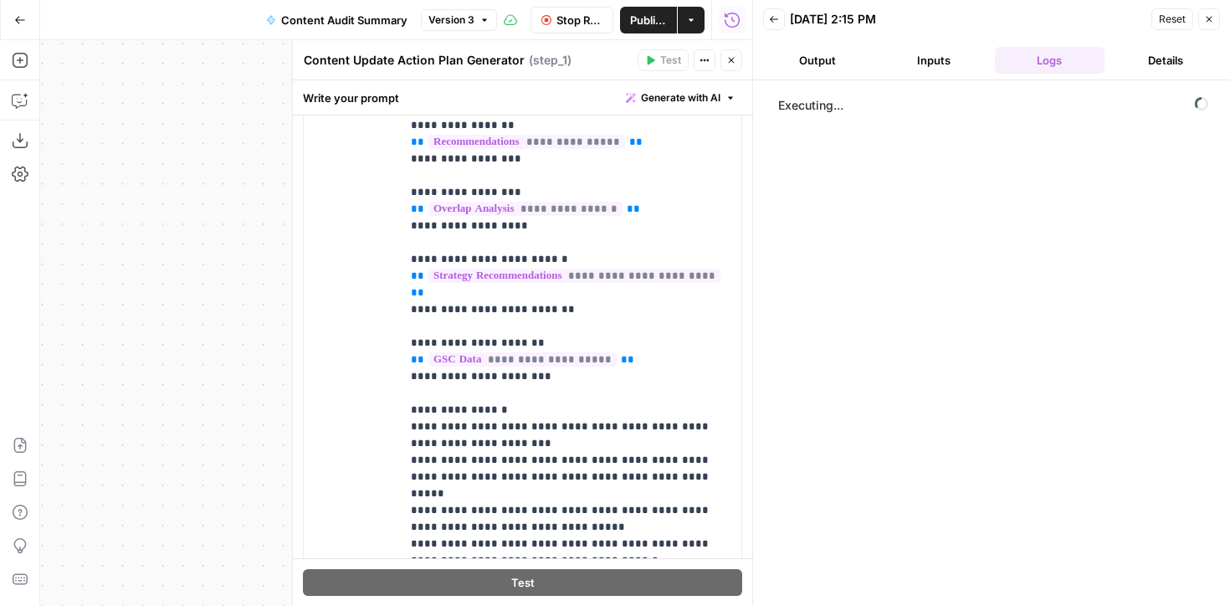
click at [557, 17] on span "Stop Run" at bounding box center [580, 20] width 46 height 17
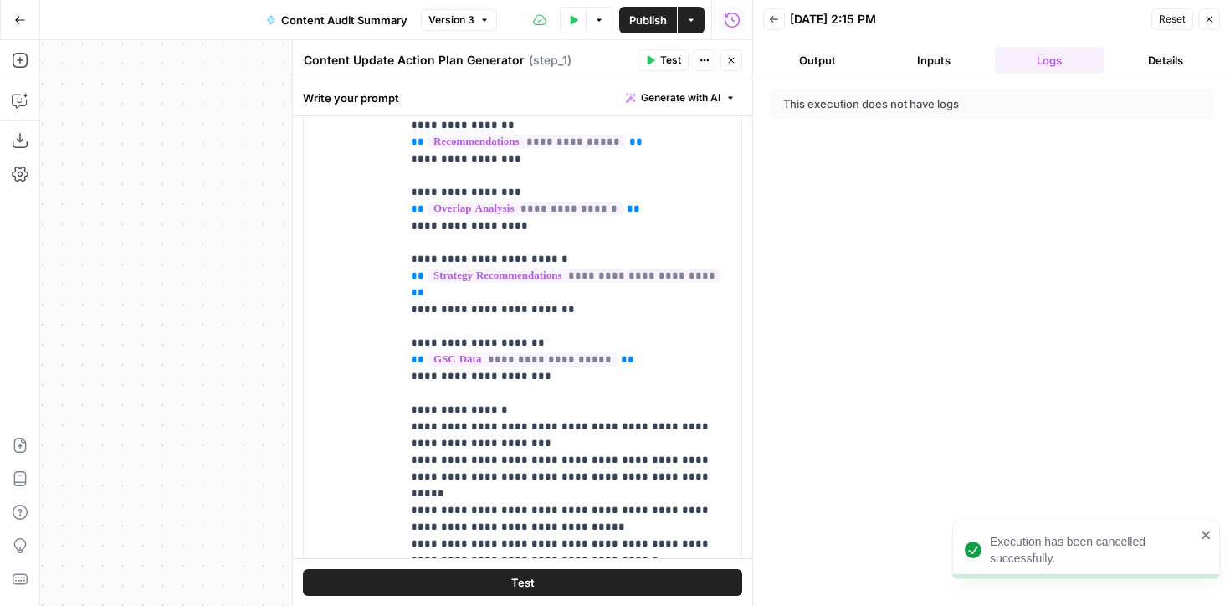
click at [230, 496] on div "**********" at bounding box center [396, 323] width 712 height 566
drag, startPoint x: 260, startPoint y: 446, endPoint x: 124, endPoint y: 403, distance: 143.2
click at [126, 403] on div "**********" at bounding box center [396, 323] width 712 height 566
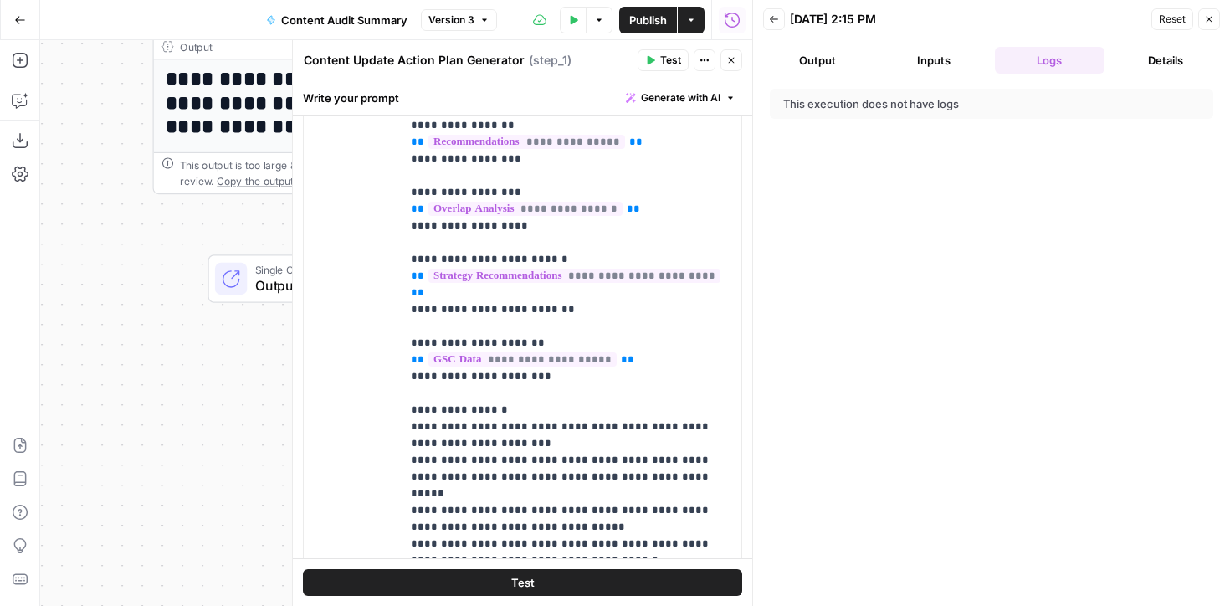
drag, startPoint x: 177, startPoint y: 402, endPoint x: 139, endPoint y: 408, distance: 38.9
click at [139, 408] on div "**********" at bounding box center [396, 323] width 712 height 566
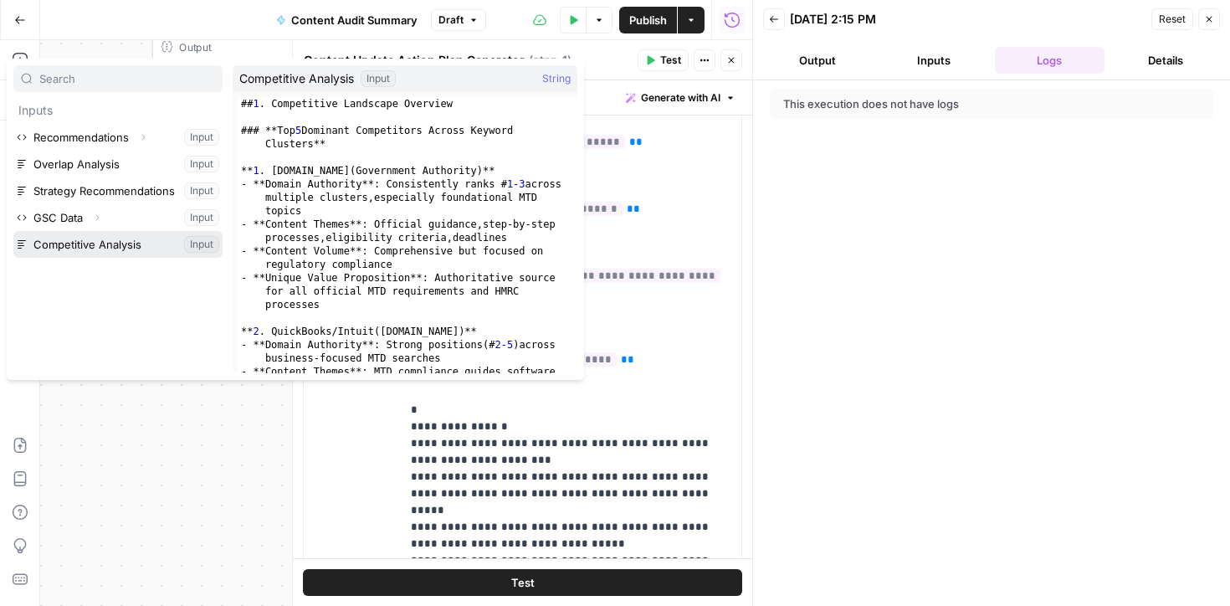
click at [100, 244] on button "Select variable Competitive Analysis" at bounding box center [117, 244] width 209 height 27
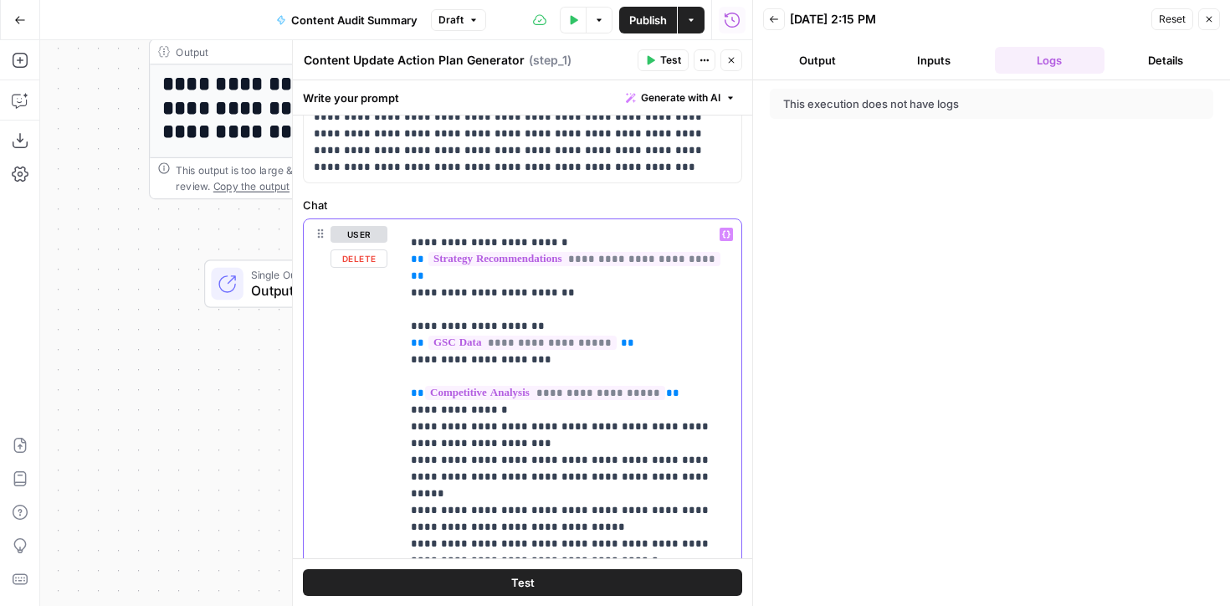
scroll to position [245, 0]
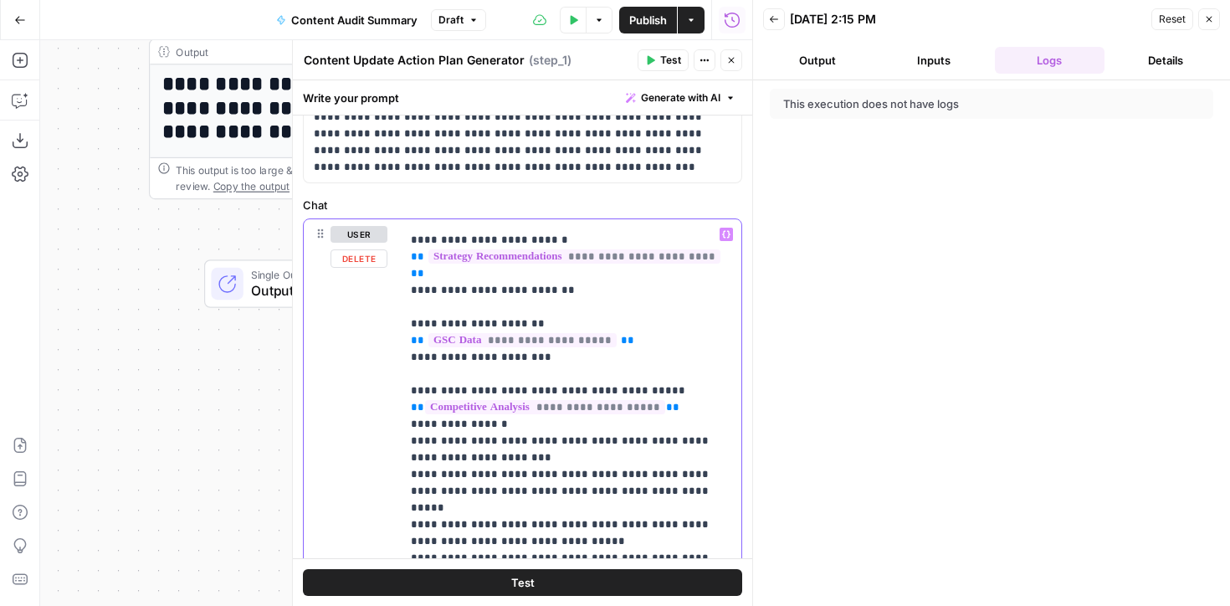
click at [523, 401] on span "**********" at bounding box center [545, 407] width 240 height 14
drag, startPoint x: 665, startPoint y: 388, endPoint x: 534, endPoint y: 388, distance: 130.6
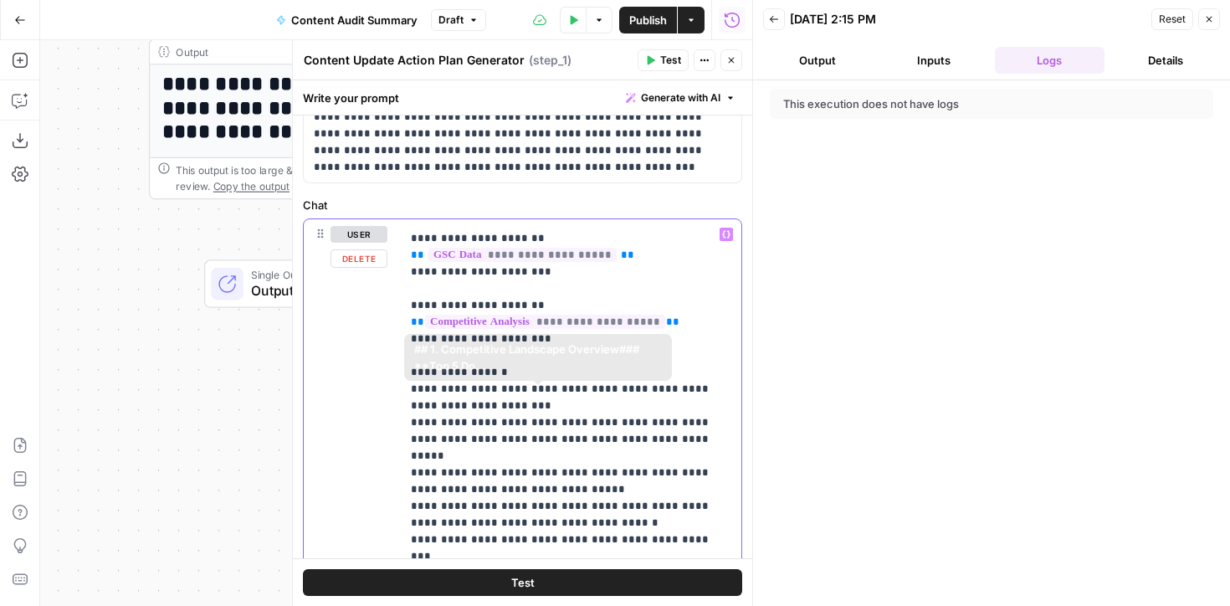
scroll to position [386, 0]
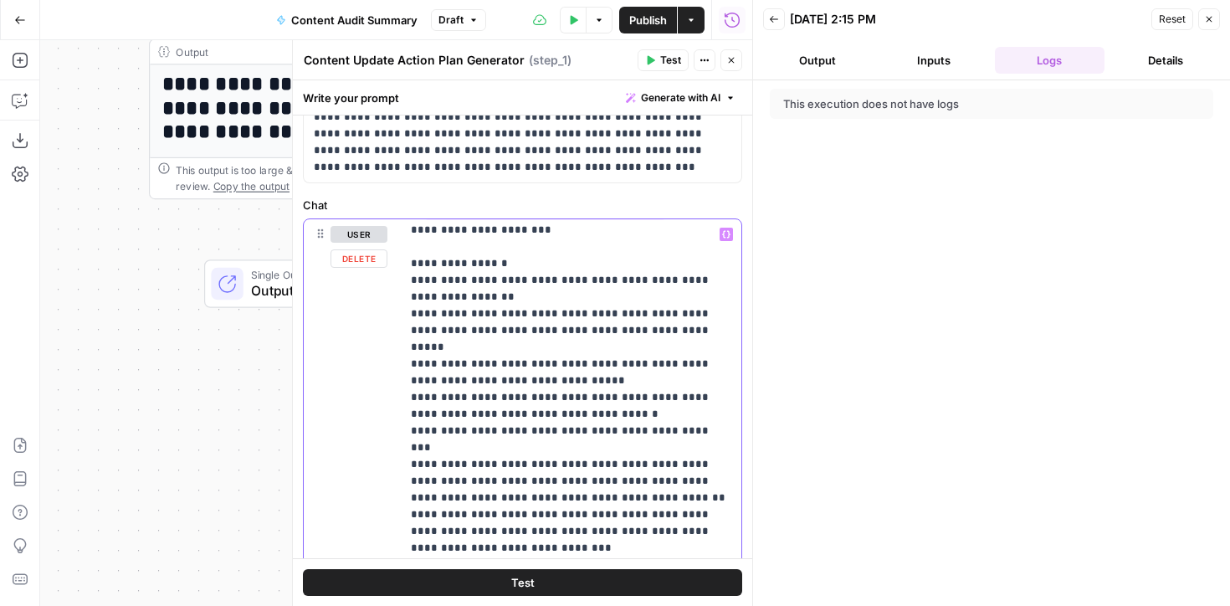
scroll to position [449, 0]
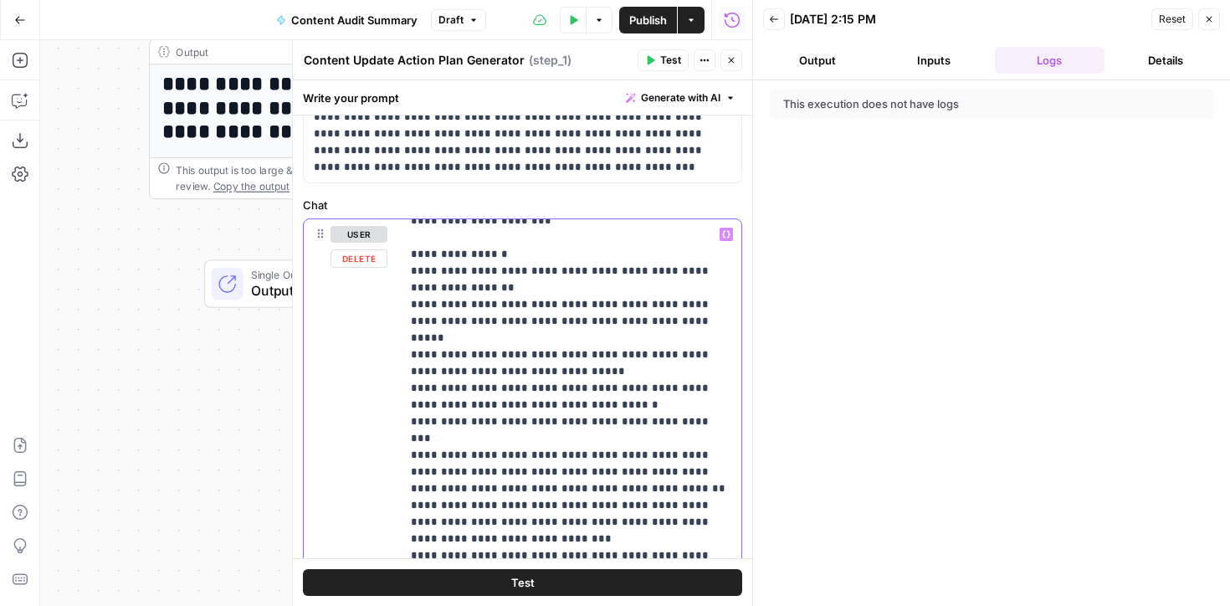
drag, startPoint x: 529, startPoint y: 384, endPoint x: 419, endPoint y: 372, distance: 111.2
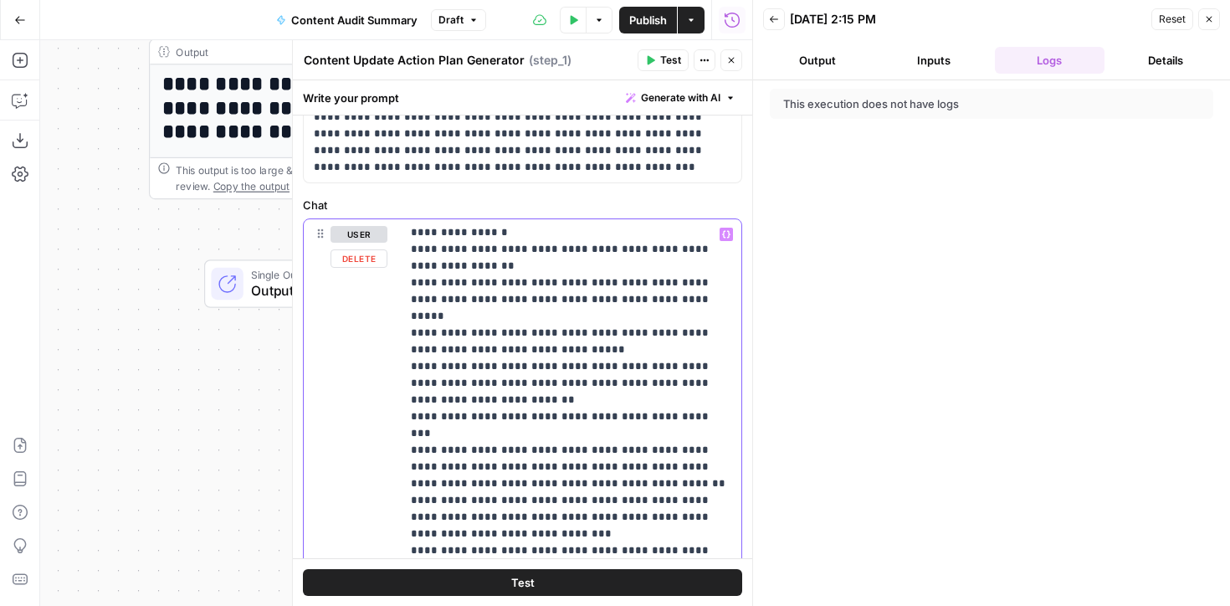
scroll to position [476, 0]
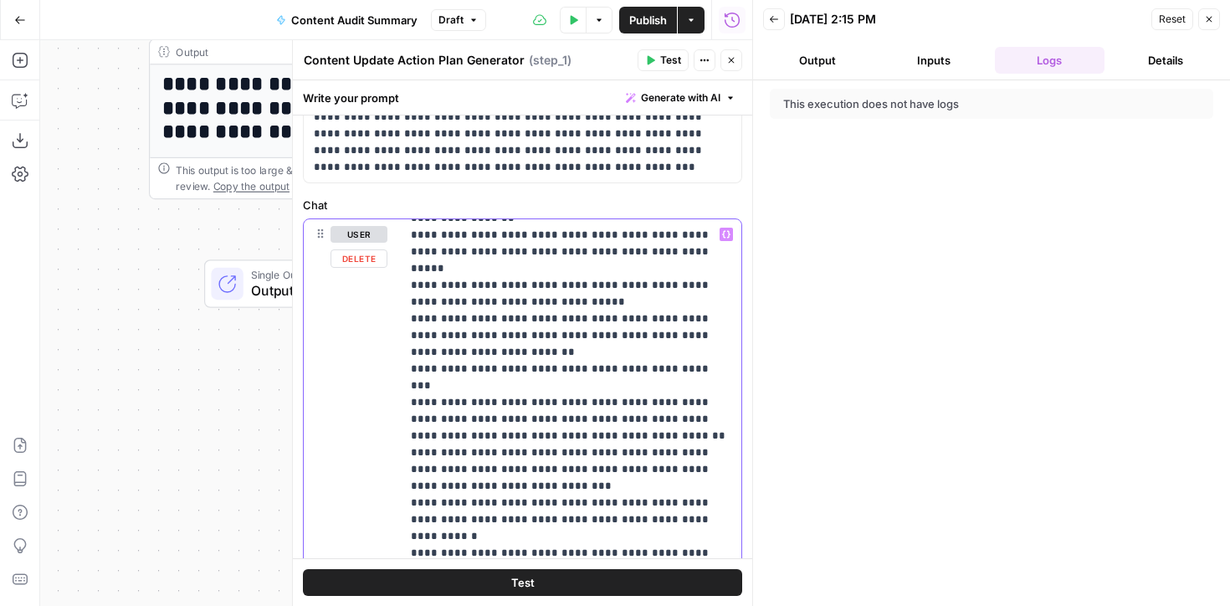
scroll to position [521, 0]
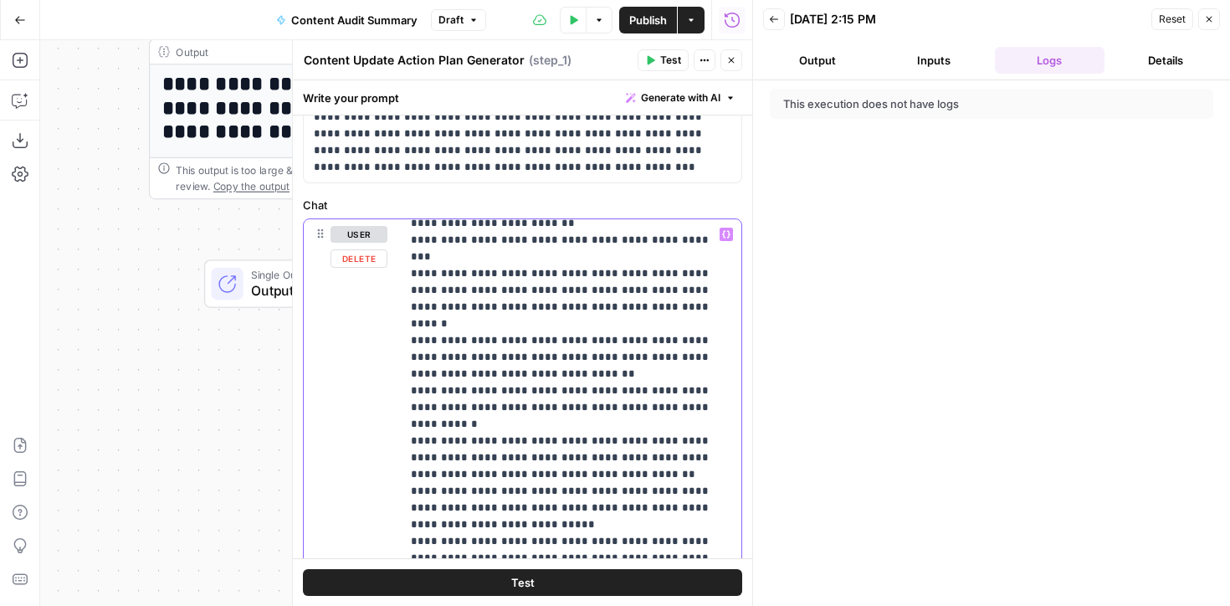
scroll to position [650, 0]
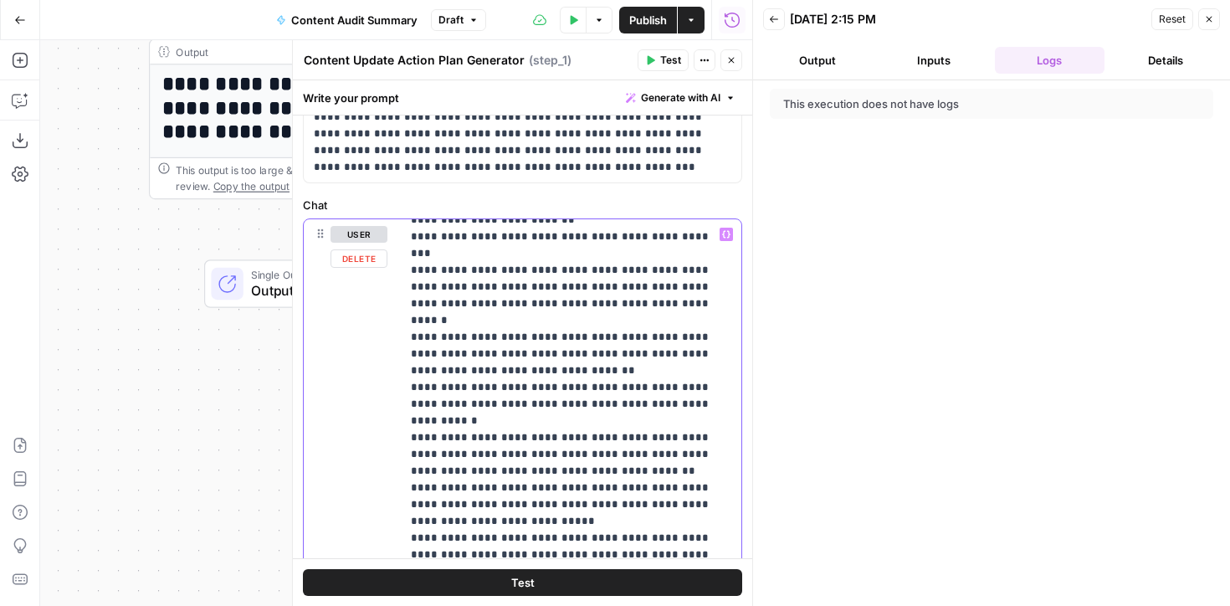
drag, startPoint x: 502, startPoint y: 371, endPoint x: 522, endPoint y: 377, distance: 20.9
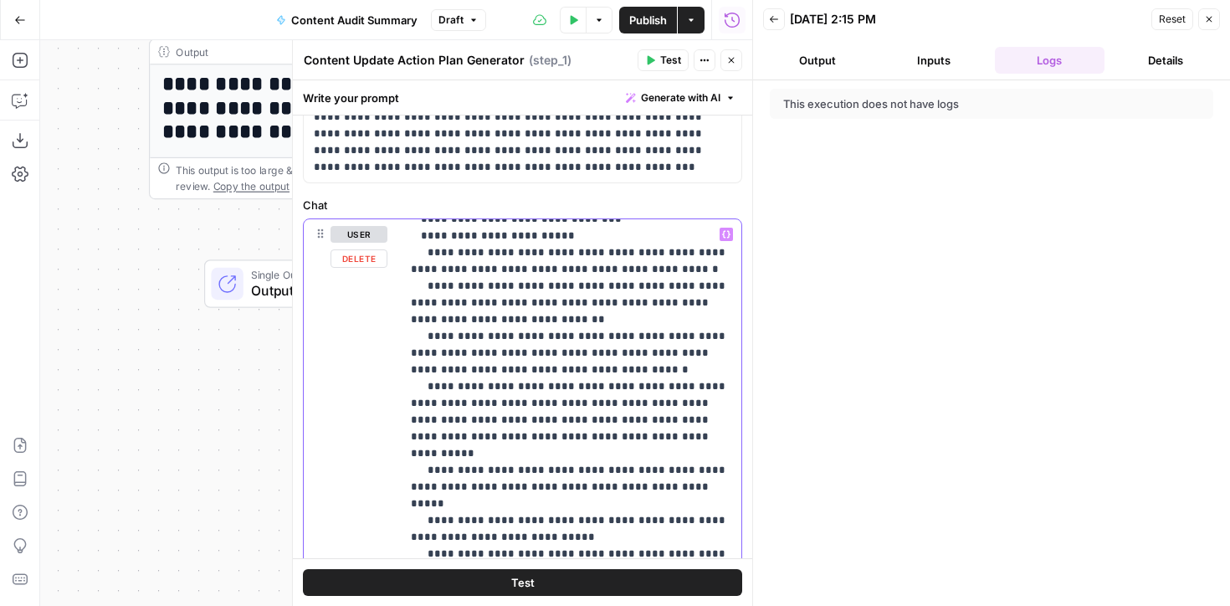
scroll to position [1597, 0]
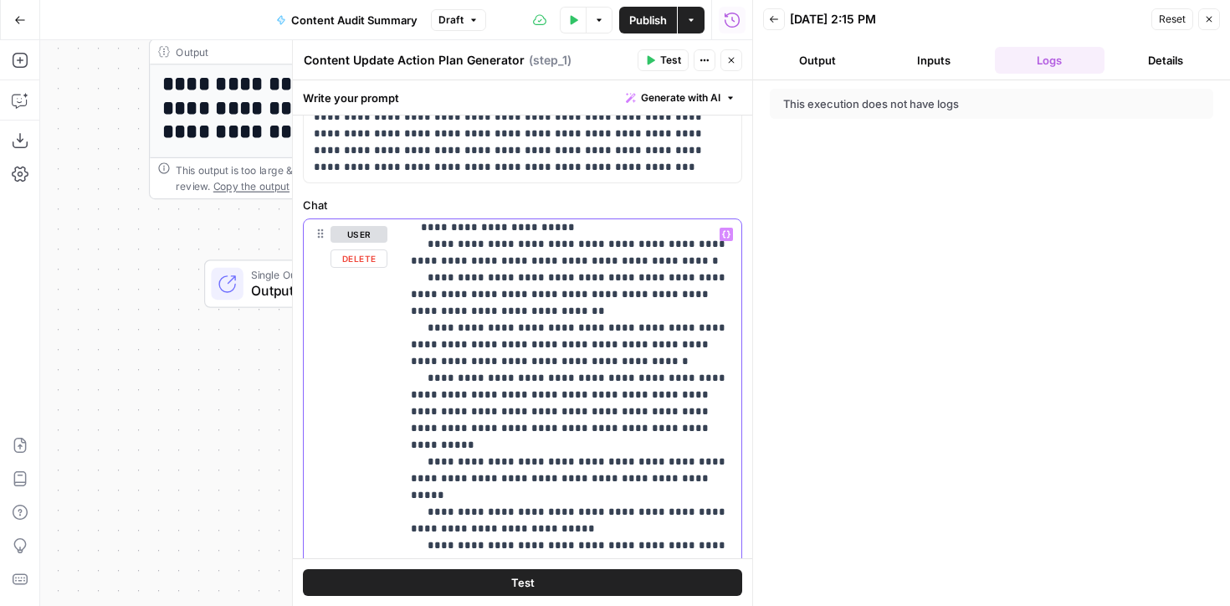
drag, startPoint x: 491, startPoint y: 362, endPoint x: 529, endPoint y: 362, distance: 38.5
click at [529, 362] on p "**********" at bounding box center [571, 345] width 321 height 3432
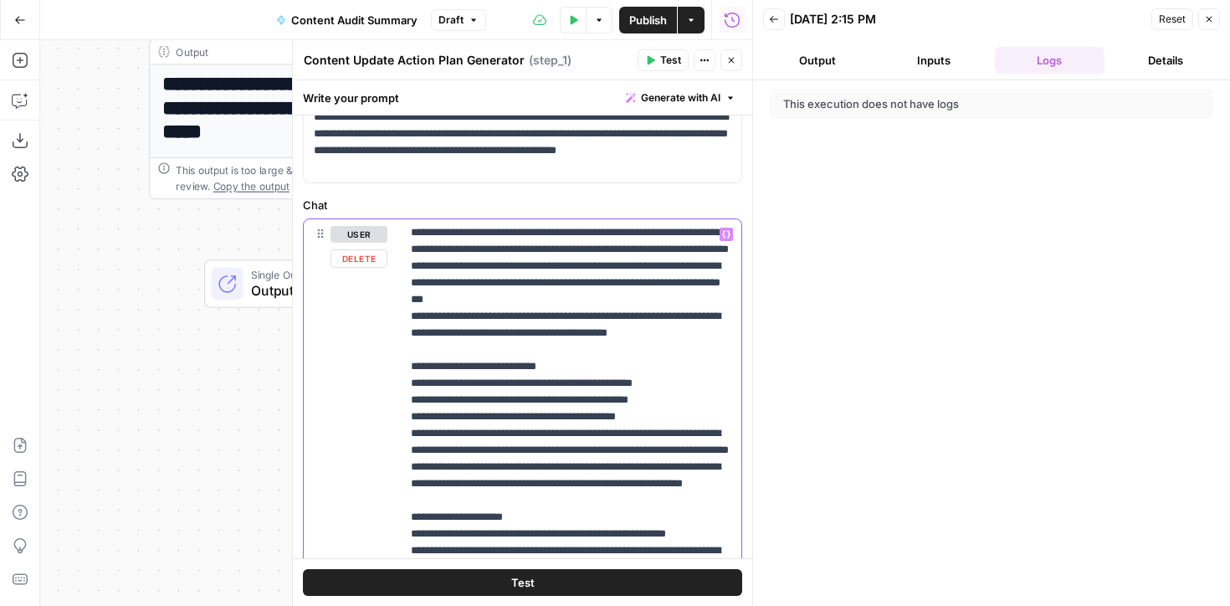
scroll to position [2165, 0]
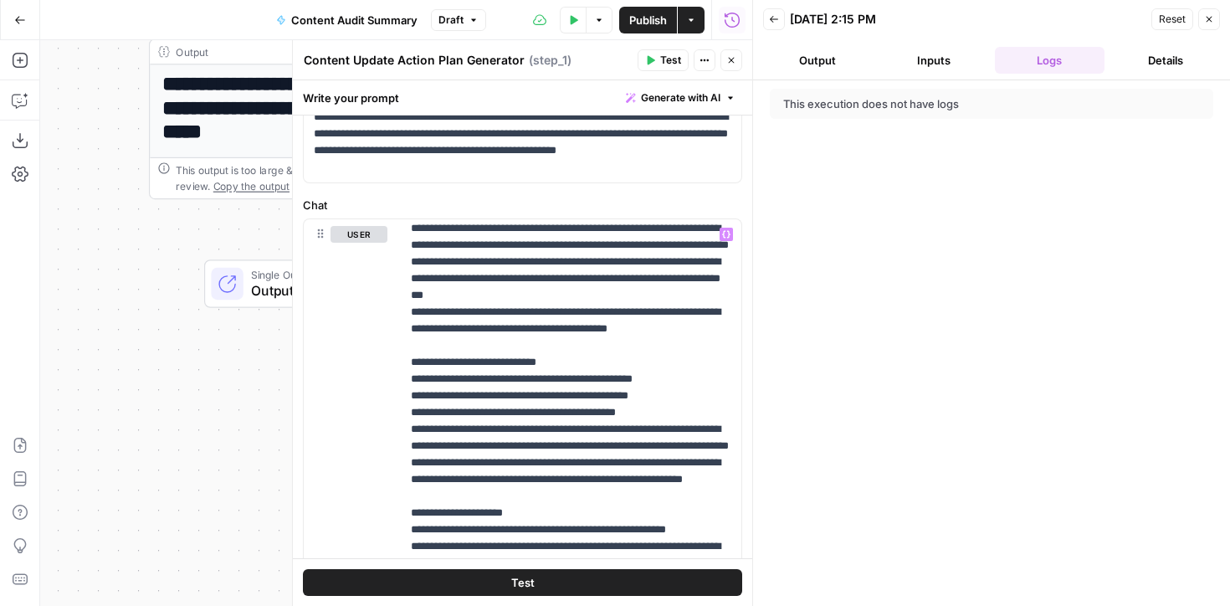
click at [728, 64] on icon "button" at bounding box center [732, 60] width 10 height 10
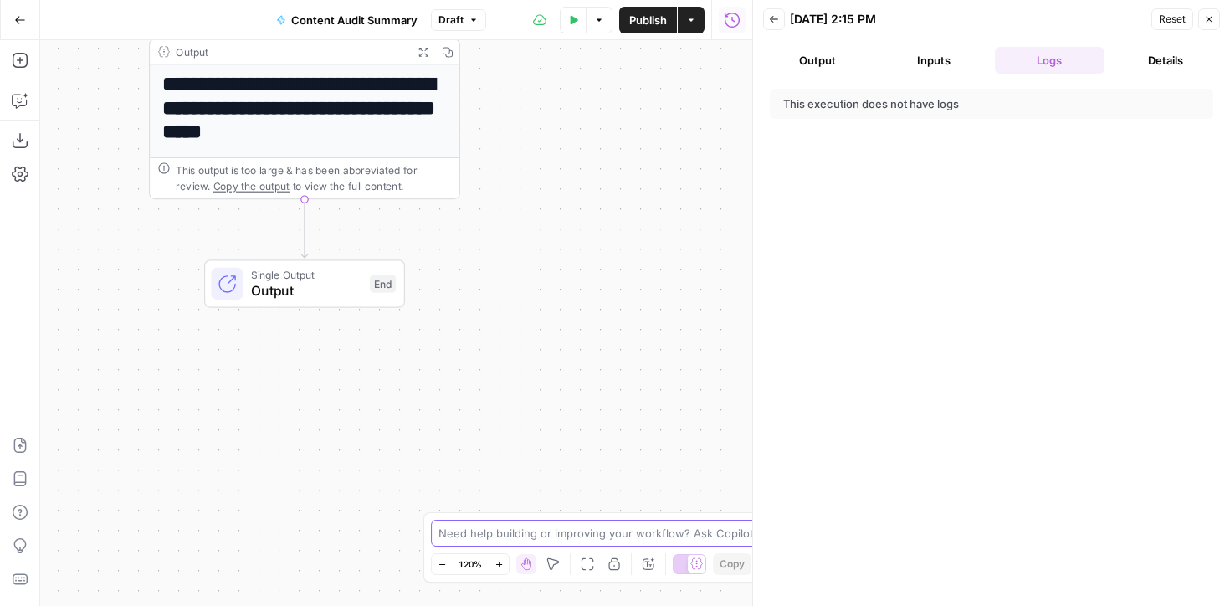
click at [499, 536] on textarea at bounding box center [606, 533] width 335 height 17
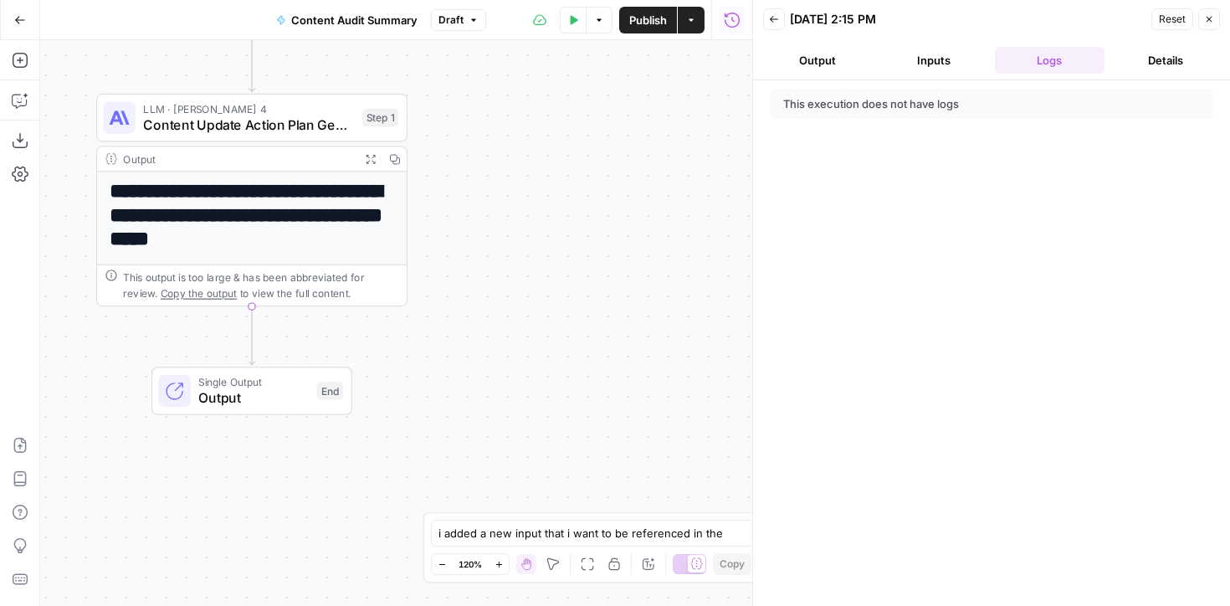
drag, startPoint x: 457, startPoint y: 401, endPoint x: 414, endPoint y: 474, distance: 84.8
click at [414, 474] on div "**********" at bounding box center [396, 323] width 712 height 566
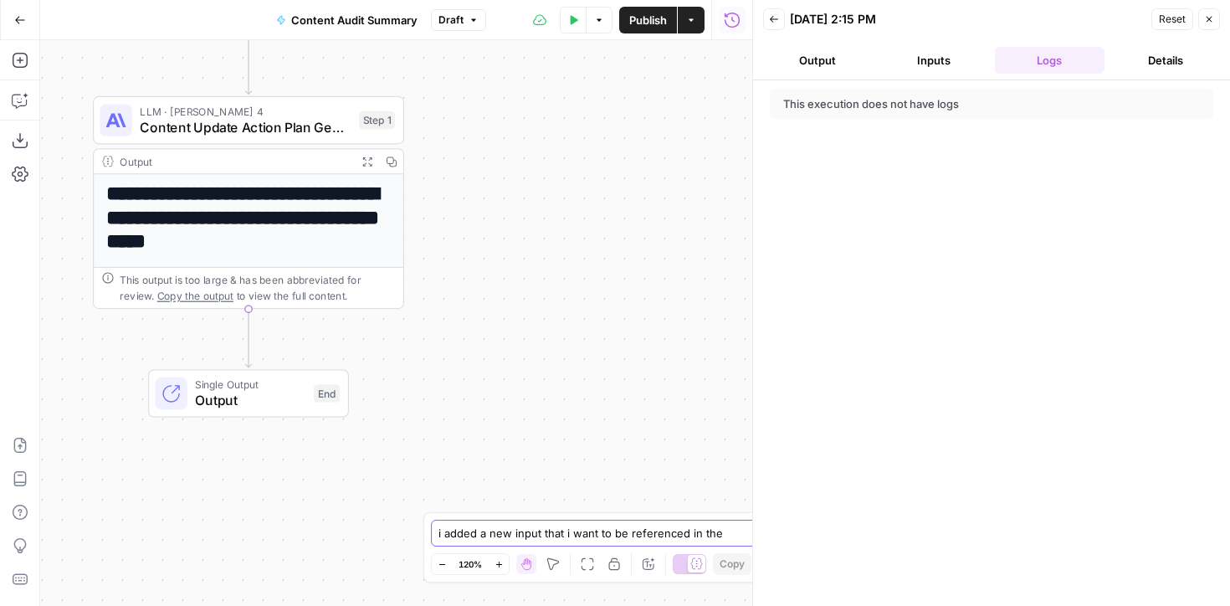
click at [742, 533] on textarea "i added a new input that i want to be referenced in the" at bounding box center [599, 533] width 320 height 17
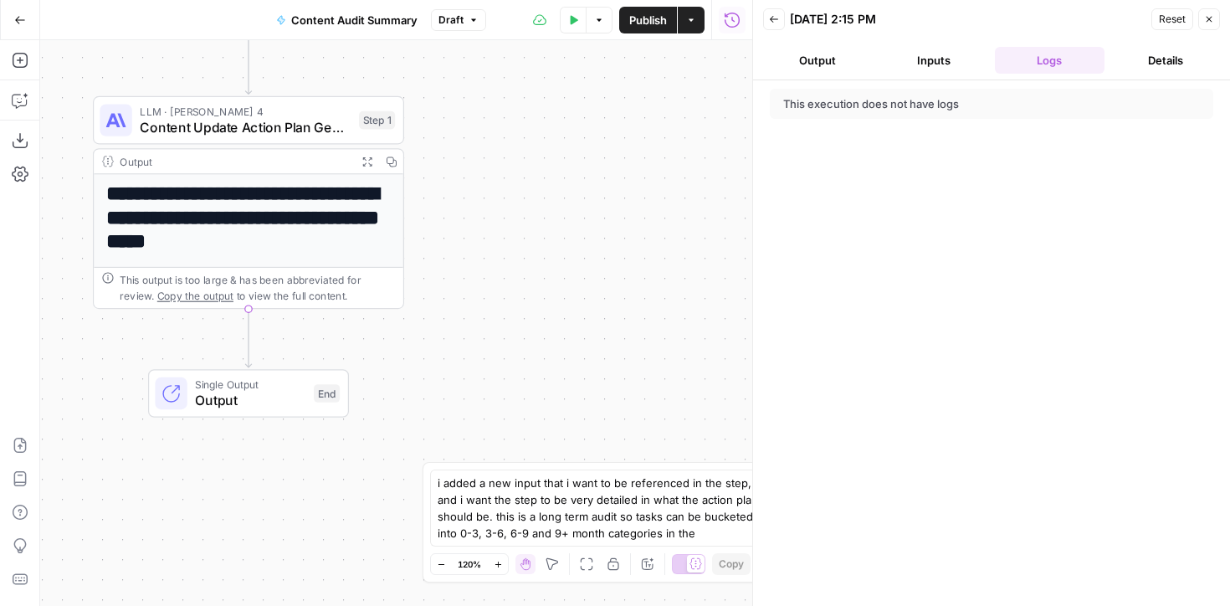
click at [283, 207] on h1 "**********" at bounding box center [249, 217] width 286 height 71
click at [179, 160] on div "Output" at bounding box center [234, 161] width 229 height 16
click at [363, 157] on icon "button" at bounding box center [366, 161] width 9 height 9
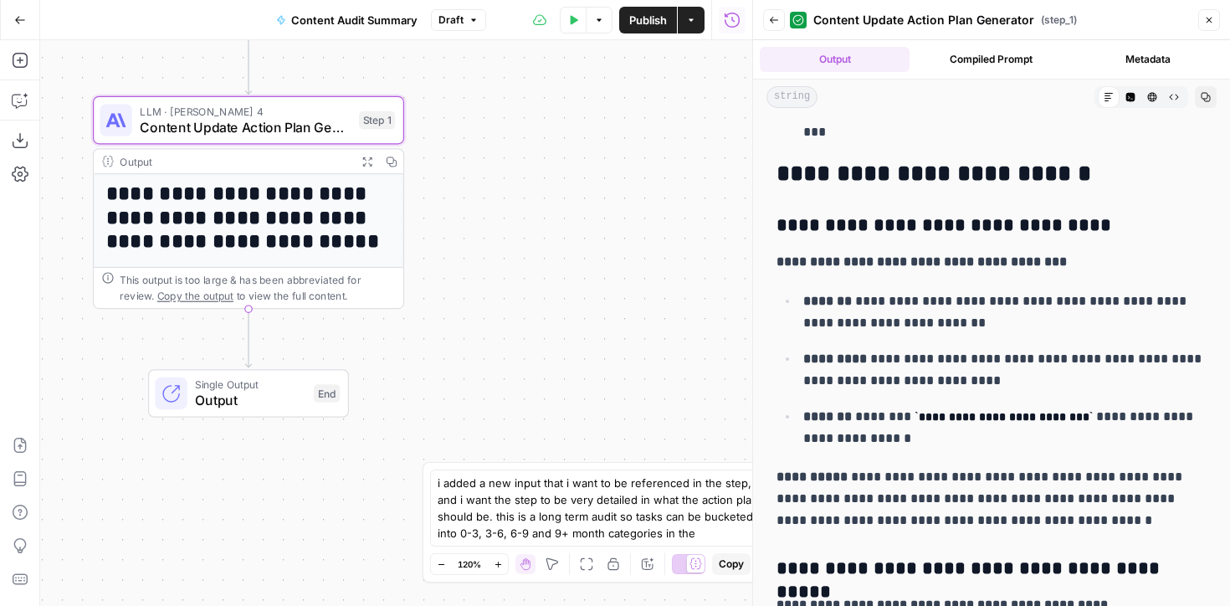
scroll to position [11697, 0]
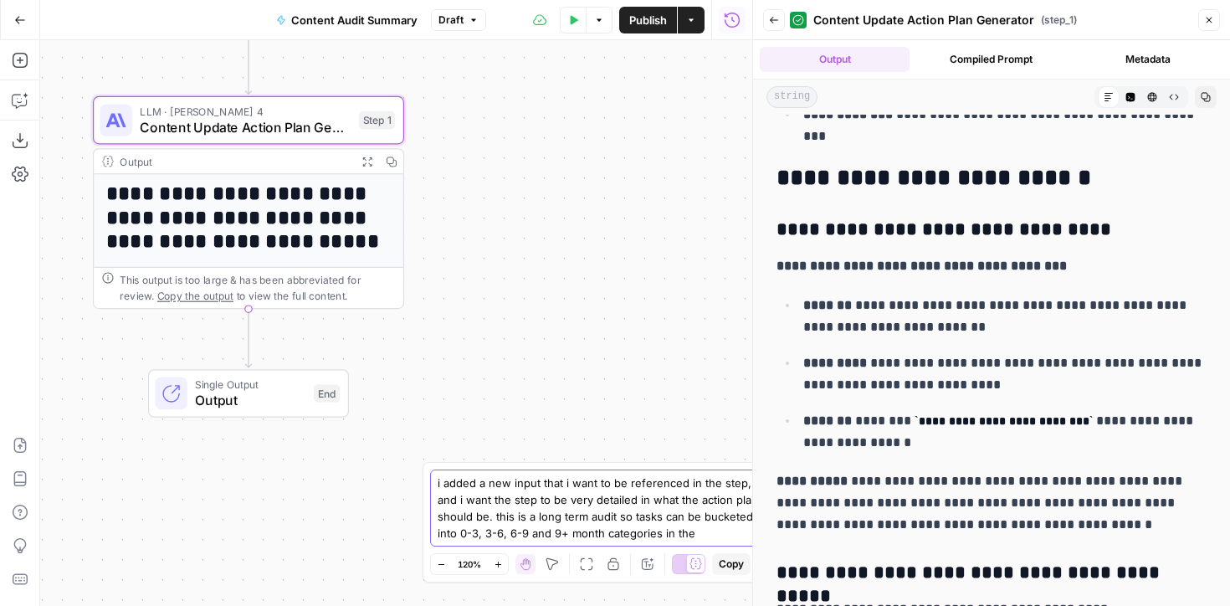
click at [701, 534] on textarea "i added a new input that i want to be referenced in the step, and i want the st…" at bounding box center [598, 508] width 321 height 67
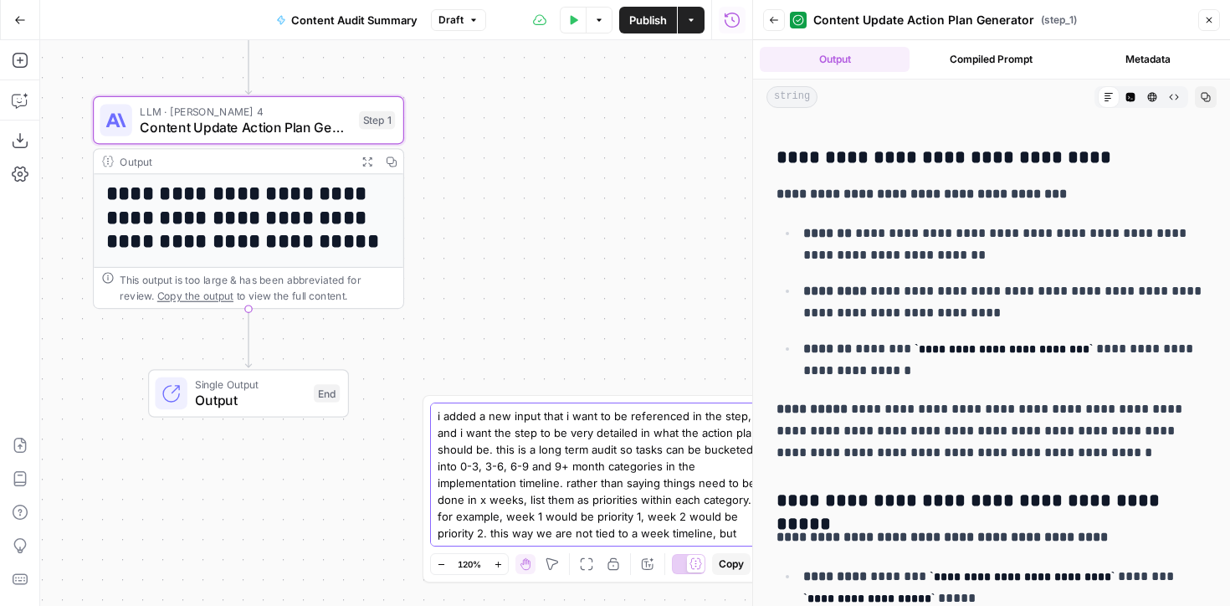
scroll to position [10, 0]
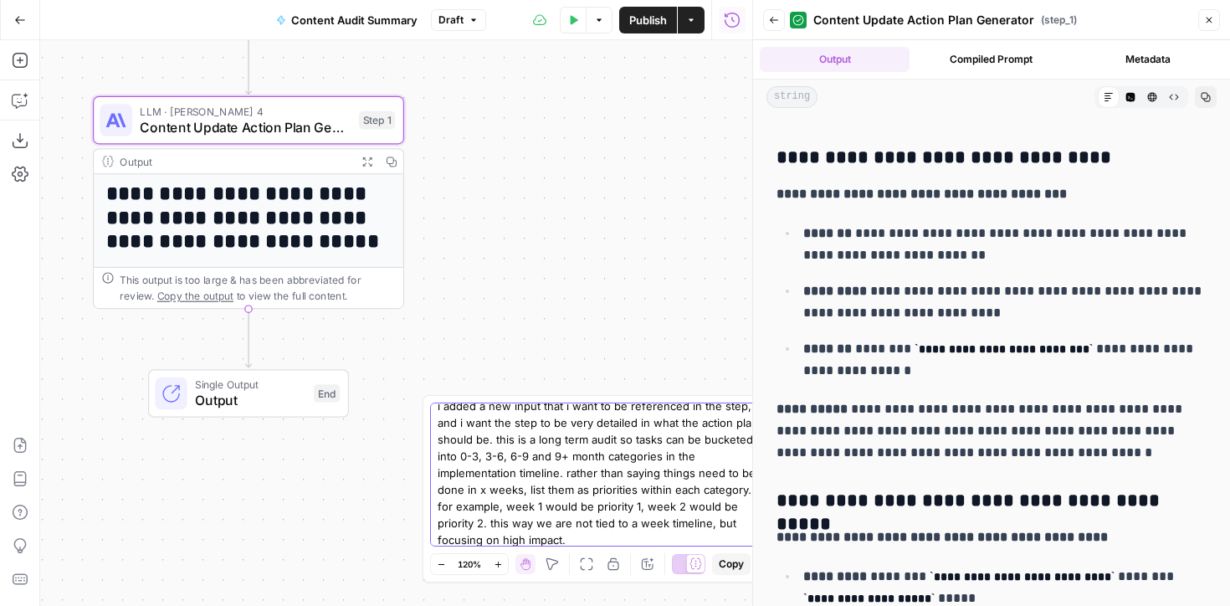
type textarea "i added a new input that i want to be referenced in the step, and i want the st…"
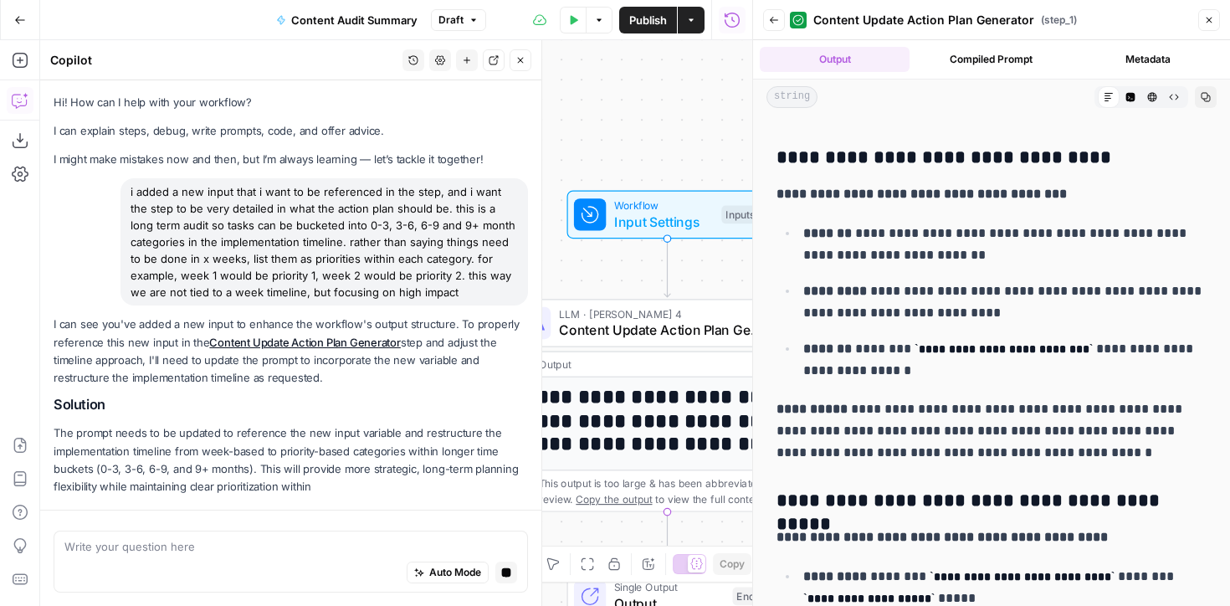
scroll to position [98, 0]
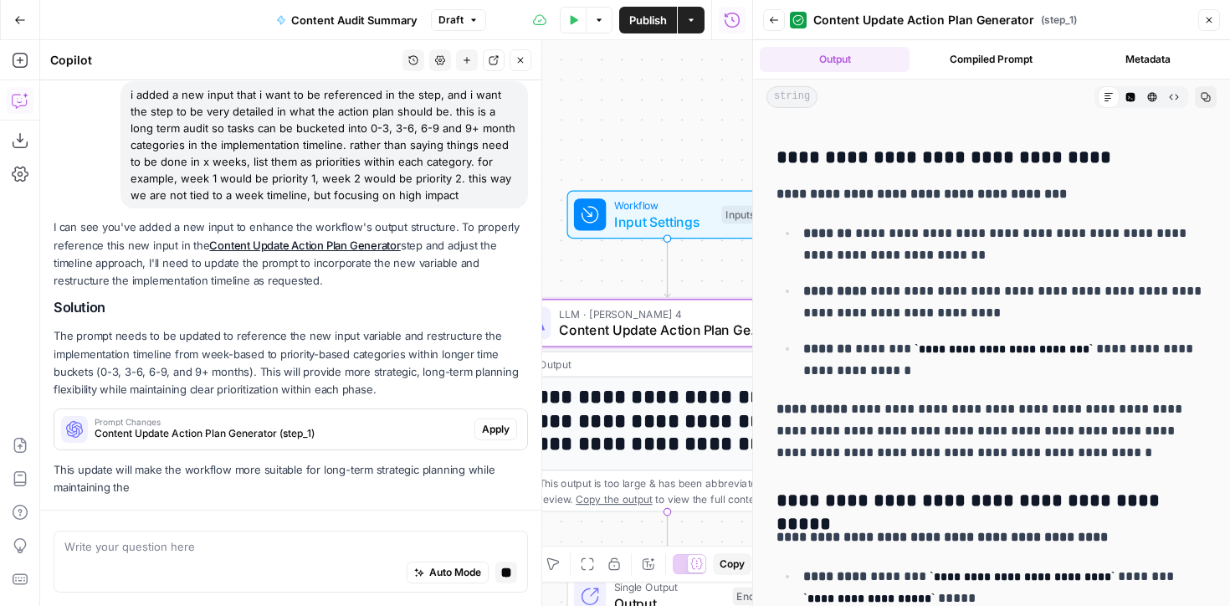
click at [347, 474] on div "I can see you've added a new input to enhance the workflow's output structure. …" at bounding box center [291, 357] width 475 height 278
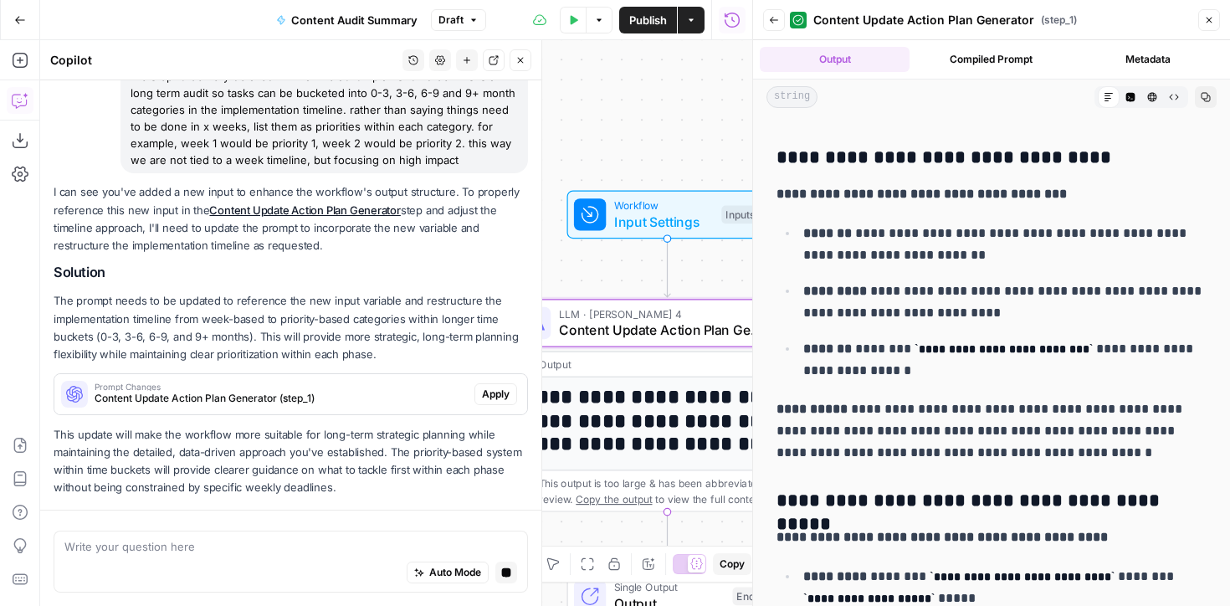
scroll to position [181, 0]
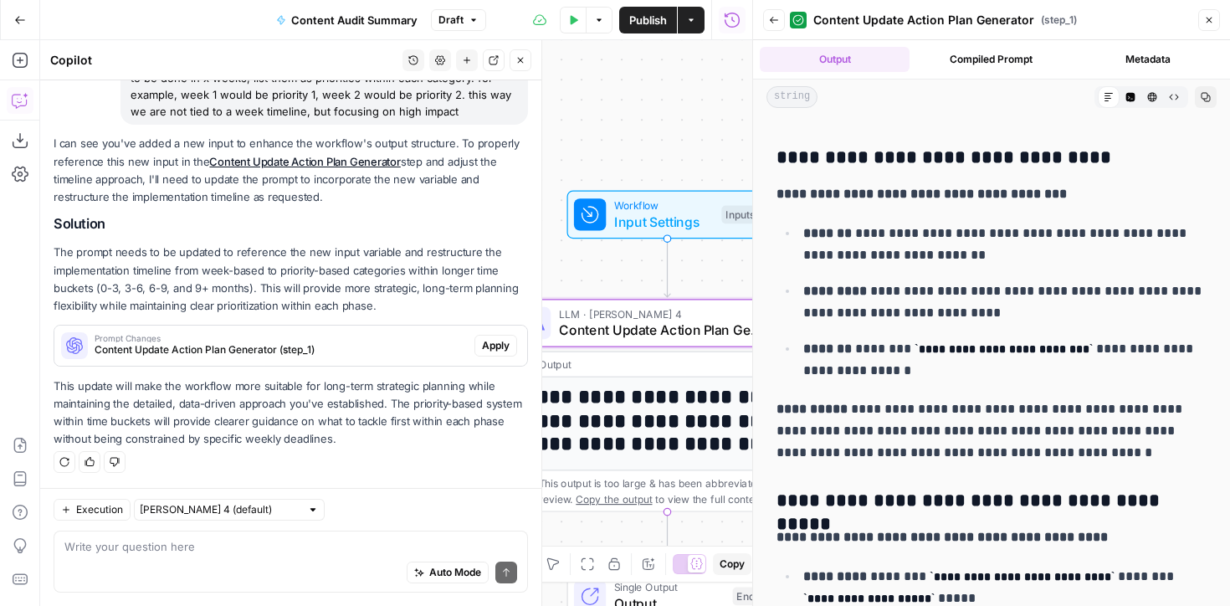
click at [372, 349] on span "Content Update Action Plan Generator (step_1)" at bounding box center [281, 349] width 373 height 15
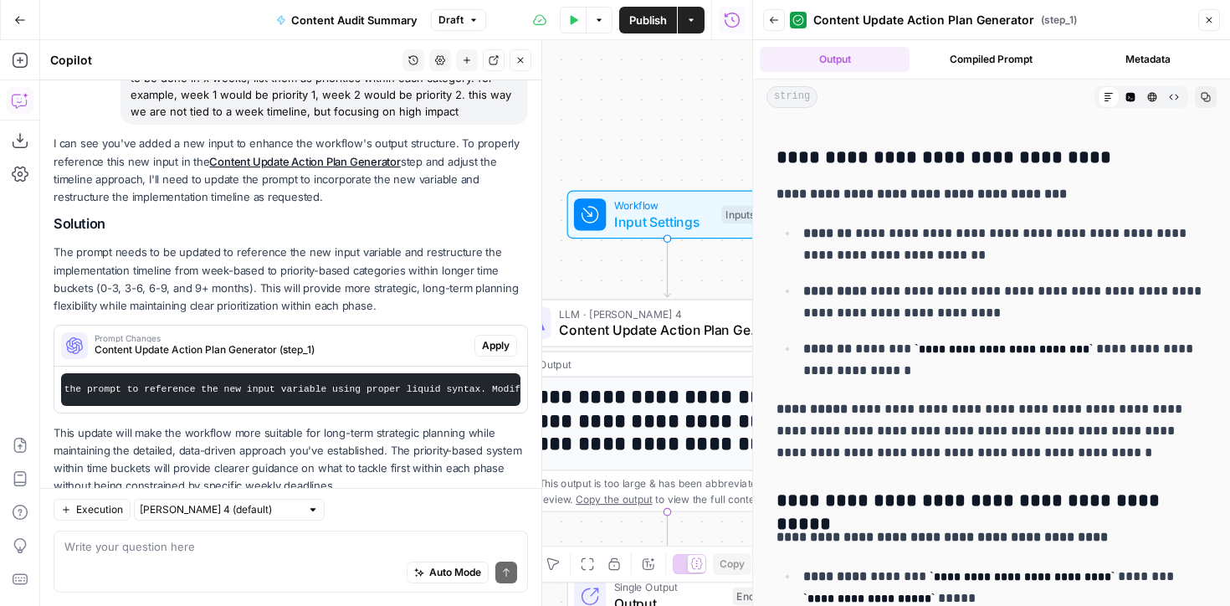
scroll to position [228, 0]
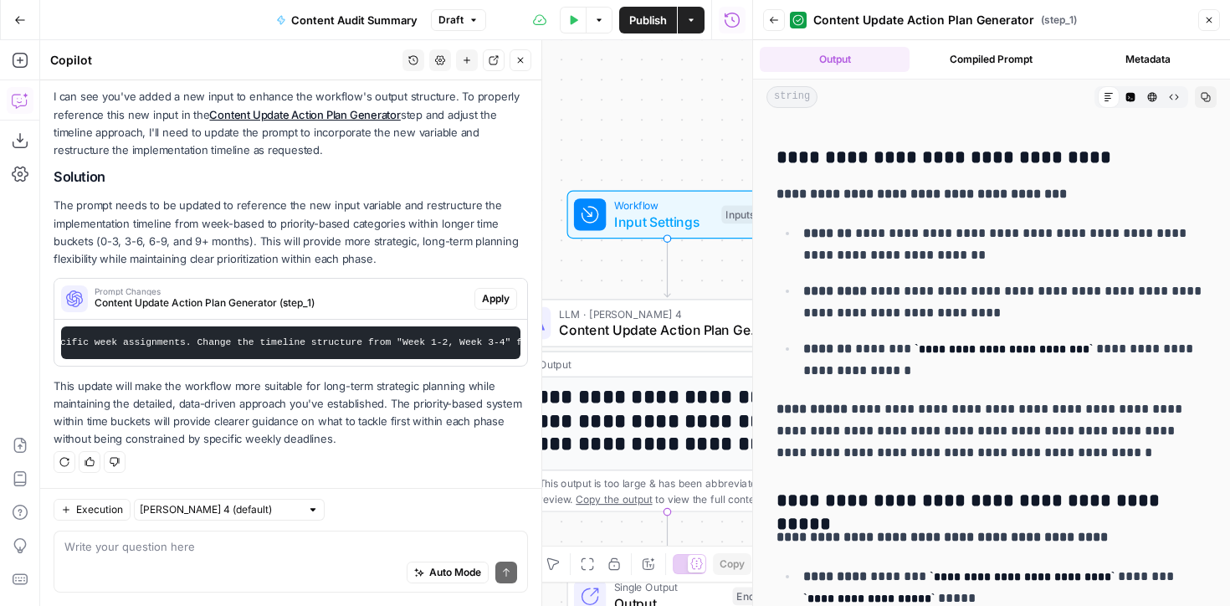
drag, startPoint x: 413, startPoint y: 388, endPoint x: 479, endPoint y: 376, distance: 67.3
click at [503, 381] on div "I can see you've added a new input to enhance the workflow's output structure. …" at bounding box center [291, 268] width 475 height 360
click at [486, 295] on span "Apply" at bounding box center [496, 298] width 28 height 15
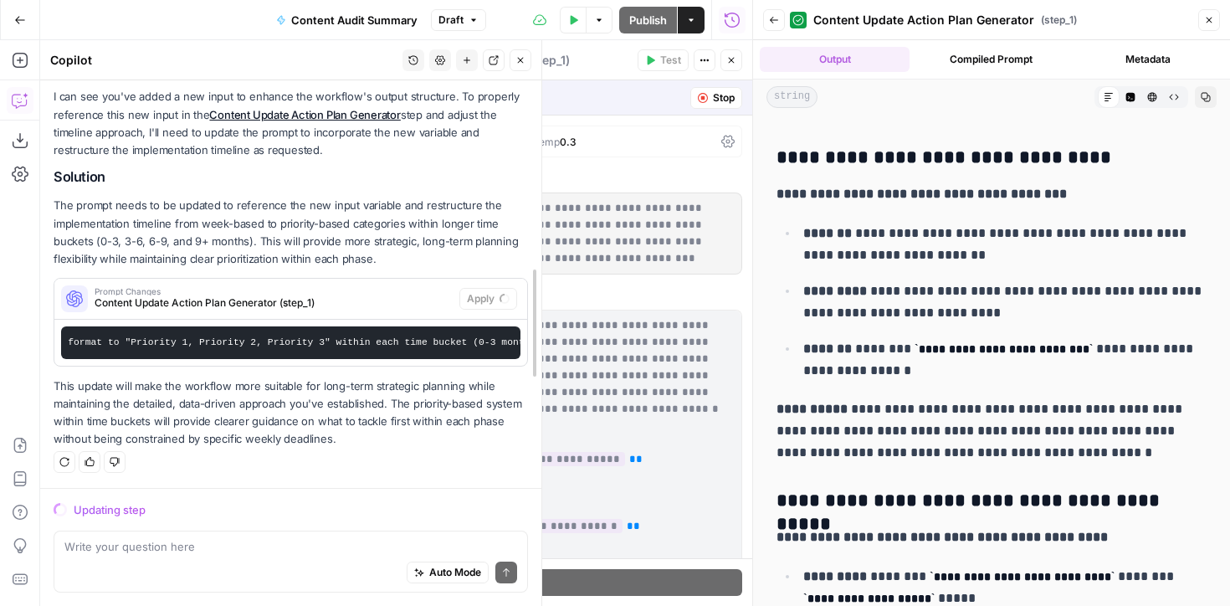
scroll to position [279, 0]
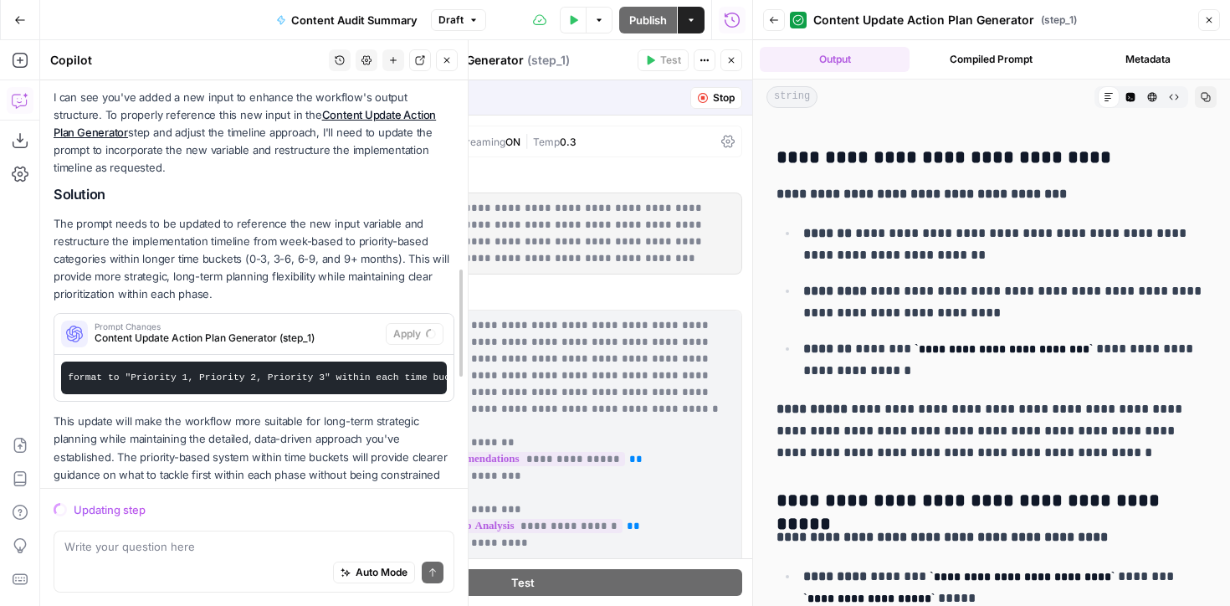
drag, startPoint x: 542, startPoint y: 179, endPoint x: 736, endPoint y: 154, distance: 195.8
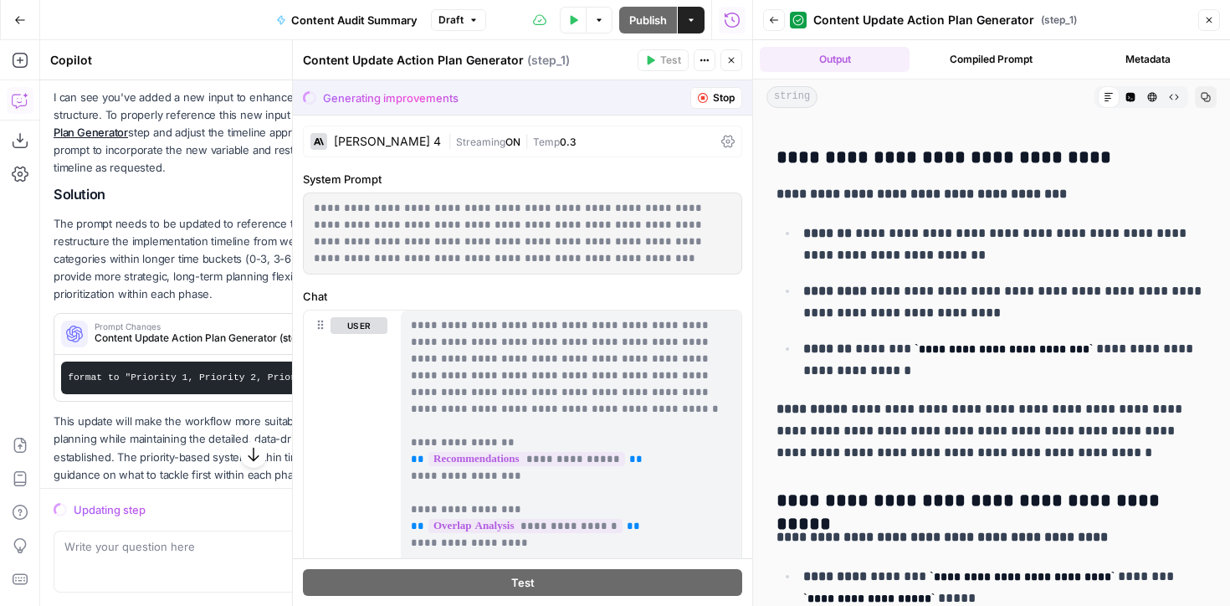
click at [1215, 12] on button "Close" at bounding box center [1210, 20] width 22 height 22
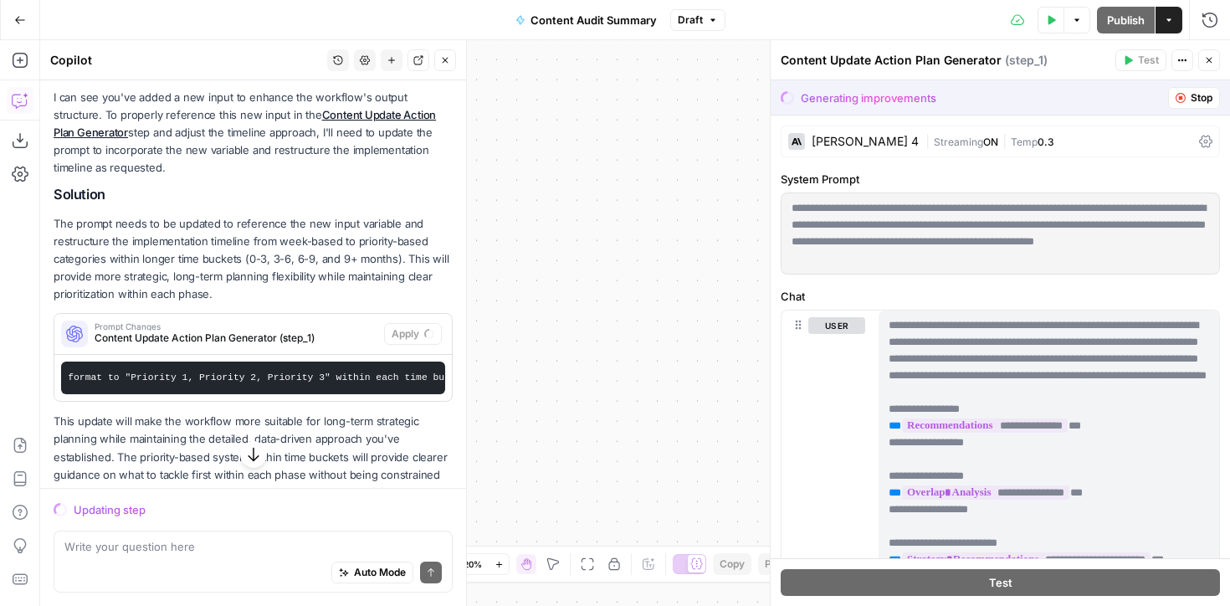
click at [233, 259] on p "The prompt needs to be updated to reference the new input variable and restruct…" at bounding box center [253, 259] width 399 height 89
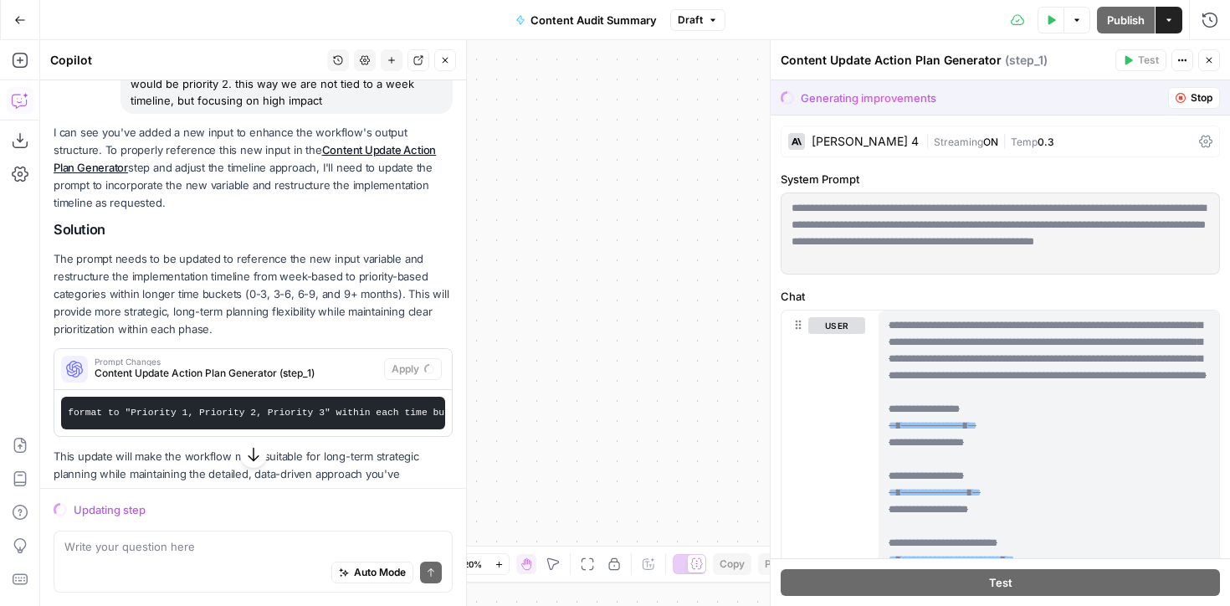
scroll to position [260, 0]
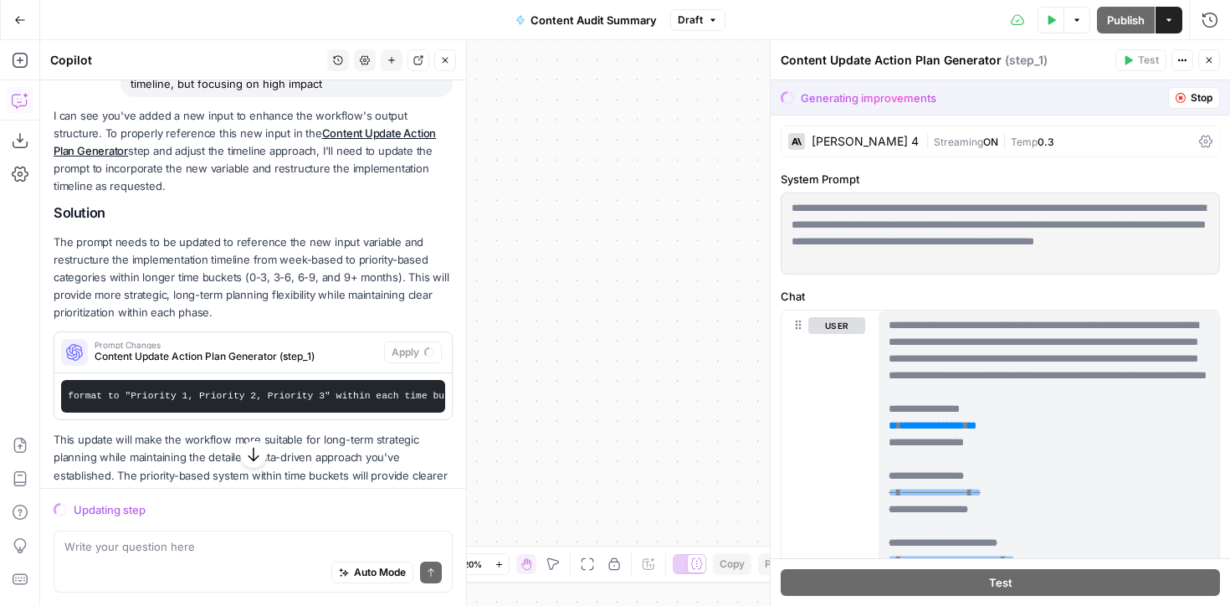
click at [186, 270] on p "The prompt needs to be updated to reference the new input variable and restruct…" at bounding box center [253, 278] width 399 height 89
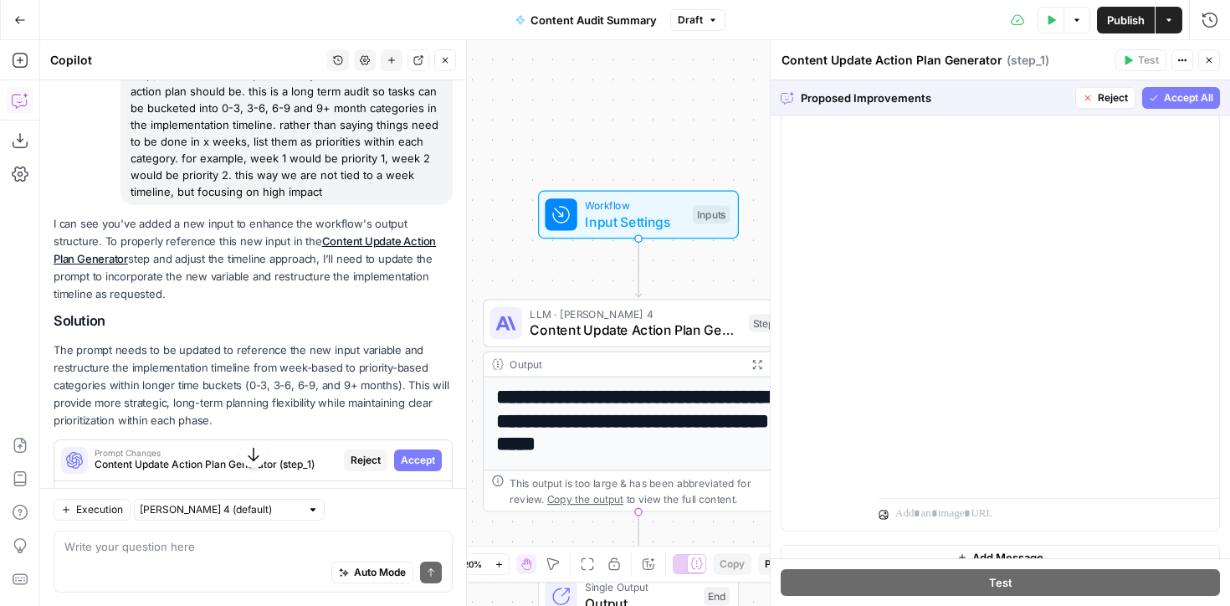
scroll to position [523, 0]
click at [1184, 95] on span "Accept All" at bounding box center [1188, 97] width 49 height 15
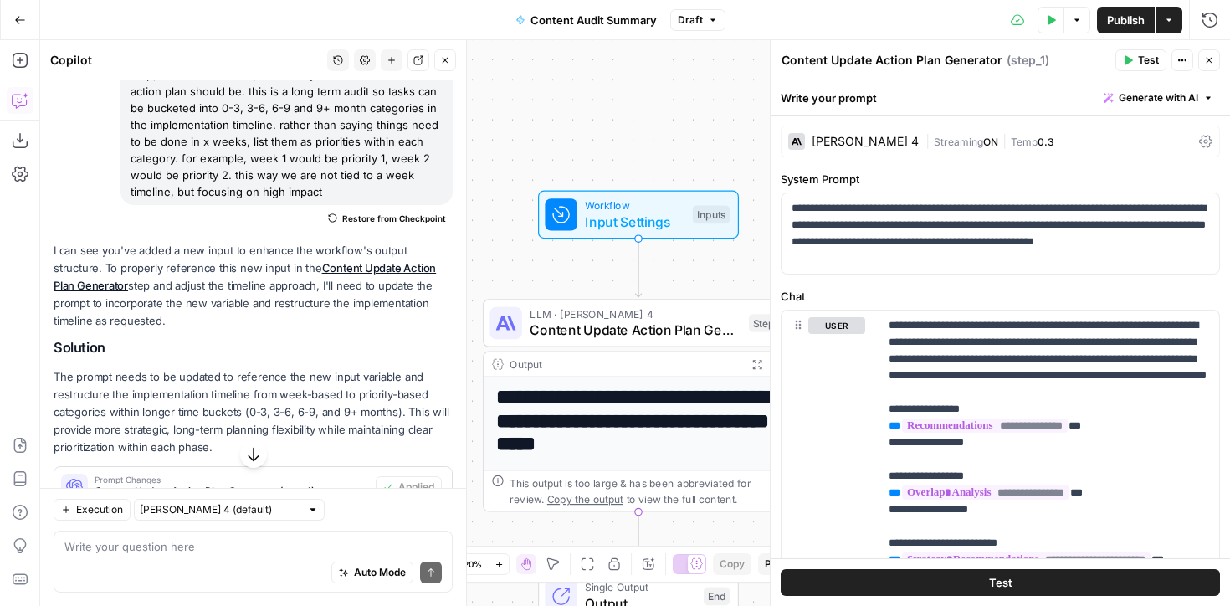
click at [1136, 62] on button "Test" at bounding box center [1141, 60] width 51 height 22
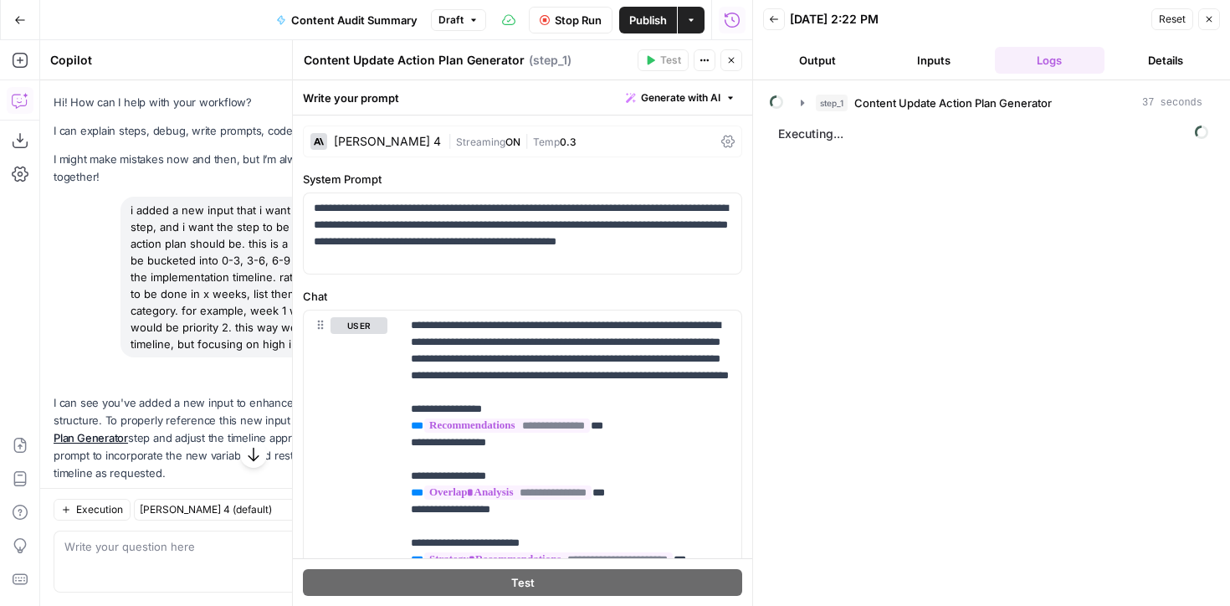
scroll to position [0, 1585]
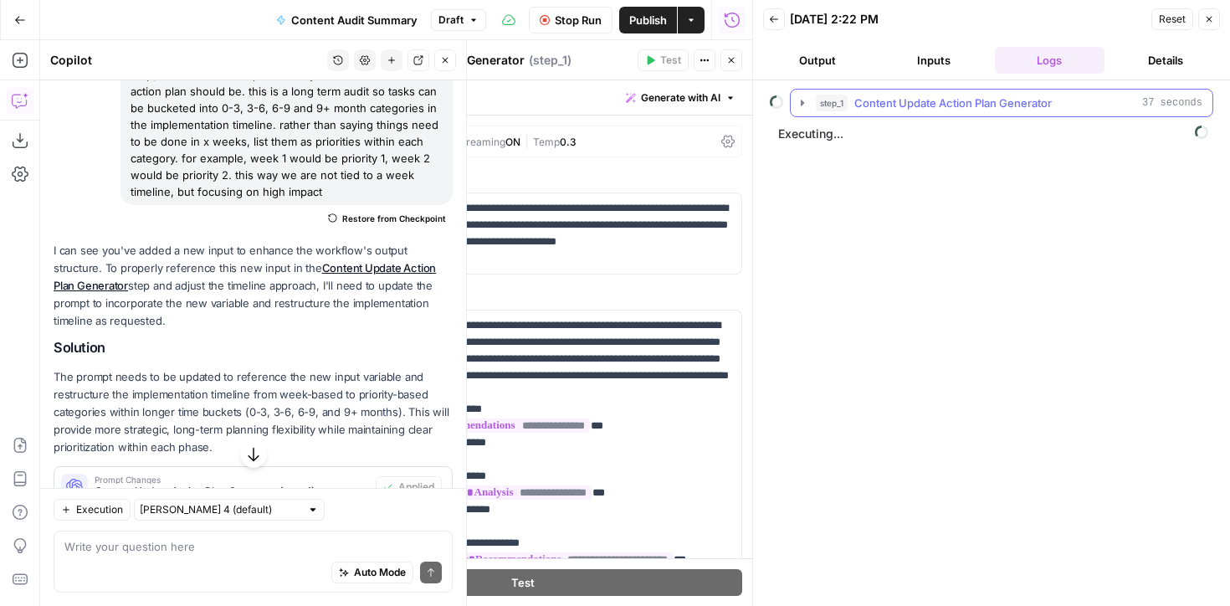
click at [803, 102] on icon "button" at bounding box center [802, 103] width 3 height 6
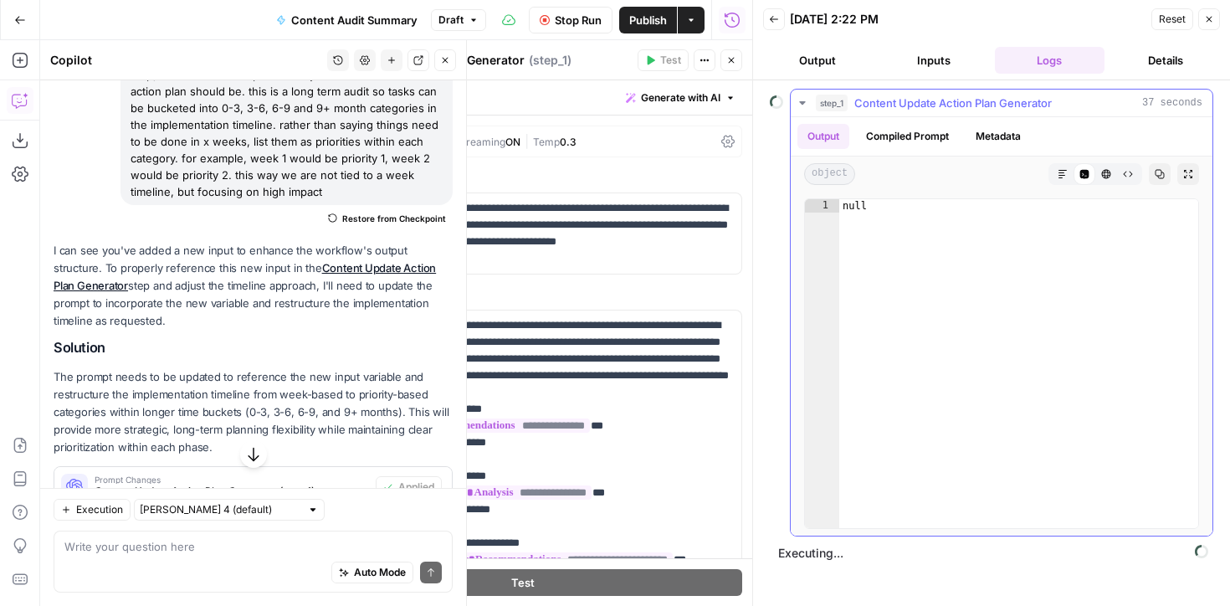
click at [801, 101] on icon "button" at bounding box center [802, 102] width 6 height 3
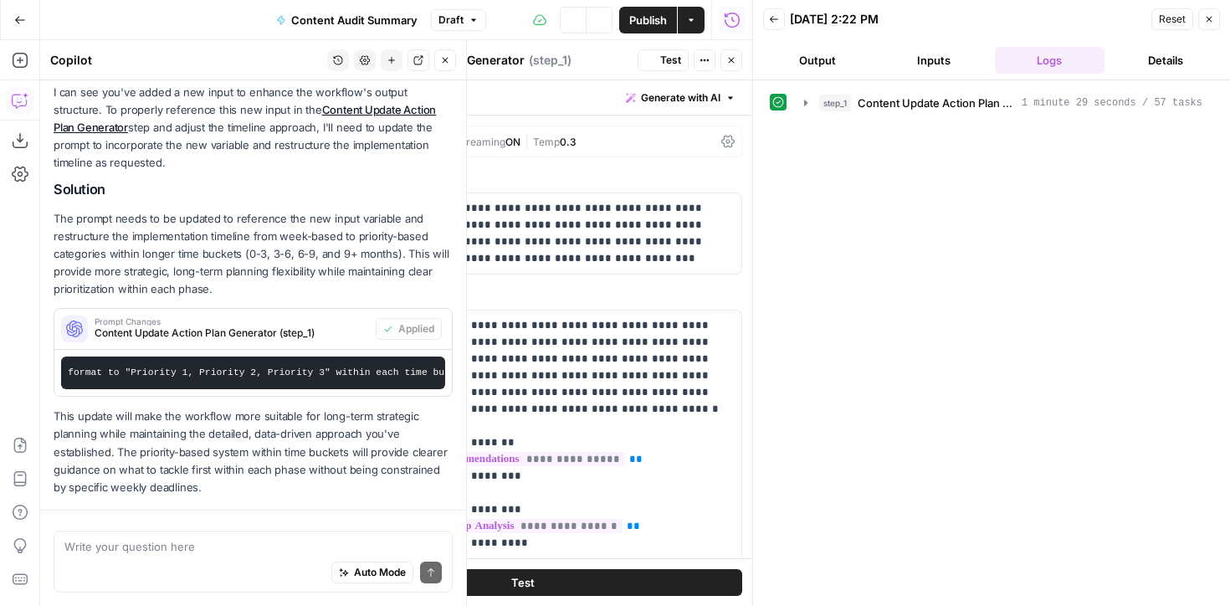
scroll to position [312, 0]
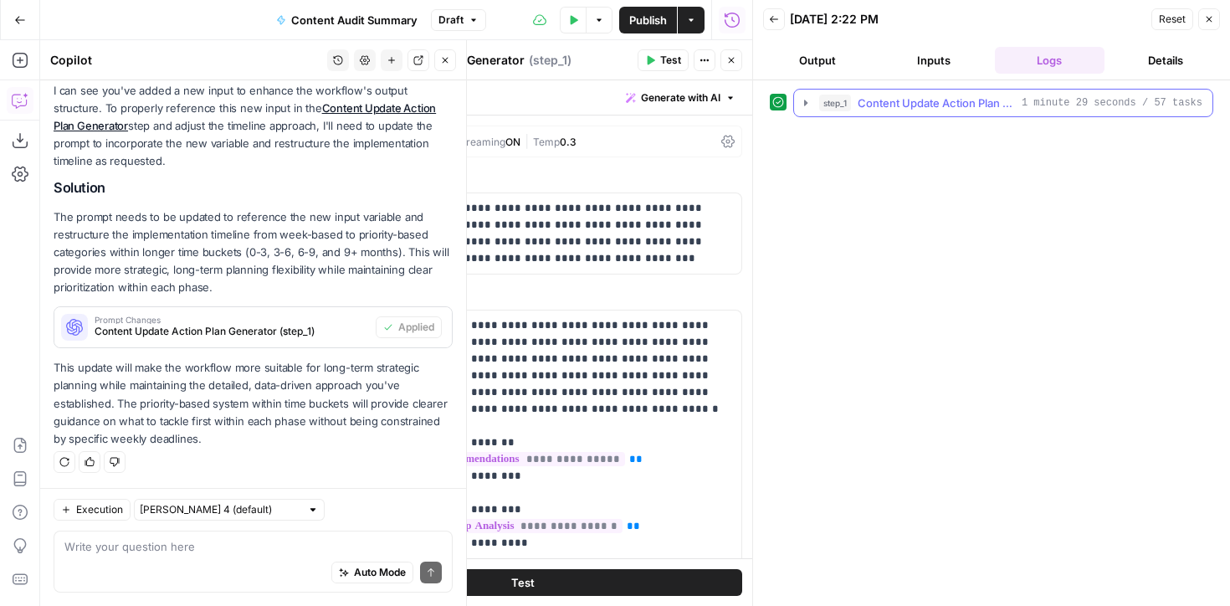
click at [809, 102] on icon "button" at bounding box center [805, 102] width 13 height 13
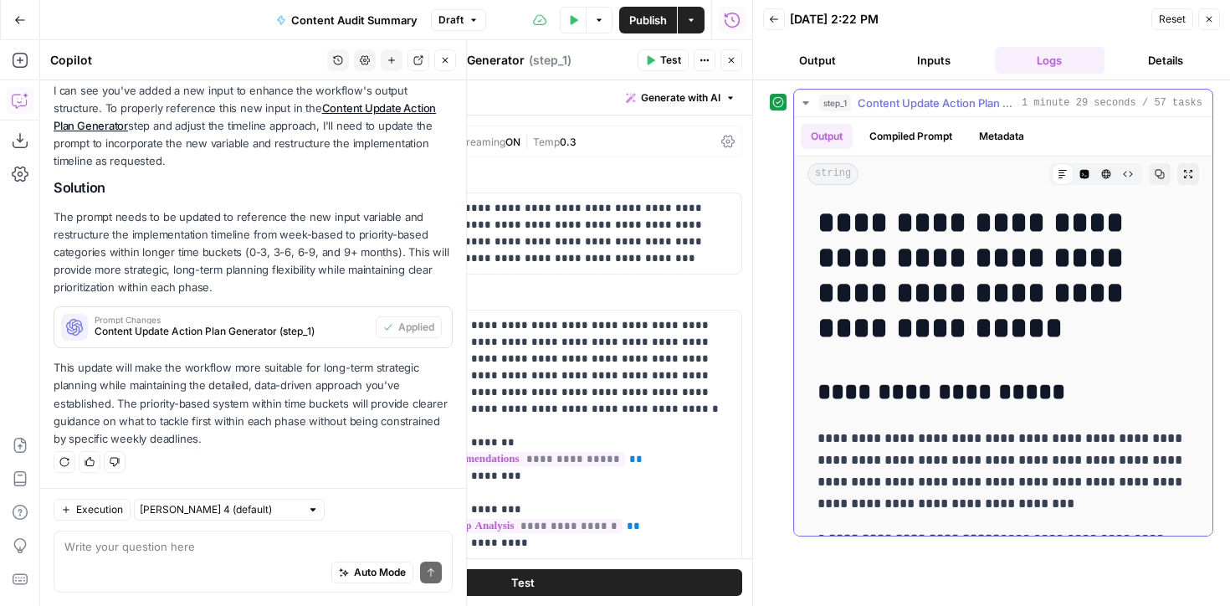
click at [1188, 173] on icon "button" at bounding box center [1189, 174] width 10 height 10
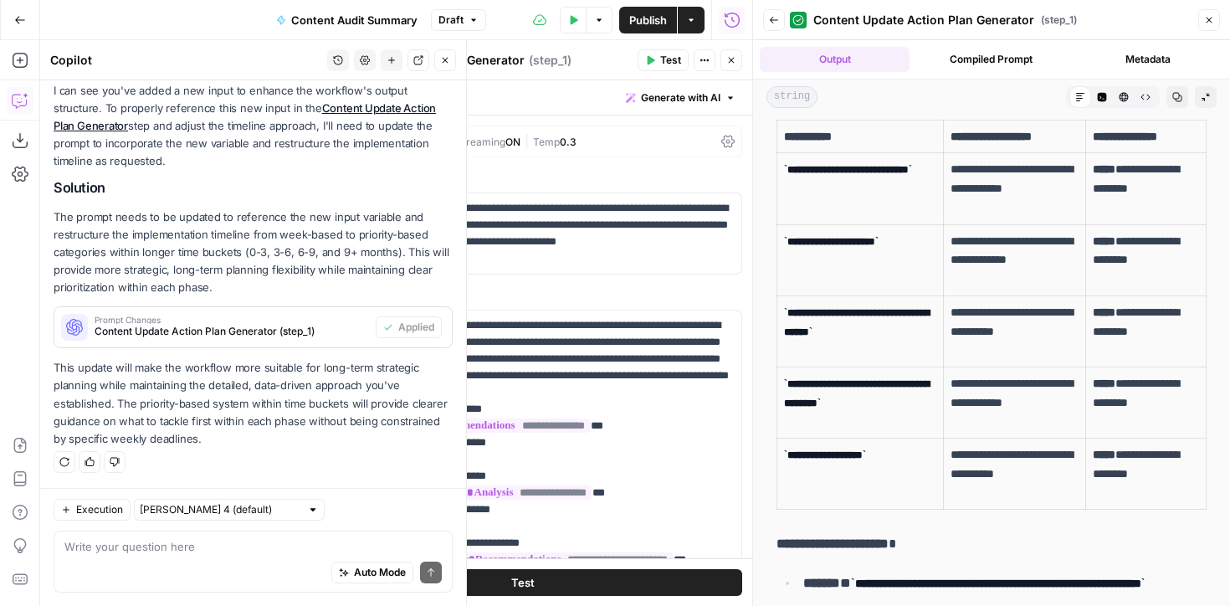
scroll to position [2749, 0]
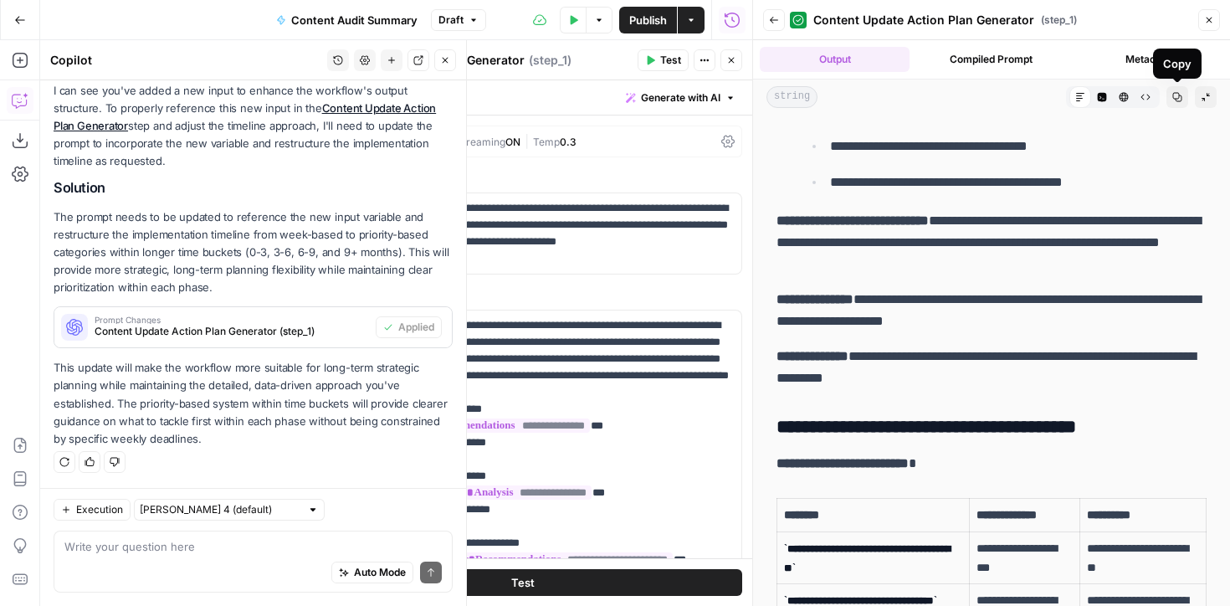
click at [1174, 95] on icon "button" at bounding box center [1178, 97] width 10 height 10
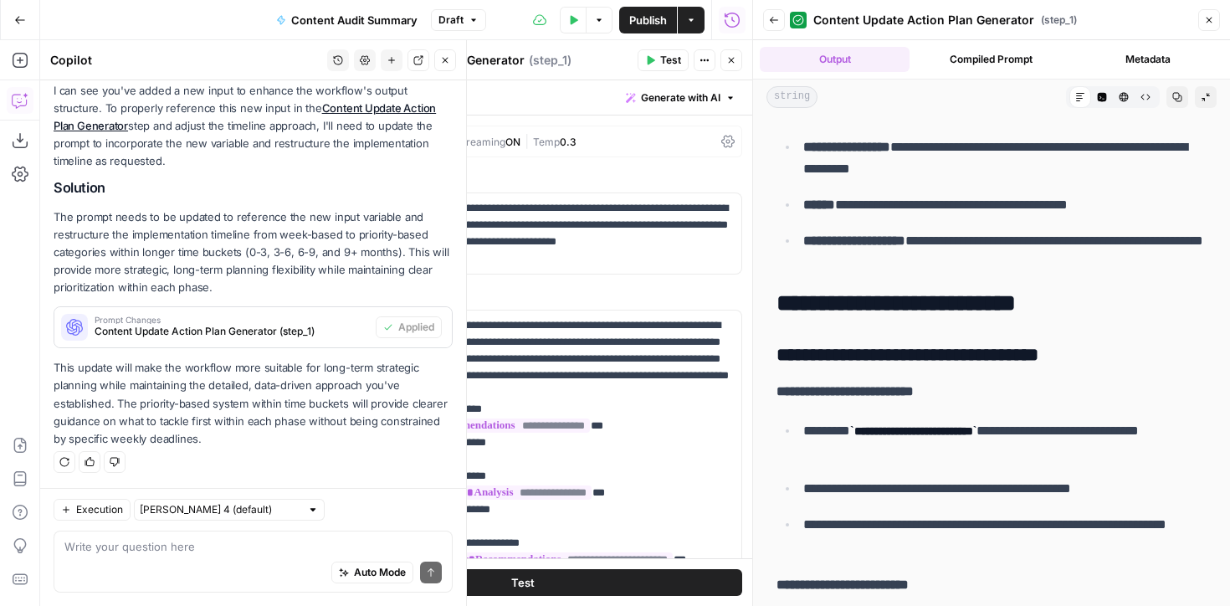
scroll to position [7450, 0]
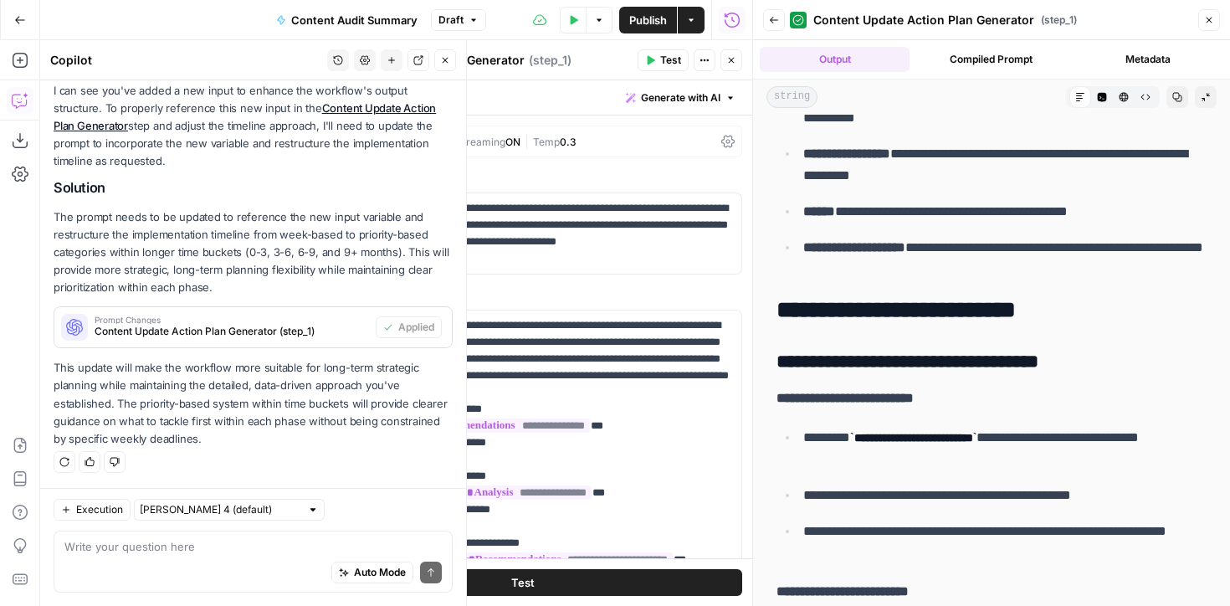
click at [974, 59] on button "Compiled Prompt" at bounding box center [992, 59] width 150 height 25
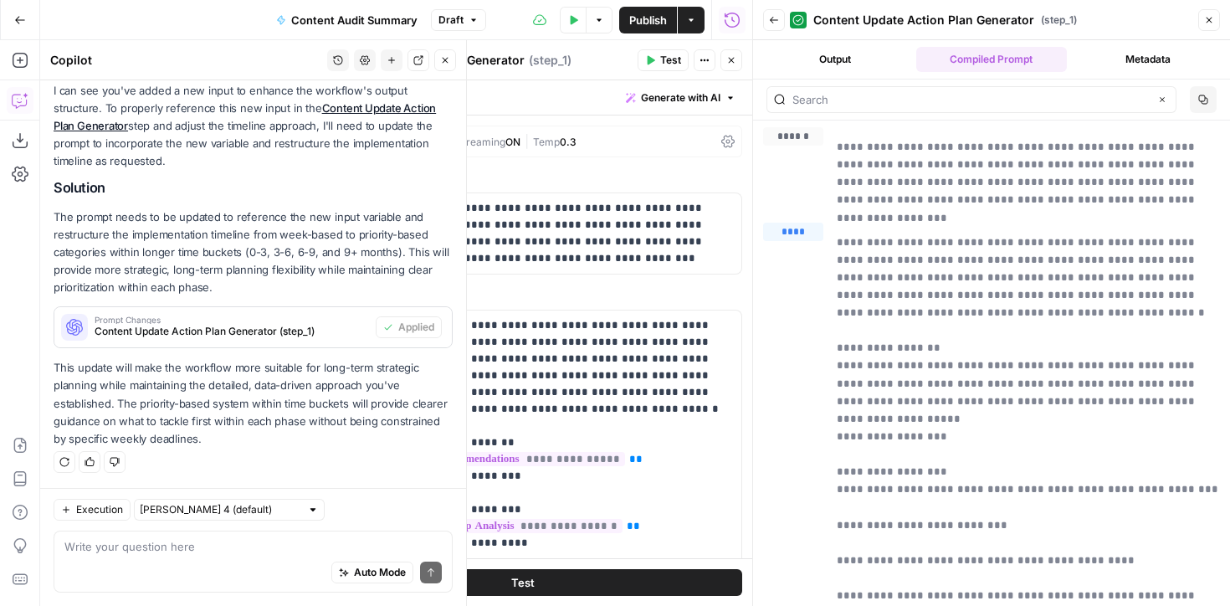
click at [1122, 63] on button "Metadata" at bounding box center [1149, 59] width 150 height 25
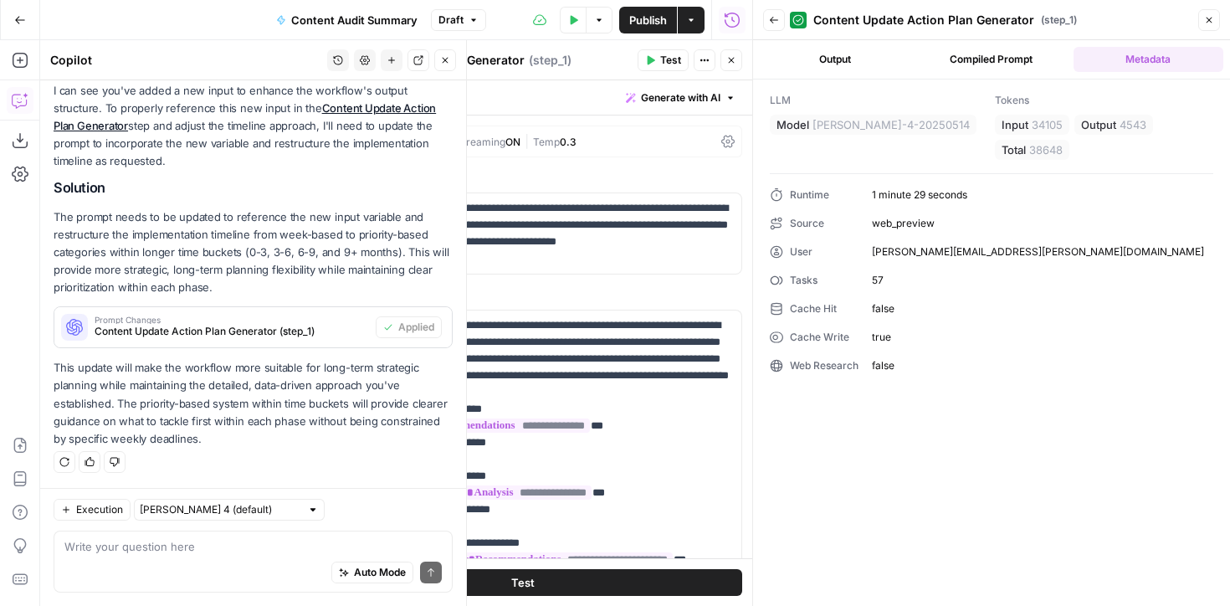
click at [824, 63] on button "Output" at bounding box center [835, 59] width 150 height 25
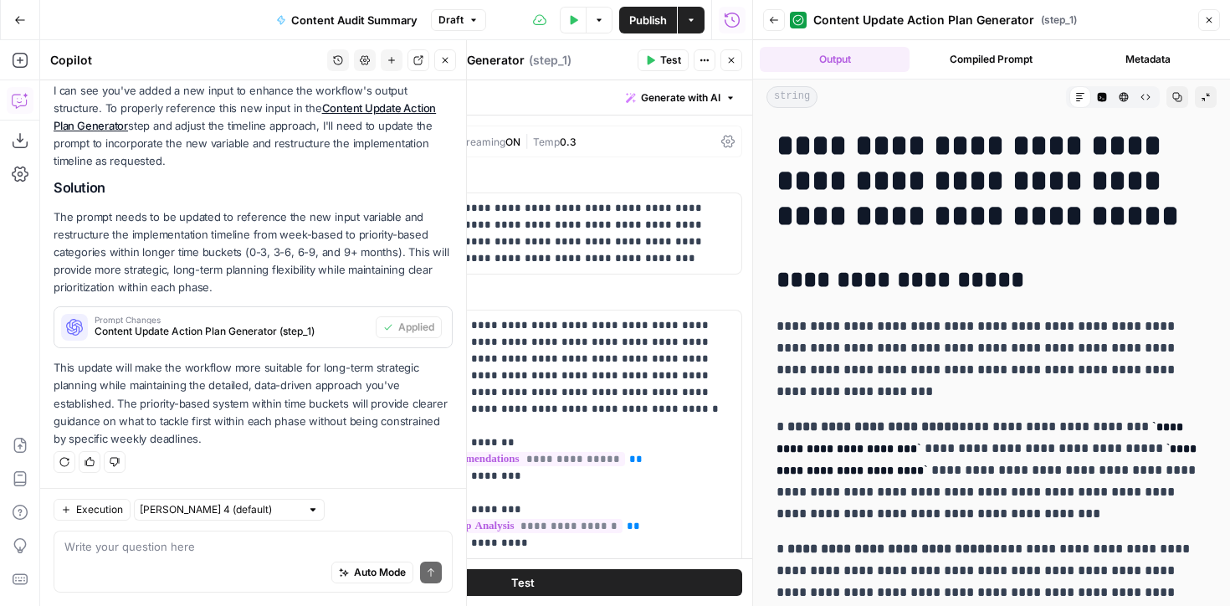
click at [1215, 14] on button "Close" at bounding box center [1210, 20] width 22 height 22
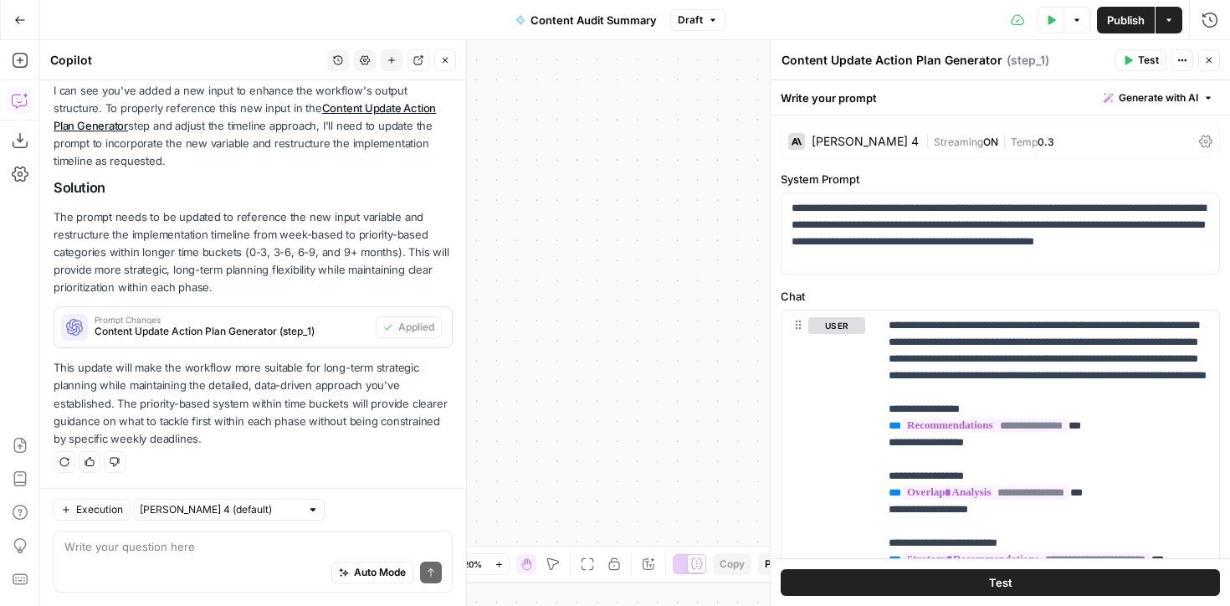
scroll to position [308, 0]
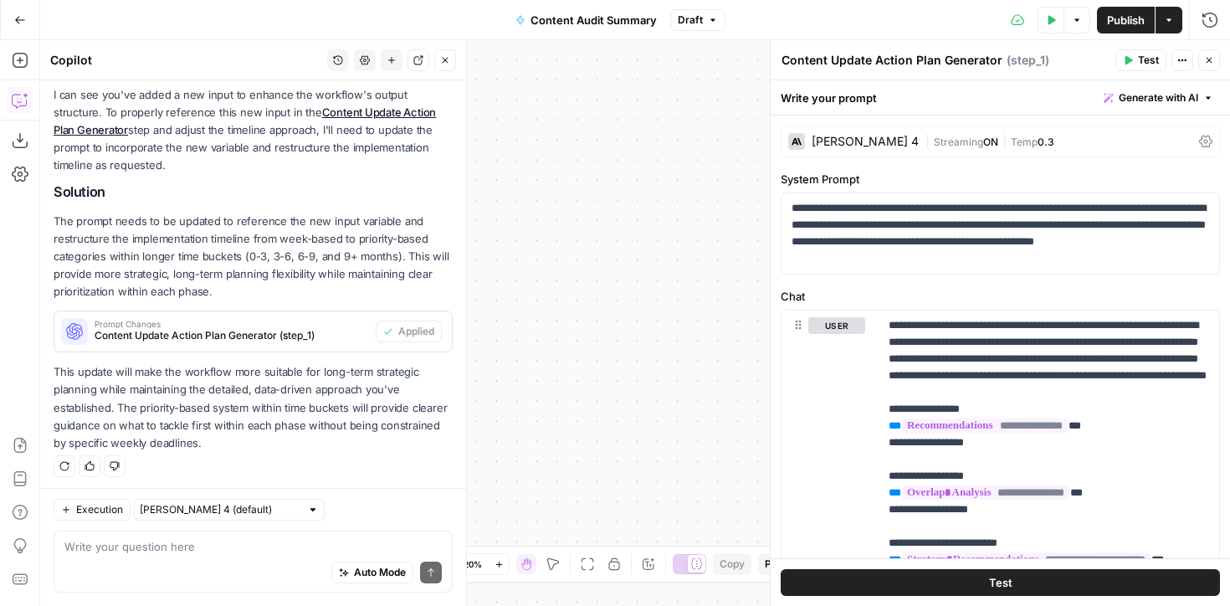
click at [1210, 64] on icon "button" at bounding box center [1210, 60] width 10 height 10
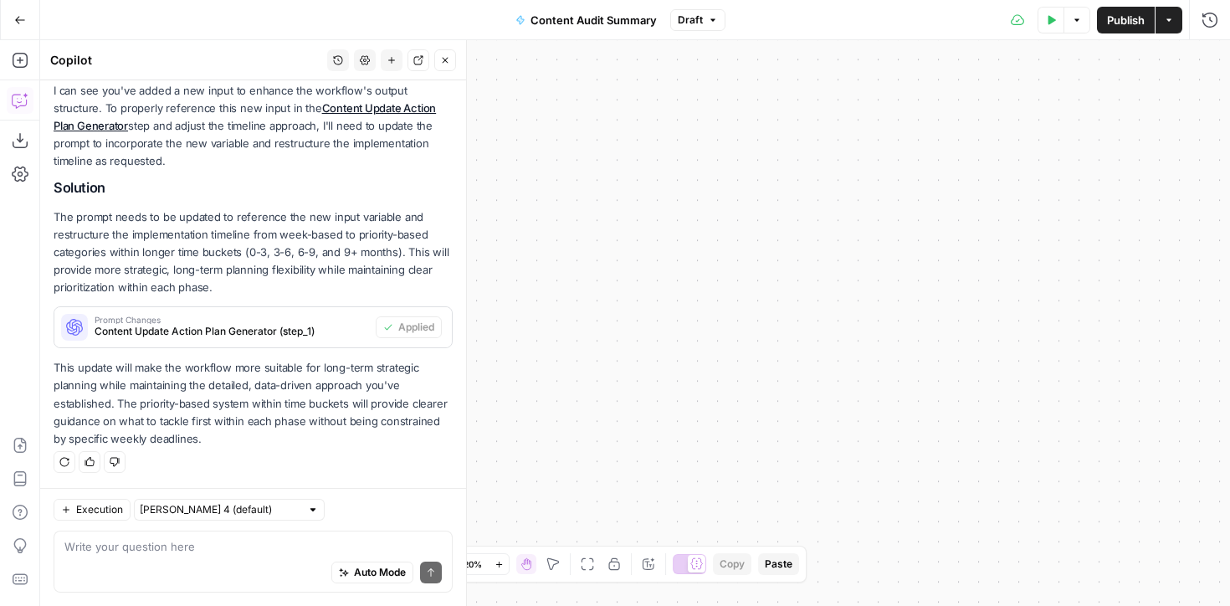
drag, startPoint x: 1118, startPoint y: 16, endPoint x: 1105, endPoint y: 17, distance: 13.4
click at [1118, 16] on span "Publish" at bounding box center [1126, 20] width 38 height 17
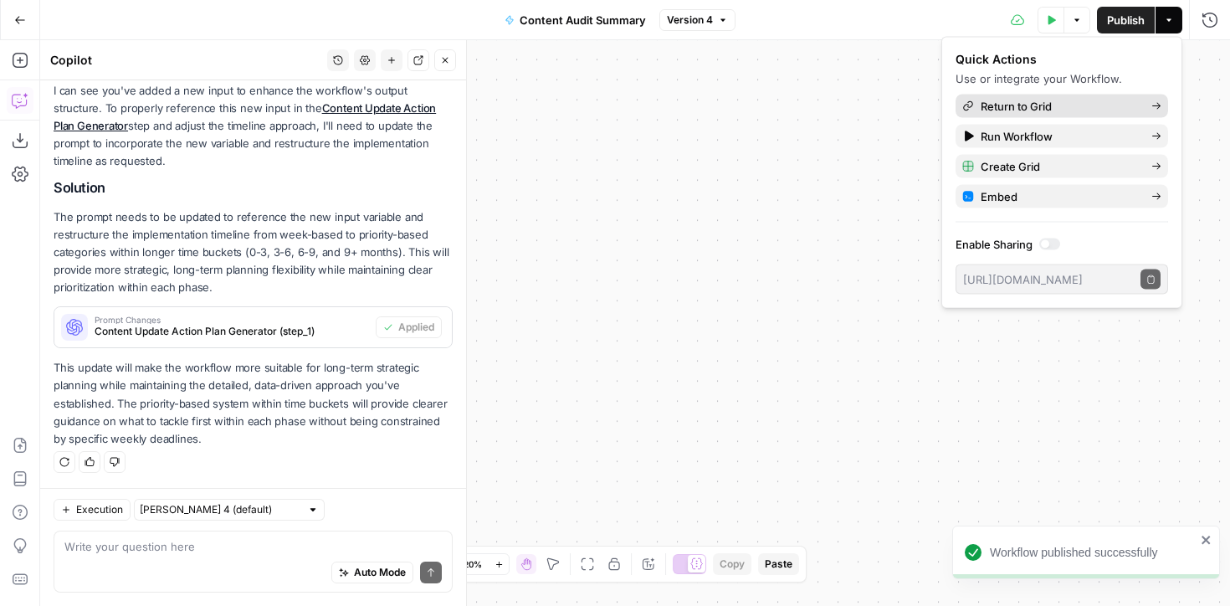
click at [1005, 105] on span "Return to Grid" at bounding box center [1059, 106] width 157 height 17
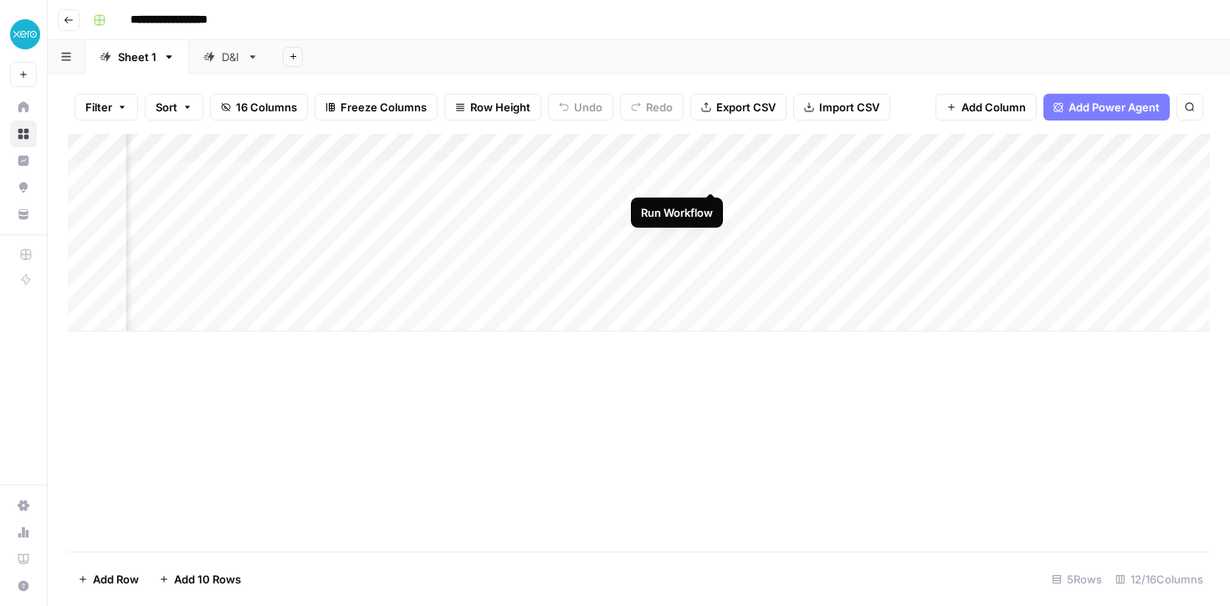
scroll to position [0, 235]
click at [713, 175] on div "Add Column" at bounding box center [639, 233] width 1143 height 198
click at [209, 54] on icon at bounding box center [208, 56] width 11 height 11
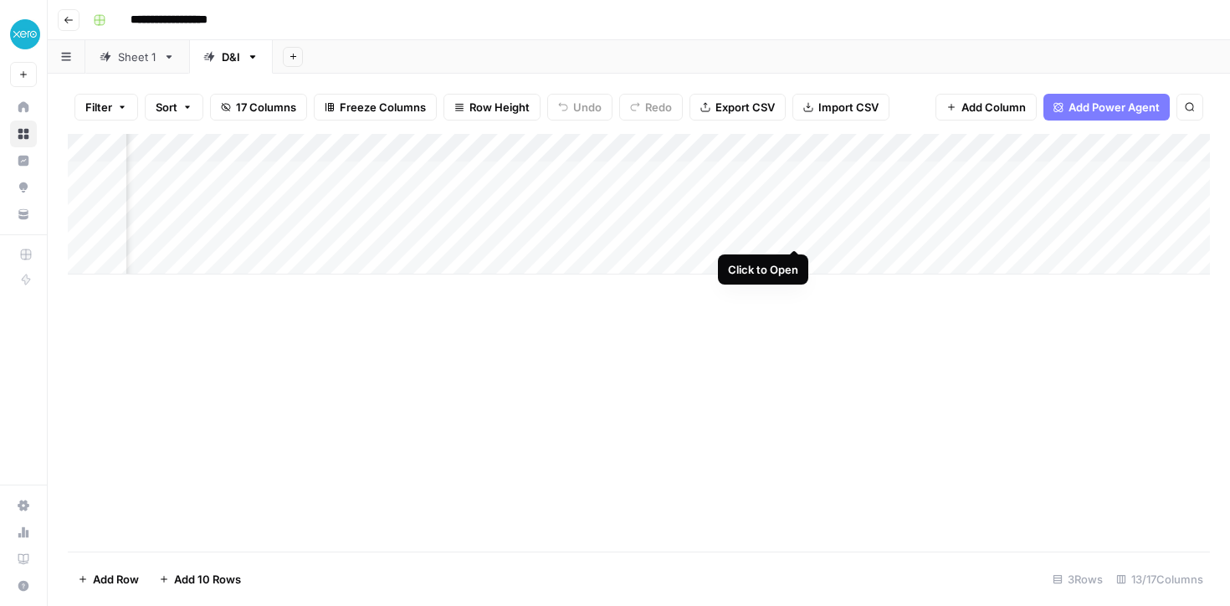
click at [789, 231] on div "Add Column" at bounding box center [639, 204] width 1143 height 141
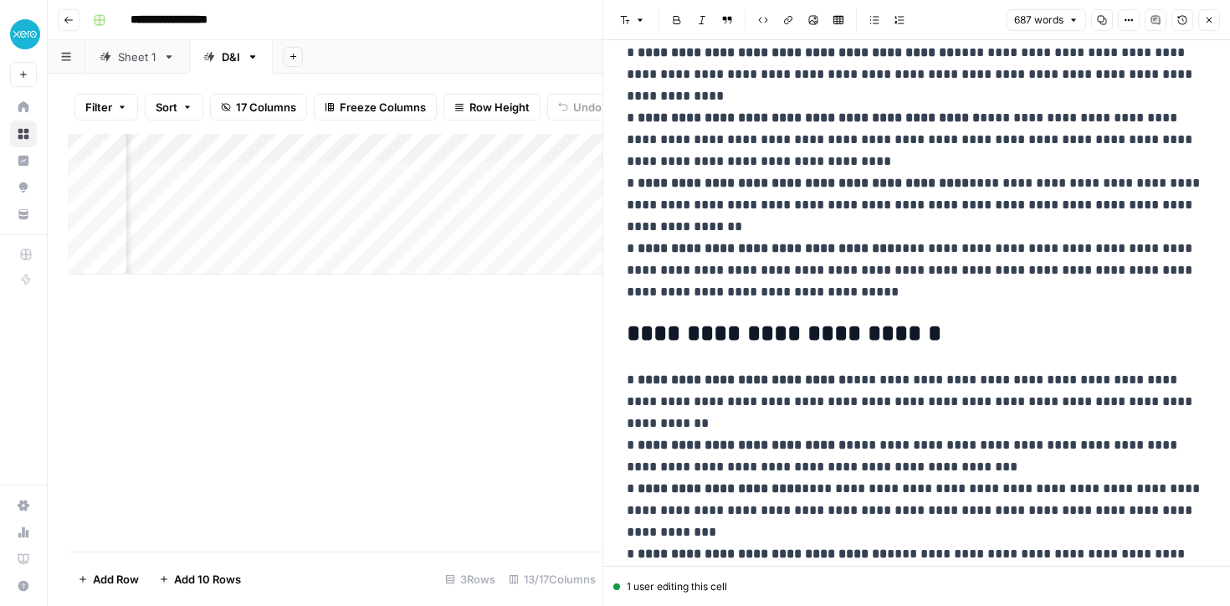
scroll to position [150, 0]
click at [1211, 21] on icon "button" at bounding box center [1210, 20] width 10 height 10
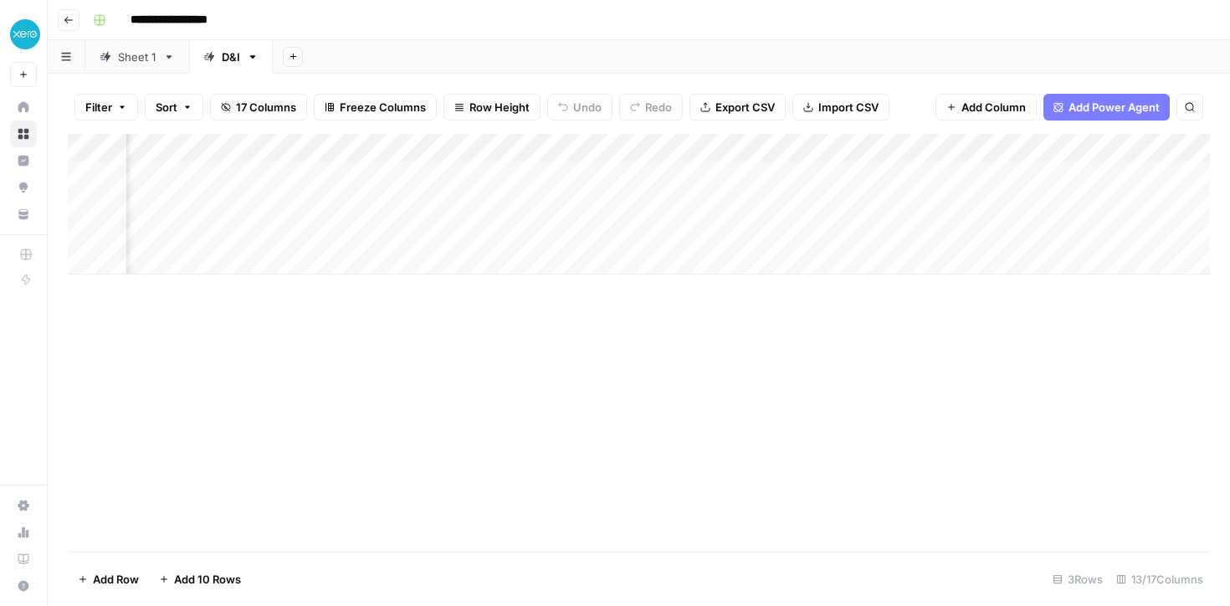
click at [794, 230] on div "Add Column" at bounding box center [639, 204] width 1143 height 141
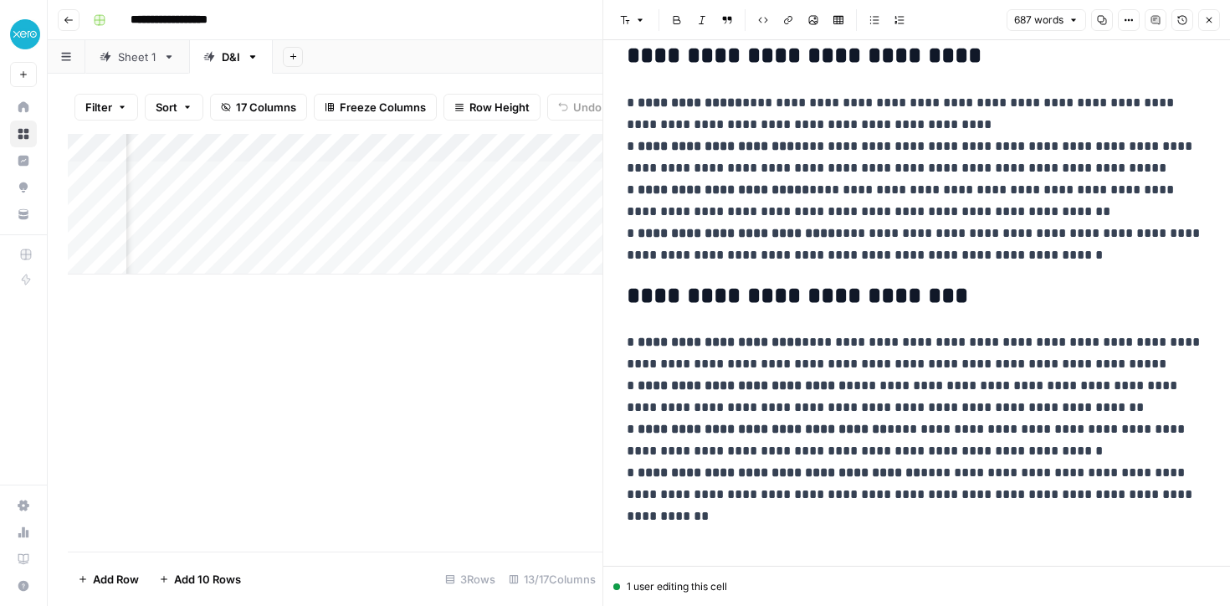
scroll to position [0, 506]
click at [428, 145] on div "Add Column" at bounding box center [335, 204] width 535 height 141
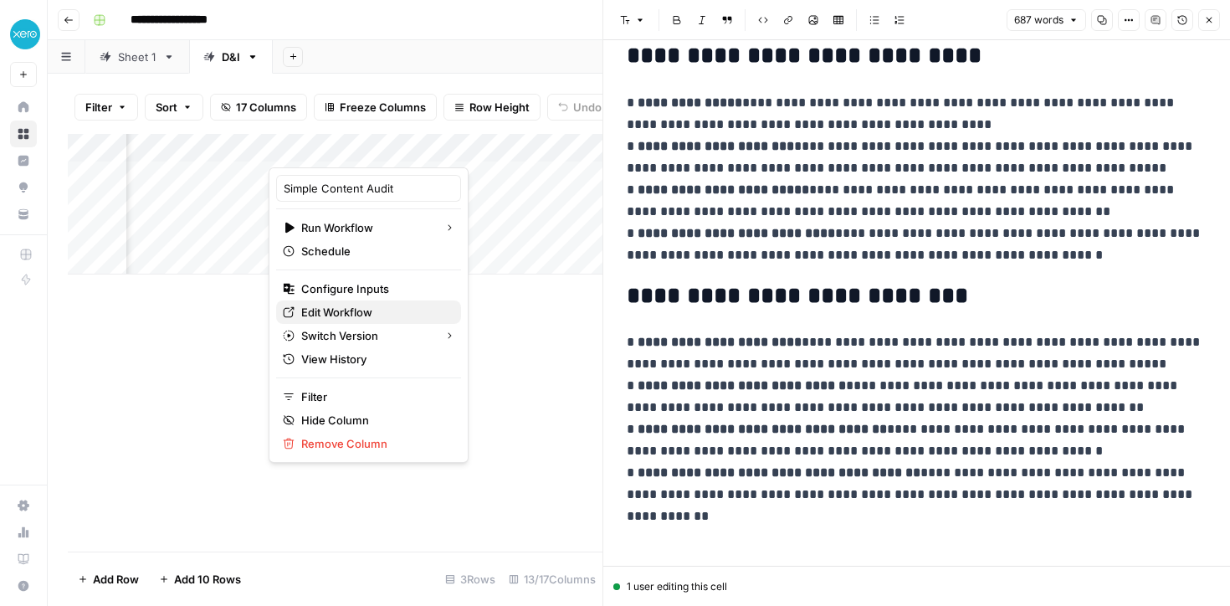
click at [353, 311] on span "Edit Workflow" at bounding box center [374, 312] width 146 height 17
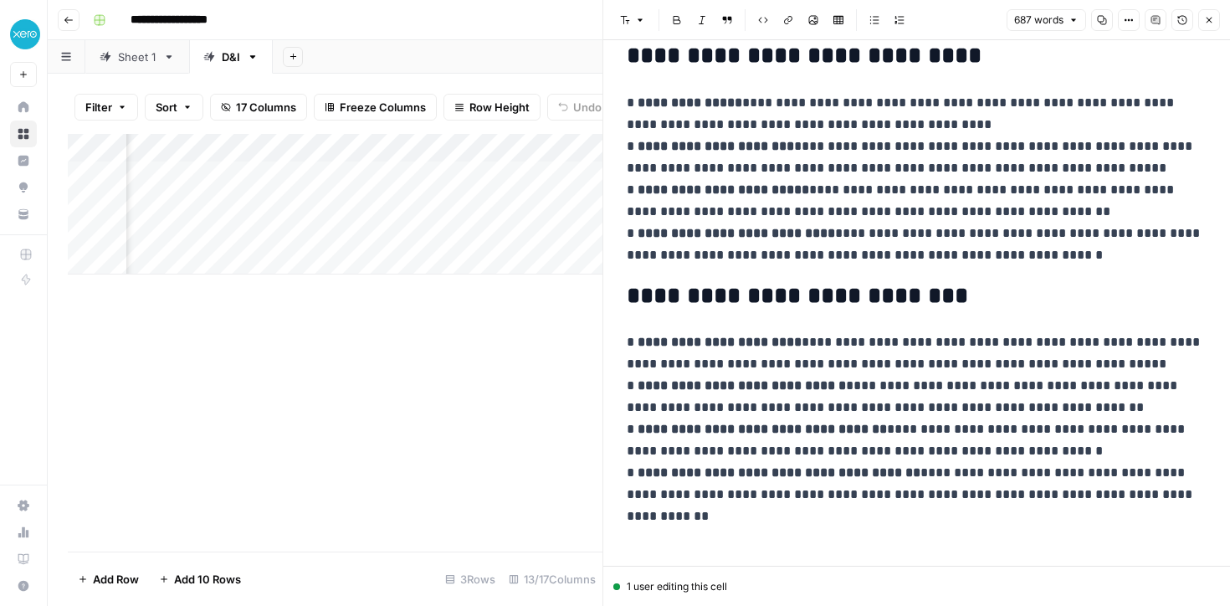
click at [146, 60] on div "Sheet 1" at bounding box center [137, 57] width 39 height 17
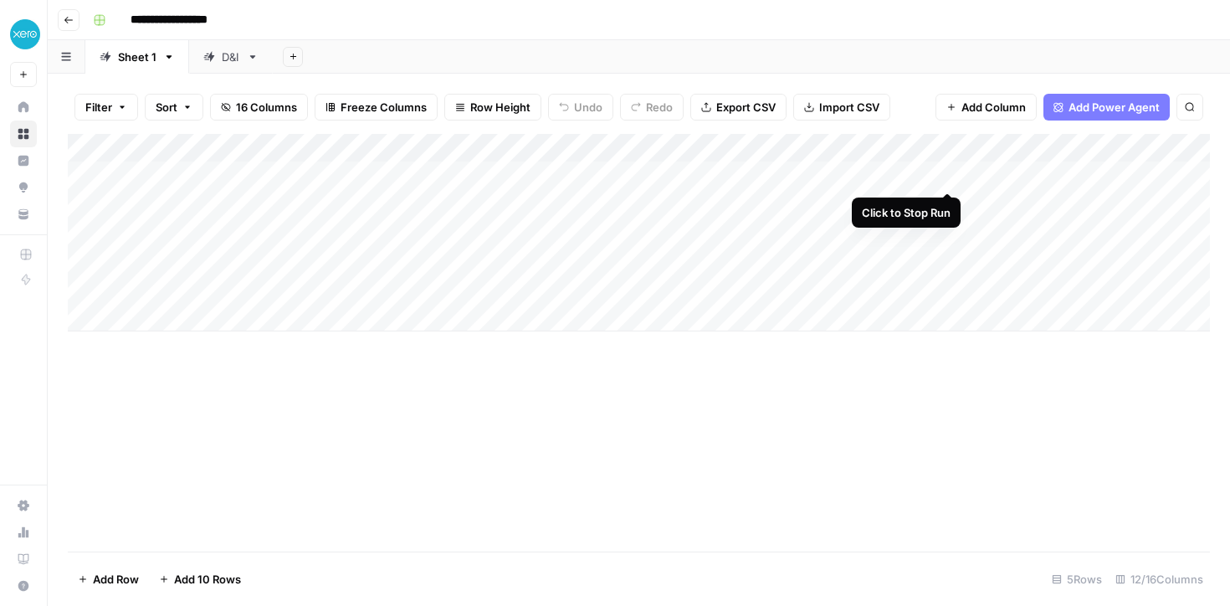
click at [948, 174] on div "Add Column" at bounding box center [639, 233] width 1143 height 198
click at [946, 176] on div "Add Column" at bounding box center [639, 233] width 1143 height 198
click at [932, 148] on div "Add Column" at bounding box center [639, 233] width 1143 height 198
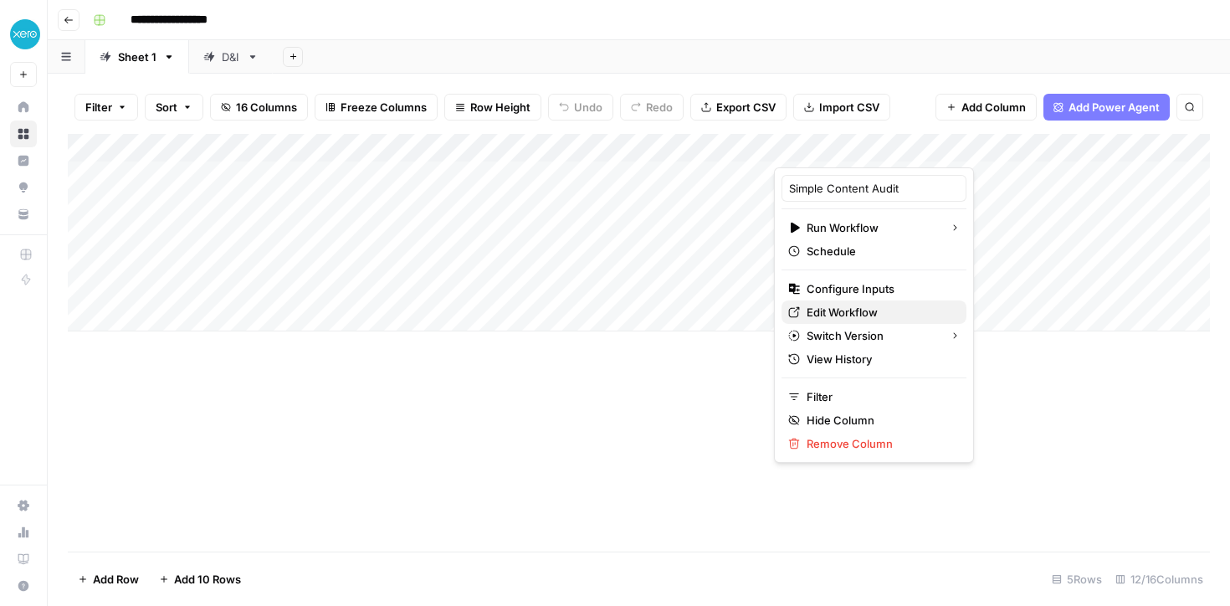
click at [855, 315] on span "Edit Workflow" at bounding box center [880, 312] width 146 height 17
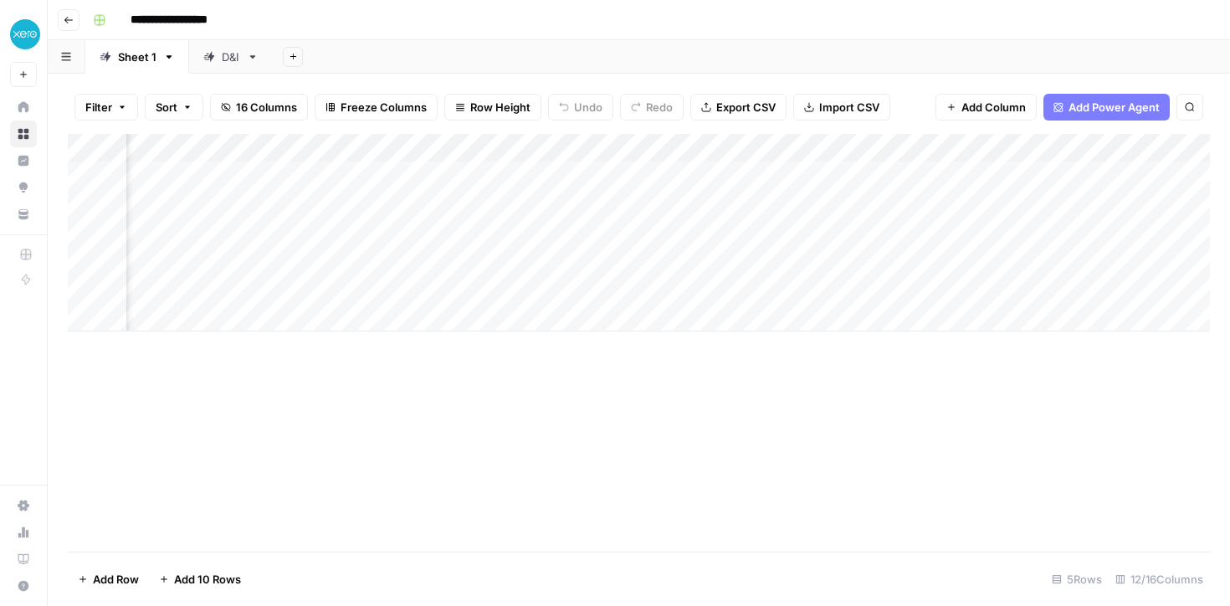
scroll to position [0, 452]
click at [640, 173] on div "Add Column" at bounding box center [639, 233] width 1143 height 198
click at [679, 173] on div "Add Column" at bounding box center [639, 233] width 1143 height 198
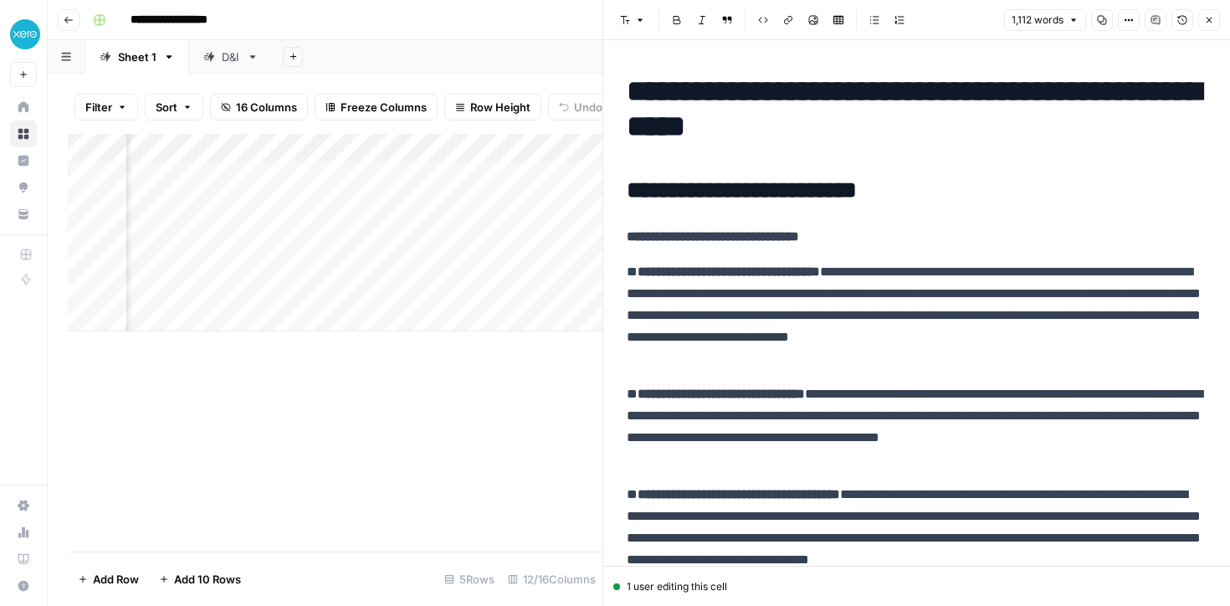
scroll to position [0, 909]
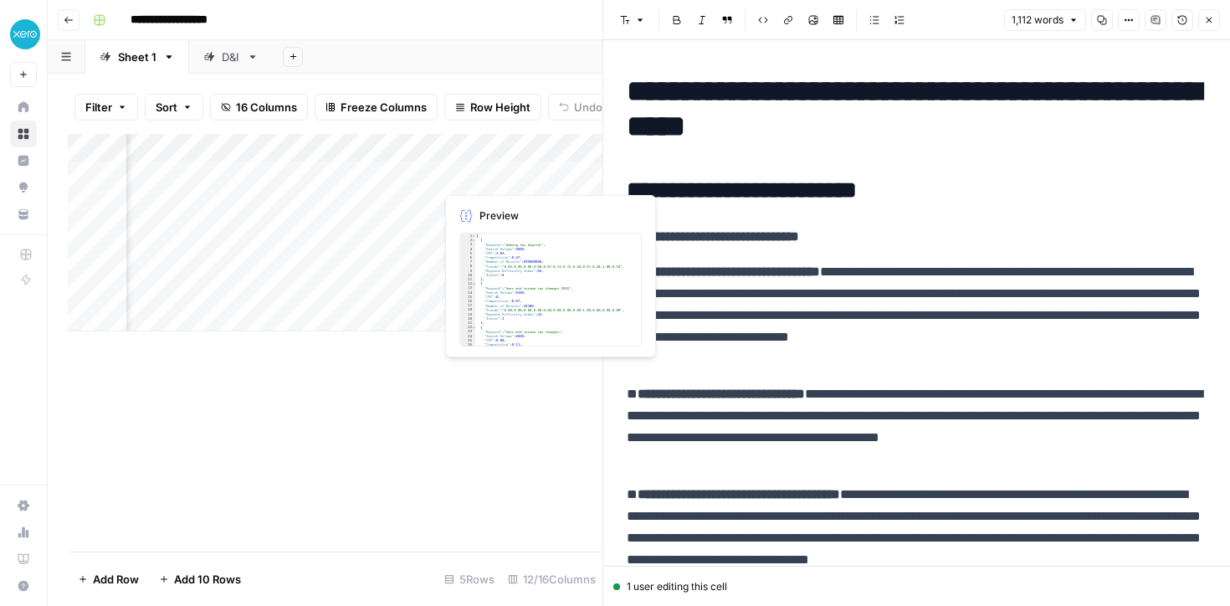
click at [419, 172] on div "Add Column" at bounding box center [335, 233] width 535 height 198
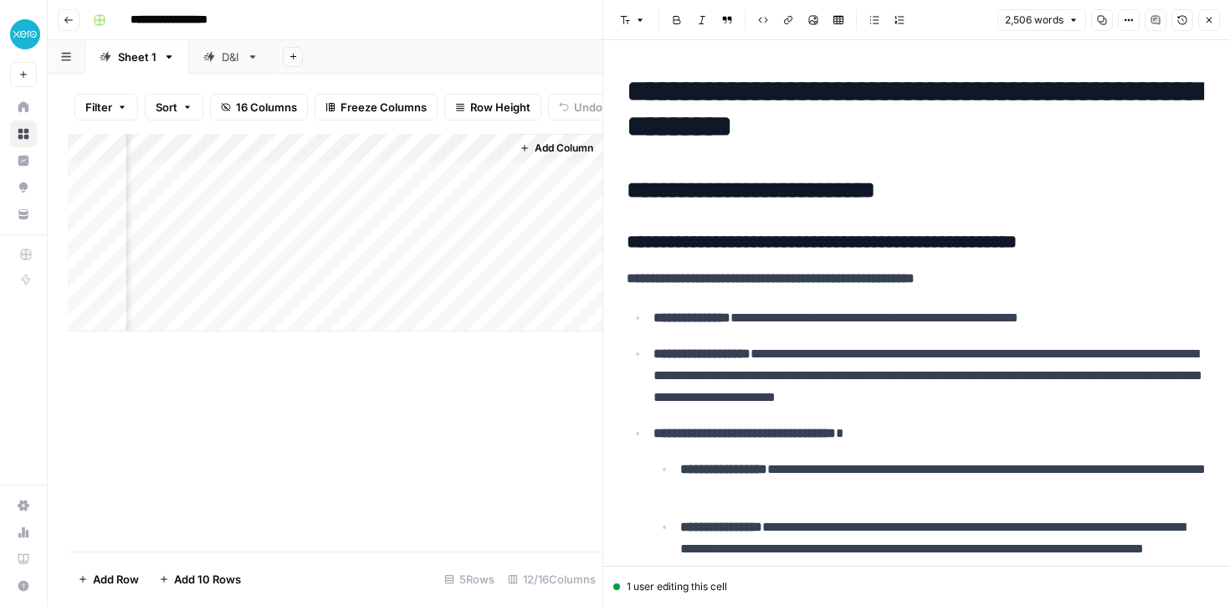
scroll to position [0, 1791]
click at [325, 173] on div "Add Column" at bounding box center [335, 233] width 535 height 198
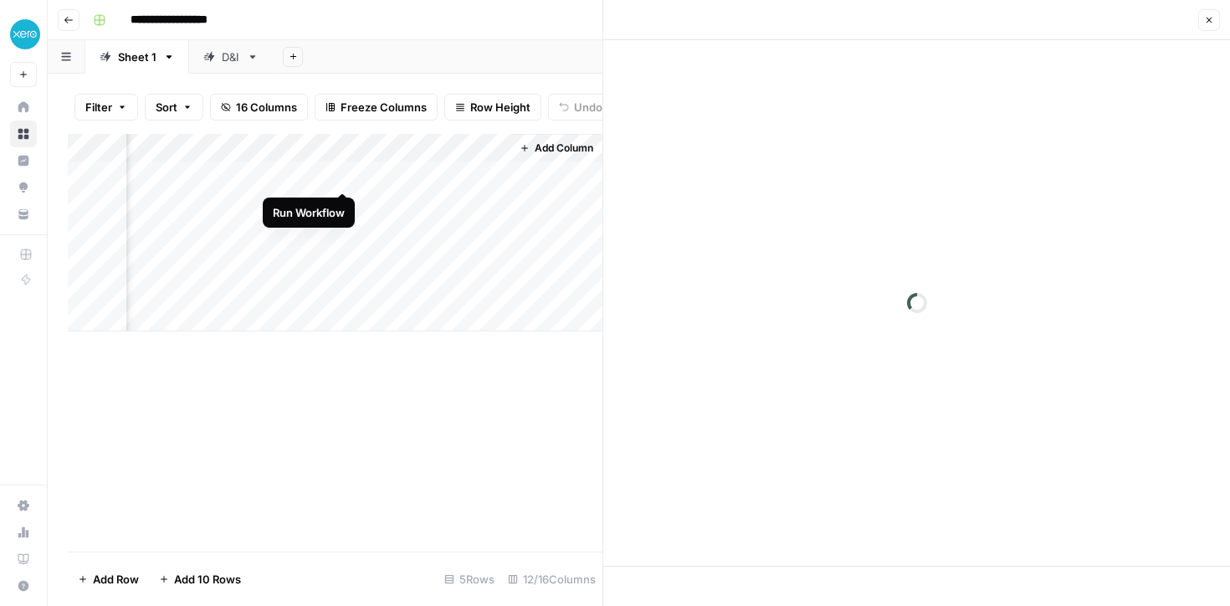
click at [343, 174] on div "Add Column" at bounding box center [335, 233] width 535 height 198
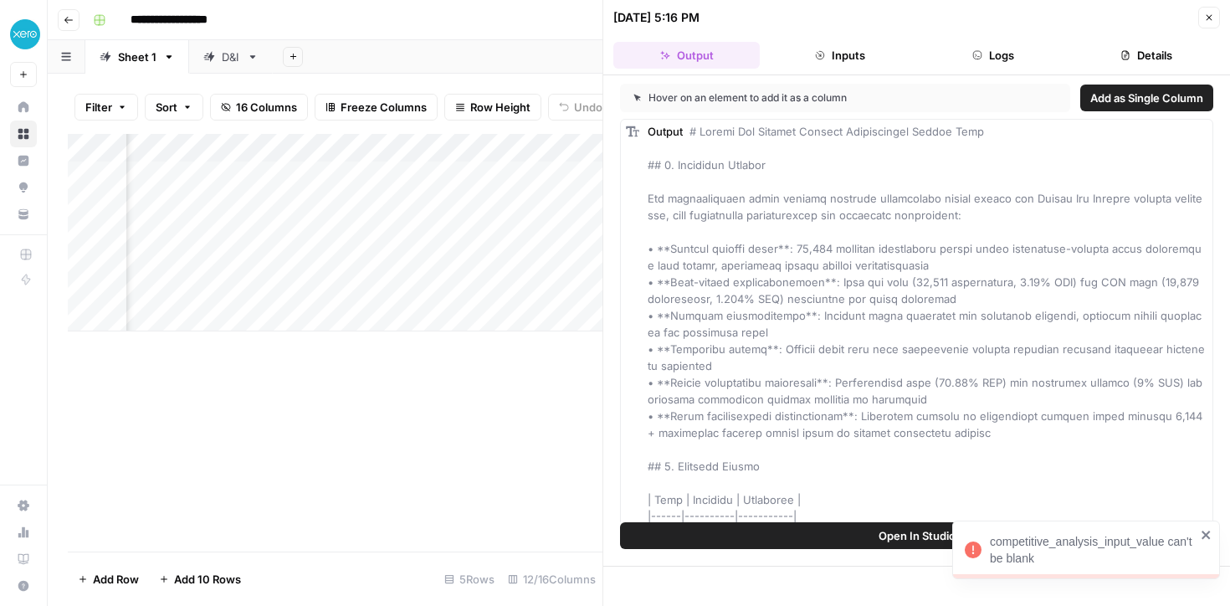
scroll to position [0, 413]
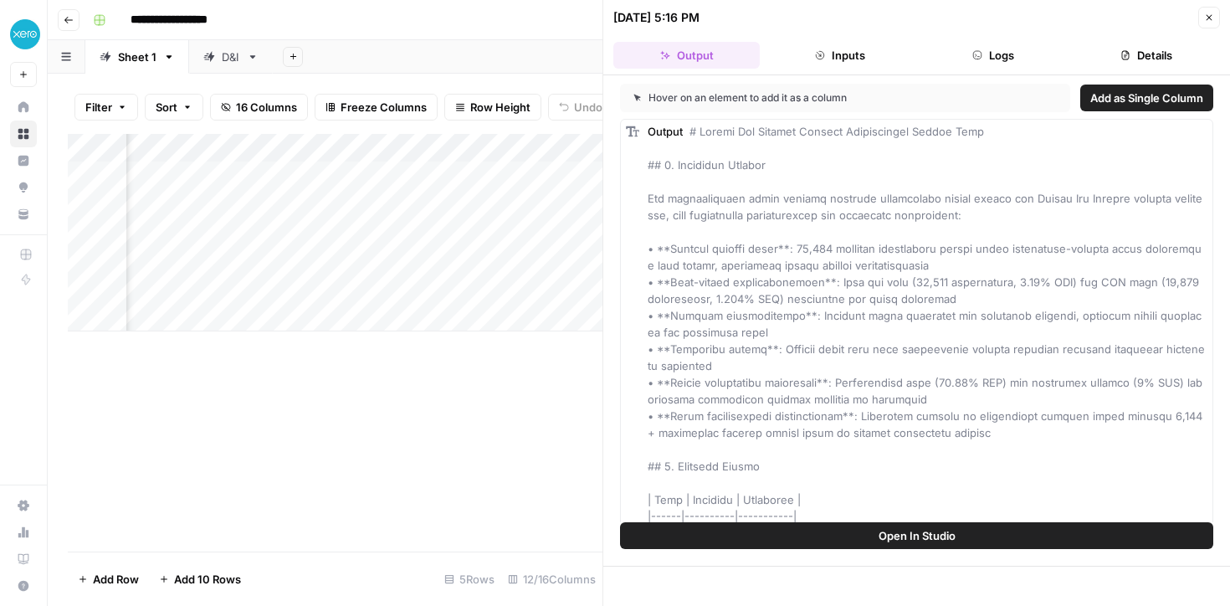
click at [516, 150] on div "Add Column" at bounding box center [335, 233] width 535 height 198
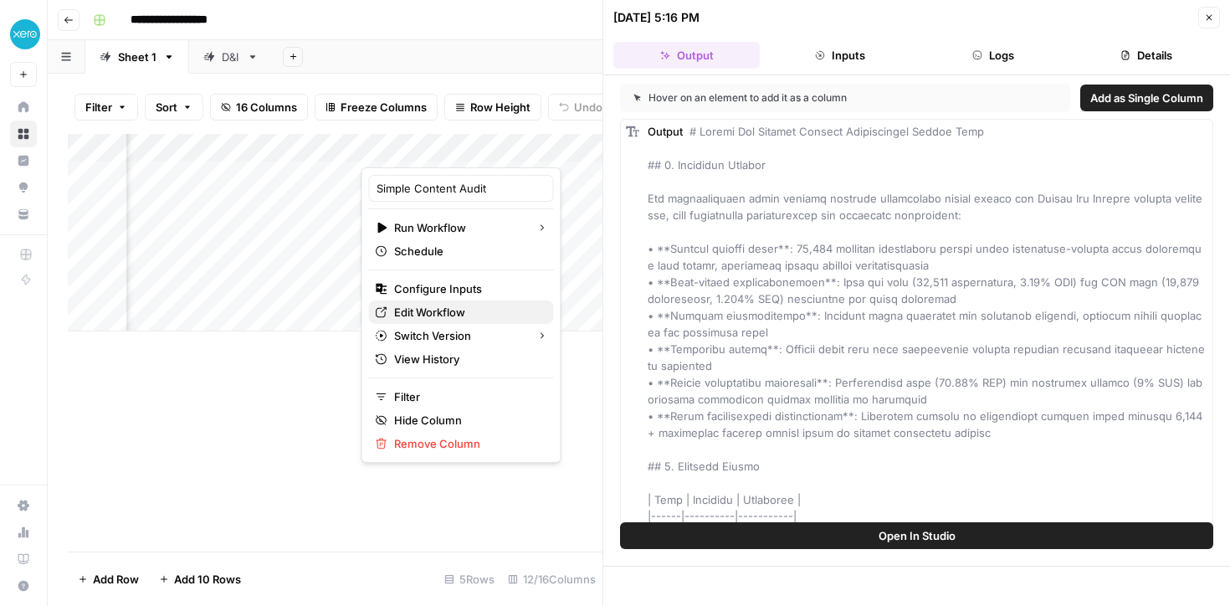
click at [428, 311] on span "Edit Workflow" at bounding box center [467, 312] width 146 height 17
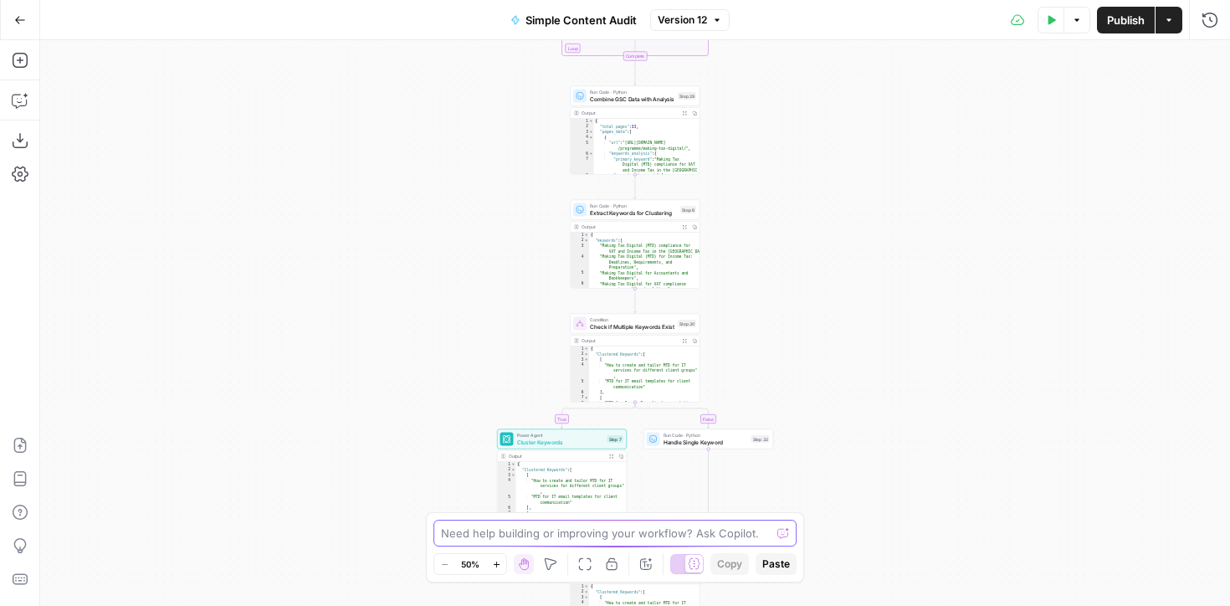
click at [549, 527] on textarea at bounding box center [606, 533] width 330 height 17
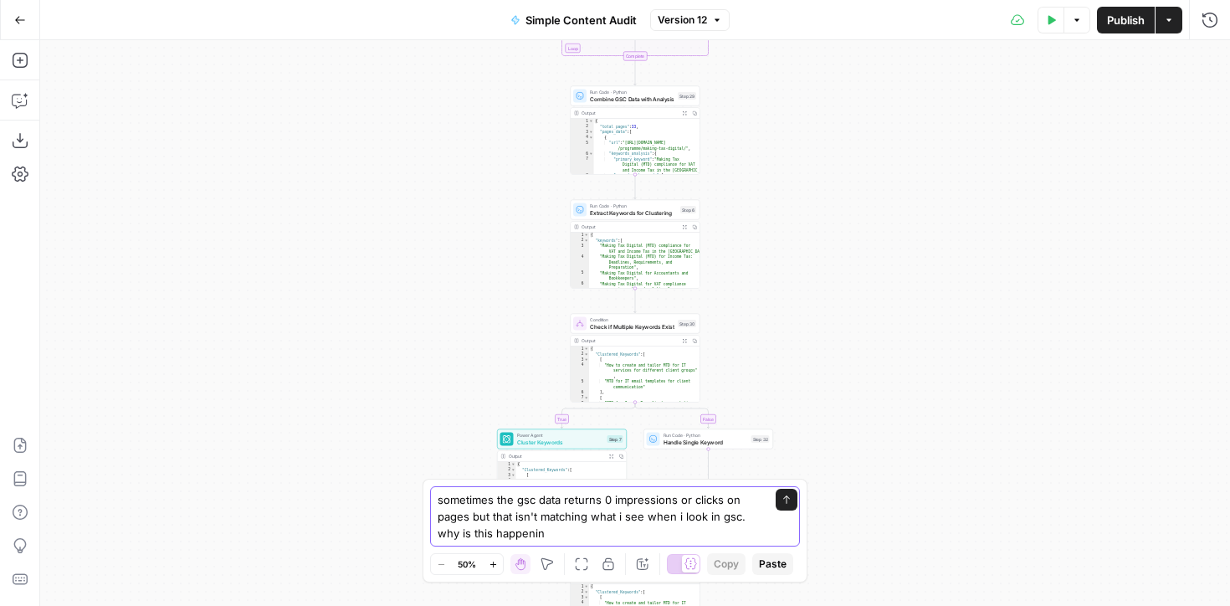
type textarea "sometimes the gsc data returns 0 impressions or clicks on pages but that isn't …"
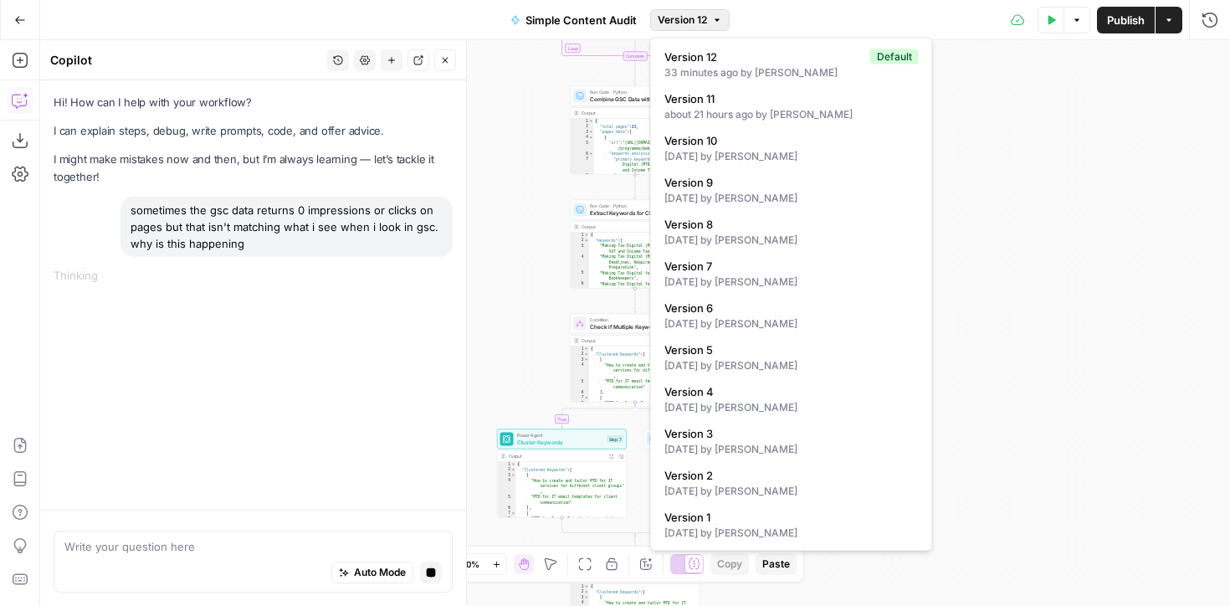
click at [707, 13] on span "Version 12" at bounding box center [682, 20] width 49 height 15
click at [706, 14] on span "Version 12" at bounding box center [682, 20] width 49 height 15
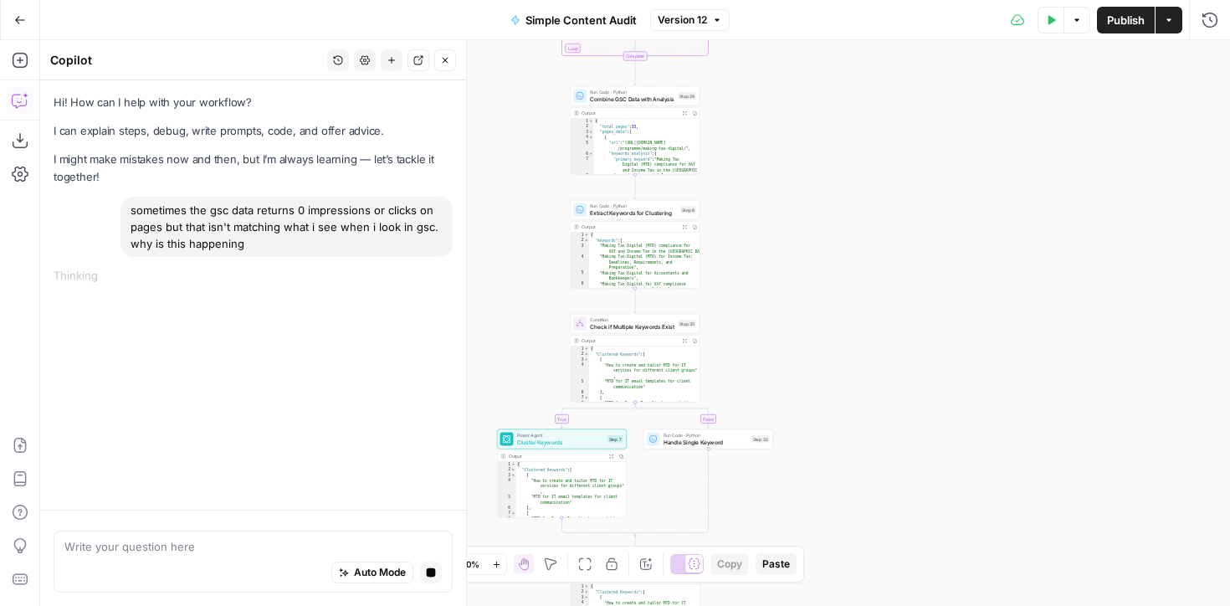
click at [1127, 24] on span "Publish" at bounding box center [1126, 20] width 38 height 17
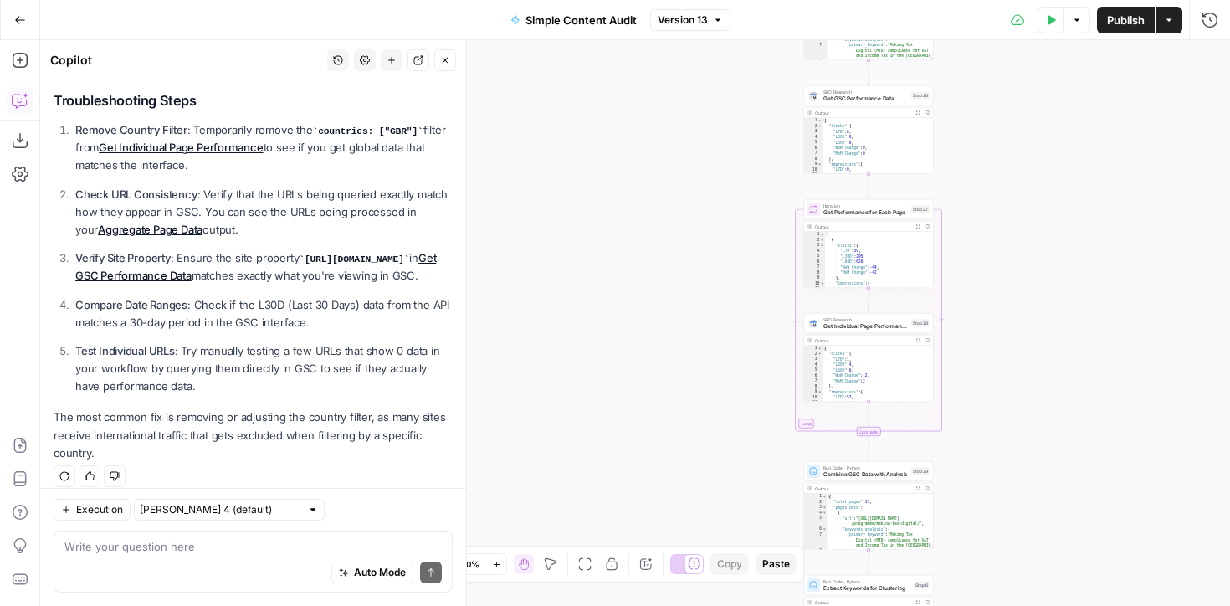
scroll to position [727, 0]
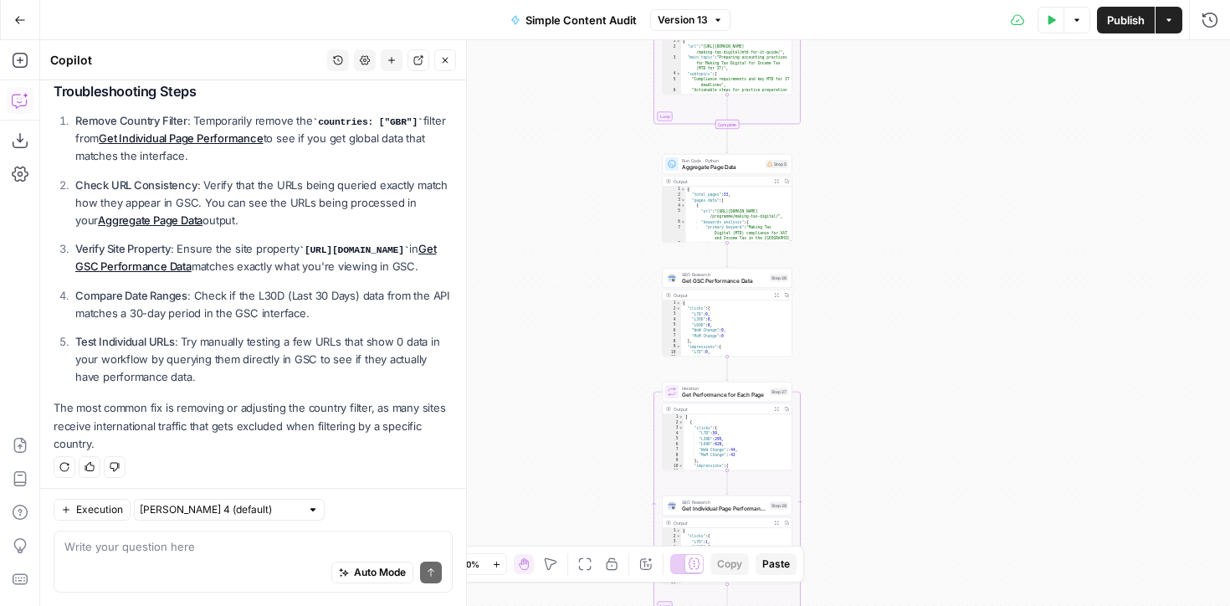
drag, startPoint x: 705, startPoint y: 242, endPoint x: 597, endPoint y: 354, distance: 155.7
click at [587, 403] on div "true false Workflow Input Settings Inputs Content Processing Extract Sitemap UR…" at bounding box center [635, 323] width 1190 height 566
click at [720, 284] on span "Get GSC Performance Data" at bounding box center [725, 283] width 85 height 8
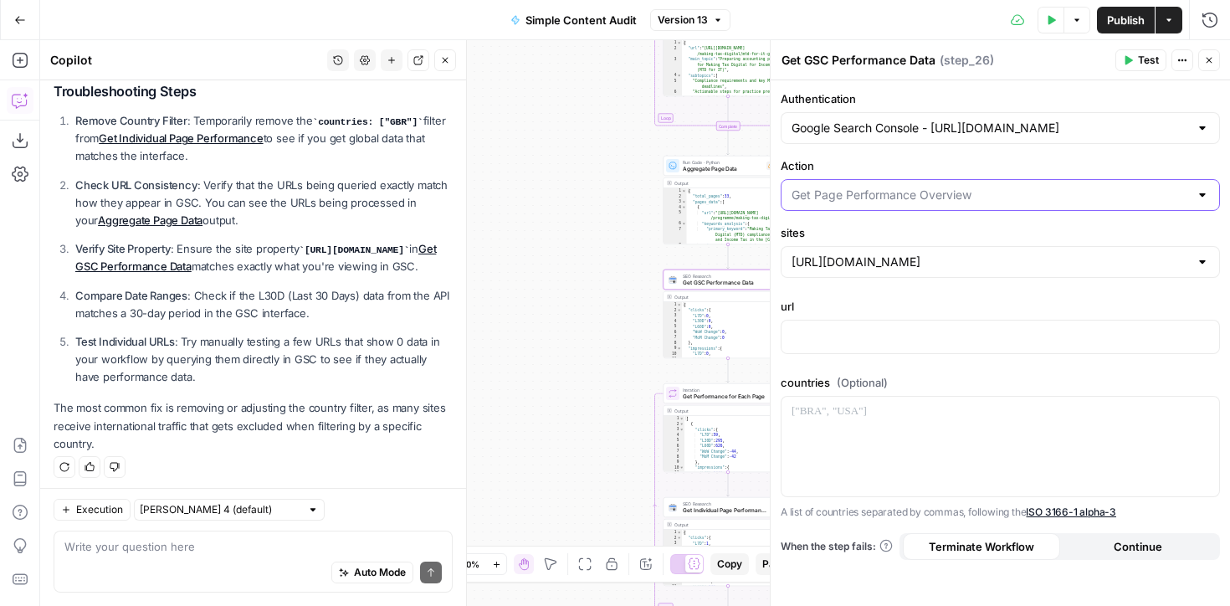
click at [967, 198] on input "Action" at bounding box center [991, 195] width 398 height 17
click at [959, 170] on label "Action" at bounding box center [1000, 165] width 439 height 17
click at [959, 187] on input "Action" at bounding box center [991, 195] width 398 height 17
click at [928, 433] on div at bounding box center [1001, 447] width 438 height 100
click at [1180, 60] on icon "button" at bounding box center [1183, 60] width 10 height 10
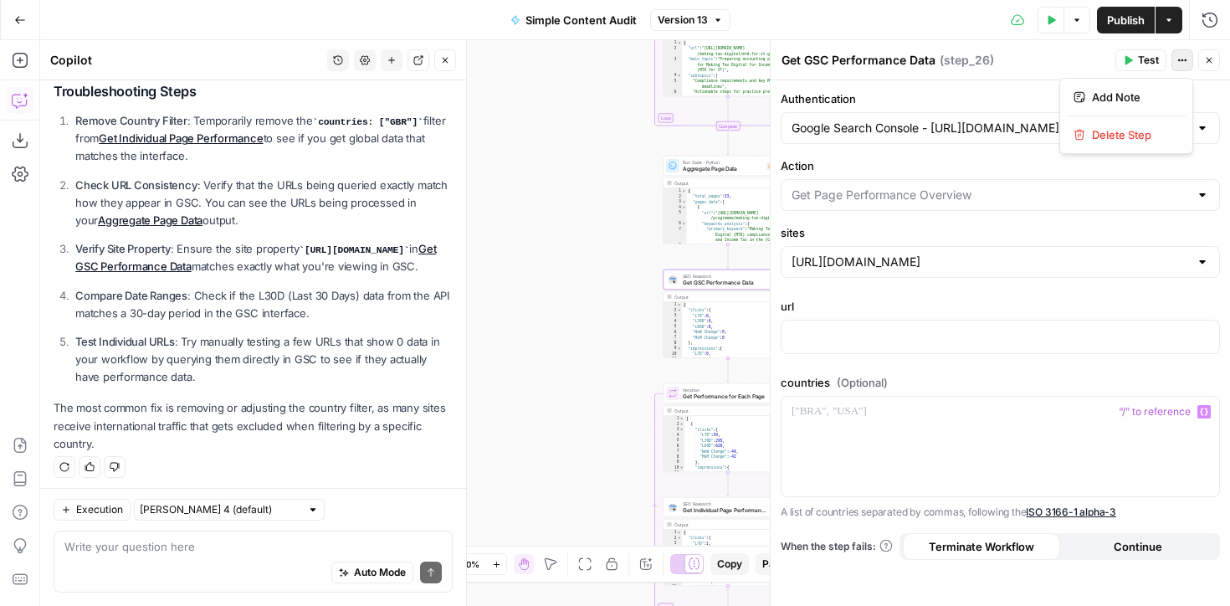
click at [1186, 60] on icon "button" at bounding box center [1186, 60] width 3 height 3
click at [895, 94] on label "Authentication" at bounding box center [1000, 98] width 439 height 17
click at [895, 120] on input "Google Search Console - https://www.xero.com/" at bounding box center [991, 128] width 398 height 17
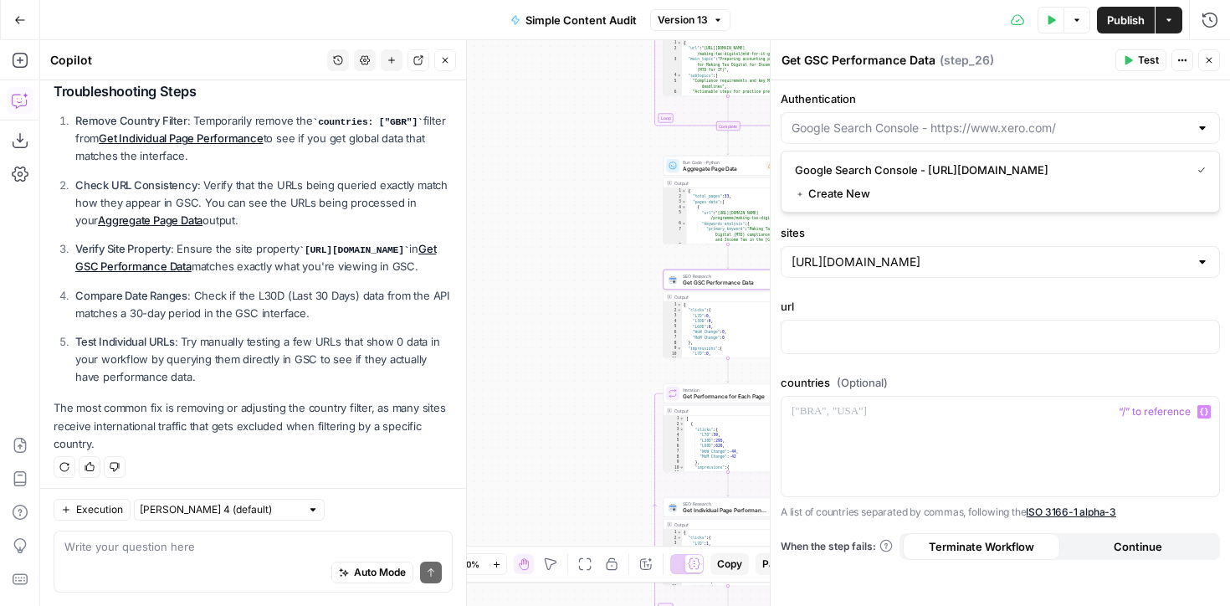
click at [896, 85] on div "Authentication Action sites https://www.xero.com/ url countries (Optional) “/” …" at bounding box center [1001, 343] width 460 height 526
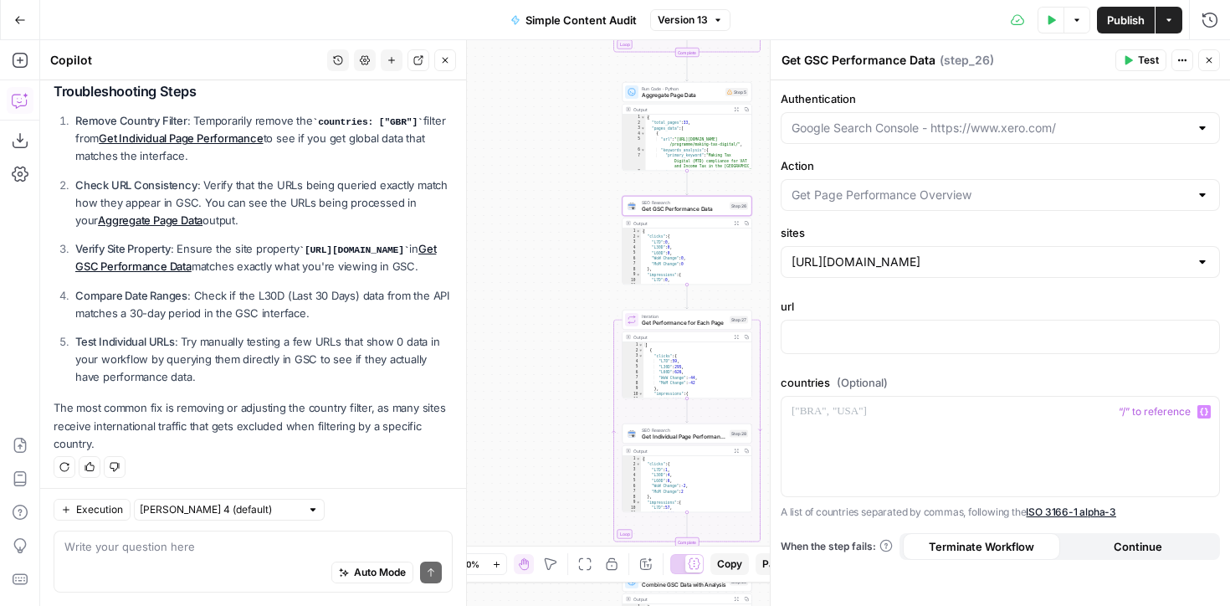
drag, startPoint x: 613, startPoint y: 213, endPoint x: 580, endPoint y: 152, distance: 70.0
click at [581, 152] on div "true false Workflow Input Settings Inputs Content Processing Extract Sitemap UR…" at bounding box center [635, 323] width 1190 height 566
click at [672, 322] on span "Get Performance for Each Page" at bounding box center [684, 323] width 85 height 8
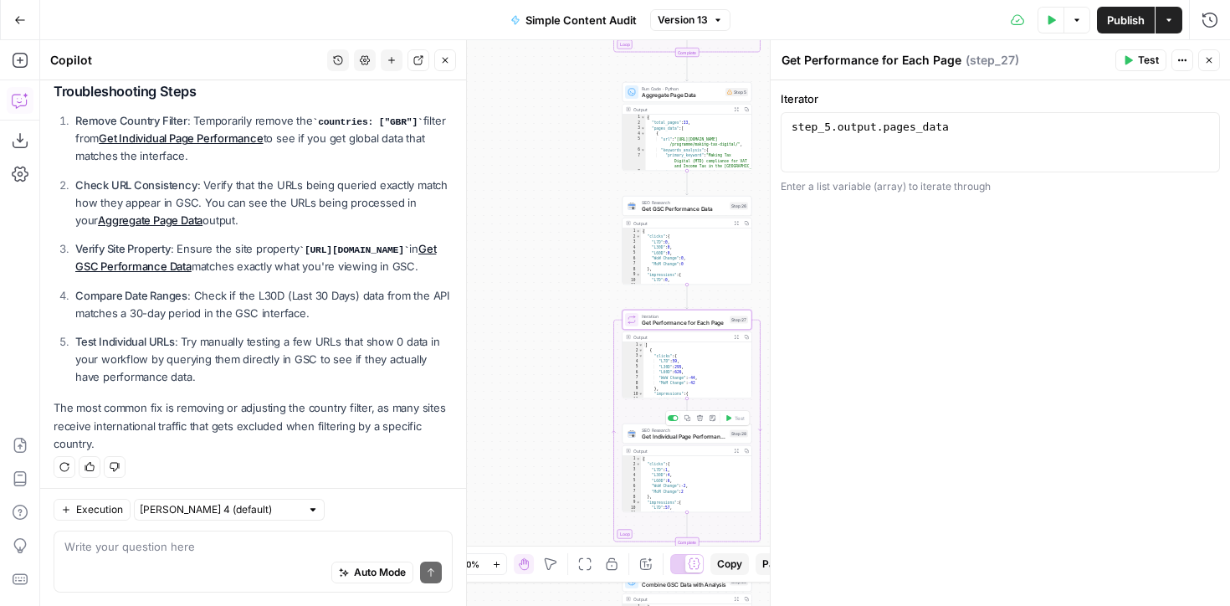
click at [664, 438] on span "Get Individual Page Performance" at bounding box center [684, 437] width 85 height 8
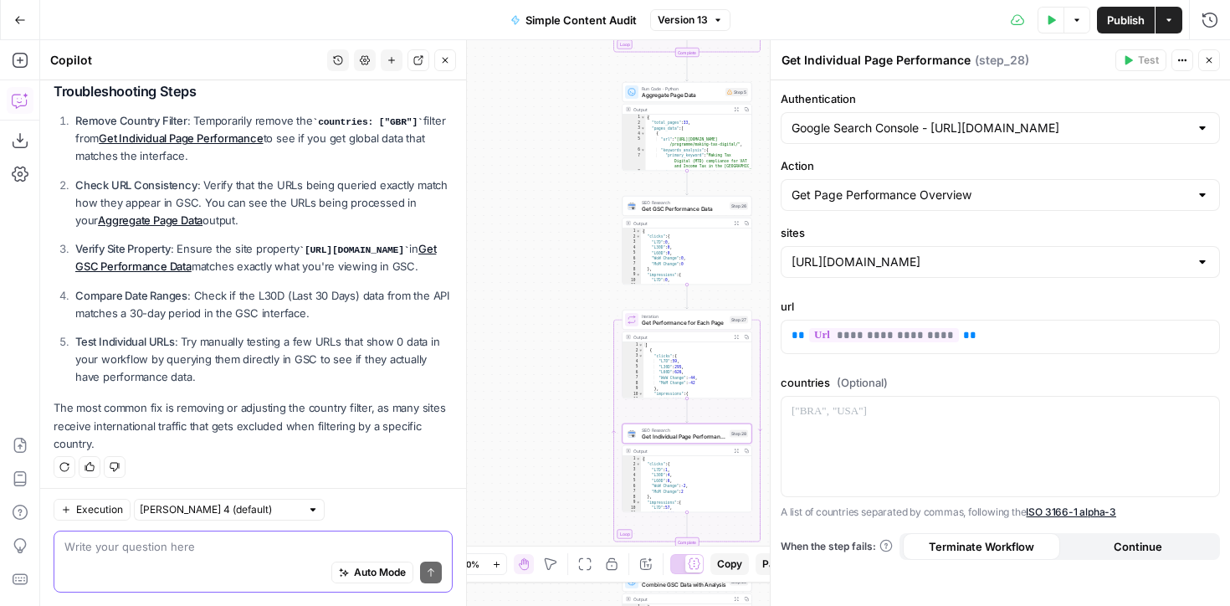
click at [123, 544] on textarea at bounding box center [253, 546] width 378 height 17
type textarea "where is it filtering by country"
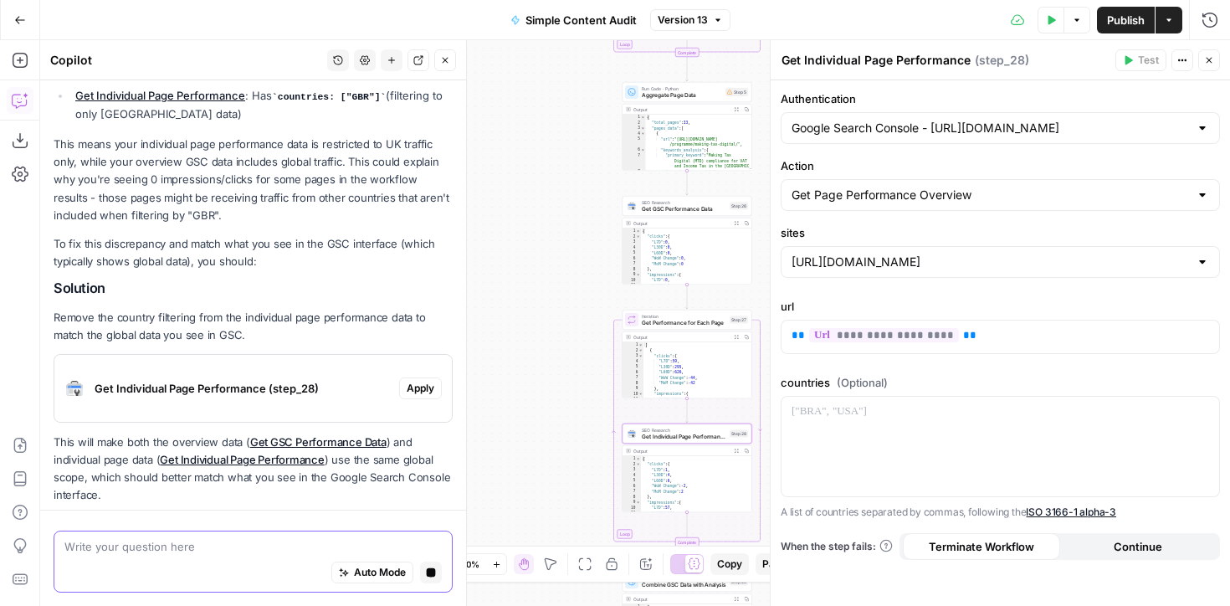
scroll to position [1307, 0]
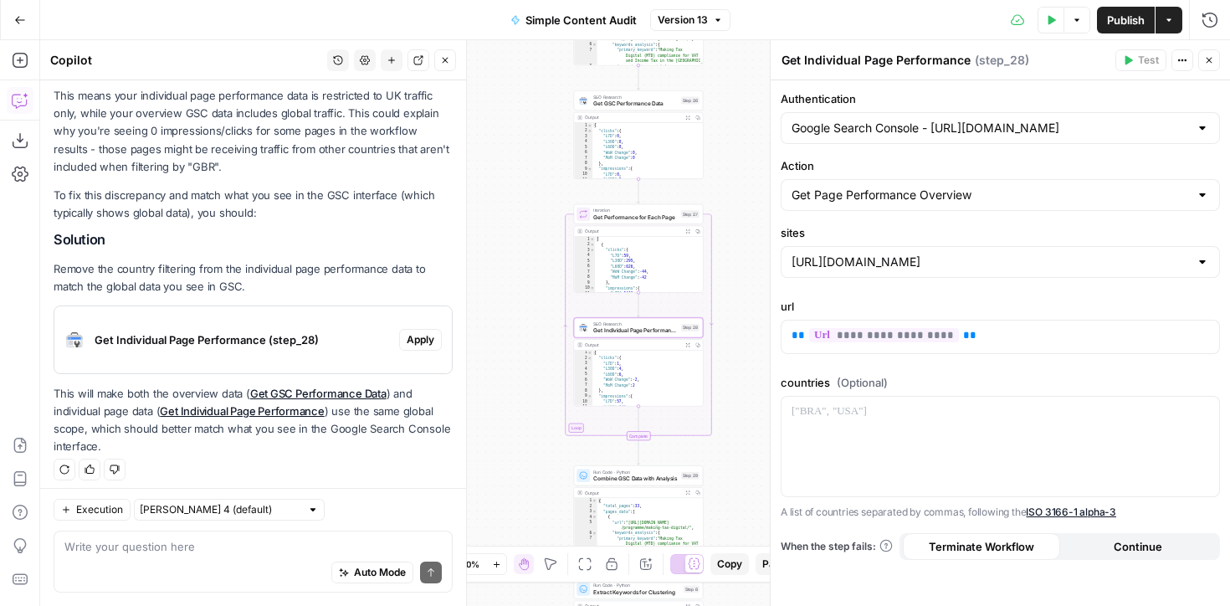
click at [425, 332] on span "Apply" at bounding box center [421, 339] width 28 height 15
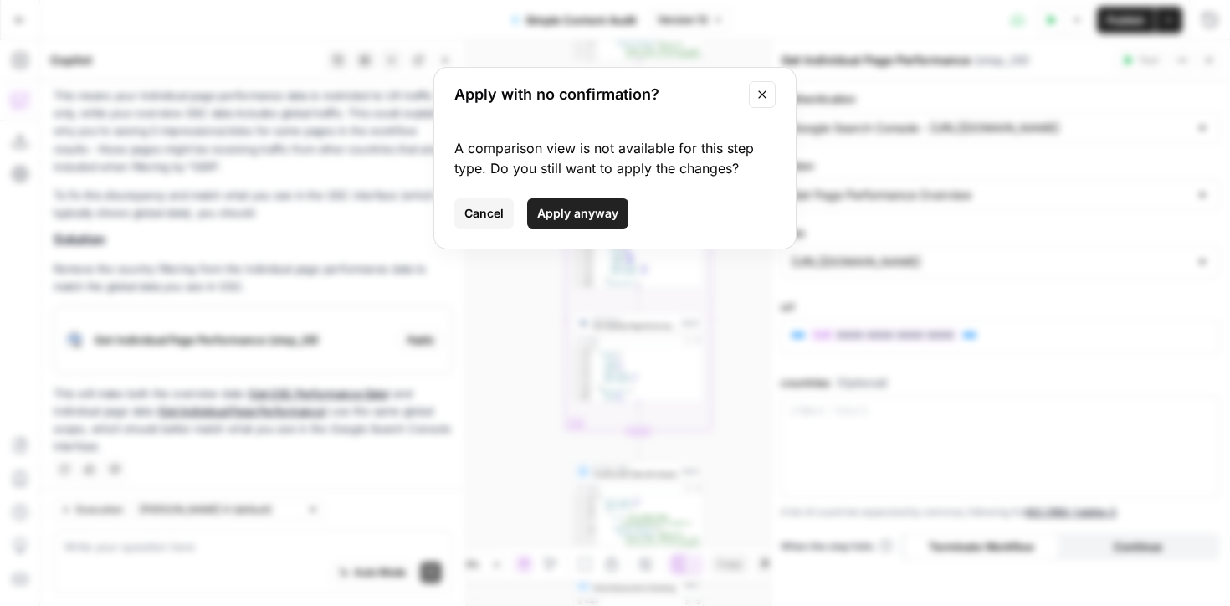
click at [587, 210] on span "Apply anyway" at bounding box center [577, 213] width 81 height 17
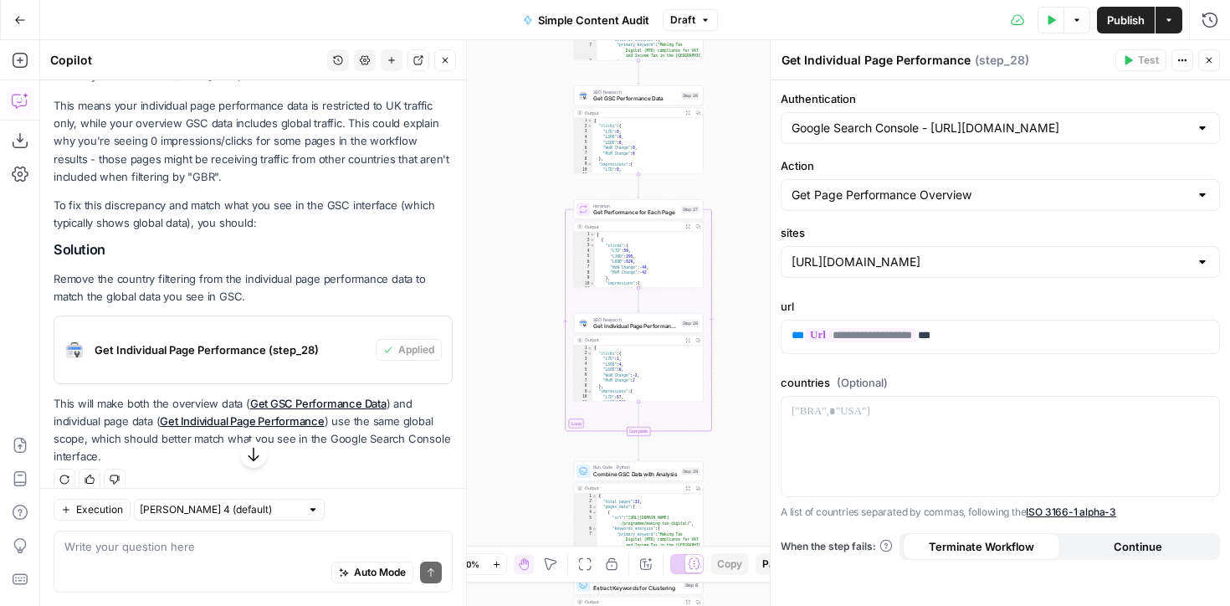
scroll to position [1360, 0]
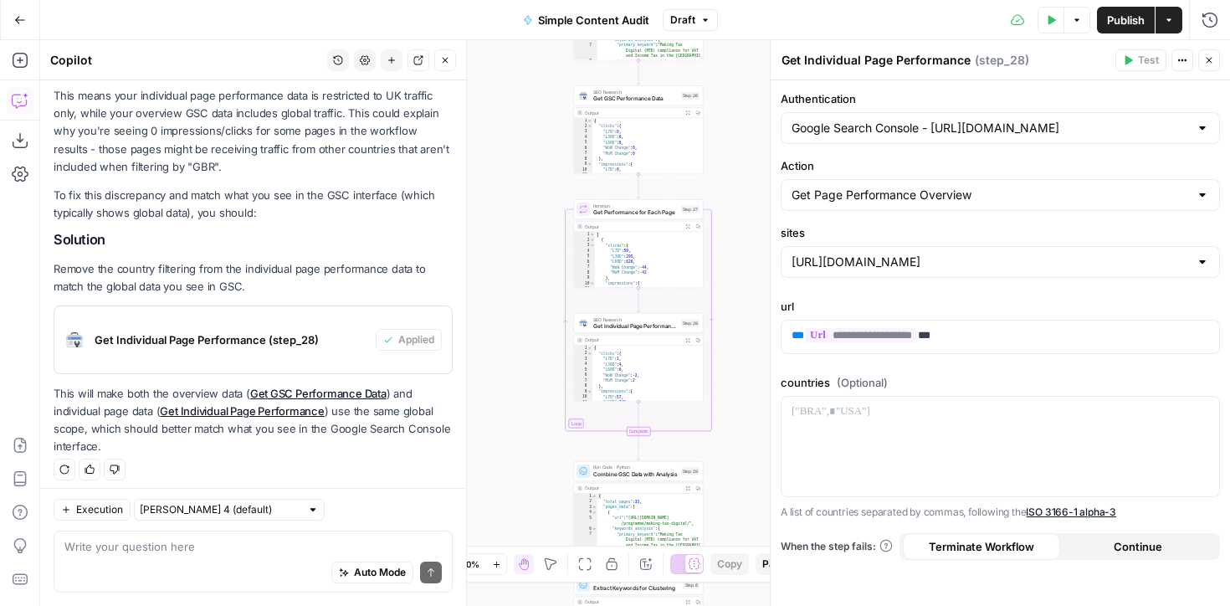
click at [1104, 18] on button "Publish" at bounding box center [1126, 20] width 58 height 27
click at [681, 21] on span "Version 14" at bounding box center [683, 20] width 50 height 15
click at [531, 89] on div "true false Workflow Input Settings Inputs Content Processing Extract Sitemap UR…" at bounding box center [635, 323] width 1190 height 566
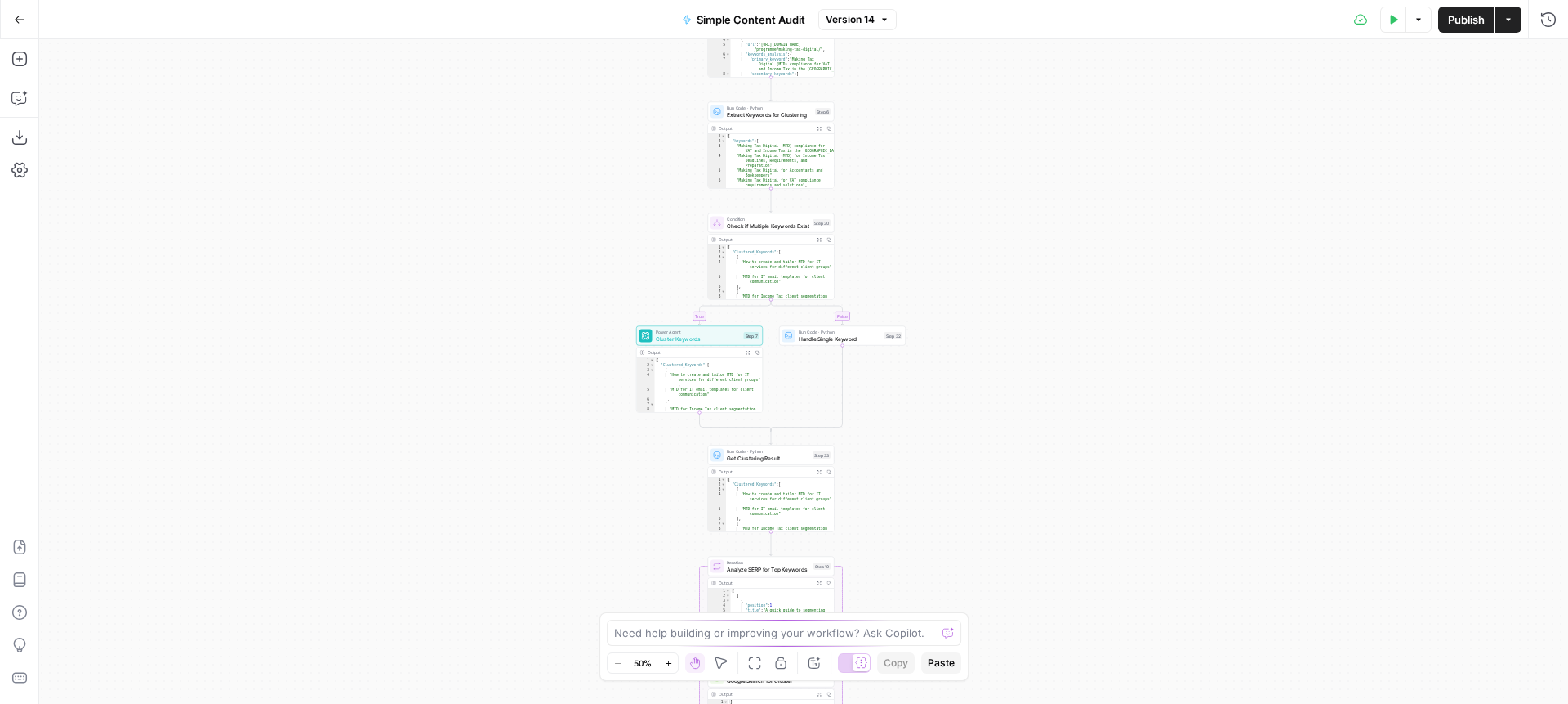
drag, startPoint x: 571, startPoint y: 519, endPoint x: 548, endPoint y: 379, distance: 141.9
click at [548, 379] on div "true false Workflow Input Settings Inputs Content Processing Extract Sitemap UR…" at bounding box center [803, 371] width 1529 height 665
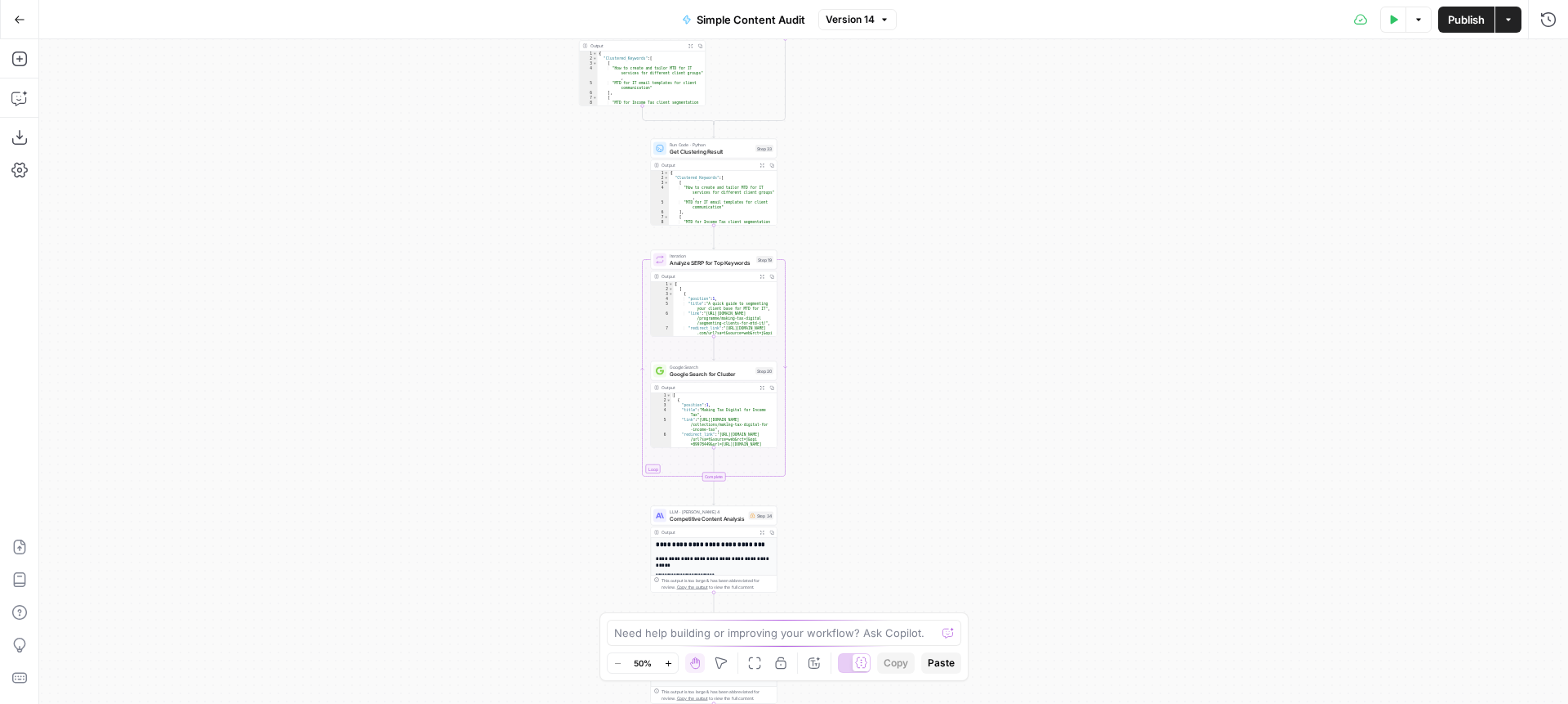
drag, startPoint x: 586, startPoint y: 531, endPoint x: 531, endPoint y: 248, distance: 288.3
click at [529, 227] on div "true false Workflow Input Settings Inputs Content Processing Extract Sitemap UR…" at bounding box center [803, 371] width 1529 height 665
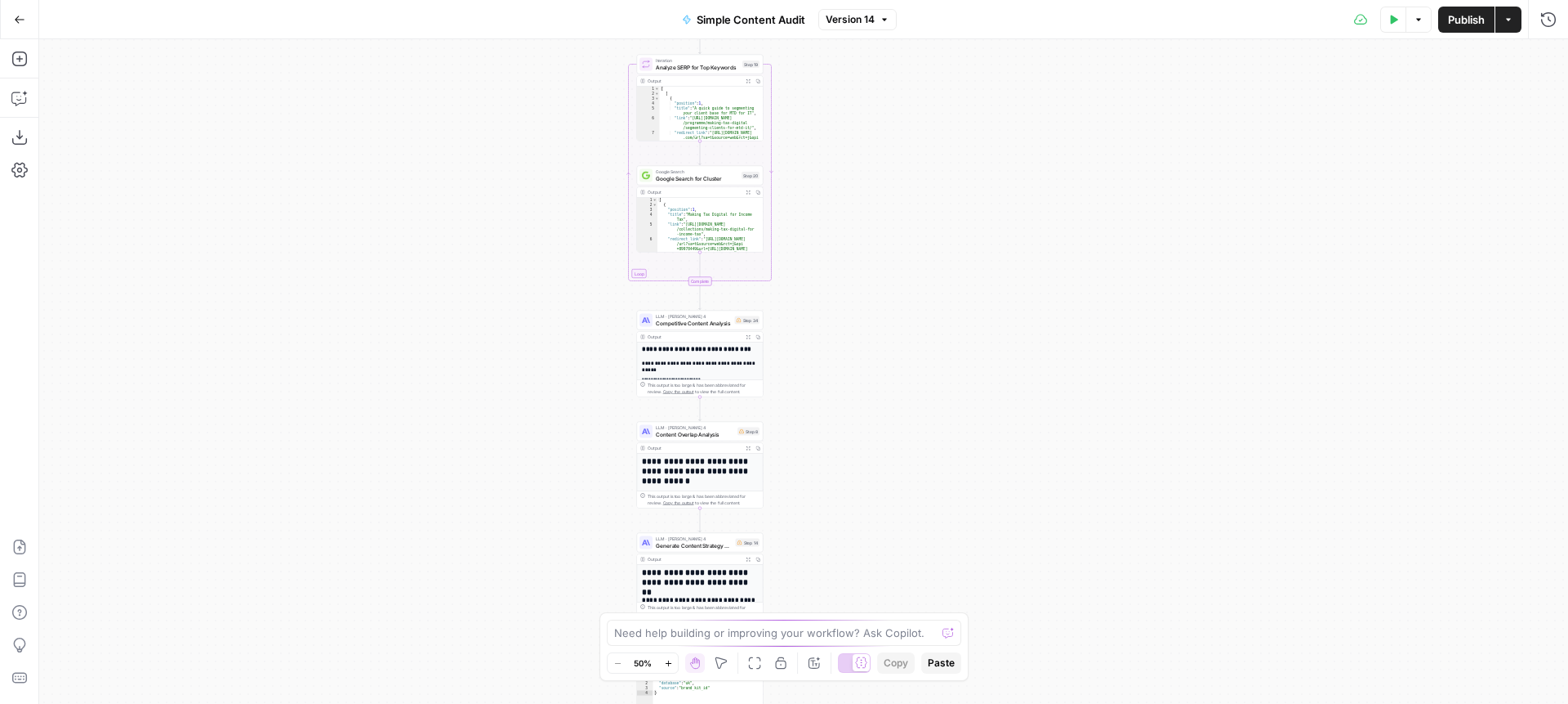
drag, startPoint x: 560, startPoint y: 350, endPoint x: 559, endPoint y: 198, distance: 152.0
click at [559, 198] on div "true false Workflow Input Settings Inputs Content Processing Extract Sitemap UR…" at bounding box center [803, 371] width 1529 height 665
drag, startPoint x: 594, startPoint y: 439, endPoint x: 580, endPoint y: 280, distance: 159.6
click at [580, 280] on body "XeroOps New Home Browse Insights Opportunities Your Data Recent Grids Write Con…" at bounding box center [784, 352] width 1568 height 704
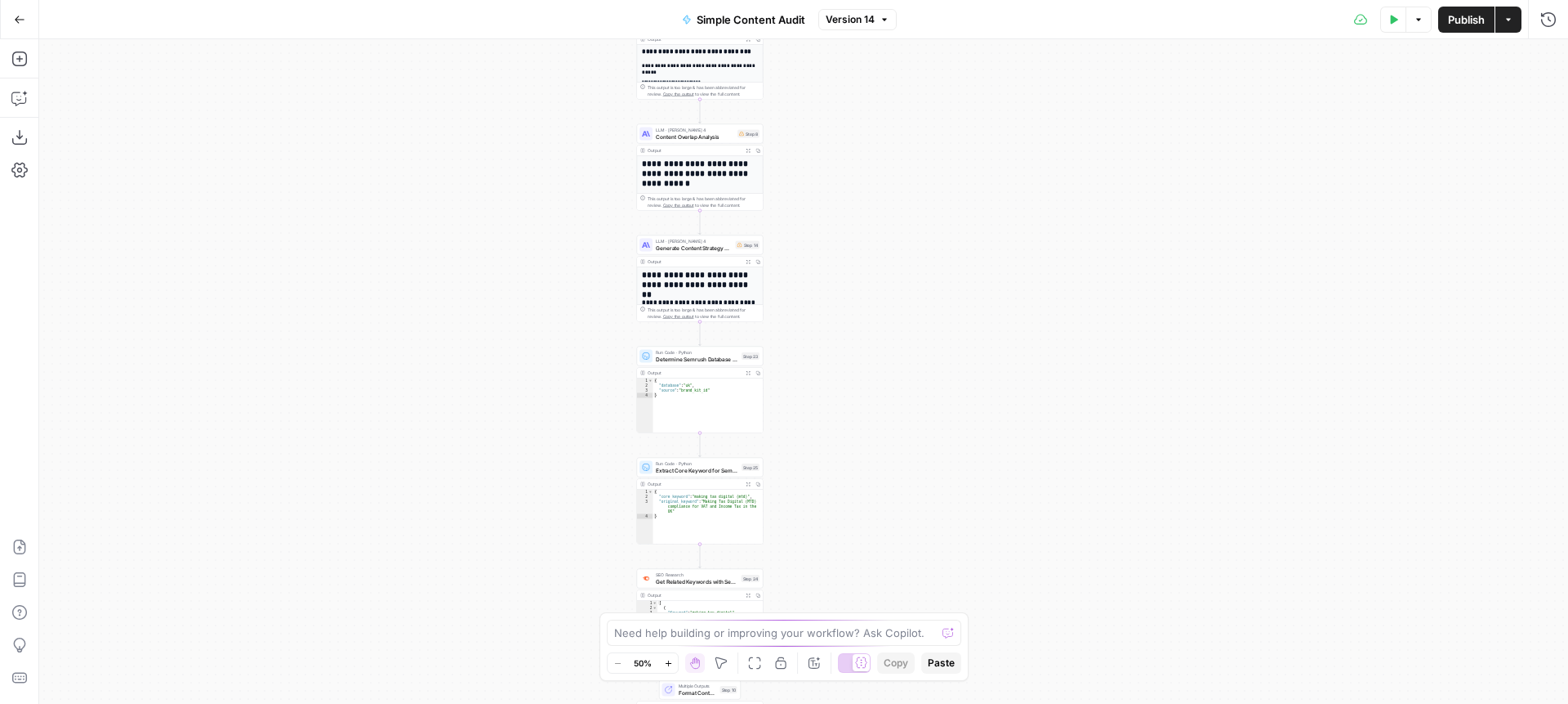
drag, startPoint x: 544, startPoint y: 504, endPoint x: 548, endPoint y: 233, distance: 271.0
click at [548, 233] on div "true false Workflow Input Settings Inputs Content Processing Extract Sitemap UR…" at bounding box center [803, 371] width 1529 height 665
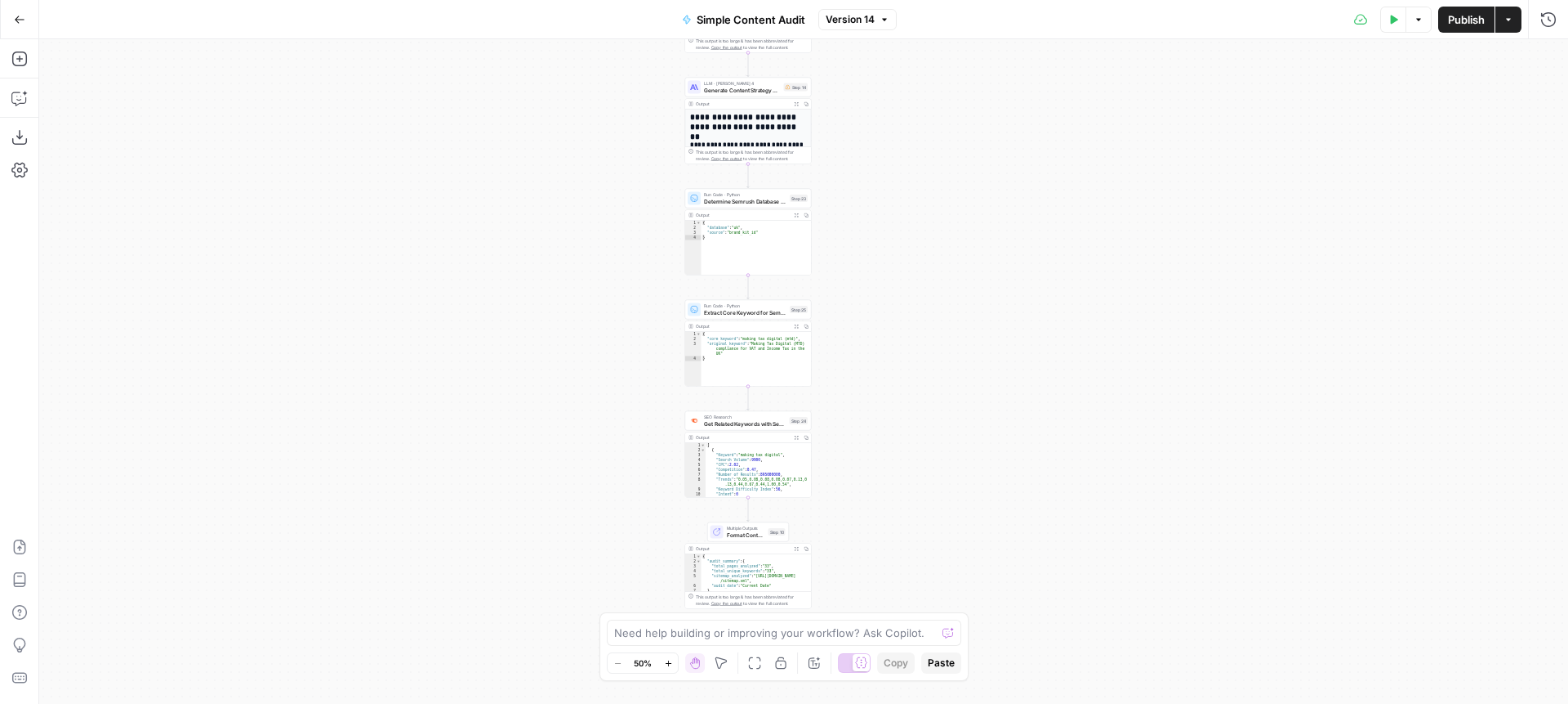
drag, startPoint x: 550, startPoint y: 548, endPoint x: 599, endPoint y: 405, distance: 151.2
click at [599, 405] on div "true false Workflow Input Settings Inputs Content Processing Extract Sitemap UR…" at bounding box center [803, 371] width 1529 height 665
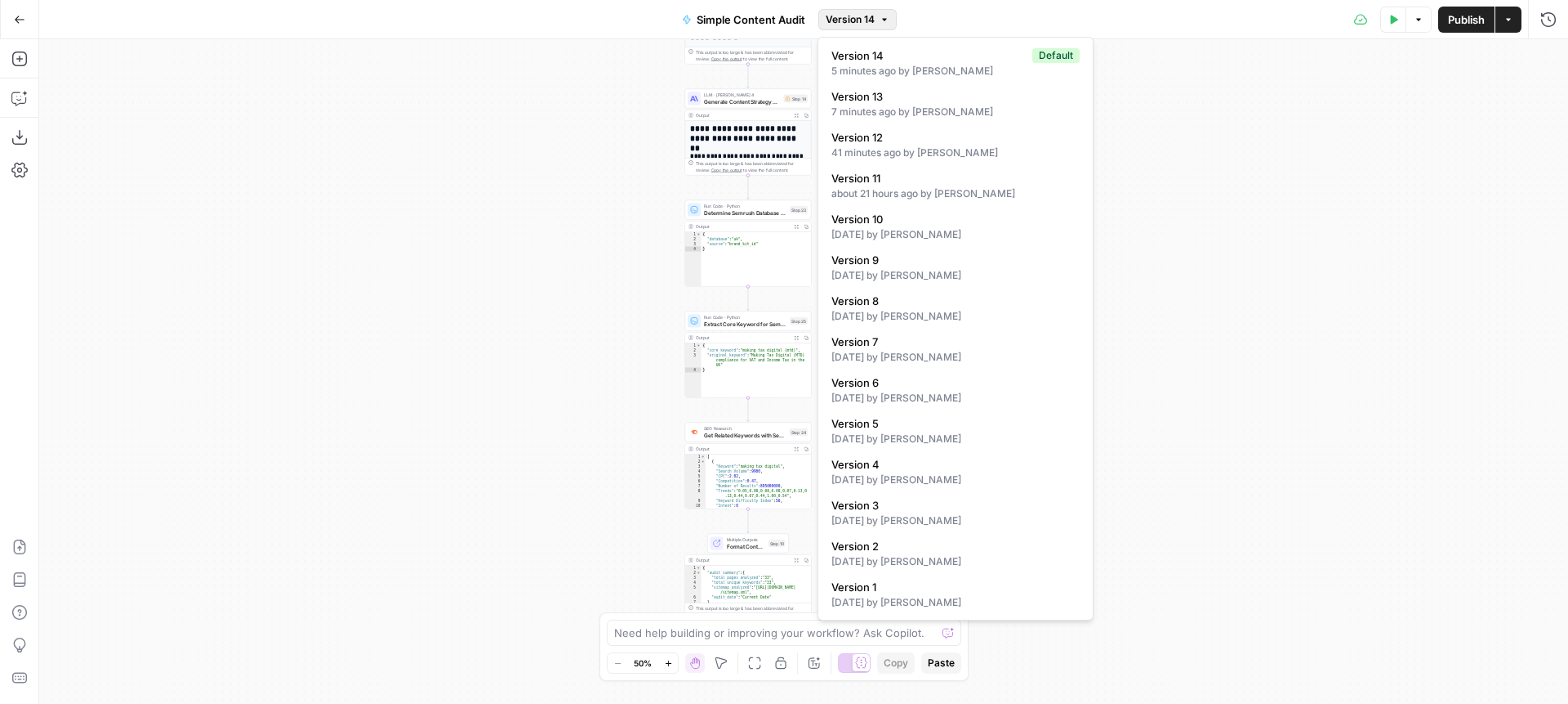
click at [854, 25] on span "Version 14" at bounding box center [850, 20] width 49 height 15
click at [871, 353] on div "4 days ago by Anna Sawyer" at bounding box center [955, 356] width 248 height 15
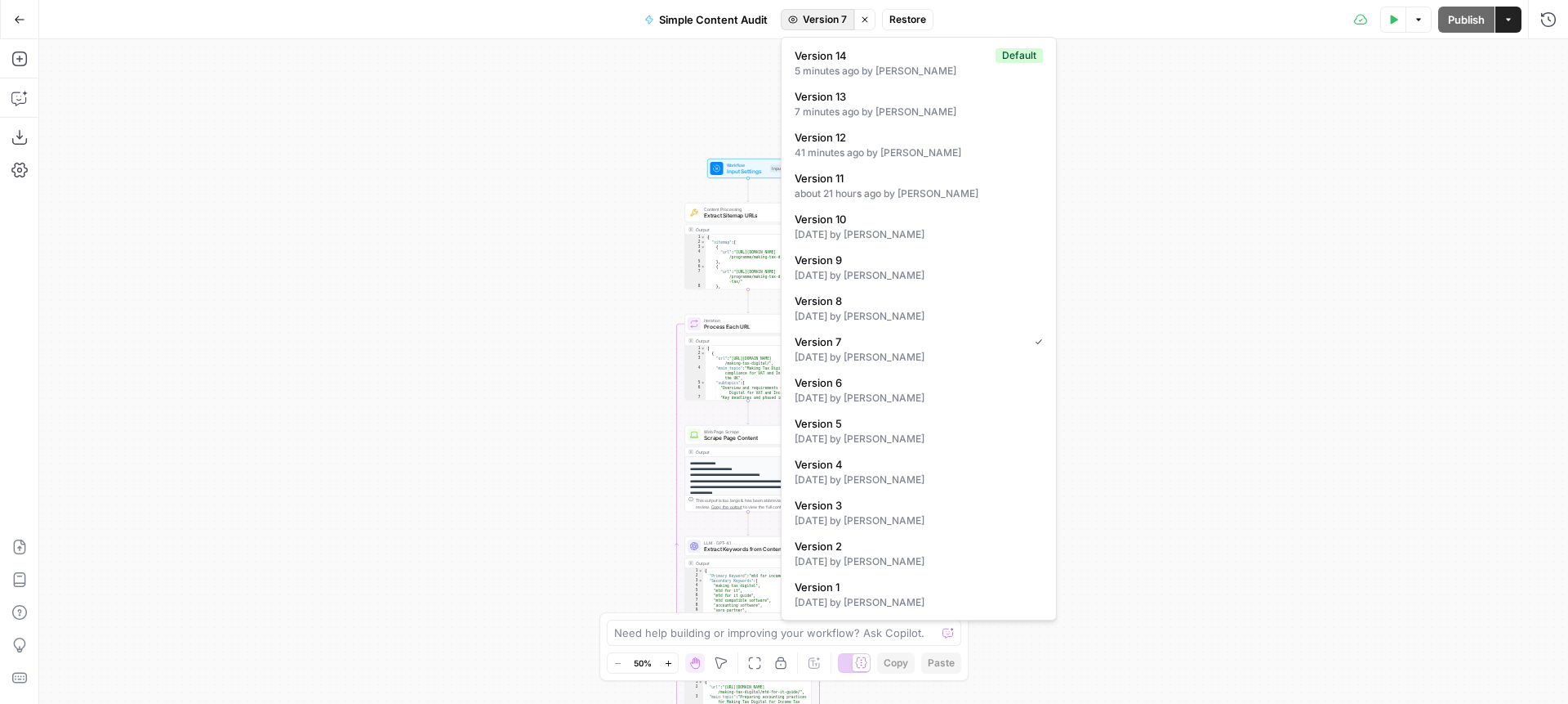
click at [827, 15] on span "Version 7" at bounding box center [824, 20] width 44 height 15
click at [874, 500] on span "Version 3" at bounding box center [915, 505] width 242 height 17
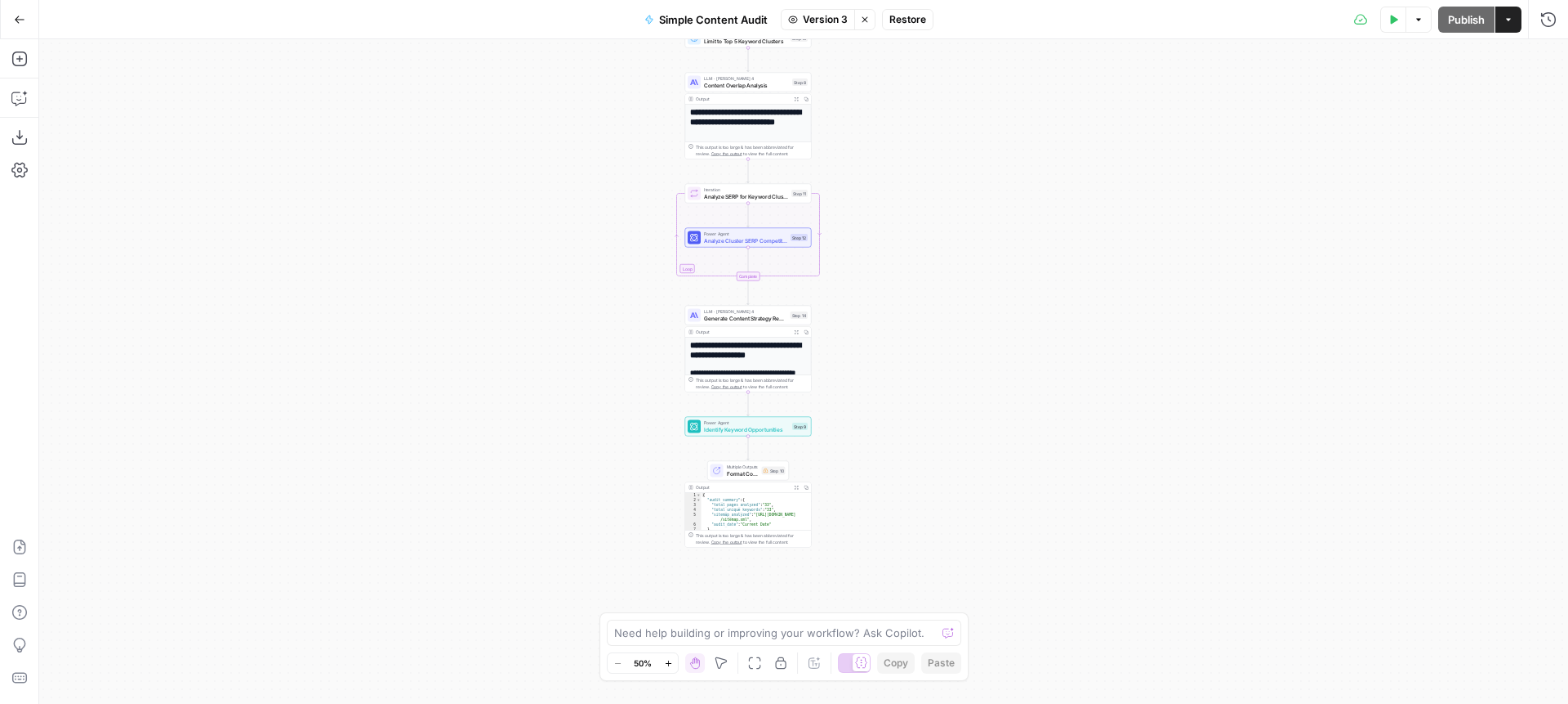
click at [757, 243] on span "Analyze Cluster SERP Competition" at bounding box center [745, 240] width 83 height 8
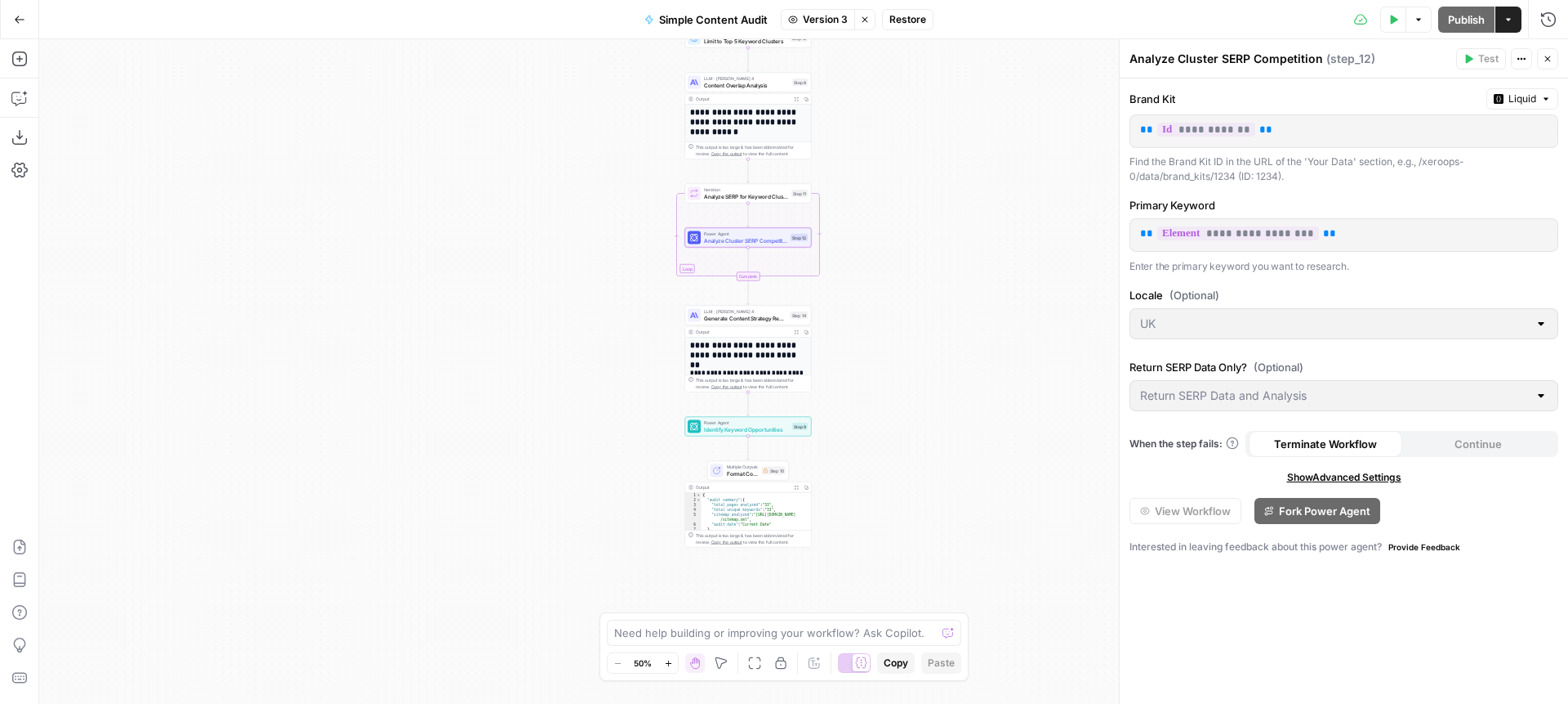
click at [743, 425] on span "Identify Keyword Opportunities" at bounding box center [746, 429] width 85 height 8
click at [744, 418] on div "Power Agent Identify Keyword Opportunities Step 9" at bounding box center [747, 427] width 127 height 20
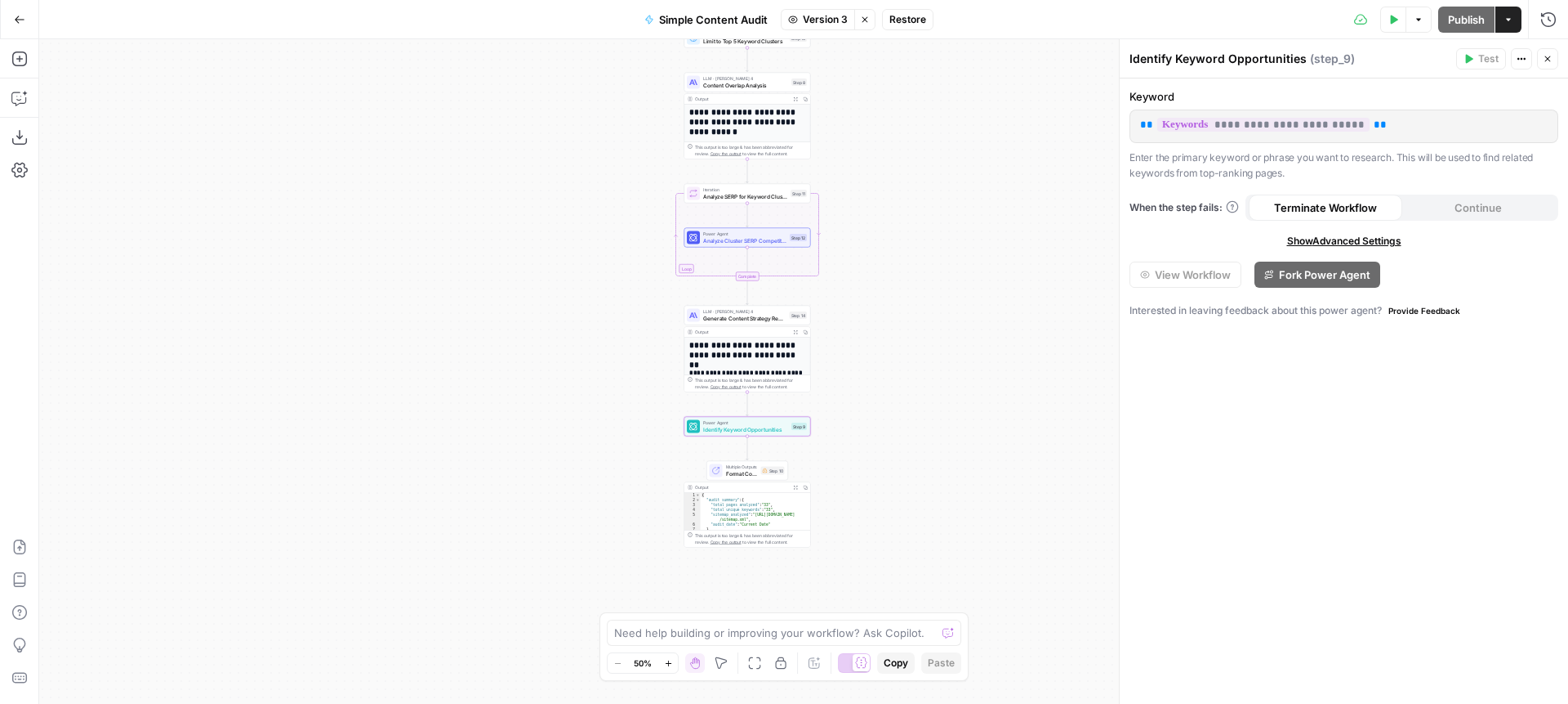
click at [1200, 60] on button "Actions" at bounding box center [1522, 59] width 21 height 21
click at [1200, 80] on div "**********" at bounding box center [1345, 391] width 449 height 625
click at [1200, 245] on span "Show Advanced Settings" at bounding box center [1344, 240] width 114 height 15
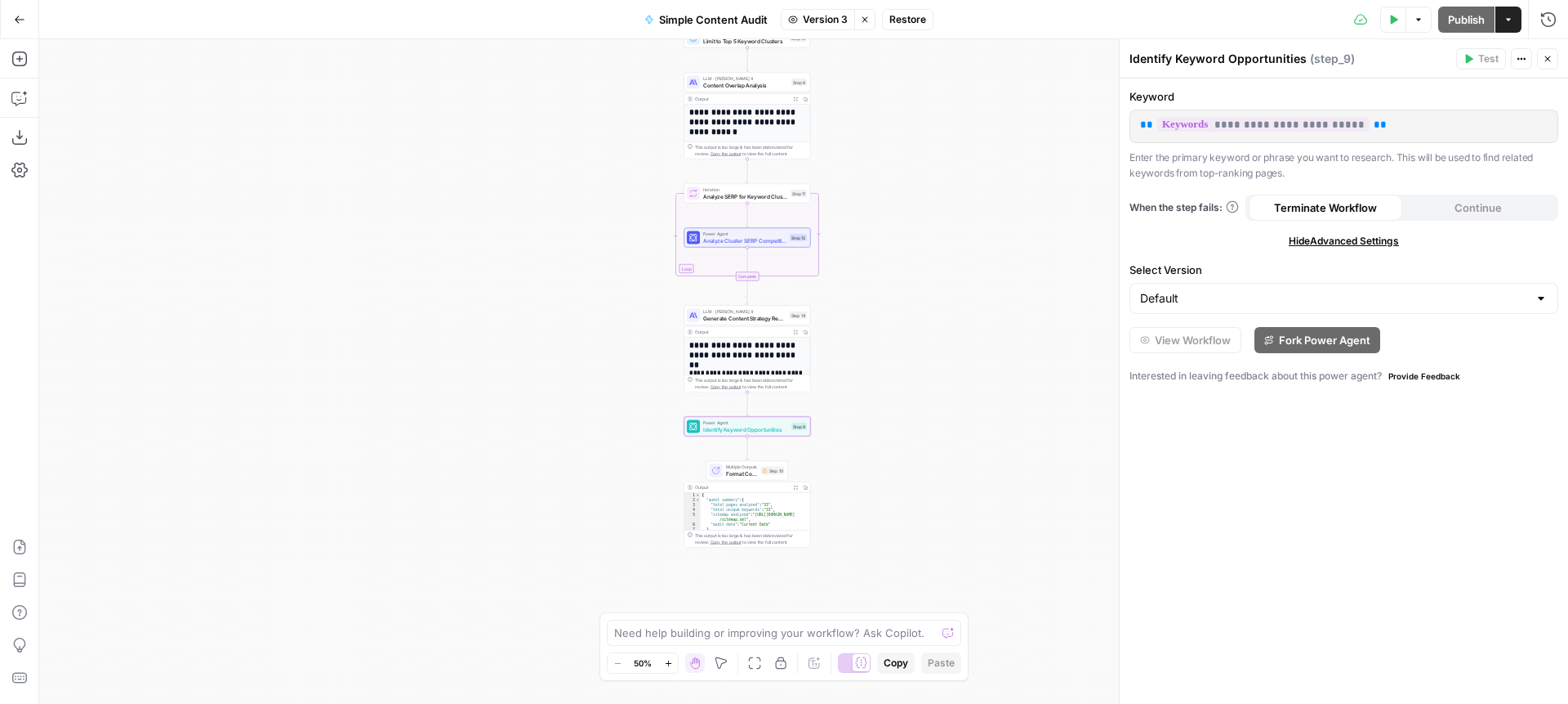
click at [1200, 240] on span "Hide Advanced Settings" at bounding box center [1344, 240] width 110 height 15
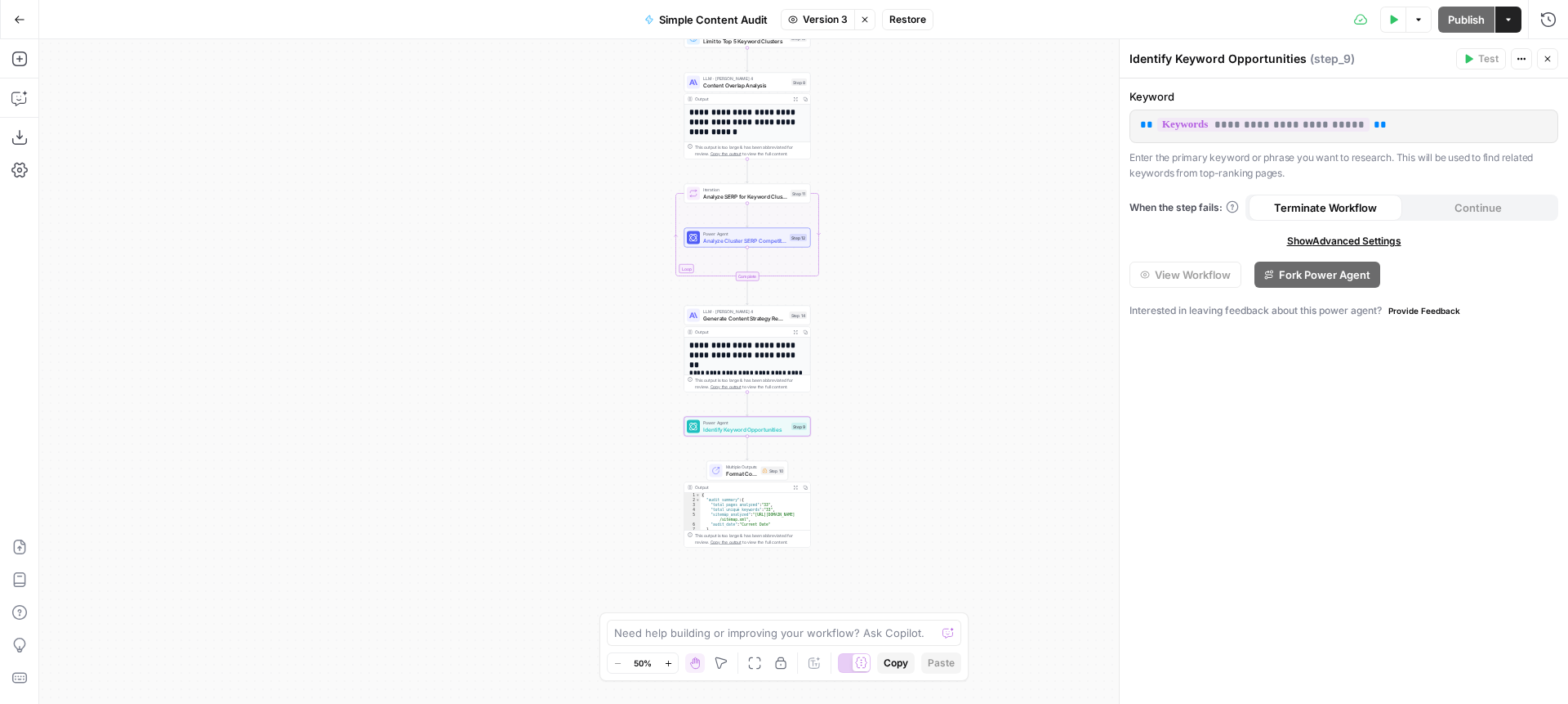
click at [1200, 375] on div "**********" at bounding box center [1345, 391] width 449 height 625
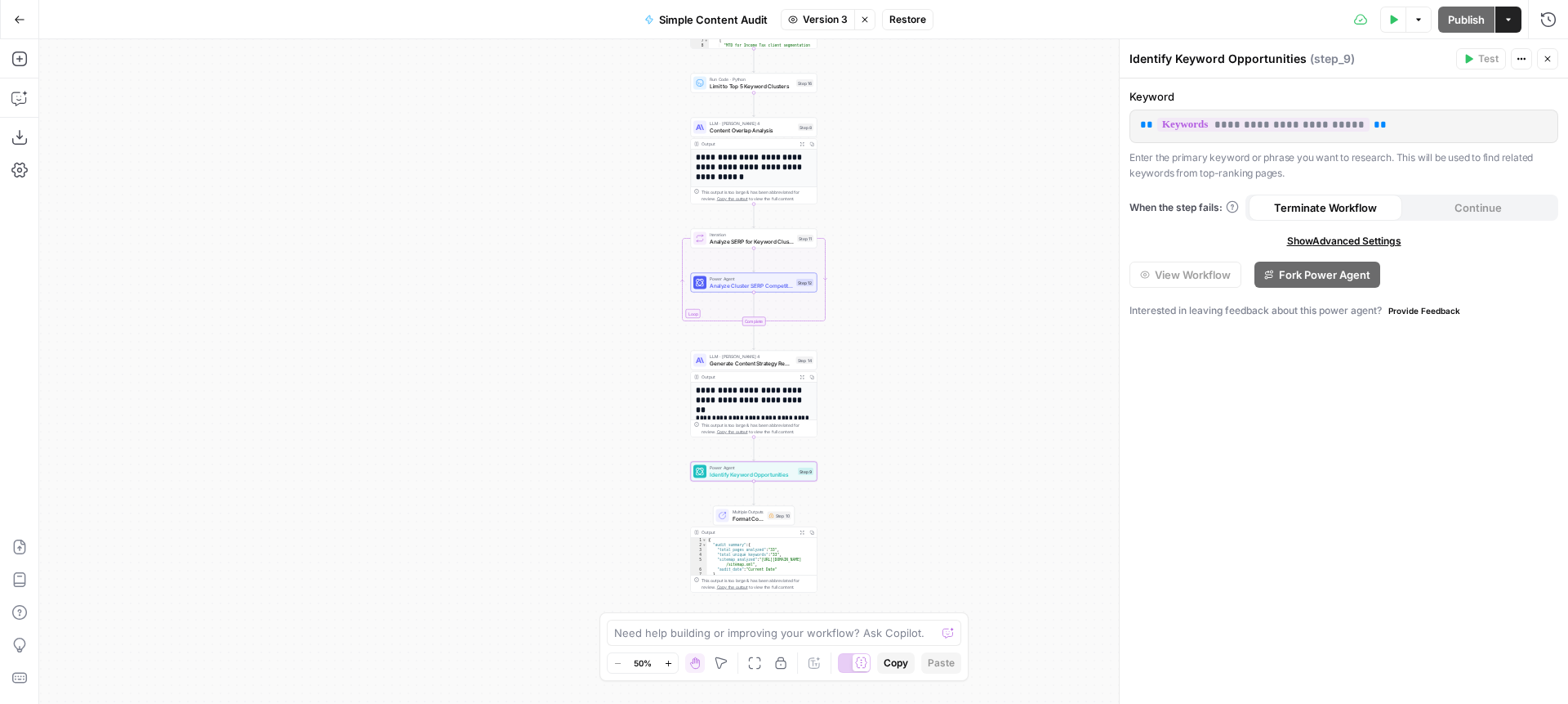
drag, startPoint x: 936, startPoint y: 320, endPoint x: 945, endPoint y: 364, distance: 44.9
click at [945, 364] on div "Workflow Input Settings Inputs Content Processing Extract Sitemap URLs Step 1 O…" at bounding box center [803, 371] width 1529 height 665
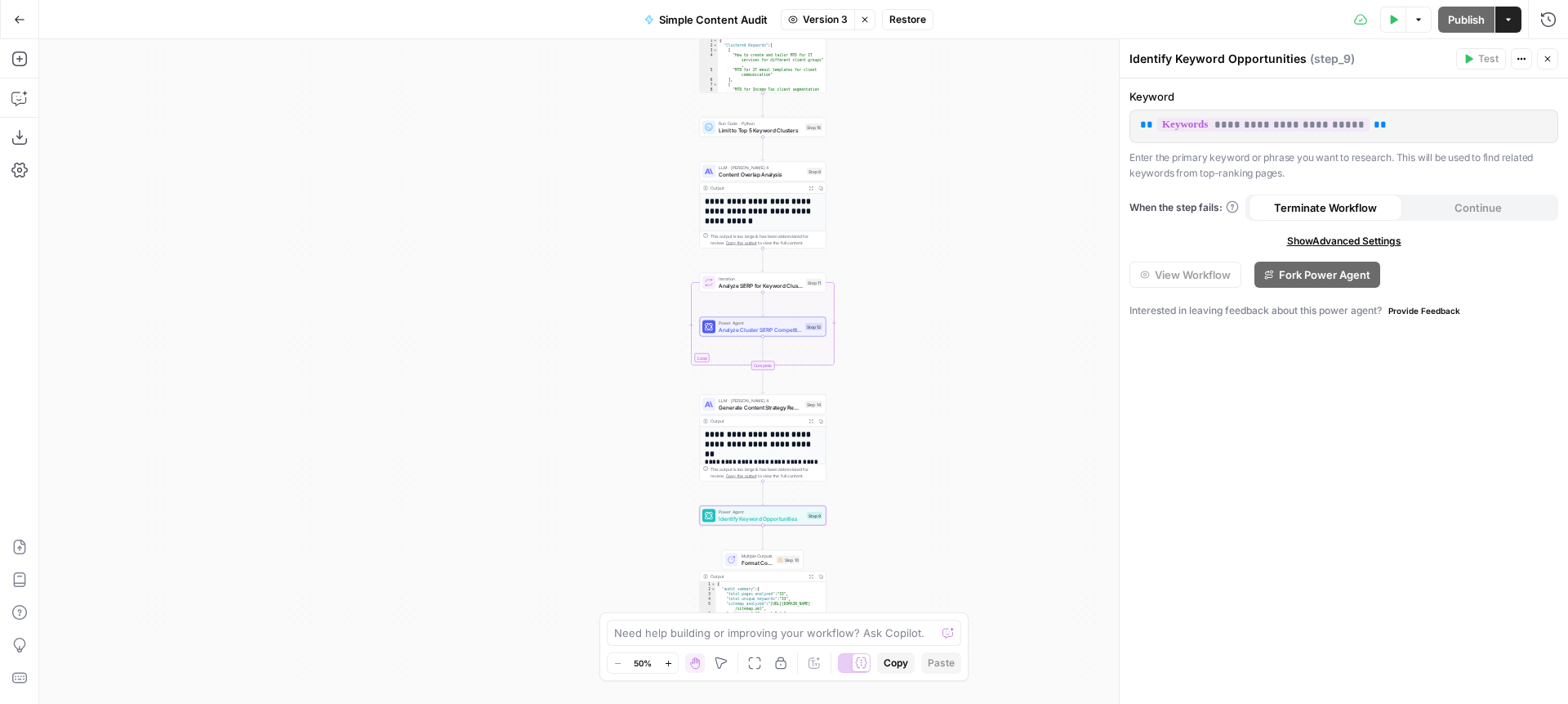
click at [760, 332] on span "Analyze Cluster SERP Competition" at bounding box center [760, 329] width 83 height 8
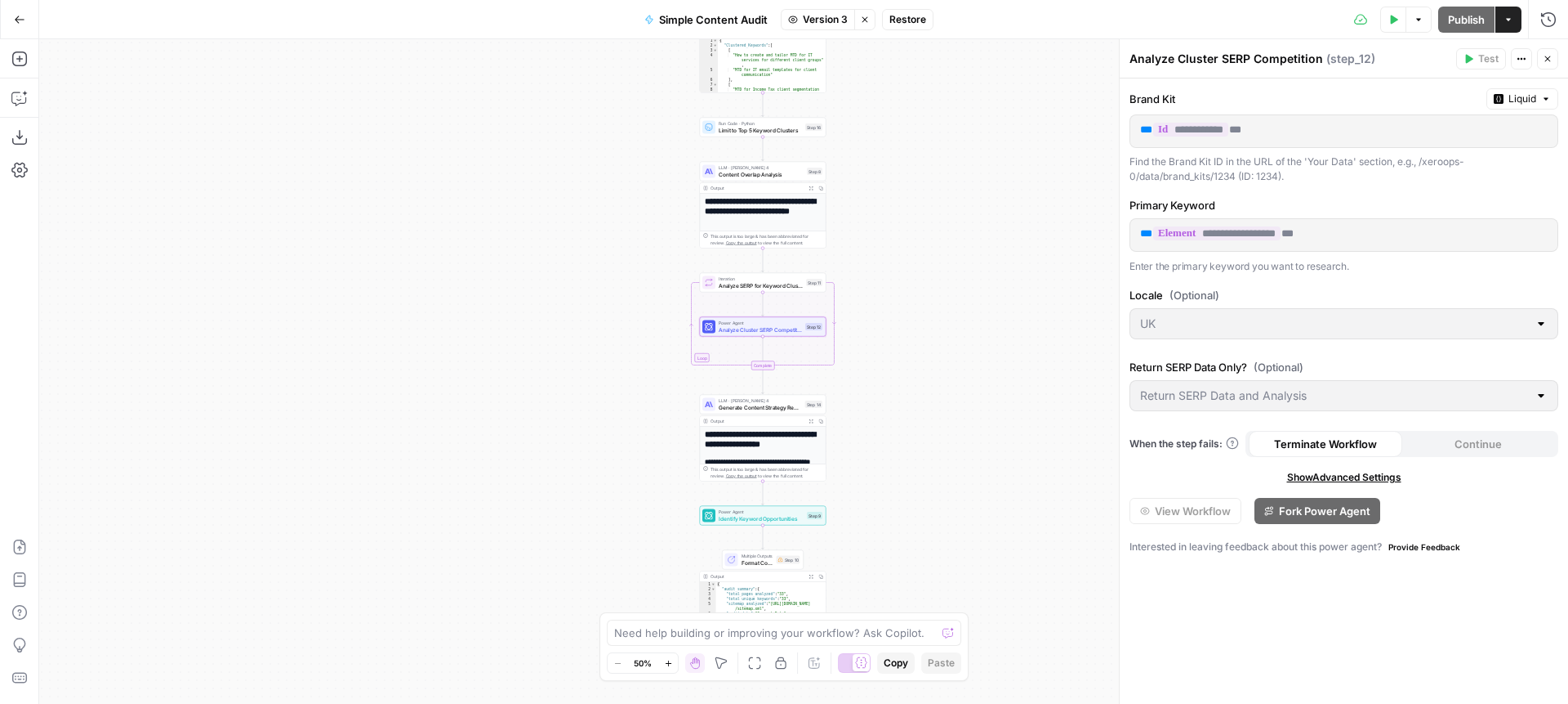
click at [767, 284] on span "Analyze SERP for Keyword Clusters" at bounding box center [761, 285] width 84 height 8
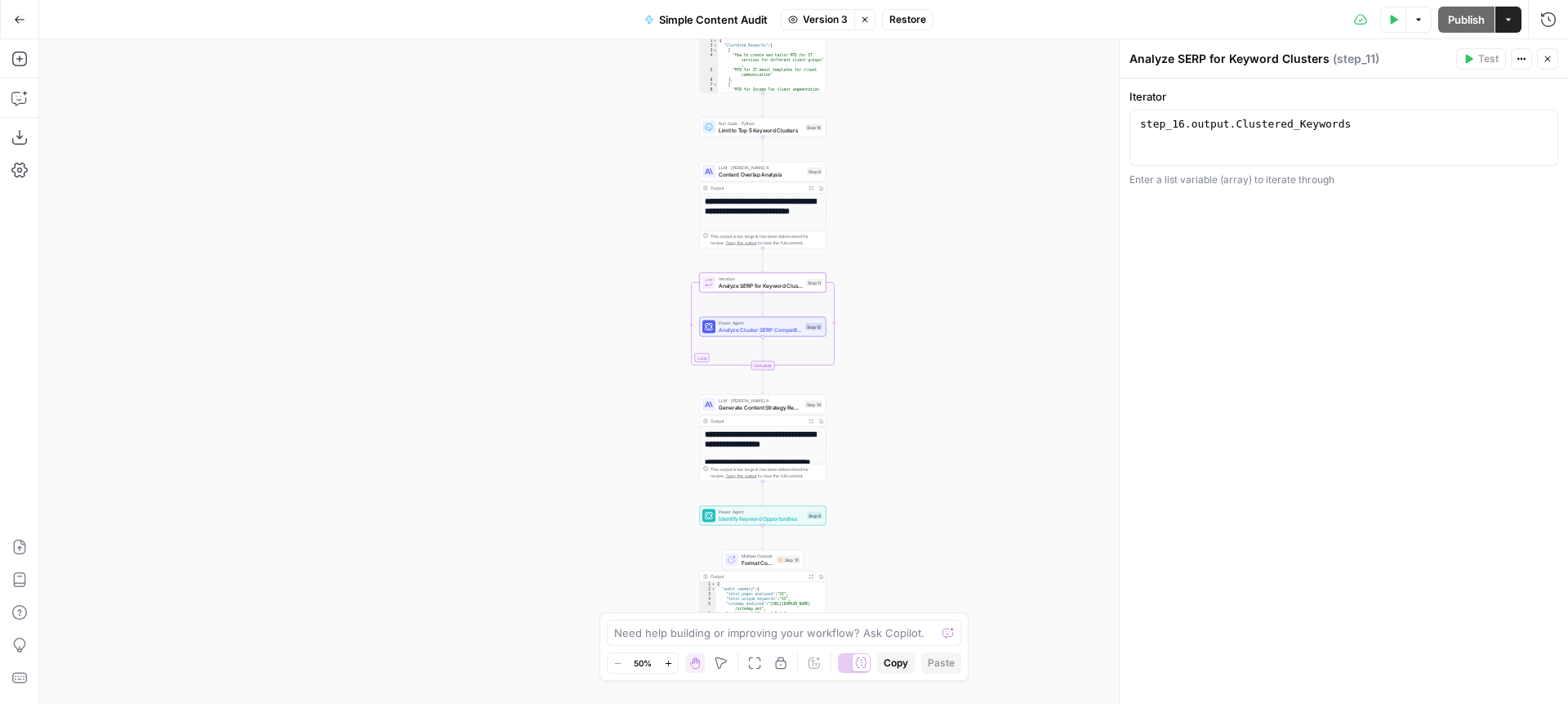
click at [773, 336] on div "Power Agent Analyze Cluster SERP Competition Step 12" at bounding box center [763, 327] width 127 height 20
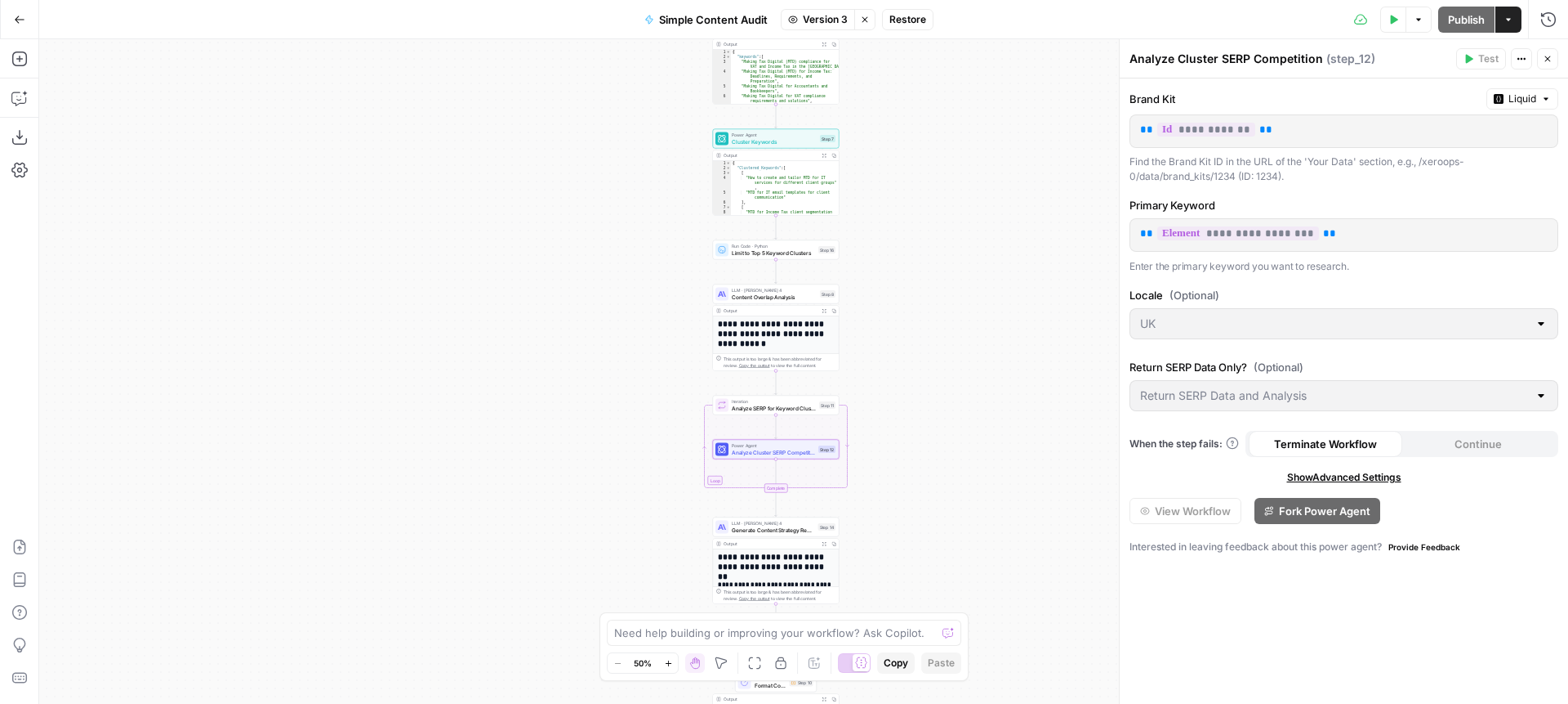
drag, startPoint x: 924, startPoint y: 354, endPoint x: 940, endPoint y: 442, distance: 89.4
click at [940, 442] on div "Workflow Input Settings Inputs Content Processing Extract Sitemap URLs Step 1 O…" at bounding box center [803, 371] width 1529 height 665
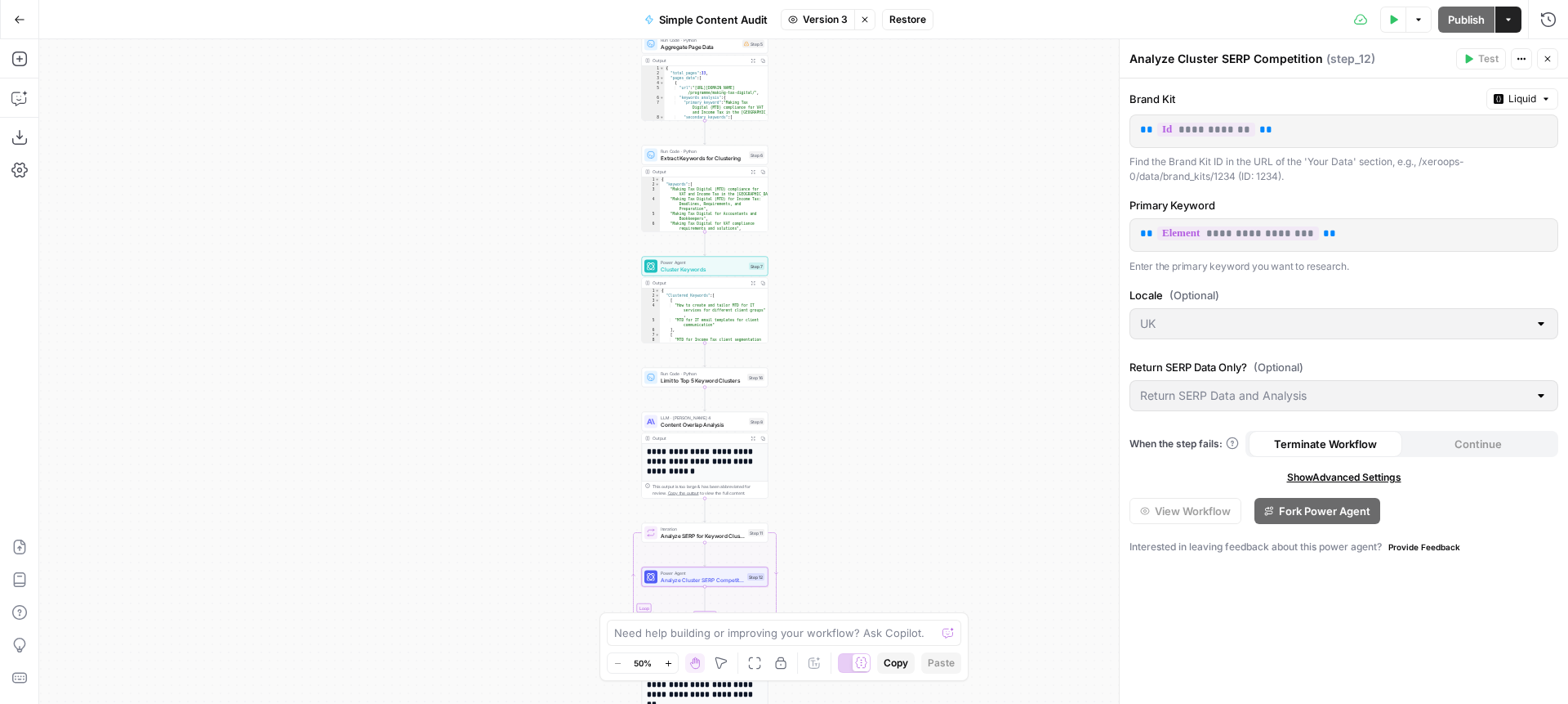
drag, startPoint x: 938, startPoint y: 299, endPoint x: 874, endPoint y: 387, distance: 108.8
click at [872, 393] on div "Workflow Input Settings Inputs Content Processing Extract Sitemap URLs Step 1 O…" at bounding box center [803, 371] width 1529 height 665
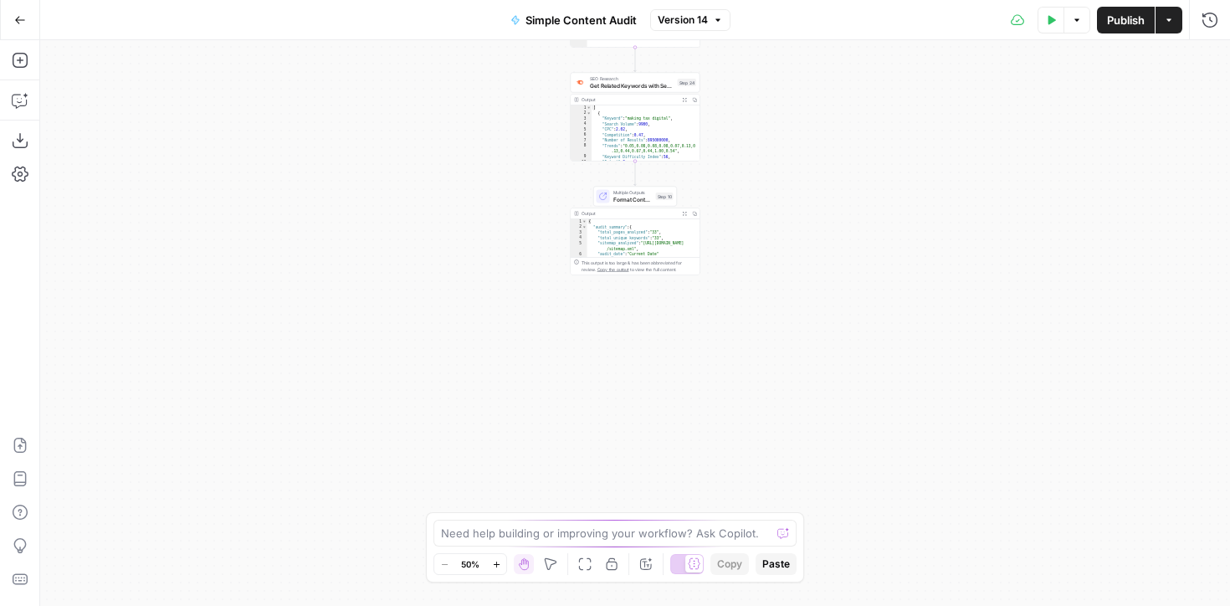
click at [615, 207] on div "Multiple Outputs Format Content Audit Report Step 10 Switch to single output Ad…" at bounding box center [636, 231] width 130 height 89
click at [617, 198] on span "Format Content Audit Report" at bounding box center [633, 199] width 39 height 8
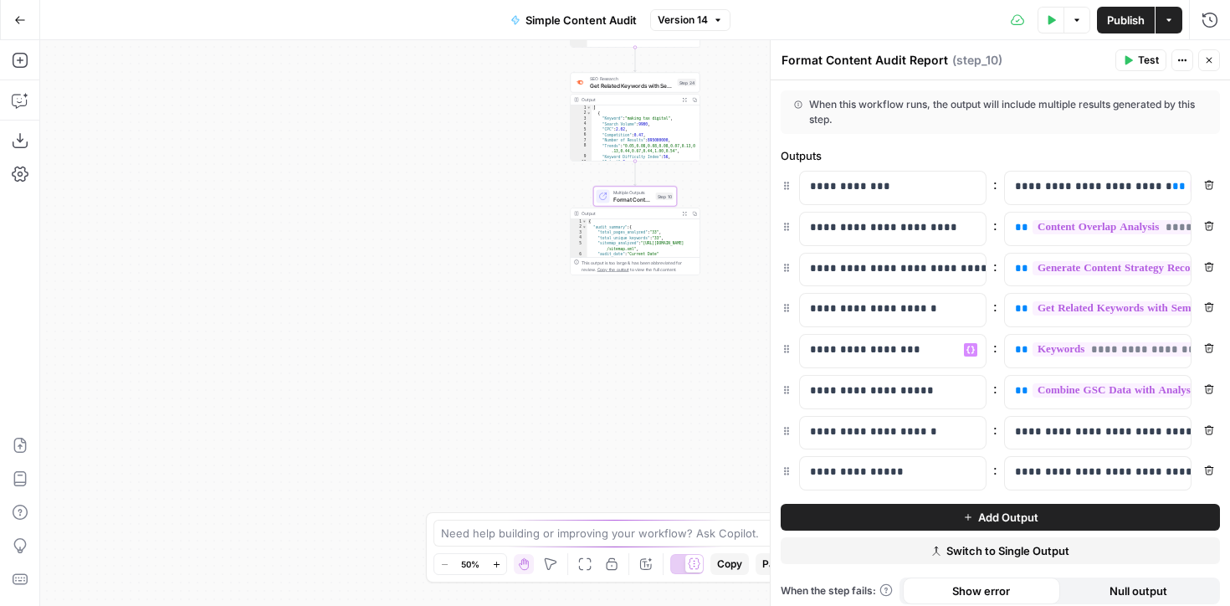
scroll to position [8, 0]
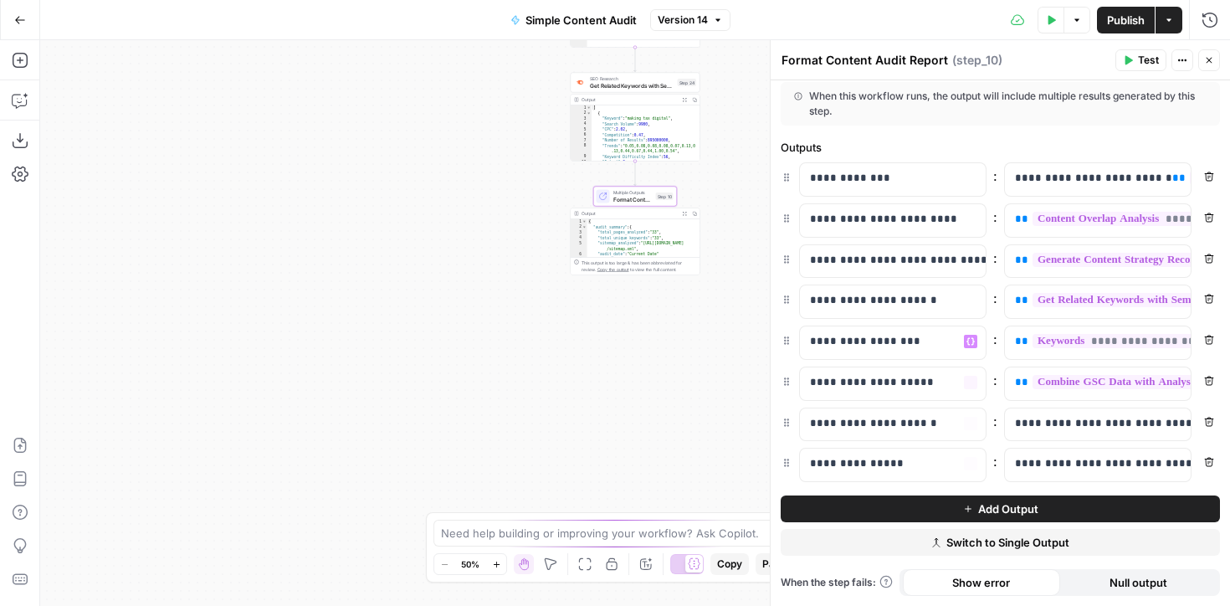
click at [933, 516] on button "Add Output" at bounding box center [1000, 509] width 439 height 27
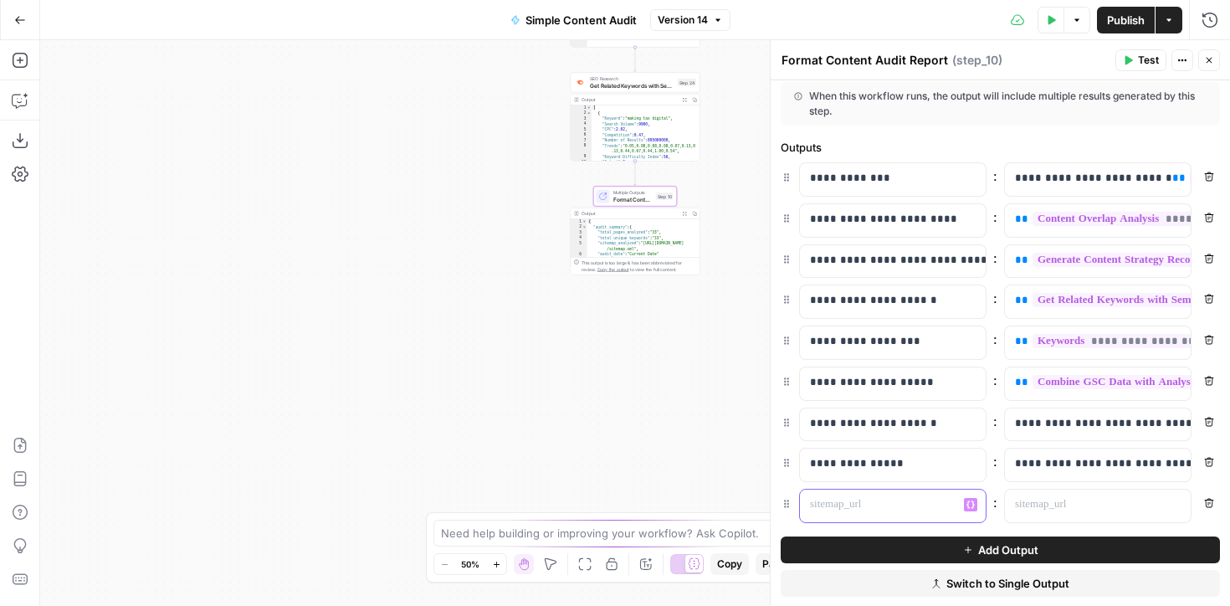
click at [871, 507] on p at bounding box center [879, 504] width 139 height 17
click at [1067, 504] on p at bounding box center [1084, 504] width 139 height 17
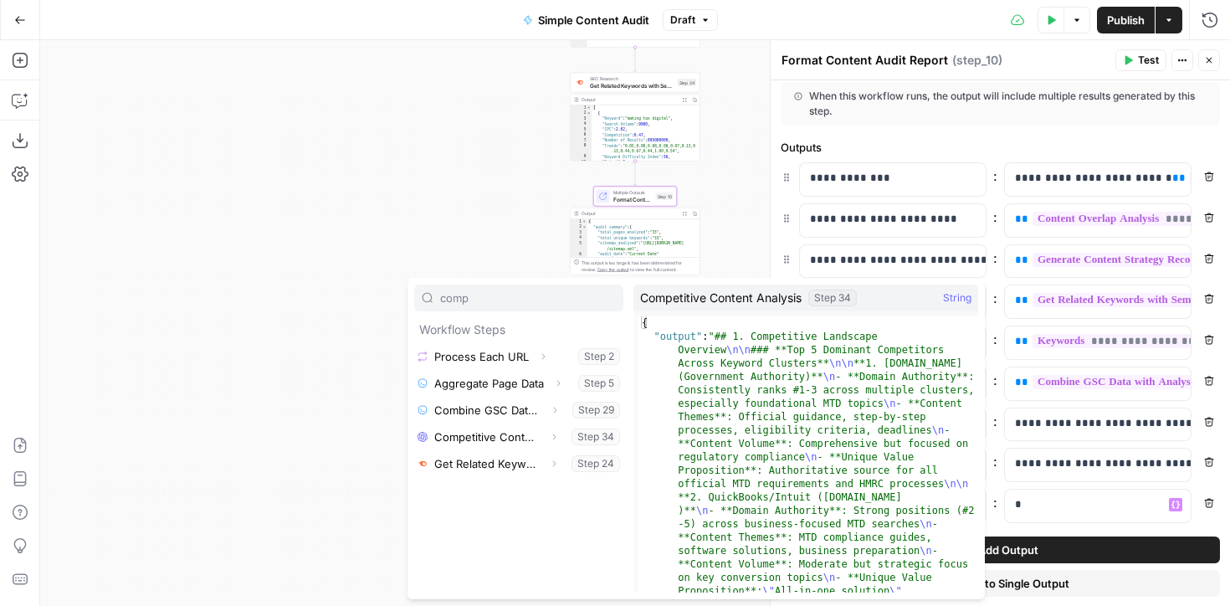
type input "comp"
click at [484, 434] on button "Select variable Competitive Content Analysis" at bounding box center [518, 437] width 209 height 27
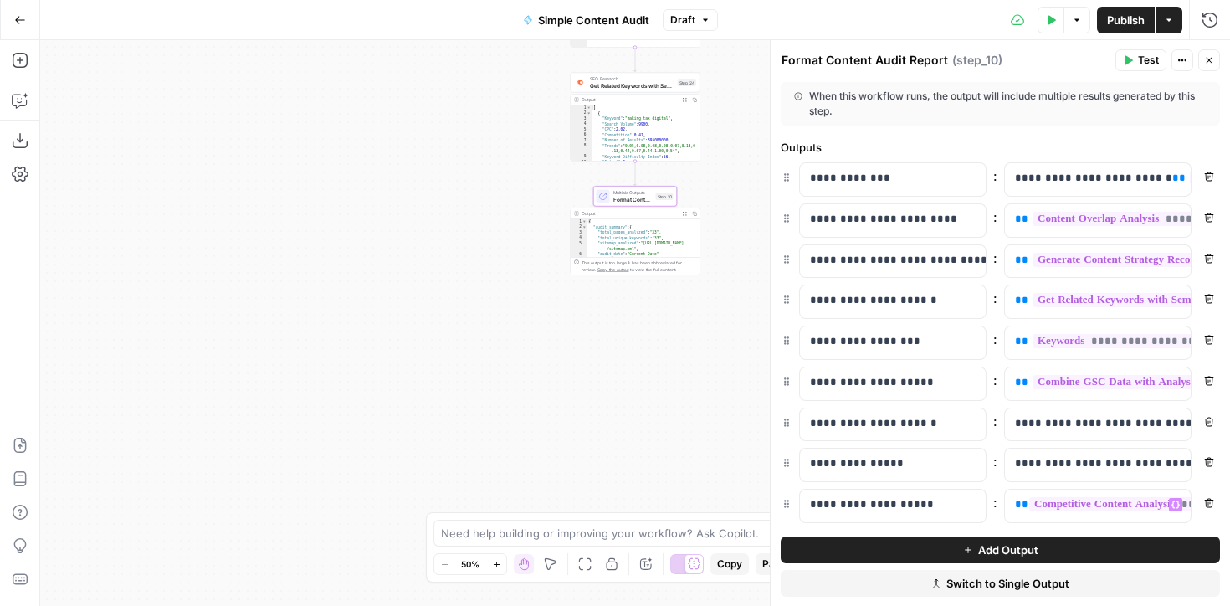
click at [1128, 17] on span "Publish" at bounding box center [1126, 20] width 38 height 17
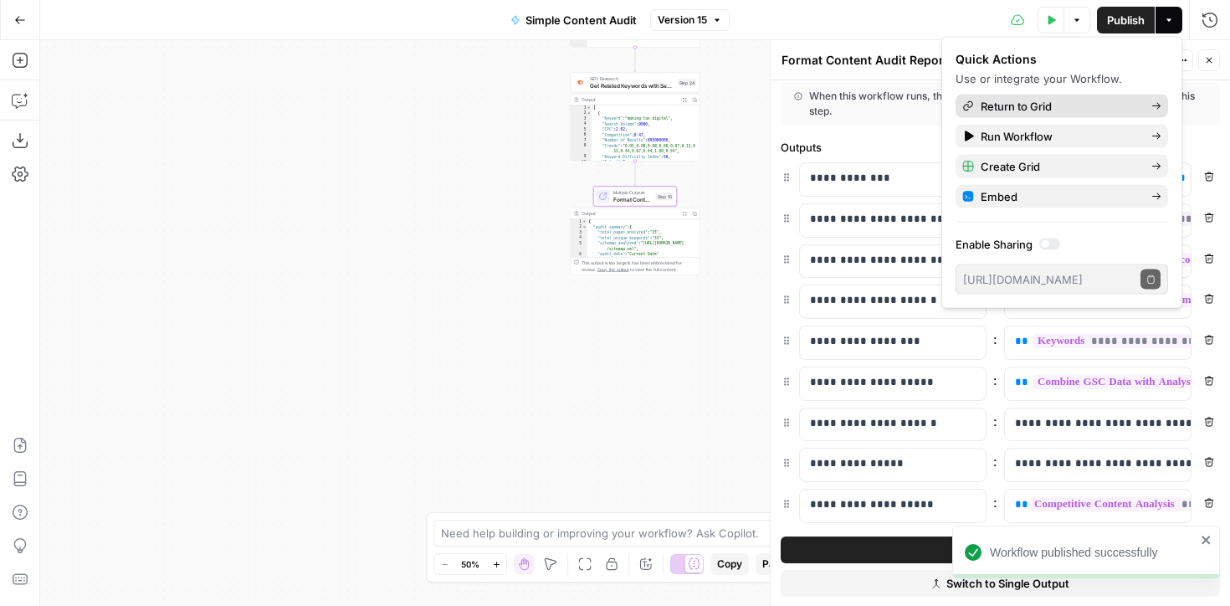
click at [1043, 105] on span "Return to Grid" at bounding box center [1059, 106] width 157 height 17
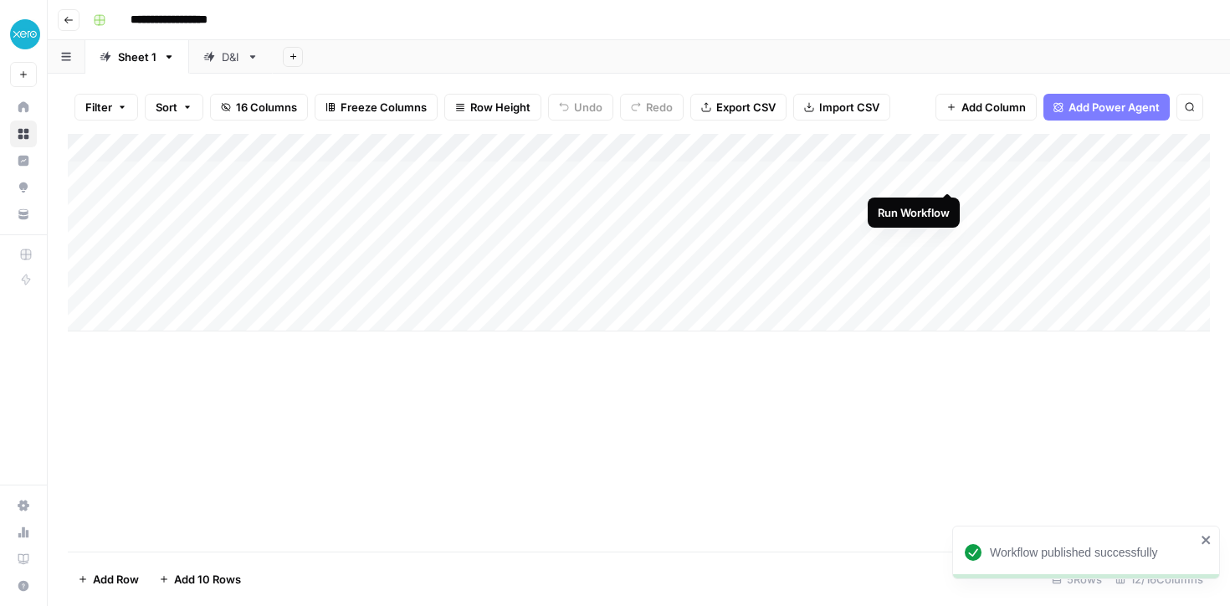
click at [950, 174] on div "Add Column" at bounding box center [639, 233] width 1143 height 198
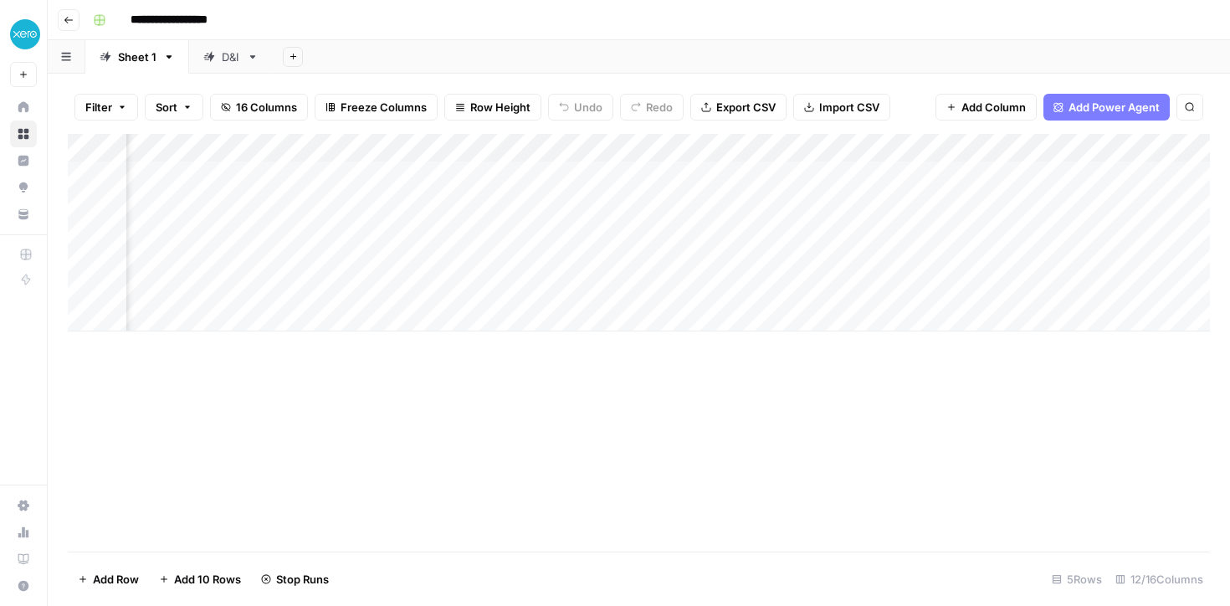
scroll to position [0, 628]
click at [229, 65] on link "D&I" at bounding box center [231, 56] width 84 height 33
click at [140, 64] on div "Sheet 1" at bounding box center [137, 57] width 39 height 17
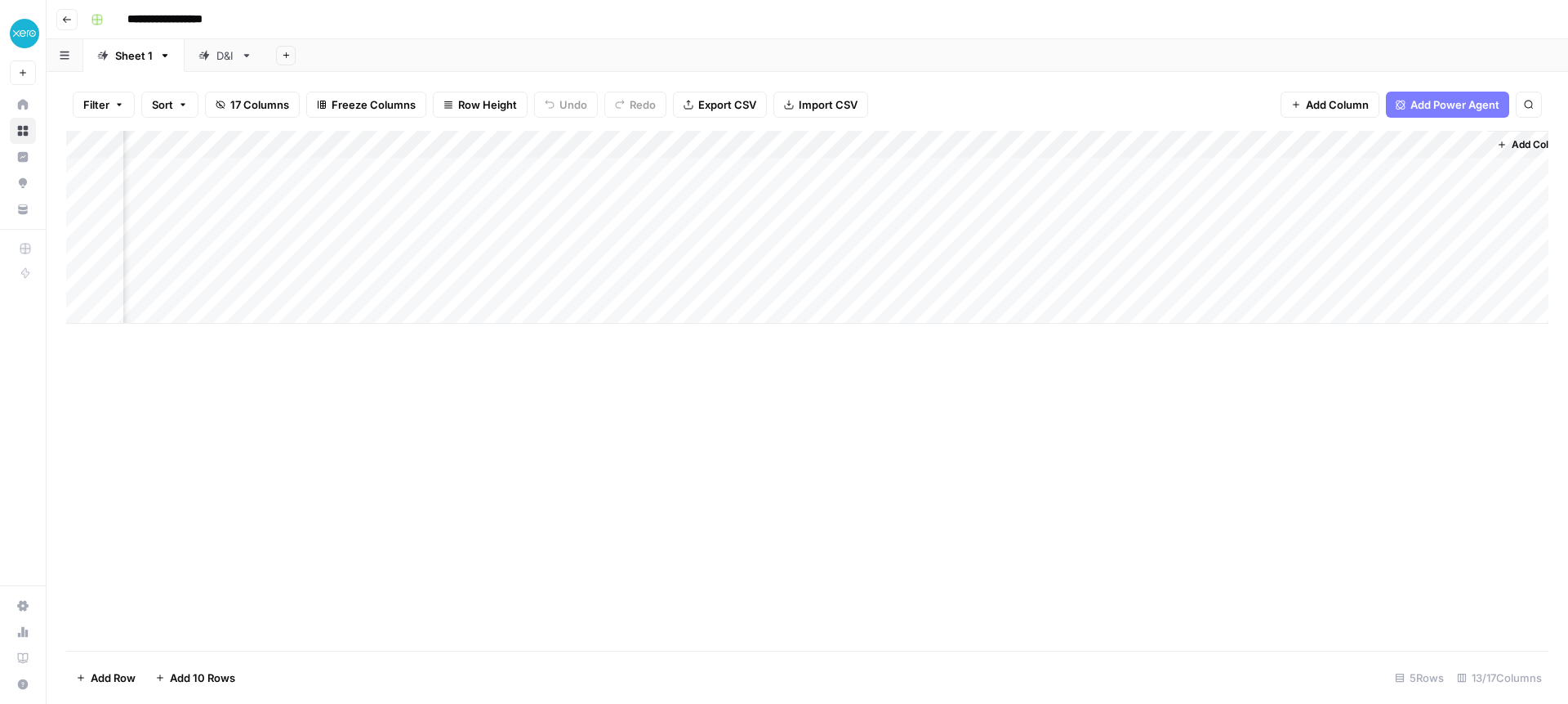
scroll to position [0, 935]
drag, startPoint x: 1414, startPoint y: 139, endPoint x: 423, endPoint y: 147, distance: 991.0
click at [423, 147] on div "Add Column" at bounding box center [807, 228] width 1482 height 193
click at [1200, 144] on div "Add Column" at bounding box center [807, 228] width 1482 height 193
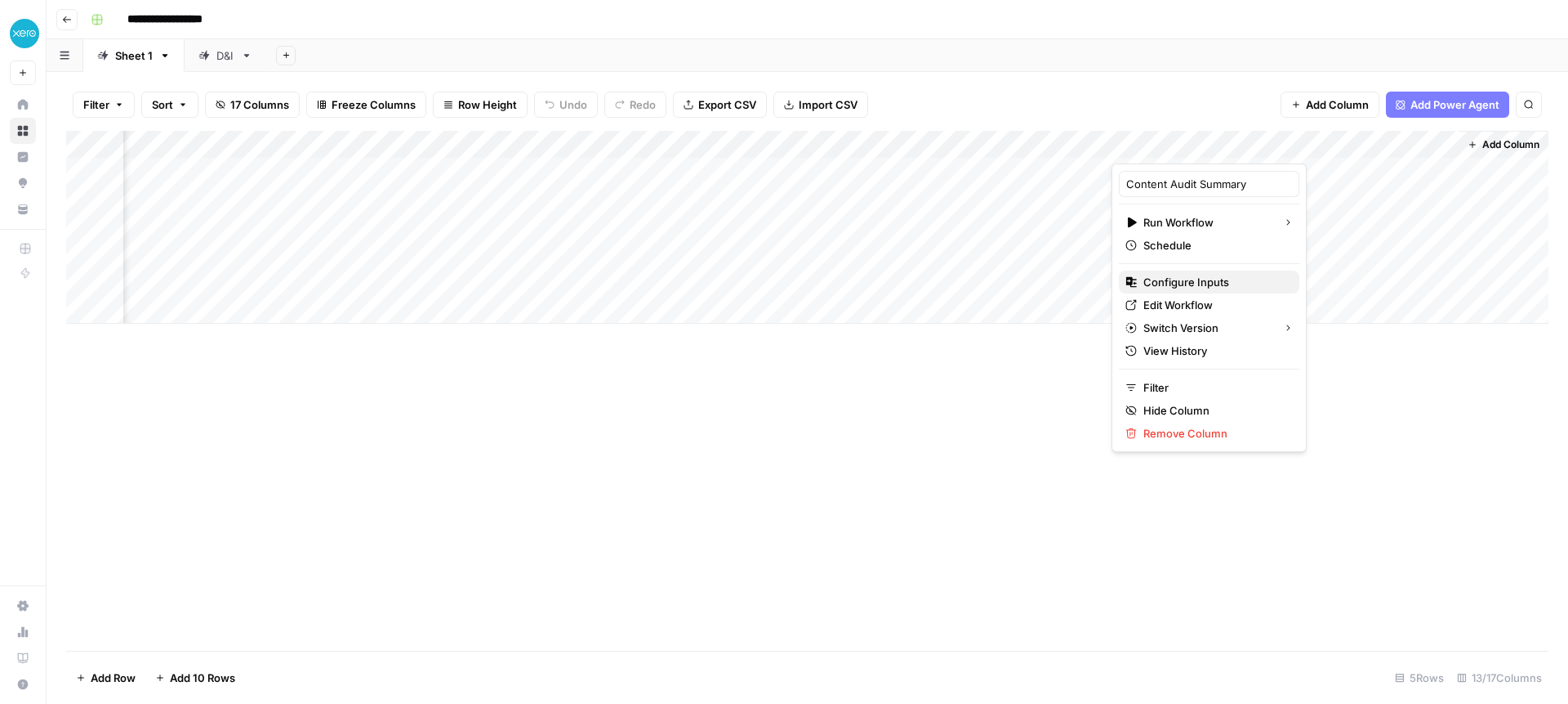
click at [1200, 282] on span "Configure Inputs" at bounding box center [1215, 281] width 142 height 17
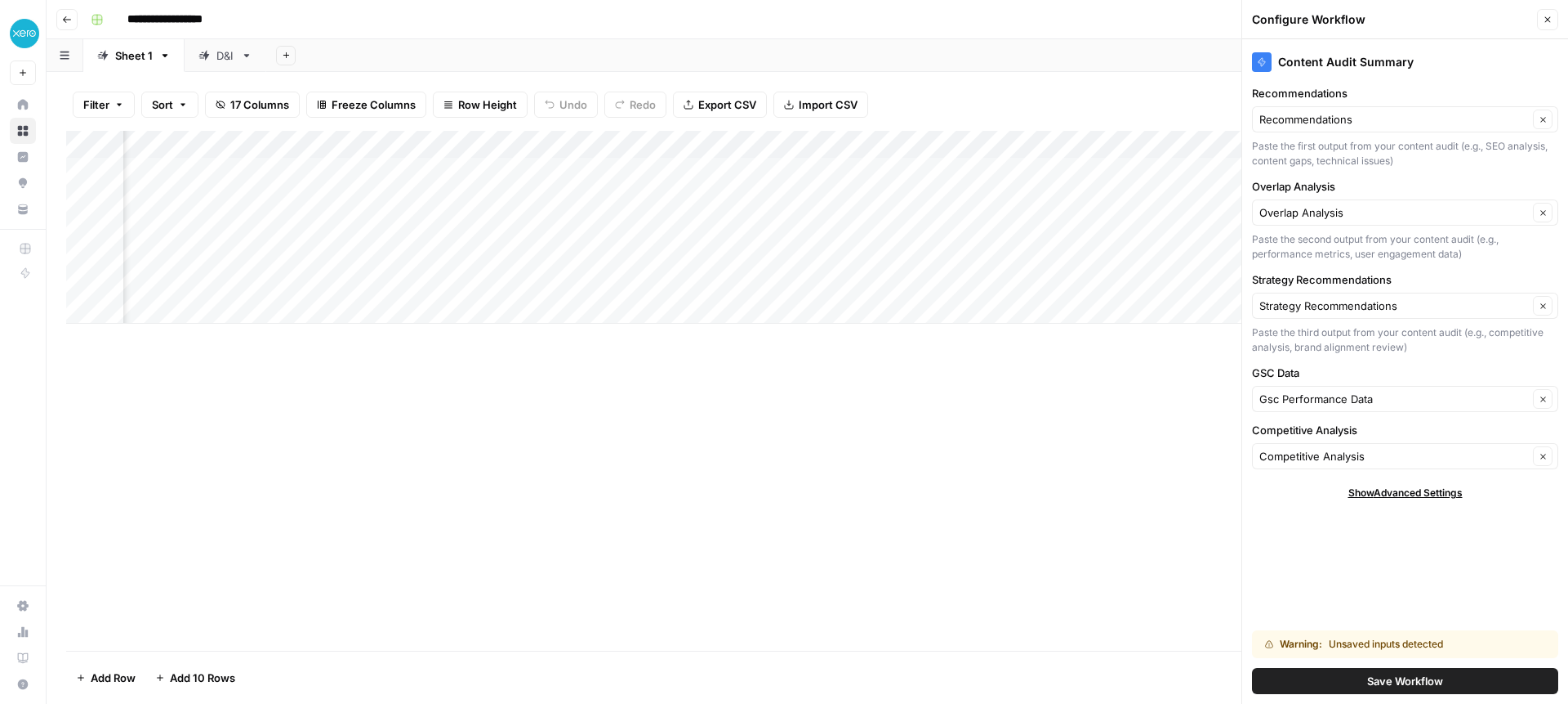
drag, startPoint x: 1427, startPoint y: 685, endPoint x: 1403, endPoint y: 665, distance: 31.2
click at [1200, 591] on span "Save Workflow" at bounding box center [1405, 681] width 76 height 17
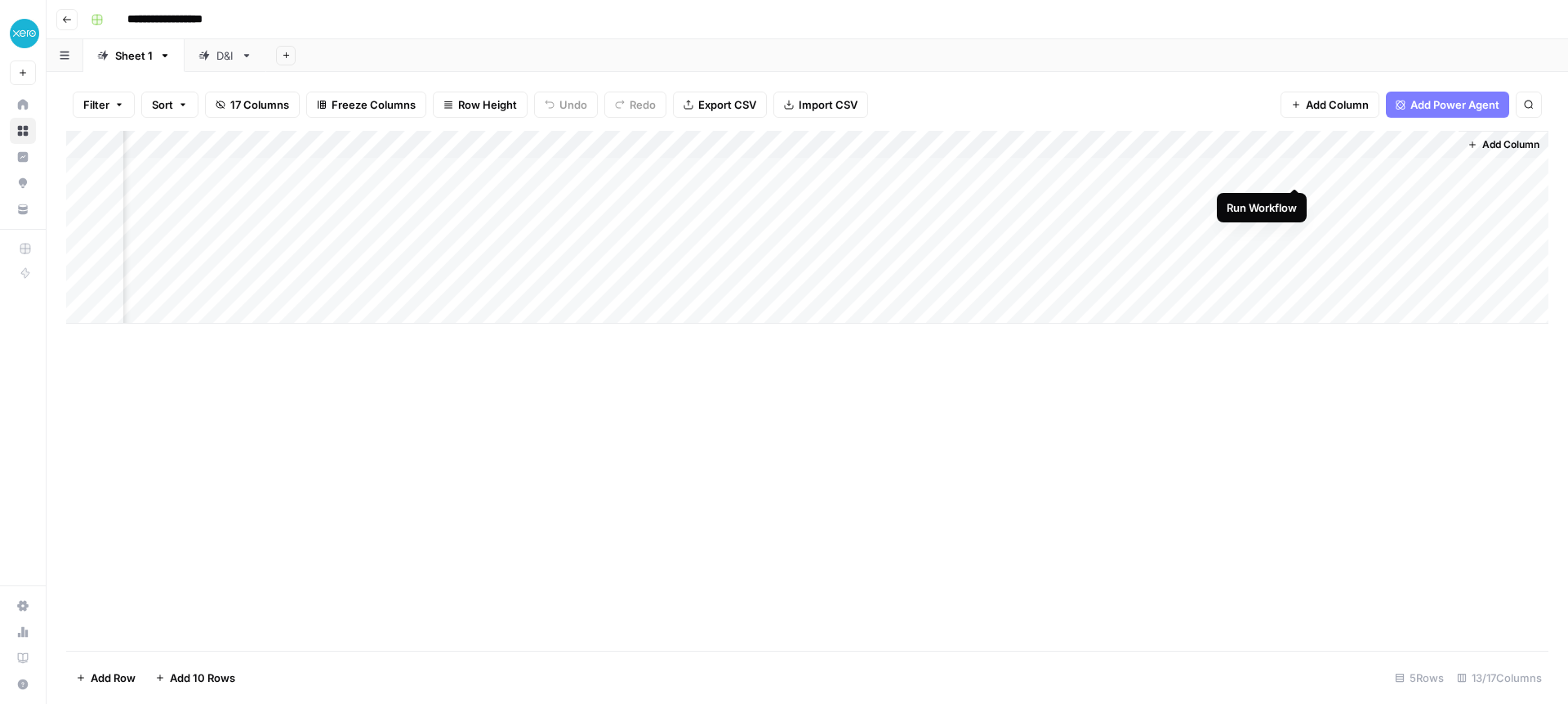
click at [1200, 168] on div "Add Column" at bounding box center [807, 228] width 1482 height 193
click at [544, 255] on div "Add Column" at bounding box center [807, 228] width 1482 height 193
click at [1200, 170] on div "Add Column" at bounding box center [807, 228] width 1482 height 193
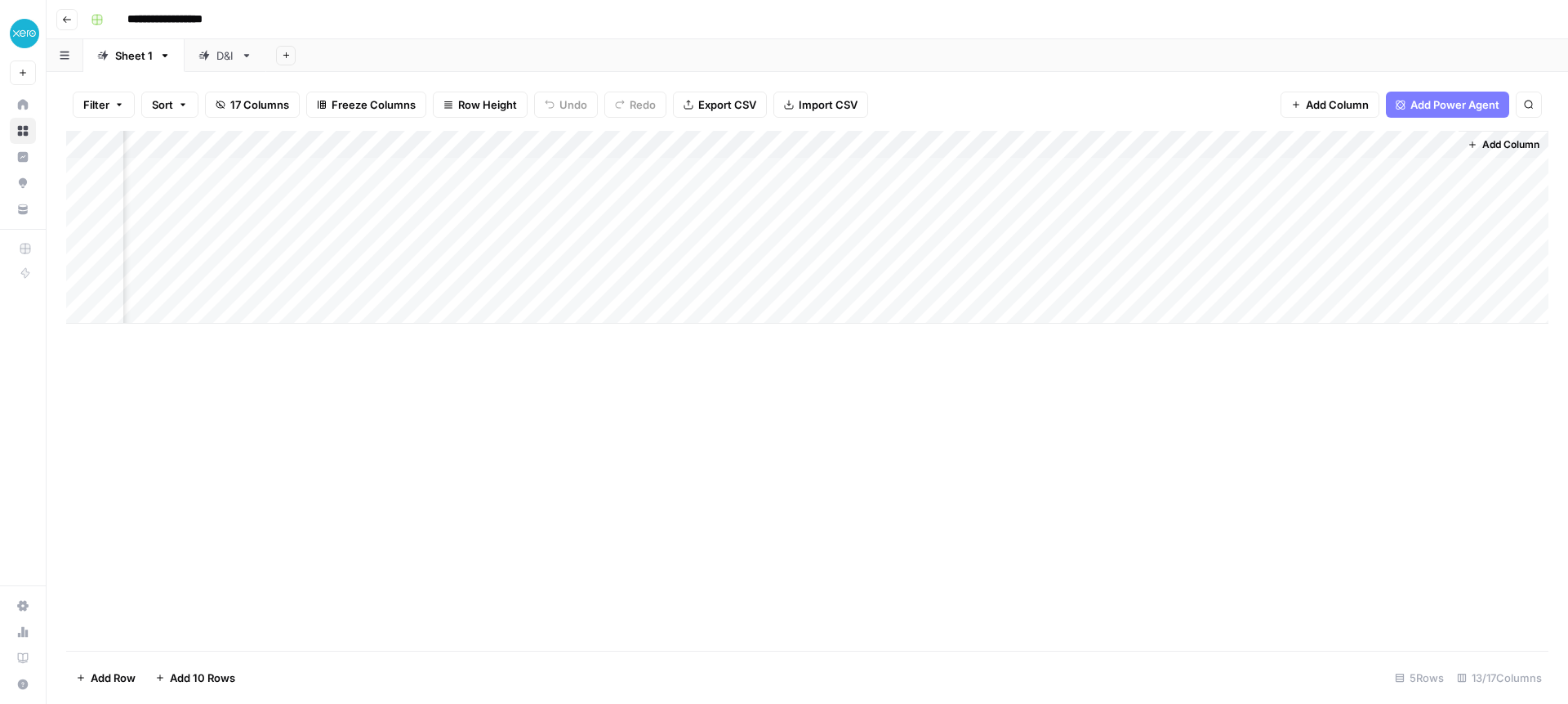
scroll to position [0, 921]
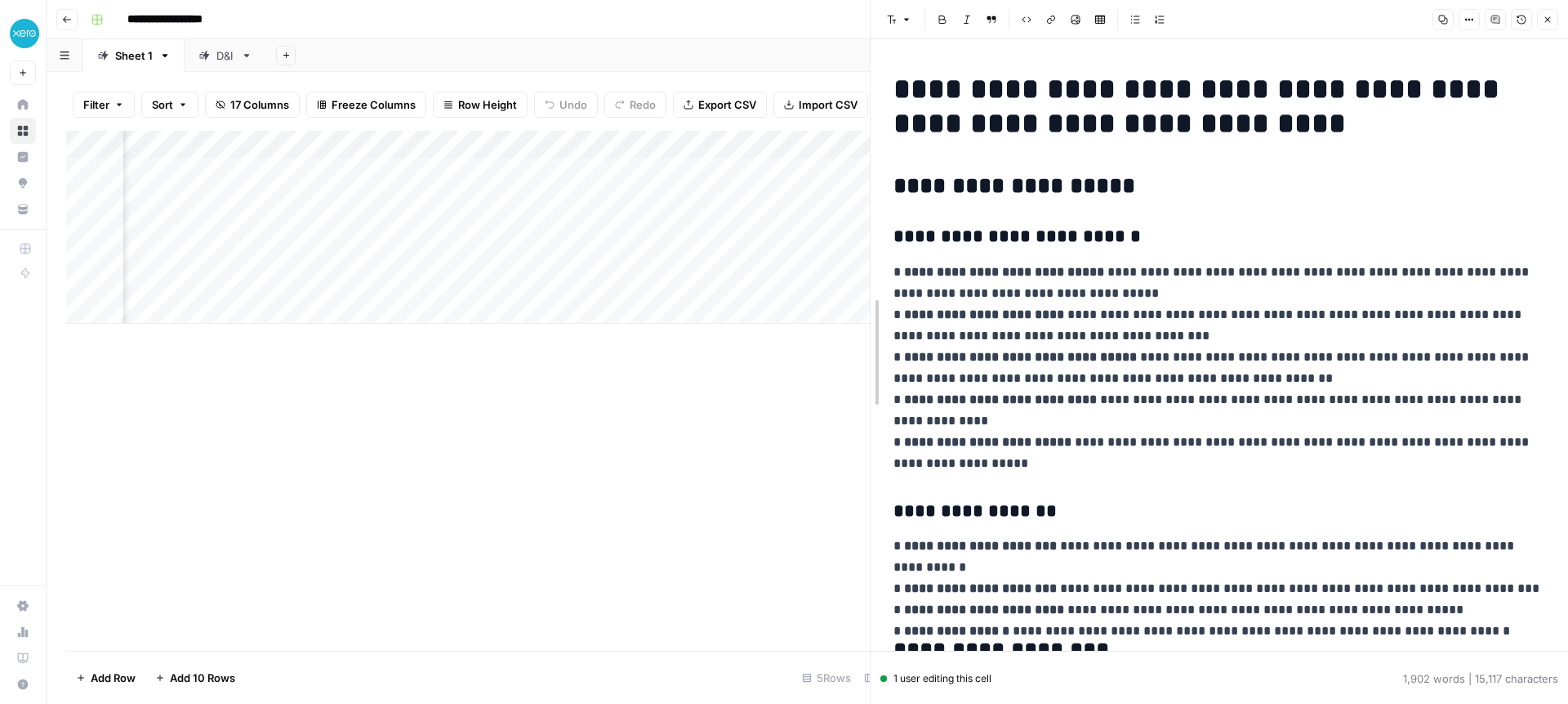
drag, startPoint x: 893, startPoint y: 123, endPoint x: 870, endPoint y: 124, distance: 23.0
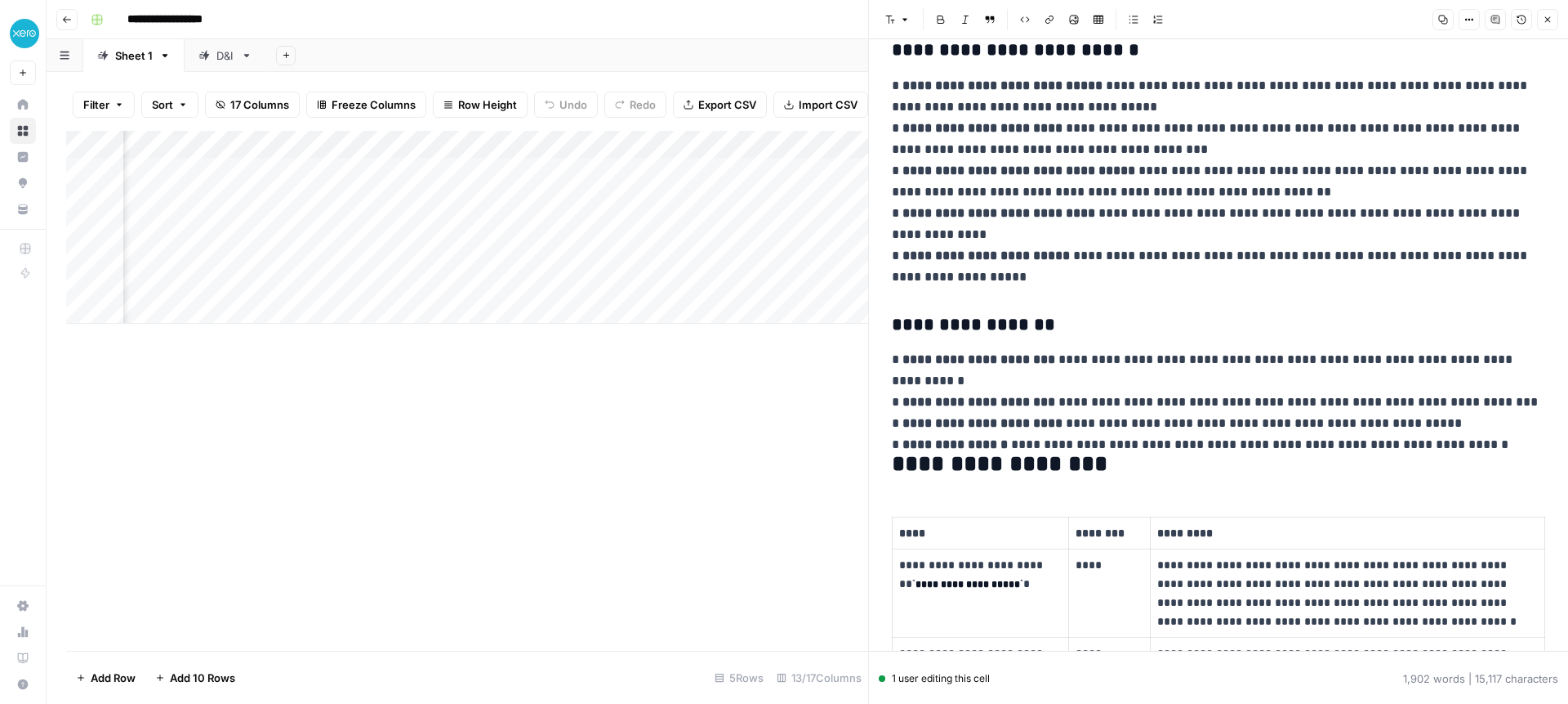
scroll to position [185, 0]
drag, startPoint x: 915, startPoint y: 132, endPoint x: 1272, endPoint y: 130, distance: 357.0
click at [1200, 130] on p "**********" at bounding box center [1219, 184] width 654 height 213
drag, startPoint x: 1049, startPoint y: 154, endPoint x: 1226, endPoint y: 149, distance: 177.1
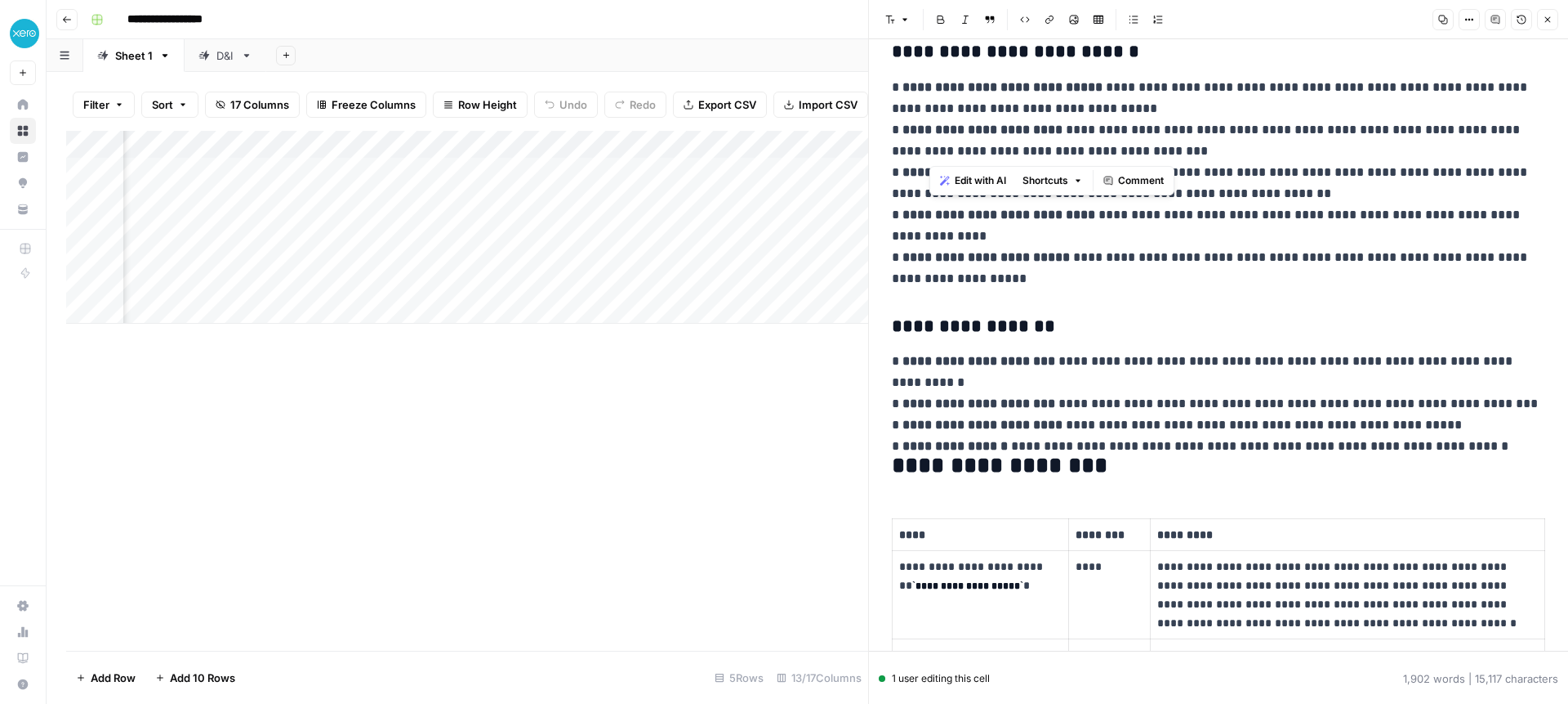
click at [1200, 149] on p "**********" at bounding box center [1219, 184] width 654 height 213
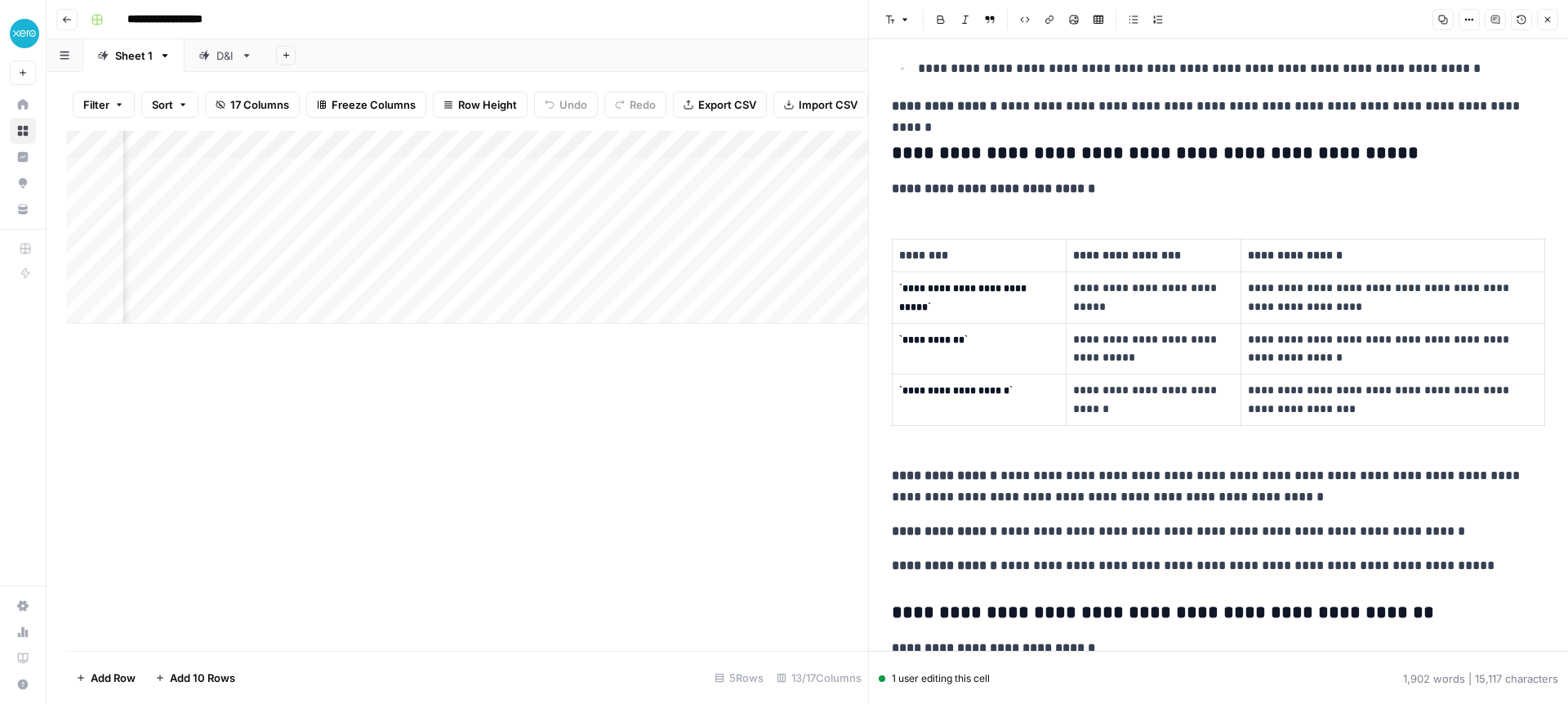
scroll to position [2933, 0]
click at [1200, 21] on icon "button" at bounding box center [1443, 20] width 9 height 9
